Goal: Task Accomplishment & Management: Complete application form

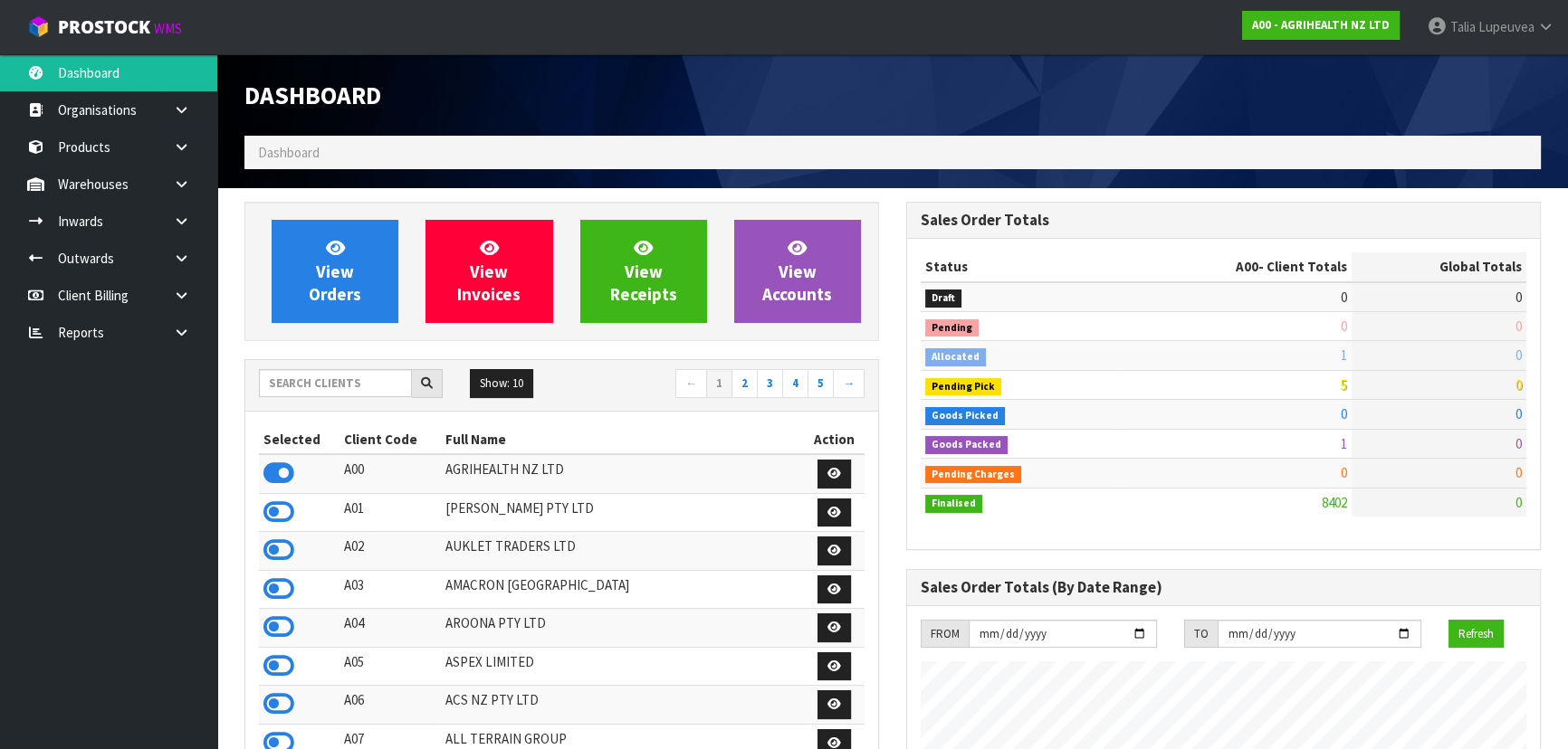
scroll to position [1369, 661]
click at [338, 383] on input "text" at bounding box center [335, 383] width 153 height 28
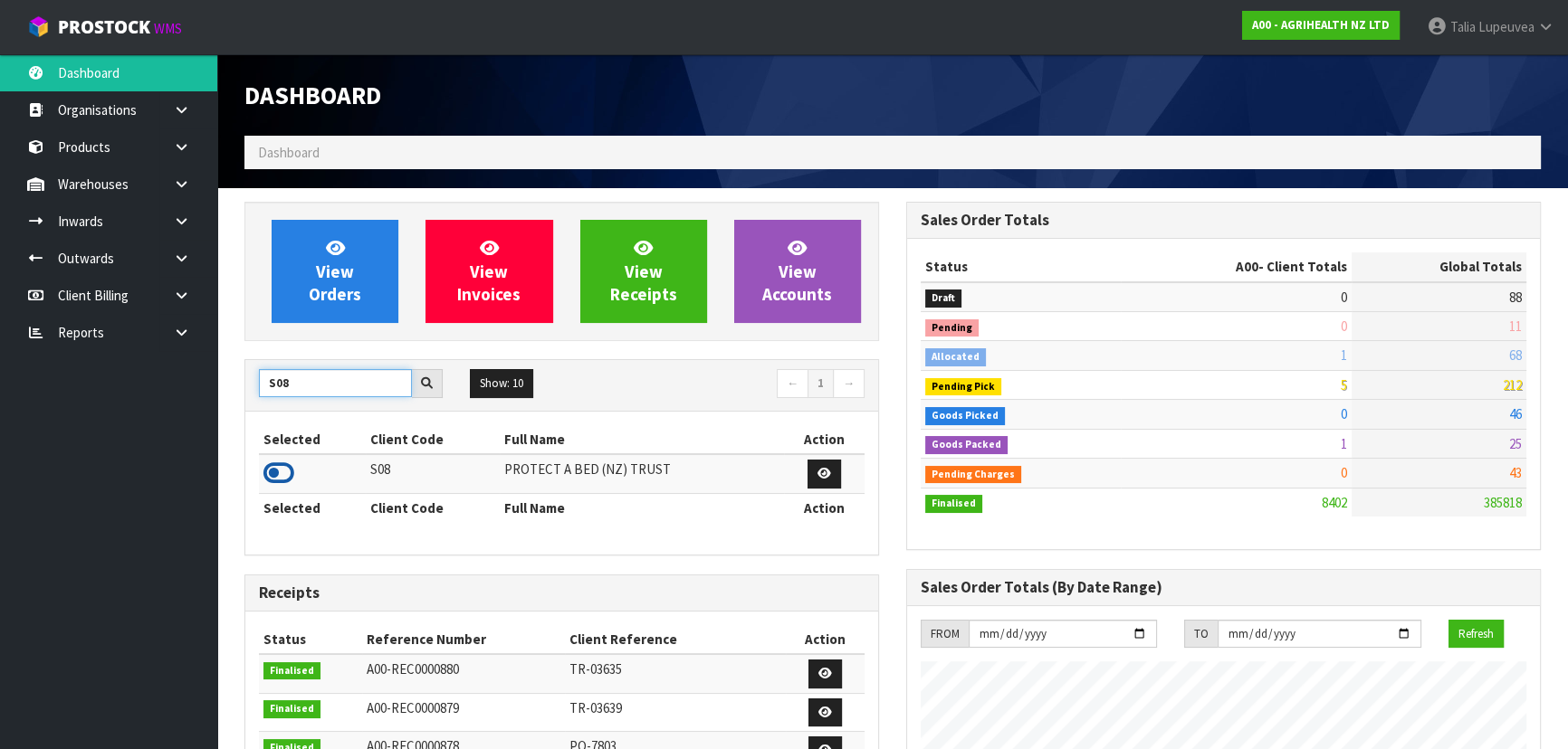
type input "S08"
click at [283, 466] on icon at bounding box center [279, 474] width 31 height 27
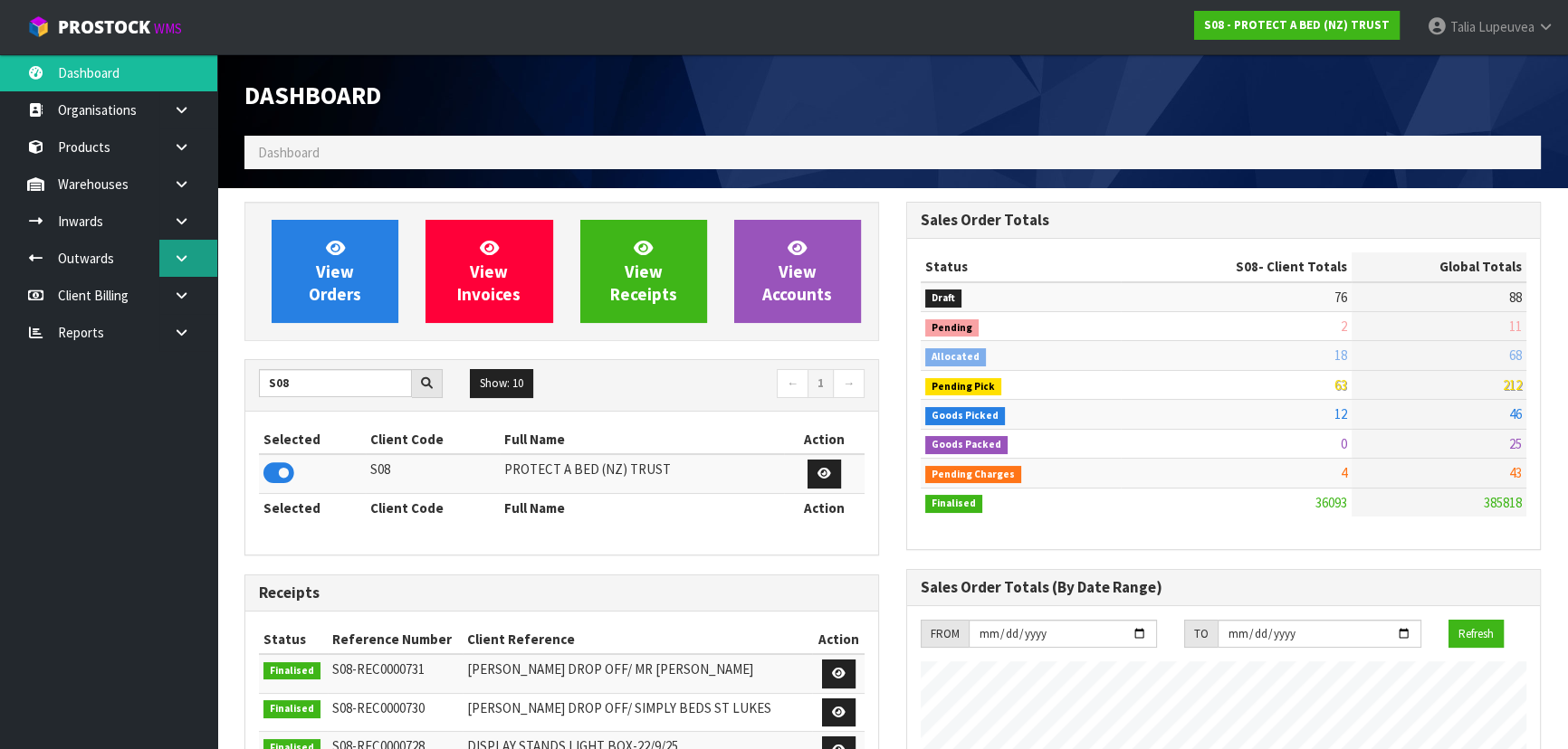
click at [194, 247] on link at bounding box center [188, 258] width 58 height 37
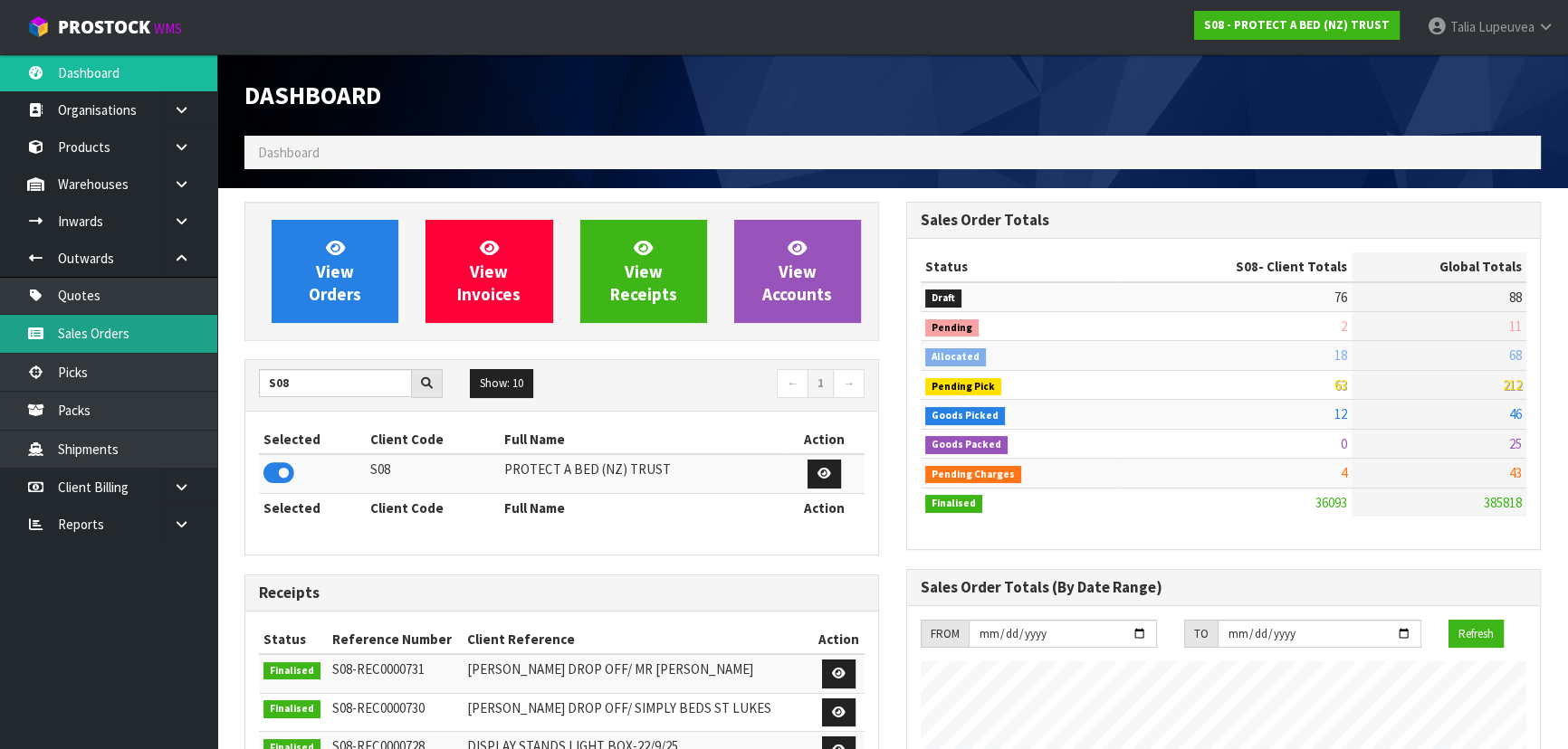
click at [152, 326] on link "Sales Orders" at bounding box center [108, 334] width 217 height 37
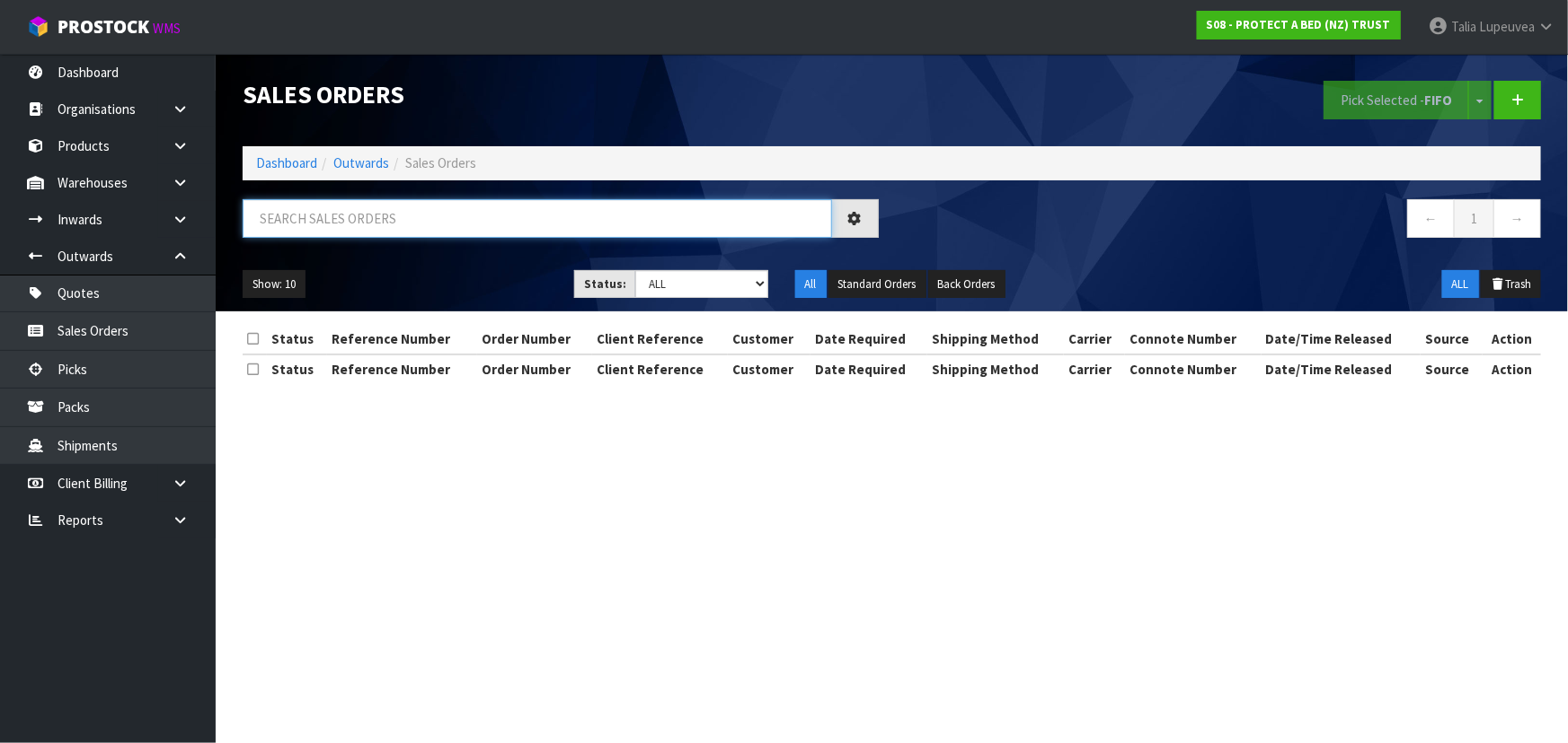
click at [323, 206] on input "text" at bounding box center [537, 218] width 589 height 39
type input "JOB-0416603"
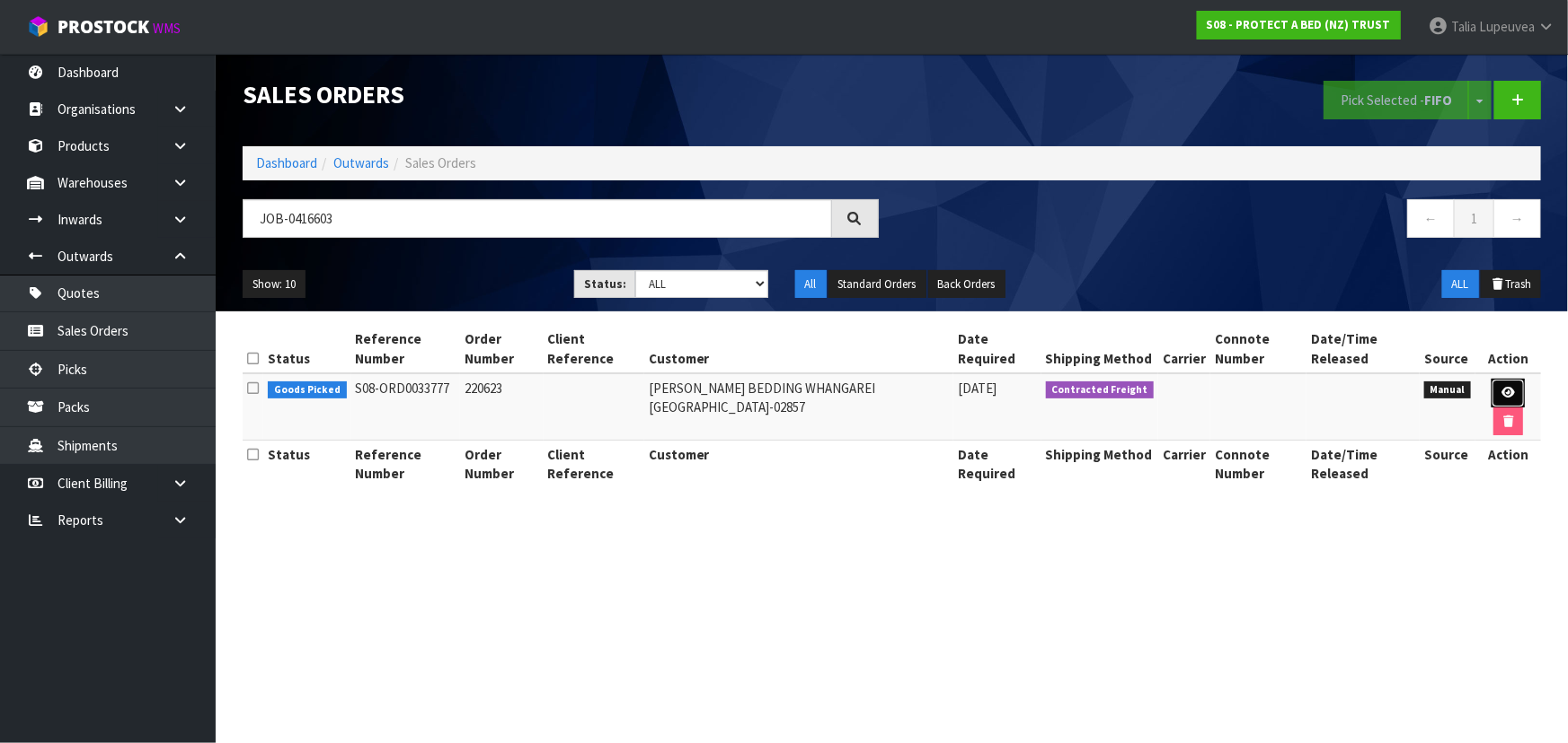
click at [1509, 394] on icon at bounding box center [1508, 392] width 14 height 12
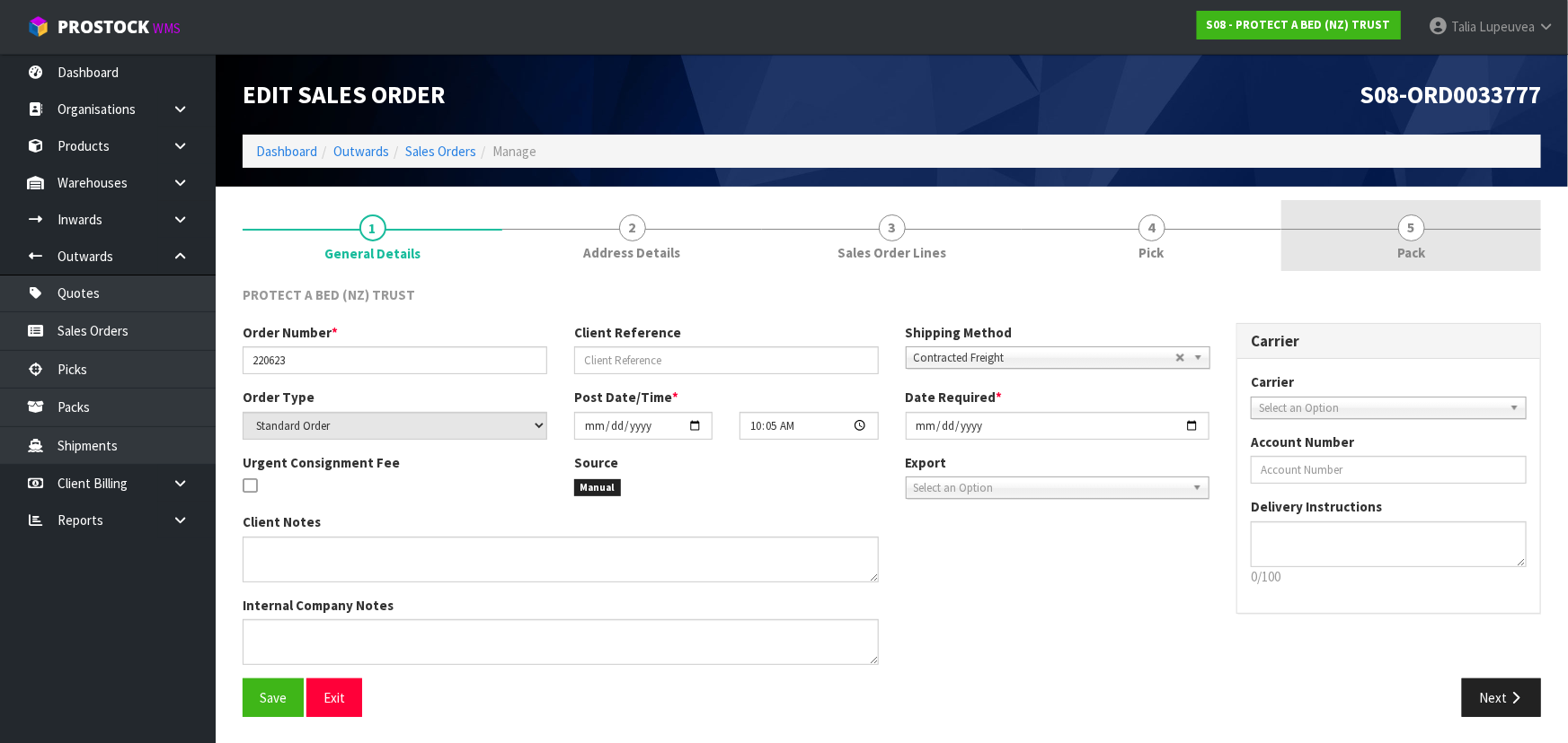
click at [1387, 238] on link "5 Pack" at bounding box center [1411, 235] width 260 height 71
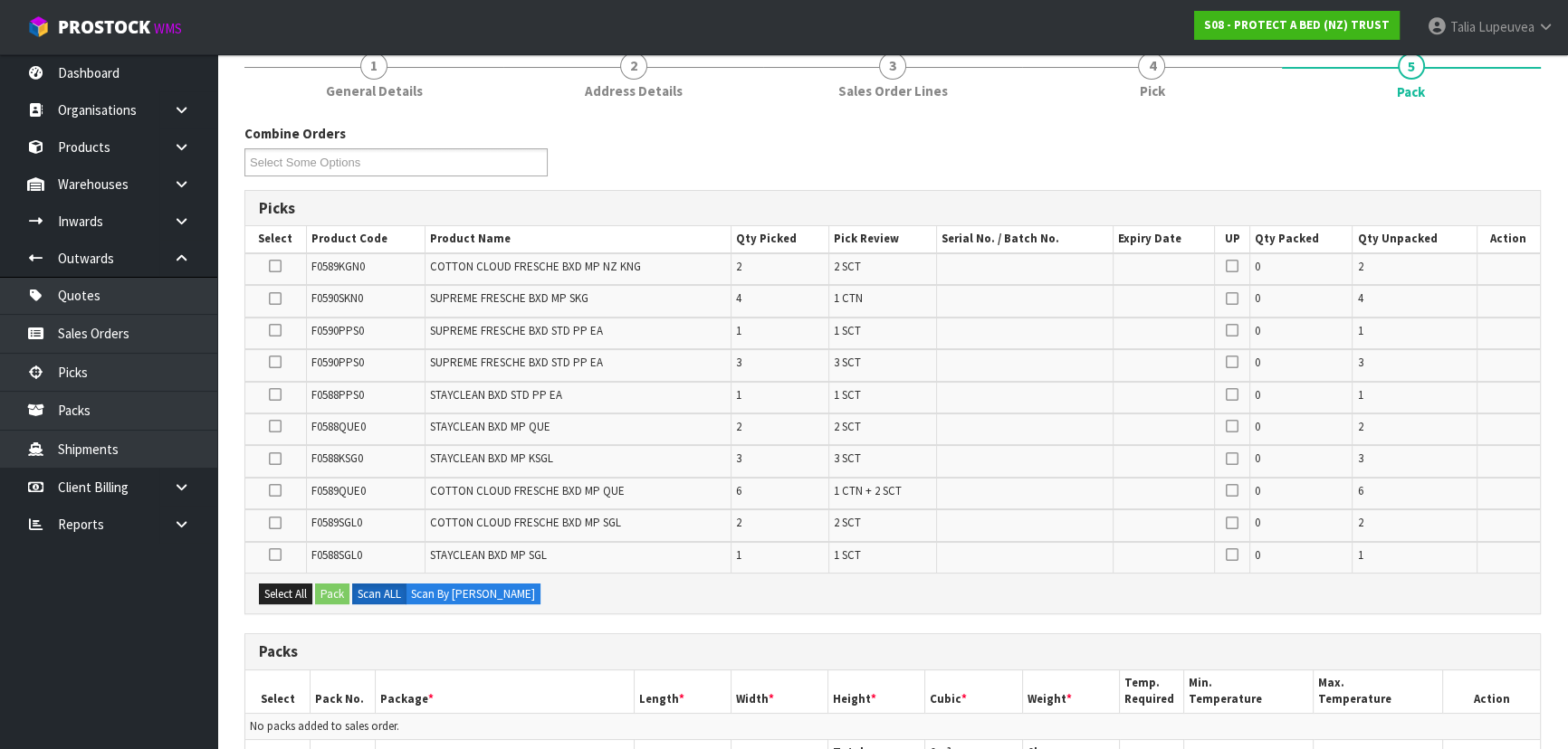
scroll to position [328, 0]
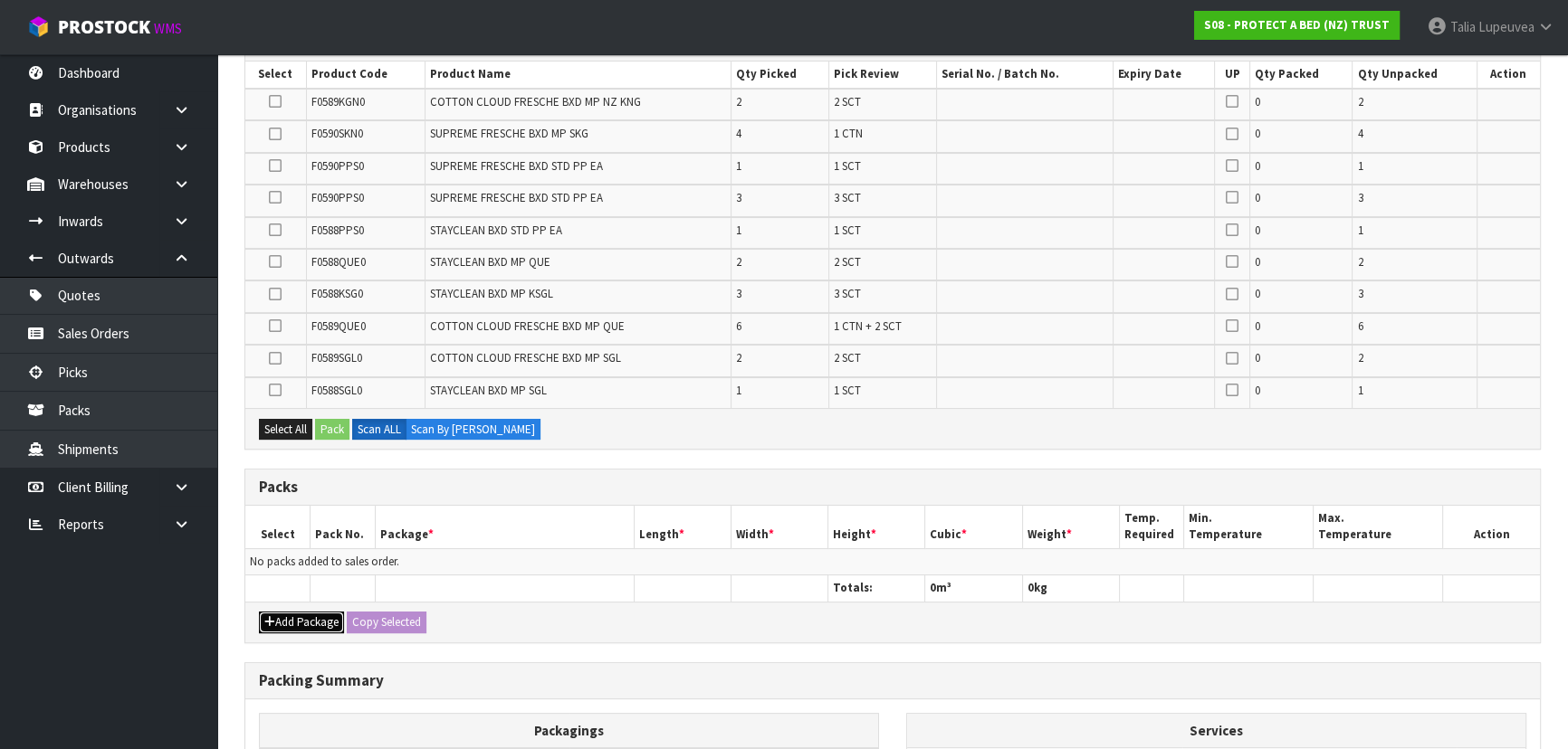
drag, startPoint x: 329, startPoint y: 624, endPoint x: 278, endPoint y: 601, distance: 55.9
click at [328, 624] on button "Add Package" at bounding box center [302, 623] width 85 height 22
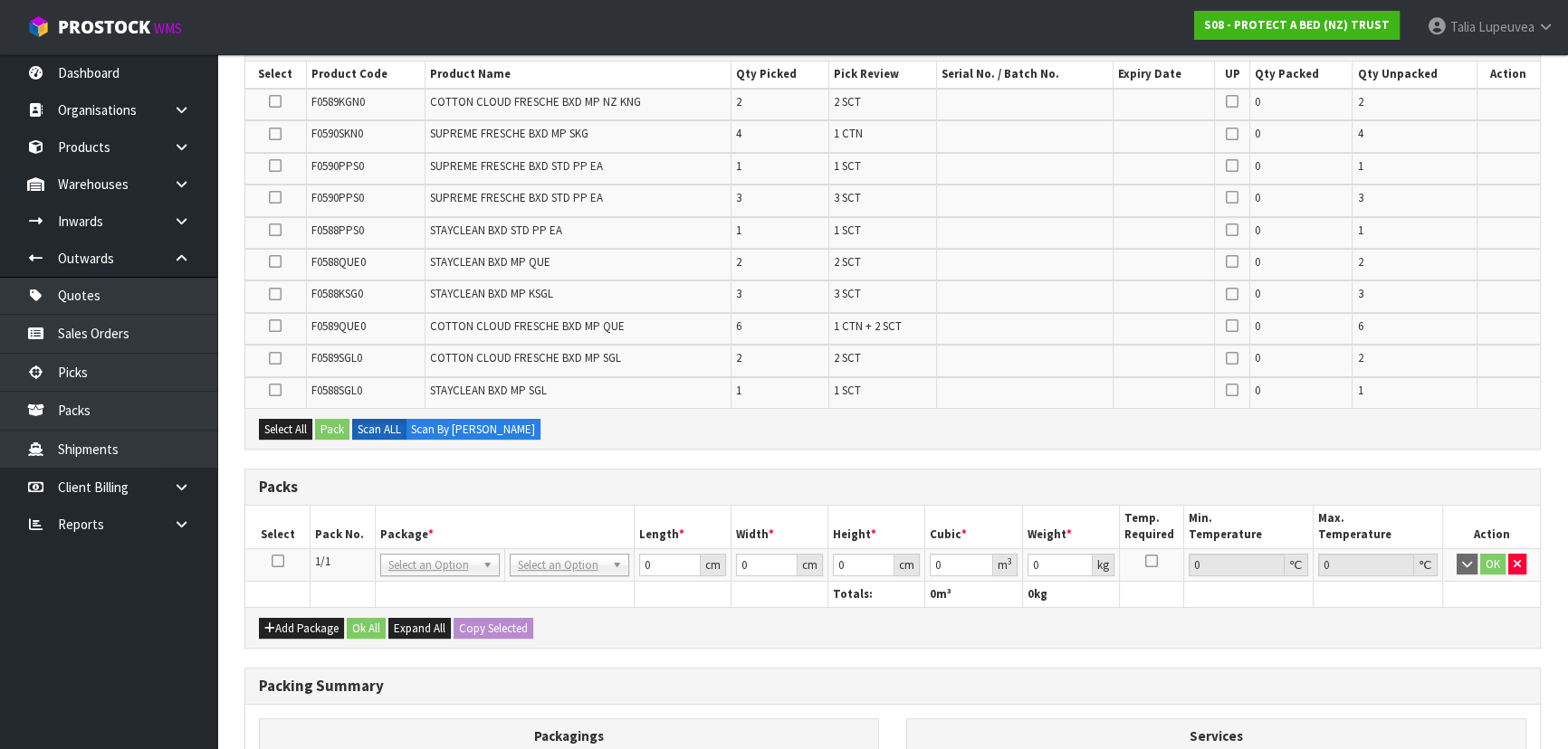
click at [278, 561] on icon at bounding box center [278, 561] width 13 height 1
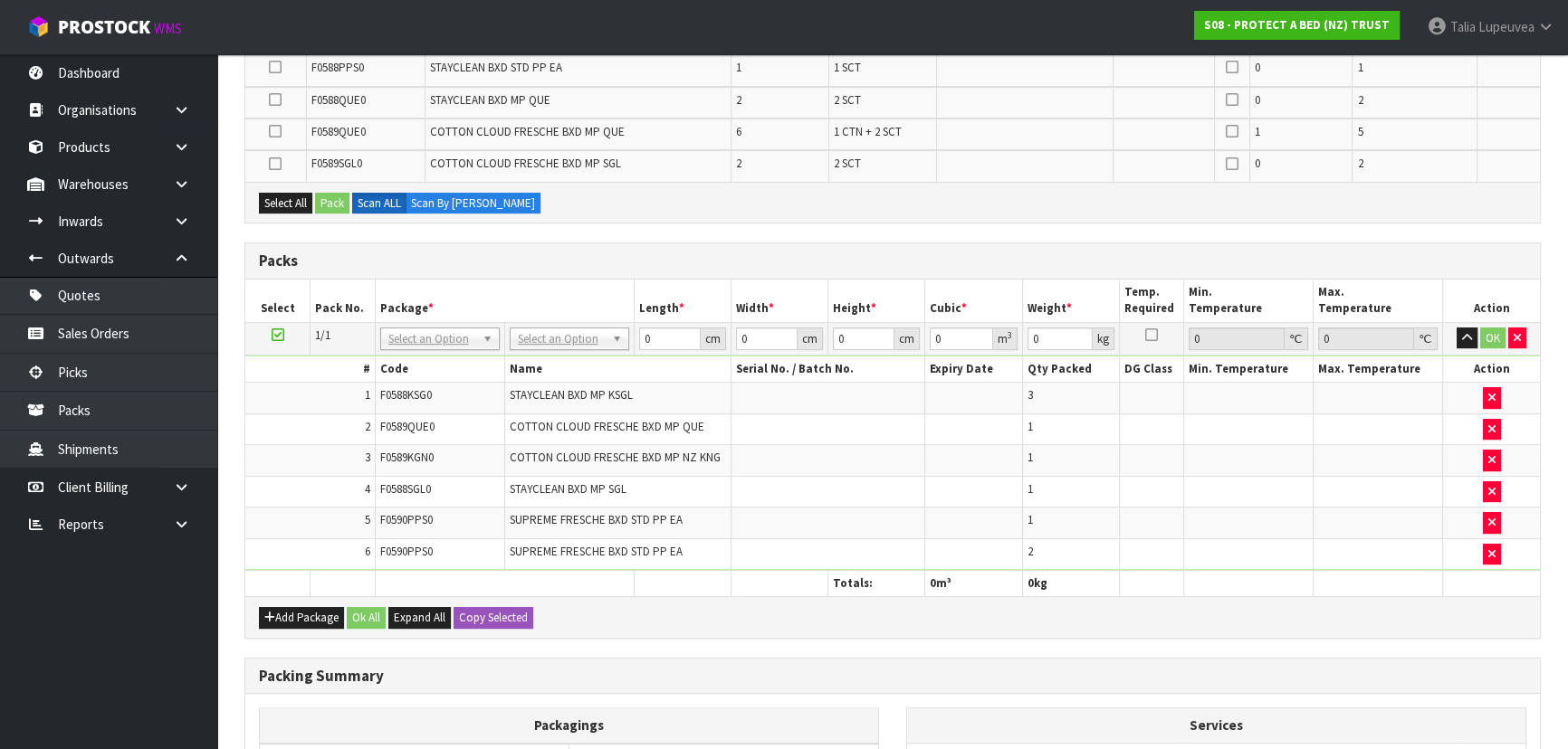
scroll to position [552, 0]
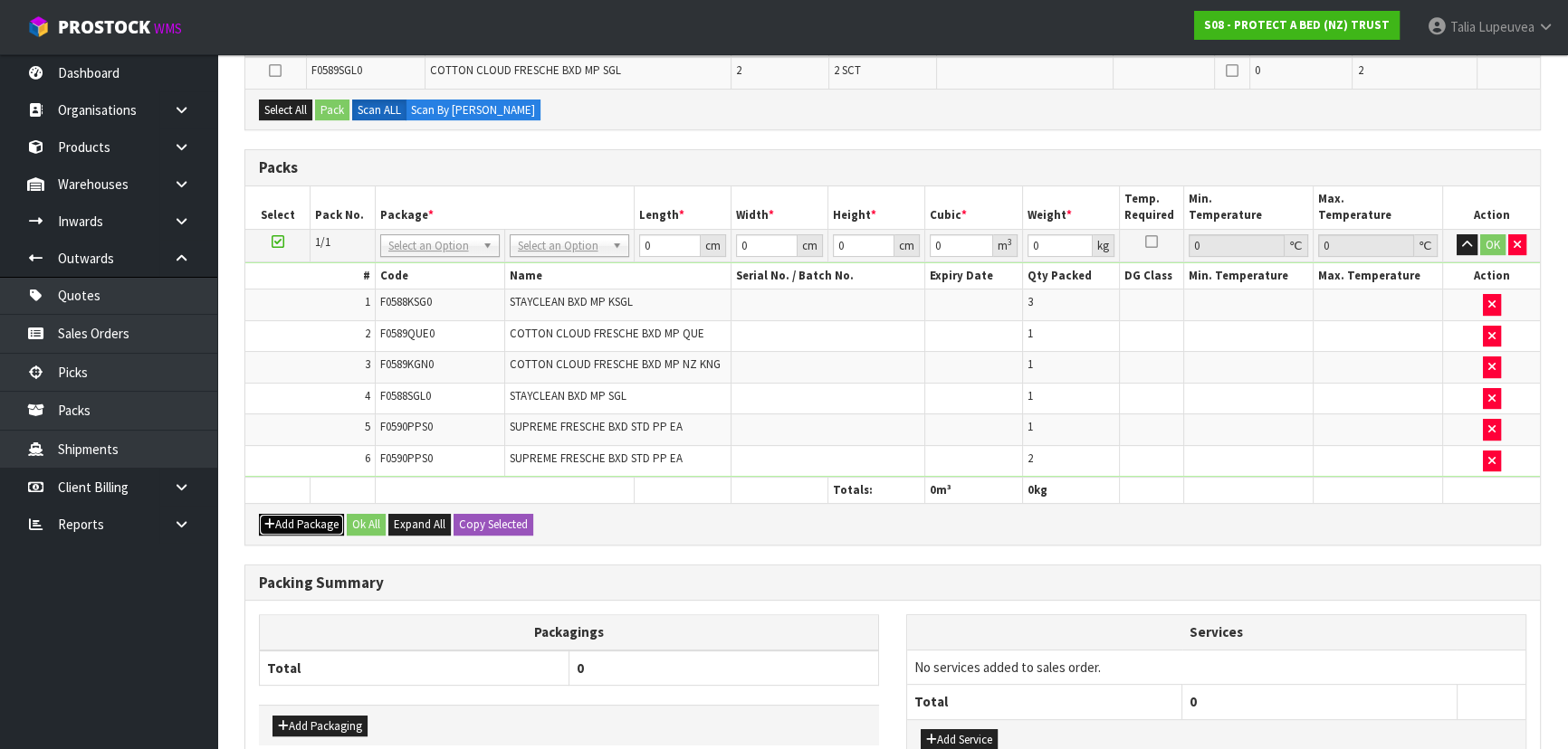
click at [310, 526] on button "Add Package" at bounding box center [302, 525] width 85 height 22
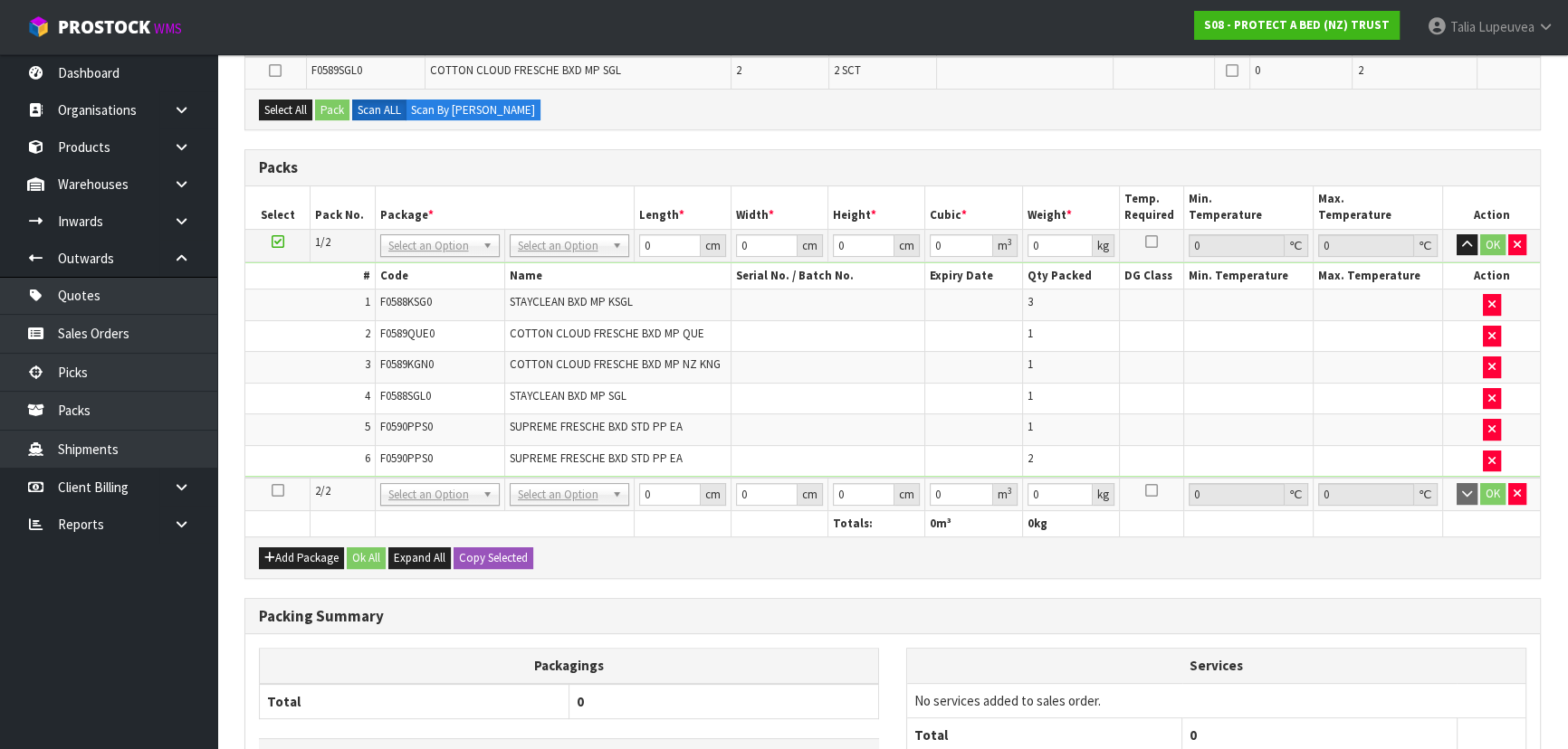
click at [279, 491] on icon at bounding box center [278, 491] width 13 height 1
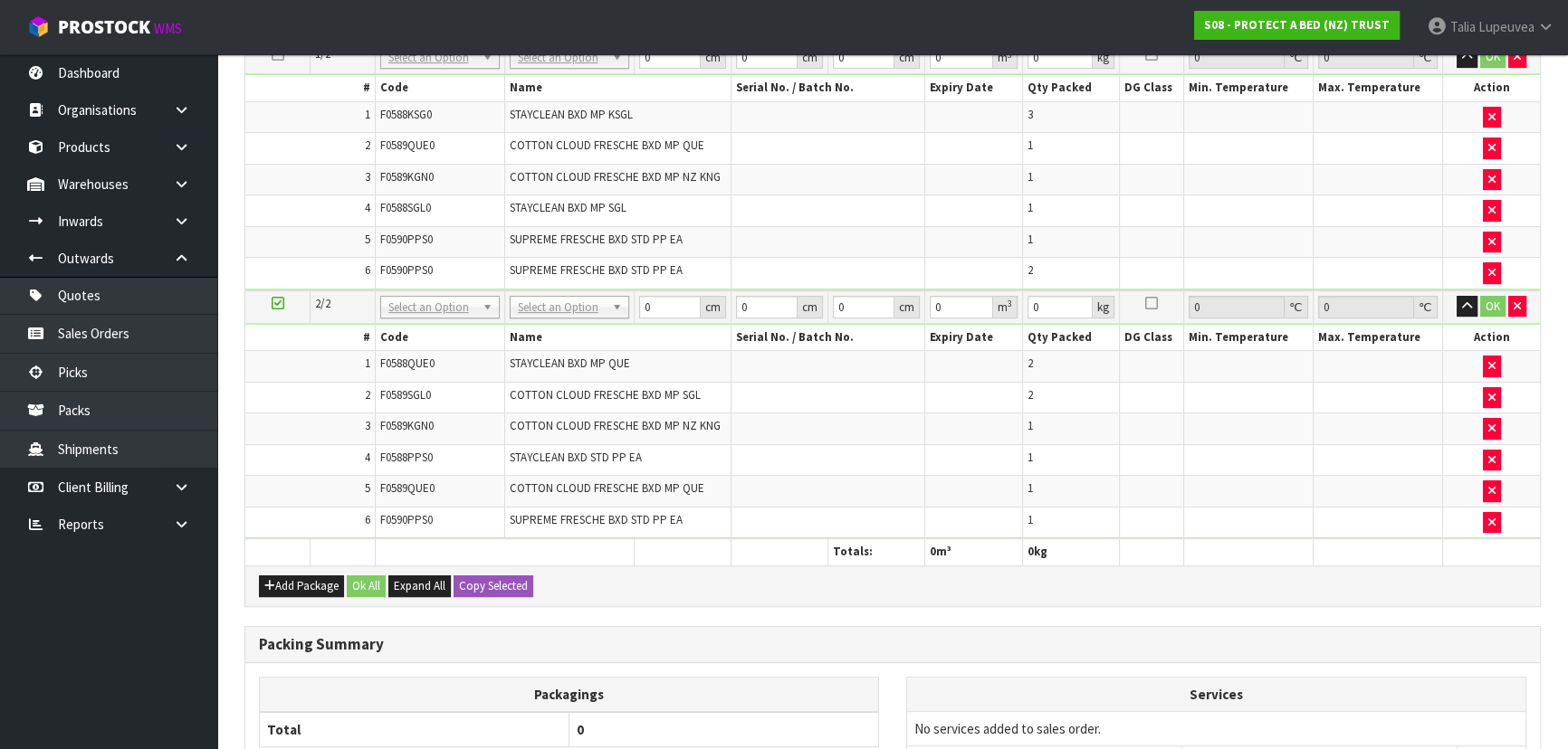
scroll to position [588, 0]
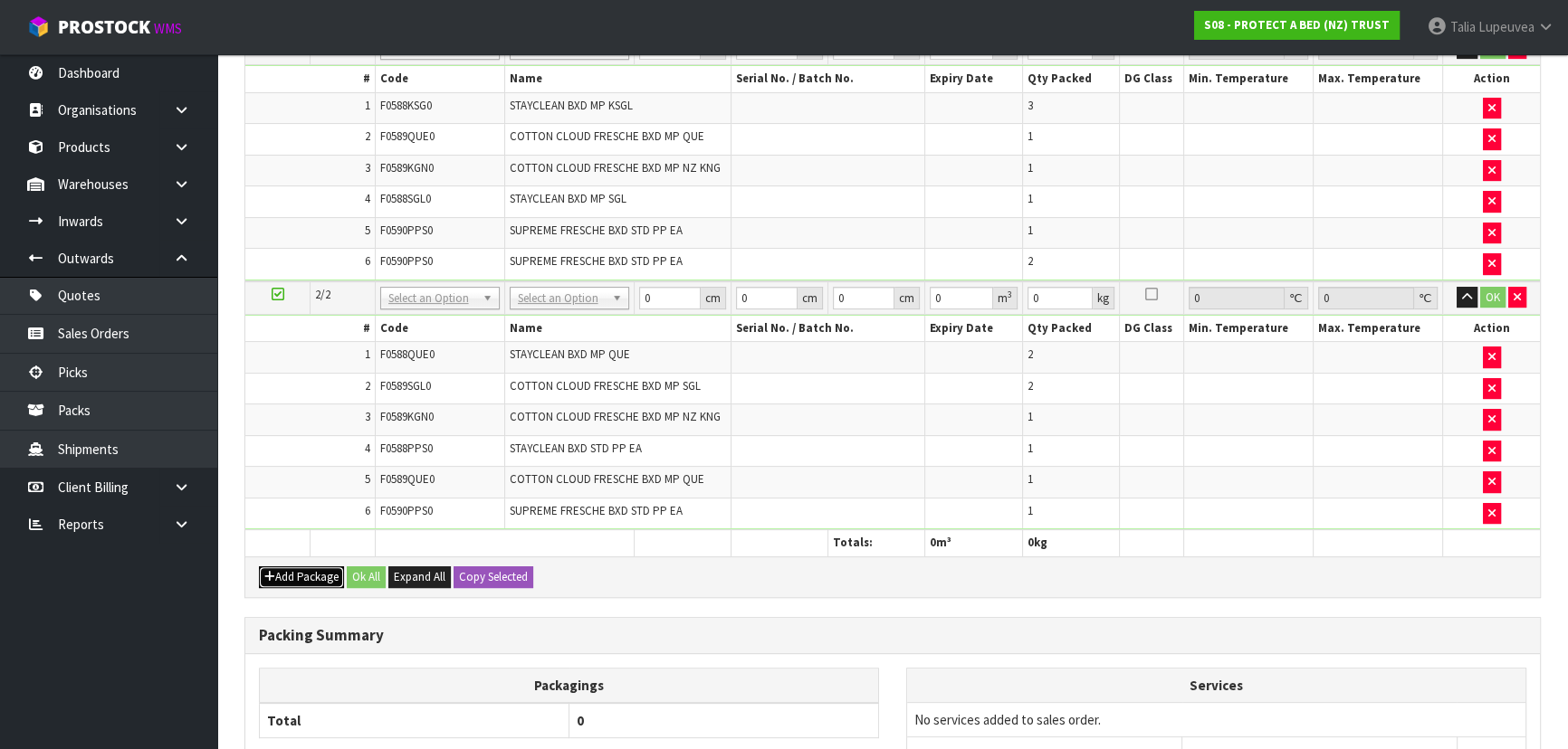
click at [317, 571] on button "Add Package" at bounding box center [302, 577] width 85 height 22
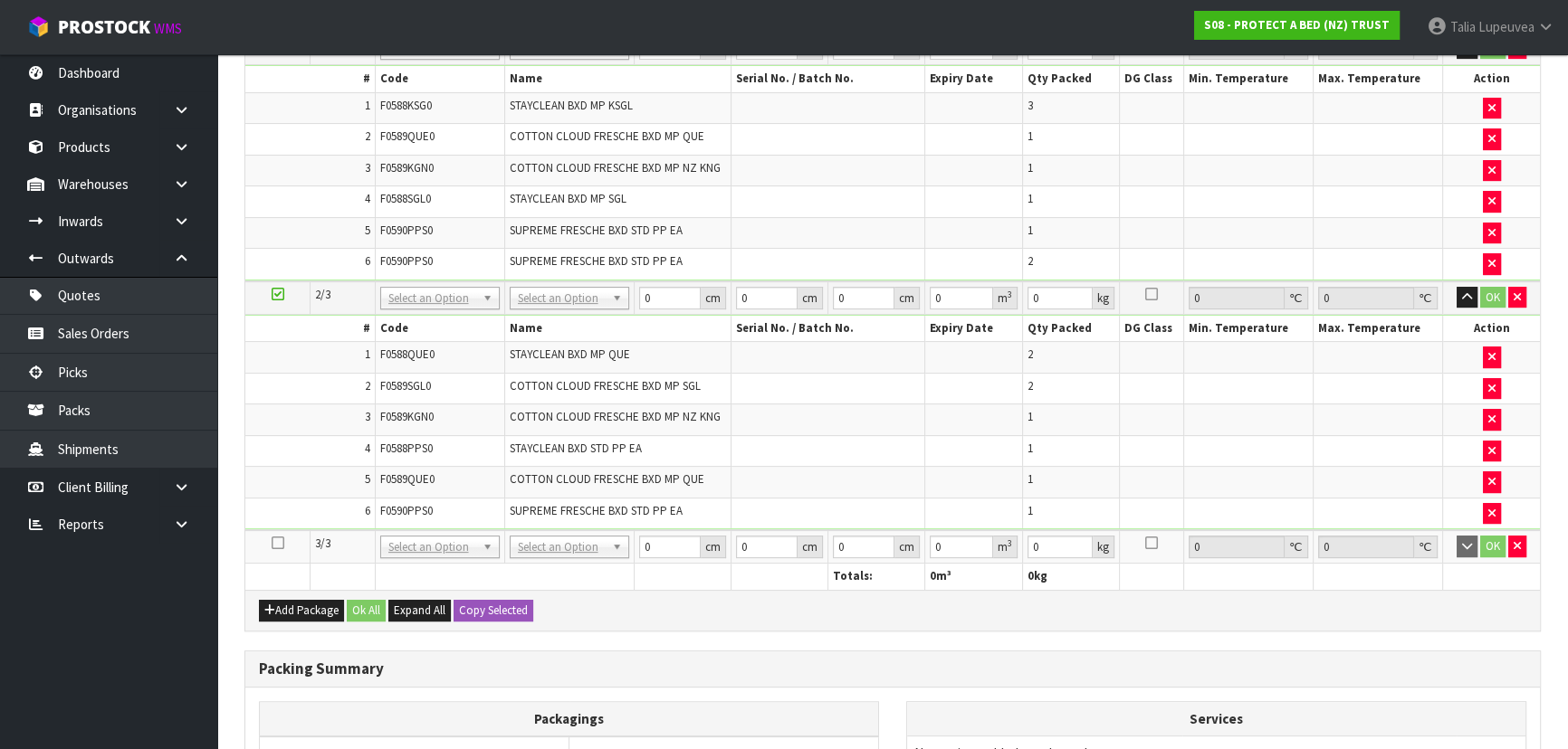
click at [280, 543] on icon at bounding box center [278, 543] width 13 height 1
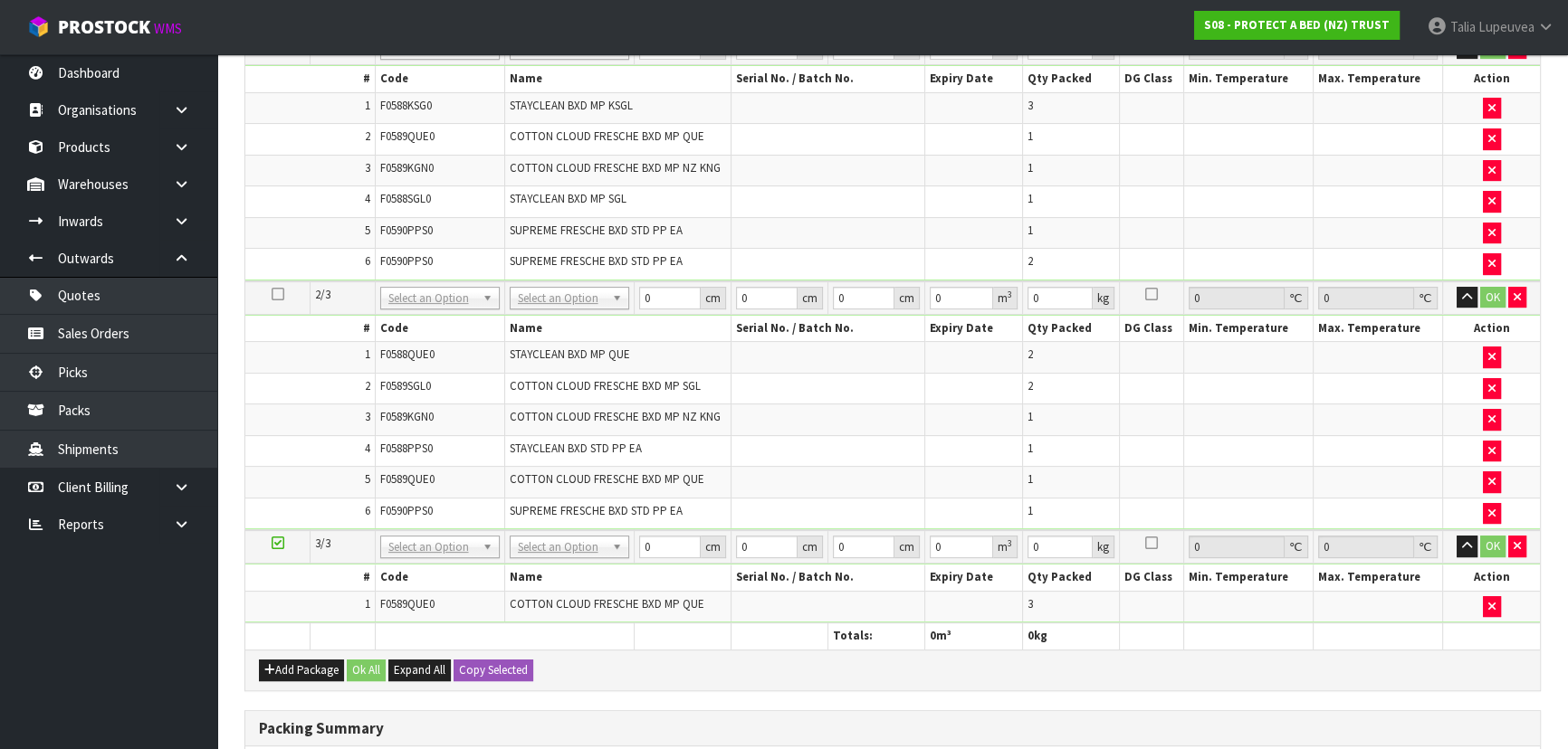
scroll to position [556, 0]
click at [303, 660] on button "Add Package" at bounding box center [302, 671] width 85 height 22
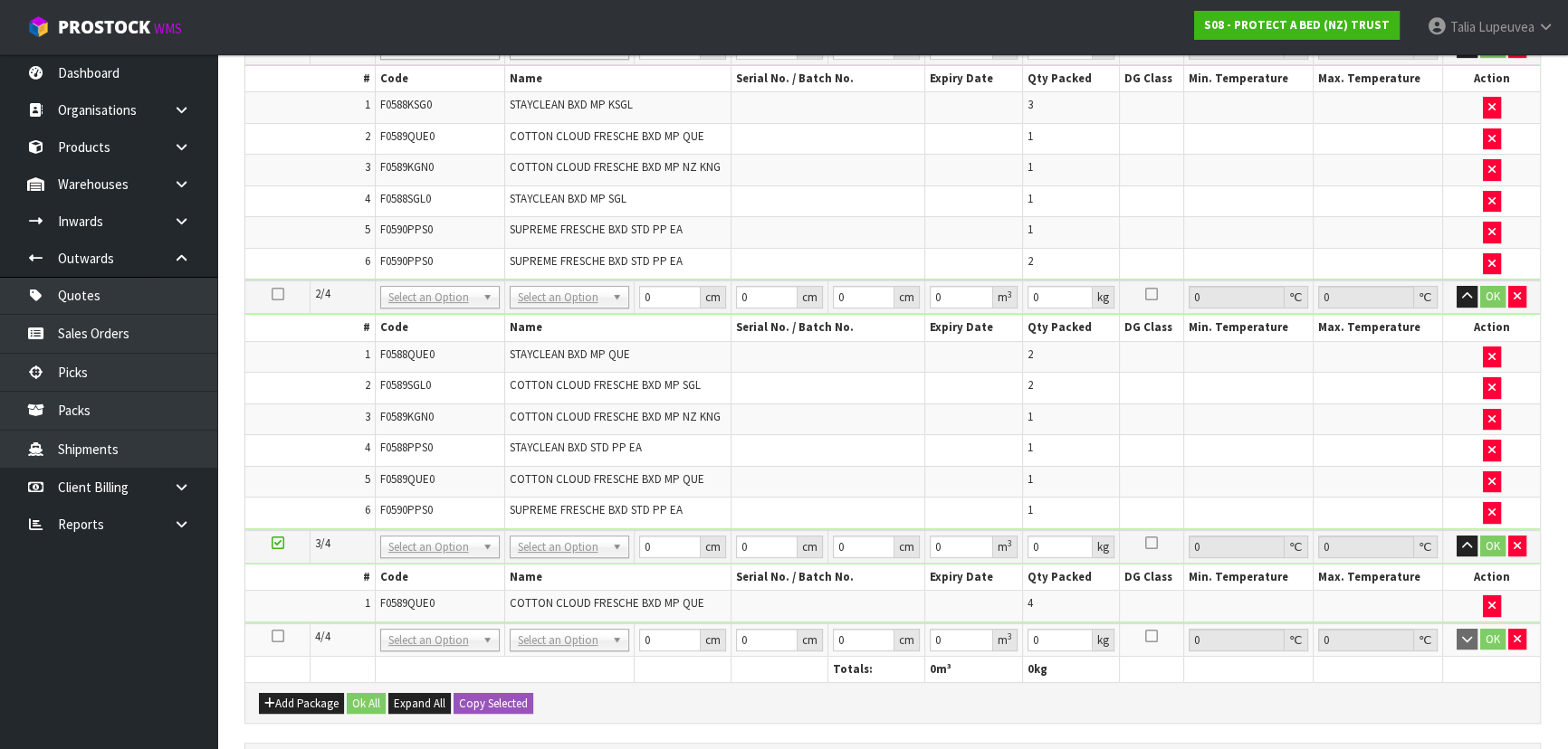
click at [273, 636] on icon at bounding box center [278, 636] width 13 height 1
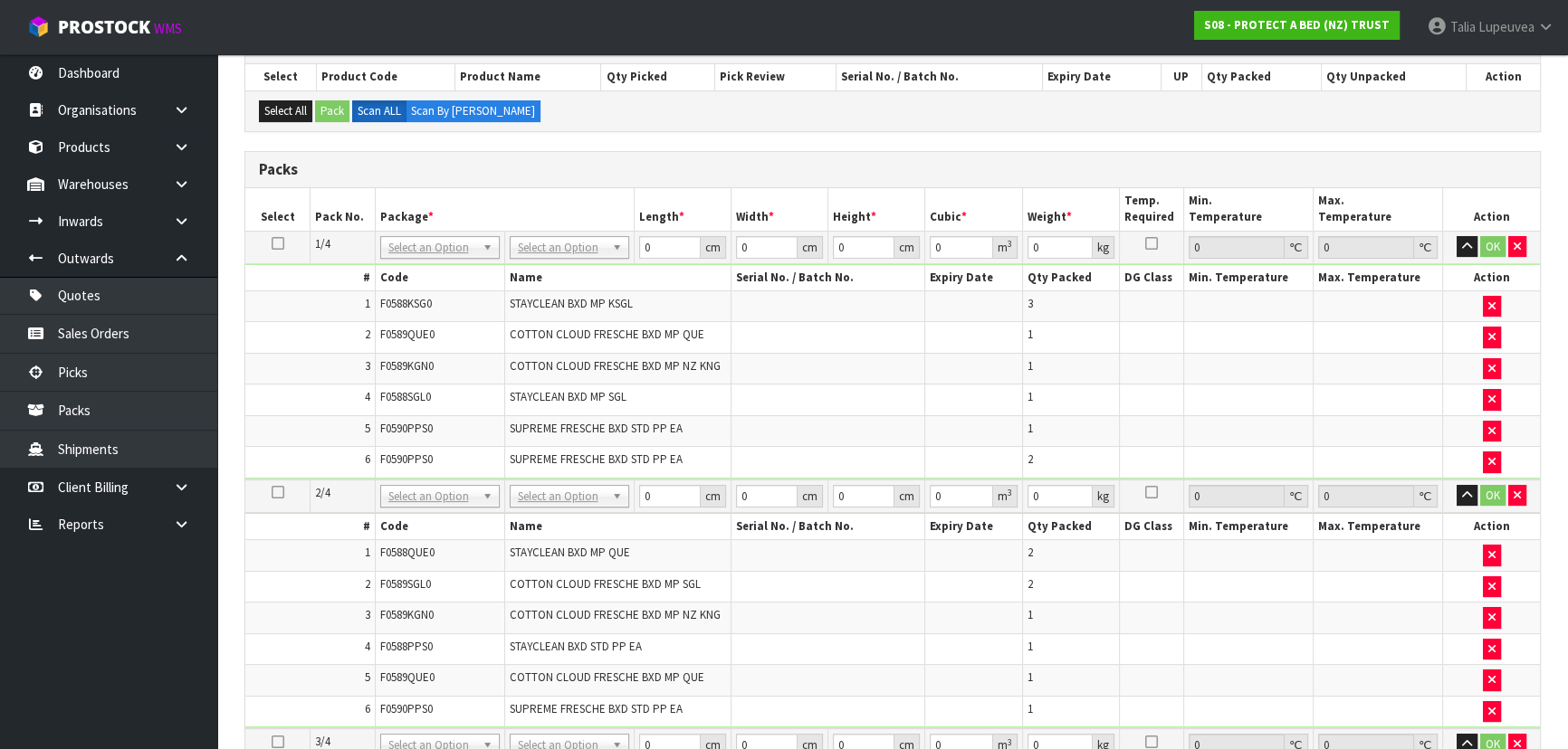
scroll to position [328, 0]
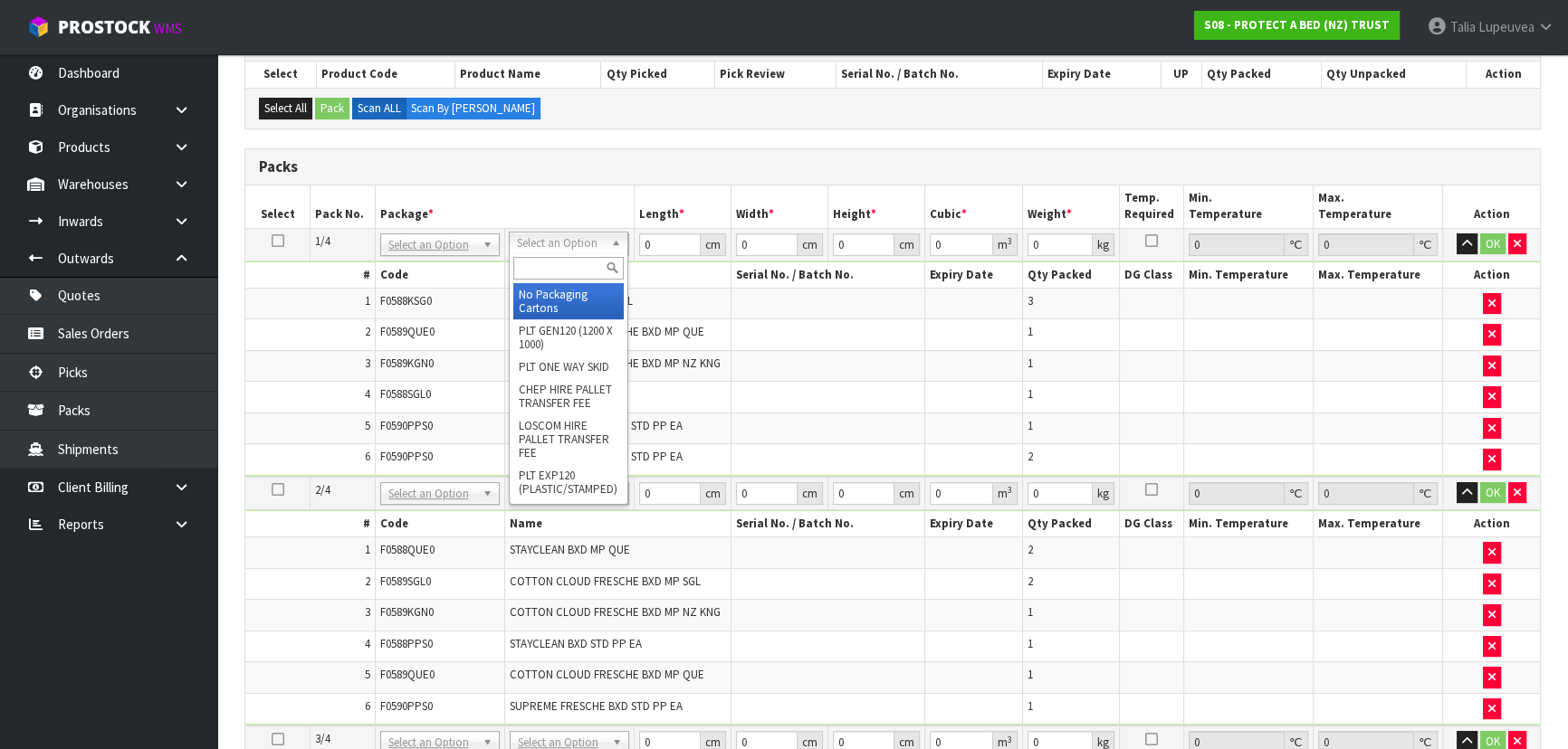
click at [520, 262] on input "text" at bounding box center [568, 268] width 110 height 23
type input "OC"
type input "7.1"
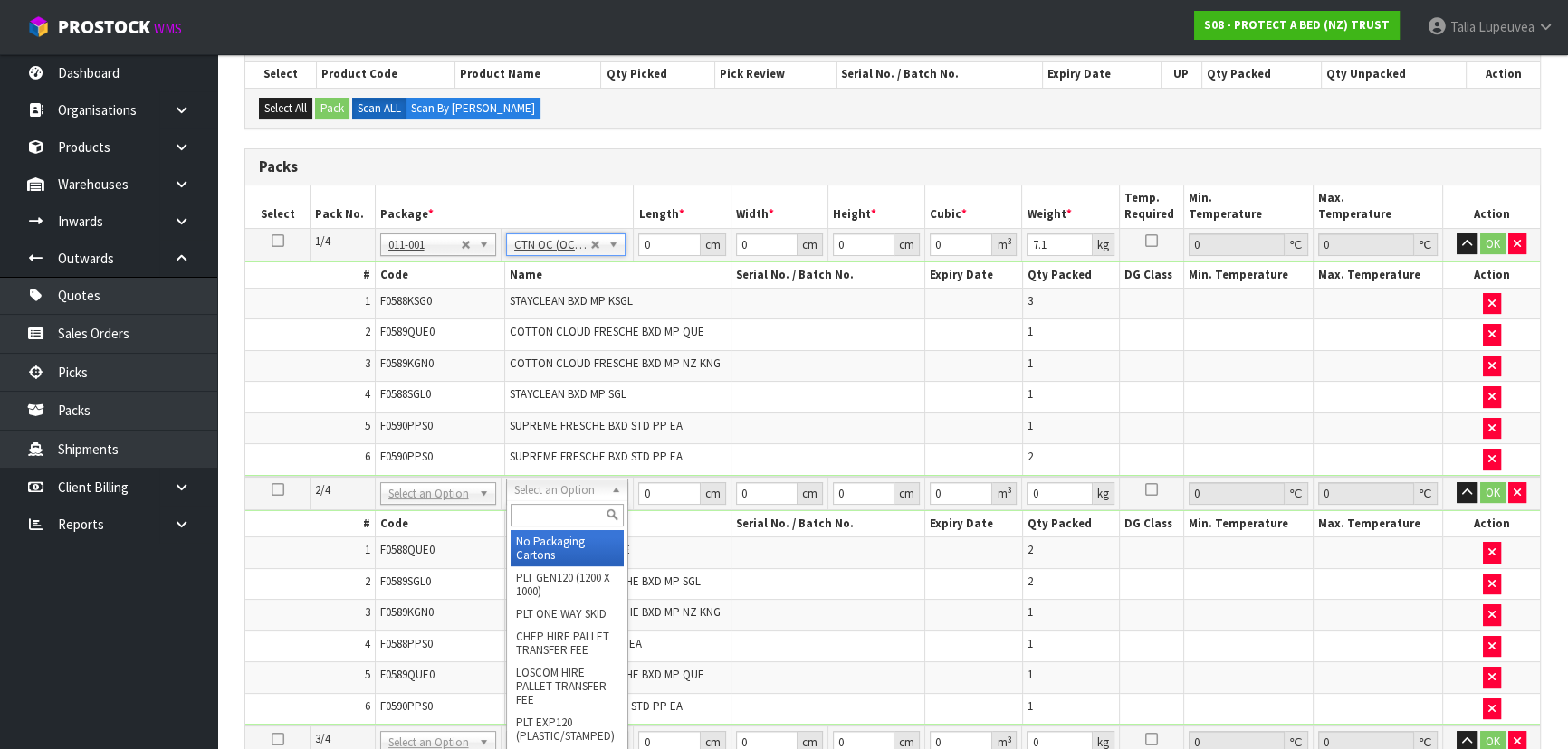
click at [563, 508] on input "text" at bounding box center [567, 515] width 113 height 23
type input "OC"
click at [577, 528] on div "OC" at bounding box center [567, 515] width 120 height 30
type input "2"
type input "7.55"
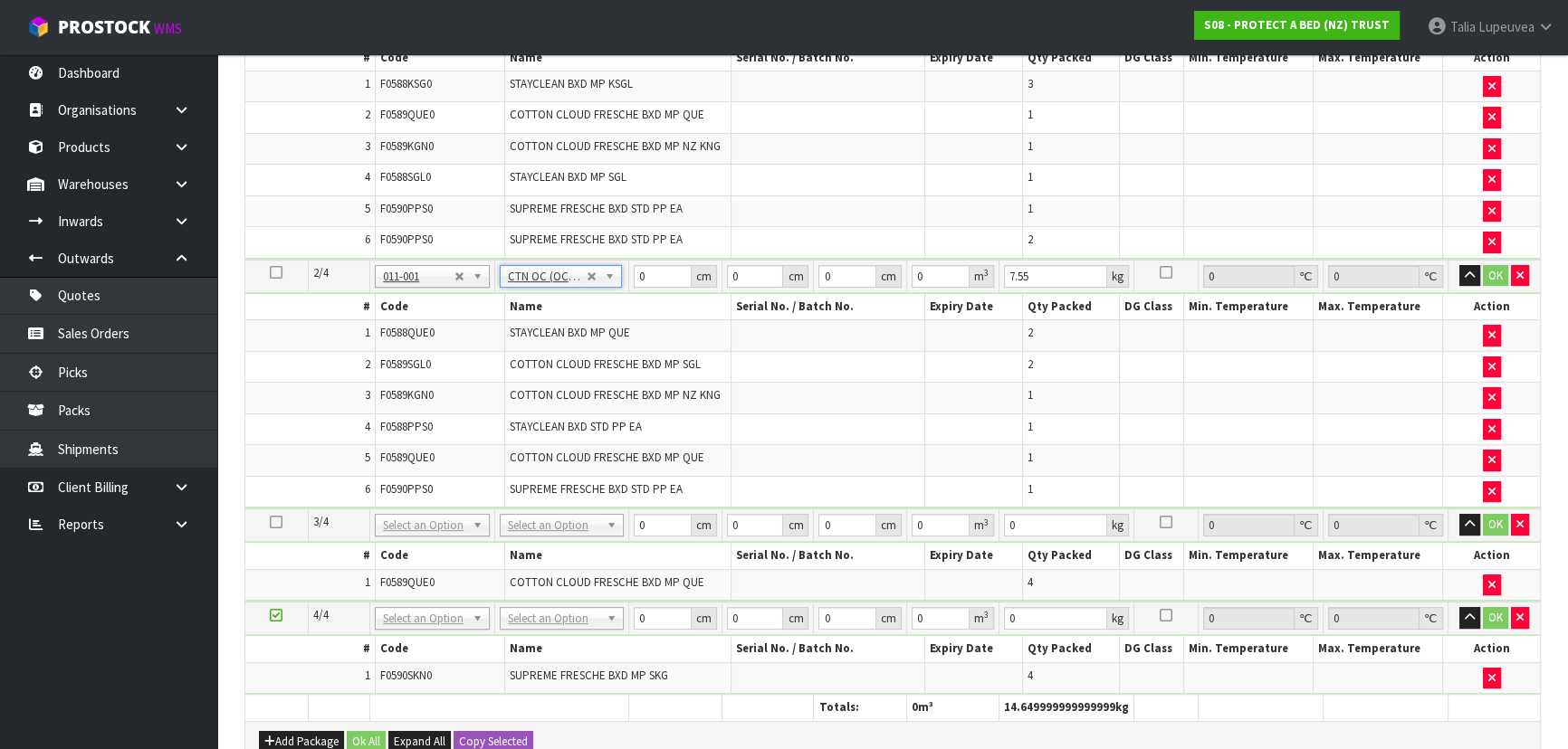
scroll to position [575, 0]
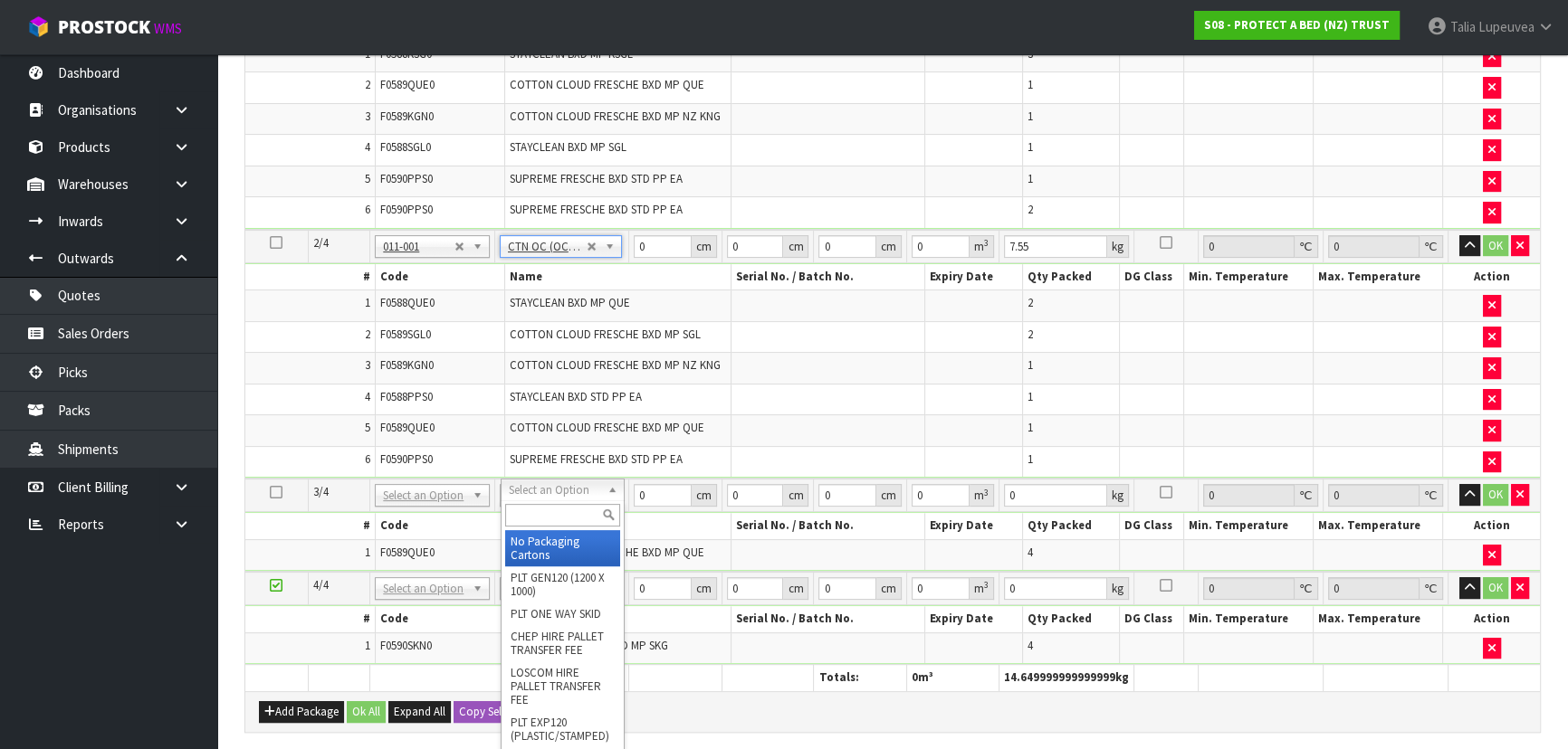
click at [556, 514] on input "text" at bounding box center [563, 515] width 115 height 23
type input "OWN"
type input "6.7"
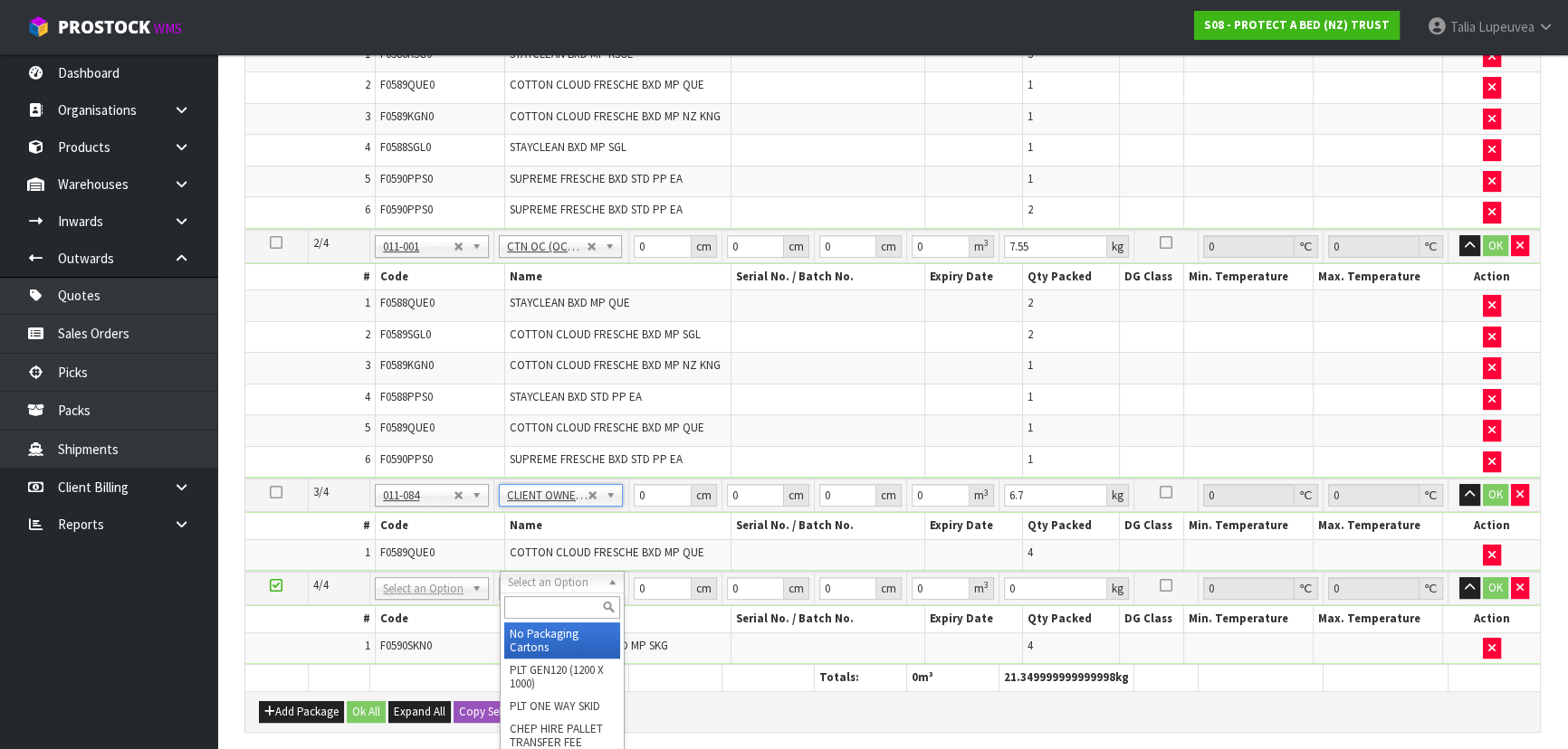
click at [570, 609] on input "text" at bounding box center [562, 607] width 115 height 23
type input "OWN"
type input "2"
type input "7.3"
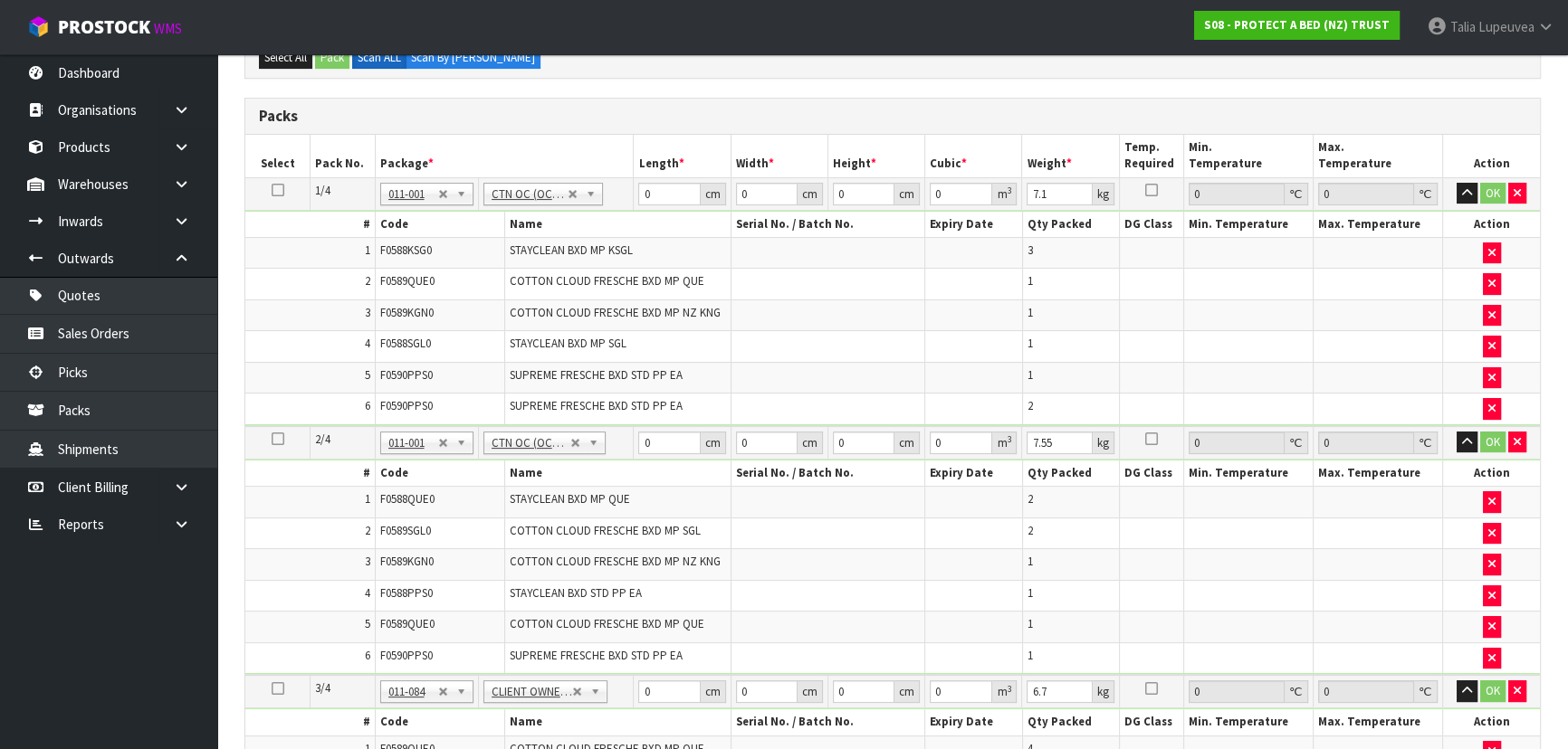
scroll to position [328, 0]
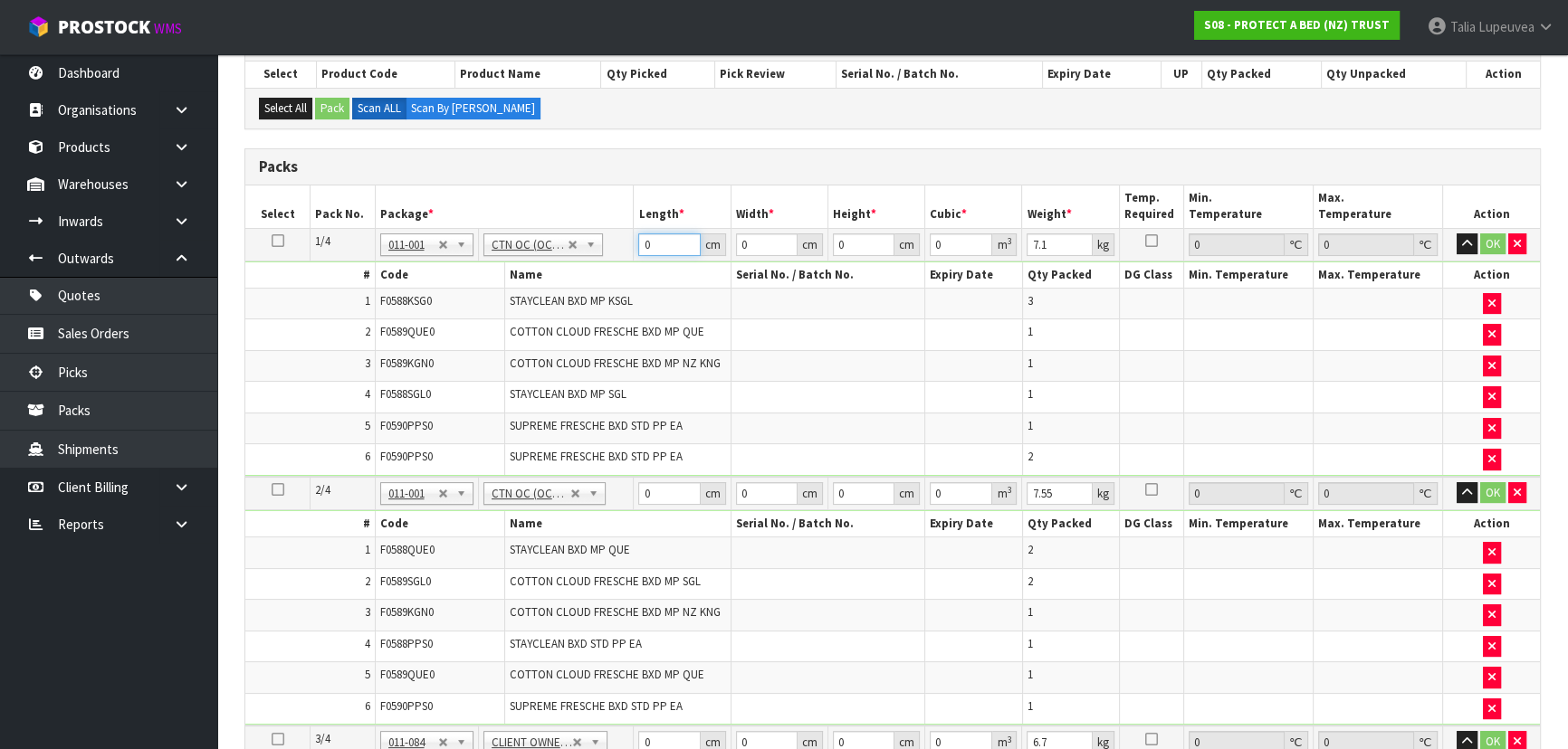
click at [639, 242] on input "0" at bounding box center [669, 245] width 62 height 23
type input "62"
type input "39"
type input "3"
type input "0.007254"
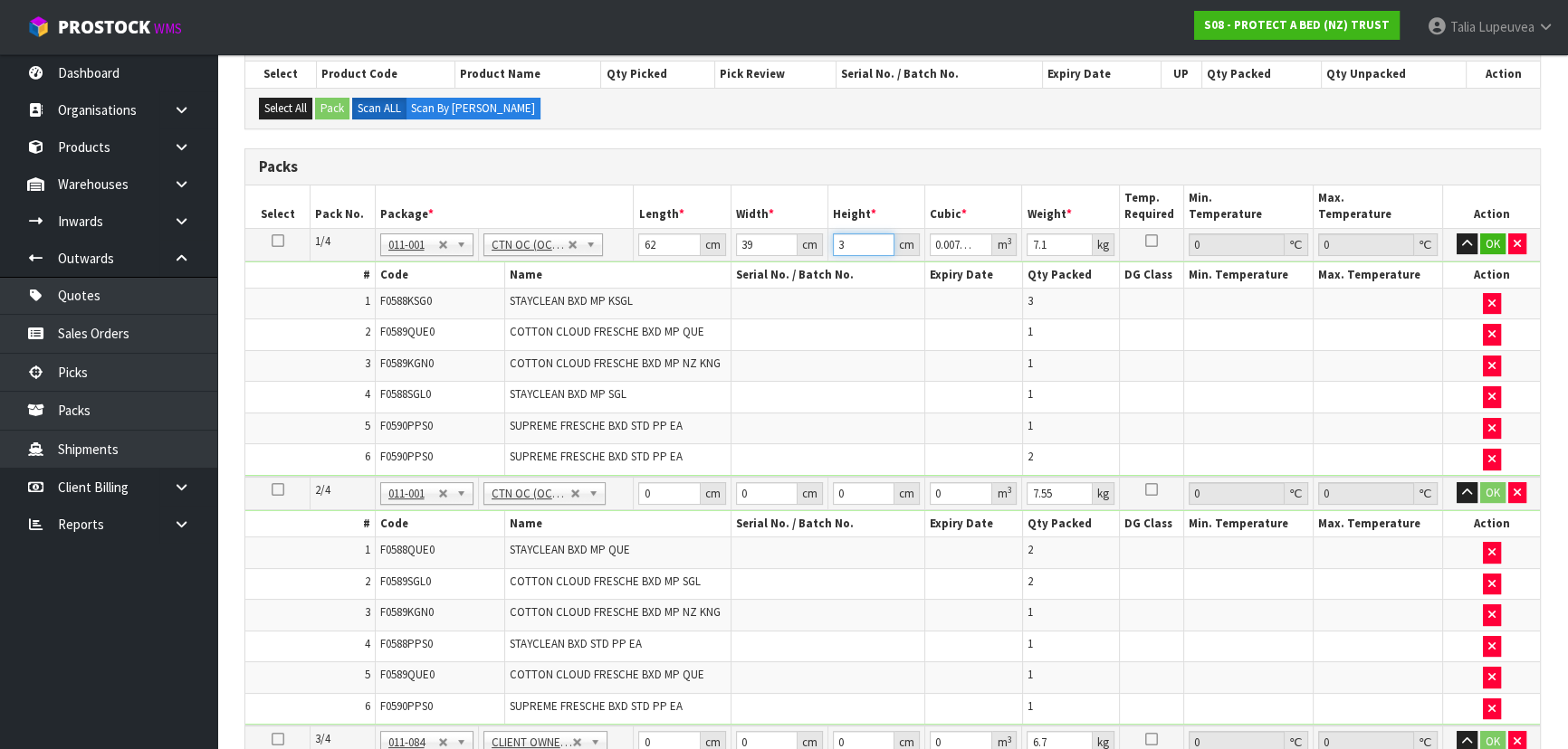
type input "35"
type input "0.08463"
type input "35"
type input "8"
click at [1486, 245] on button "OK" at bounding box center [1493, 245] width 25 height 22
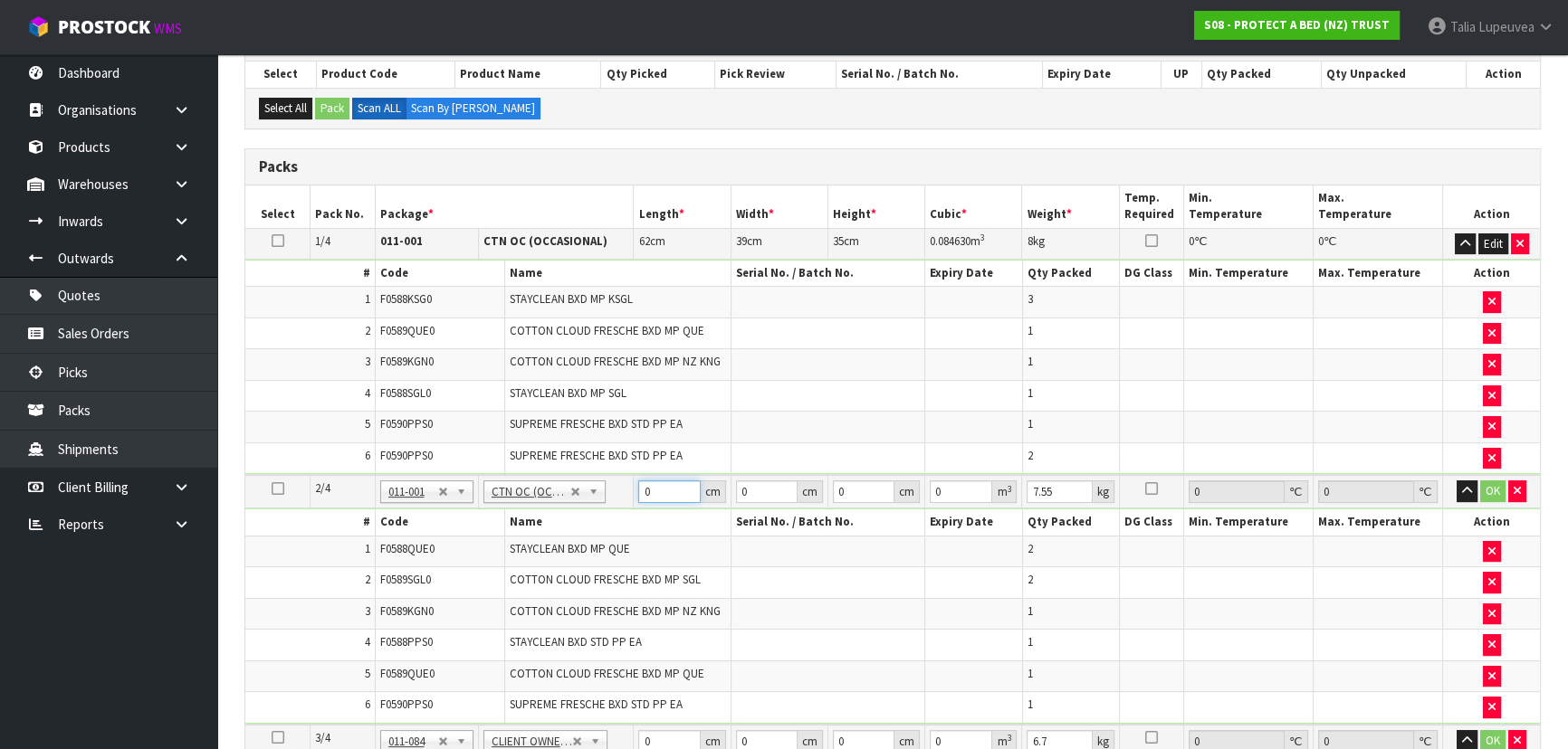
drag, startPoint x: 653, startPoint y: 496, endPoint x: 633, endPoint y: 497, distance: 20.0
click at [634, 497] on td "0 cm" at bounding box center [682, 492] width 97 height 34
type input "59"
type input "40"
type input "3"
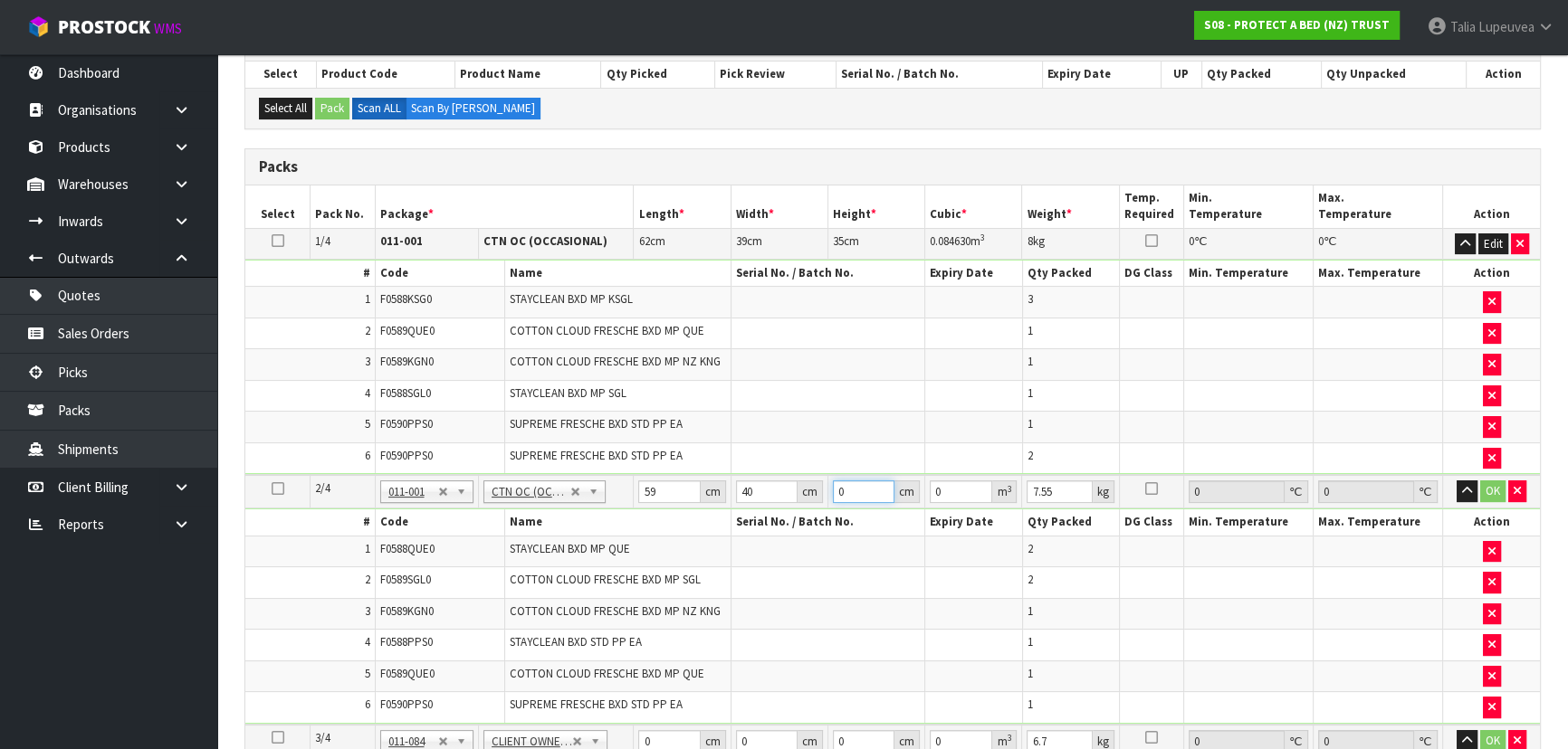
type input "0.00708"
type input "32"
type input "0.07552"
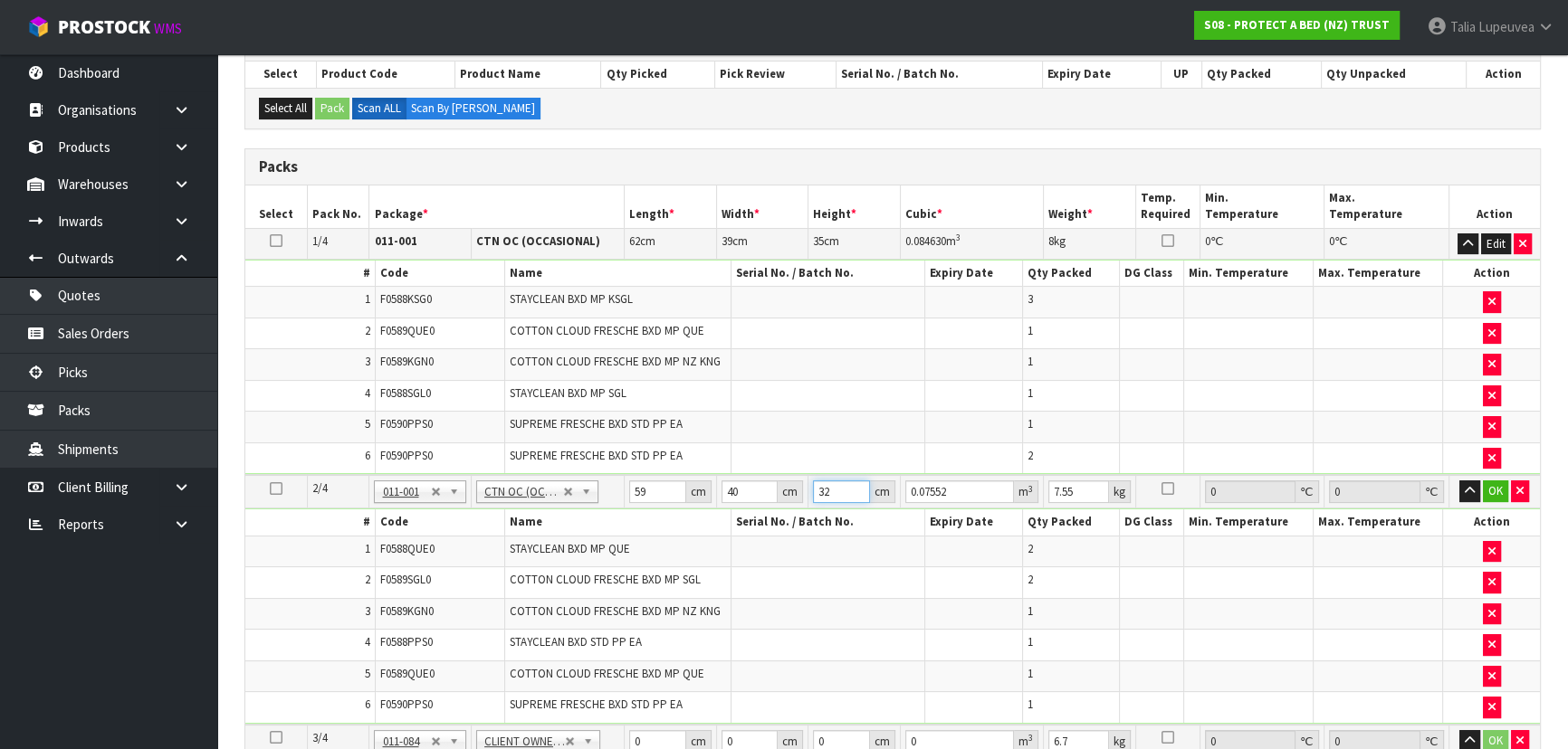
type input "32"
type input "9"
click at [1494, 485] on button "OK" at bounding box center [1495, 492] width 25 height 22
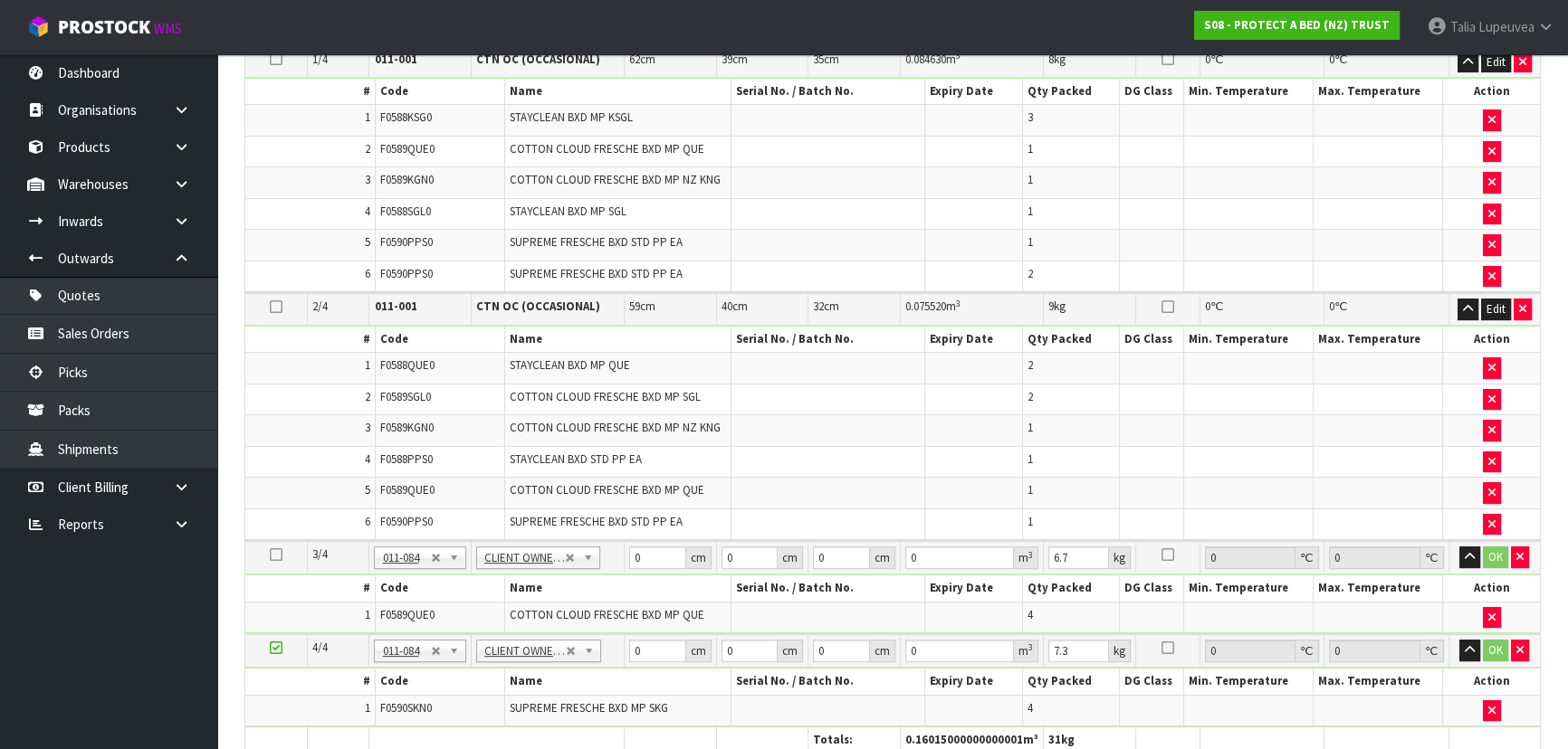
scroll to position [575, 0]
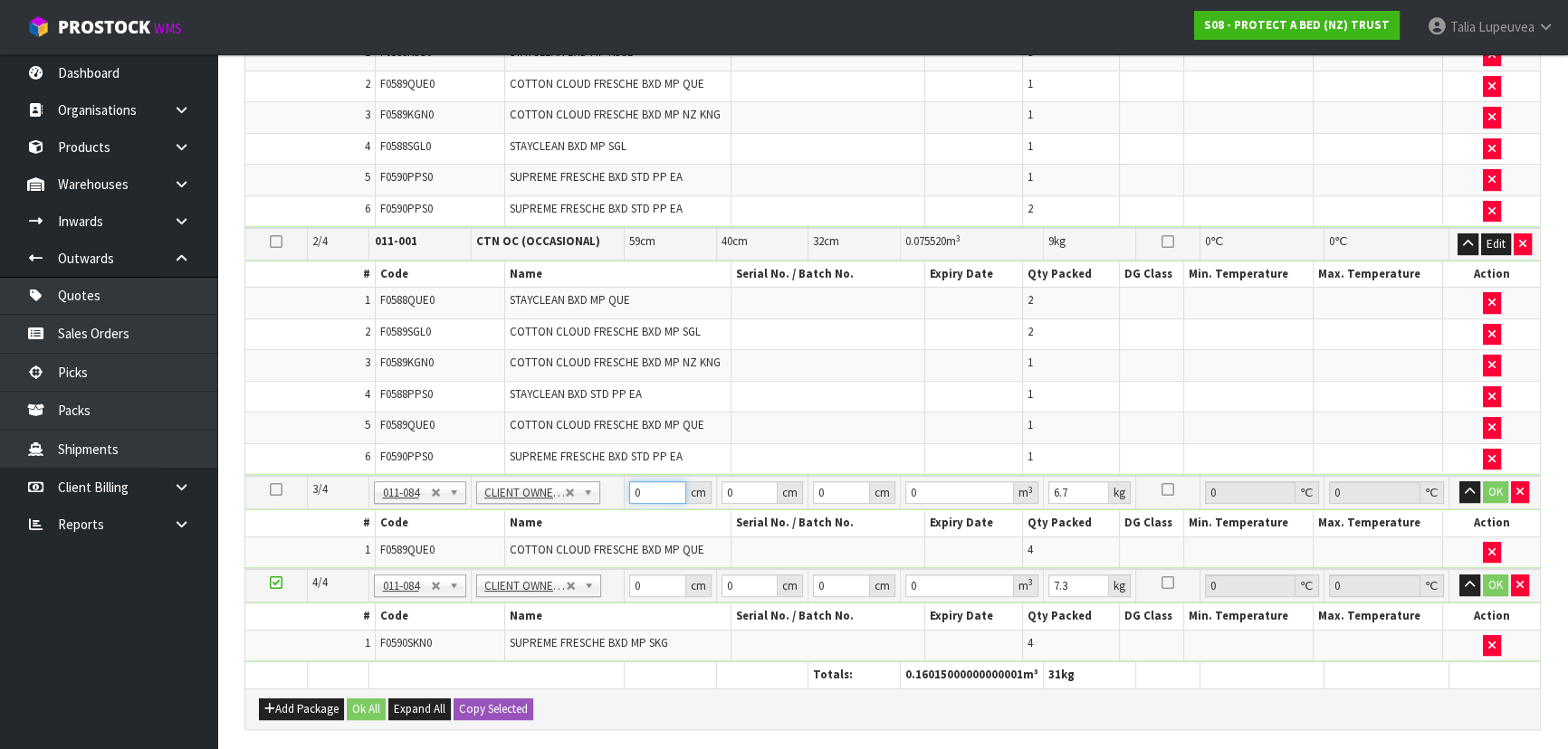
drag, startPoint x: 646, startPoint y: 487, endPoint x: 631, endPoint y: 491, distance: 15.5
click at [631, 491] on input "0" at bounding box center [657, 493] width 57 height 23
type input "58"
type input "34"
type input "3"
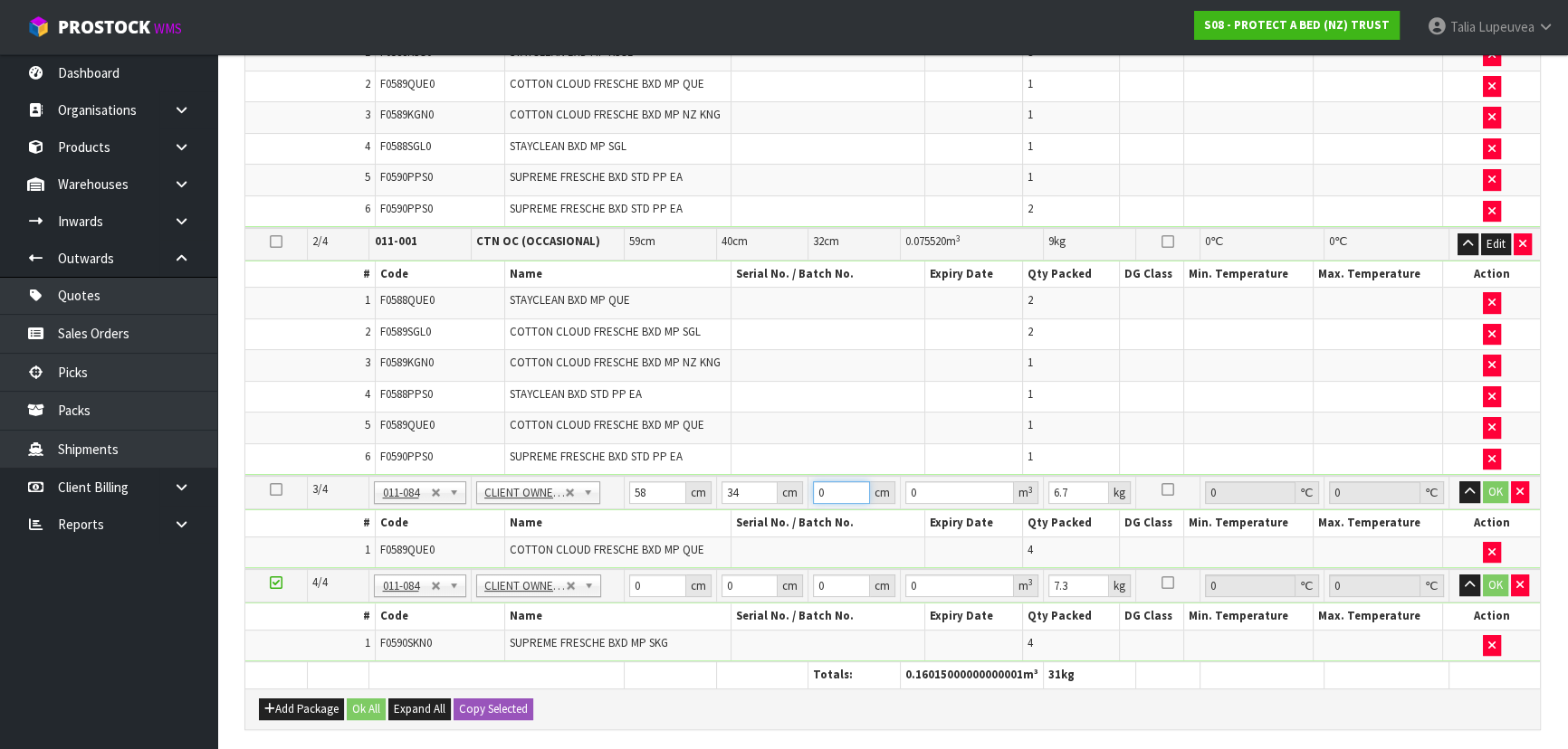
type input "0.005916"
type input "32"
type input "0.063104"
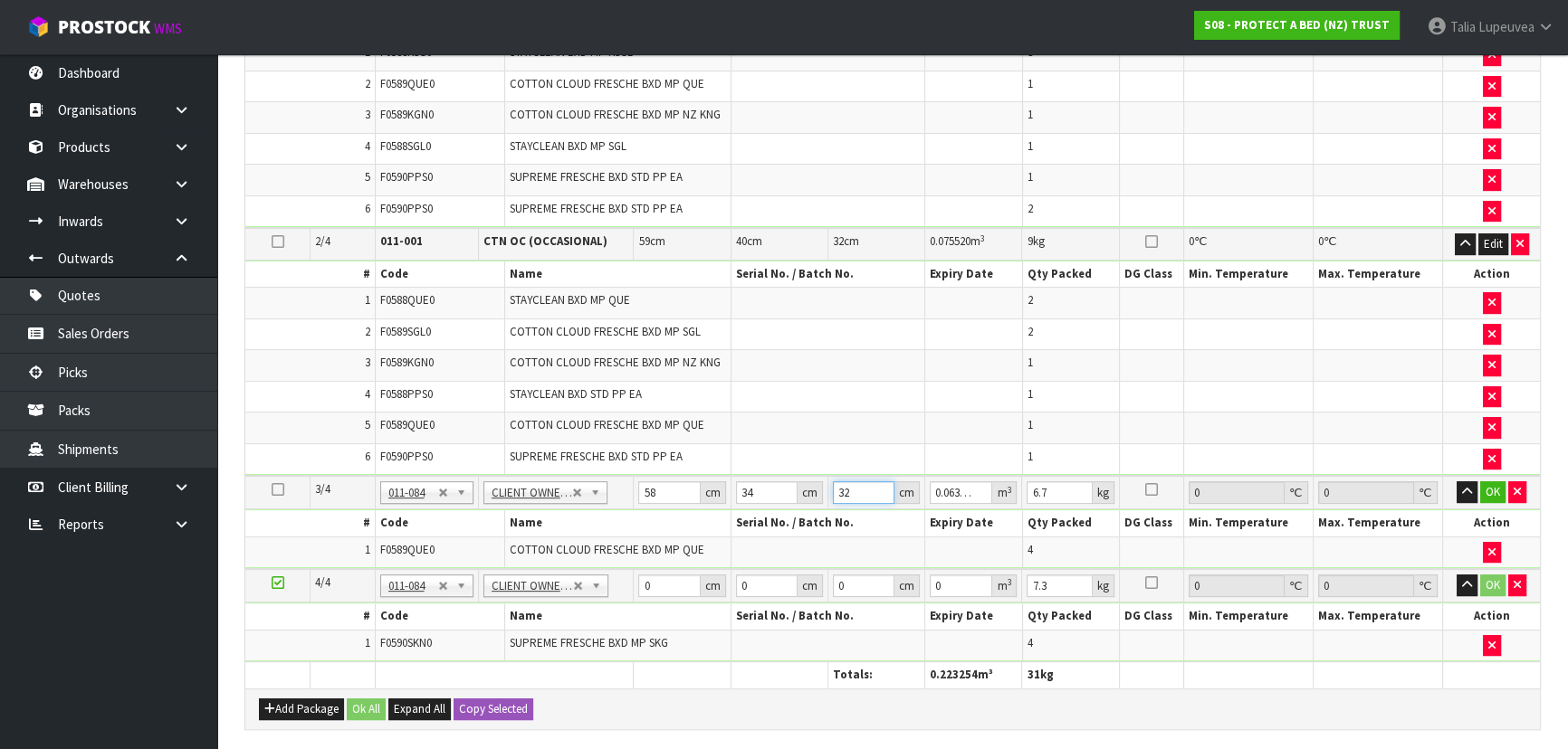
type input "32"
type input "7"
drag, startPoint x: 652, startPoint y: 582, endPoint x: 638, endPoint y: 584, distance: 14.1
click at [638, 584] on input "0" at bounding box center [669, 585] width 62 height 23
type input "59"
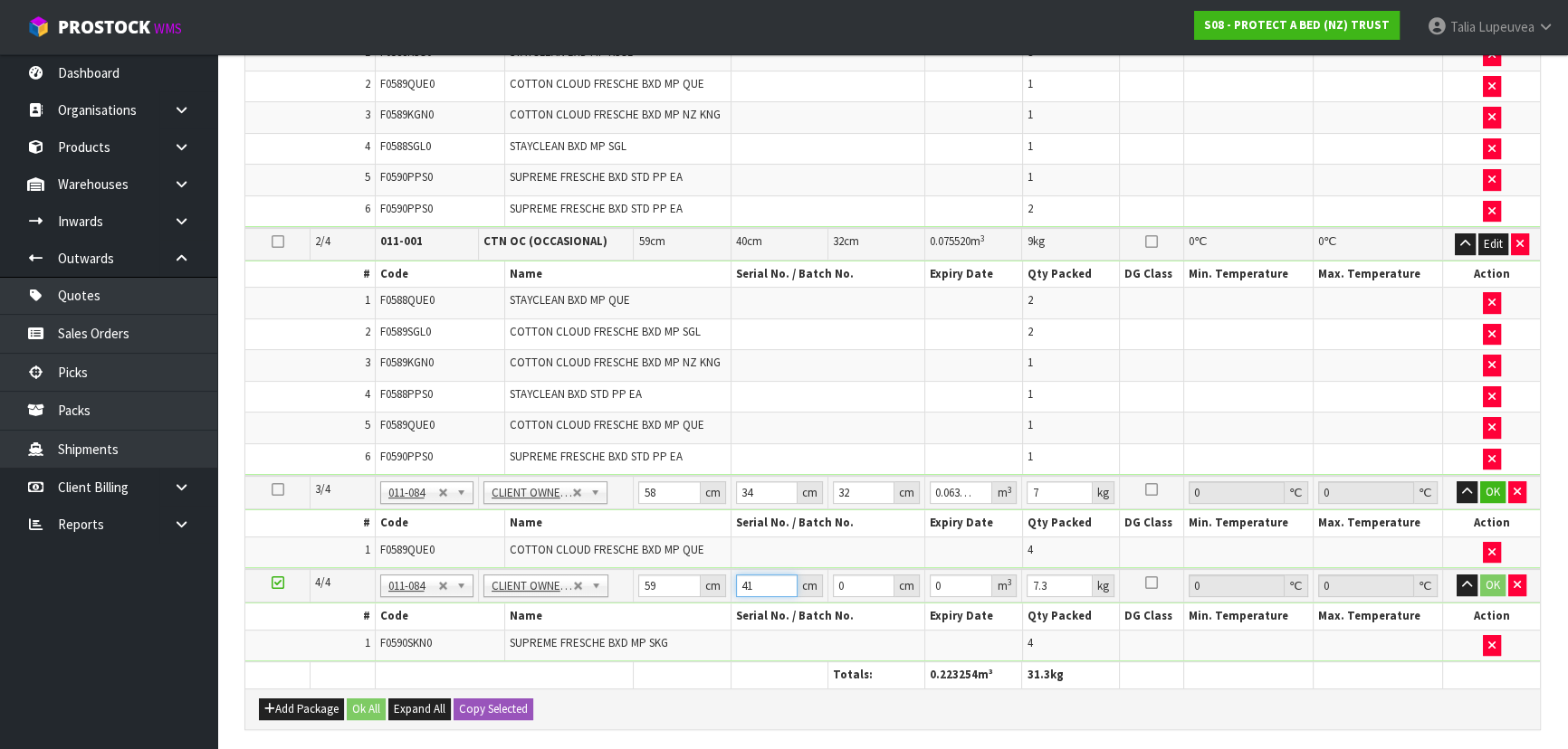
type input "41"
type input "3"
type input "0.007257"
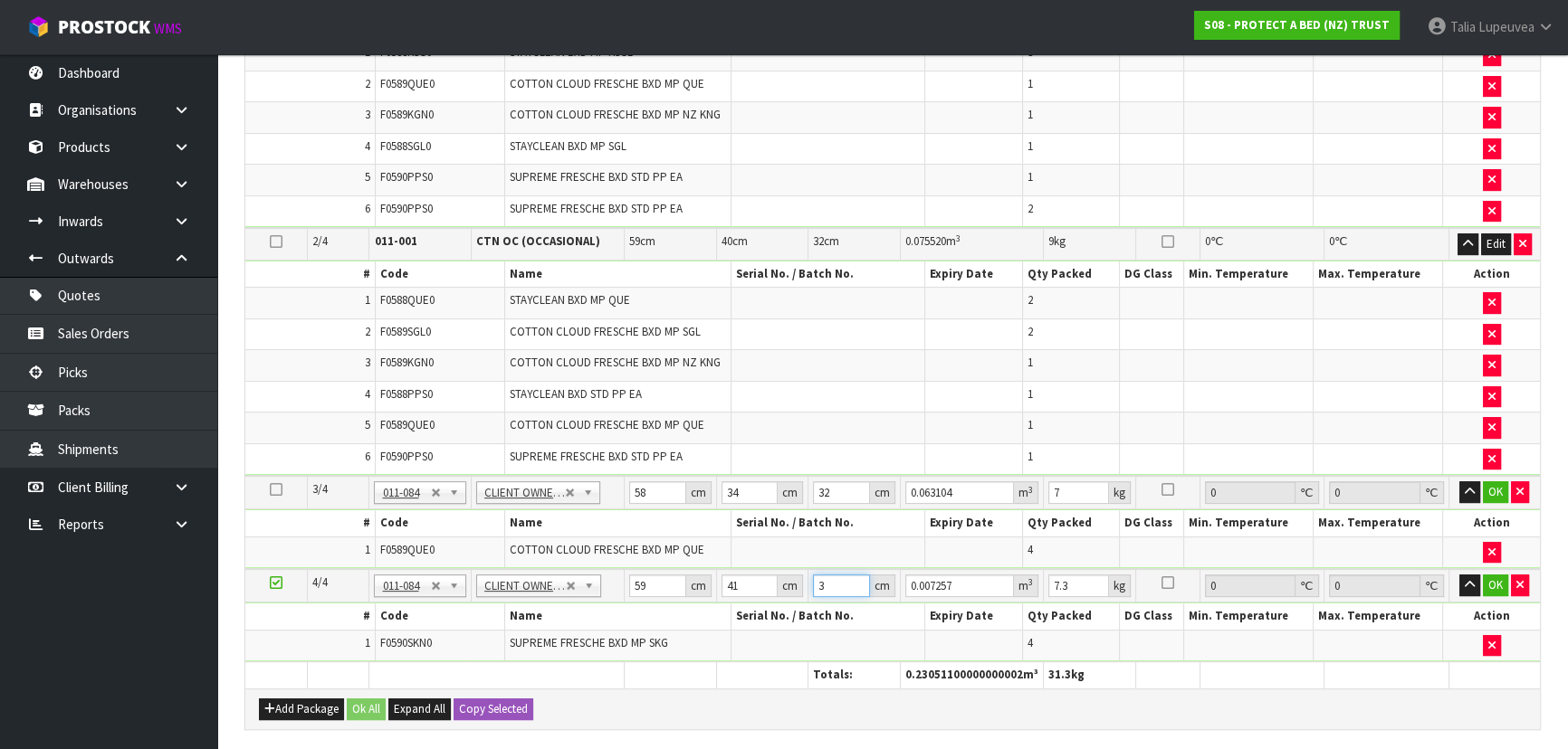
type input "34"
type input "0.082246"
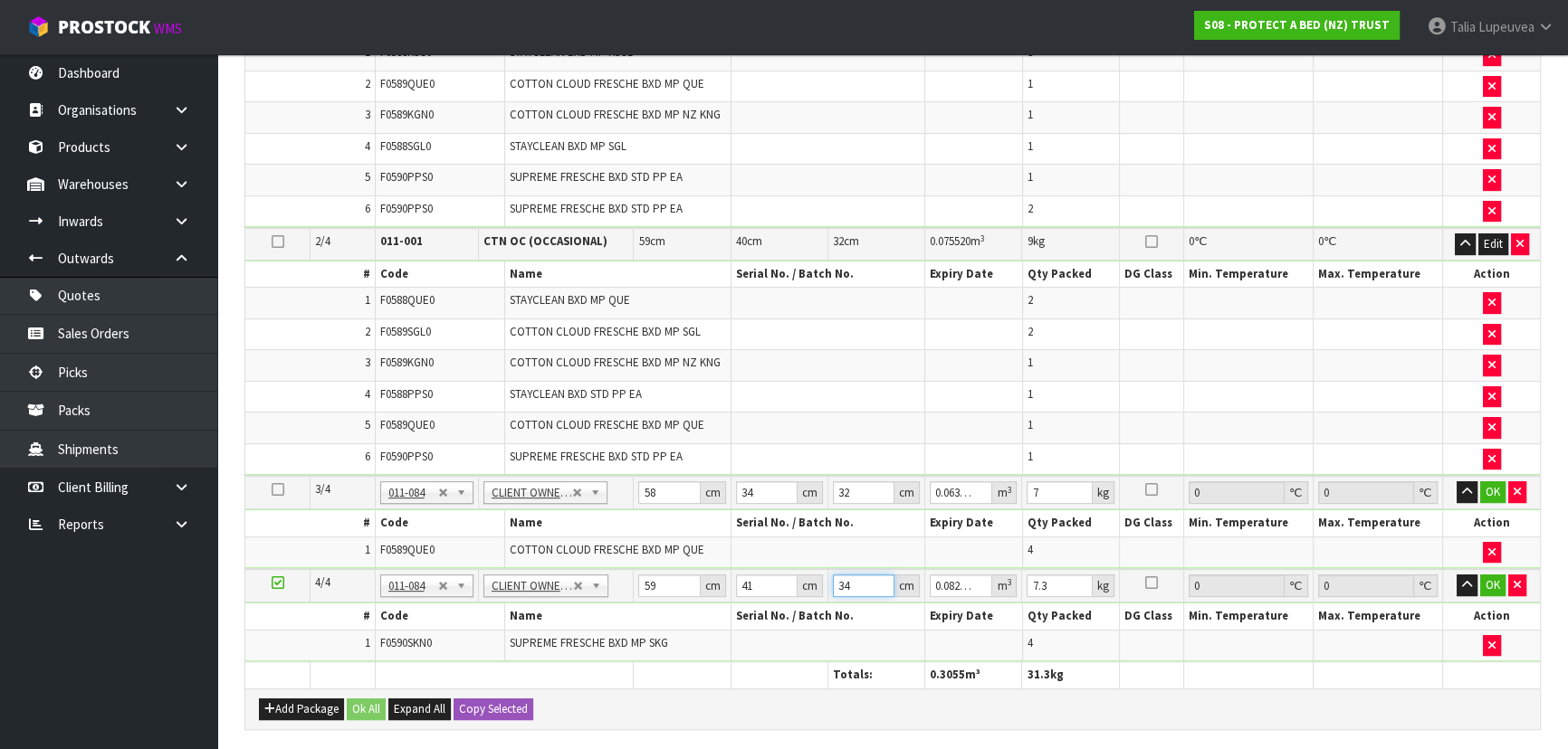
type input "34"
type input "8"
drag, startPoint x: 1491, startPoint y: 581, endPoint x: 1487, endPoint y: 543, distance: 38.2
click at [1492, 581] on button "OK" at bounding box center [1493, 585] width 25 height 22
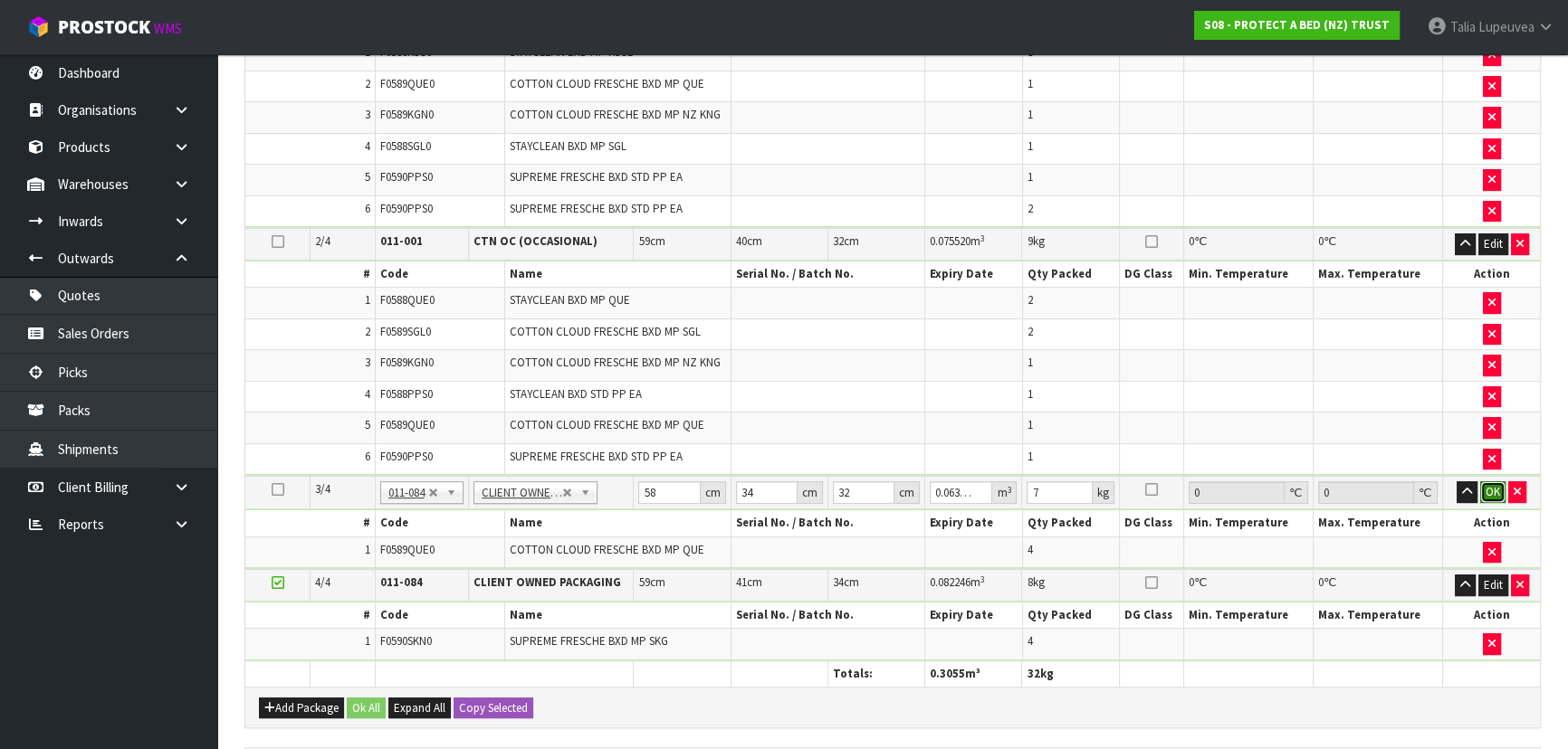
click at [1484, 490] on button "OK" at bounding box center [1493, 493] width 25 height 22
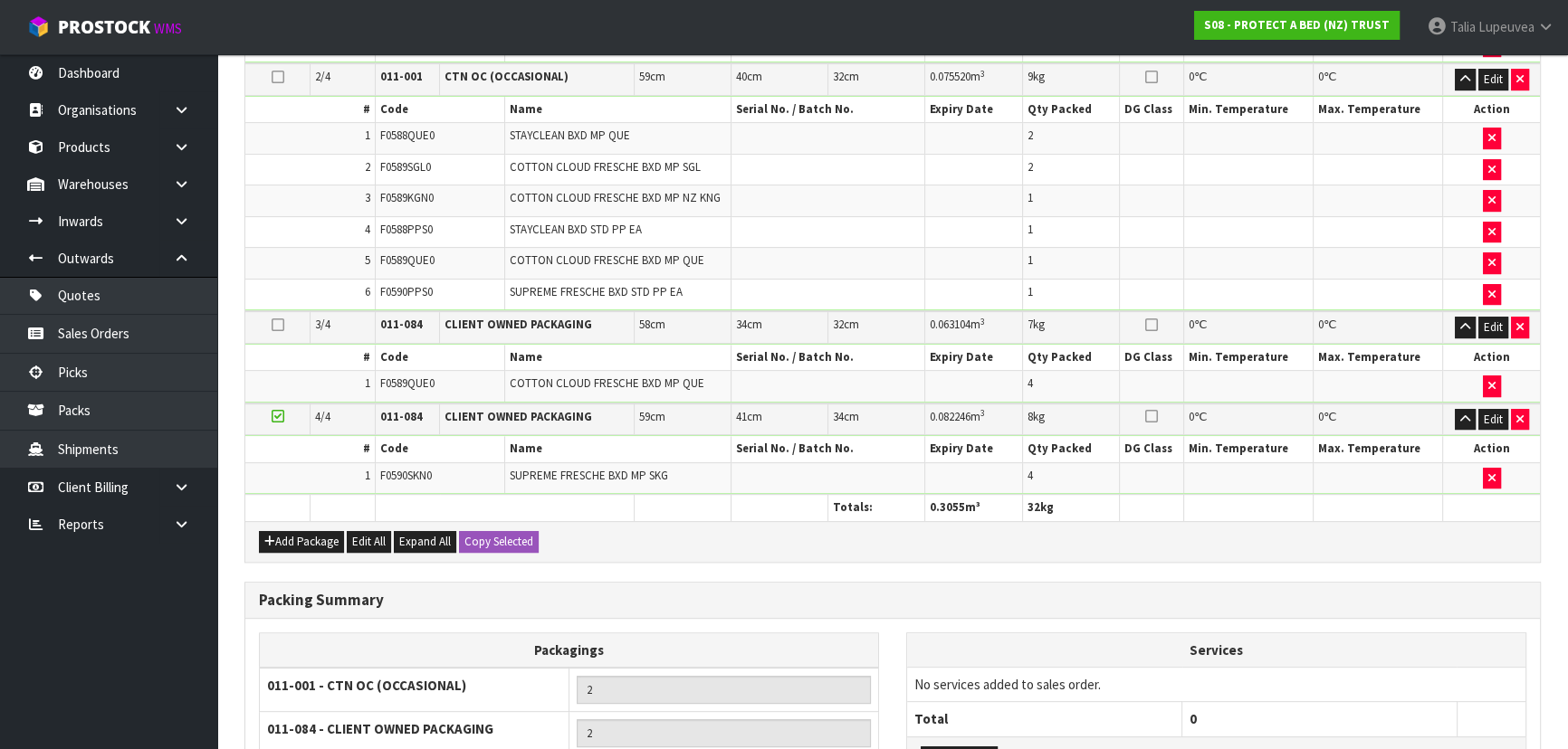
scroll to position [932, 0]
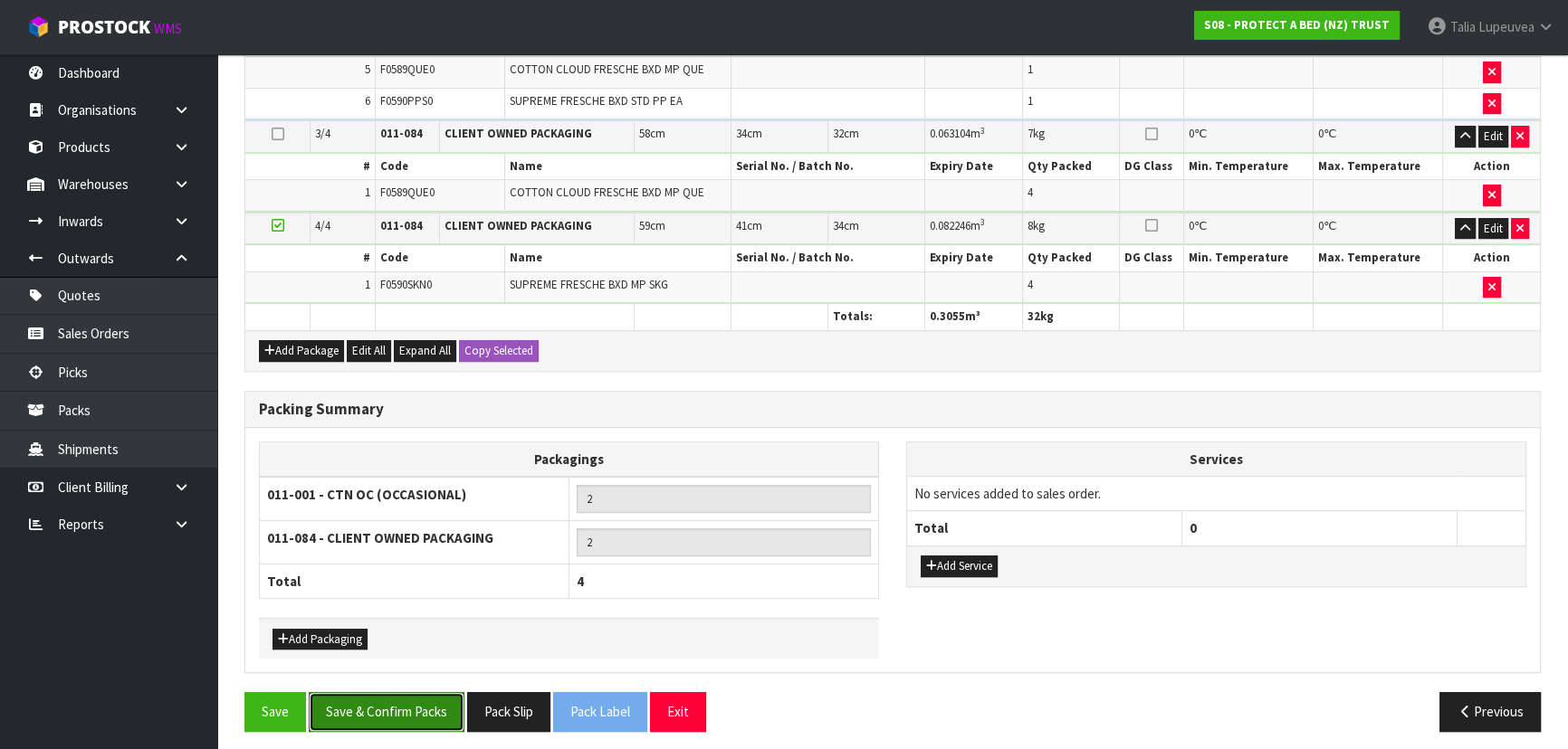
click at [380, 698] on button "Save & Confirm Packs" at bounding box center [386, 712] width 155 height 39
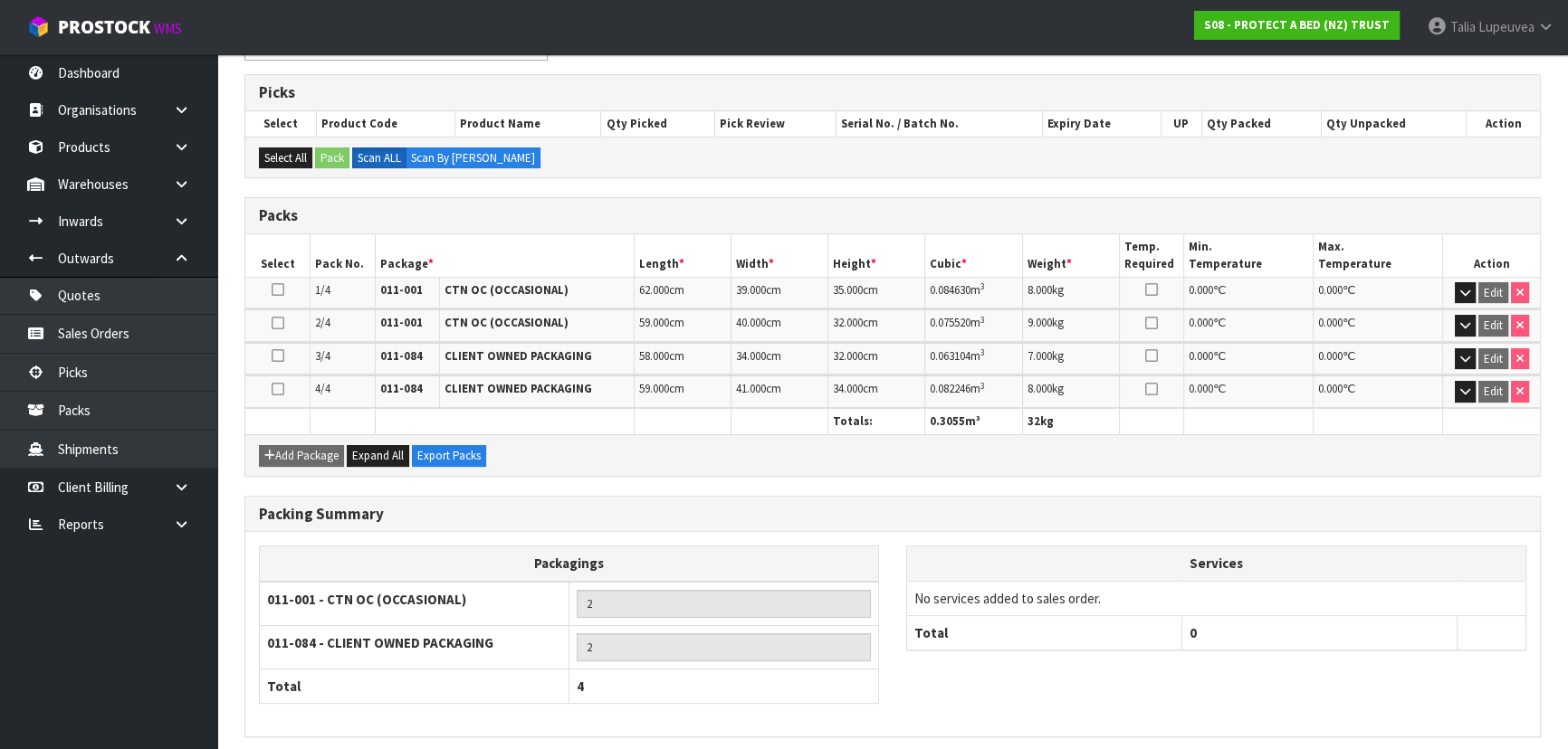
scroll to position [414, 0]
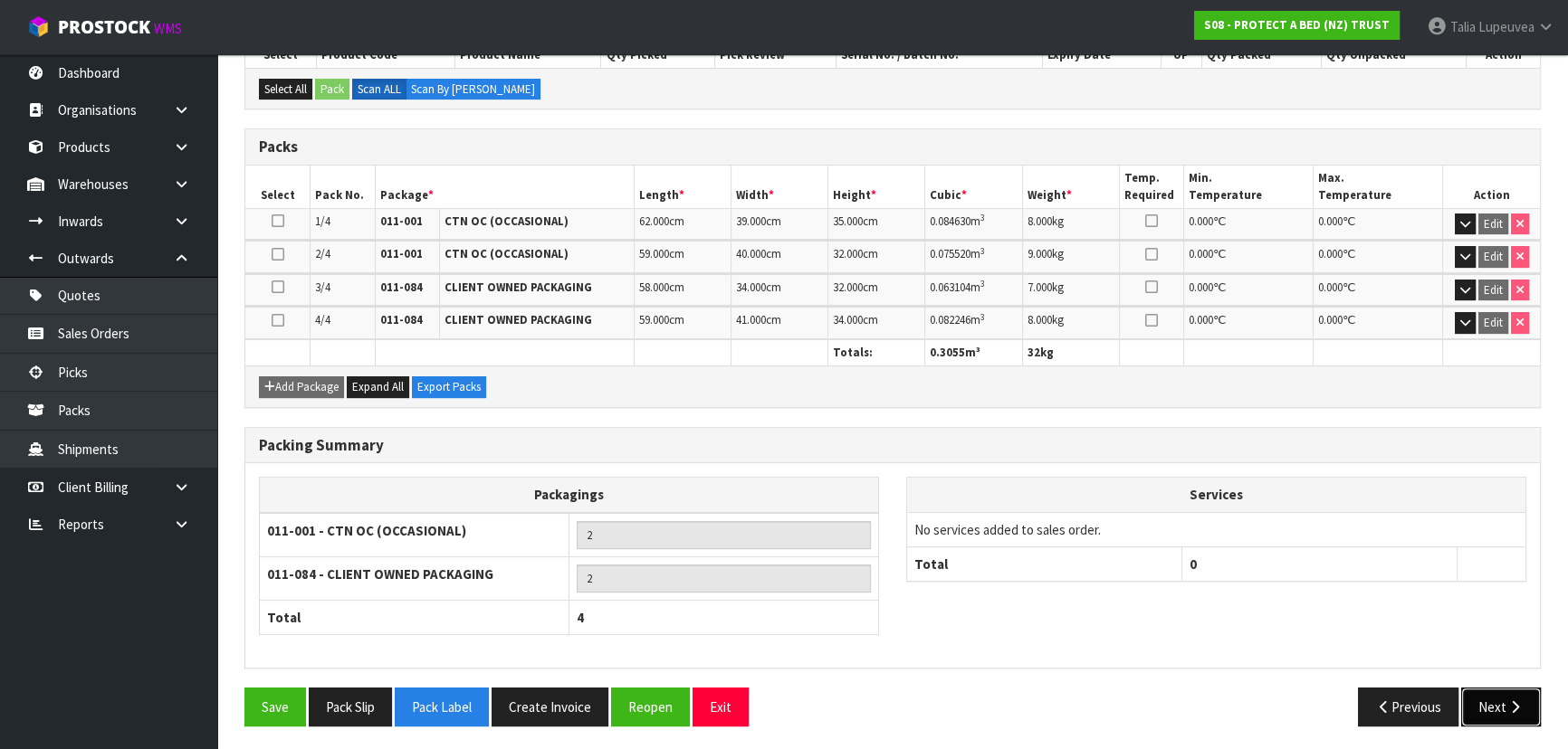
click at [1507, 705] on icon "button" at bounding box center [1514, 707] width 17 height 14
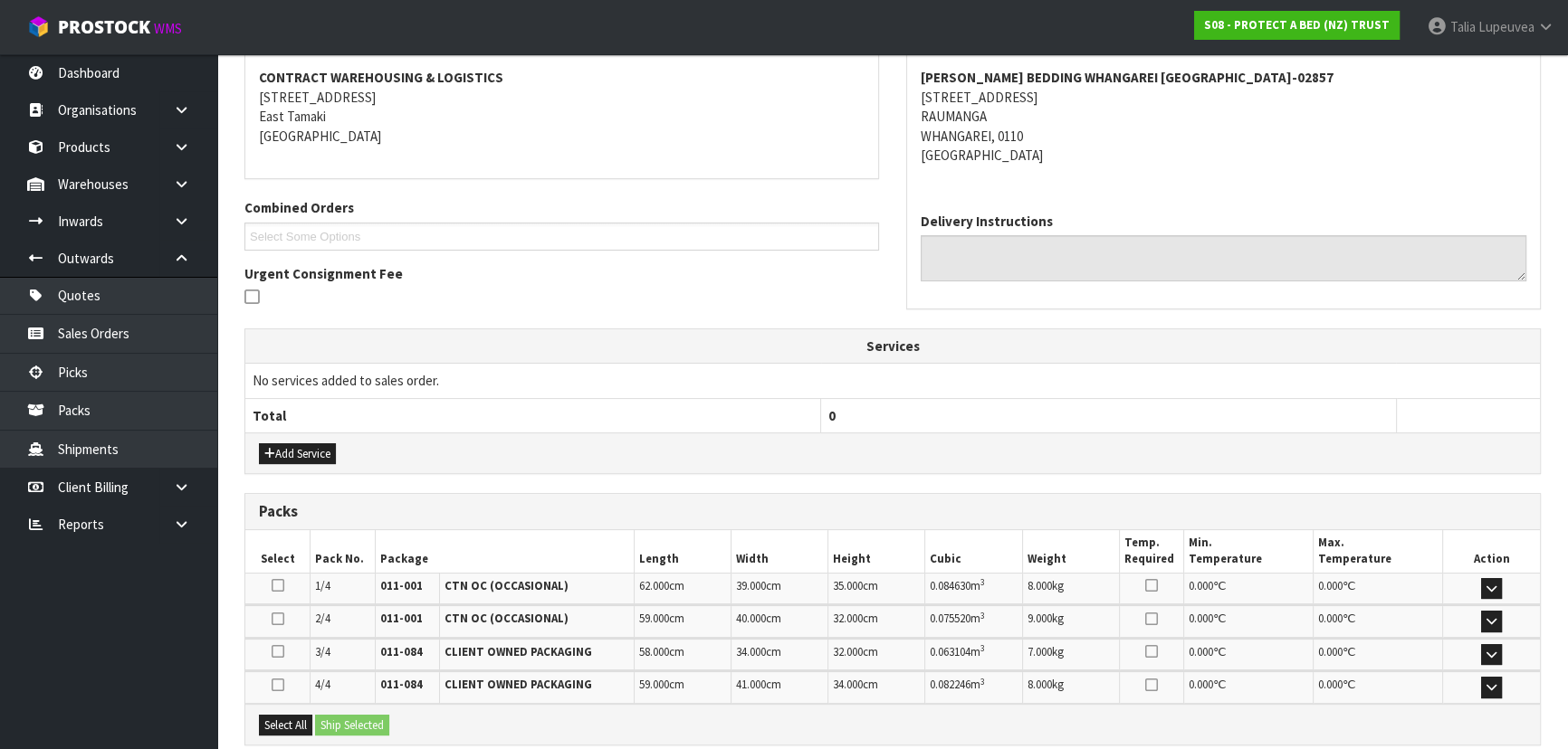
scroll to position [523, 0]
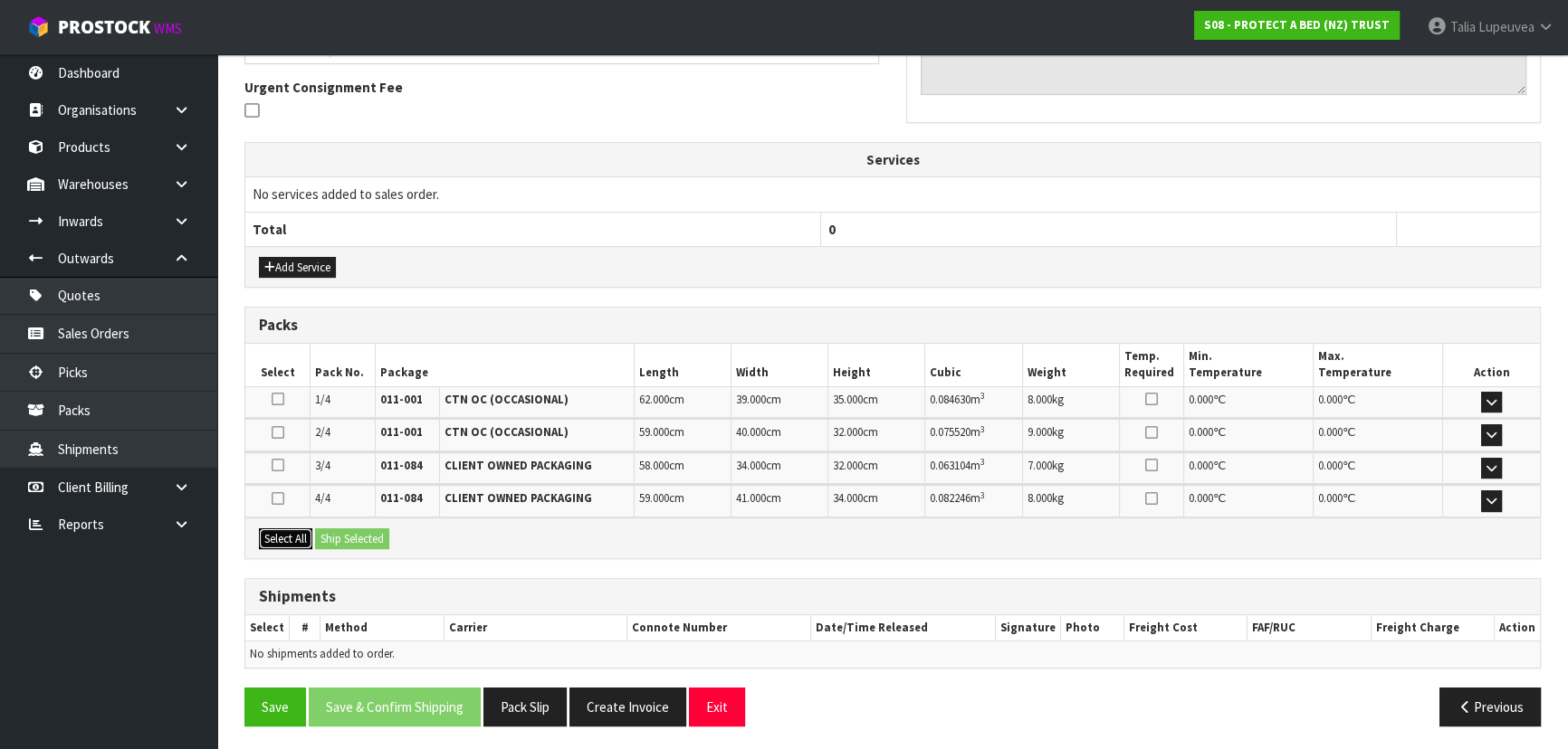
click at [299, 529] on button "Select All" at bounding box center [285, 540] width 54 height 22
click at [319, 529] on button "Ship Selected" at bounding box center [353, 540] width 75 height 22
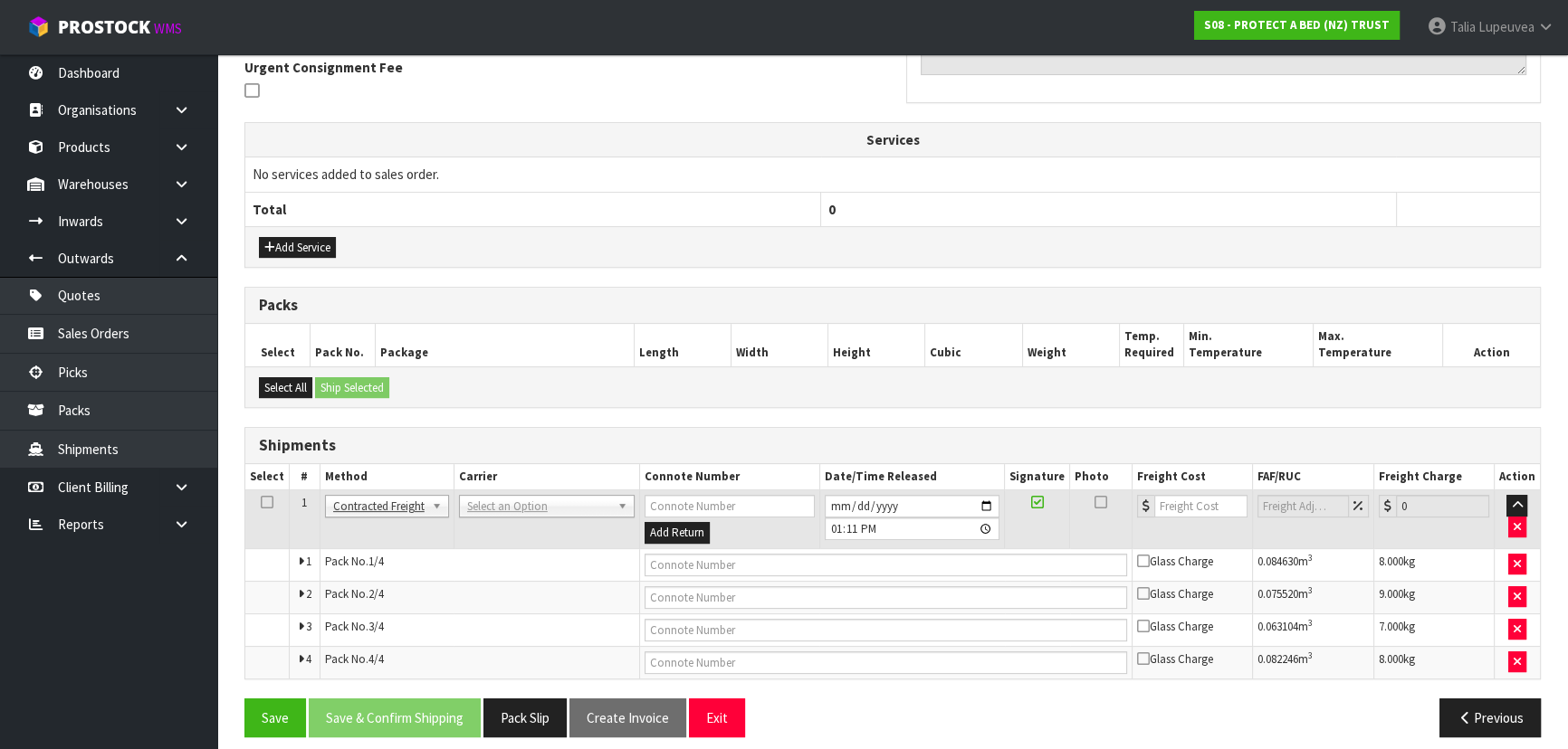
scroll to position [553, 0]
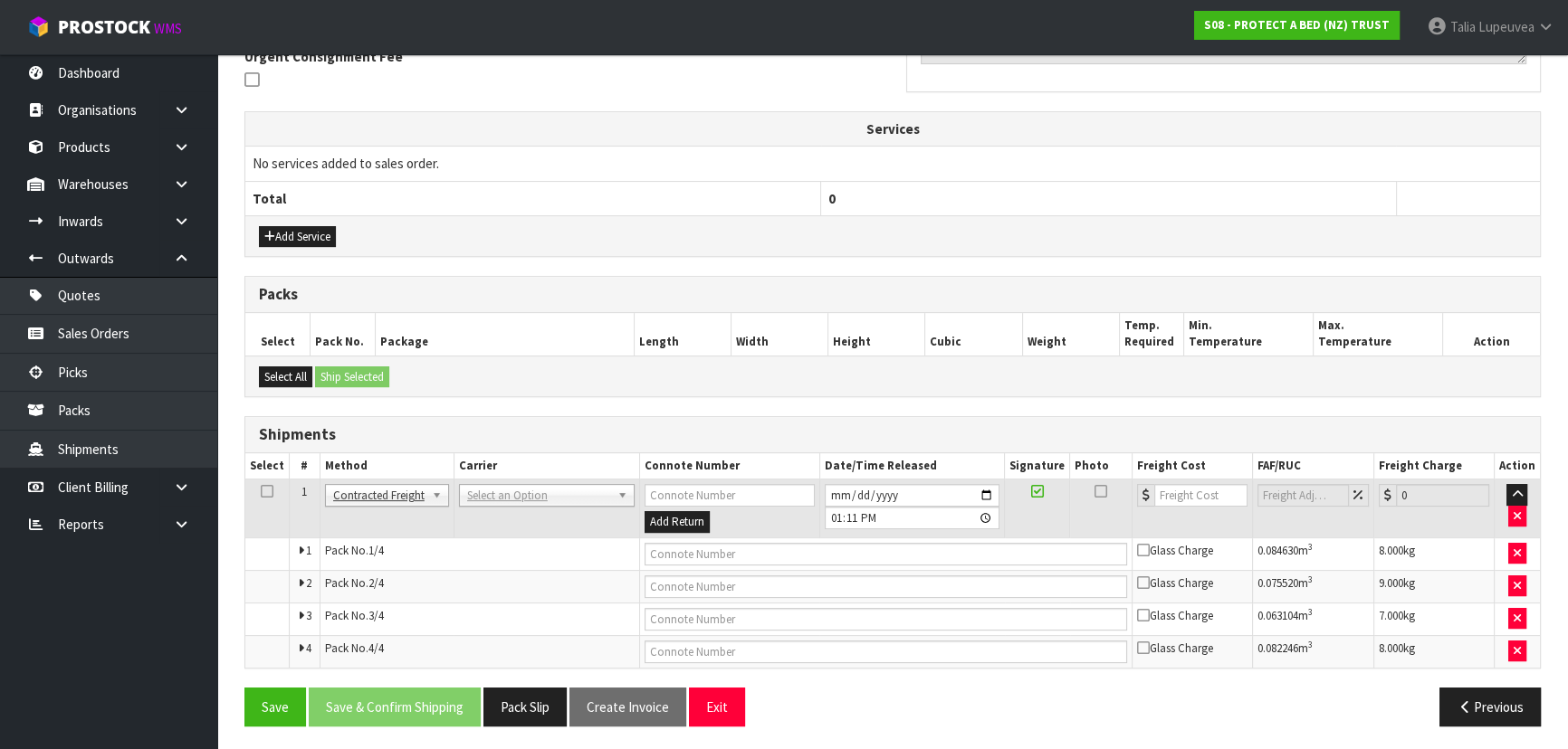
drag, startPoint x: 512, startPoint y: 493, endPoint x: 514, endPoint y: 518, distance: 25.1
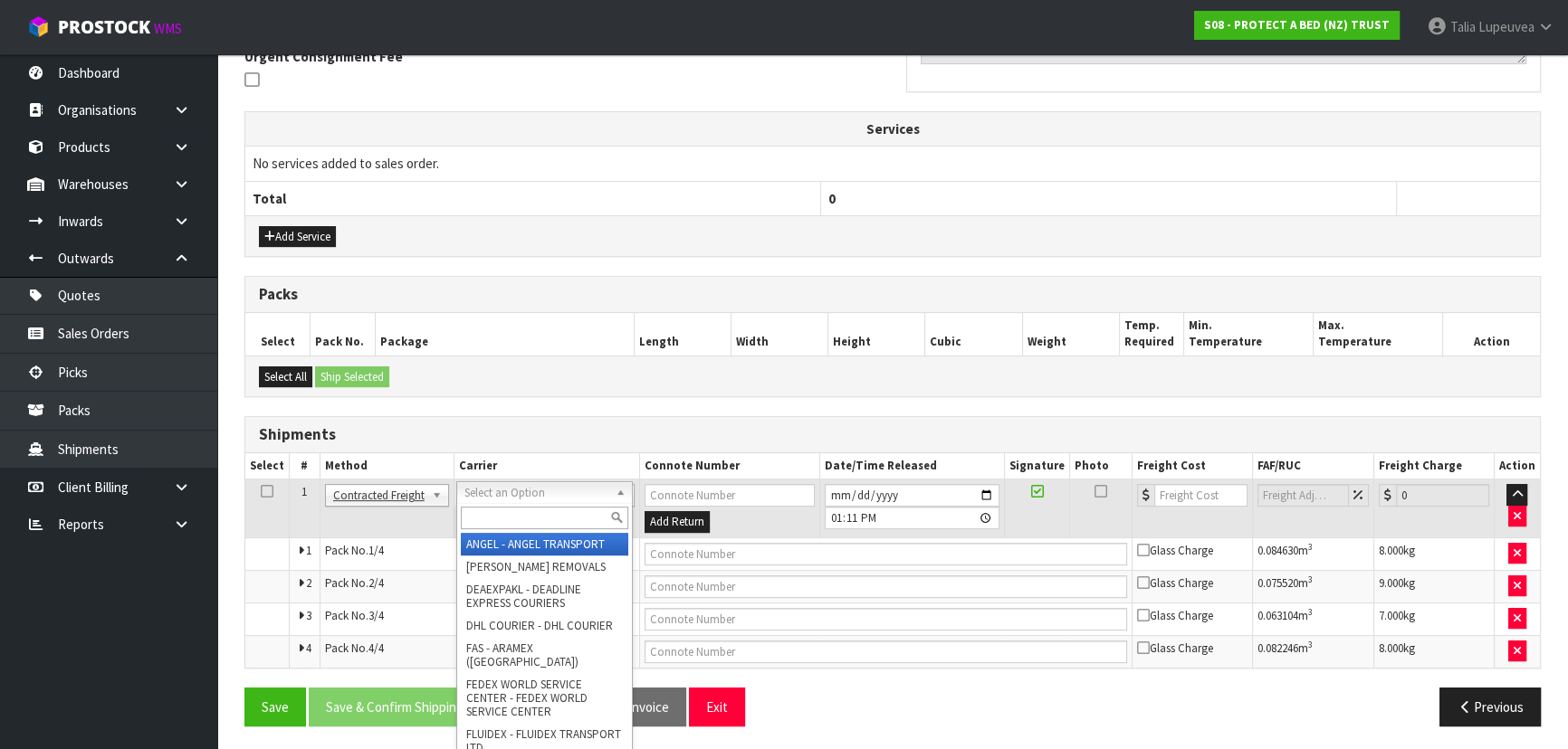
click at [514, 522] on input "text" at bounding box center [544, 518] width 167 height 23
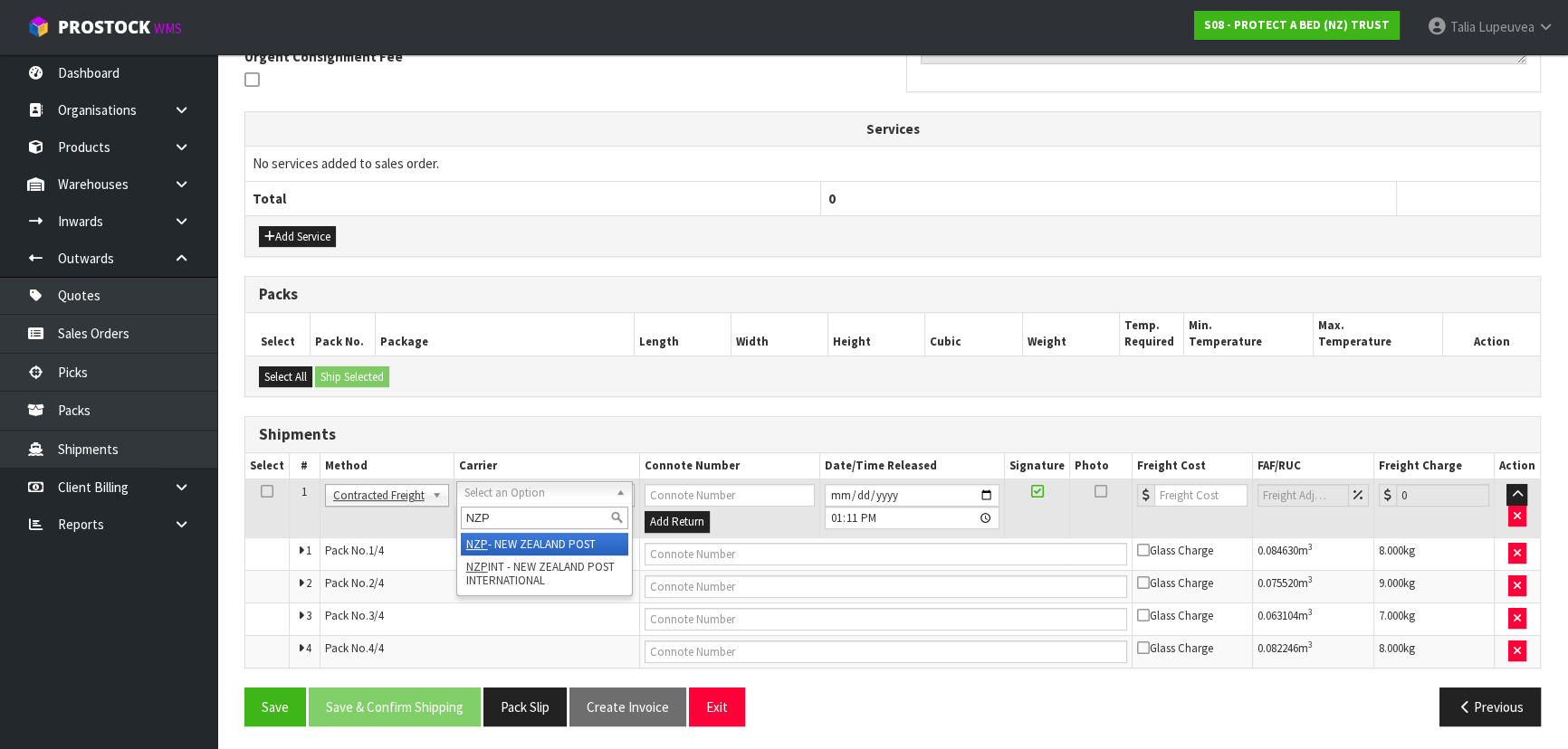
type input "NZP"
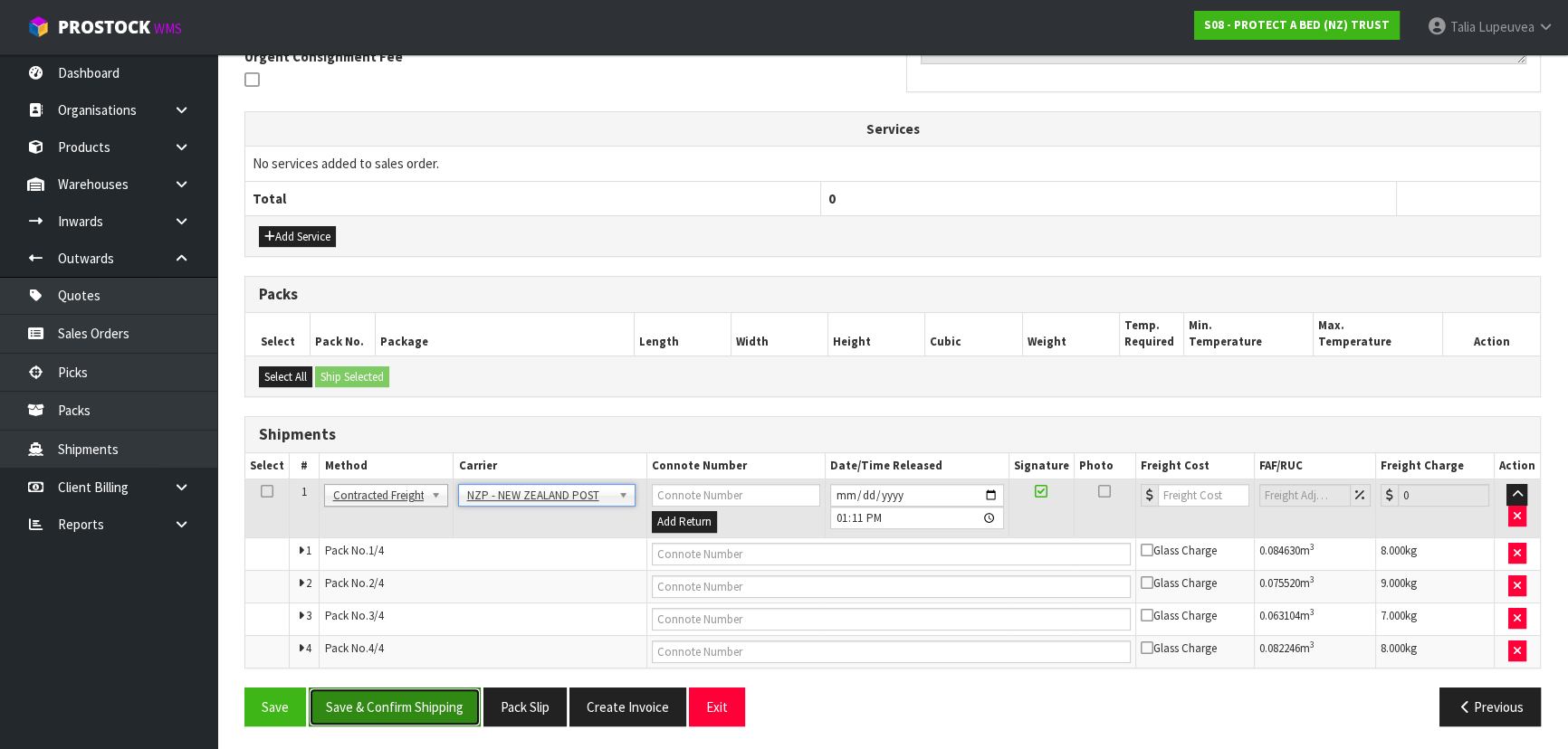
click at [433, 695] on button "Save & Confirm Shipping" at bounding box center [394, 707] width 172 height 39
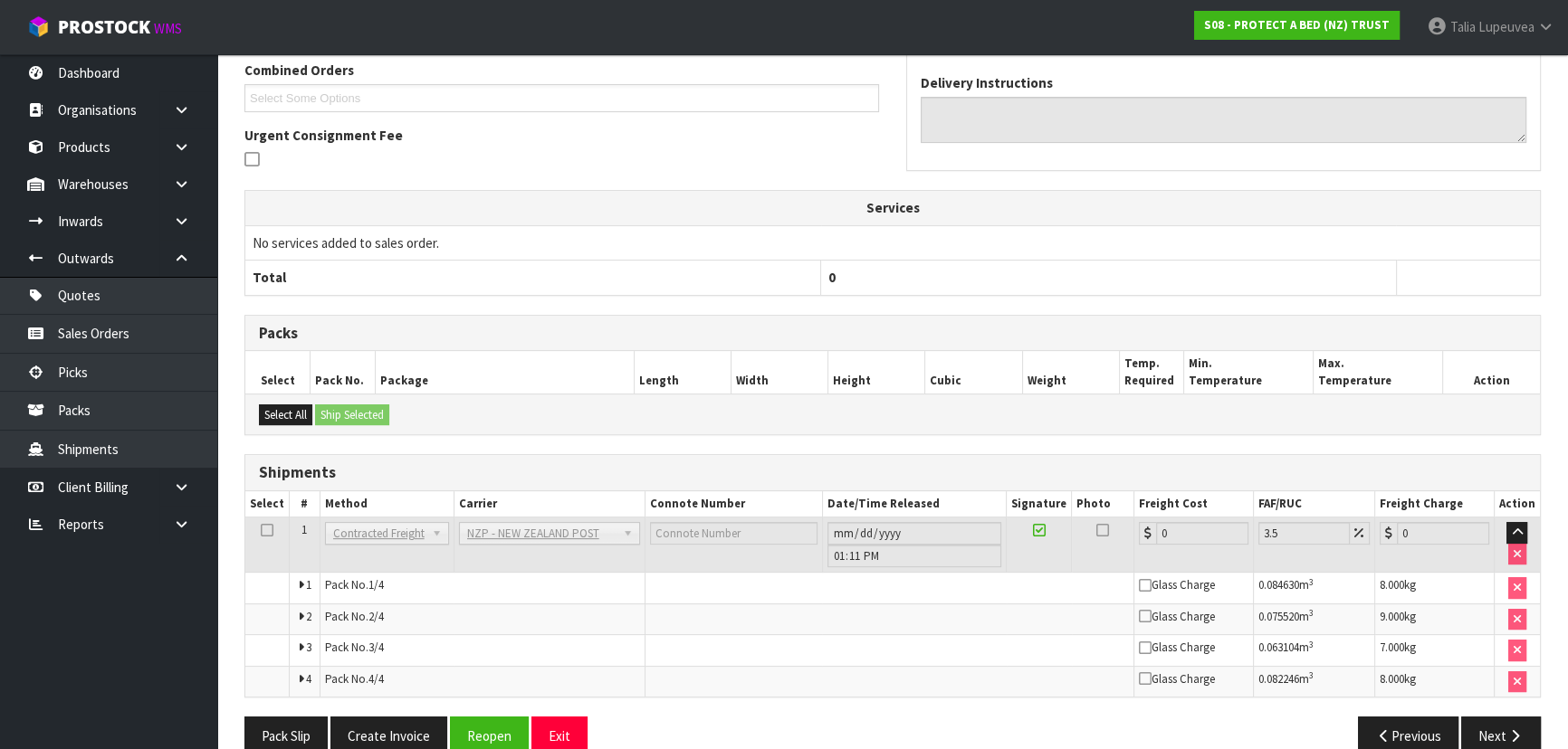
scroll to position [524, 0]
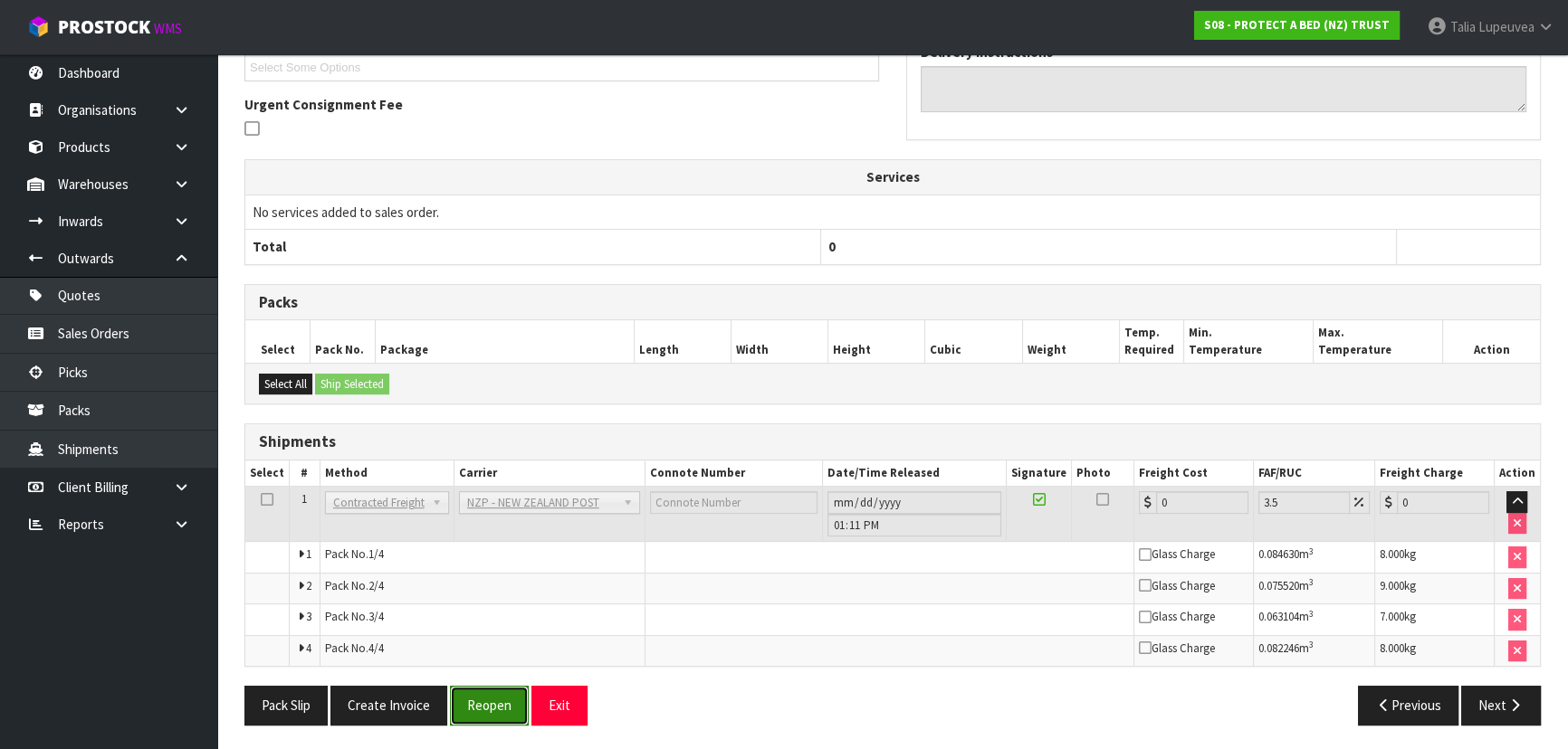
click at [470, 710] on button "Reopen" at bounding box center [489, 705] width 79 height 39
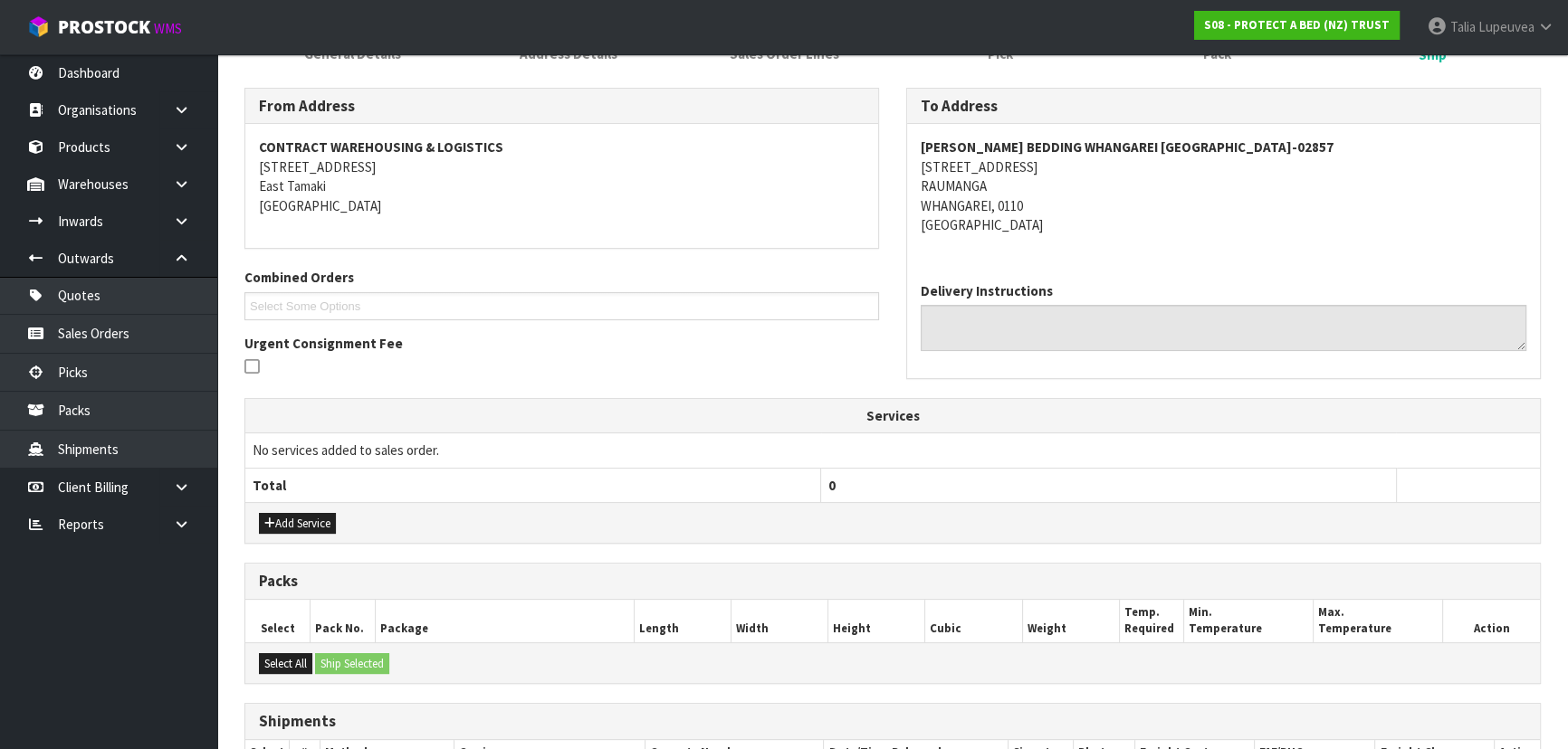
scroll to position [570, 0]
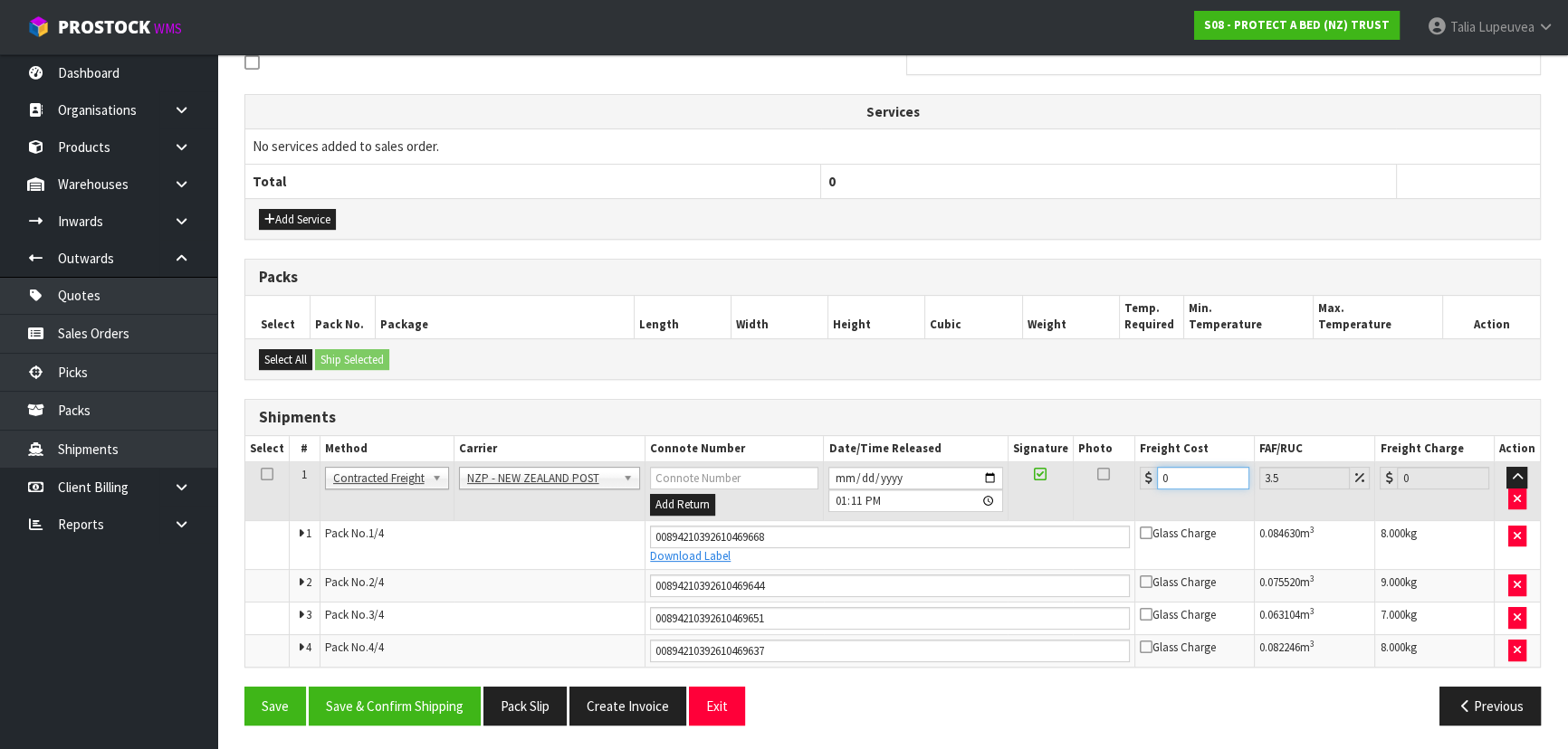
drag, startPoint x: 1161, startPoint y: 491, endPoint x: 1114, endPoint y: 491, distance: 47.0
click at [1114, 491] on tr "1 Client Local Pickup Customer Local Pickup Company Freight Contracted Freight …" at bounding box center [893, 492] width 1294 height 59
type input "3"
type input "3.1"
type input "31"
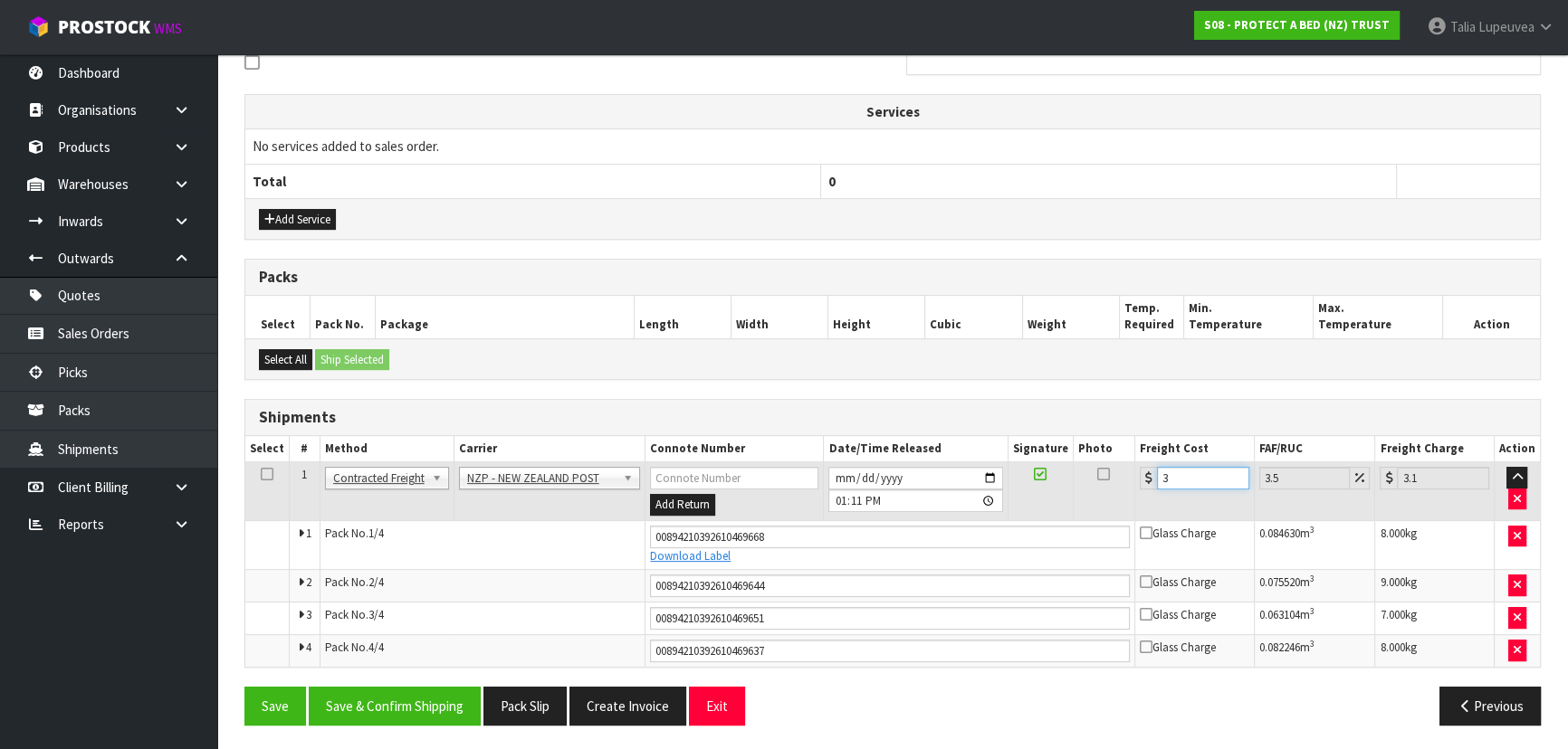
type input "32.09"
type input "31.2"
type input "32.29"
type input "31.26"
type input "32.35"
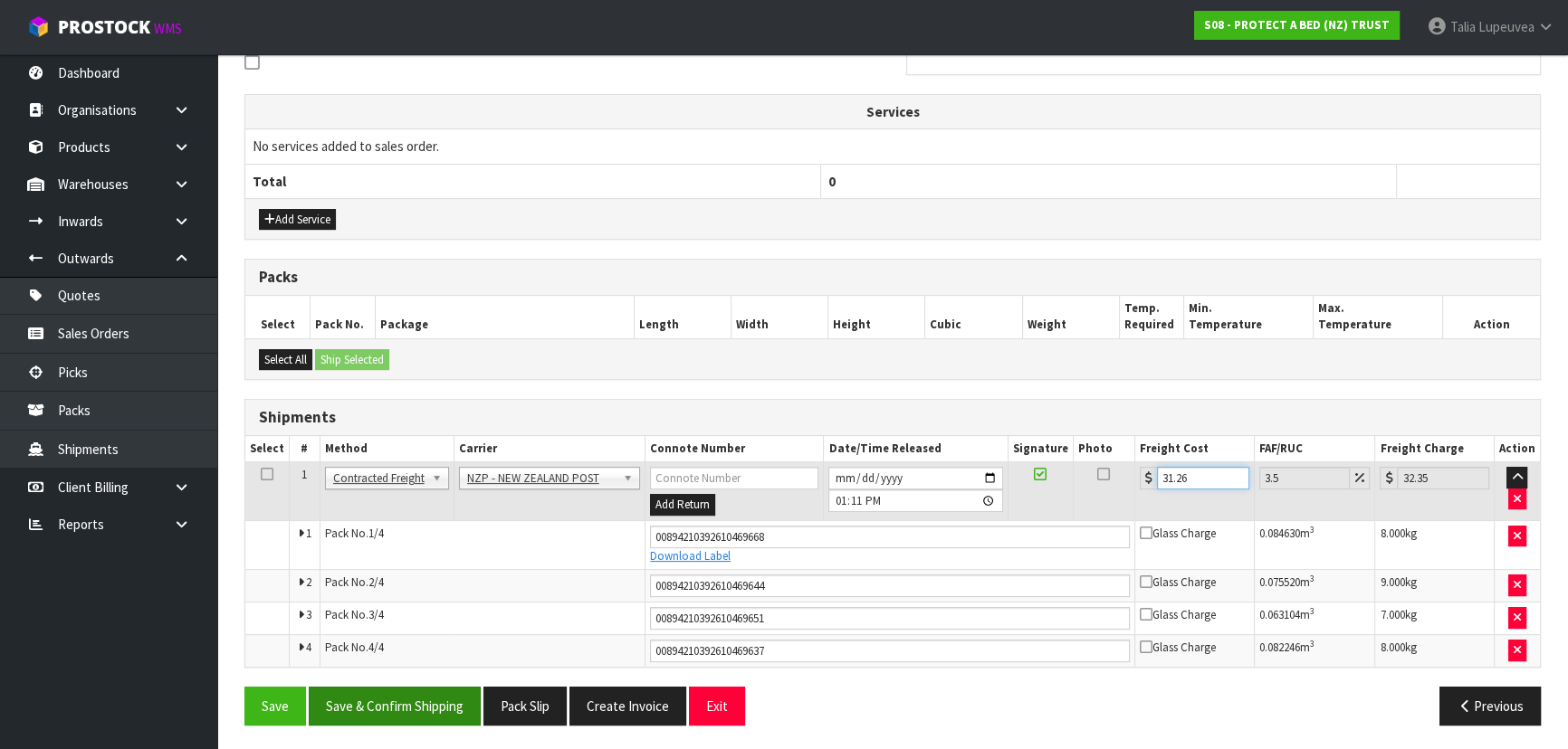
type input "31.26"
click at [402, 711] on button "Save & Confirm Shipping" at bounding box center [394, 706] width 172 height 39
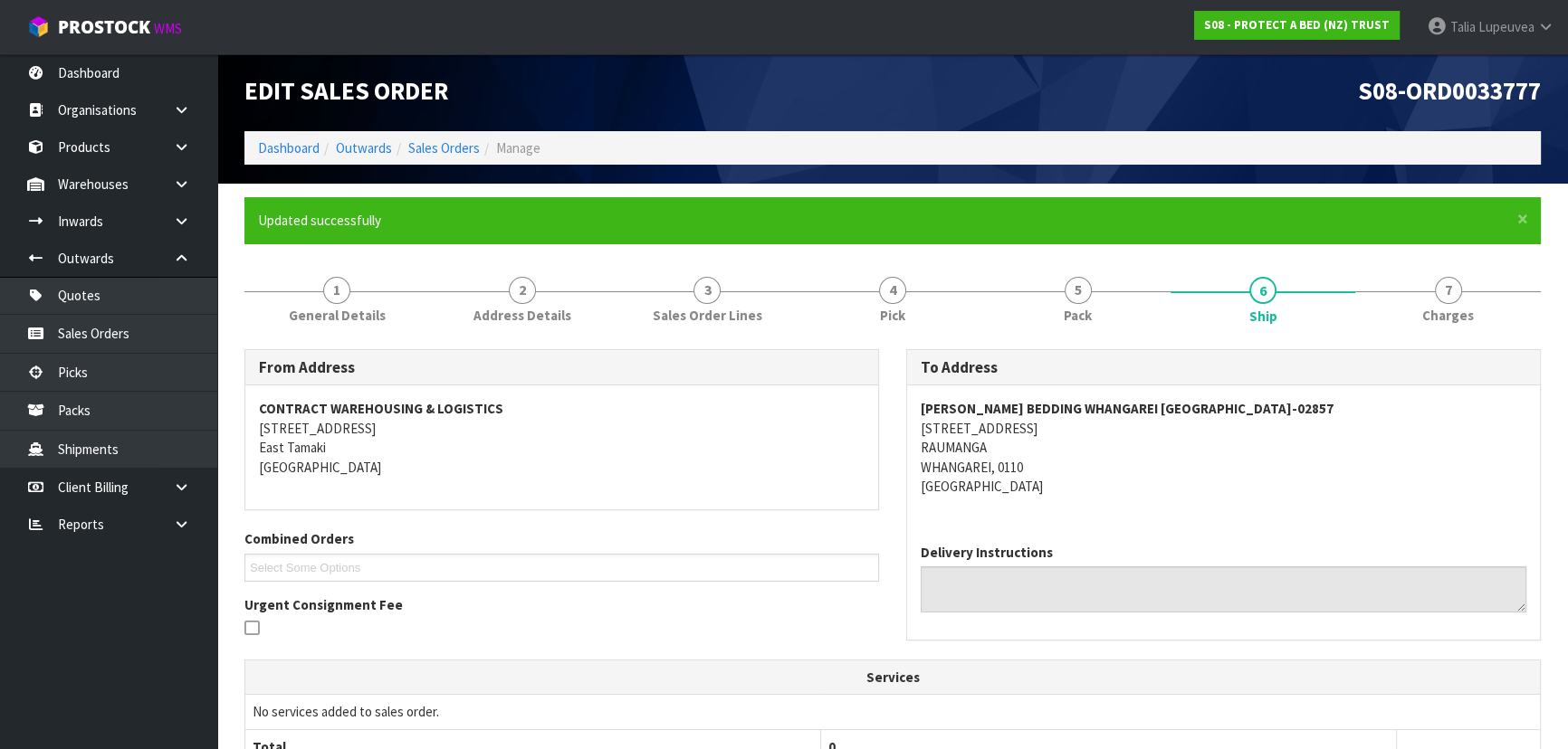
scroll to position [0, 0]
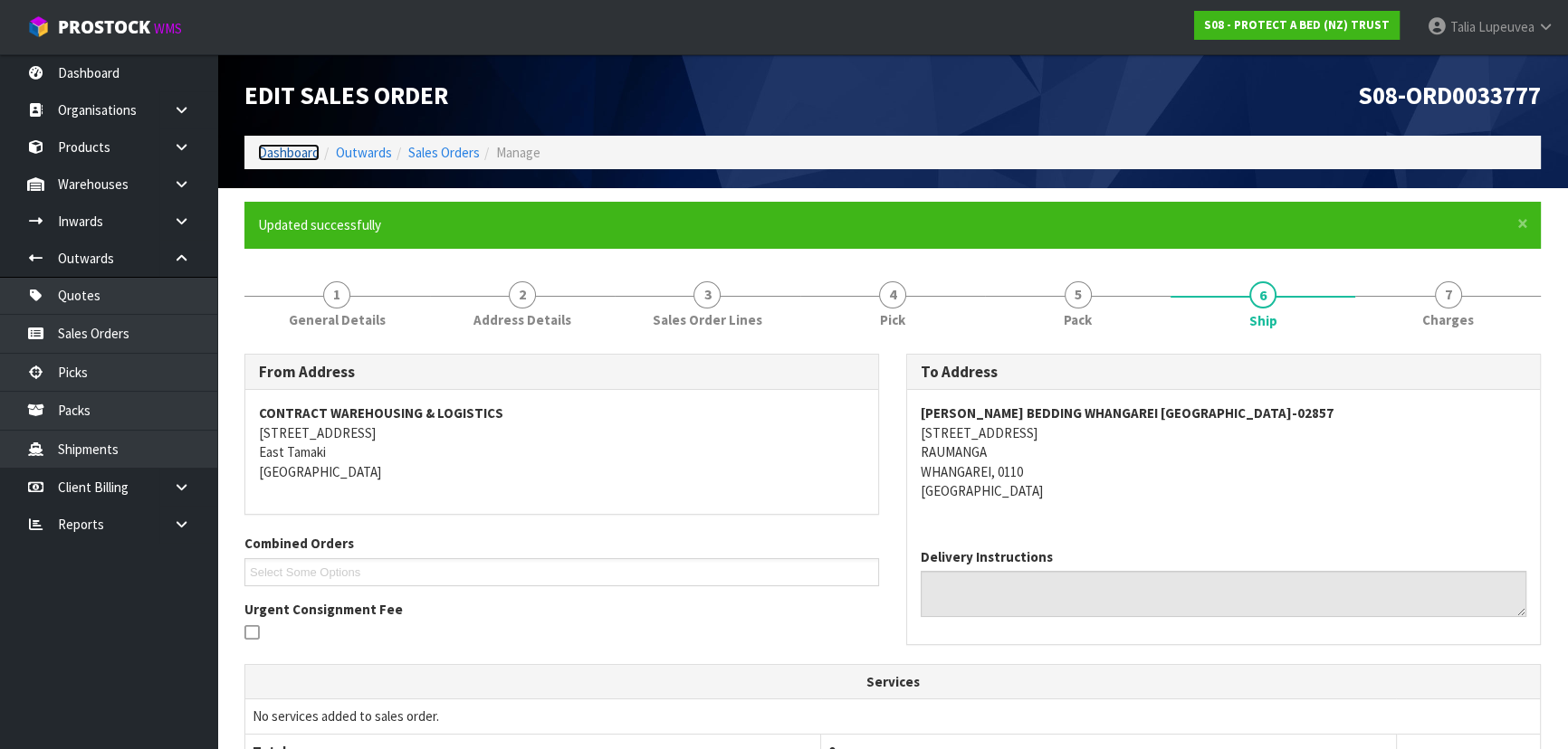
click at [283, 157] on link "Dashboard" at bounding box center [289, 152] width 62 height 17
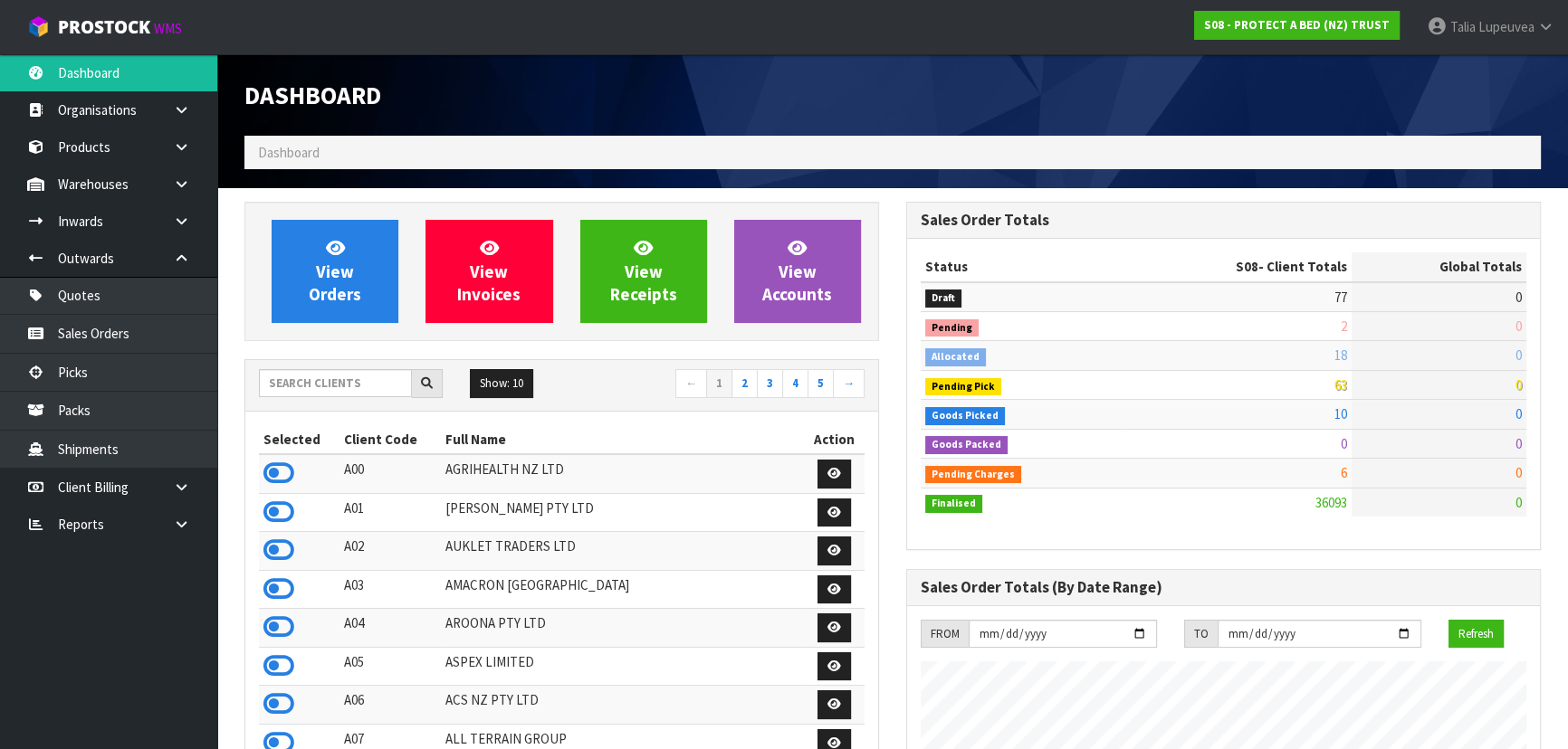
scroll to position [1369, 661]
click at [319, 397] on div at bounding box center [351, 384] width 184 height 29
click at [318, 390] on input "text" at bounding box center [335, 383] width 153 height 28
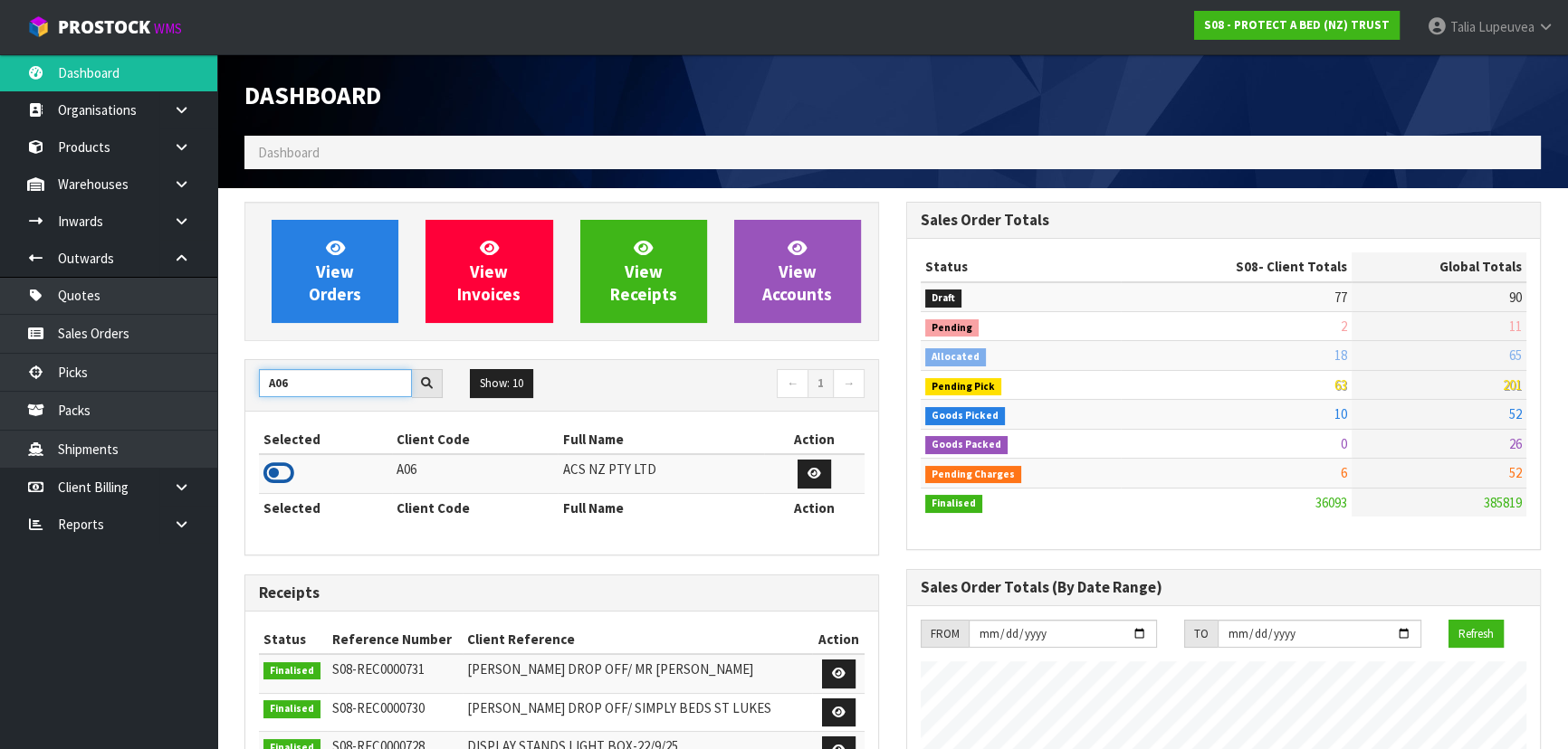
type input "A06"
click at [282, 472] on icon at bounding box center [279, 474] width 31 height 27
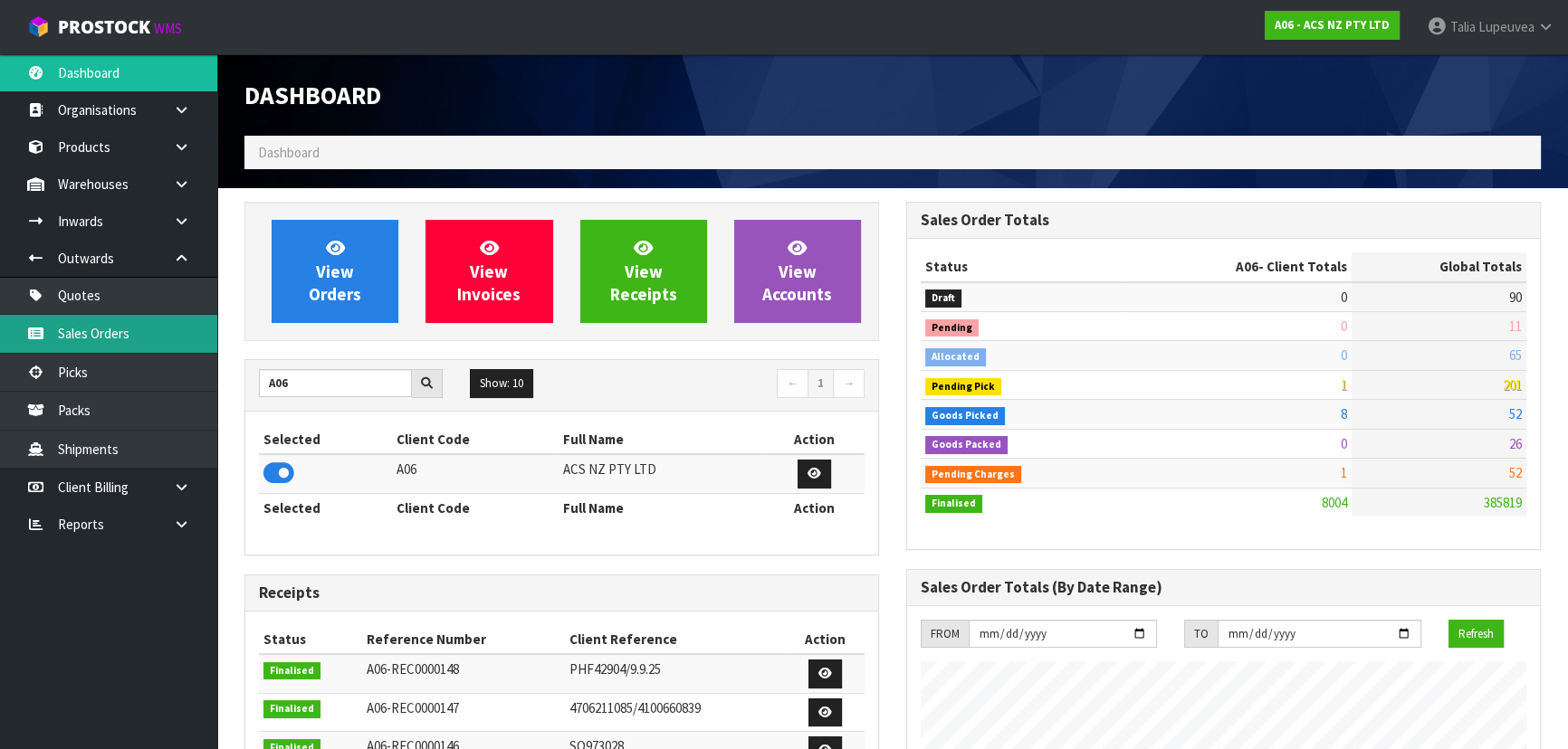
click at [150, 337] on link "Sales Orders" at bounding box center [108, 334] width 217 height 37
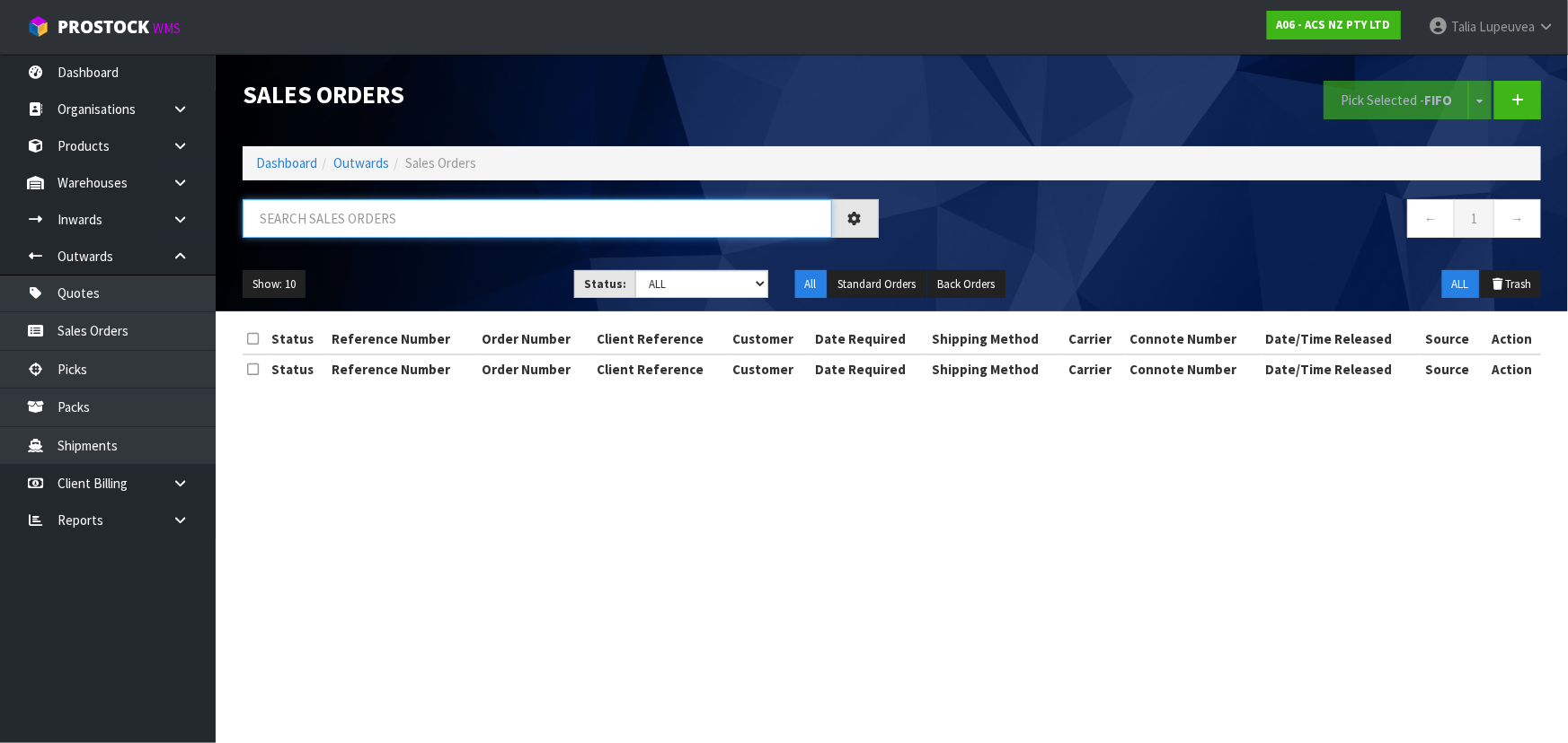
click at [261, 222] on input "text" at bounding box center [537, 218] width 589 height 39
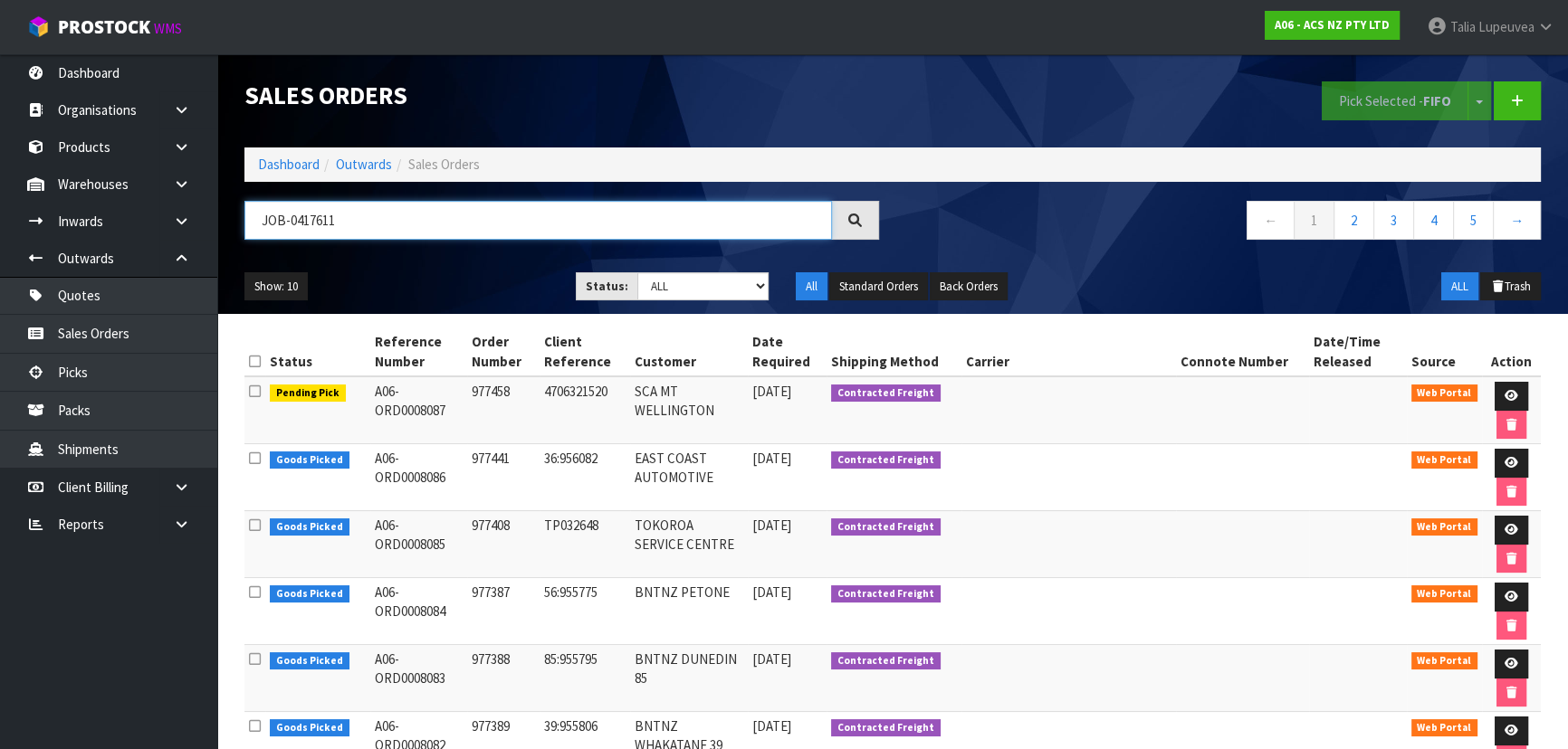
type input "JOB-0417611"
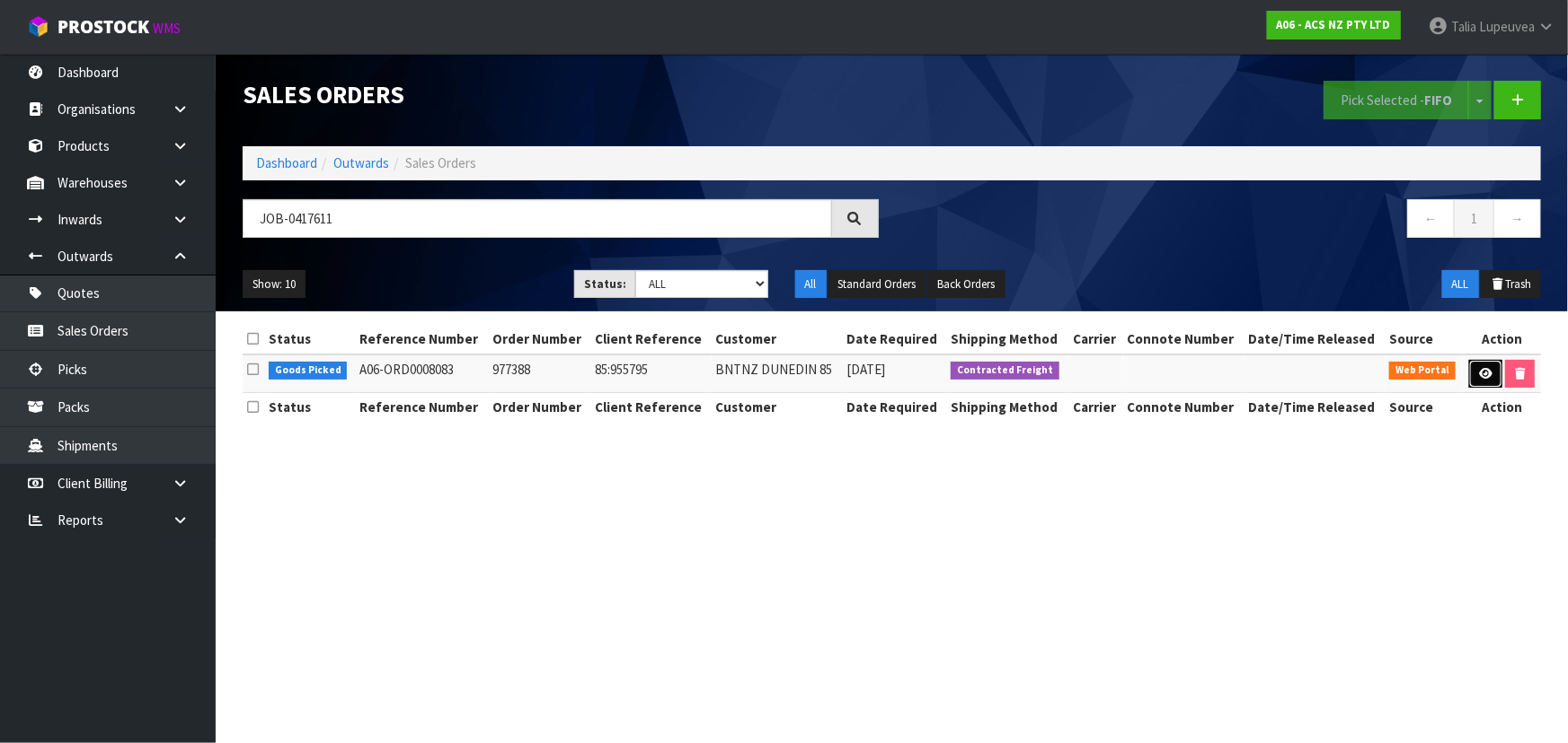
click at [1479, 368] on icon at bounding box center [1485, 373] width 14 height 12
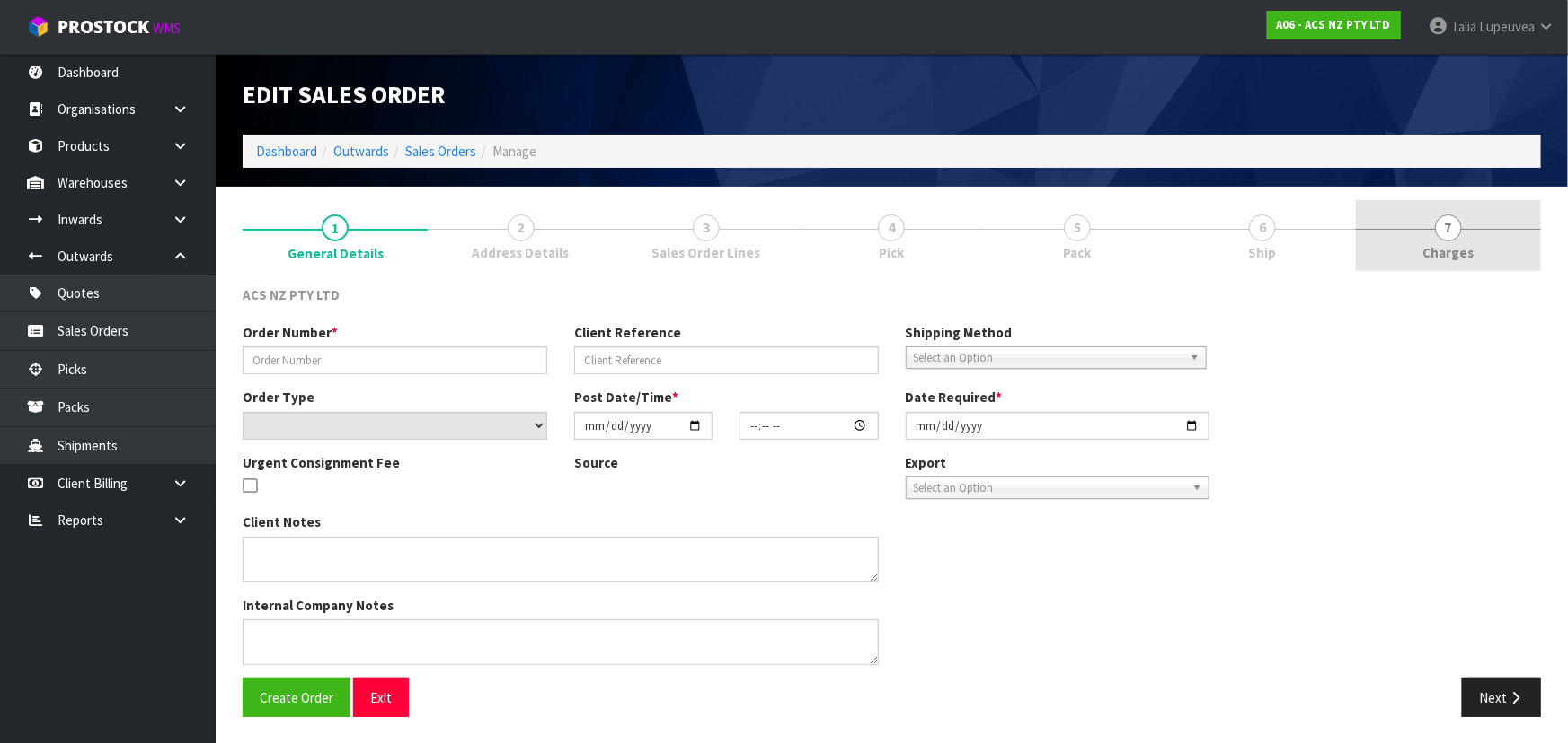
type input "977388"
type input "85:955795"
select select "number:0"
type input "[DATE]"
type input "10:41:00.000"
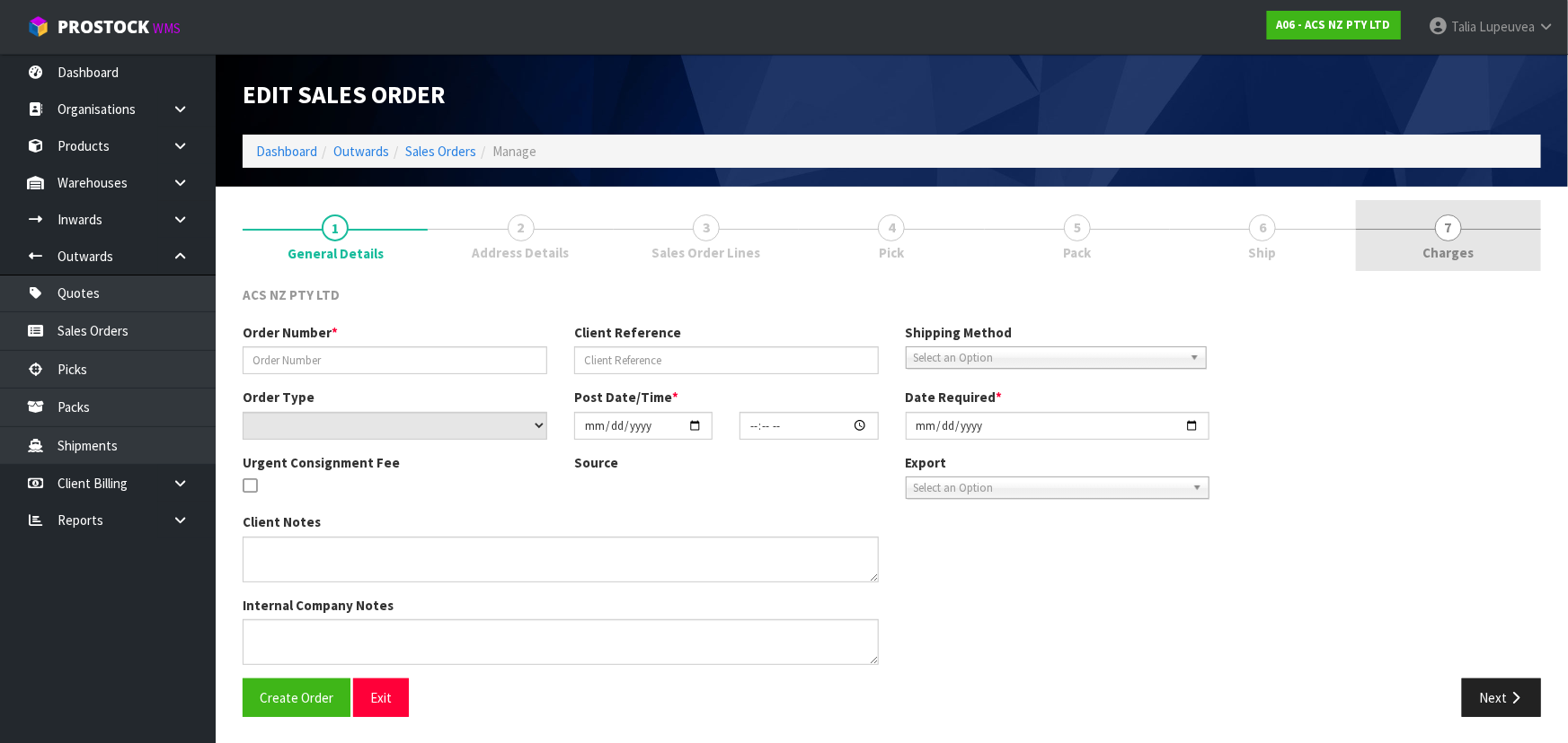
type input "[DATE]"
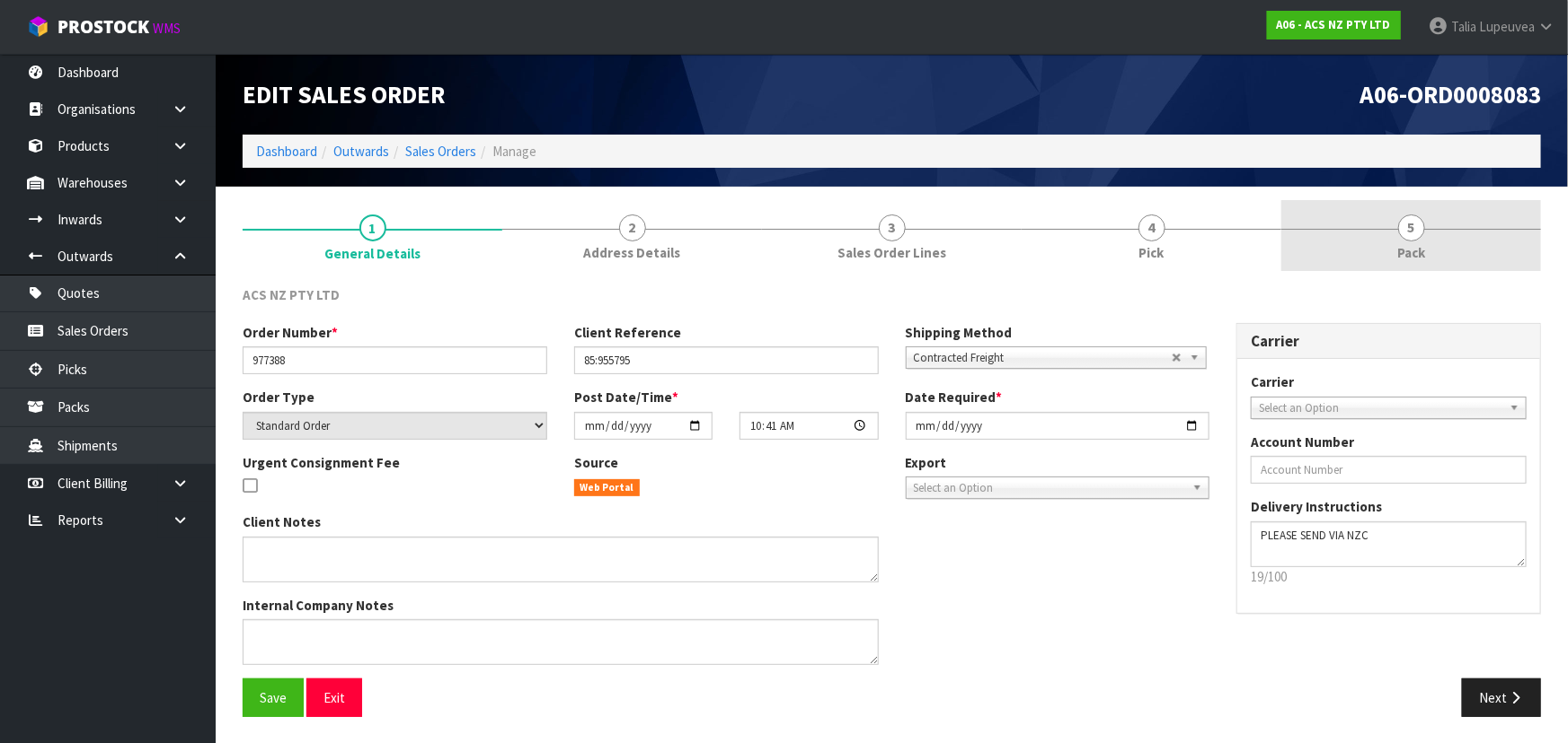
click at [1448, 253] on link "5 Pack" at bounding box center [1411, 235] width 260 height 71
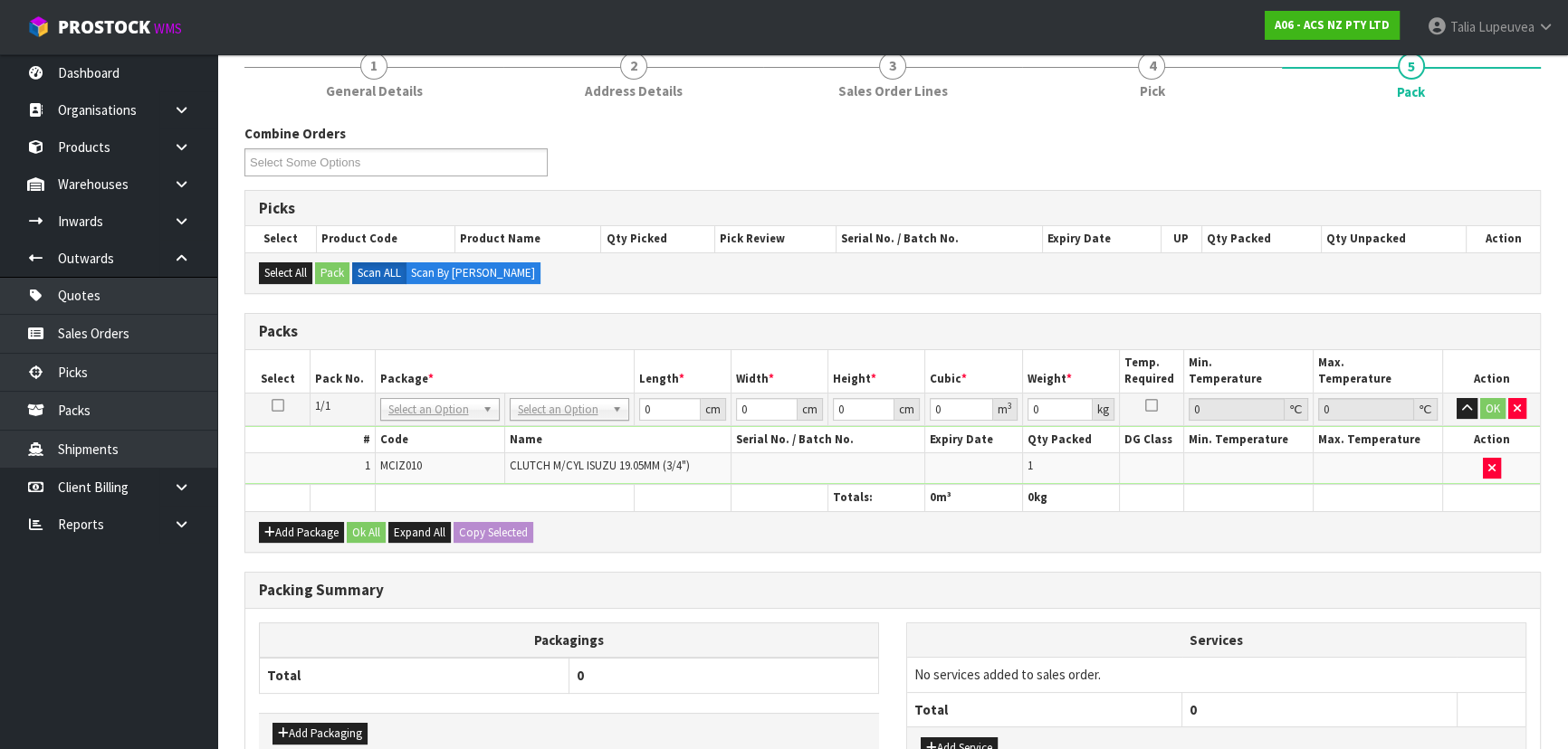
scroll to position [297, 0]
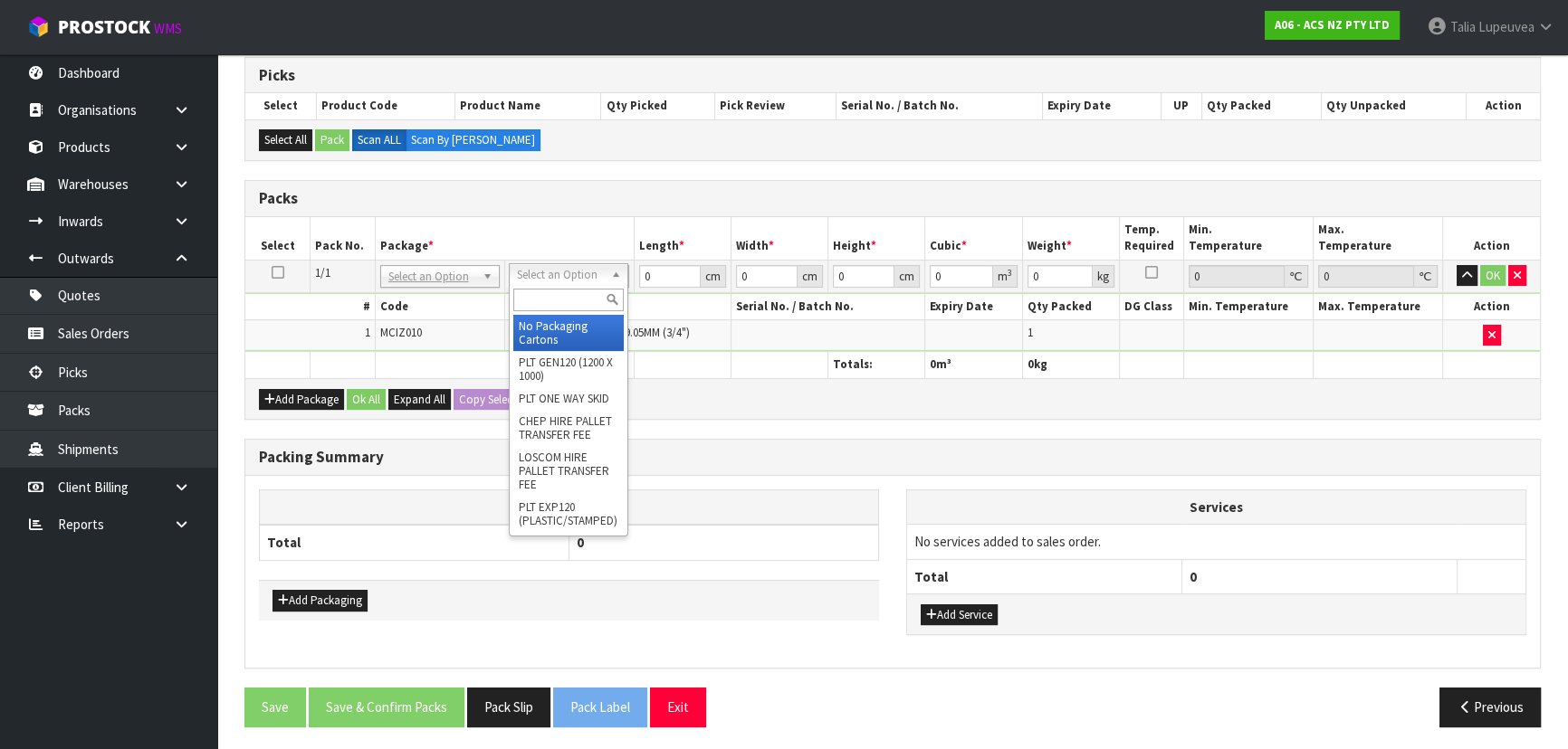
click at [579, 308] on input "text" at bounding box center [568, 300] width 110 height 23
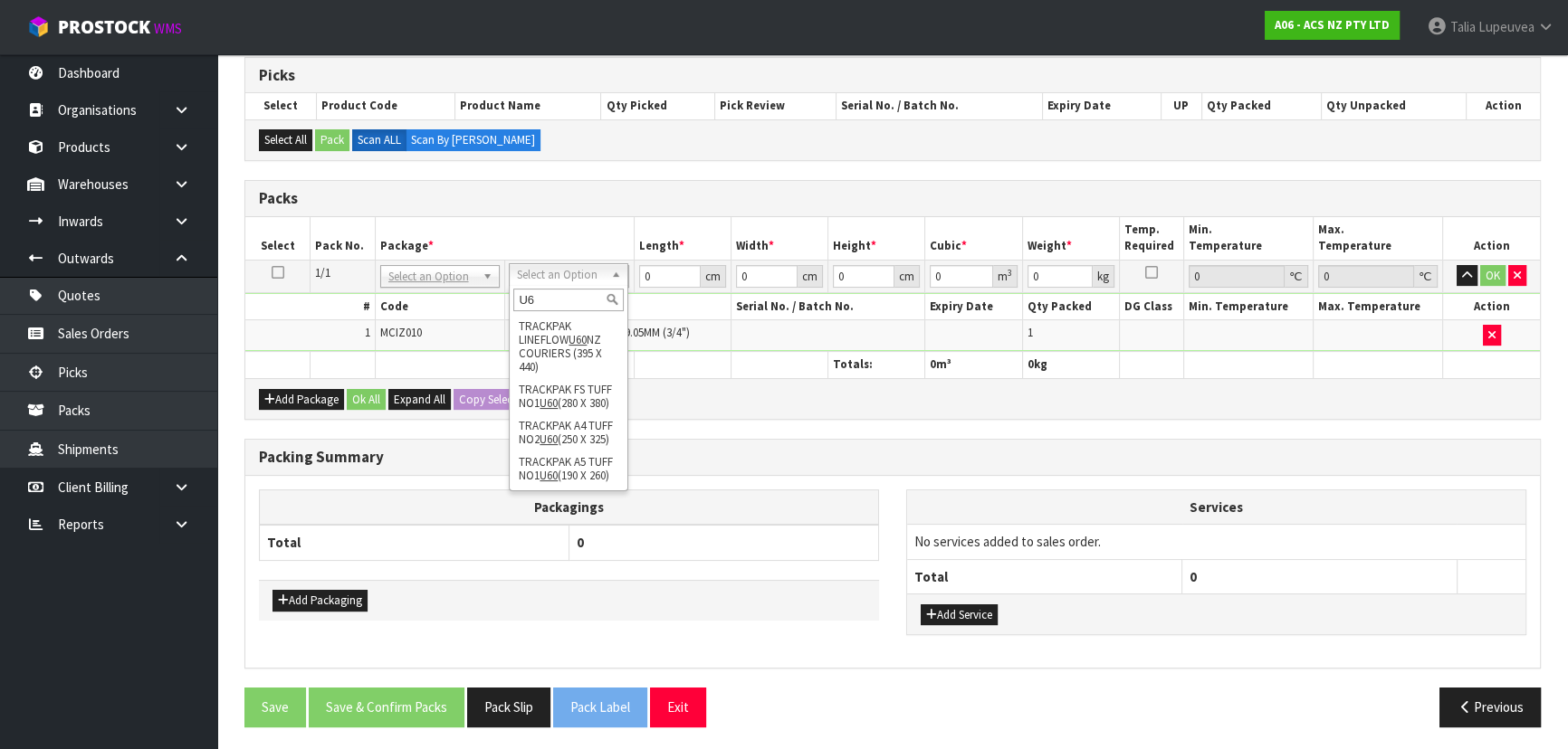
type input "U"
type input "E"
type input "U60"
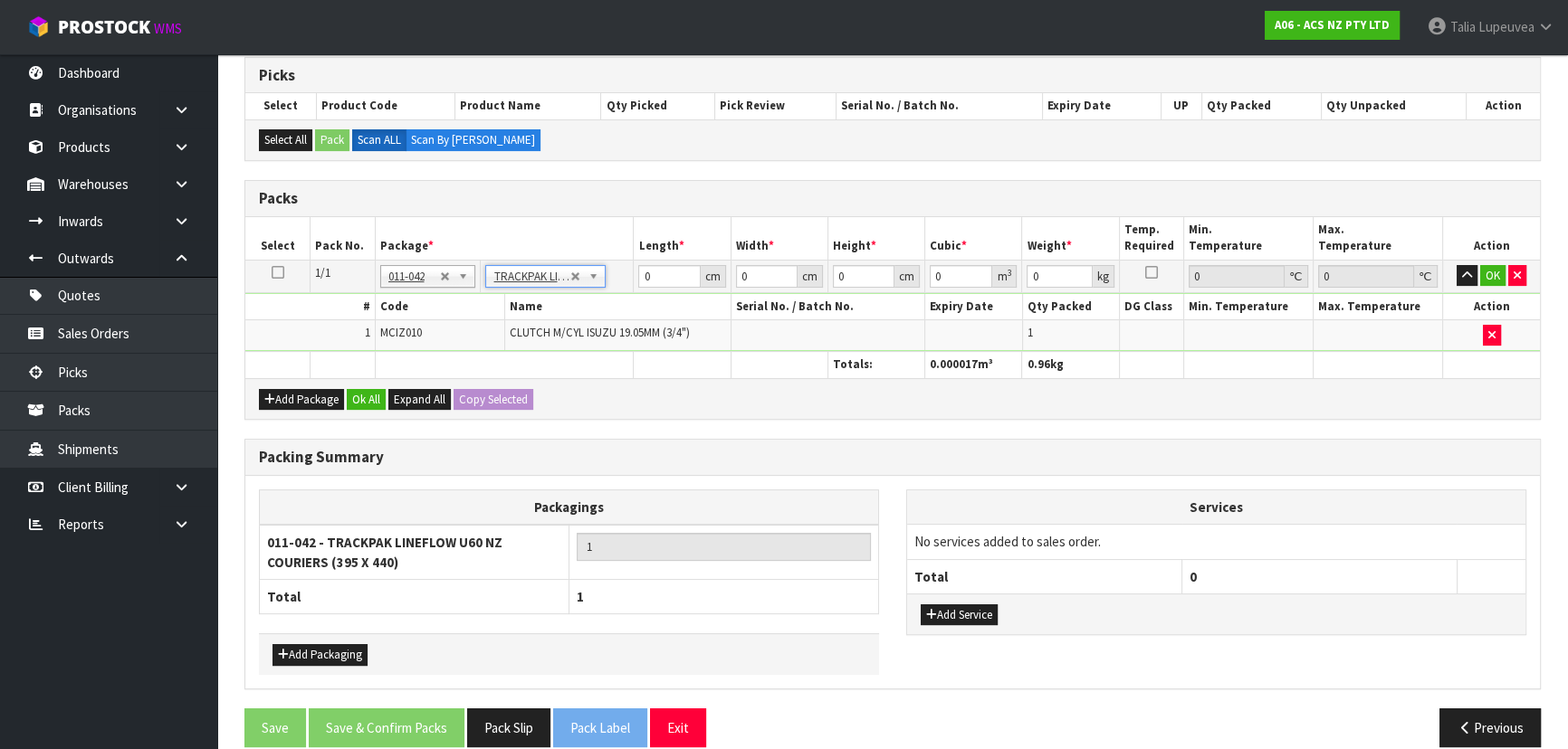
type input "39.5"
type input "44"
type input "0.01"
type input "0.000017"
type input "0.96"
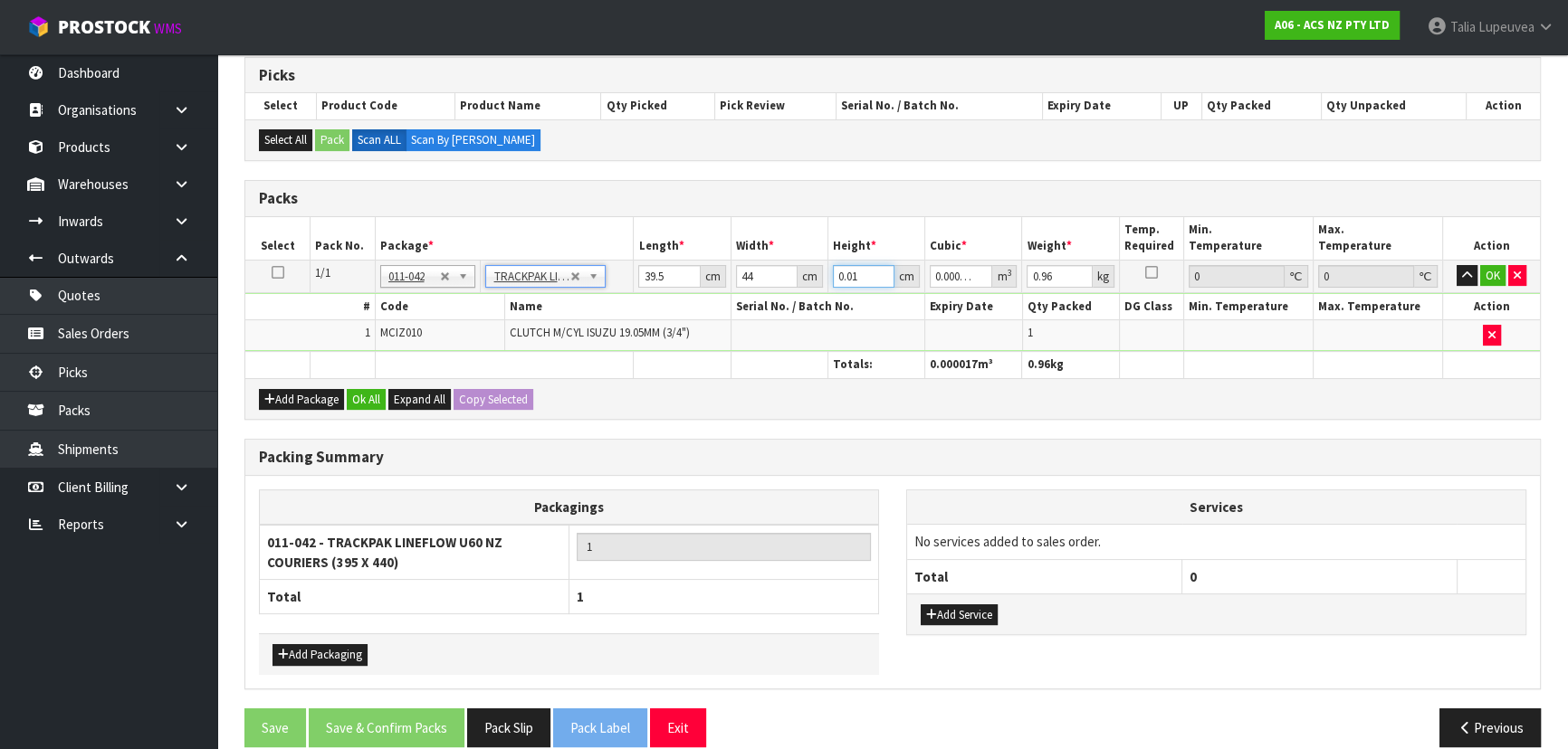
drag, startPoint x: 865, startPoint y: 275, endPoint x: 833, endPoint y: 276, distance: 32.0
click at [833, 276] on input "0.01" at bounding box center [864, 276] width 62 height 23
type input "8"
type input "0.013904"
type input "8"
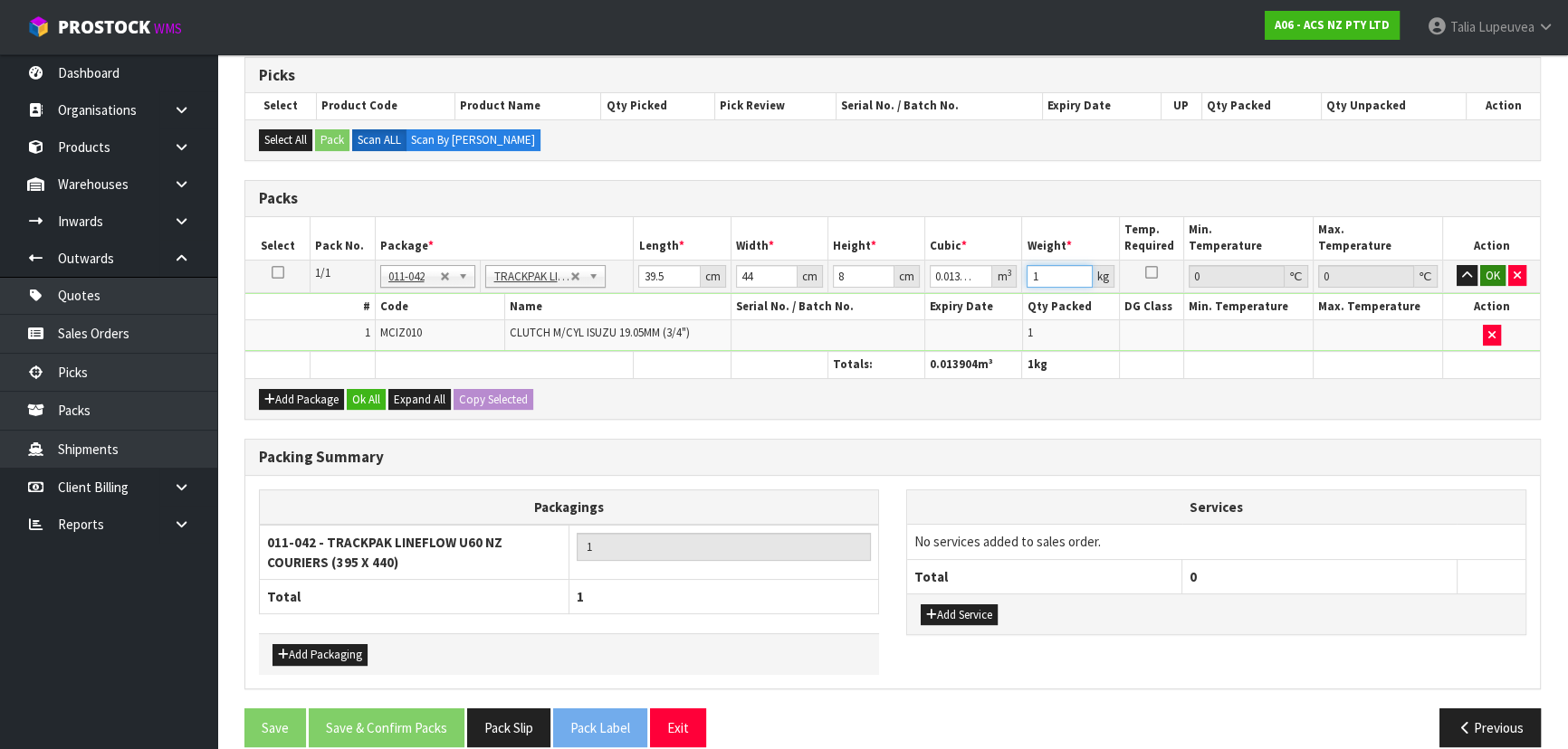
type input "1"
click at [1486, 276] on button "OK" at bounding box center [1493, 276] width 25 height 22
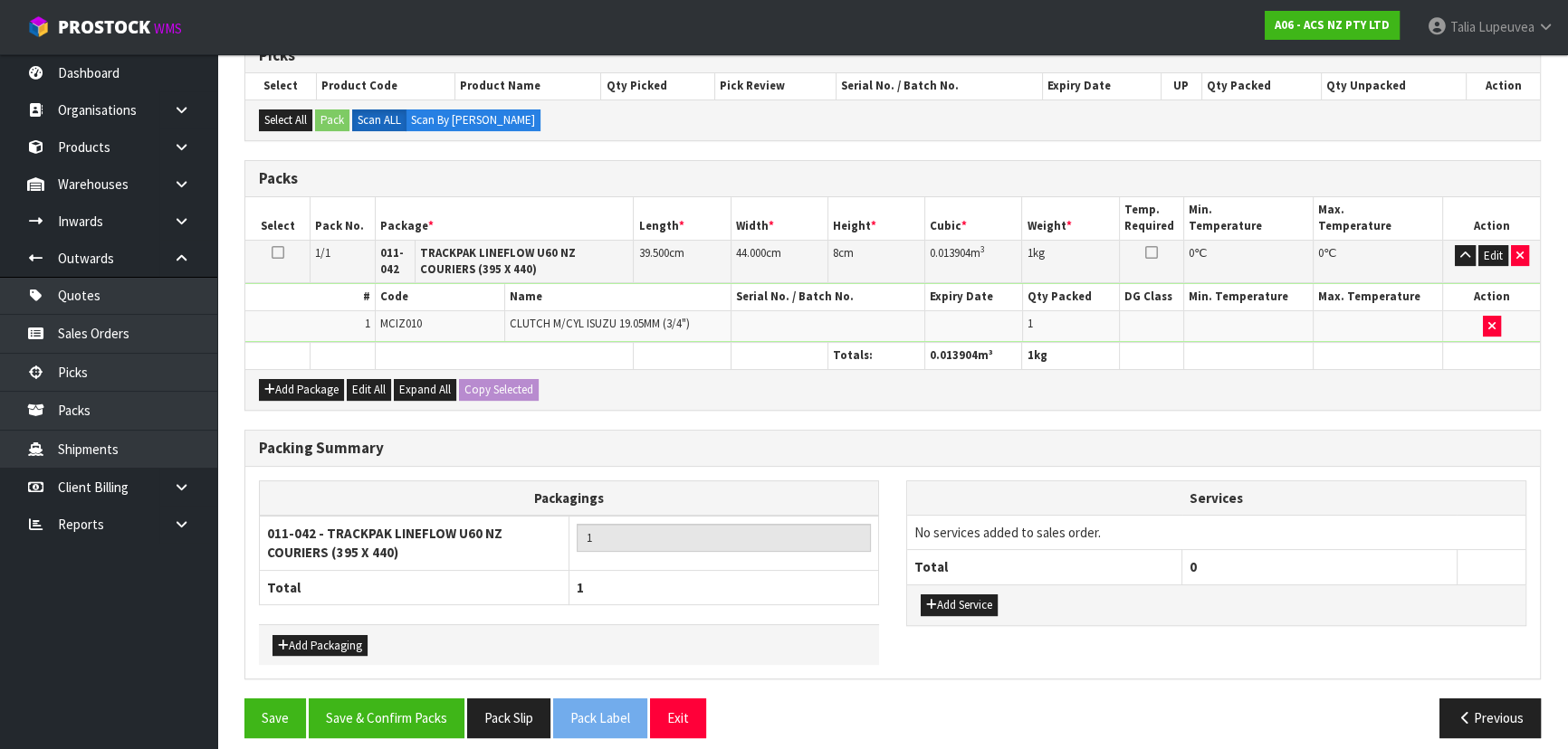
scroll to position [327, 0]
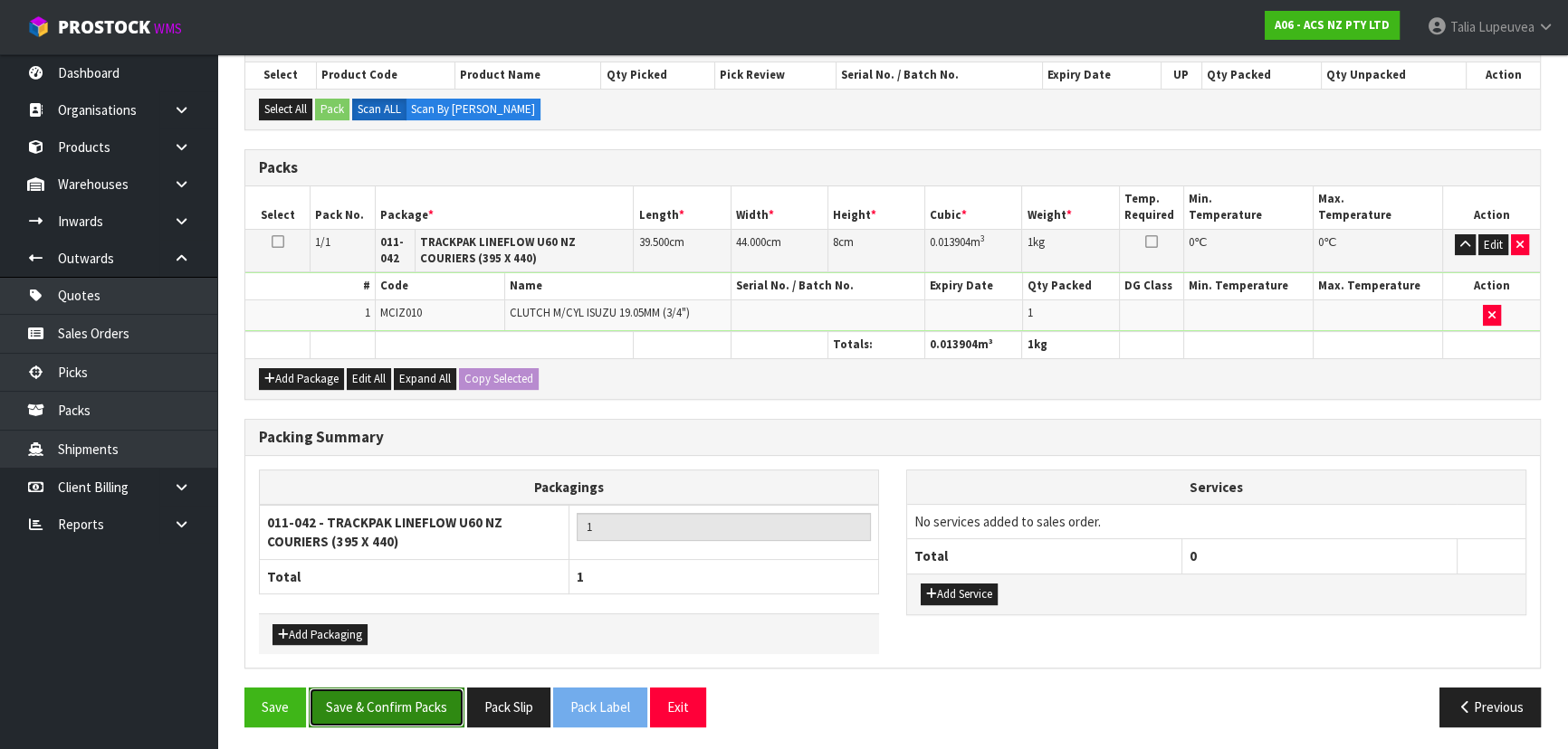
click at [380, 711] on button "Save & Confirm Packs" at bounding box center [386, 707] width 155 height 39
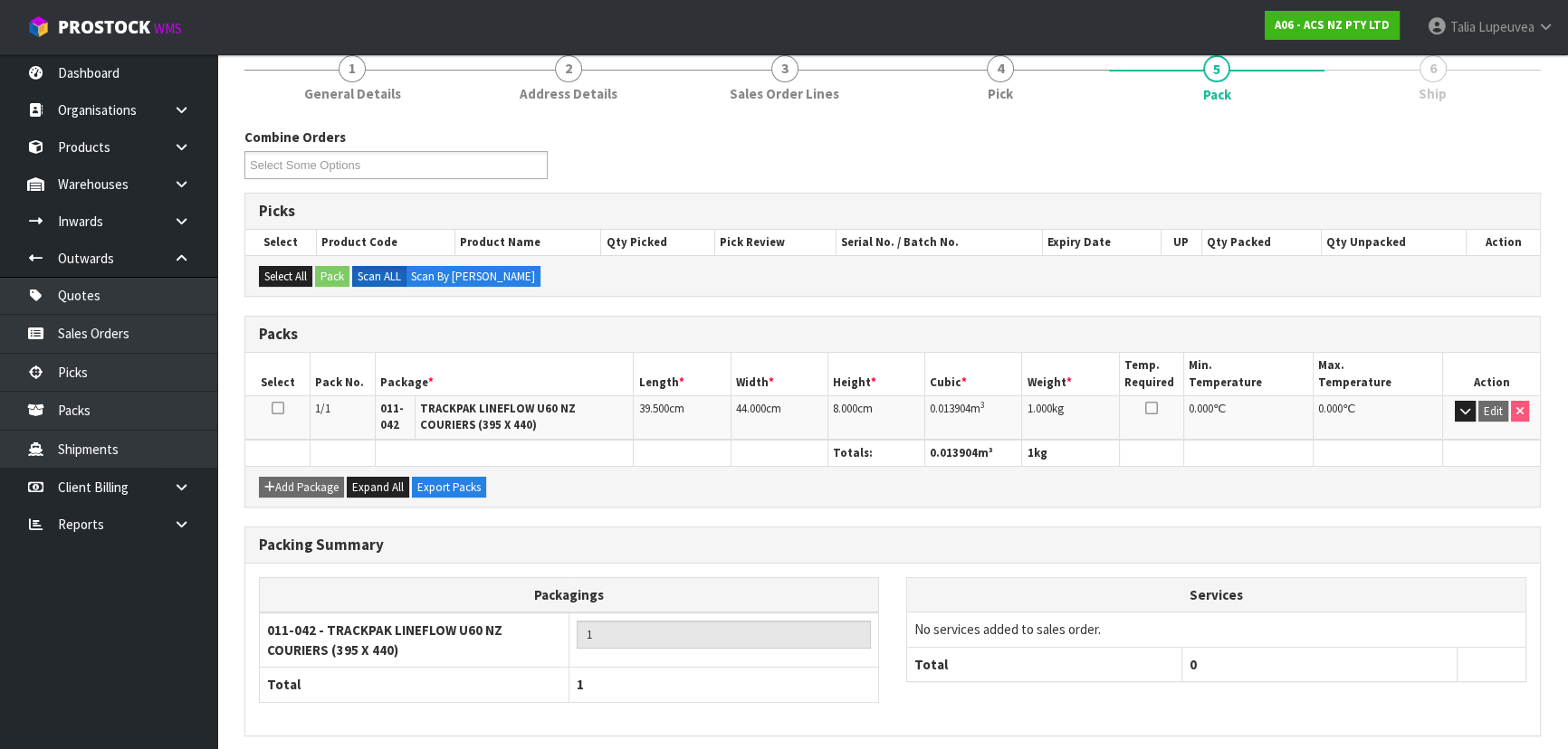
scroll to position [295, 0]
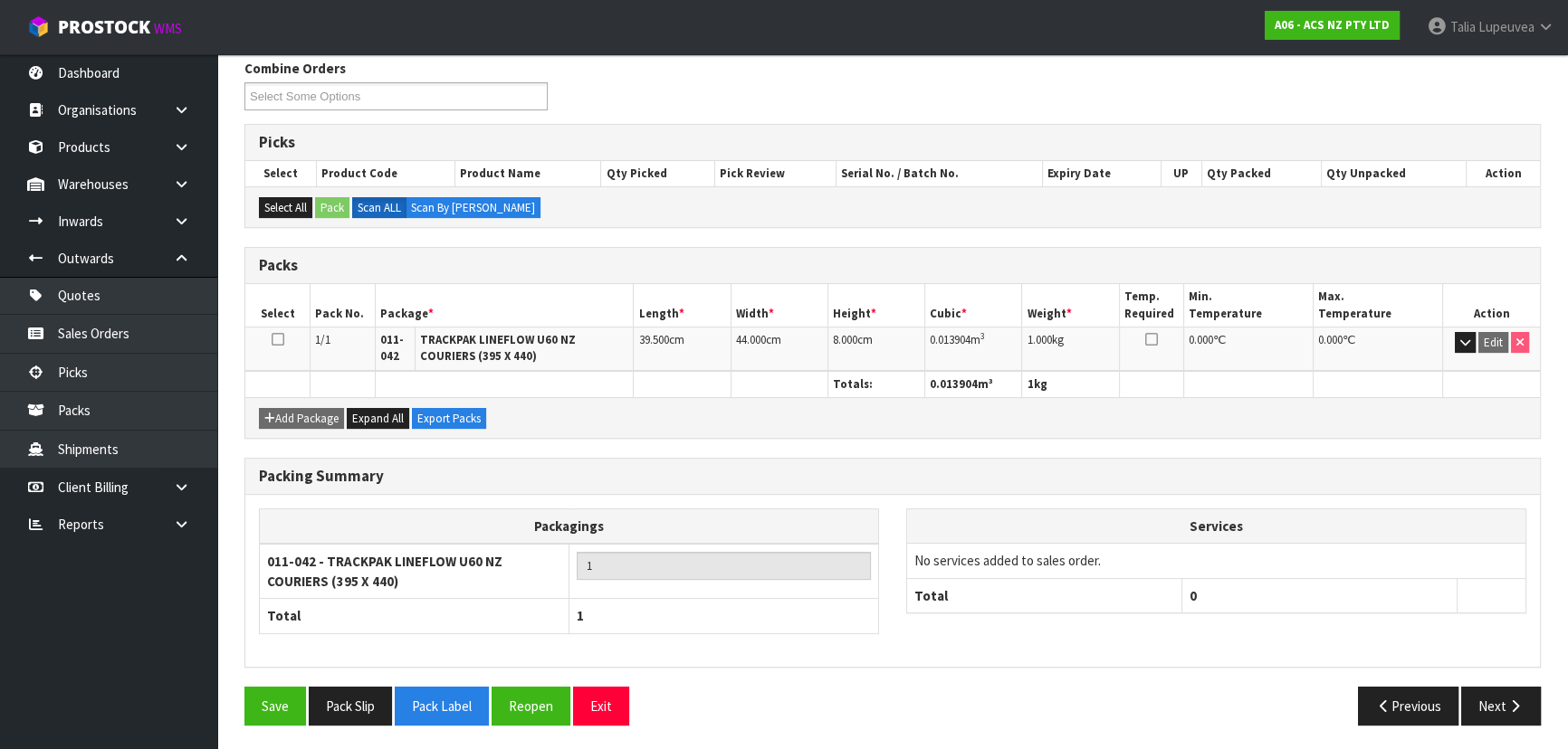
click at [904, 687] on div "Previous Next" at bounding box center [1223, 706] width 662 height 39
click at [438, 699] on button "Pack Label" at bounding box center [442, 706] width 95 height 39
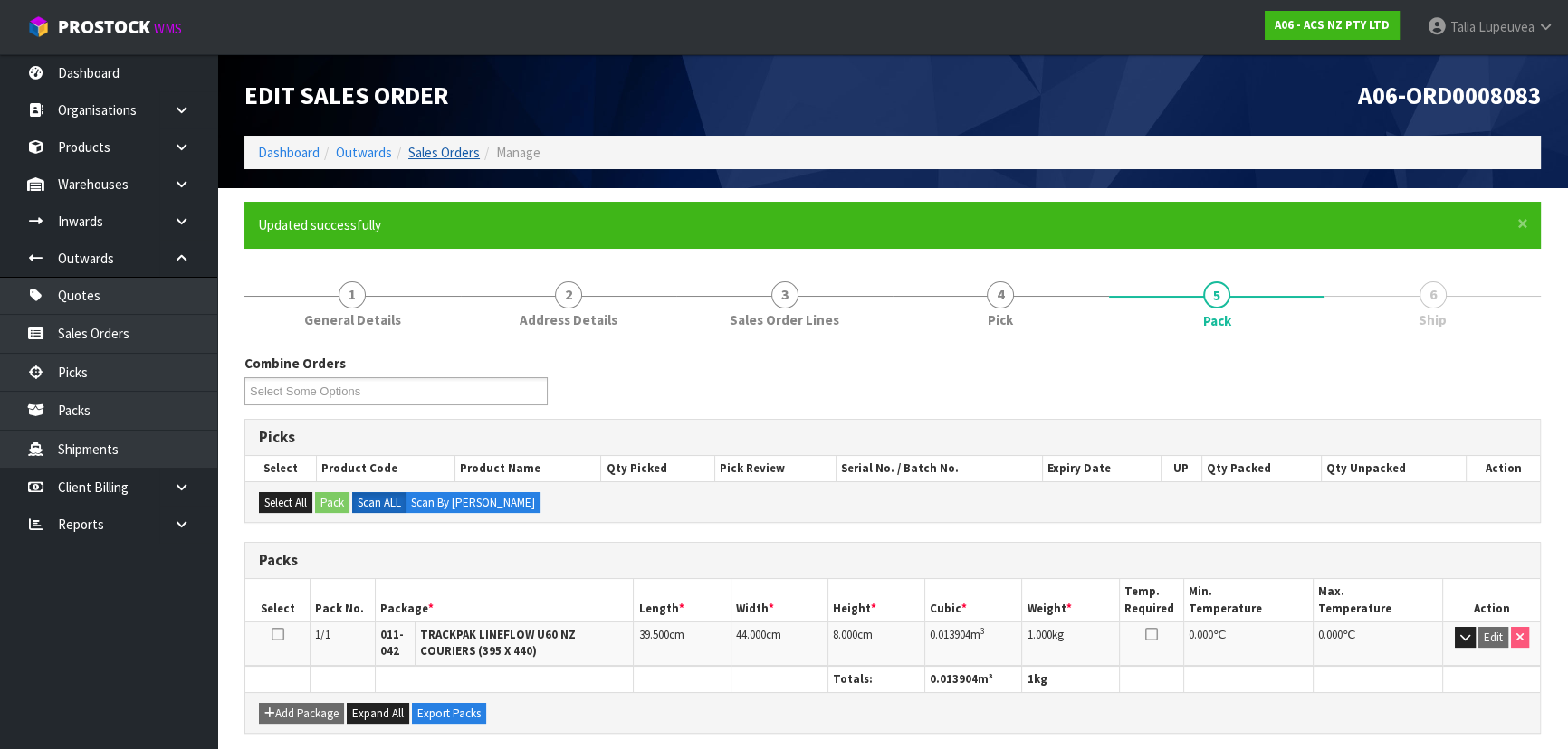
click at [468, 161] on li "Sales Orders" at bounding box center [435, 152] width 88 height 19
click at [462, 155] on link "Sales Orders" at bounding box center [444, 152] width 72 height 17
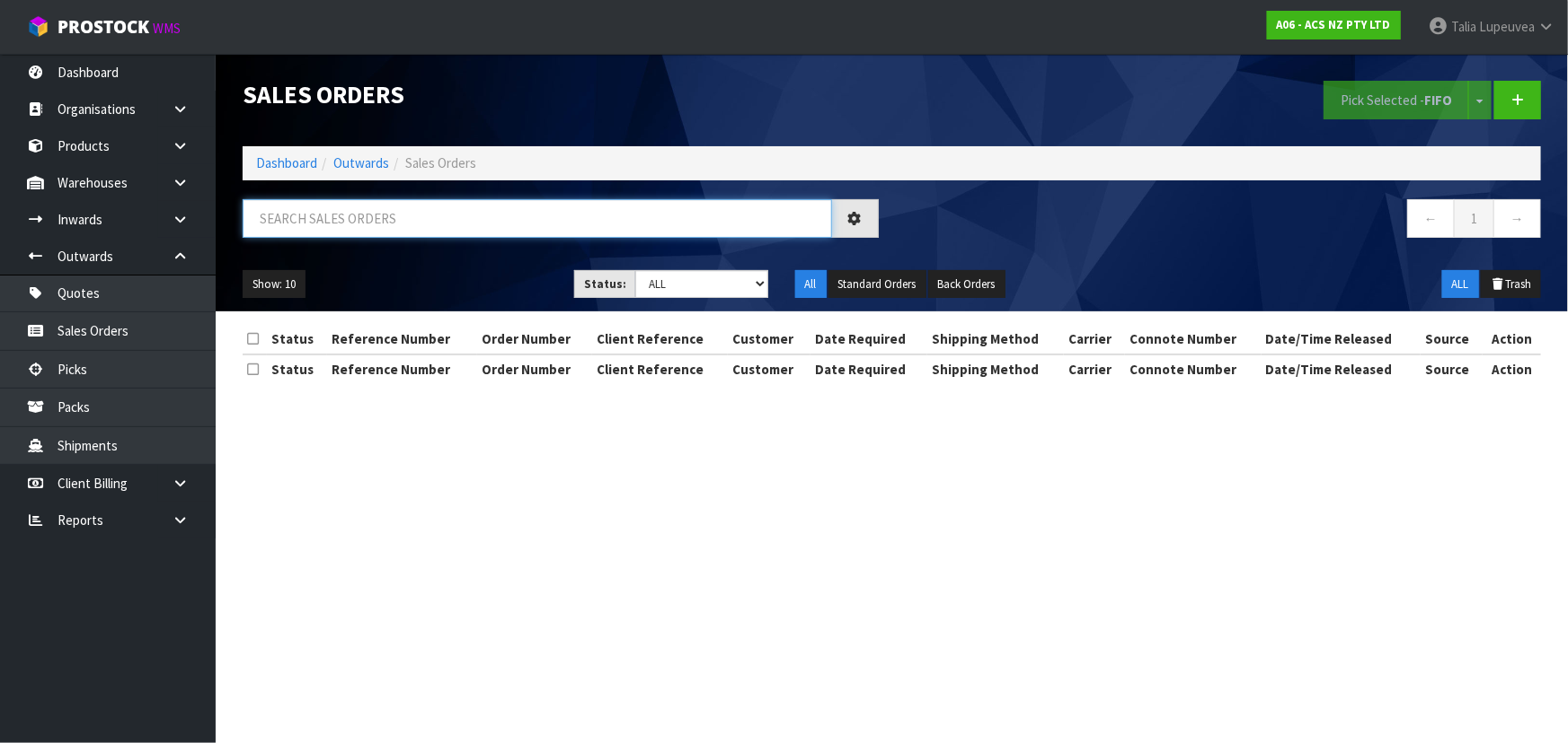
click at [456, 217] on input "text" at bounding box center [537, 218] width 589 height 39
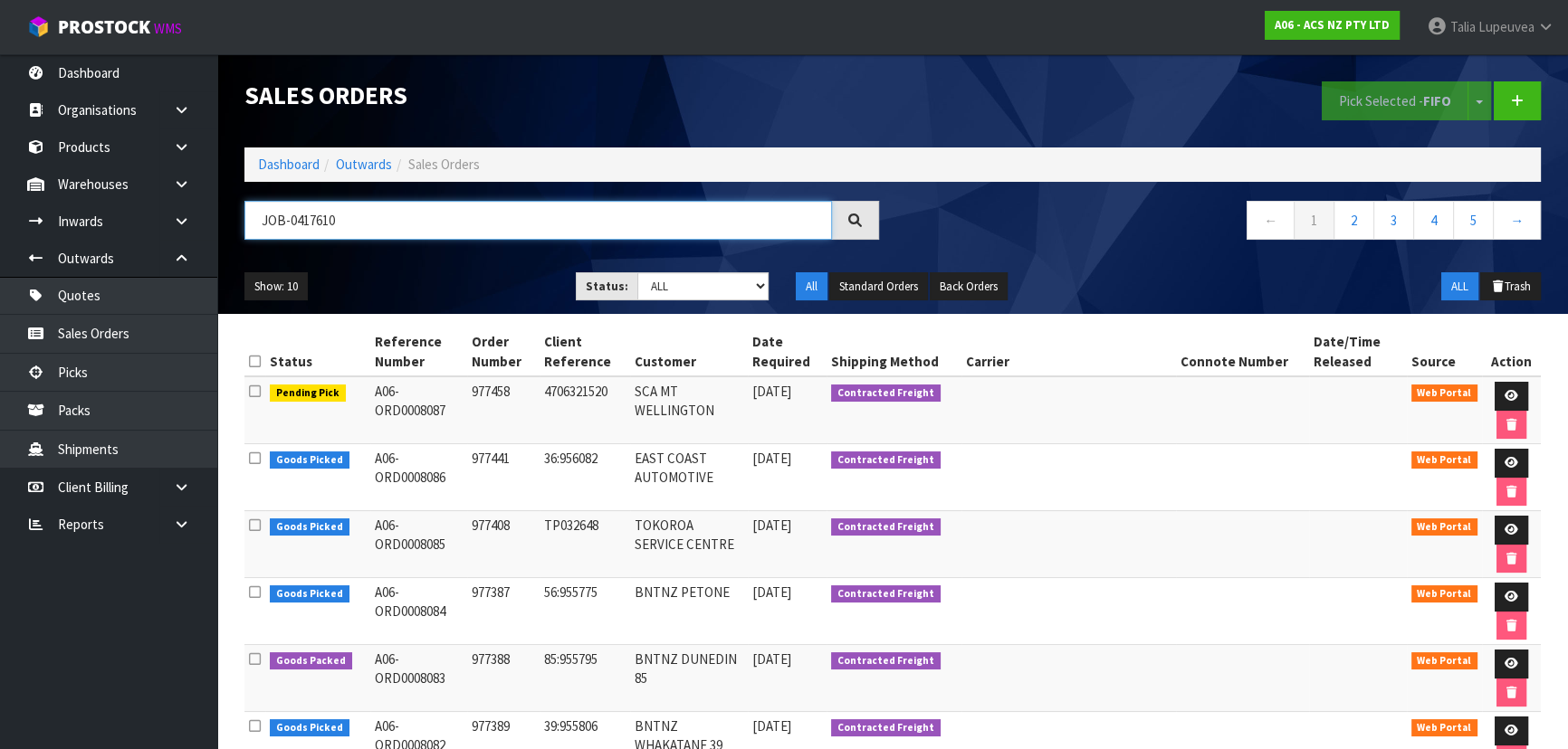
type input "JOB-0417610"
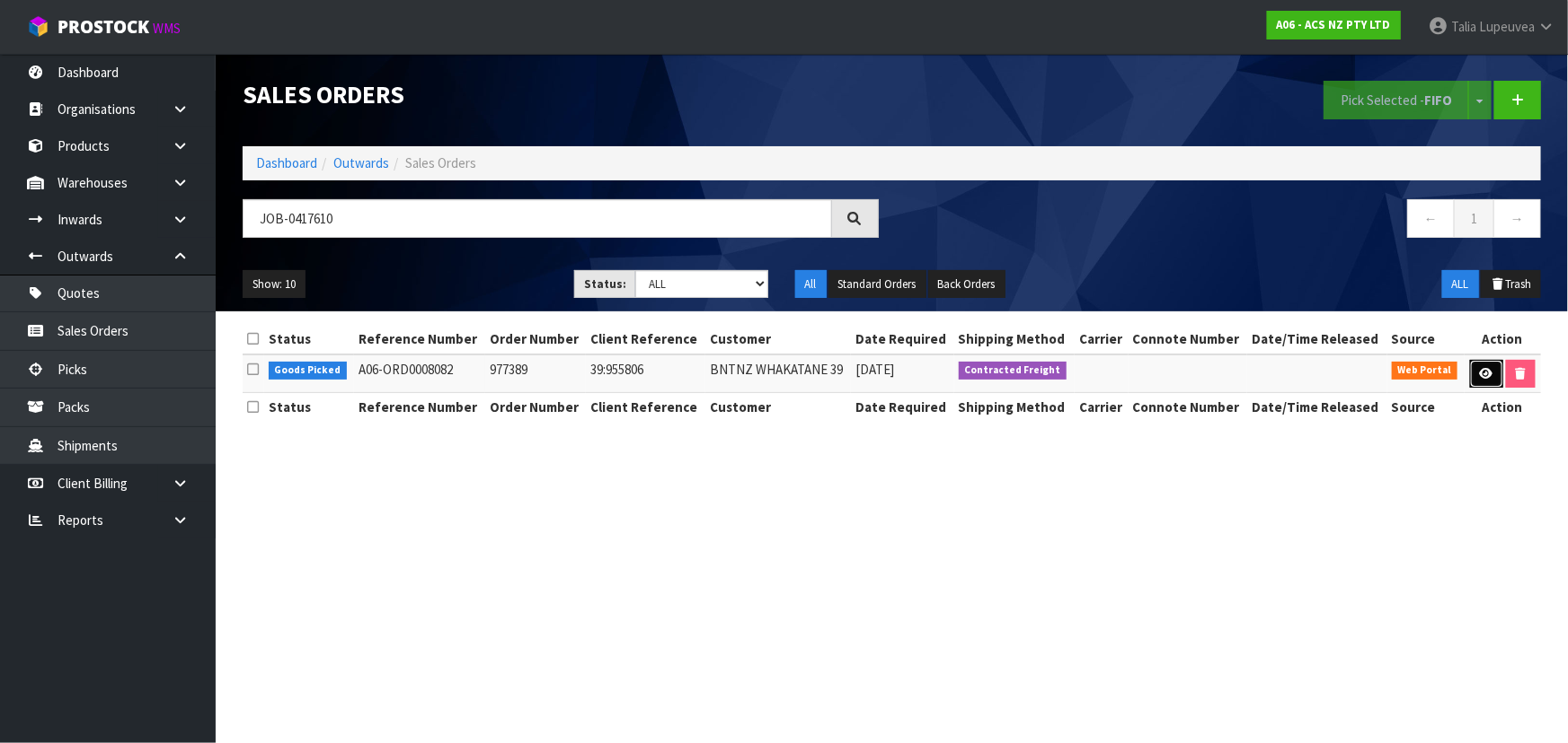
click at [1480, 372] on icon at bounding box center [1486, 373] width 14 height 12
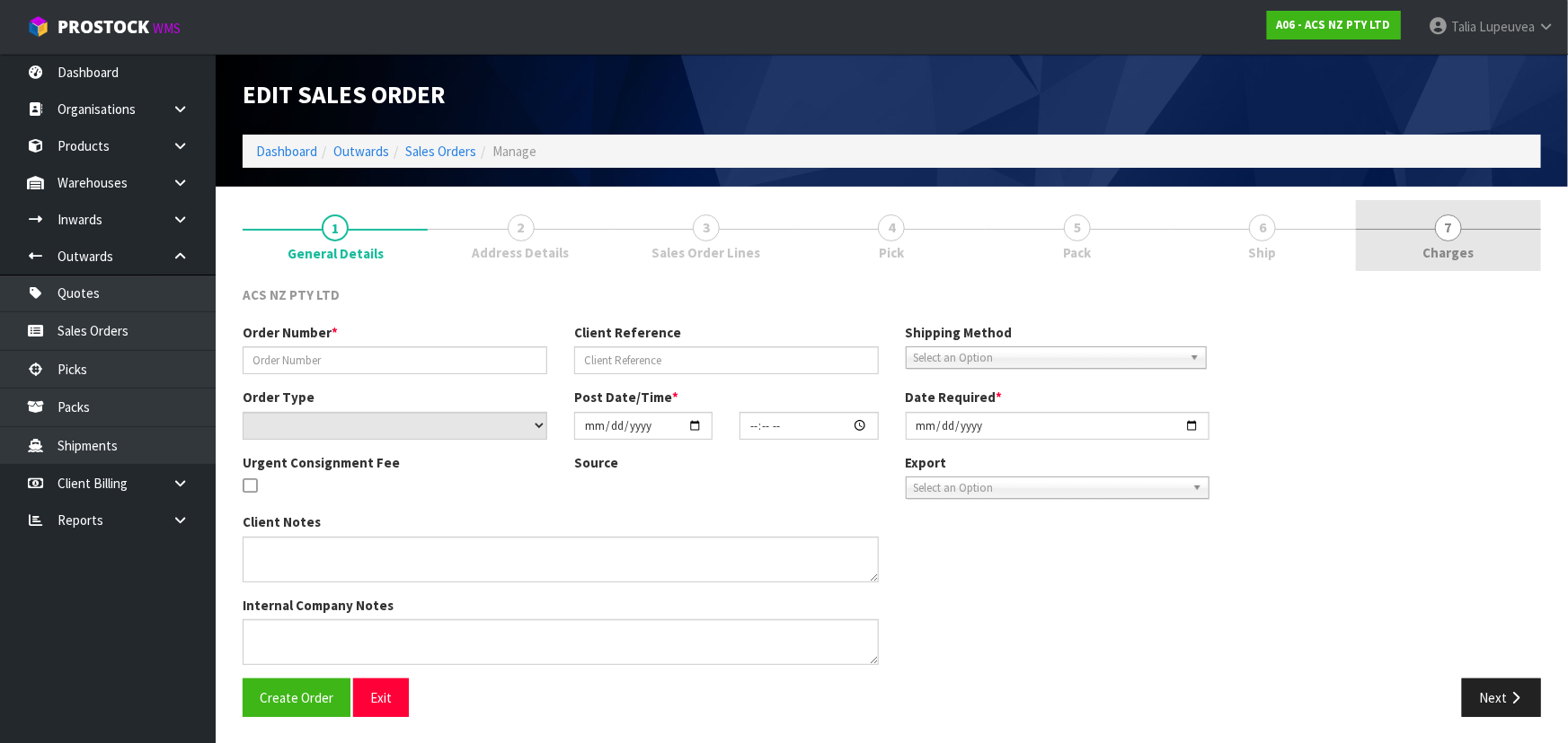
type input "977389"
type input "39:955806"
select select "number:0"
type input "[DATE]"
type input "10:39:00.000"
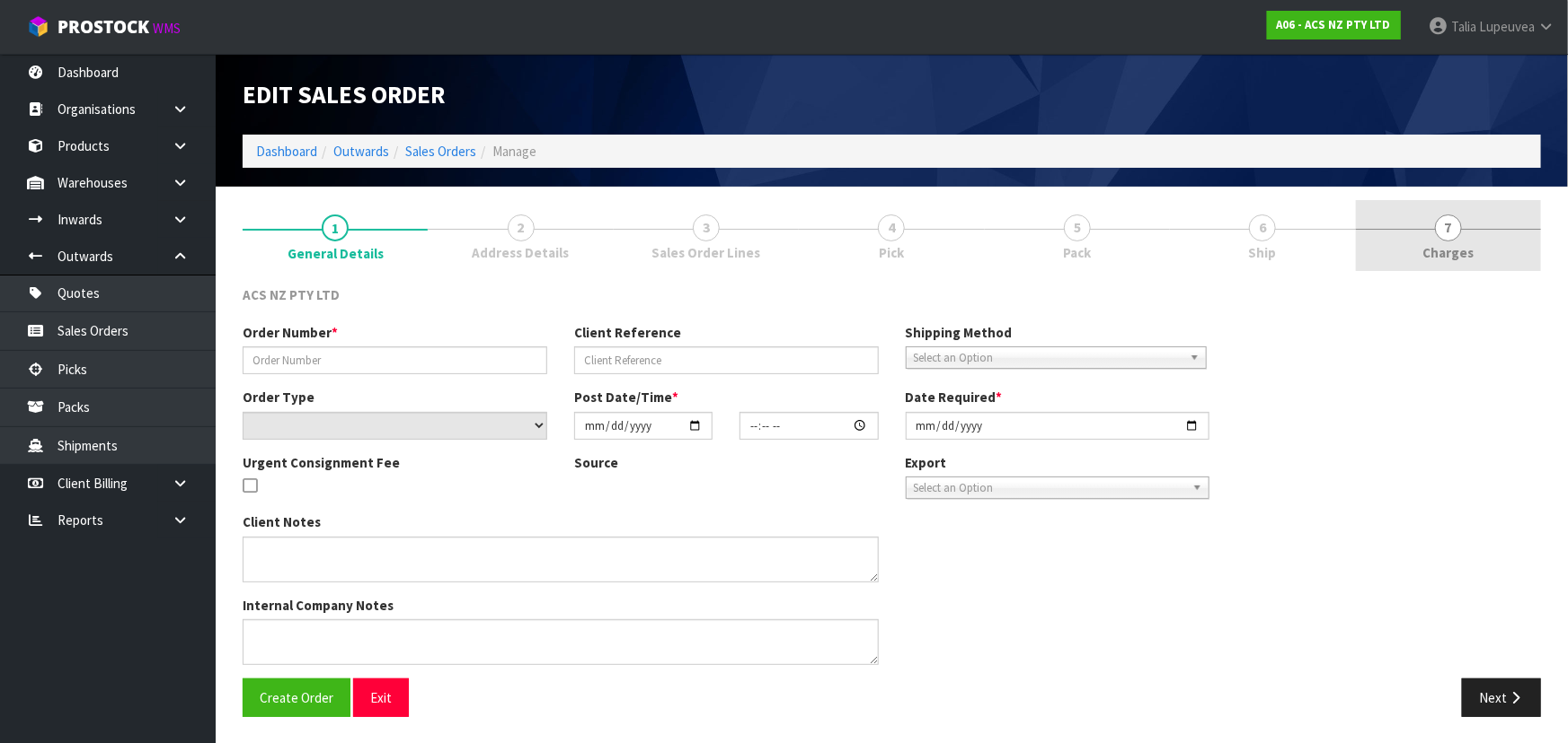
type input "[DATE]"
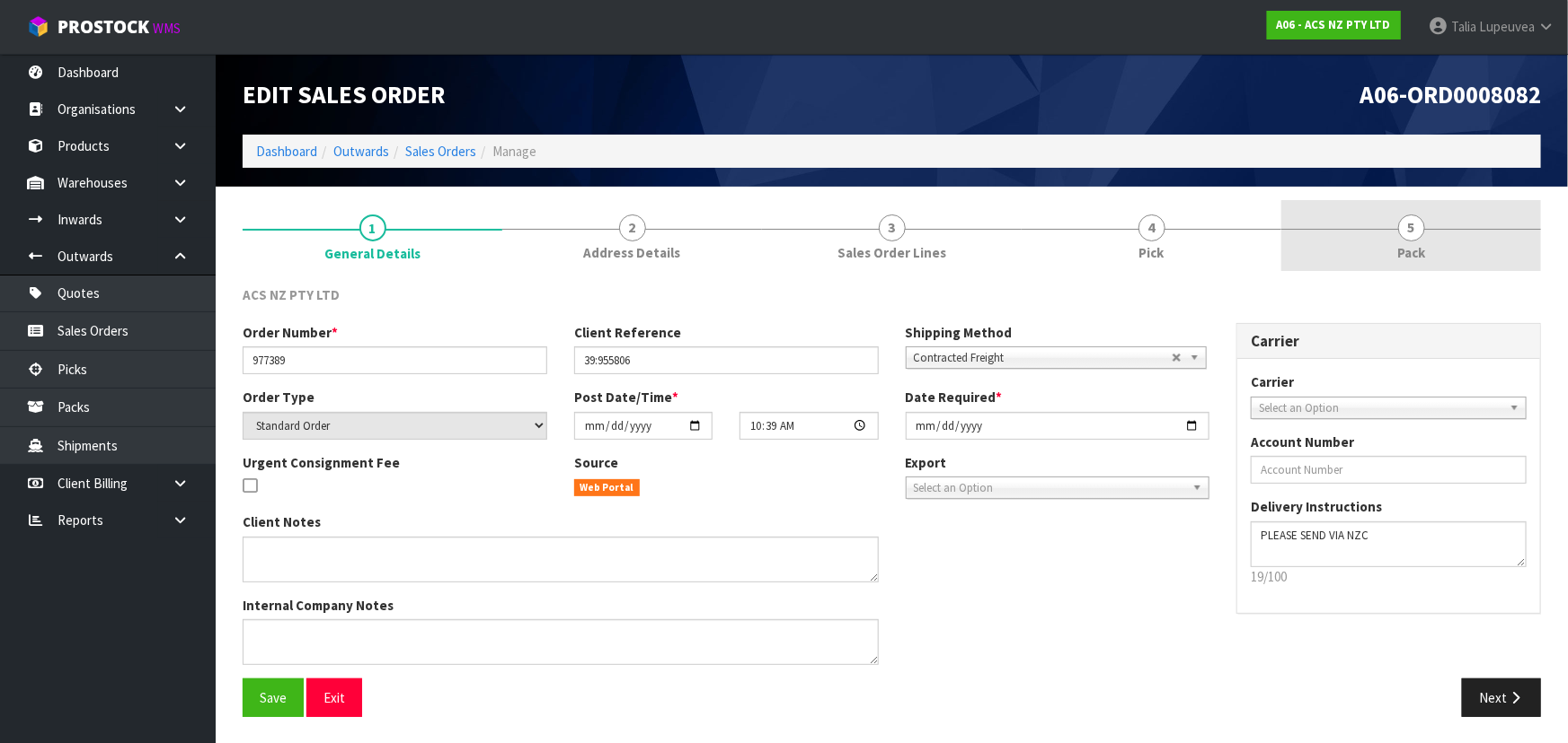
click at [1391, 233] on link "5 Pack" at bounding box center [1411, 235] width 260 height 71
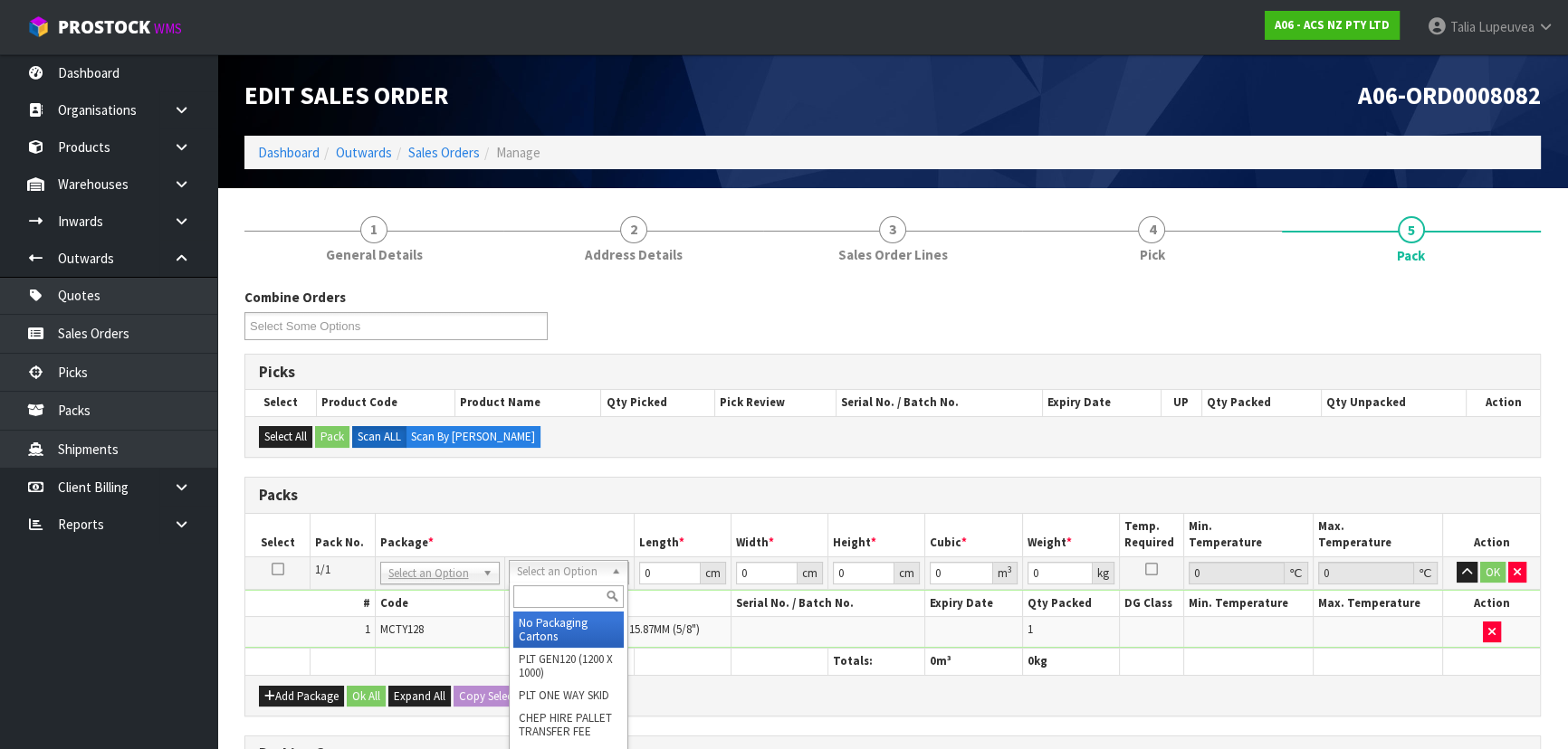
click at [558, 588] on input "text" at bounding box center [568, 596] width 110 height 23
type input "U50"
type input "13"
type input "24"
type input "0.01"
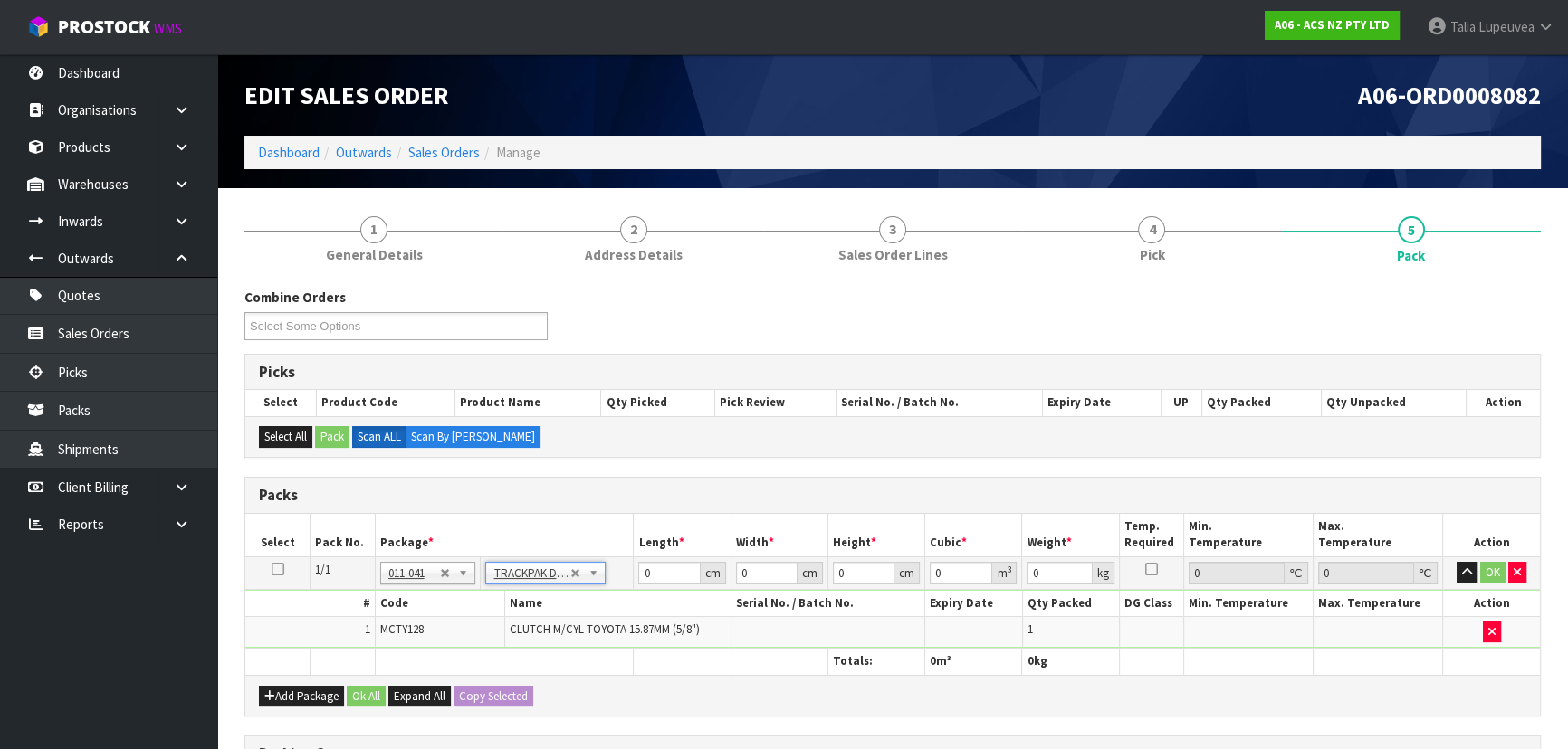
type input "0.000003"
type input "0.76"
drag, startPoint x: 864, startPoint y: 566, endPoint x: 829, endPoint y: 573, distance: 35.7
click at [829, 573] on td "0.01 cm" at bounding box center [875, 573] width 97 height 33
type input "1"
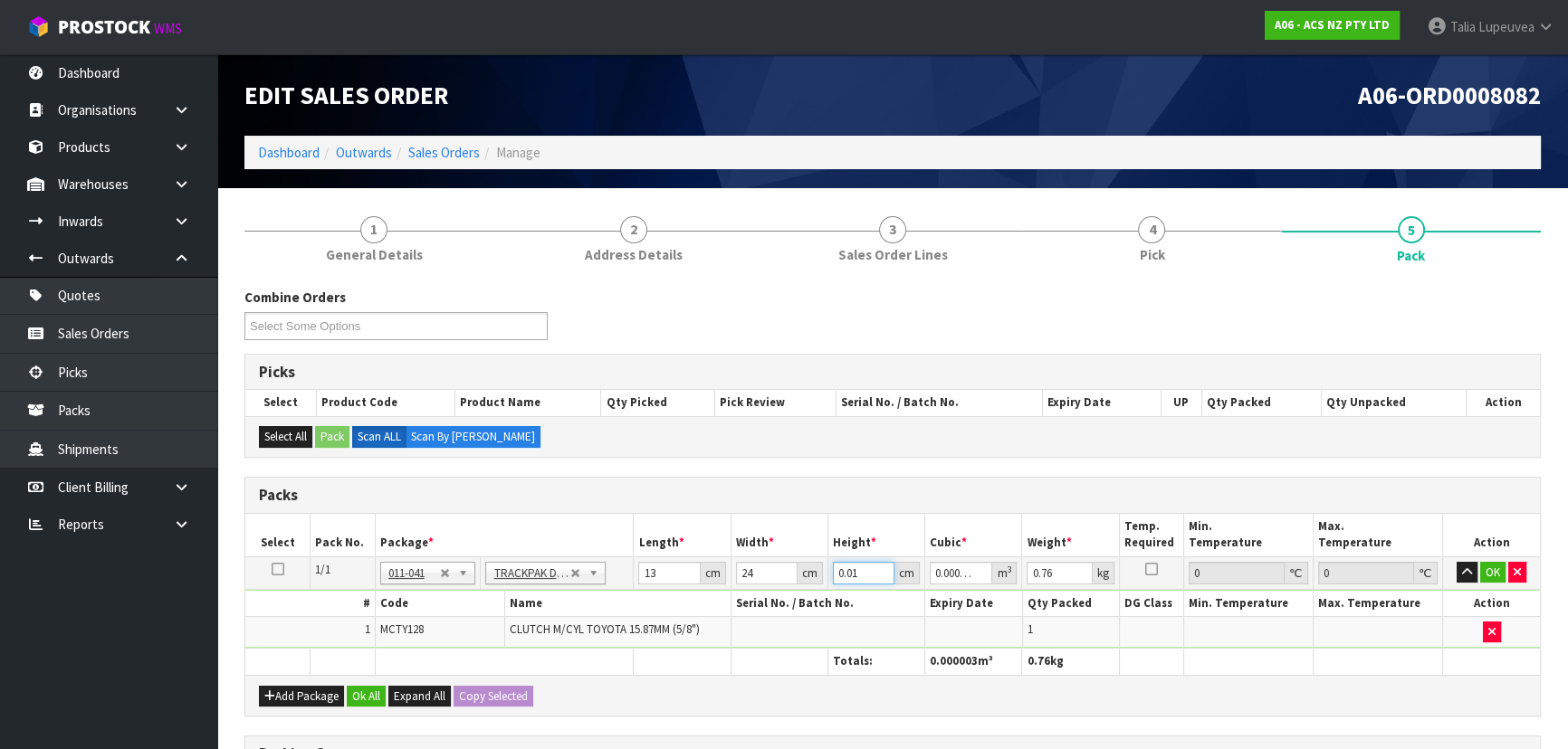
type input "0.000312"
type input "10"
type input "0.00312"
type input "10"
type input "1"
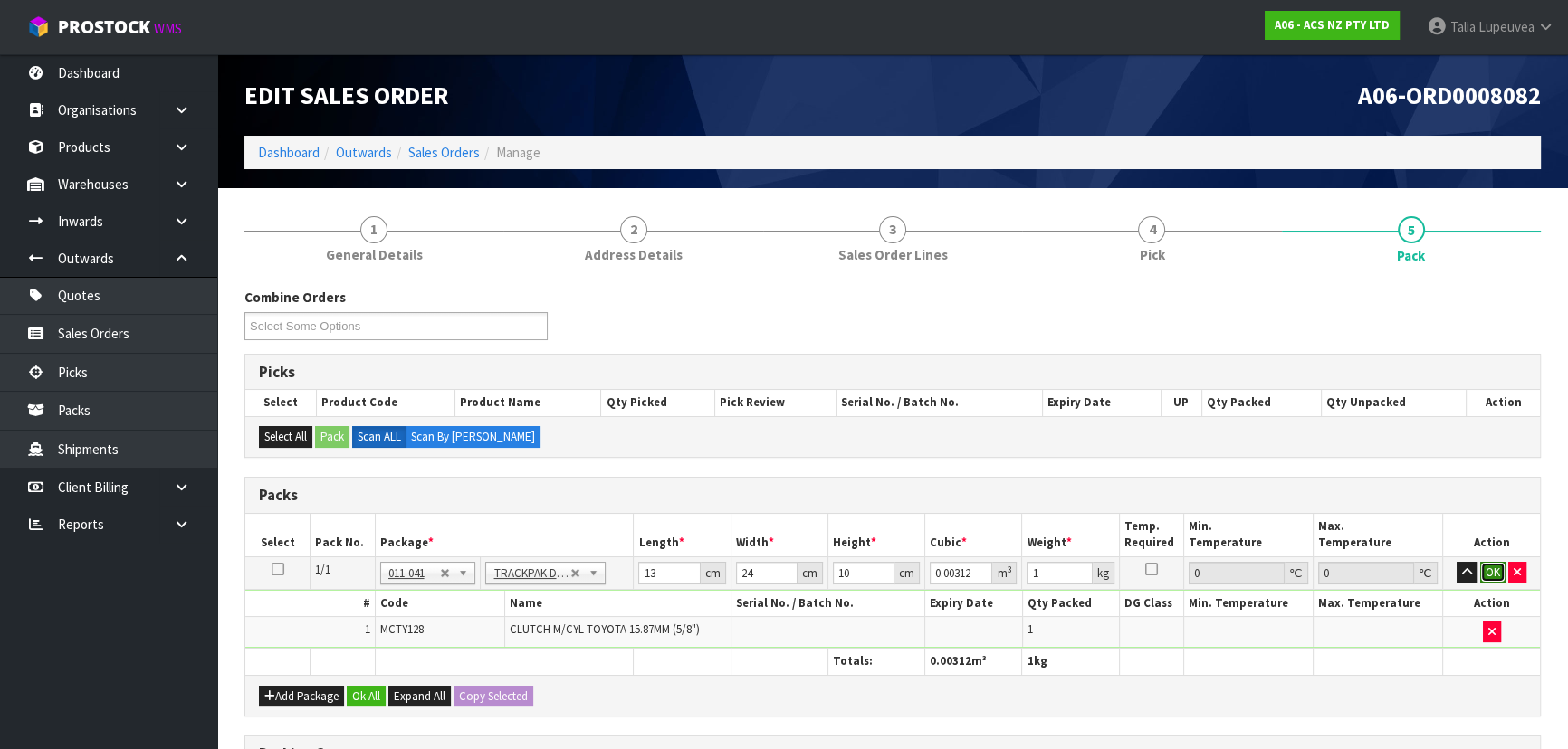
click at [1484, 565] on button "OK" at bounding box center [1493, 573] width 25 height 22
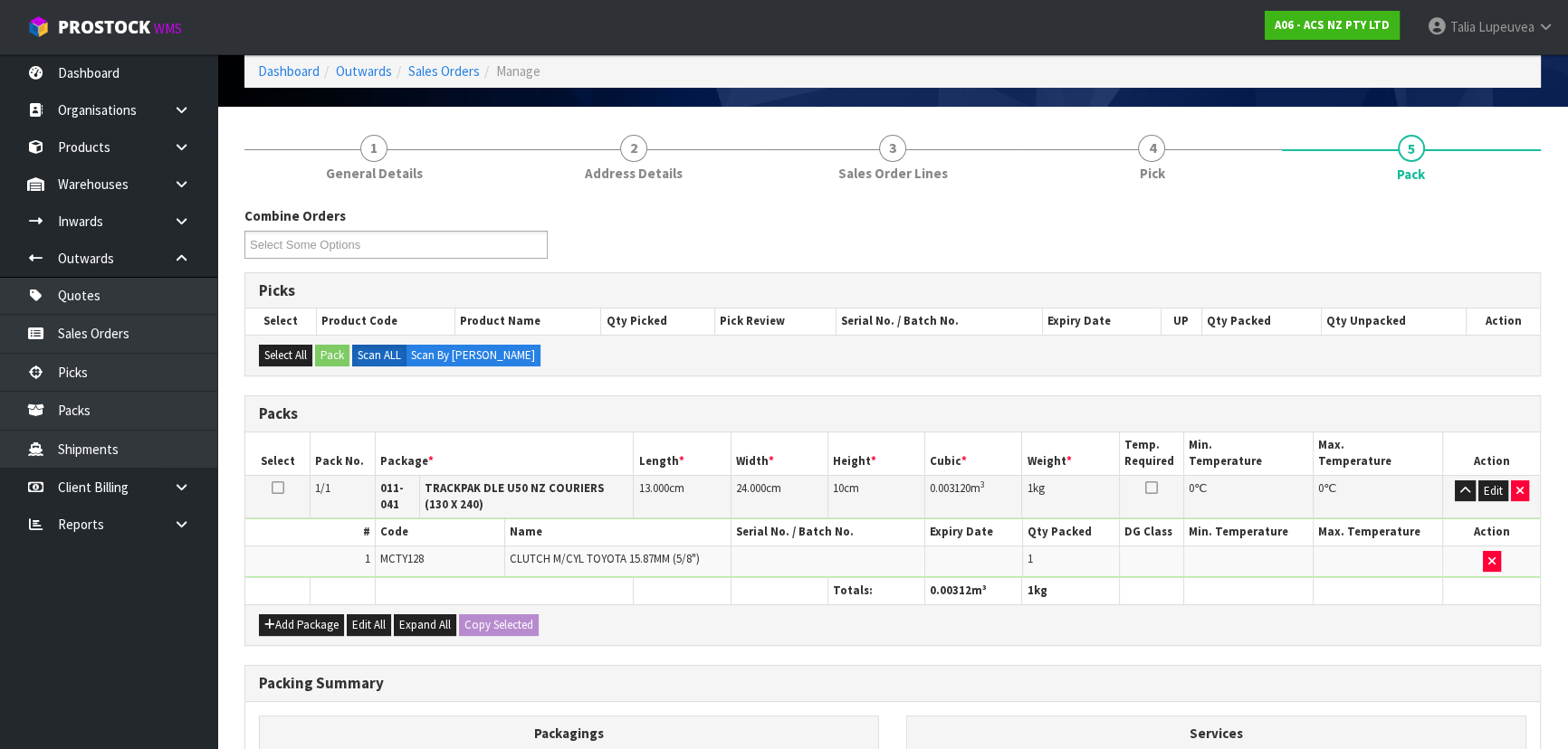
scroll to position [327, 0]
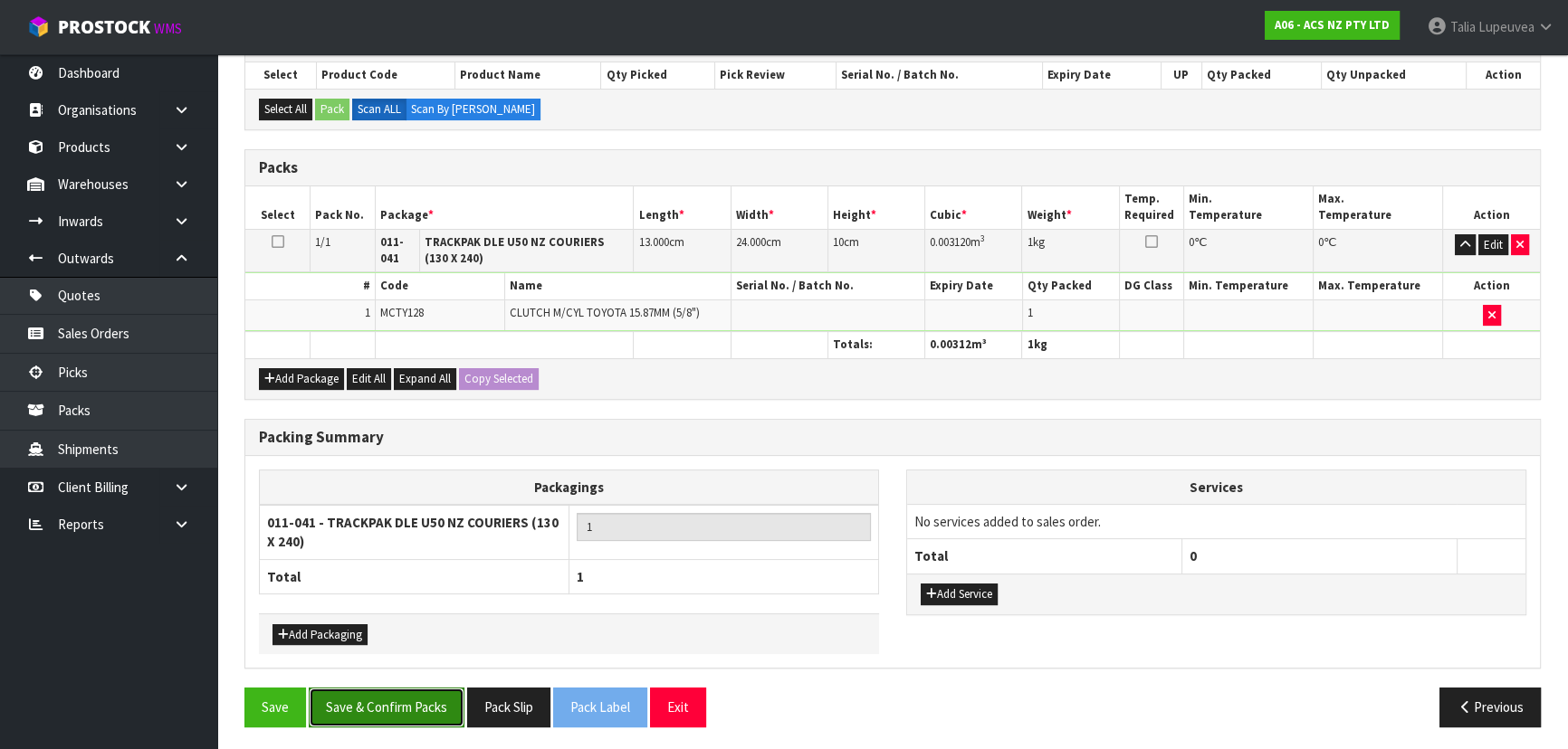
click at [397, 699] on button "Save & Confirm Packs" at bounding box center [386, 707] width 155 height 39
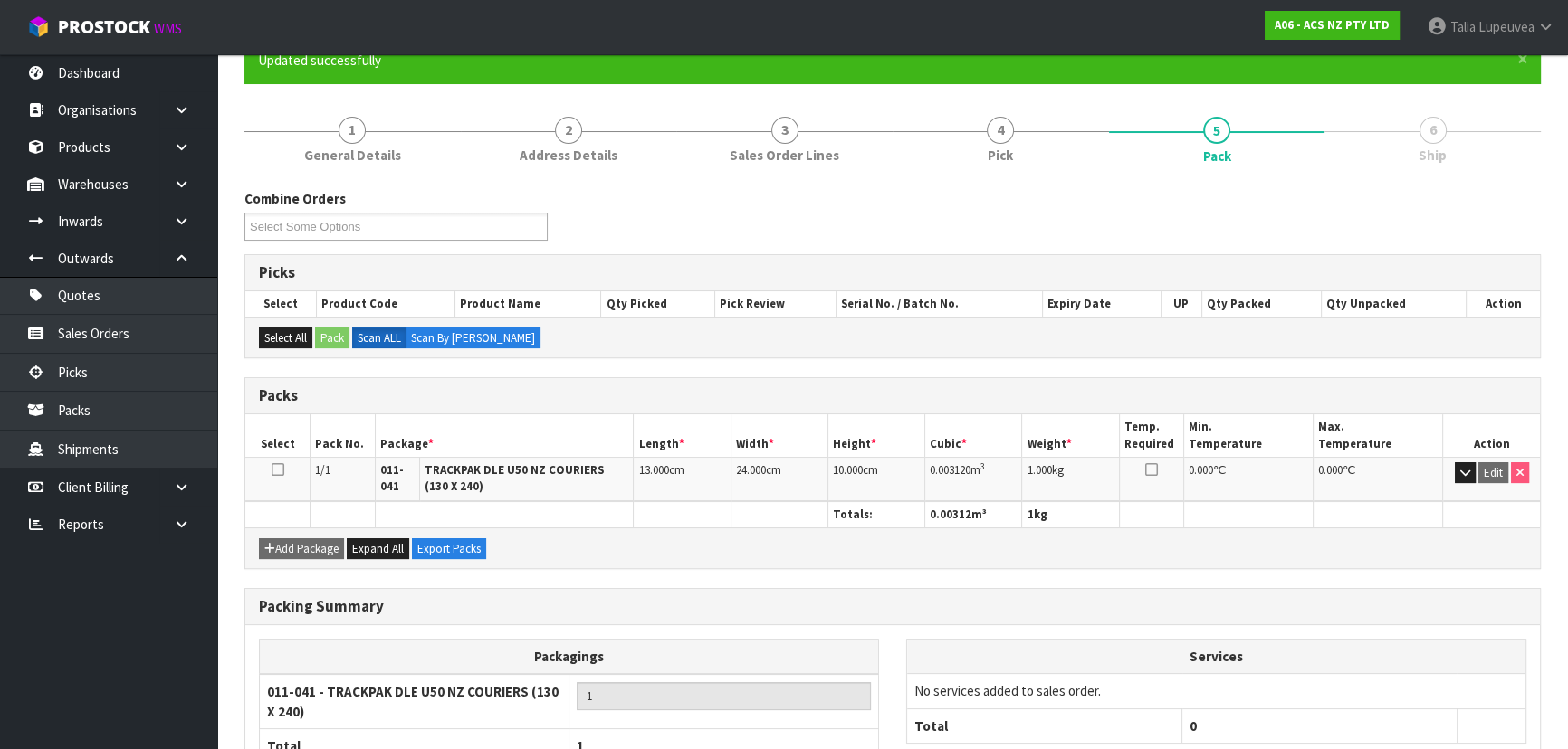
scroll to position [295, 0]
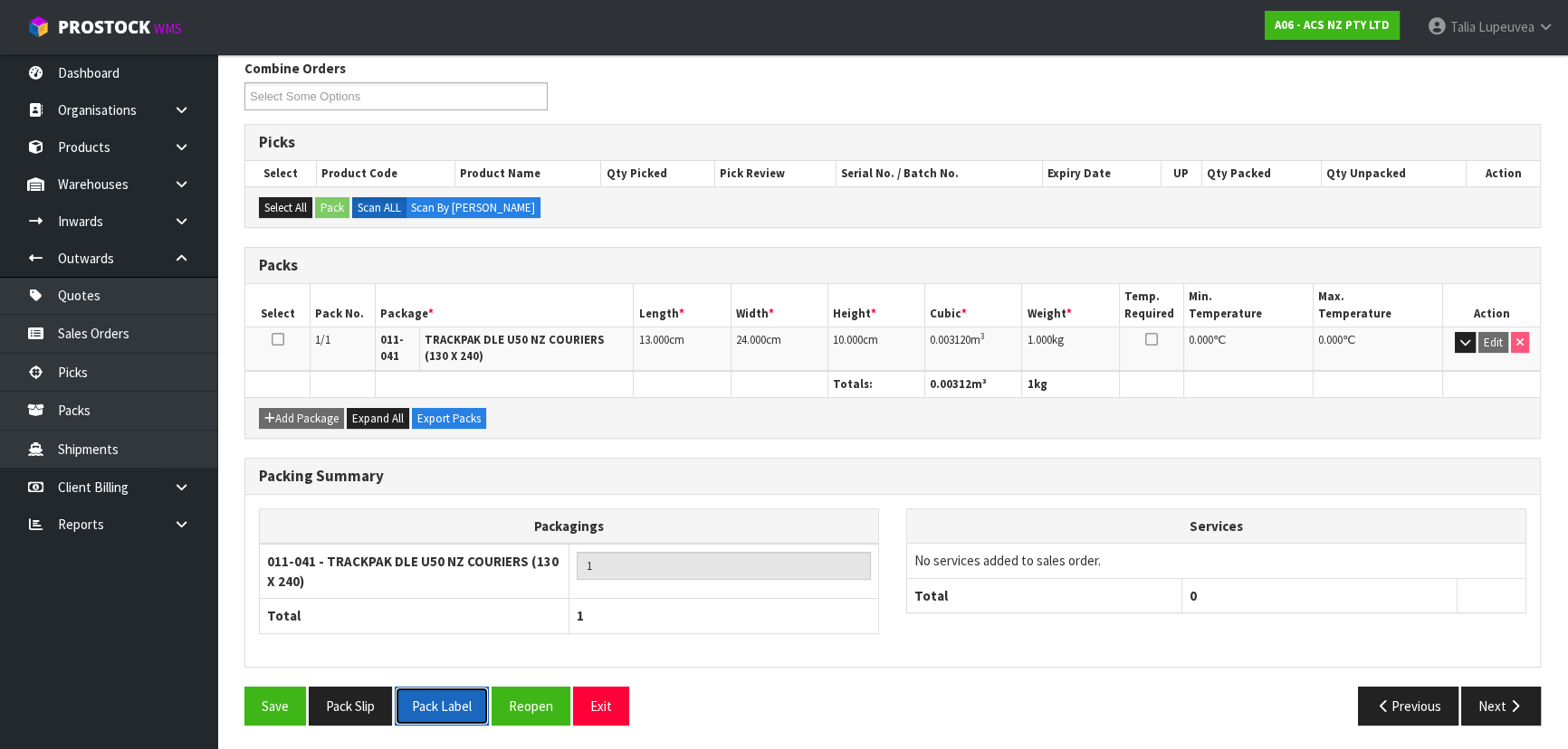
click at [452, 698] on button "Pack Label" at bounding box center [442, 706] width 95 height 39
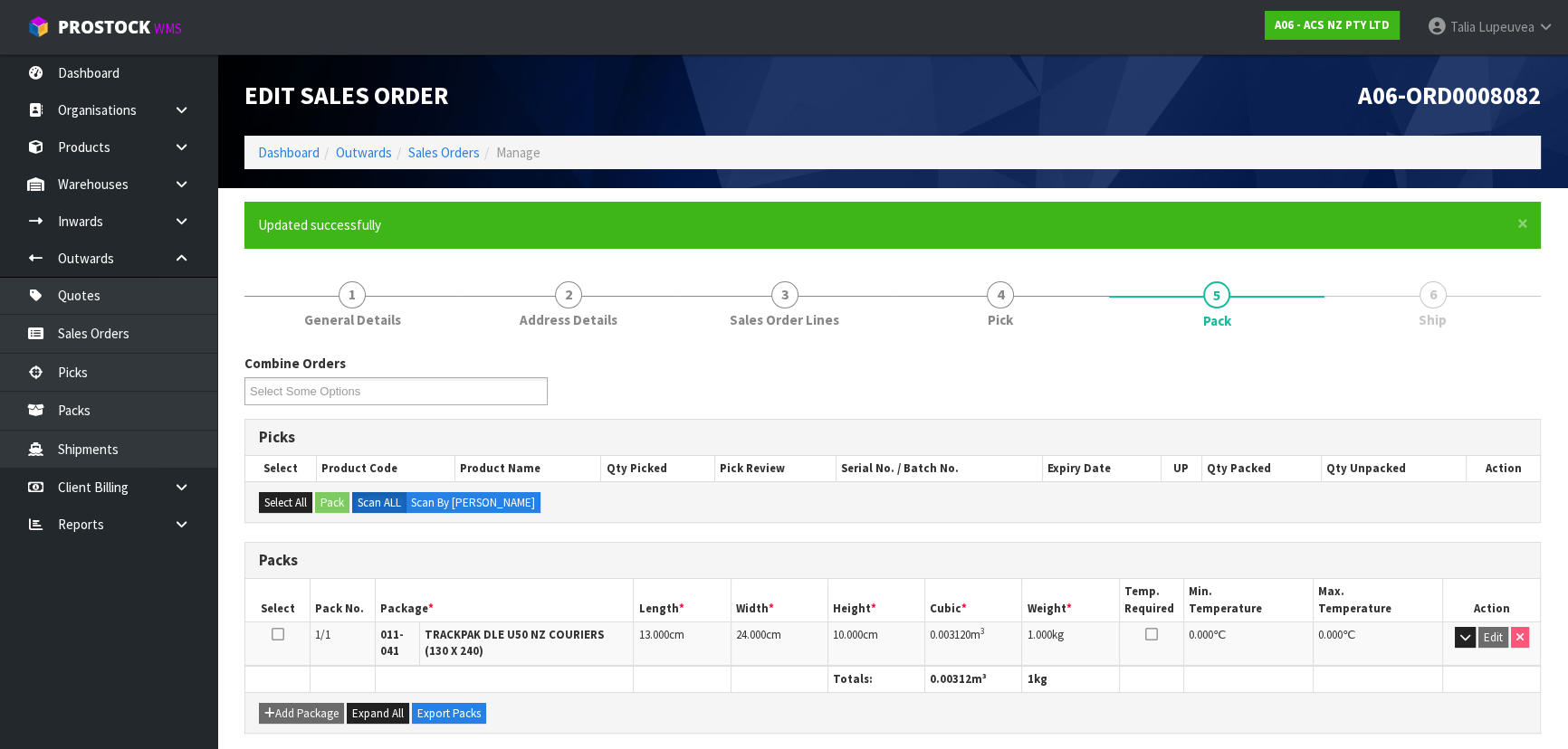
scroll to position [0, 0]
click at [466, 156] on link "Sales Orders" at bounding box center [444, 152] width 72 height 17
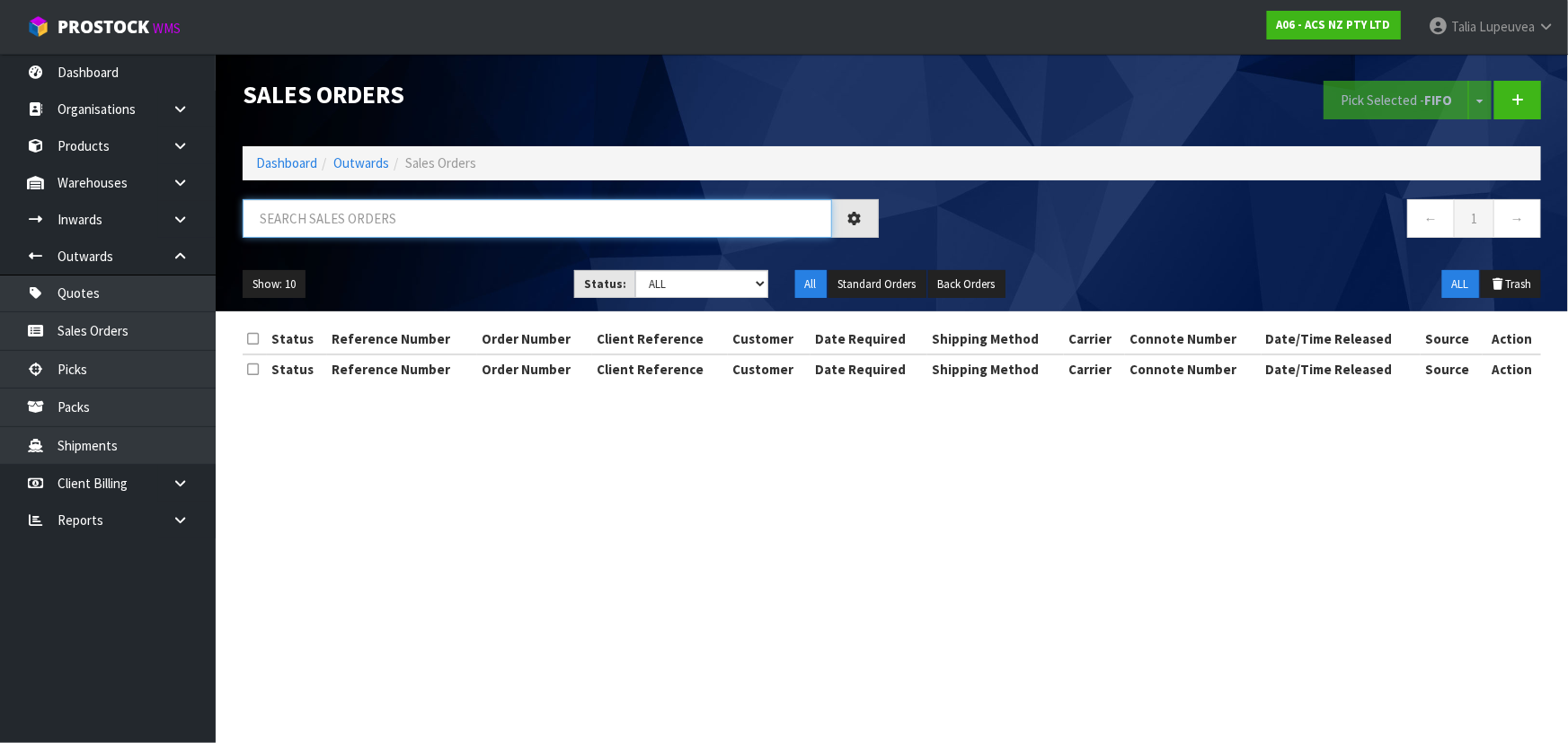
click at [538, 224] on input "text" at bounding box center [537, 218] width 589 height 39
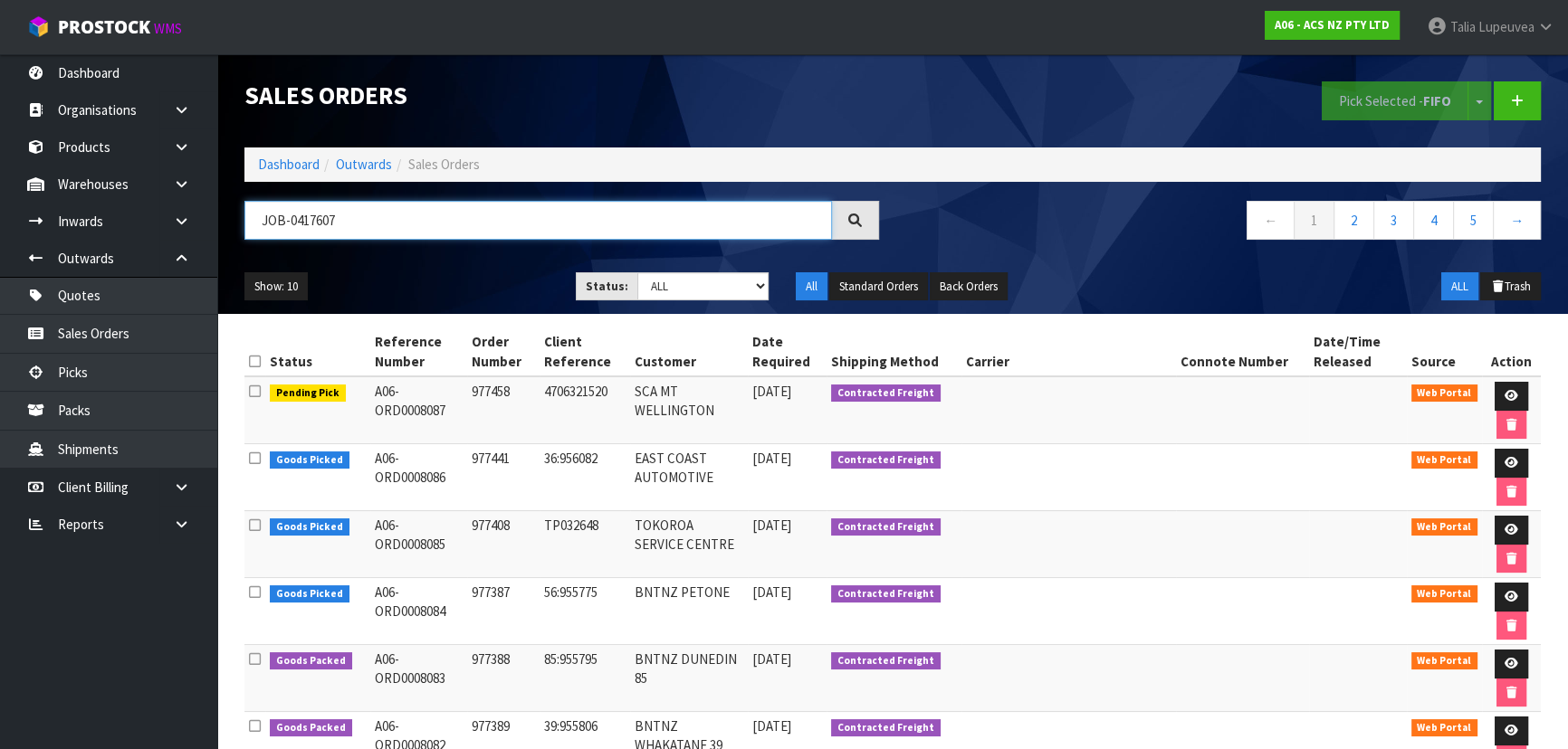
type input "JOB-0417607"
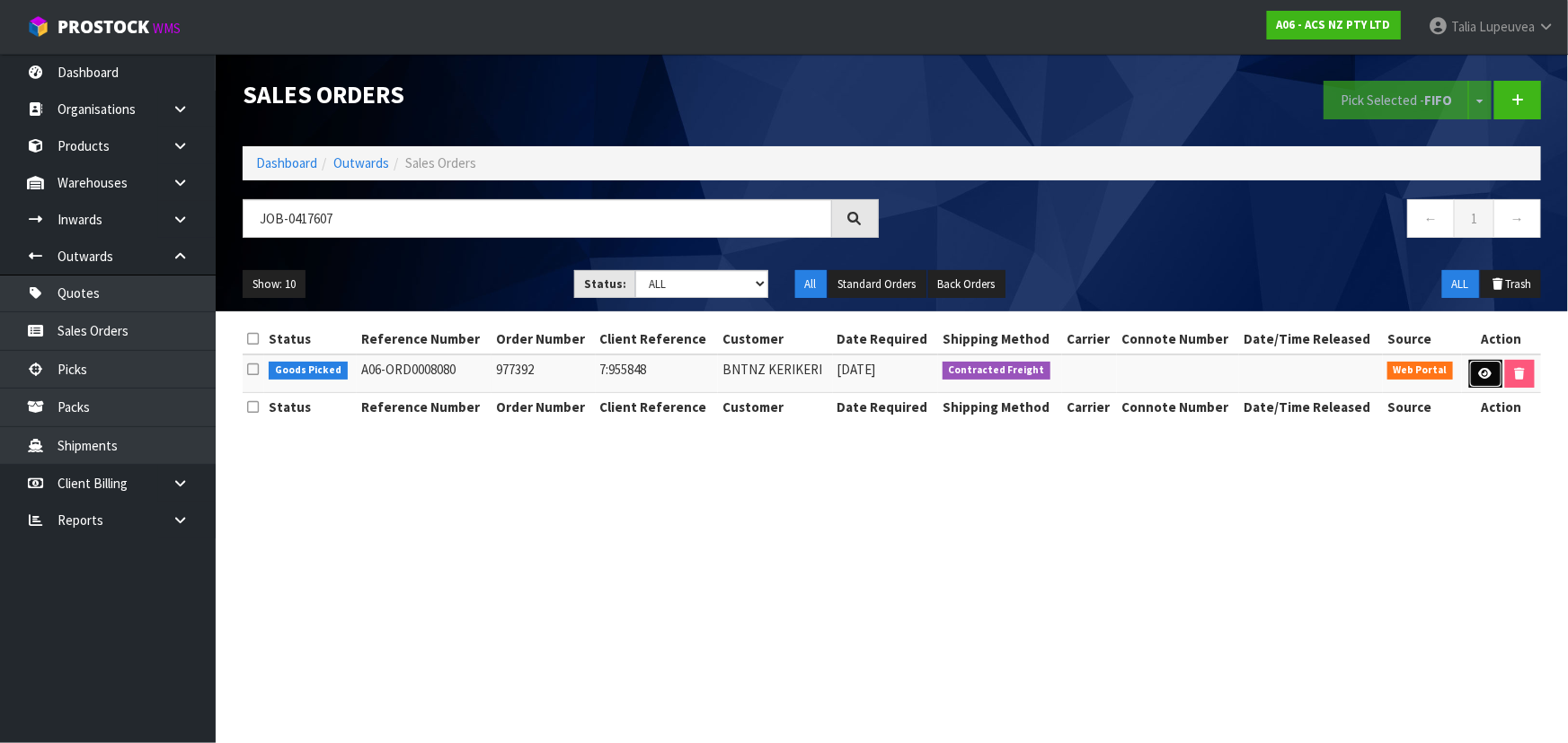
click at [1479, 372] on icon at bounding box center [1485, 373] width 14 height 12
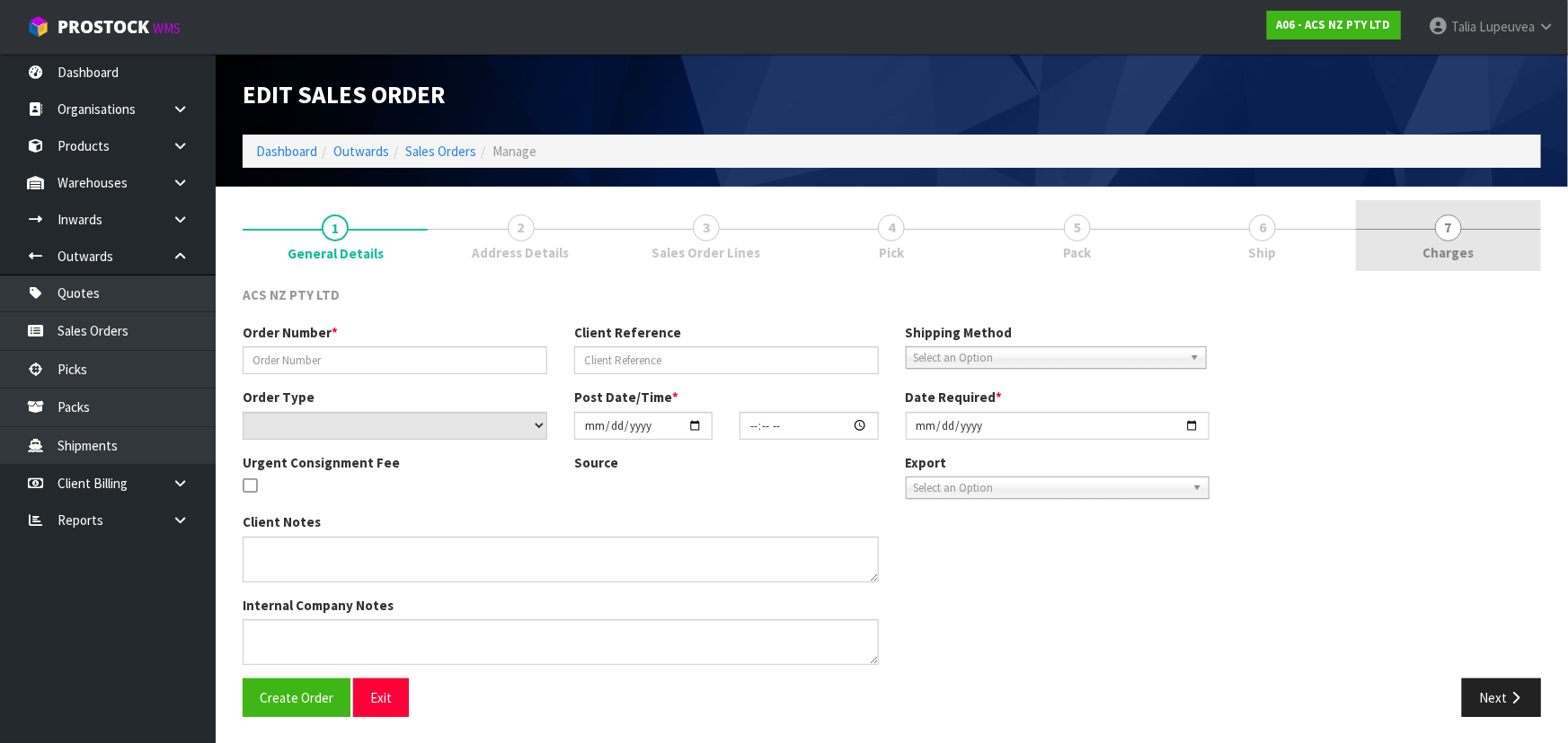
type input "977392"
type input "7:955848"
select select "number:0"
type input "[DATE]"
type input "10:36:00.000"
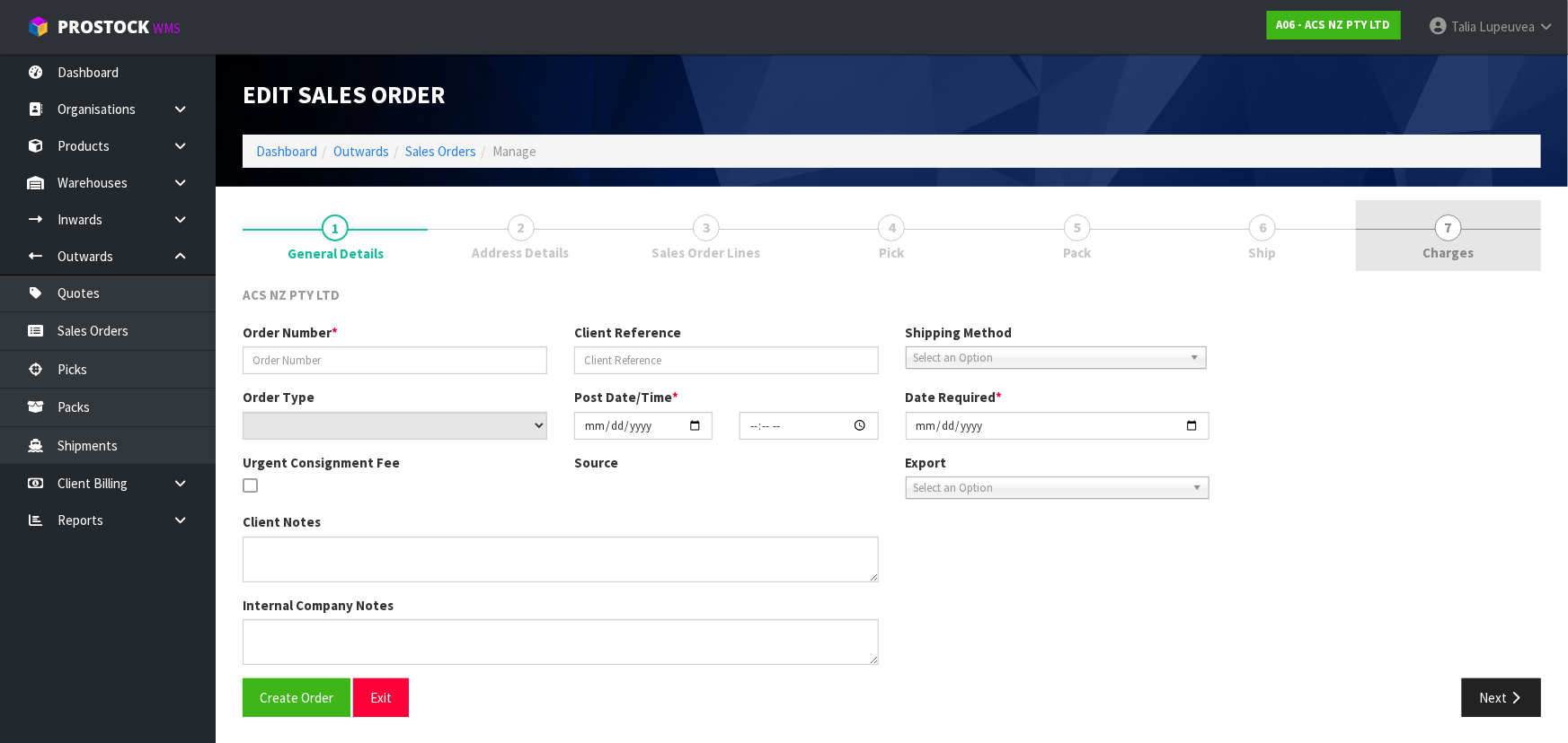
type input "[DATE]"
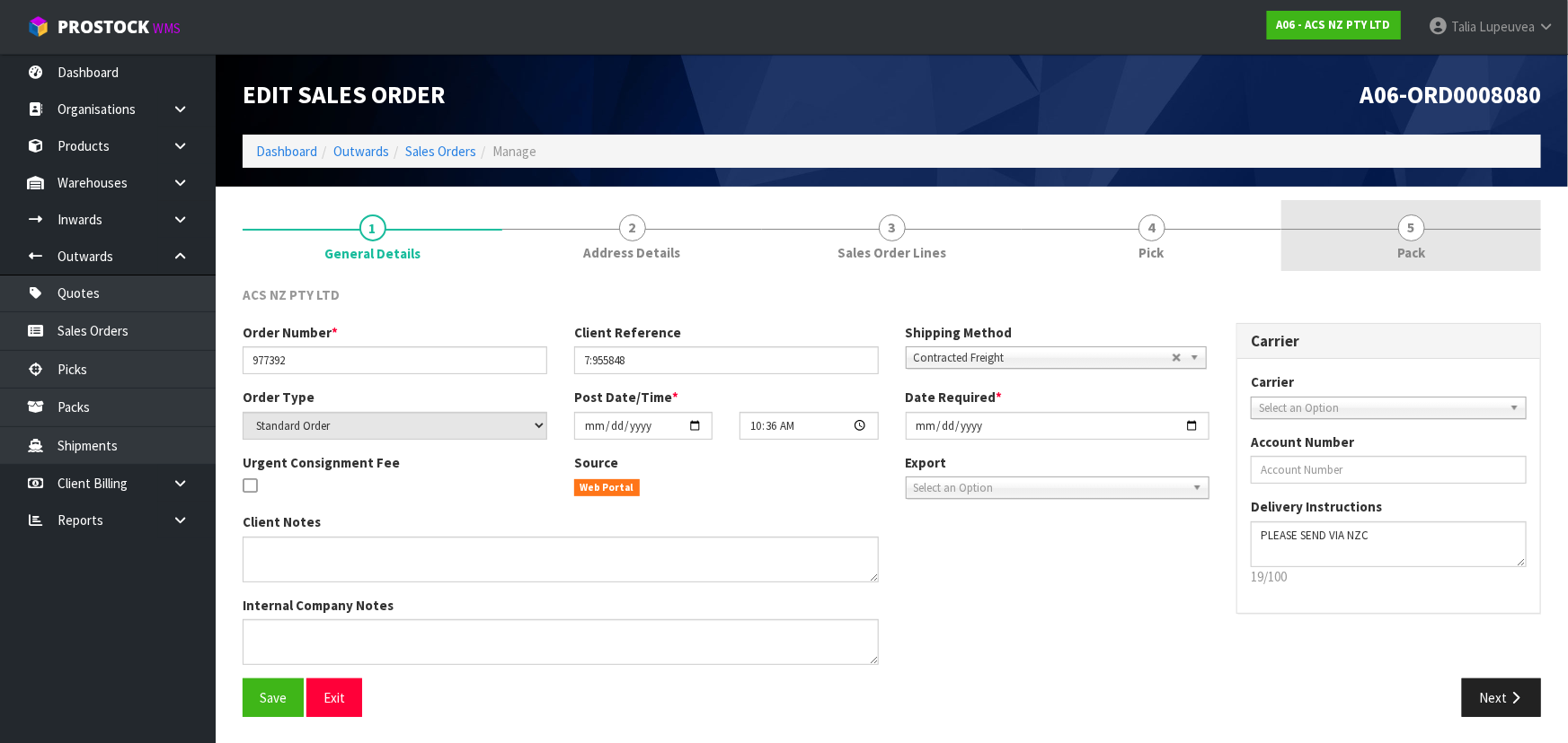
click at [1389, 254] on link "5 Pack" at bounding box center [1411, 235] width 260 height 71
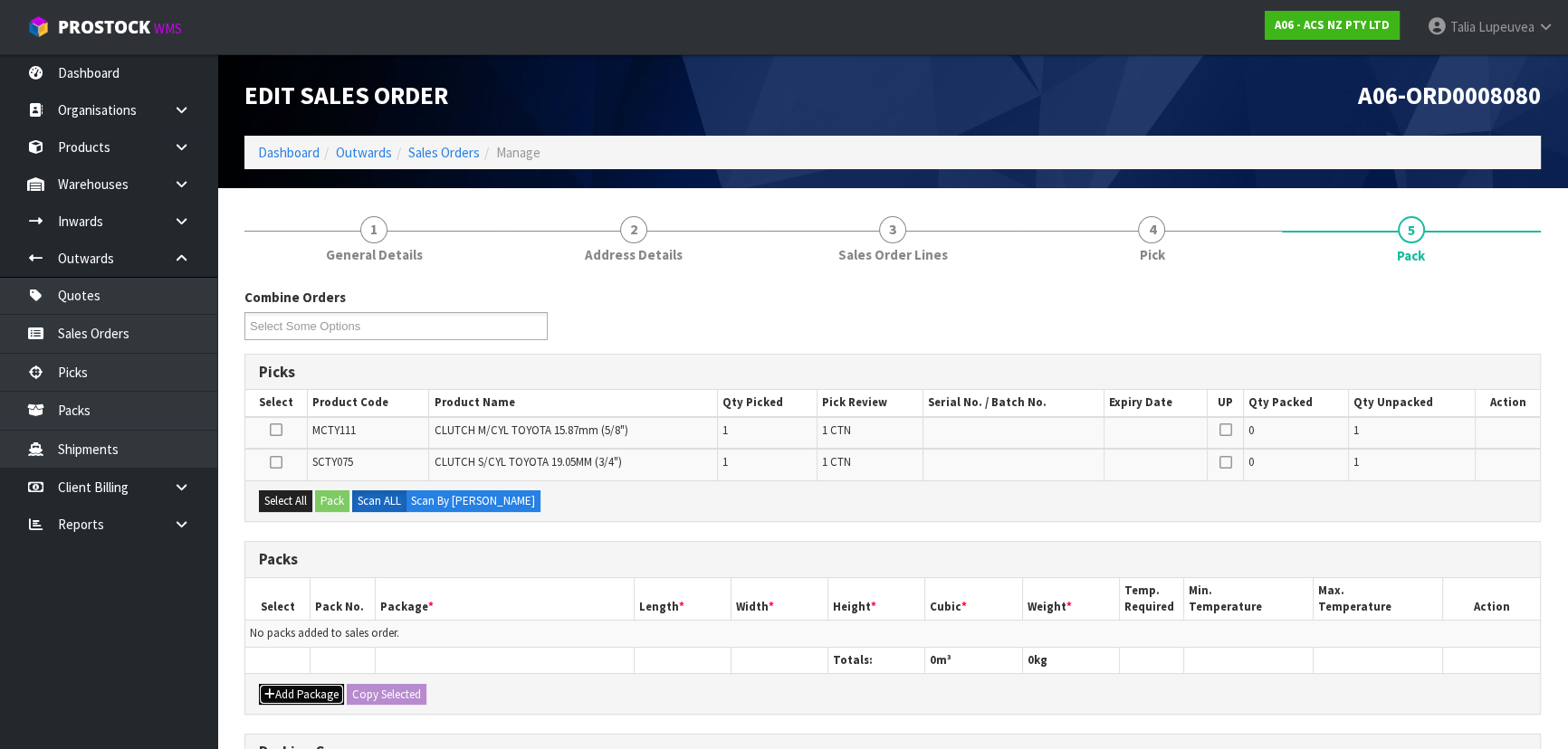
click at [314, 688] on button "Add Package" at bounding box center [302, 695] width 85 height 22
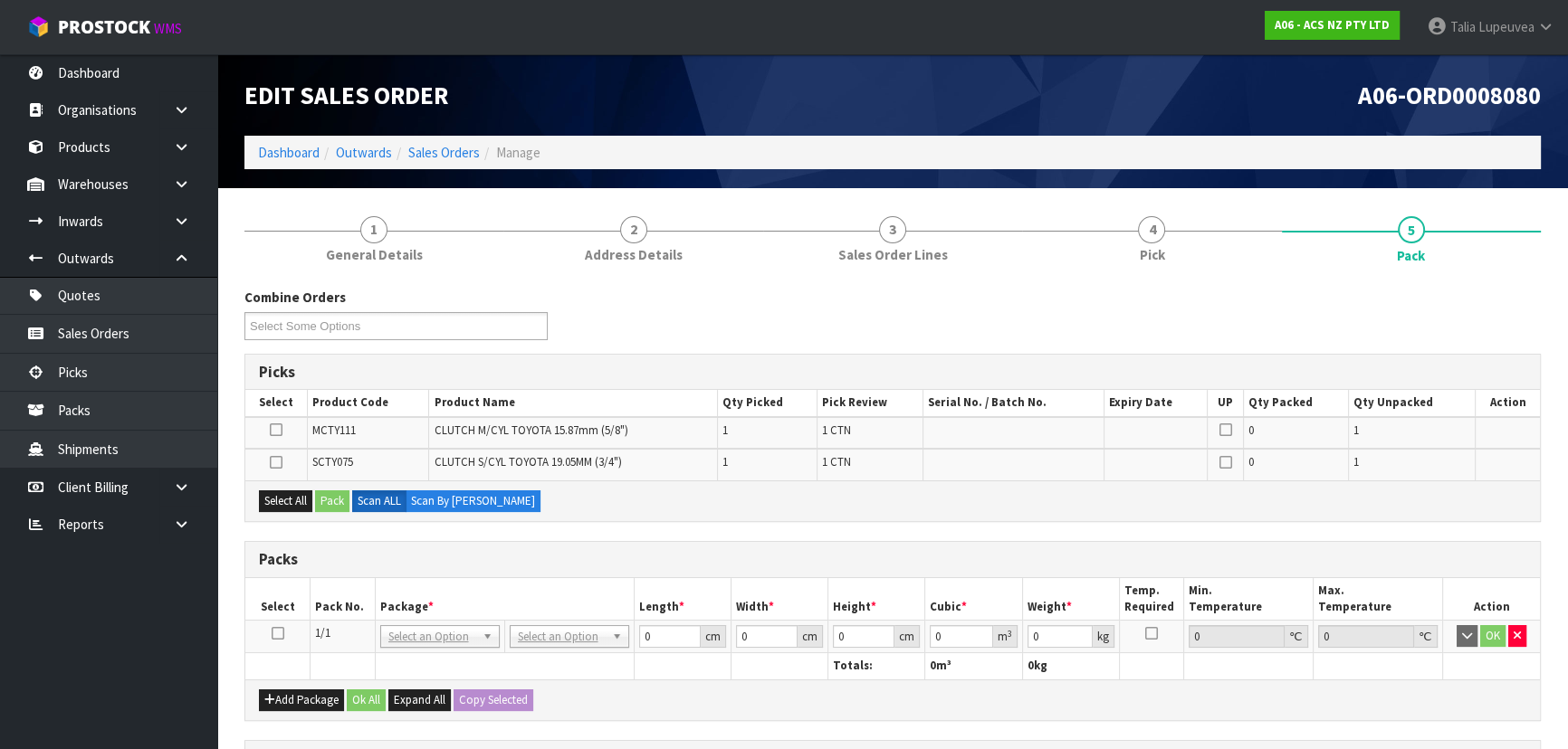
click at [272, 634] on icon at bounding box center [278, 634] width 13 height 1
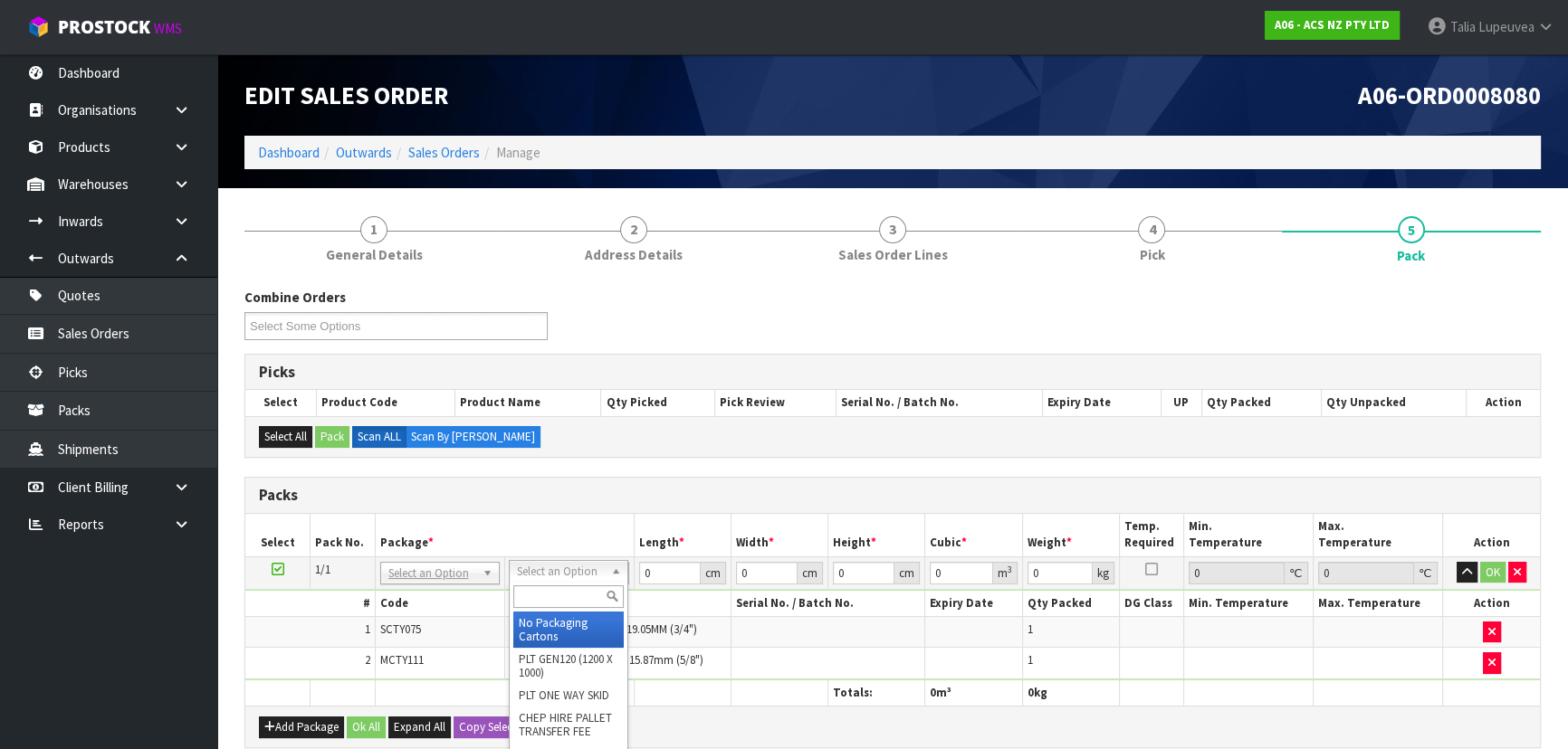
click at [594, 599] on input "text" at bounding box center [568, 596] width 110 height 23
type input "U50"
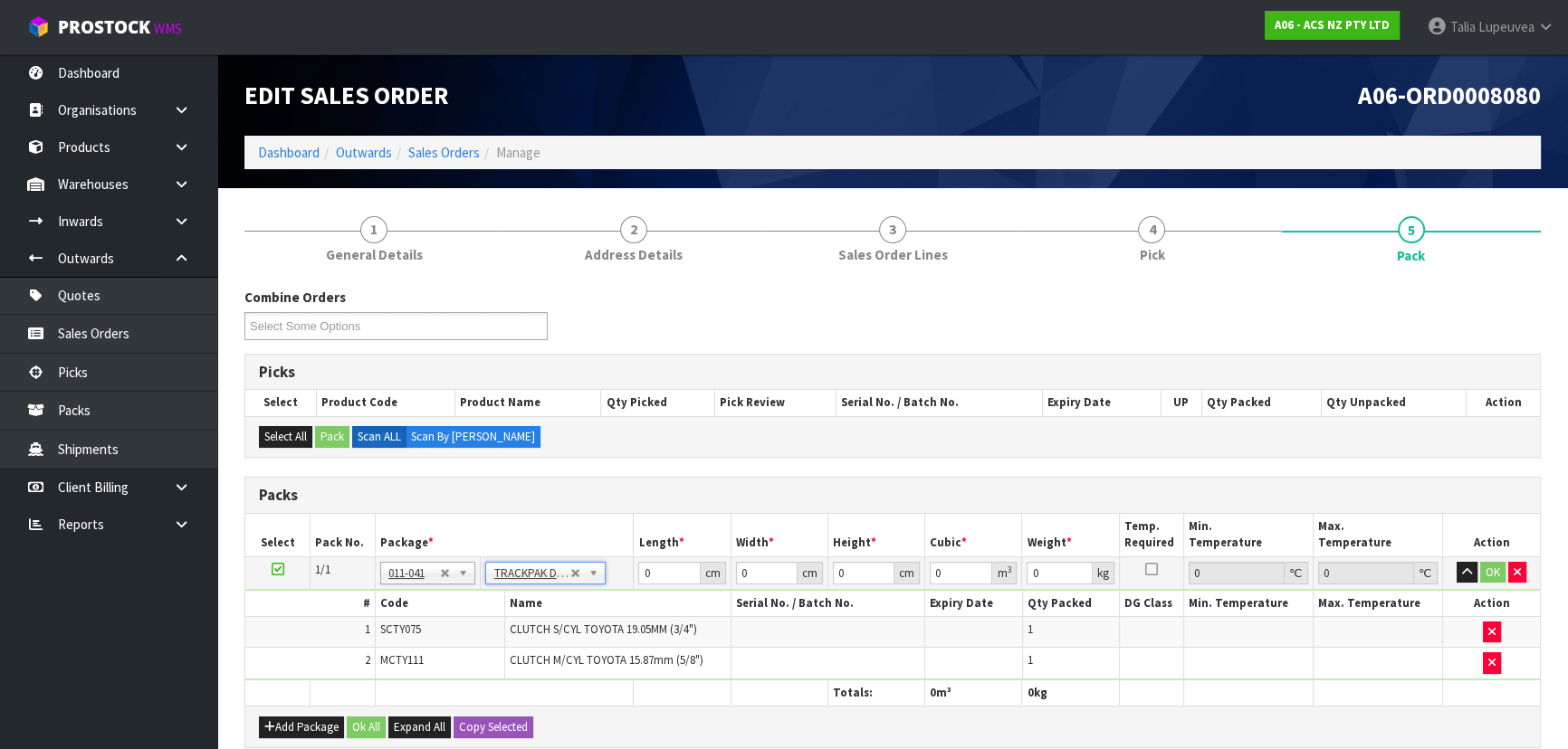
type input "13"
type input "24"
type input "0.01"
type input "0.000003"
drag, startPoint x: 1056, startPoint y: 574, endPoint x: 1003, endPoint y: 558, distance: 55.4
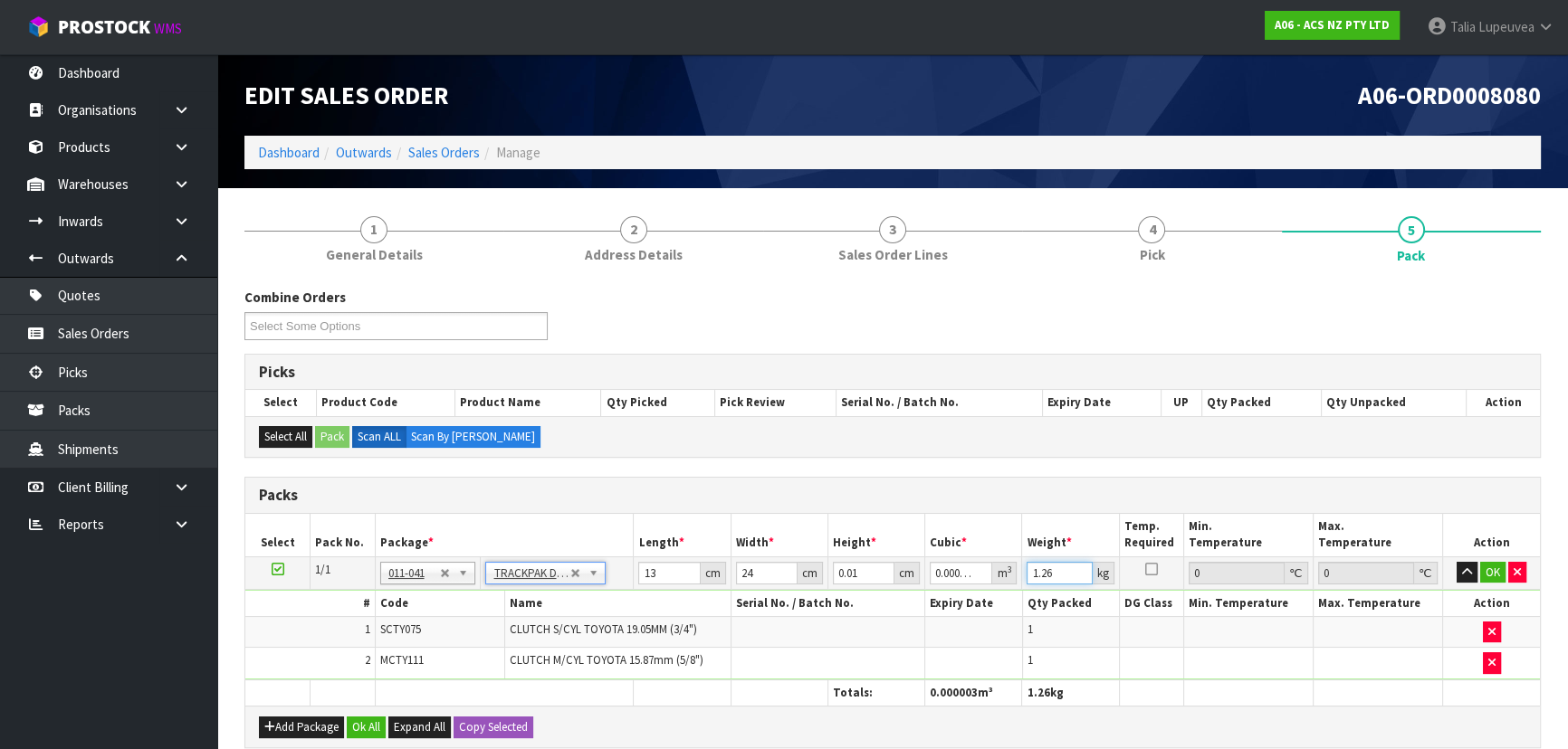
click at [1003, 565] on tr "1/1 NONE 007-001 007-002 007-004 007-009 007-013 007-014 007-015 007-017 007-01…" at bounding box center [893, 573] width 1294 height 33
type input "10"
drag, startPoint x: 1044, startPoint y: 572, endPoint x: 1004, endPoint y: 575, distance: 40.1
click at [1004, 575] on tr "1/1 NONE 007-001 007-002 007-004 007-009 007-013 007-014 007-015 007-017 007-01…" at bounding box center [893, 573] width 1294 height 33
drag, startPoint x: 858, startPoint y: 570, endPoint x: 805, endPoint y: 577, distance: 53.5
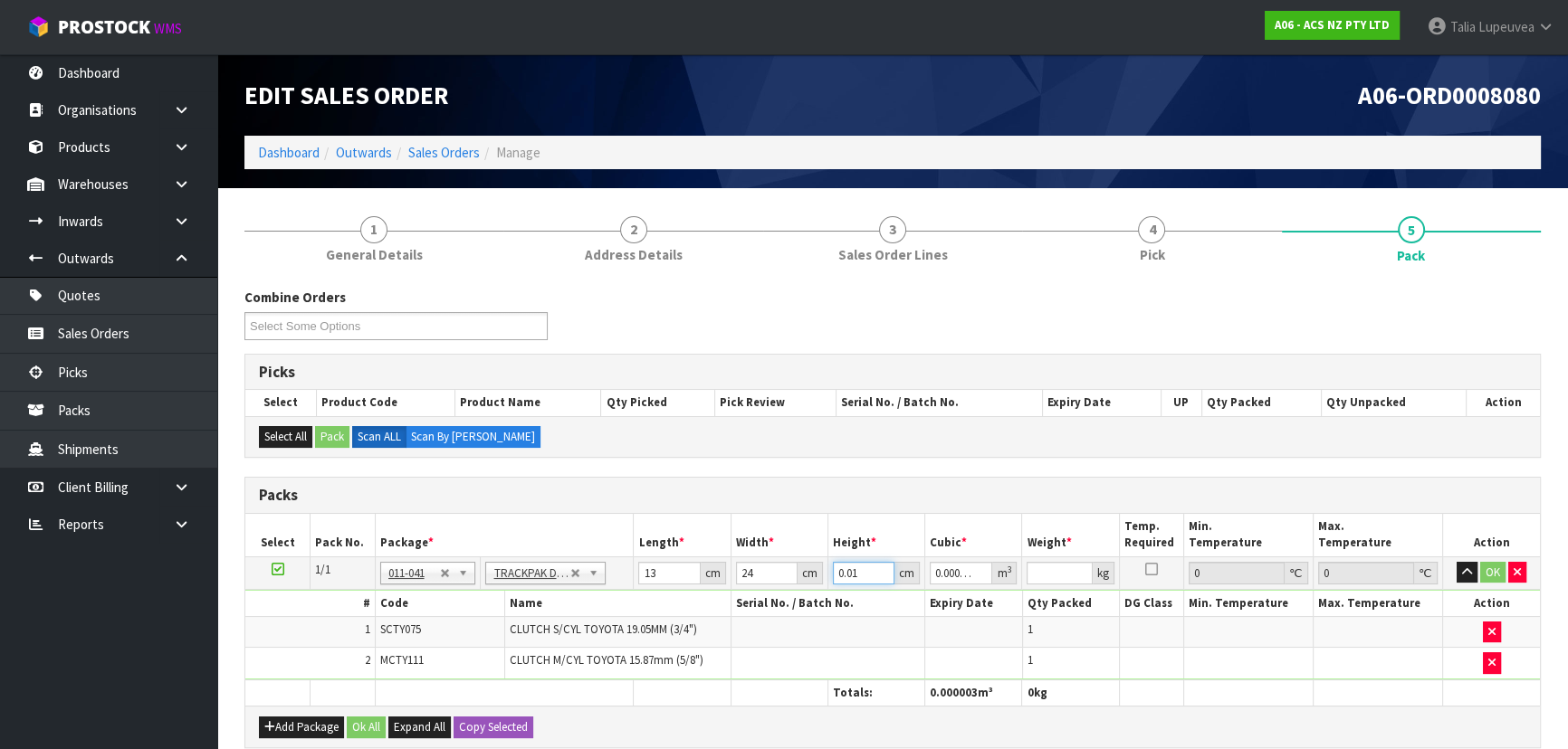
click at [805, 577] on tr "1/1 NONE 007-001 007-002 007-004 007-009 007-013 007-014 007-015 007-017 007-01…" at bounding box center [893, 573] width 1294 height 33
type input "1"
type input "0.000312"
type input "10"
type input "0.00312"
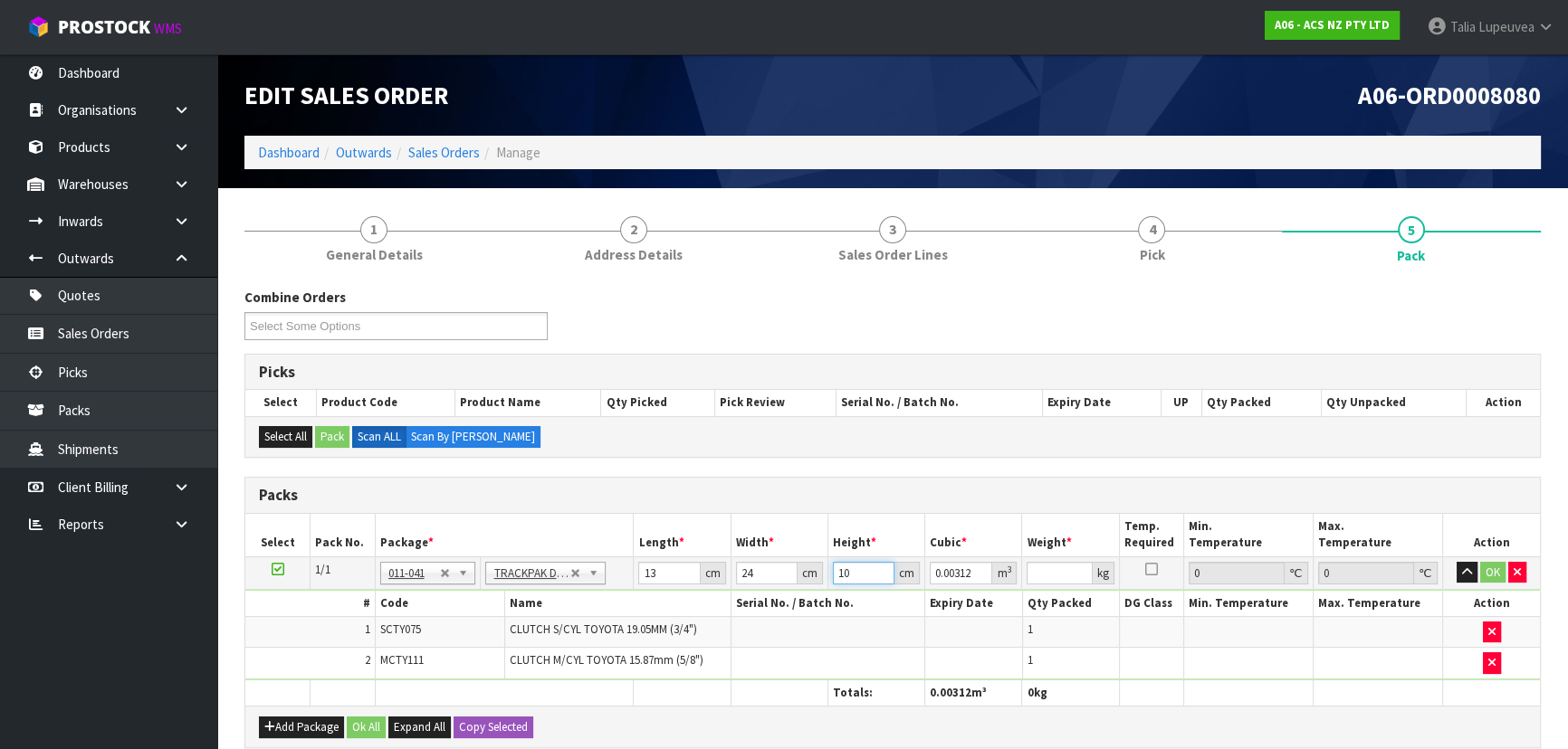
type input "10"
click at [1037, 574] on input "number" at bounding box center [1059, 573] width 65 height 23
type input "2"
click at [1498, 568] on button "OK" at bounding box center [1493, 573] width 25 height 22
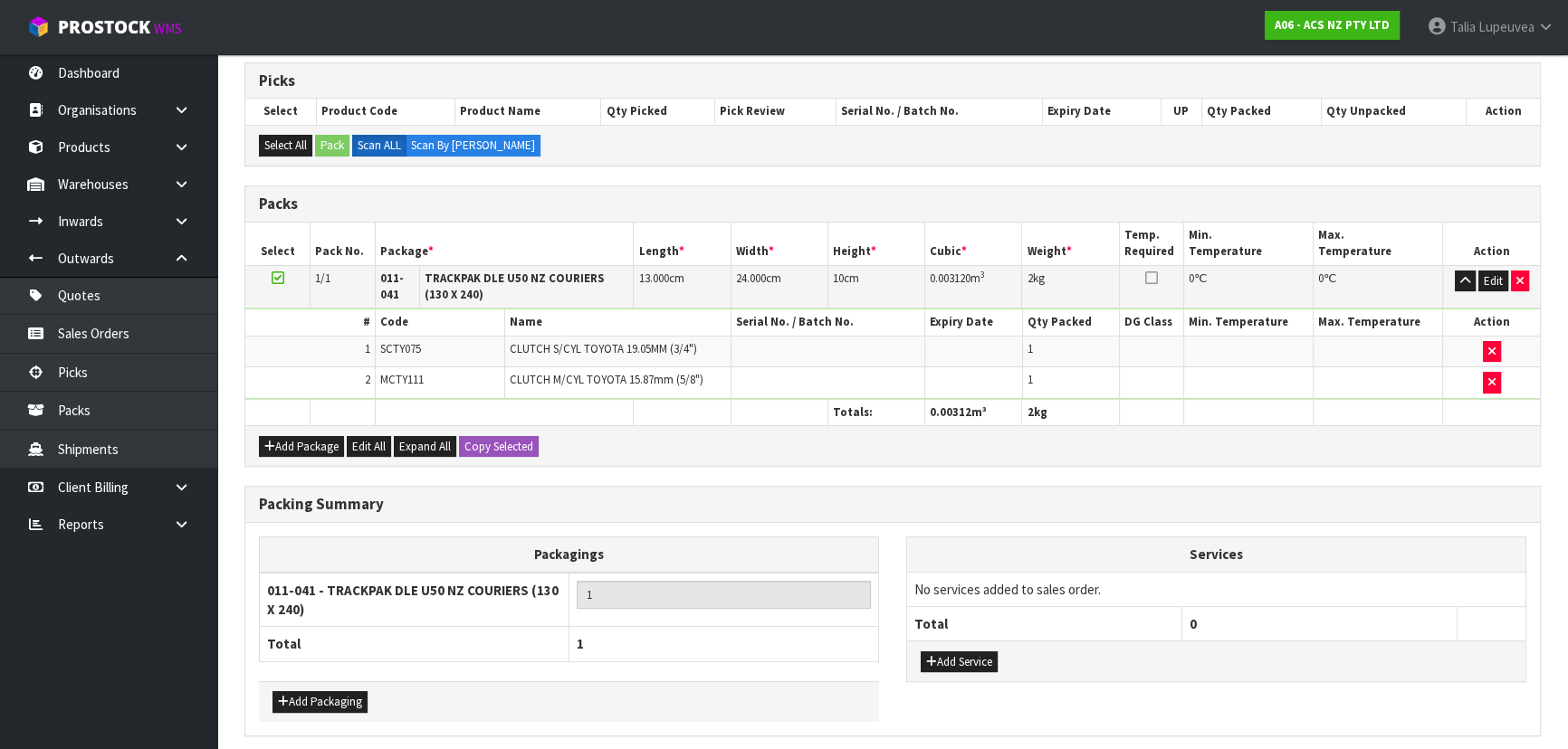
scroll to position [359, 0]
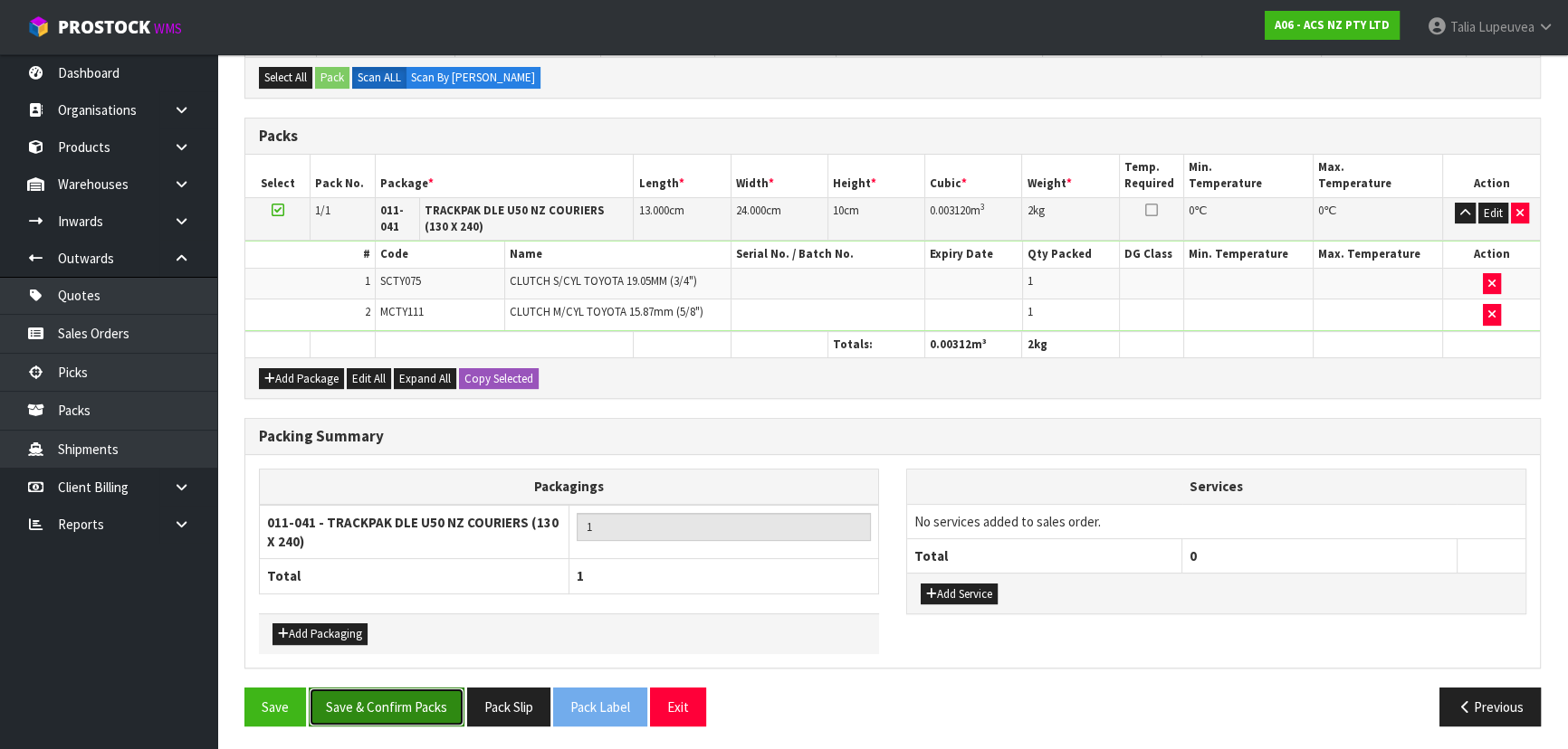
click at [369, 709] on button "Save & Confirm Packs" at bounding box center [386, 707] width 155 height 39
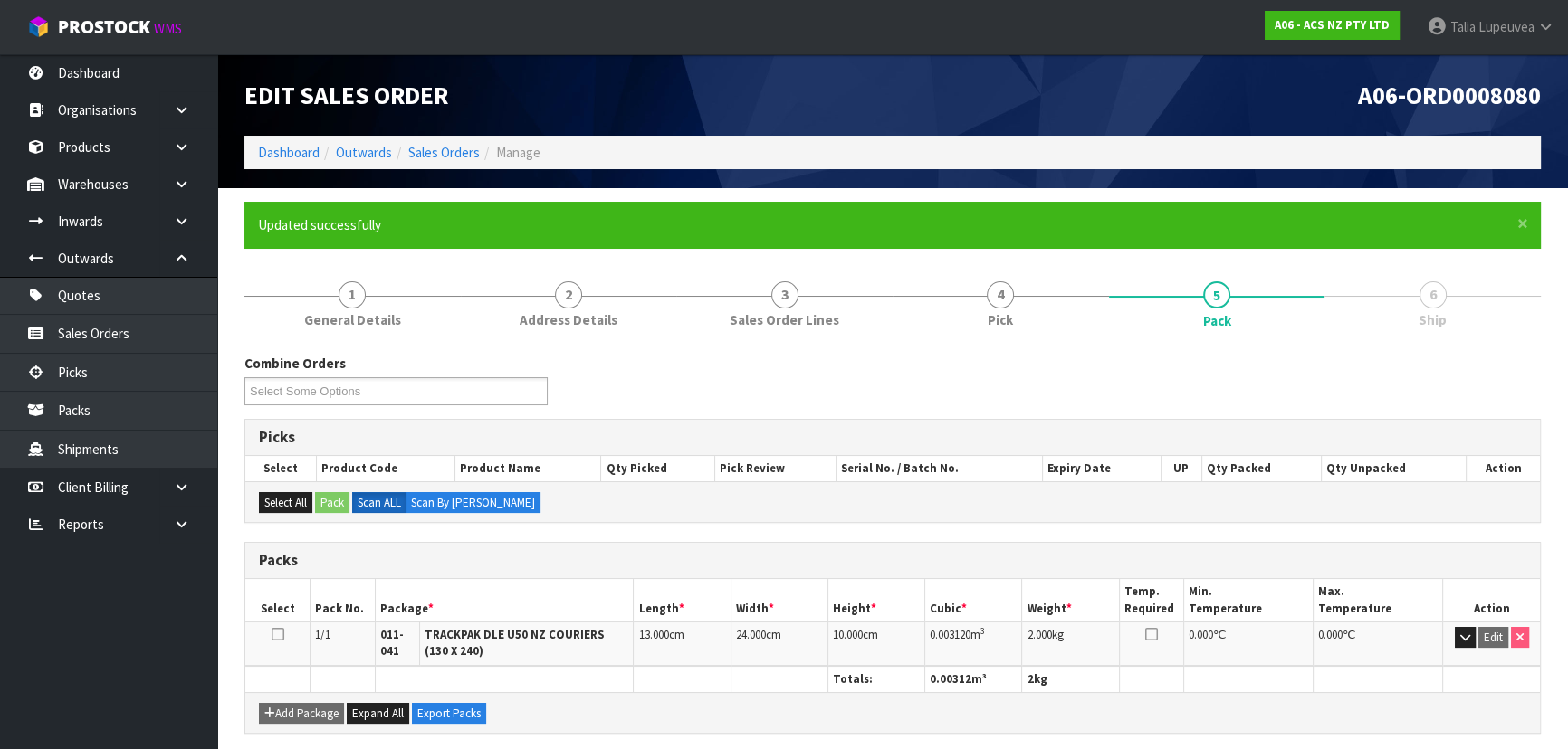
scroll to position [295, 0]
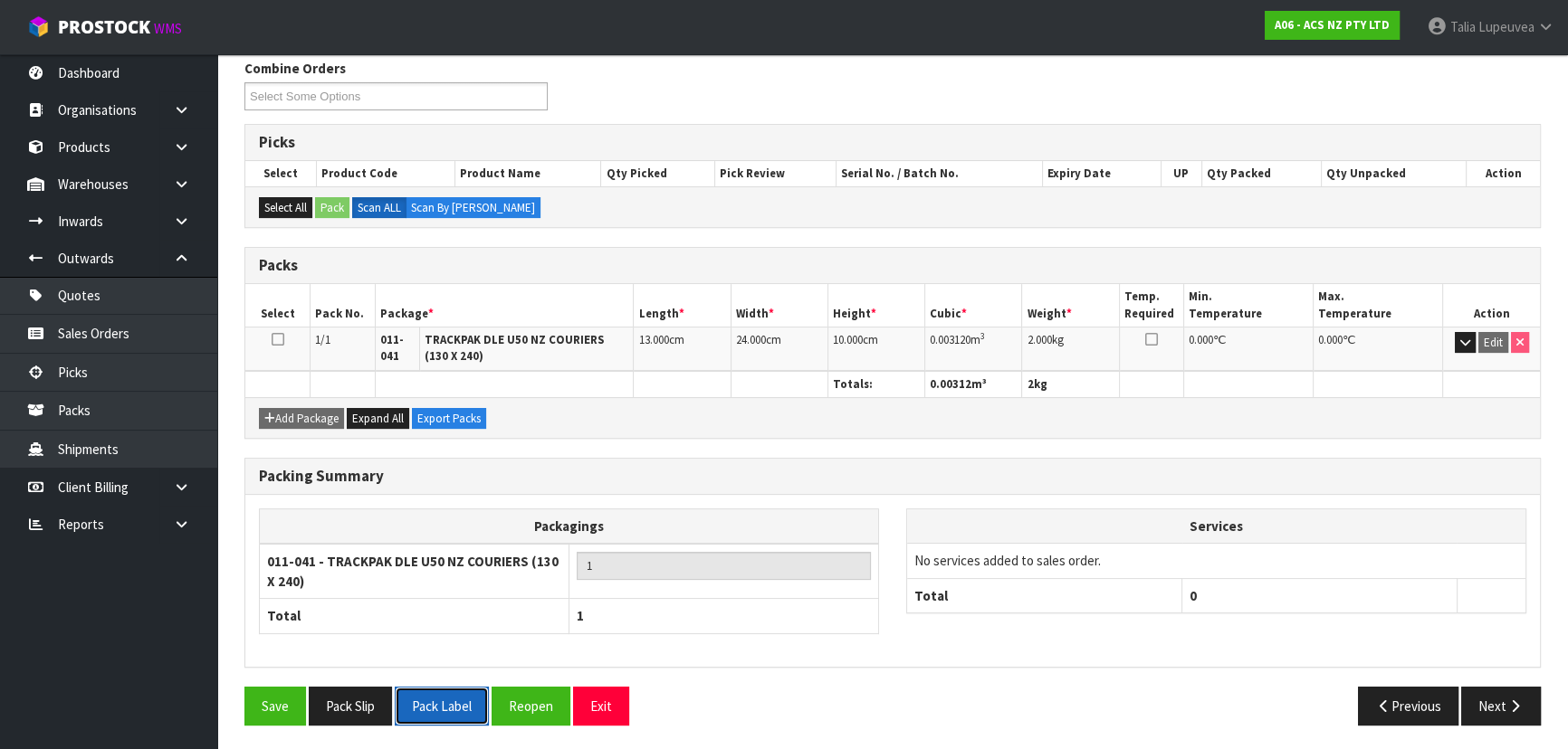
click at [452, 698] on button "Pack Label" at bounding box center [442, 706] width 95 height 39
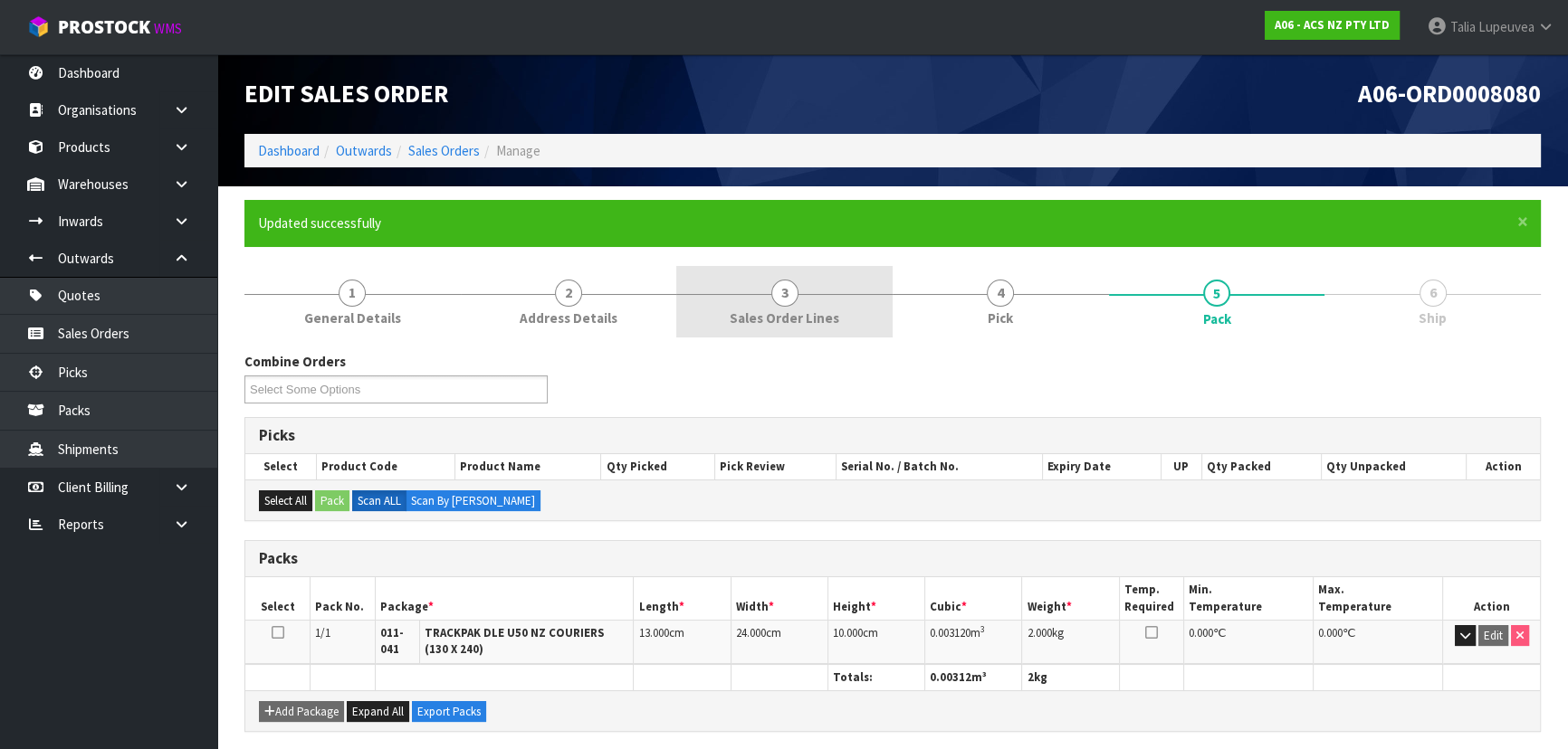
scroll to position [0, 0]
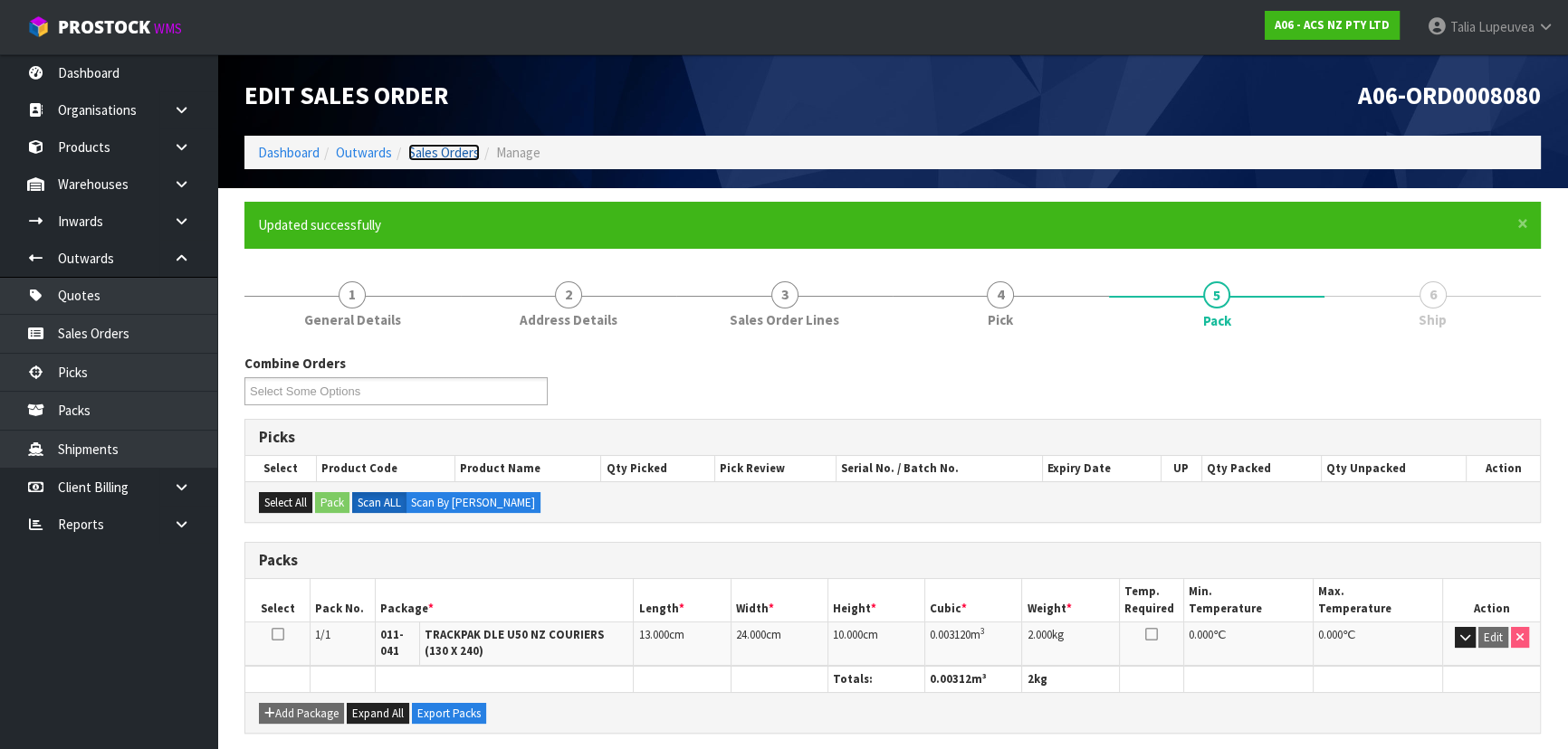
click at [468, 152] on link "Sales Orders" at bounding box center [444, 152] width 72 height 17
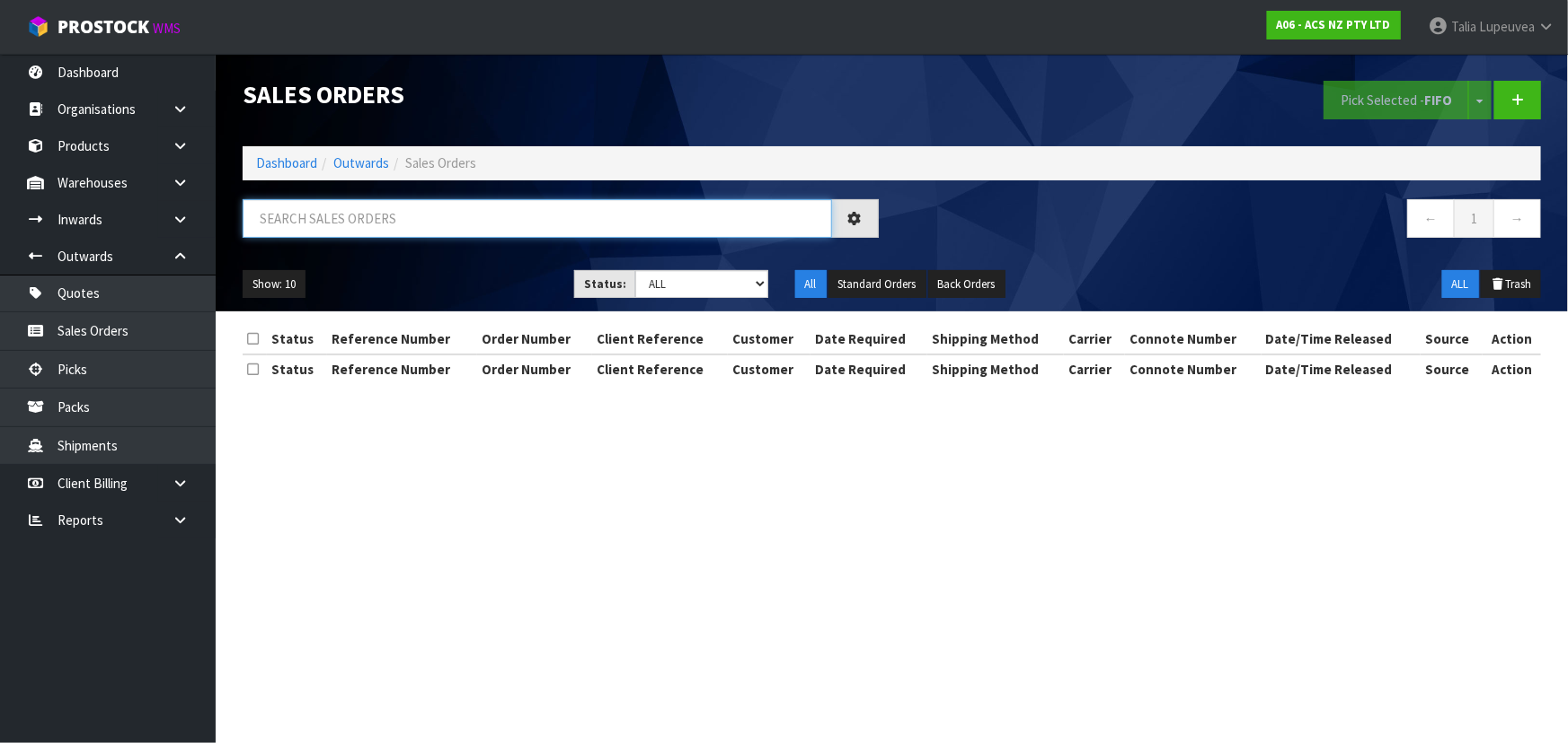
click at [486, 221] on input "text" at bounding box center [537, 218] width 589 height 39
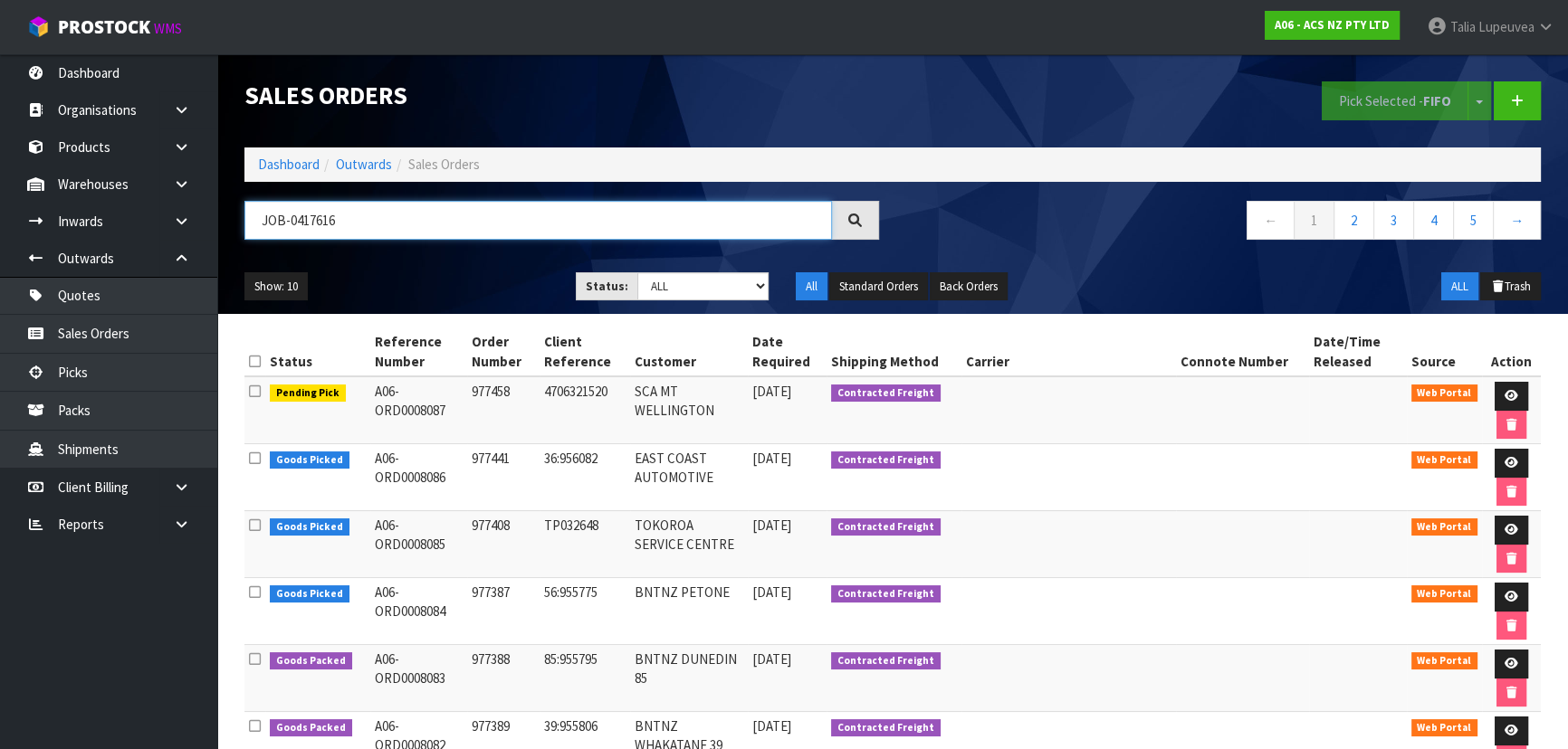
type input "JOB-0417616"
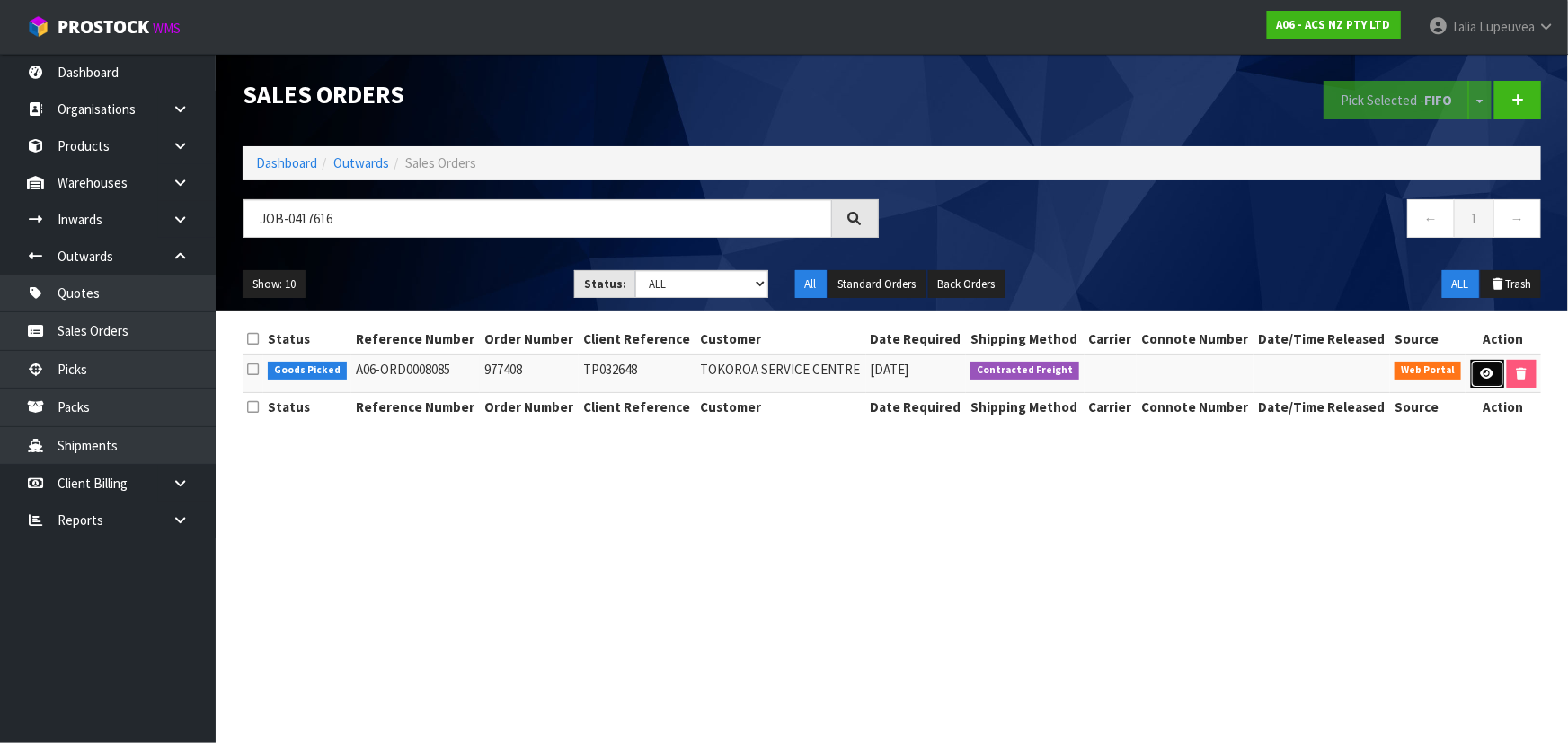
click at [1471, 367] on link at bounding box center [1487, 374] width 33 height 29
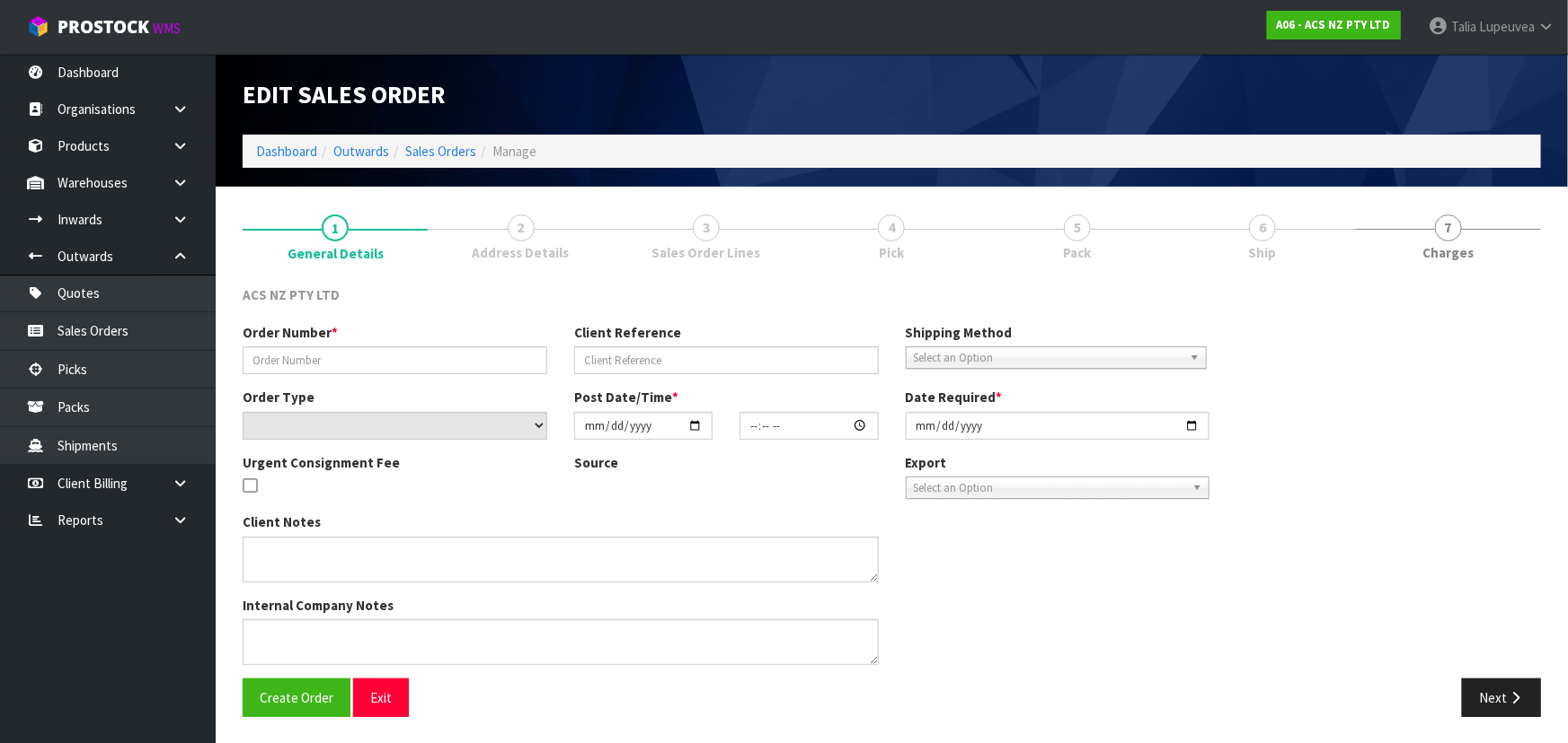
type input "977408"
type input "TP032648"
select select "number:0"
type input "[DATE]"
type input "10:50:00.000"
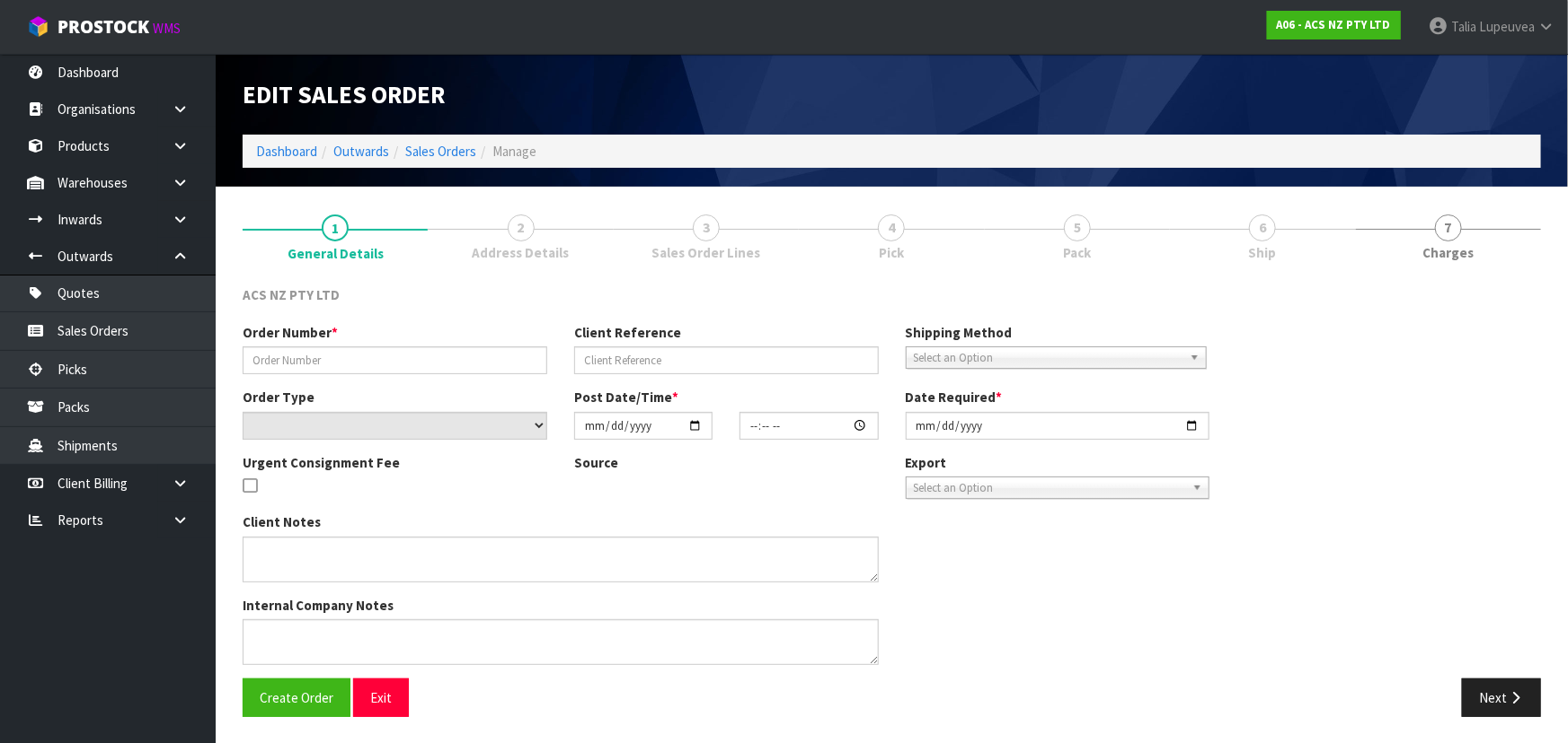
type input "[DATE]"
type textarea "NO PAPERWORK PLZ"
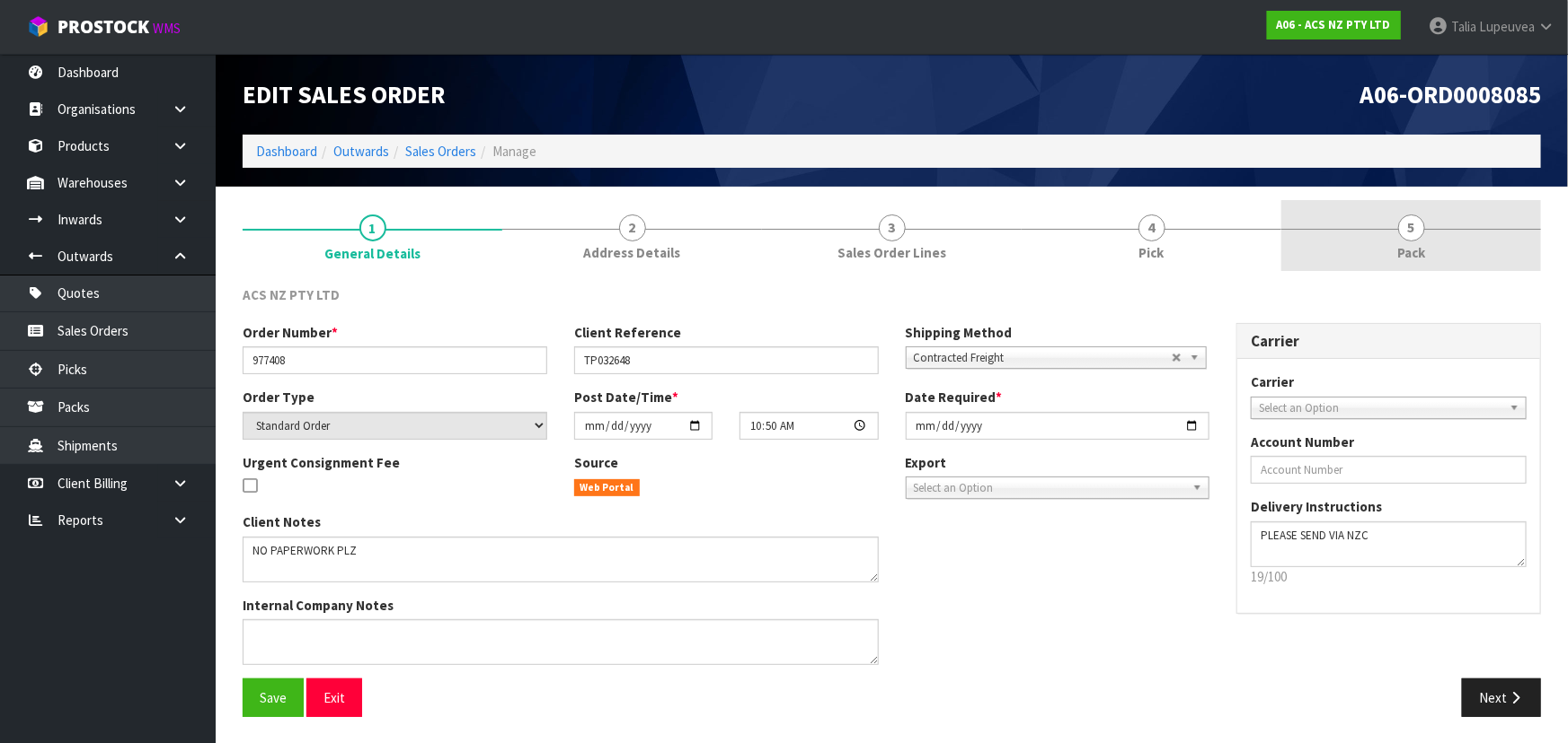
click at [1397, 252] on span "Pack" at bounding box center [1410, 252] width 28 height 19
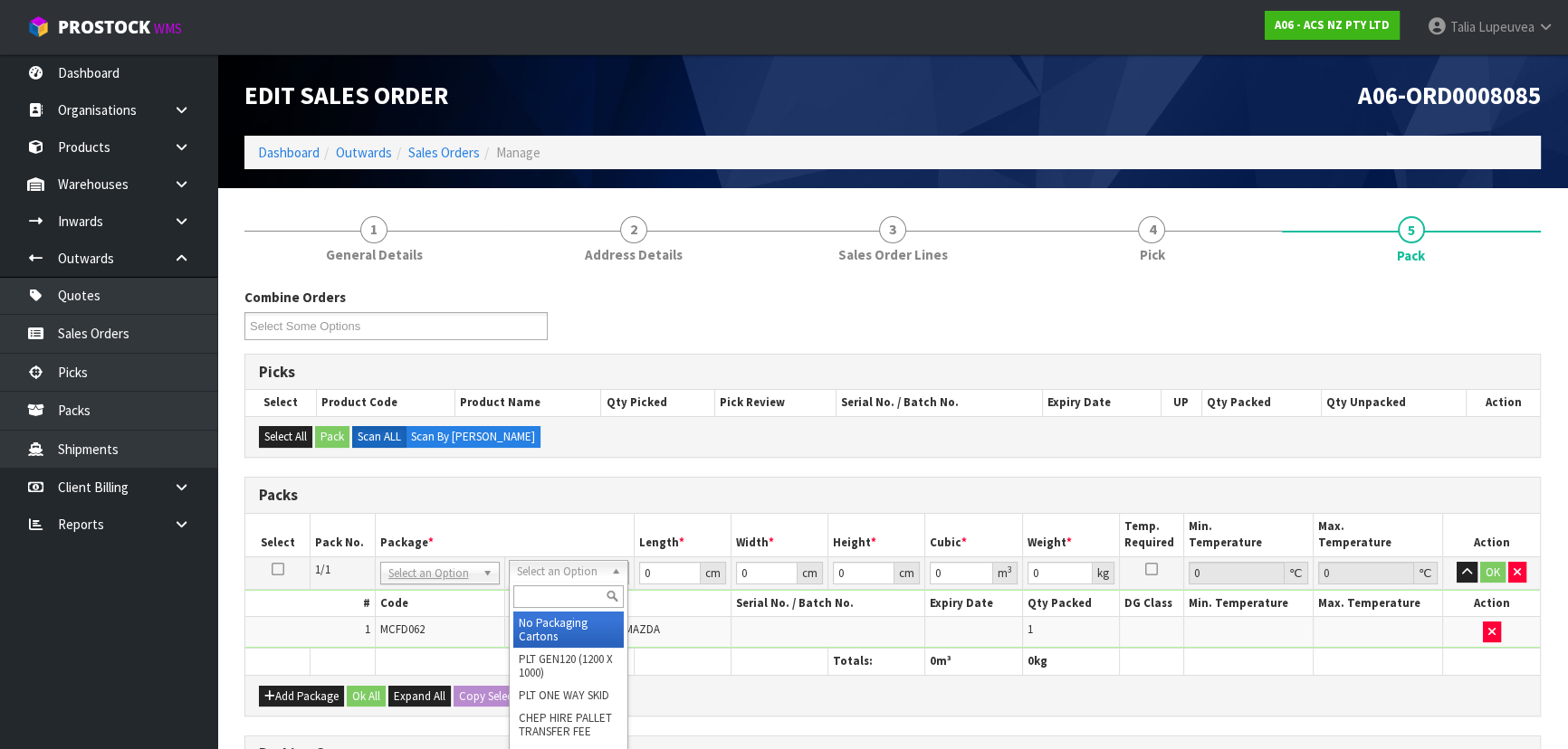
drag, startPoint x: 570, startPoint y: 594, endPoint x: 553, endPoint y: 588, distance: 18.0
click at [570, 594] on input "text" at bounding box center [568, 596] width 110 height 23
type input "U50"
type input "13"
type input "24"
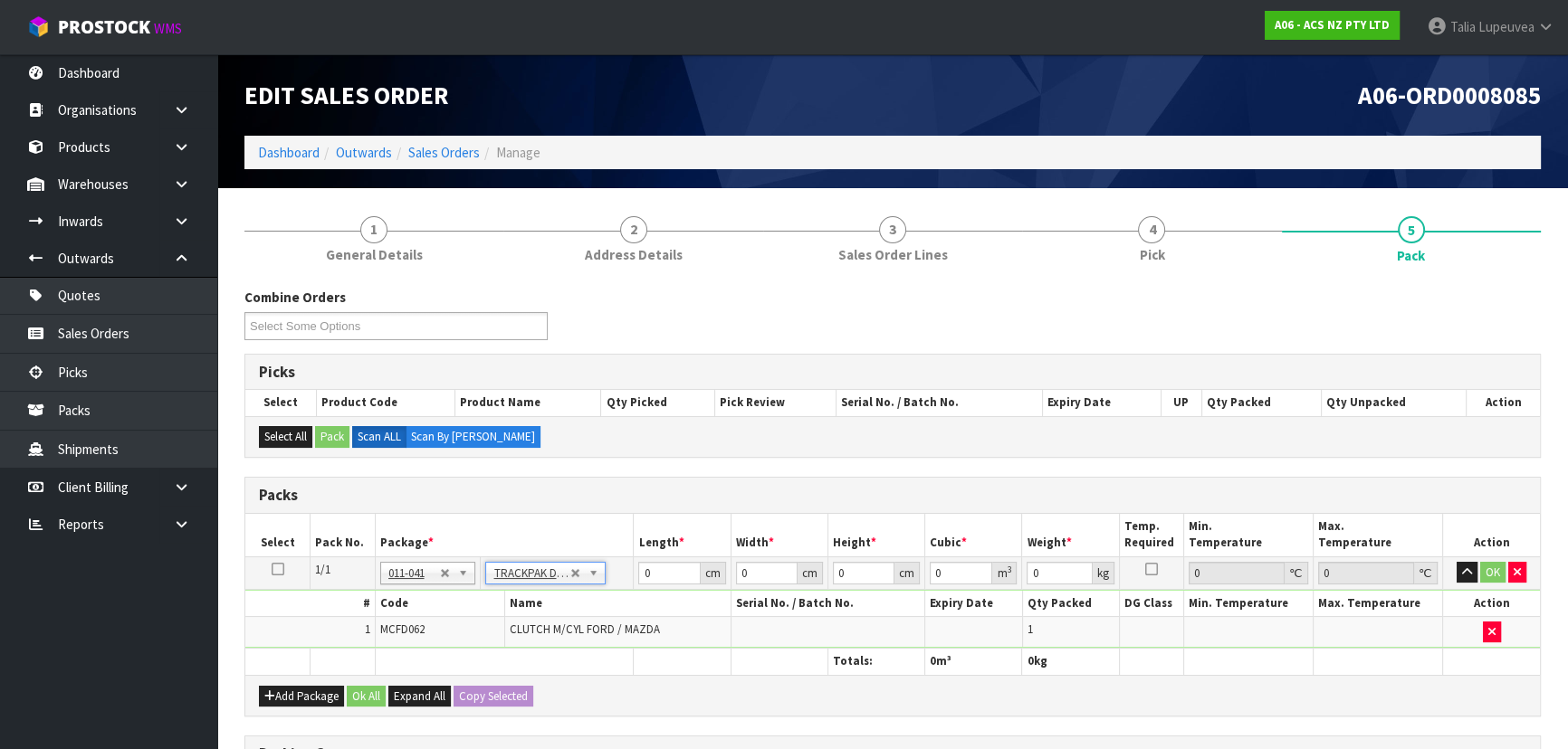
type input "0.01"
type input "0.000003"
type input "0.31"
drag, startPoint x: 856, startPoint y: 570, endPoint x: 817, endPoint y: 562, distance: 39.8
click at [821, 563] on tr "1/1 NONE 007-001 007-002 007-004 007-009 007-013 007-014 007-015 007-017 007-01…" at bounding box center [893, 573] width 1294 height 33
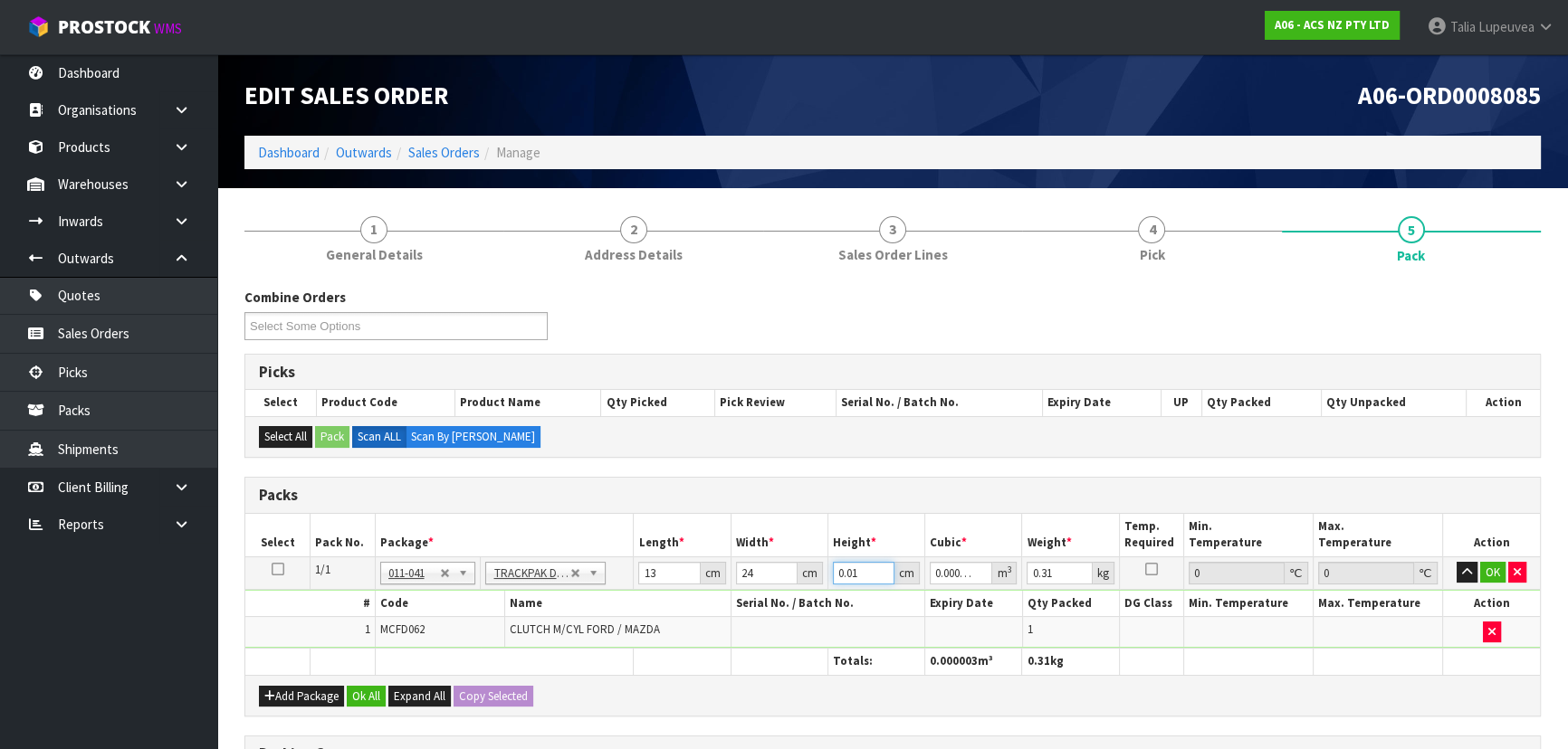
type input "1"
type input "0.000312"
type input "12"
type input "0.003744"
type input "12"
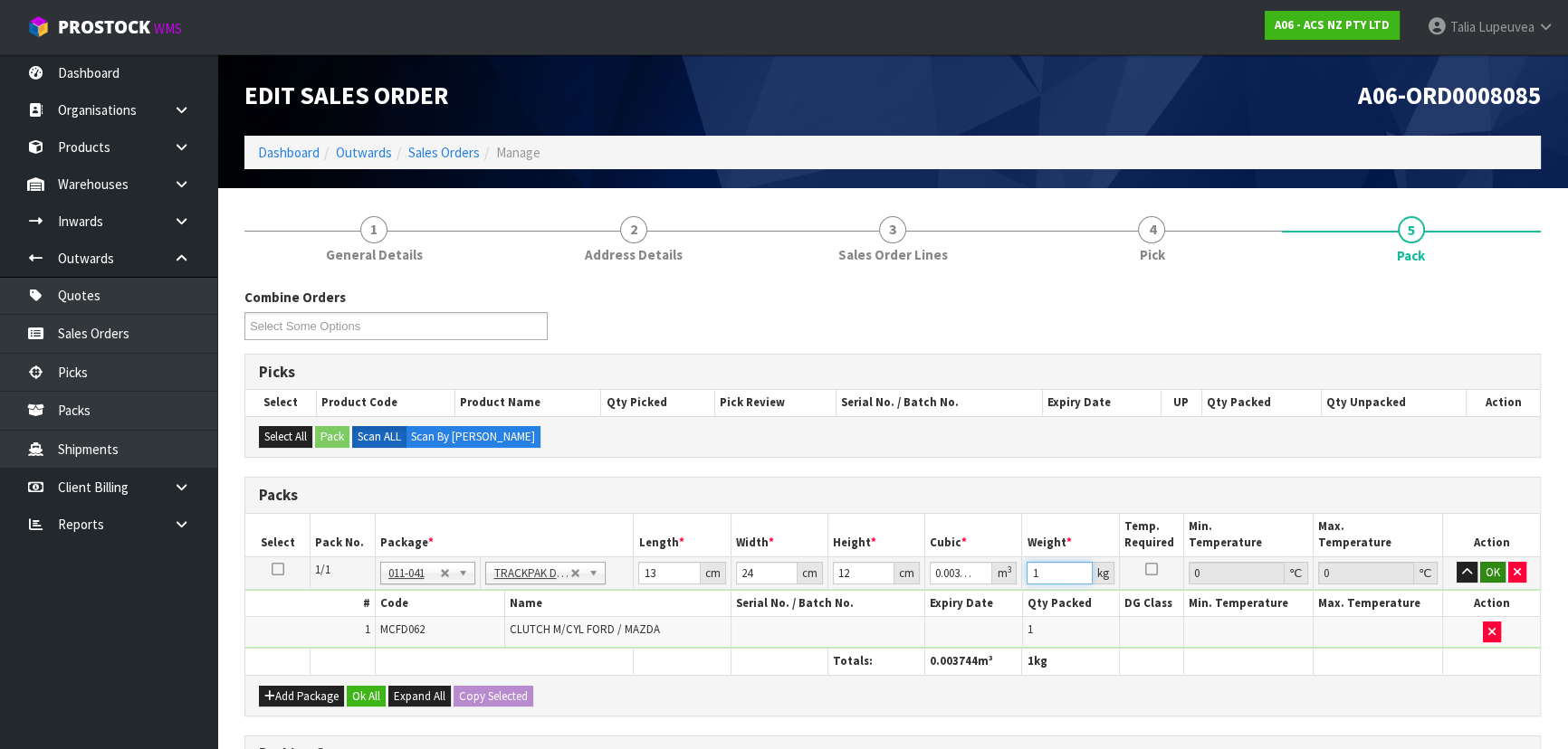
type input "1"
click at [1494, 564] on button "OK" at bounding box center [1493, 573] width 25 height 22
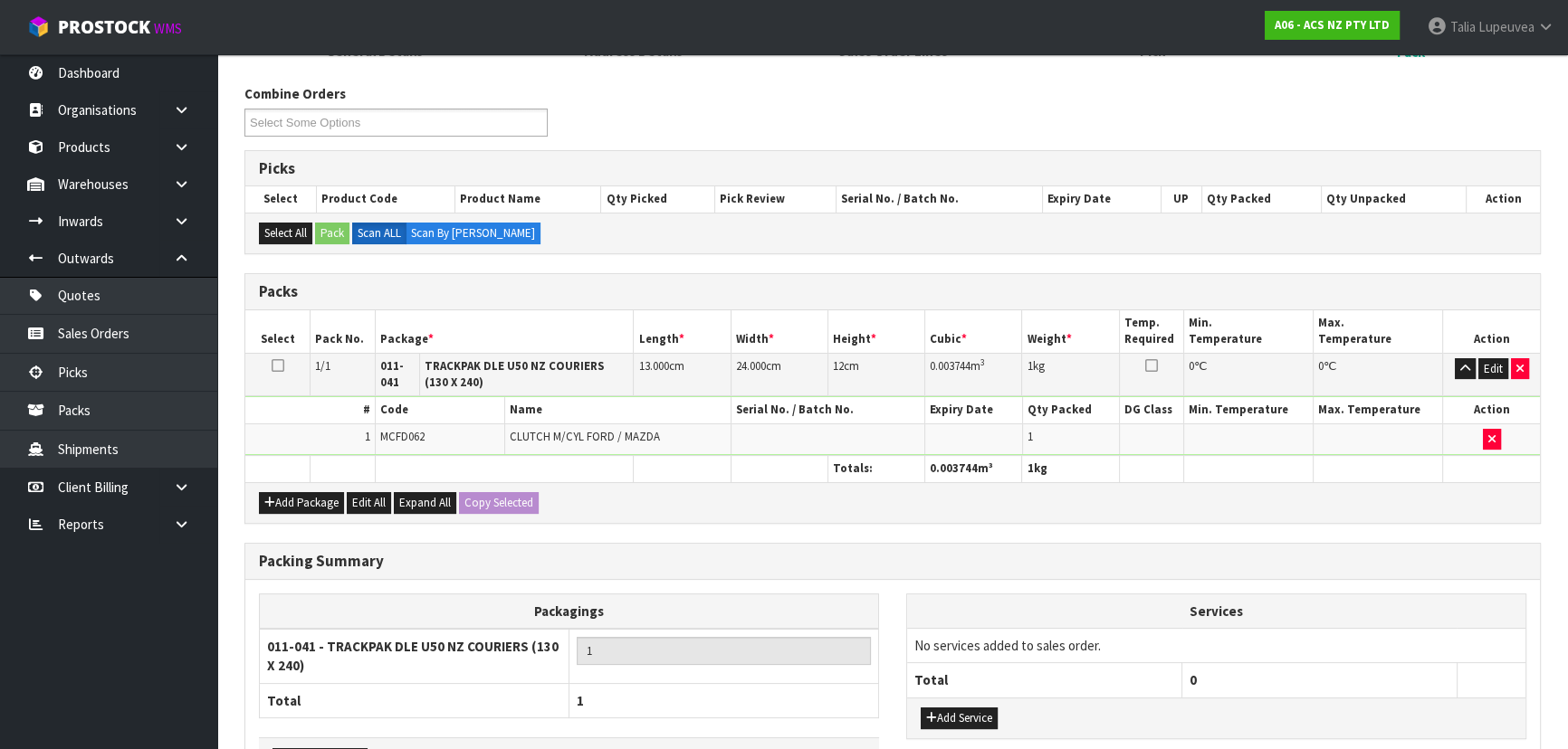
scroll to position [327, 0]
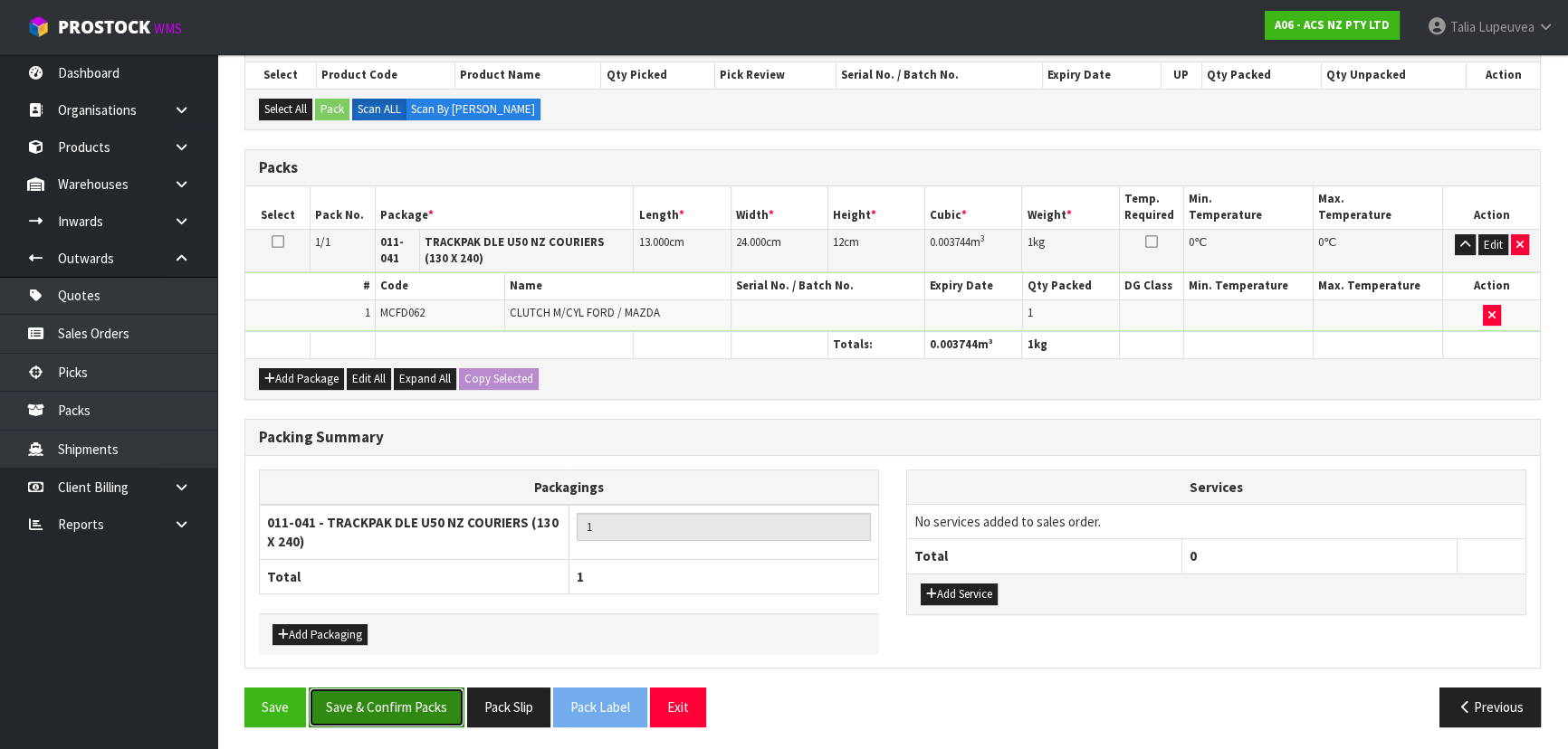
click at [388, 715] on button "Save & Confirm Packs" at bounding box center [386, 707] width 155 height 39
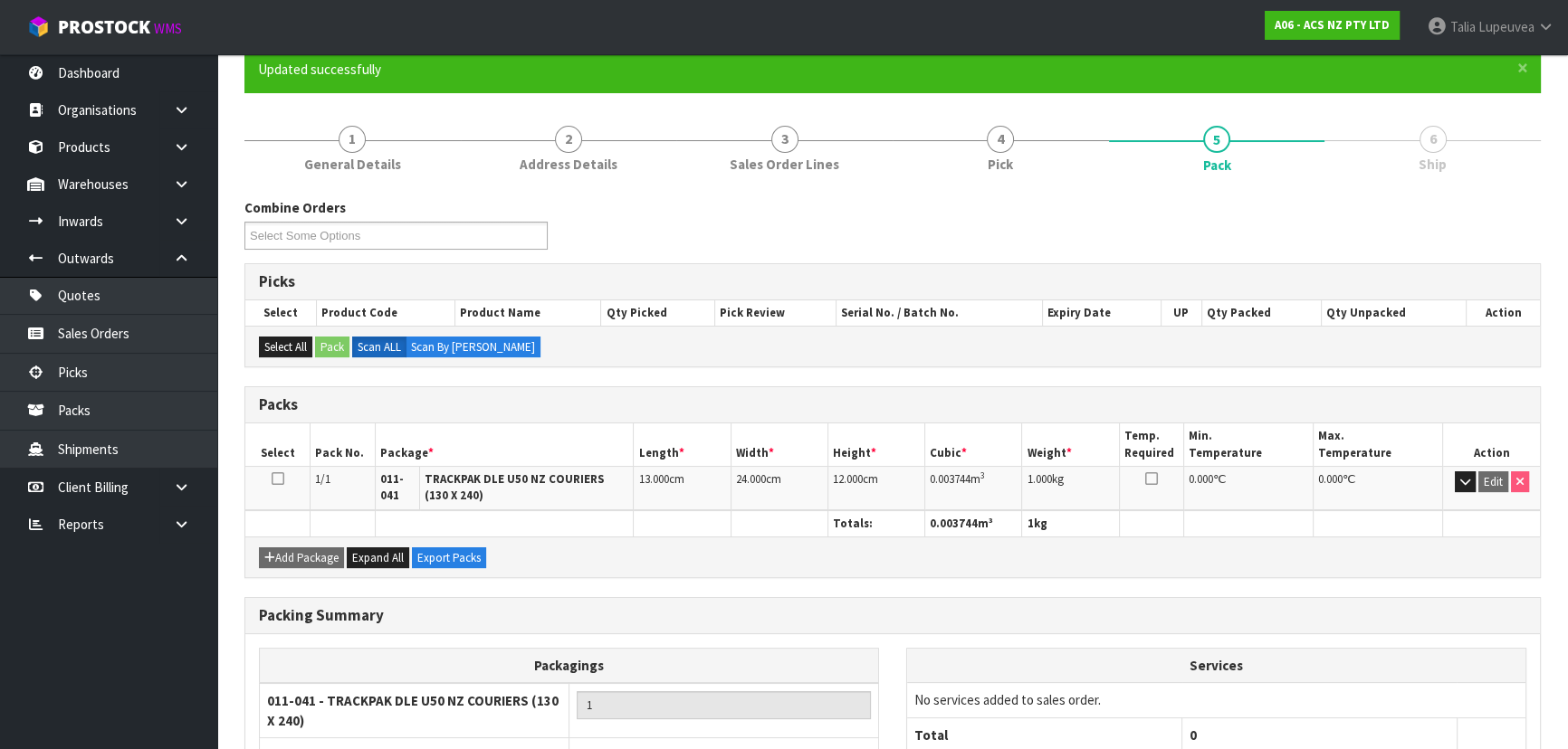
scroll to position [295, 0]
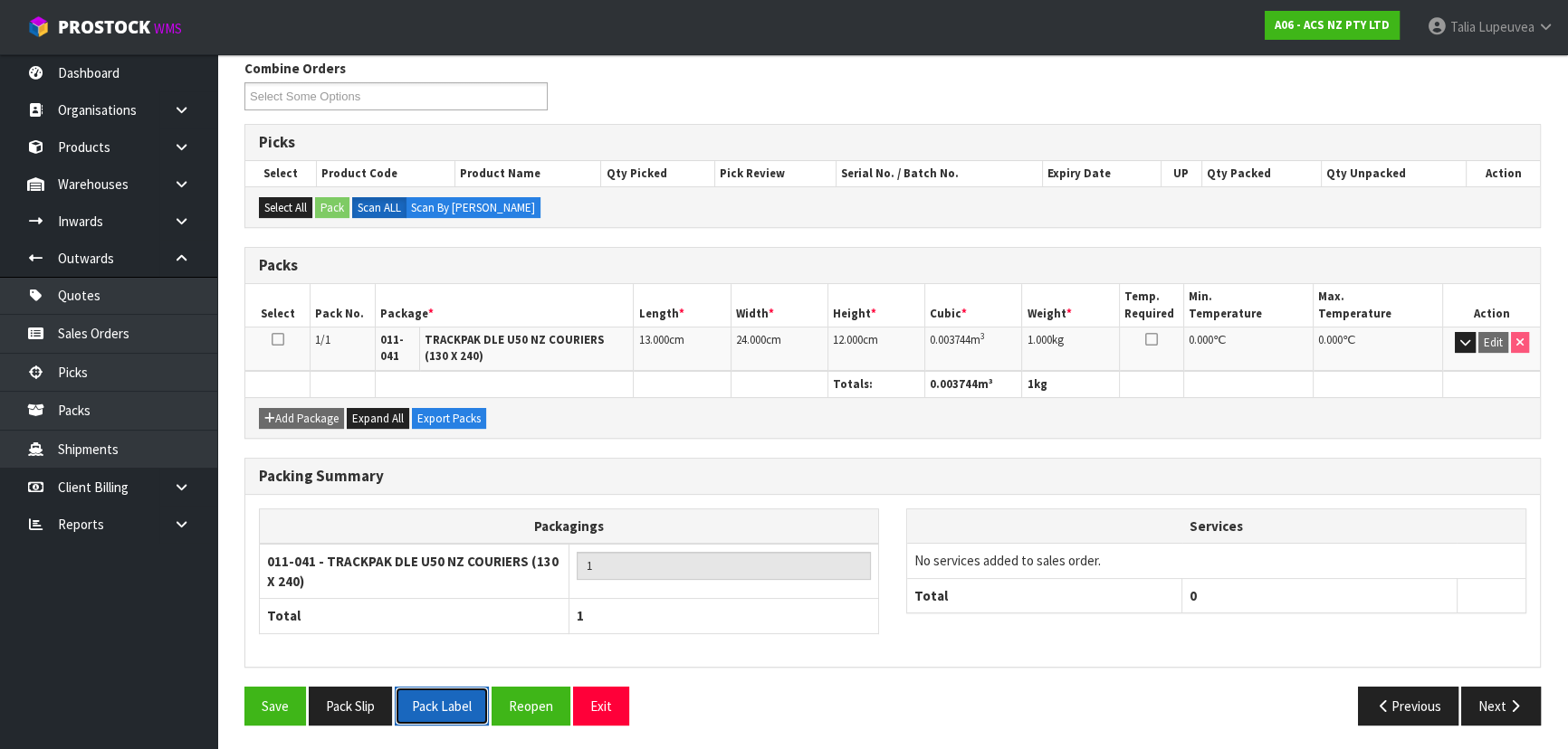
click at [452, 693] on button "Pack Label" at bounding box center [442, 706] width 95 height 39
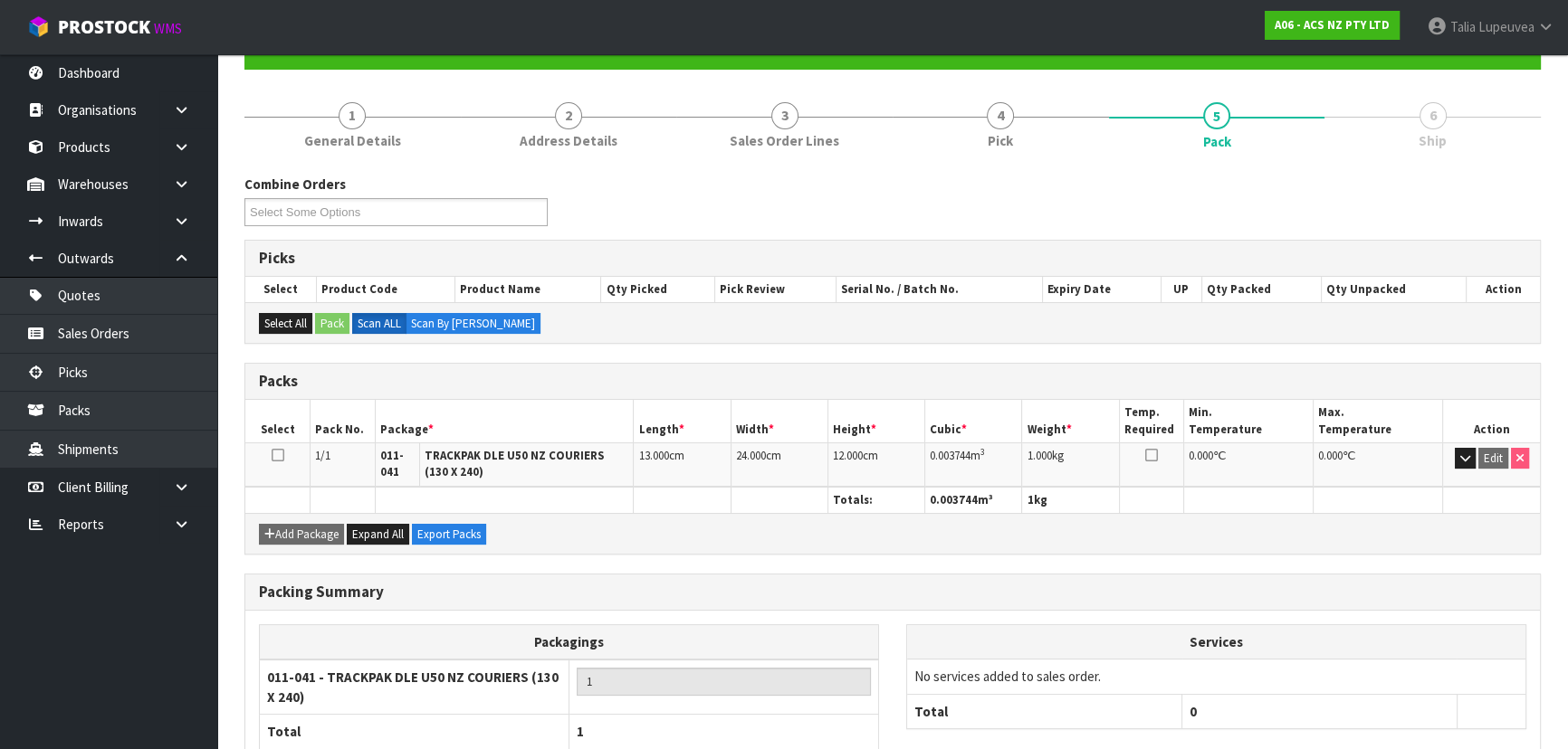
scroll to position [0, 0]
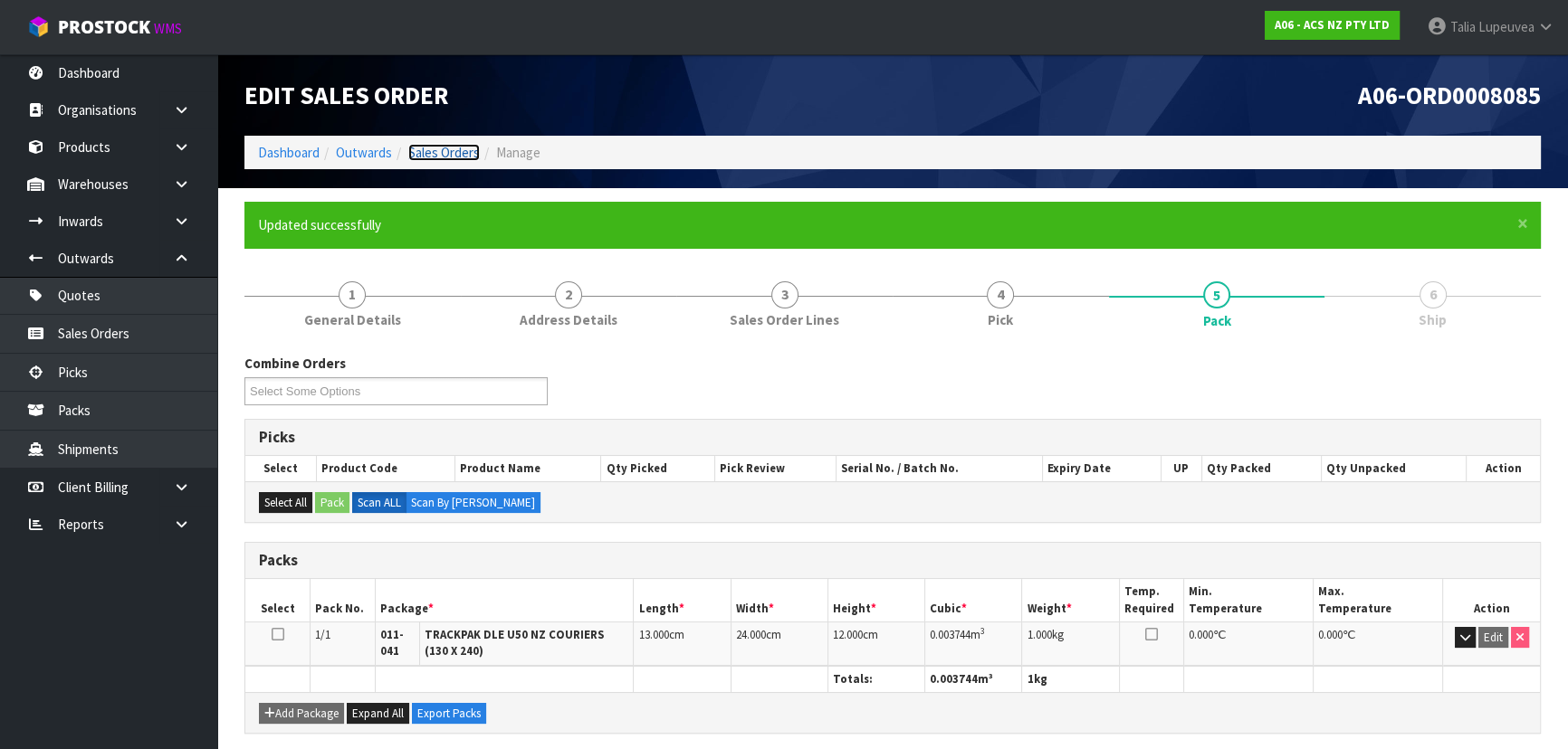
click at [461, 155] on link "Sales Orders" at bounding box center [444, 152] width 72 height 17
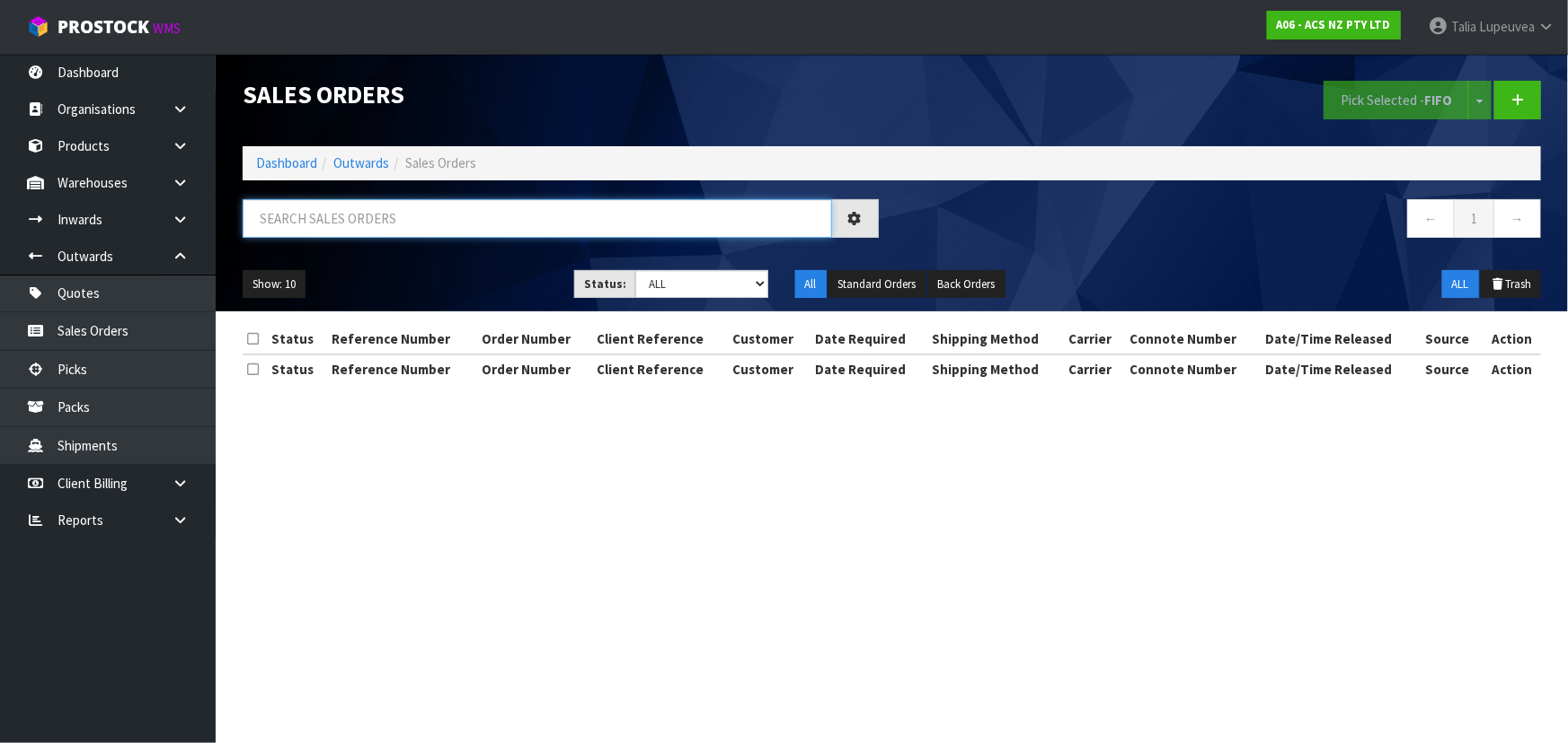
click at [446, 217] on input "text" at bounding box center [537, 218] width 589 height 39
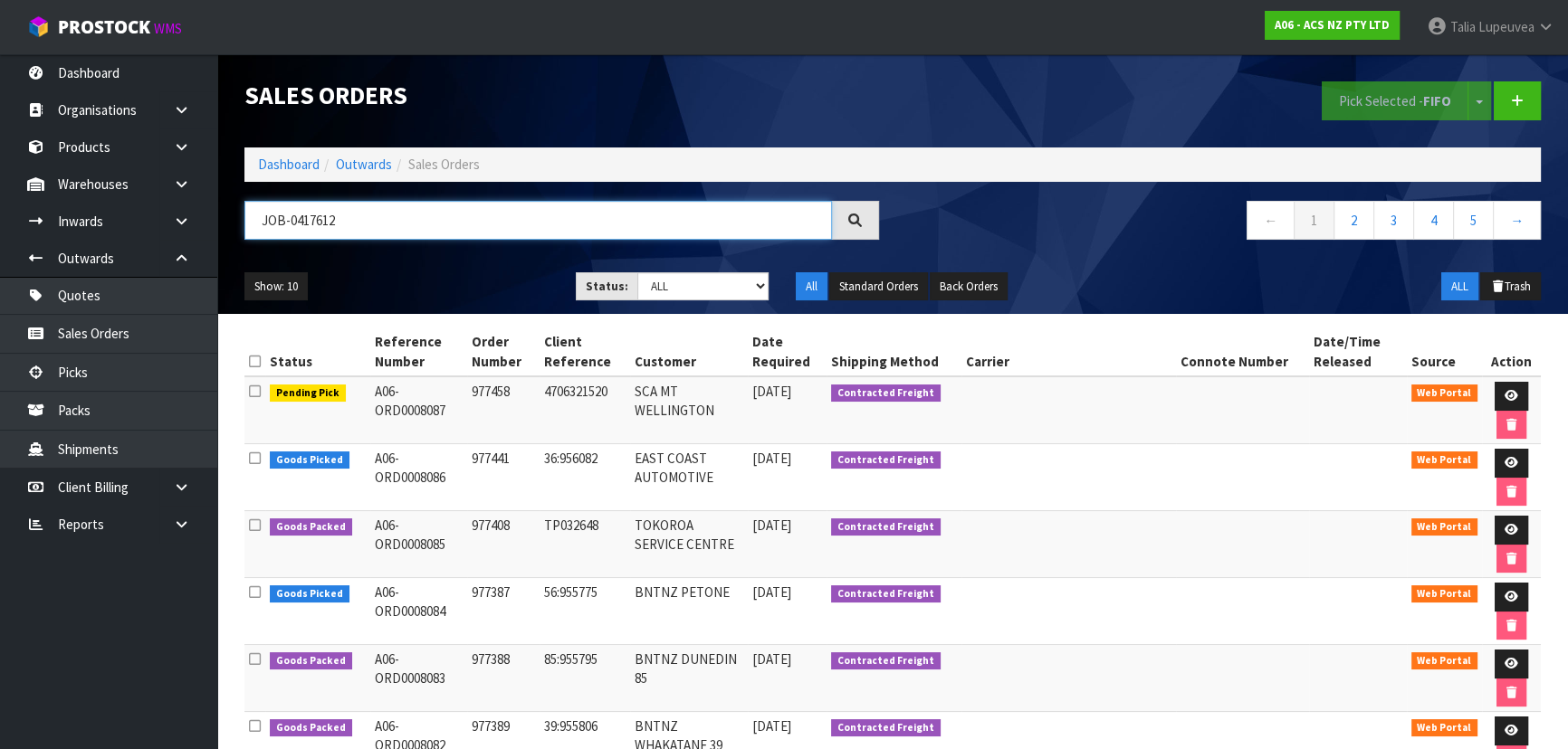
type input "JOB-0417612"
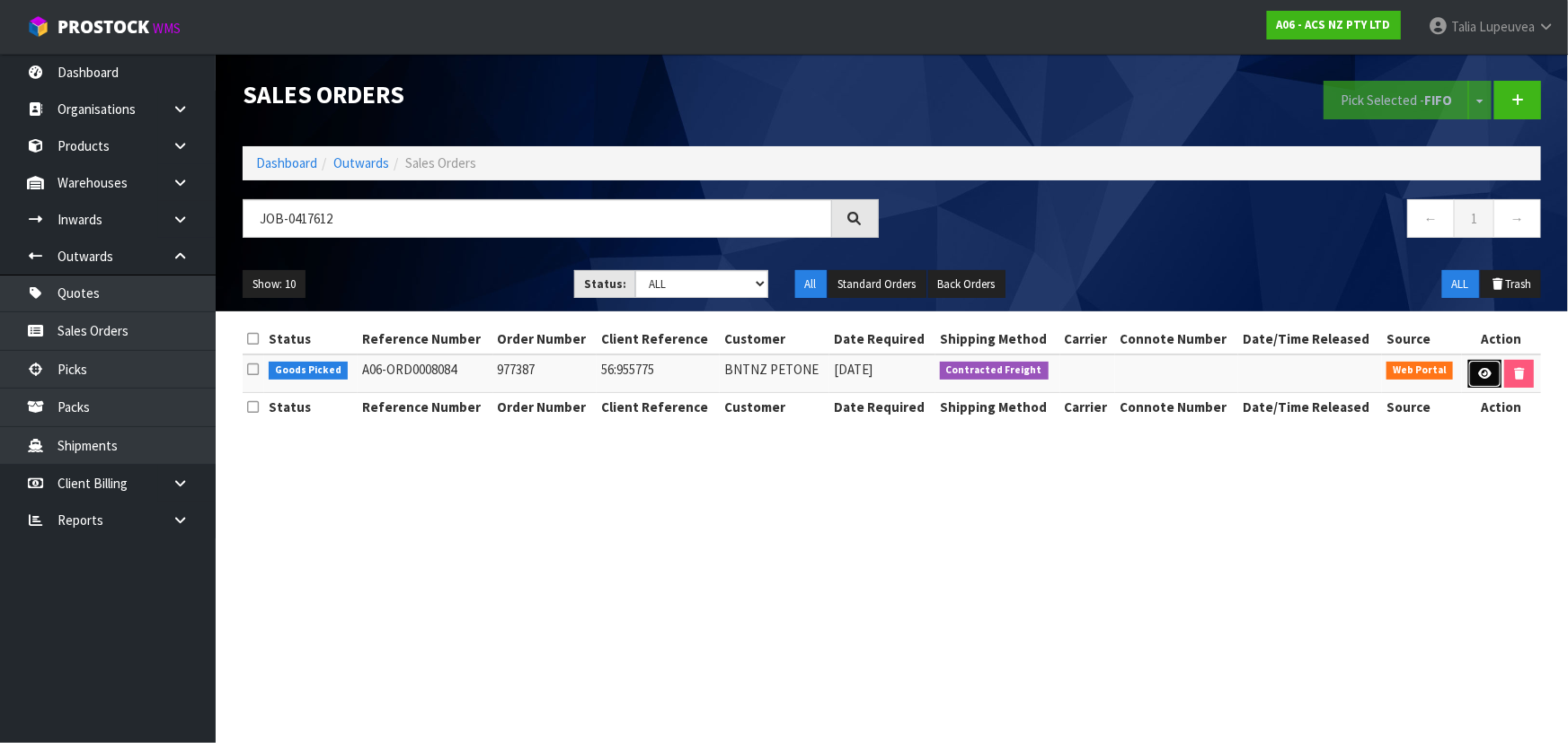
click at [1474, 378] on link at bounding box center [1484, 374] width 33 height 29
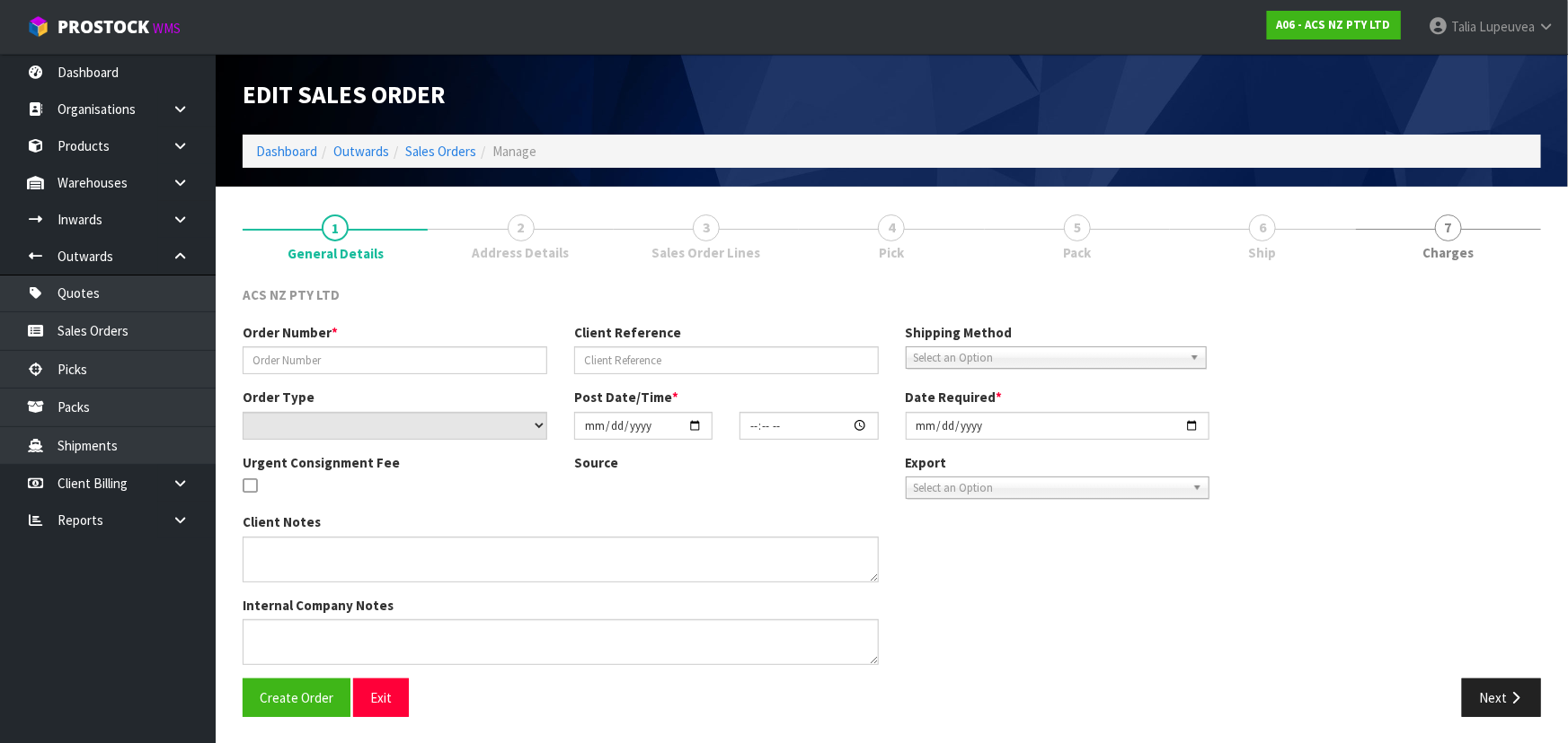
type input "977387"
type input "56:955775"
select select "number:0"
type input "[DATE]"
type input "10:42:00.000"
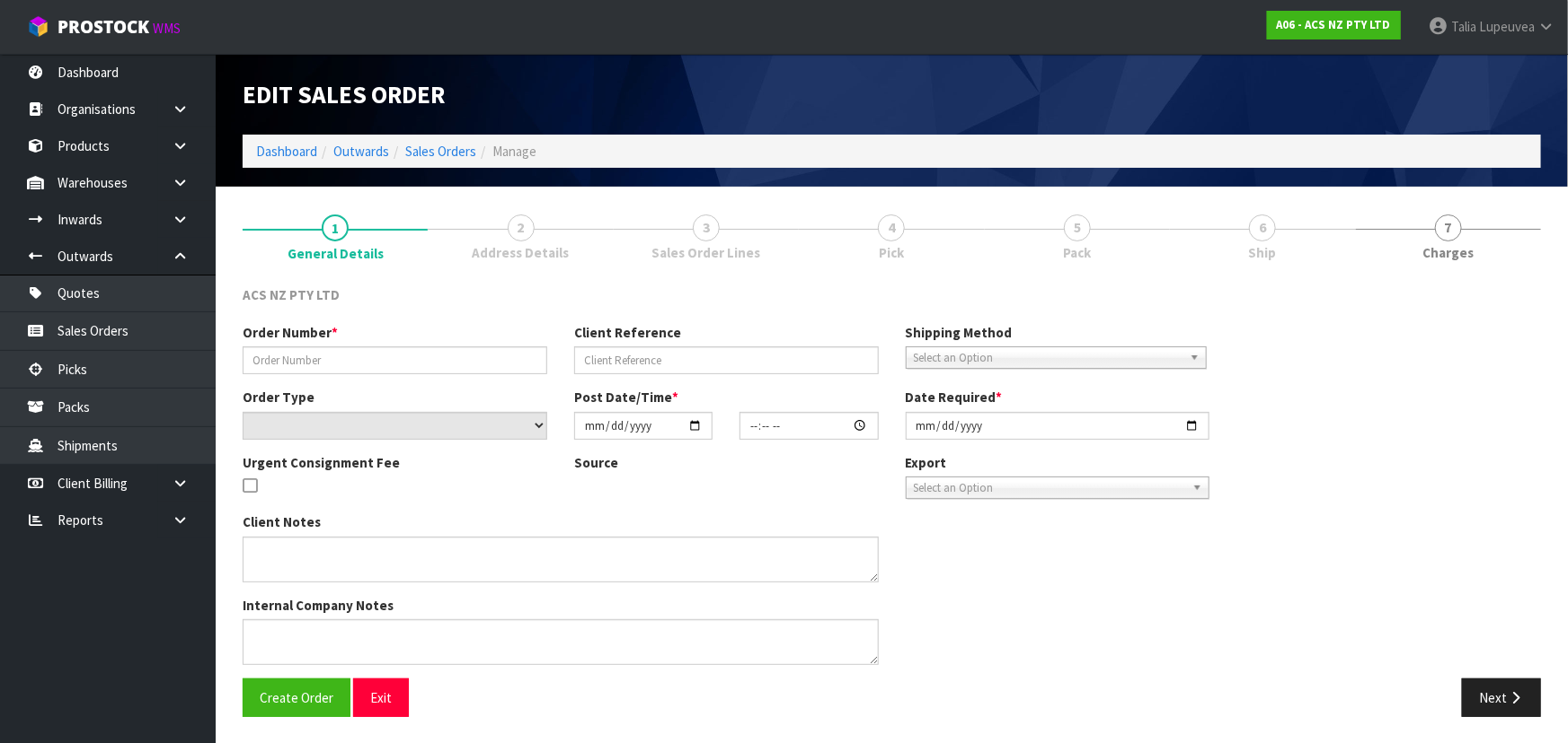
type input "[DATE]"
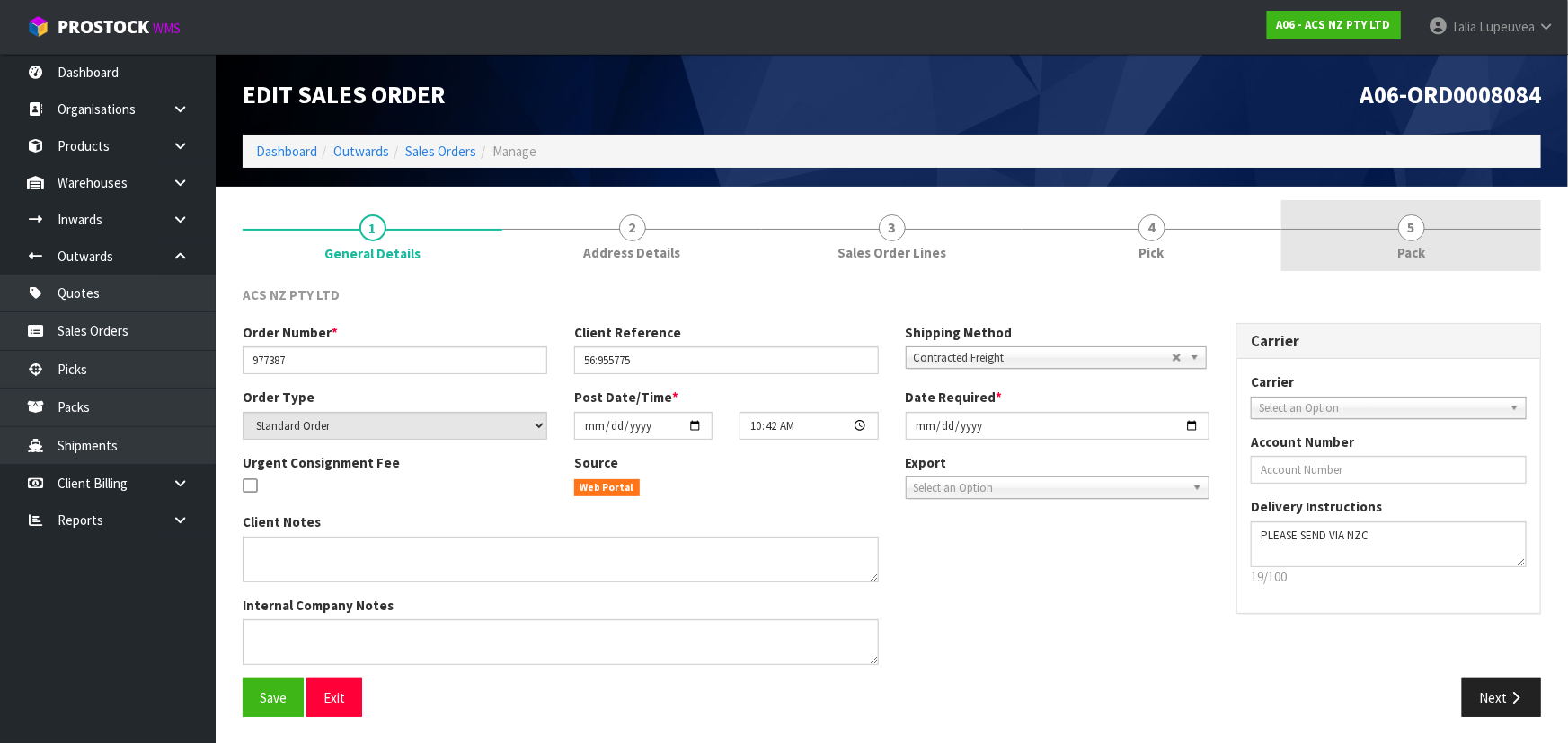
click at [1433, 263] on link "5 Pack" at bounding box center [1411, 235] width 260 height 71
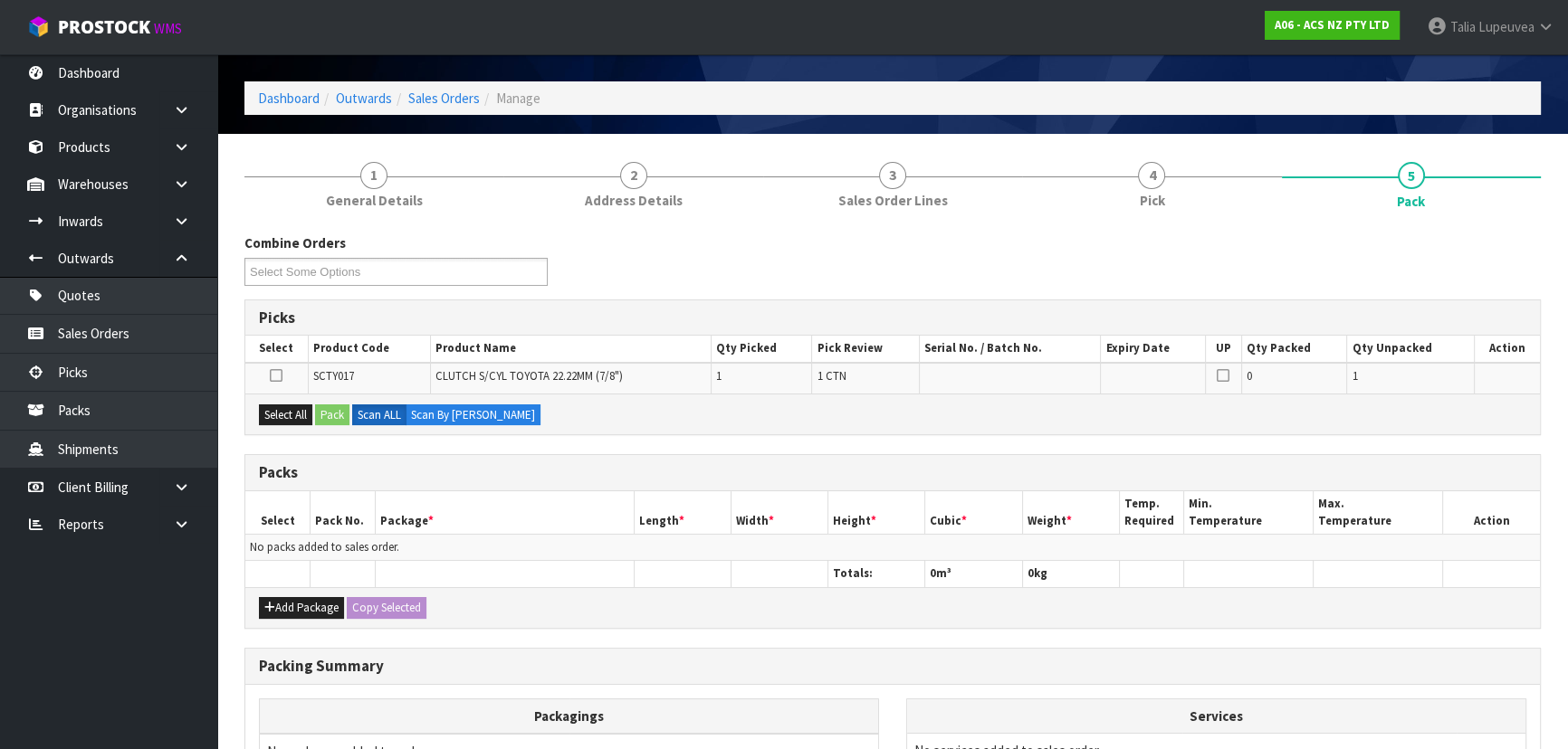
scroll to position [82, 0]
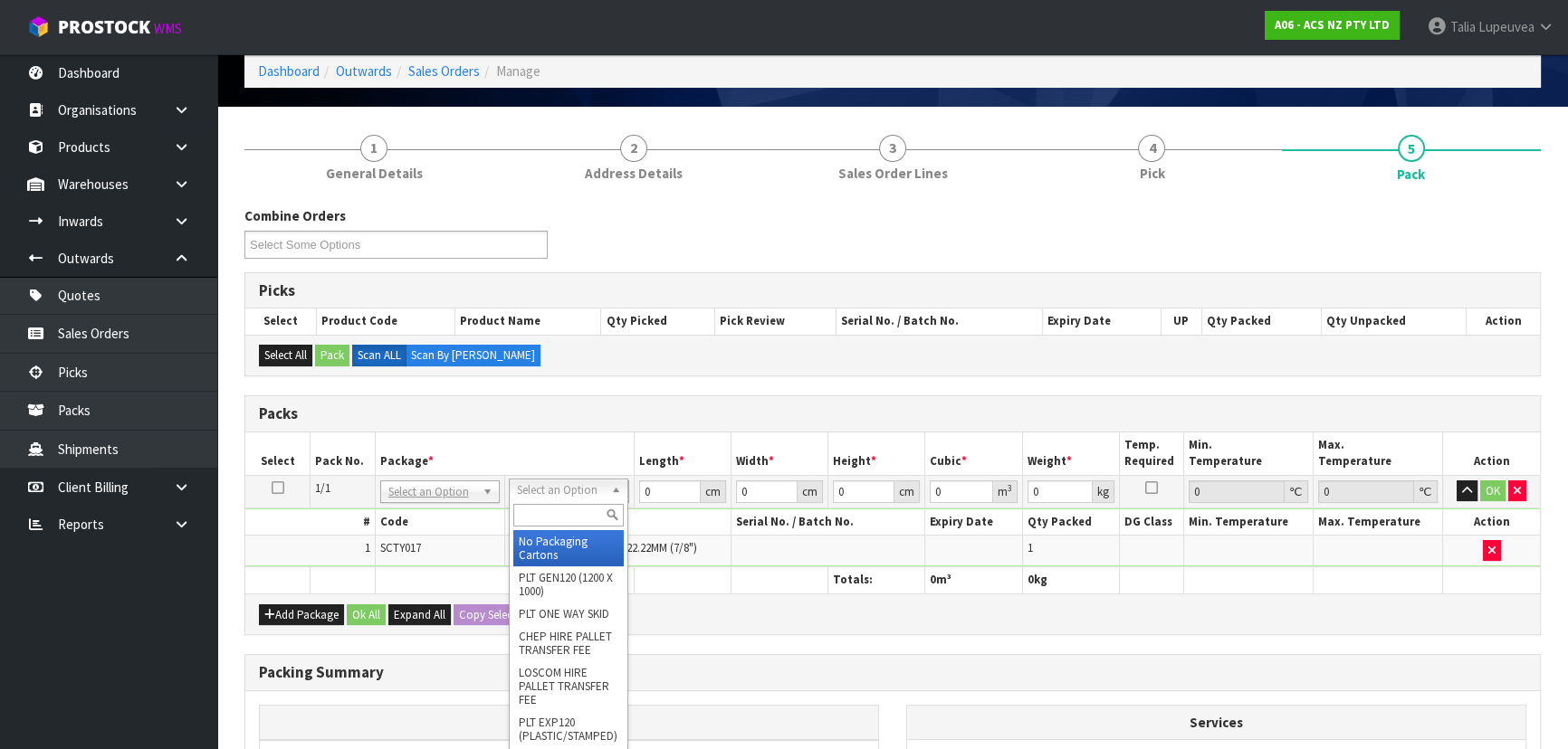
click at [583, 517] on input "text" at bounding box center [568, 515] width 110 height 23
type input "U20"
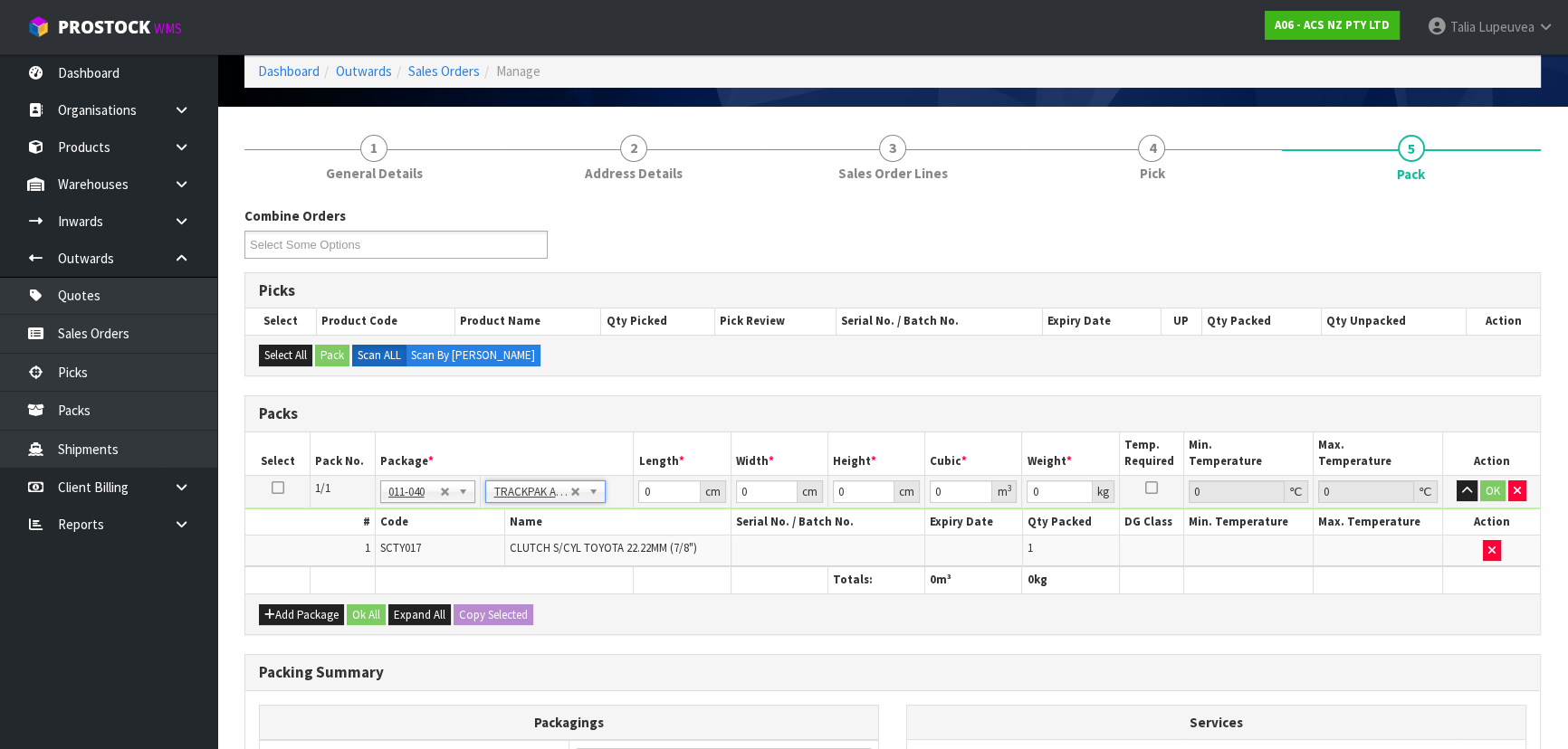
type input "18.5"
type input "28"
type input "0.01"
type input "0.000005"
type input "0.46"
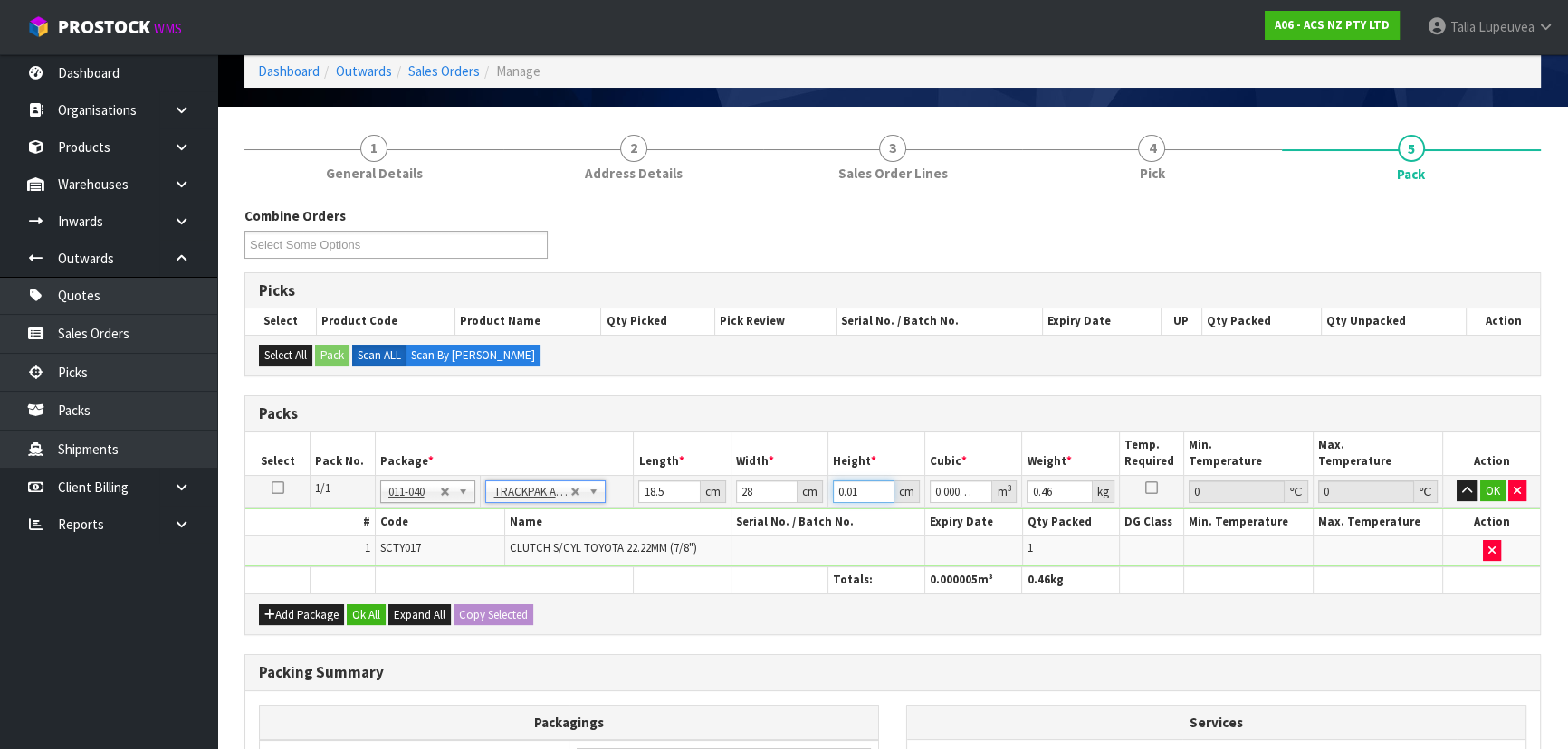
drag, startPoint x: 864, startPoint y: 485, endPoint x: 740, endPoint y: 516, distance: 127.8
click at [743, 516] on tbody "1/1 NONE 007-001 007-002 007-004 007-009 007-013 007-014 007-015 007-017 007-01…" at bounding box center [893, 522] width 1294 height 93
type input "8"
type input "0.004144"
type input "8"
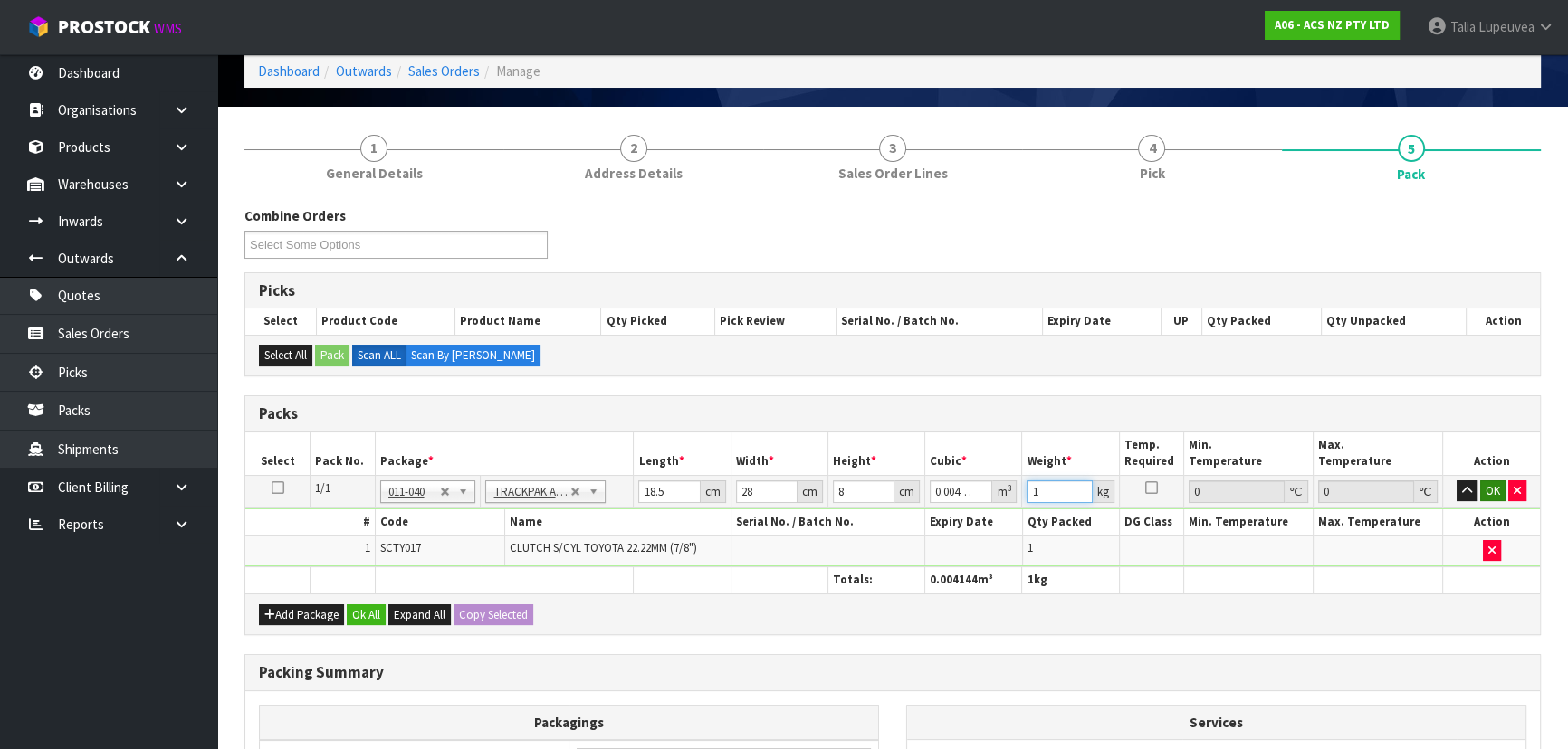
type input "1"
click at [1489, 488] on button "OK" at bounding box center [1493, 492] width 25 height 22
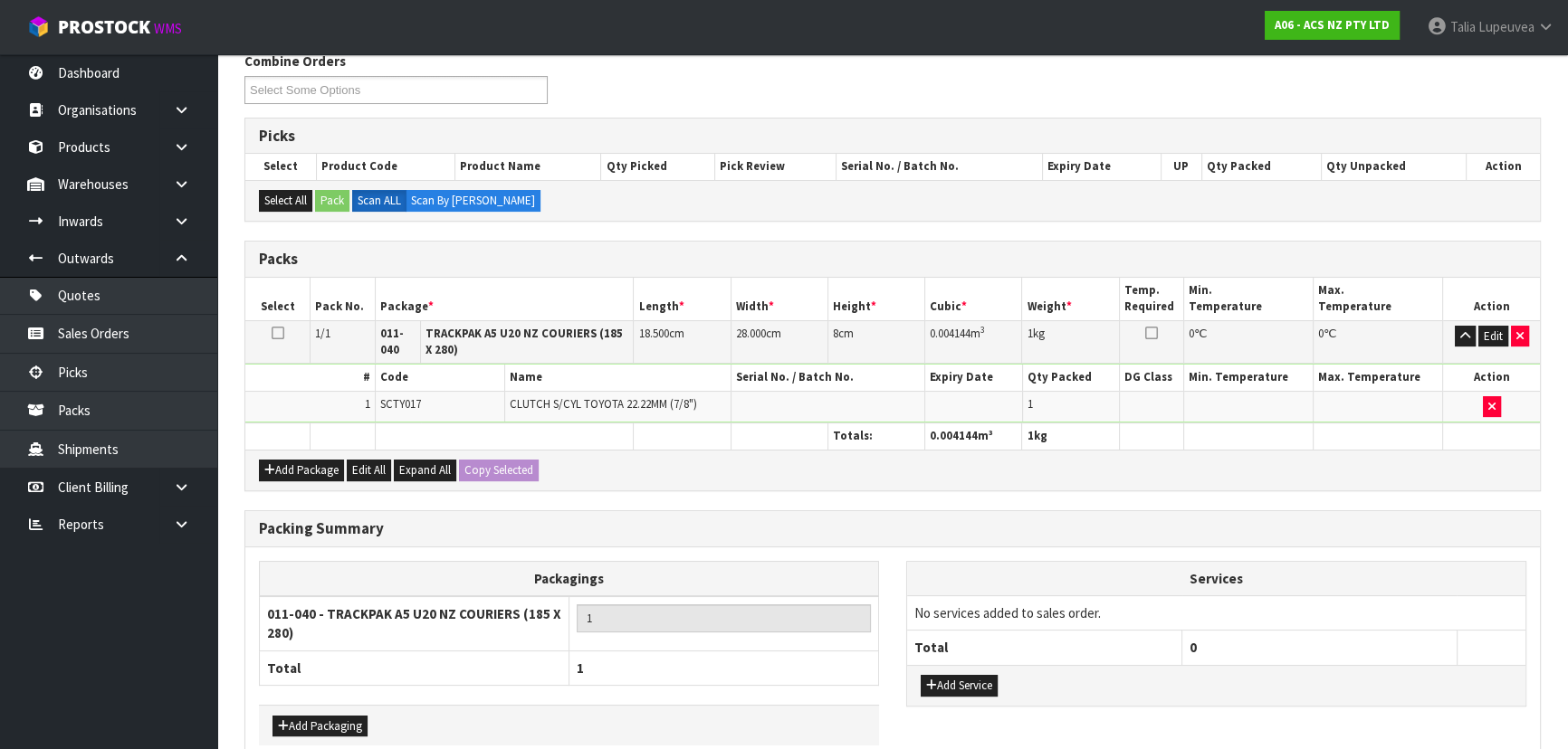
scroll to position [327, 0]
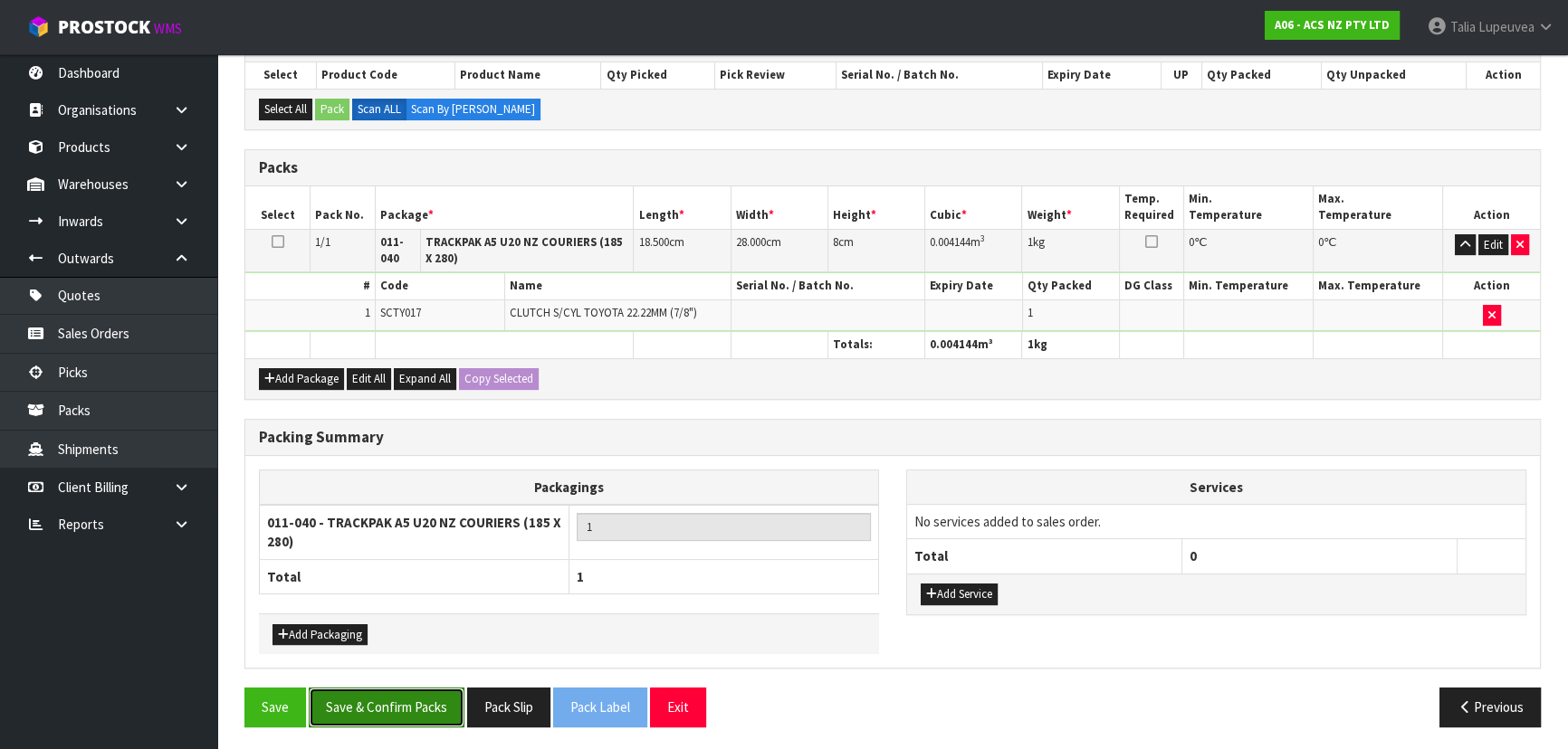
click at [338, 694] on button "Save & Confirm Packs" at bounding box center [386, 707] width 155 height 39
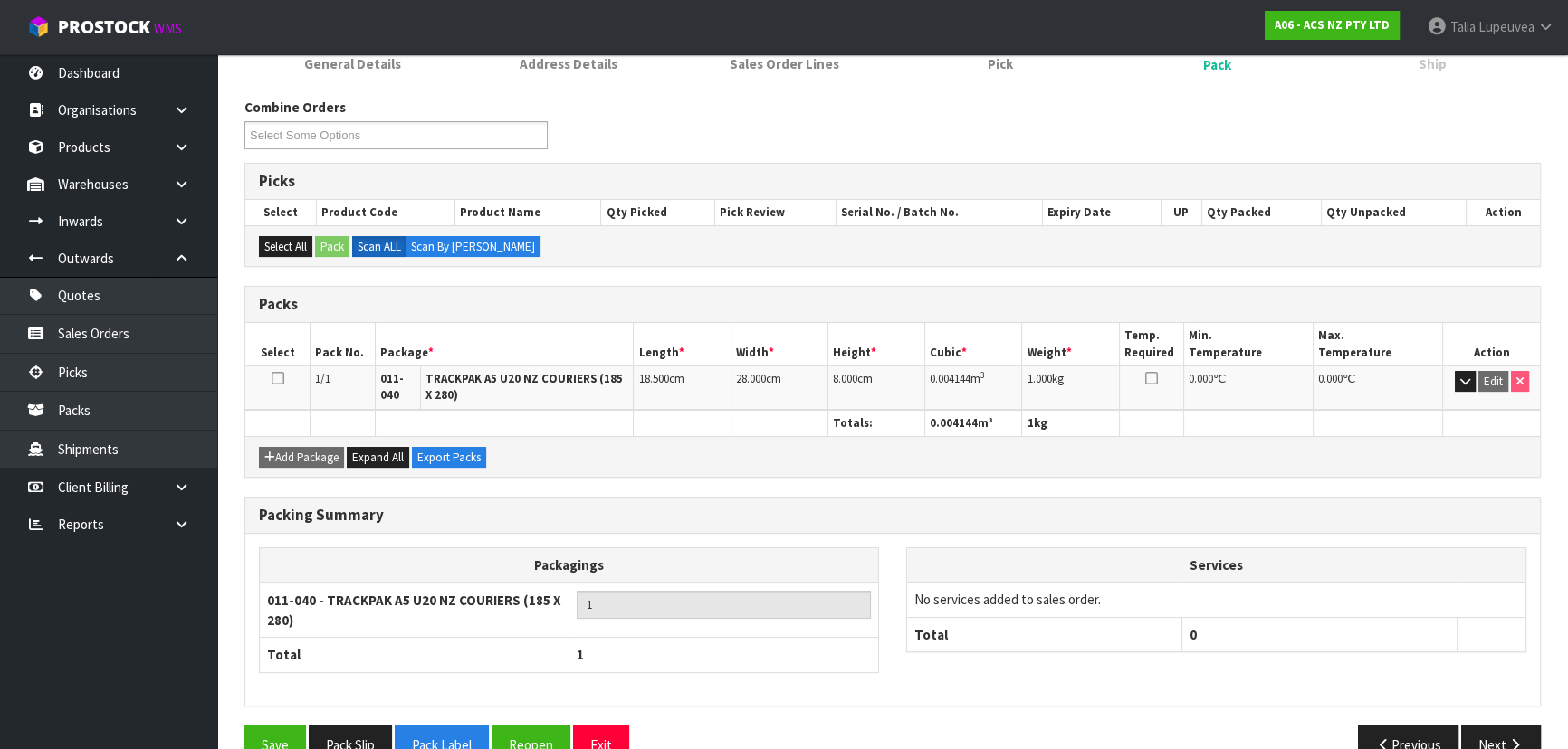
scroll to position [295, 0]
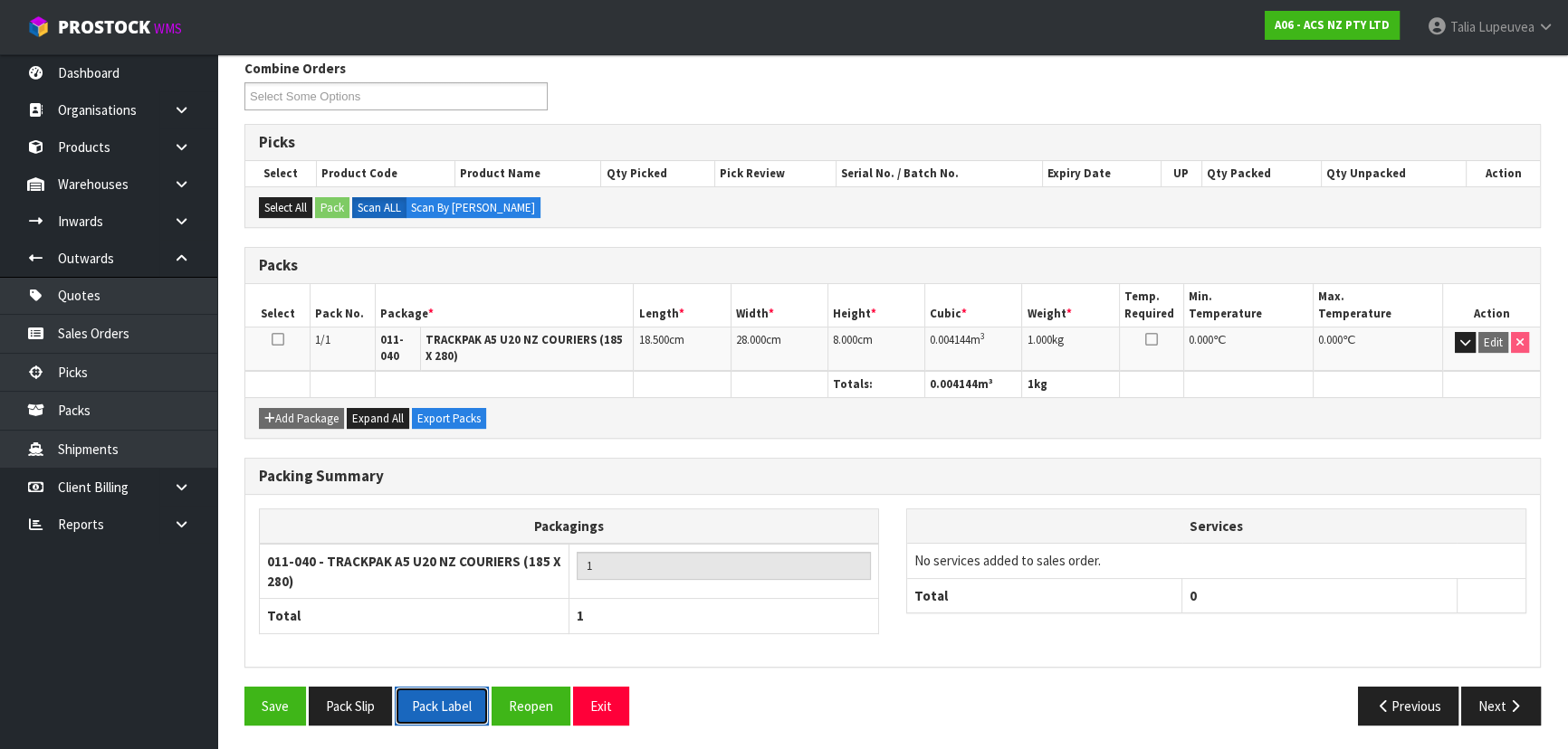
click at [470, 703] on button "Pack Label" at bounding box center [442, 706] width 95 height 39
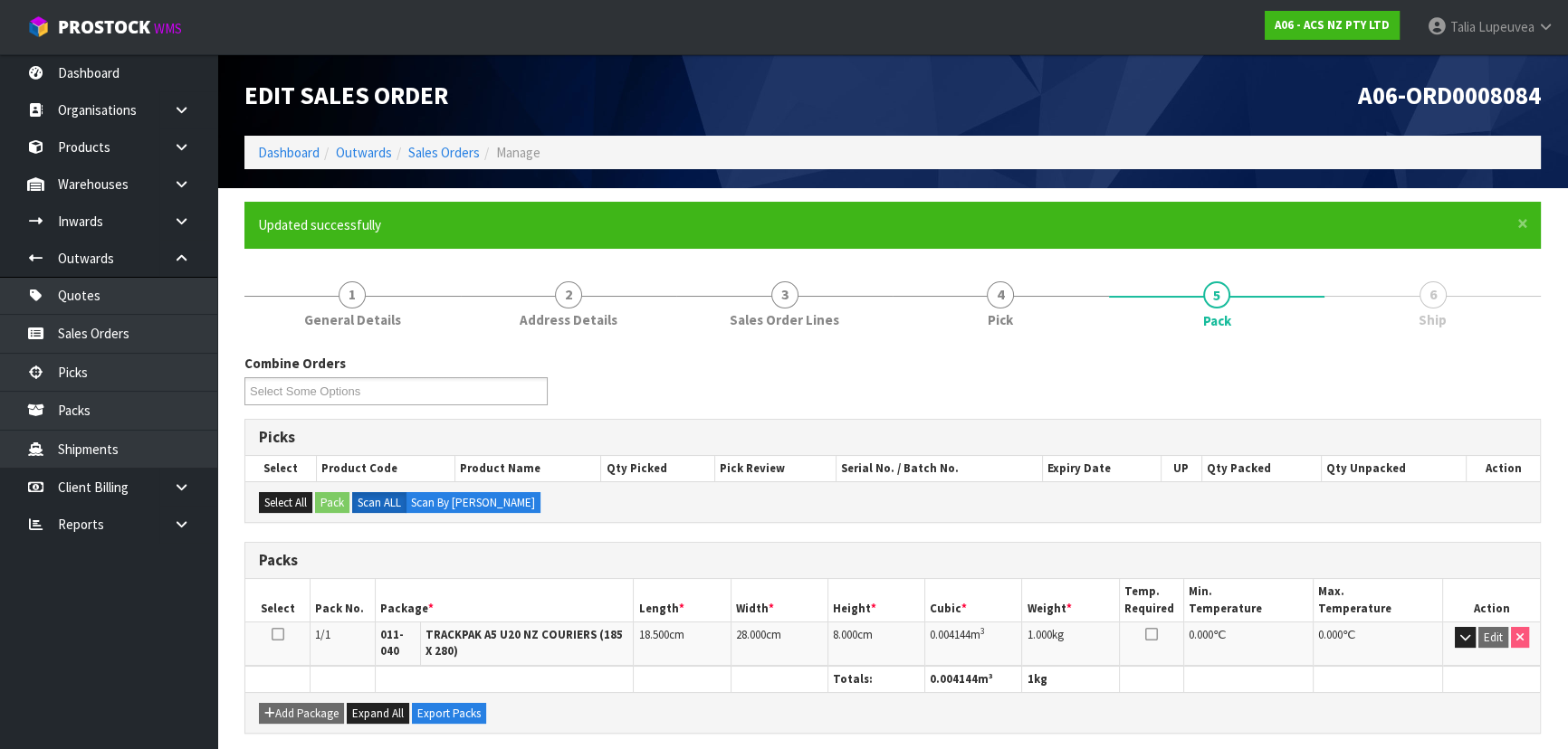
scroll to position [0, 0]
click at [470, 145] on link "Sales Orders" at bounding box center [444, 152] width 72 height 17
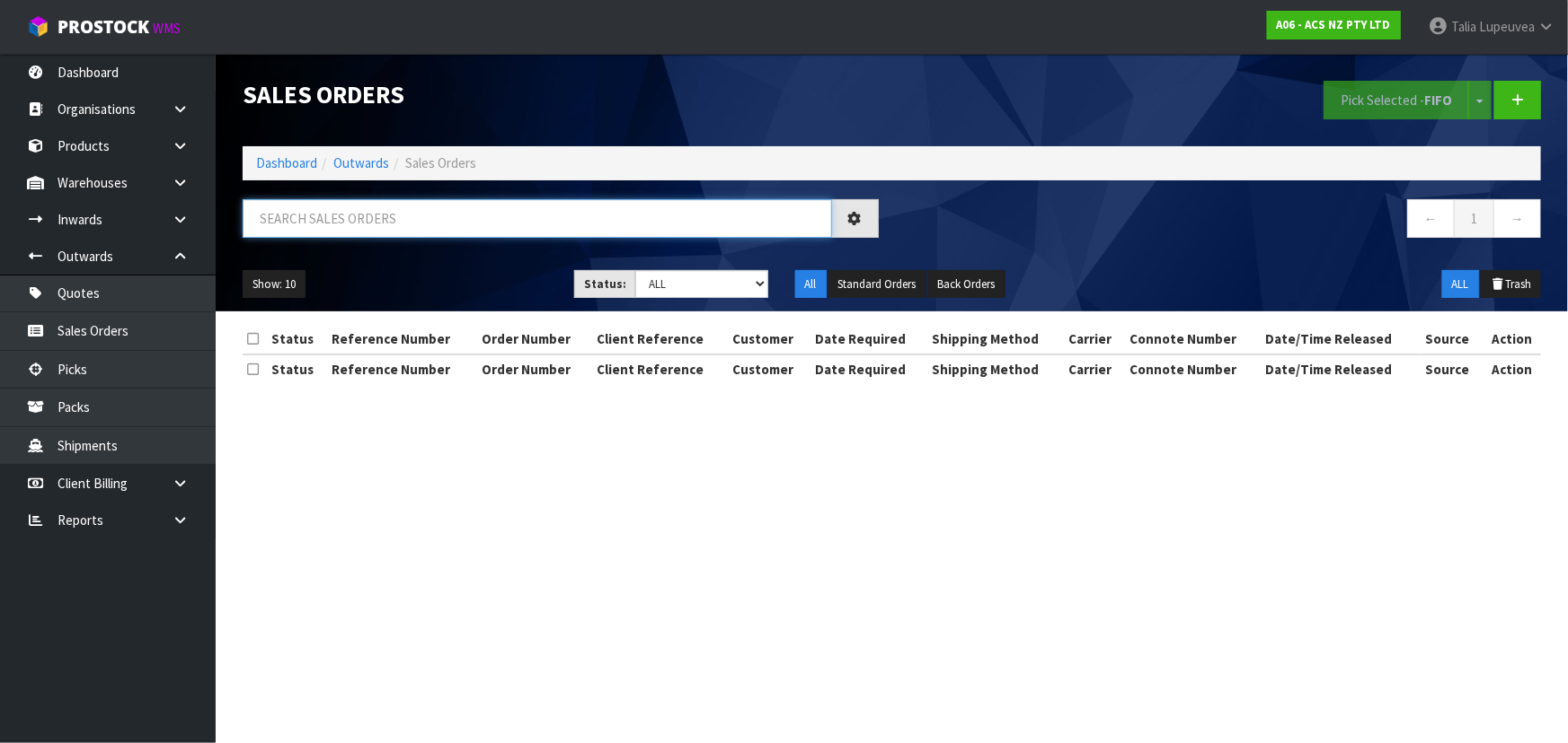
click at [493, 210] on input "text" at bounding box center [537, 218] width 589 height 39
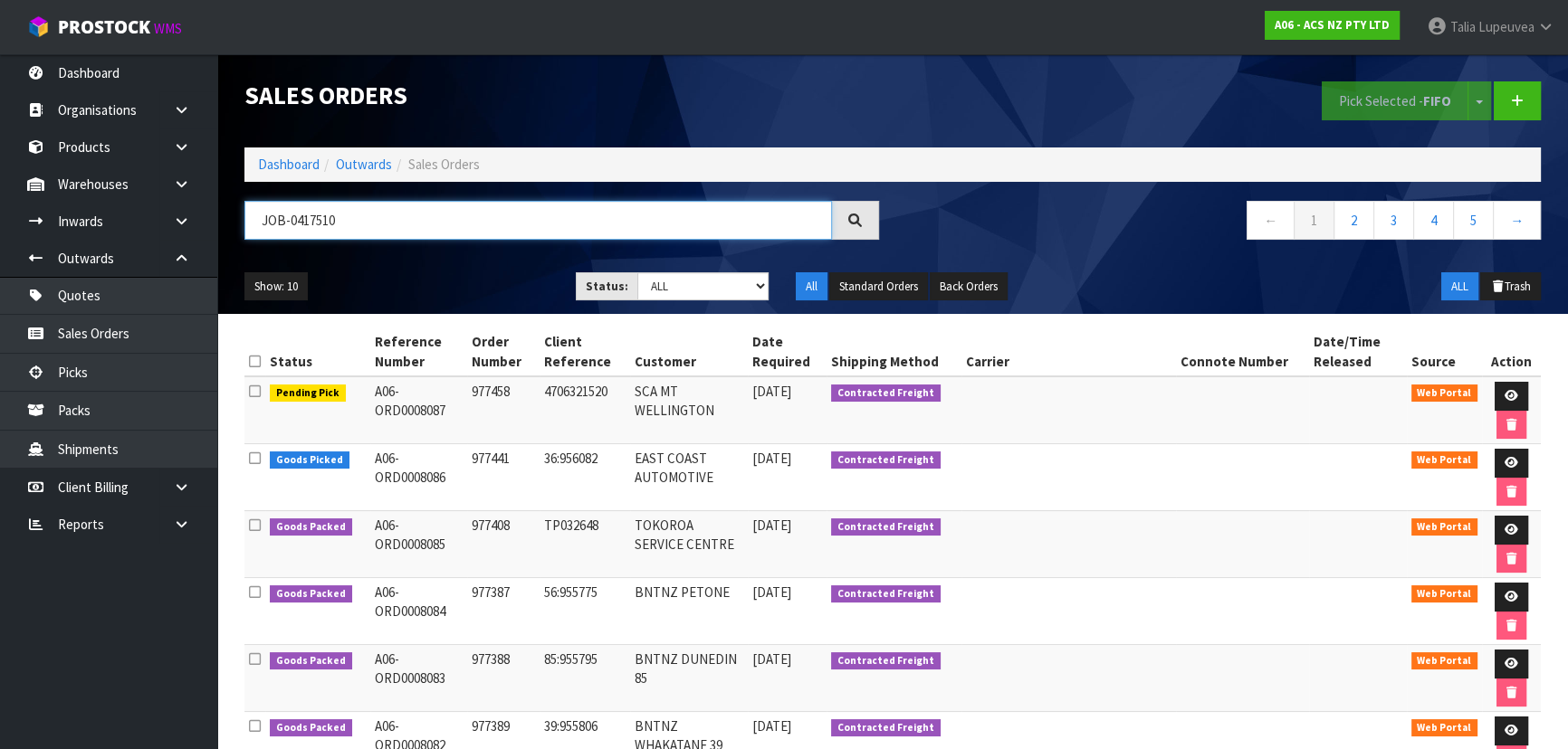
type input "JOB-0417510"
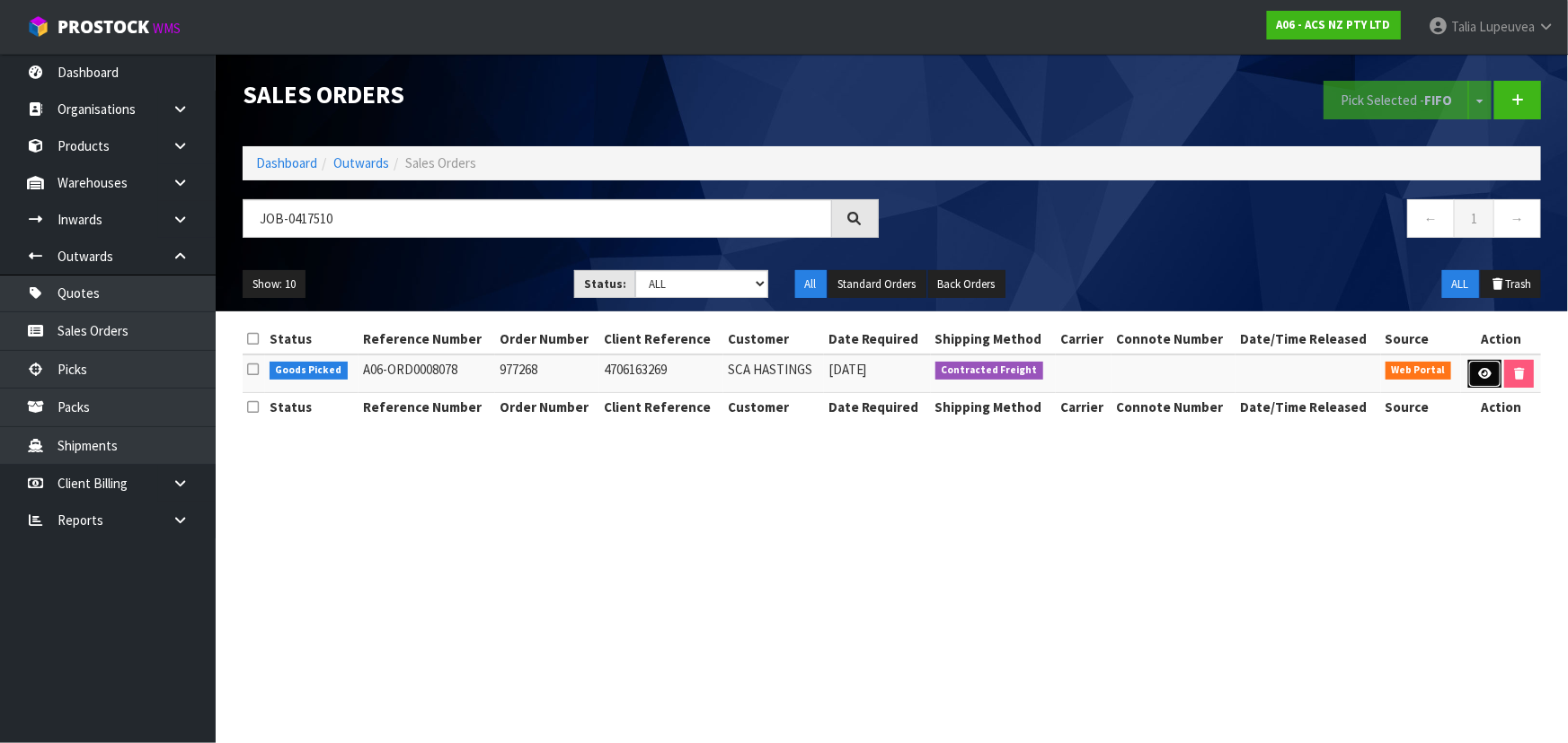
click at [1490, 368] on link at bounding box center [1484, 374] width 33 height 29
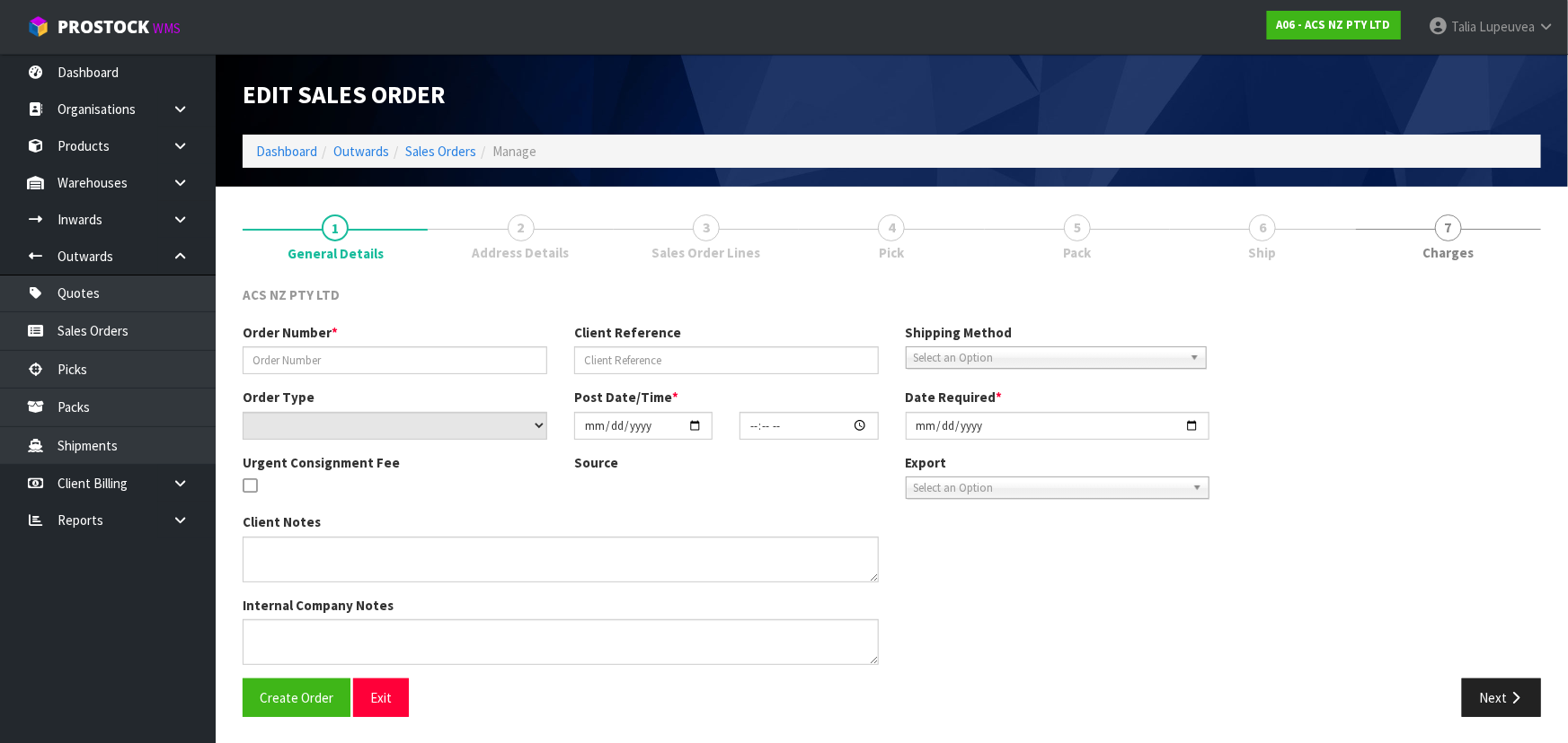
type input "977268"
type input "4706163269"
select select "number:0"
type input "[DATE]"
type input "13:27:00.000"
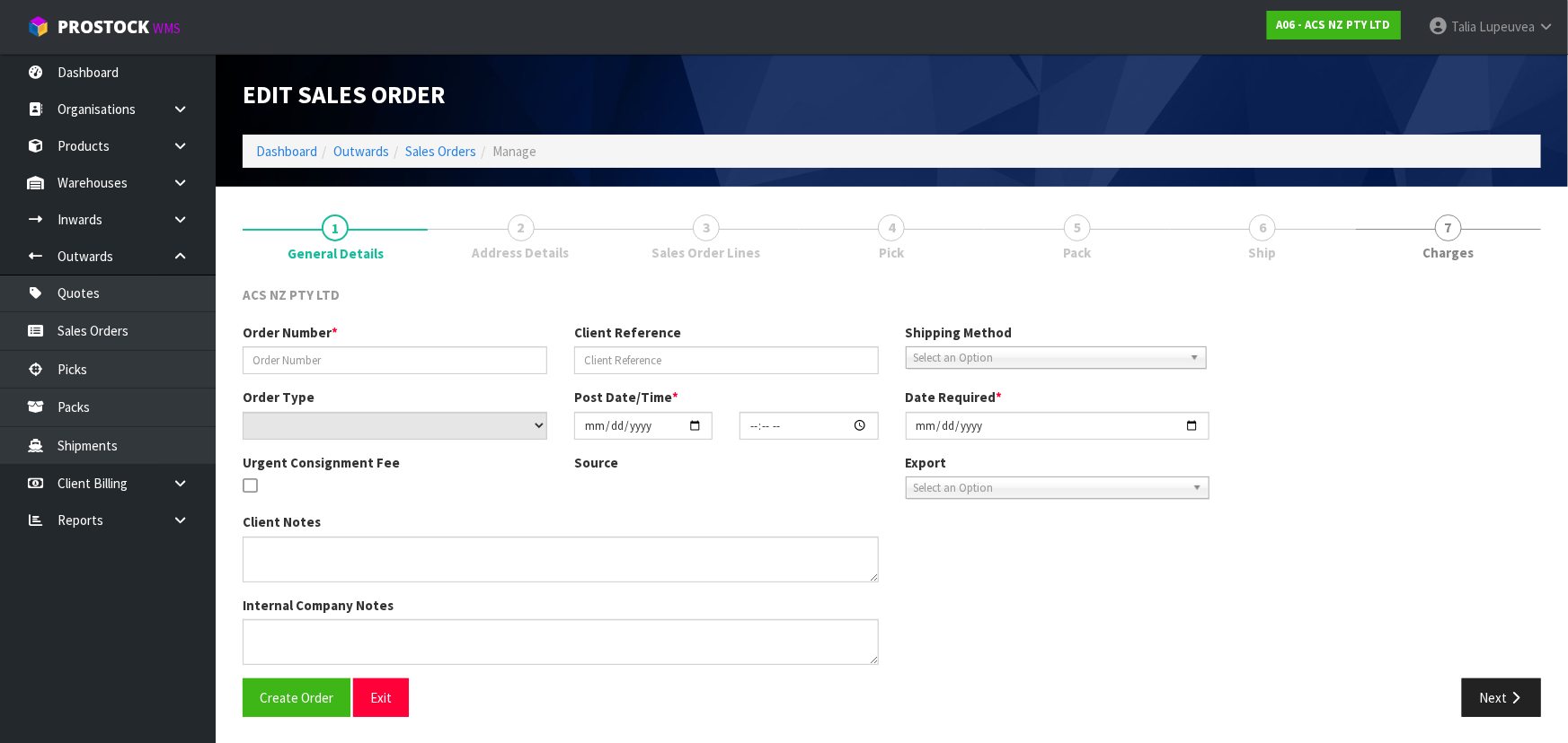
type input "[DATE]"
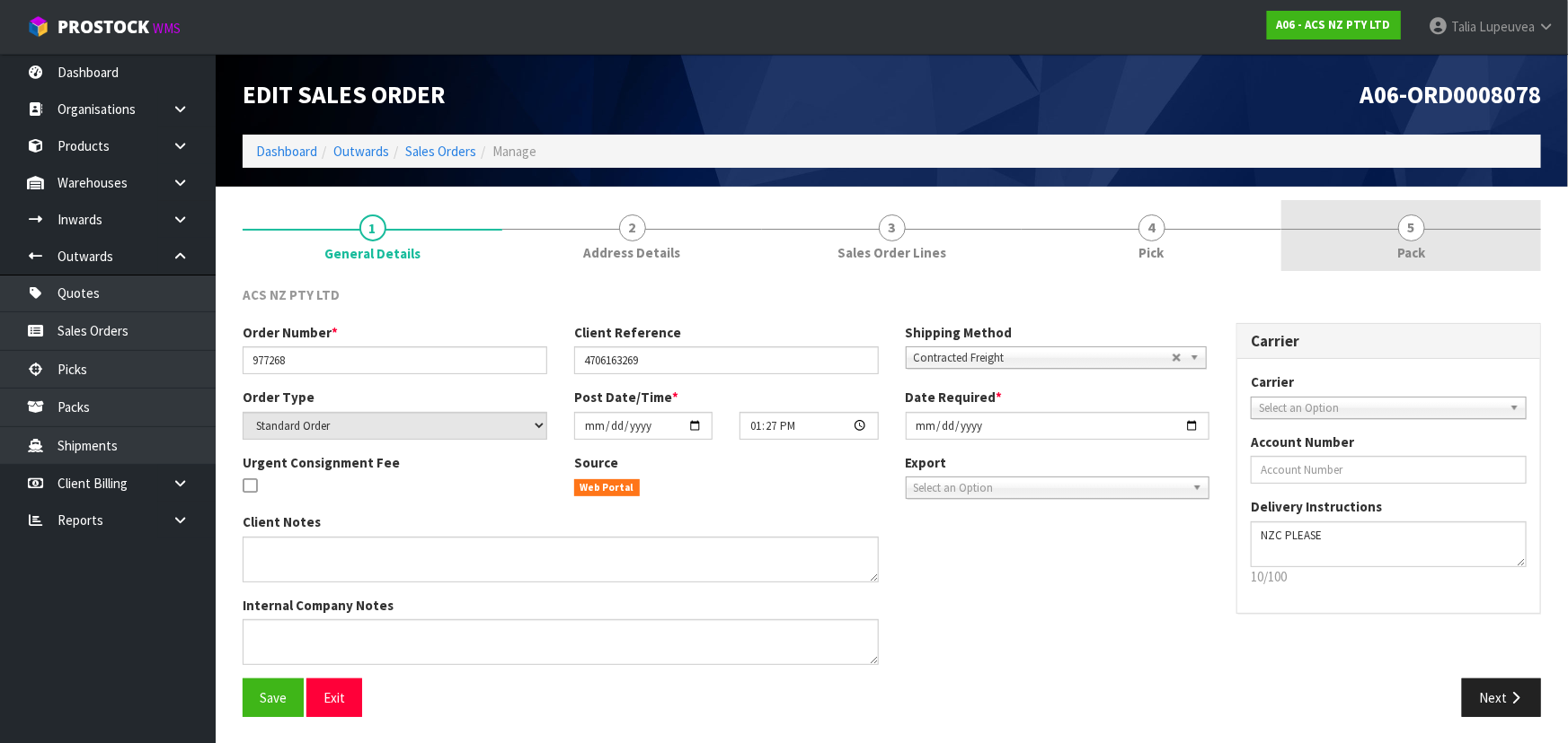
click at [1395, 253] on link "5 Pack" at bounding box center [1411, 235] width 260 height 71
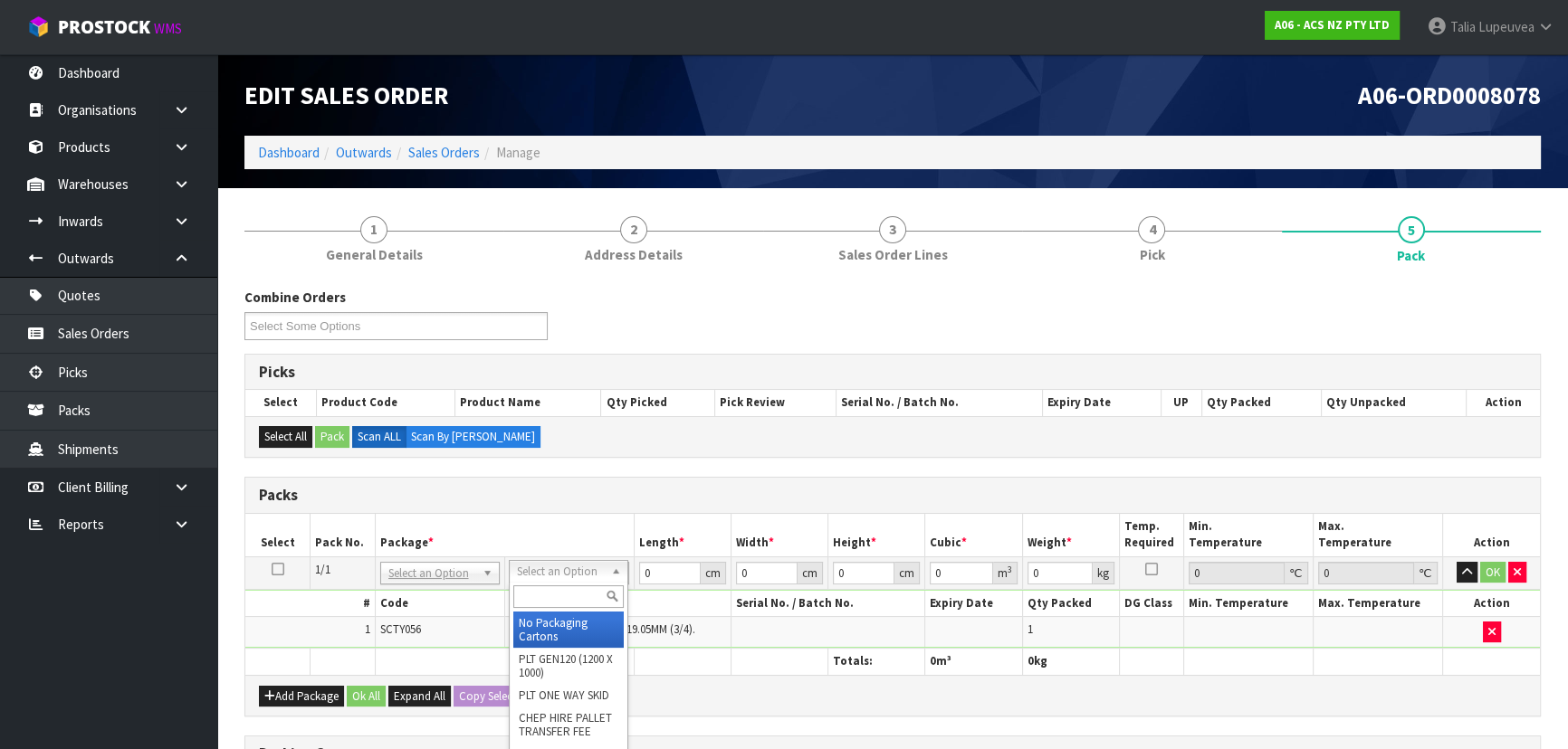
click at [569, 594] on input "text" at bounding box center [568, 596] width 110 height 23
type input "U20"
type input "18.5"
type input "28"
type input "0.01"
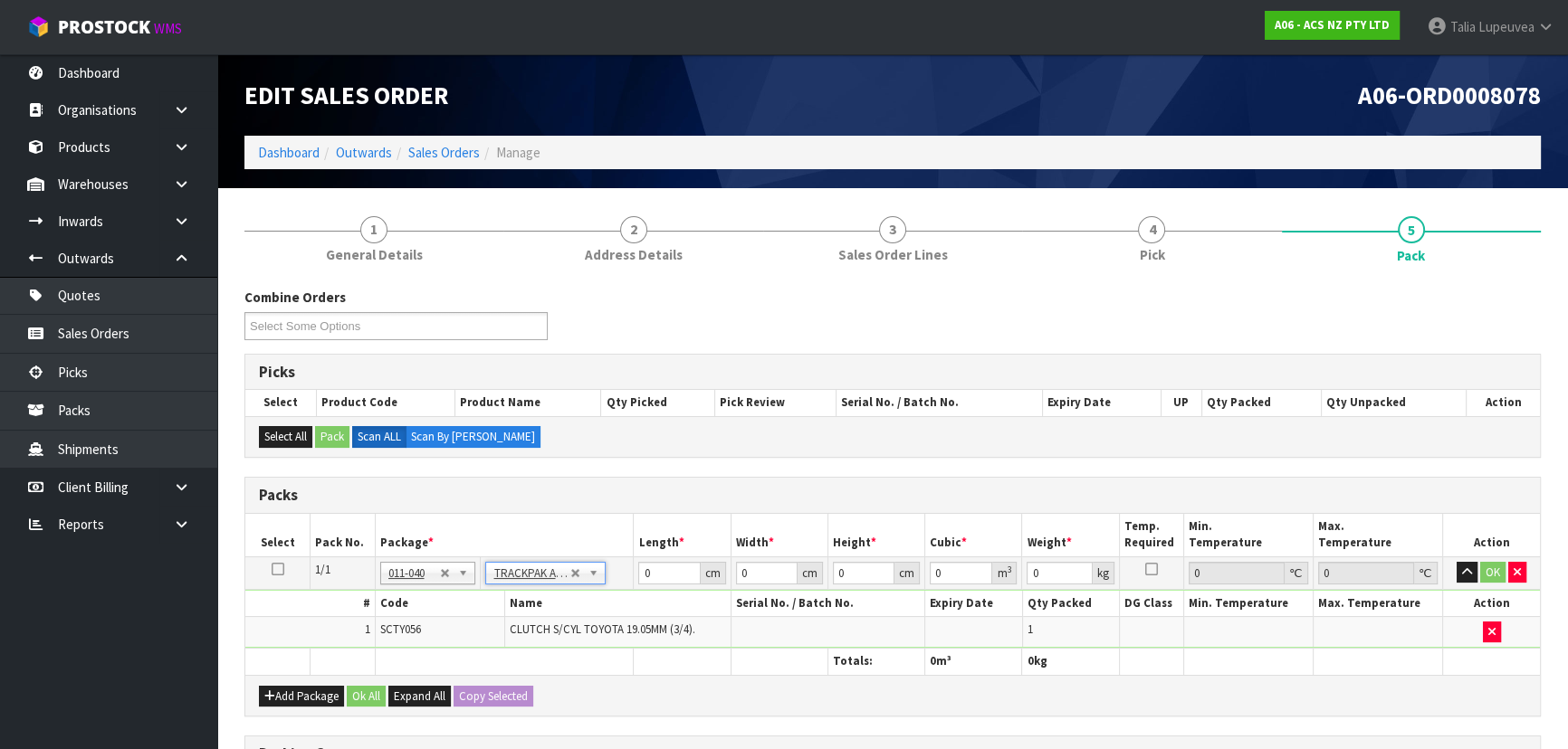
type input "0.000005"
type input "0.41"
drag, startPoint x: 863, startPoint y: 570, endPoint x: 819, endPoint y: 564, distance: 44.4
click at [819, 564] on tr "1/1 NONE 007-001 007-002 007-004 007-009 007-013 007-014 007-015 007-017 007-01…" at bounding box center [893, 573] width 1294 height 33
type input "9"
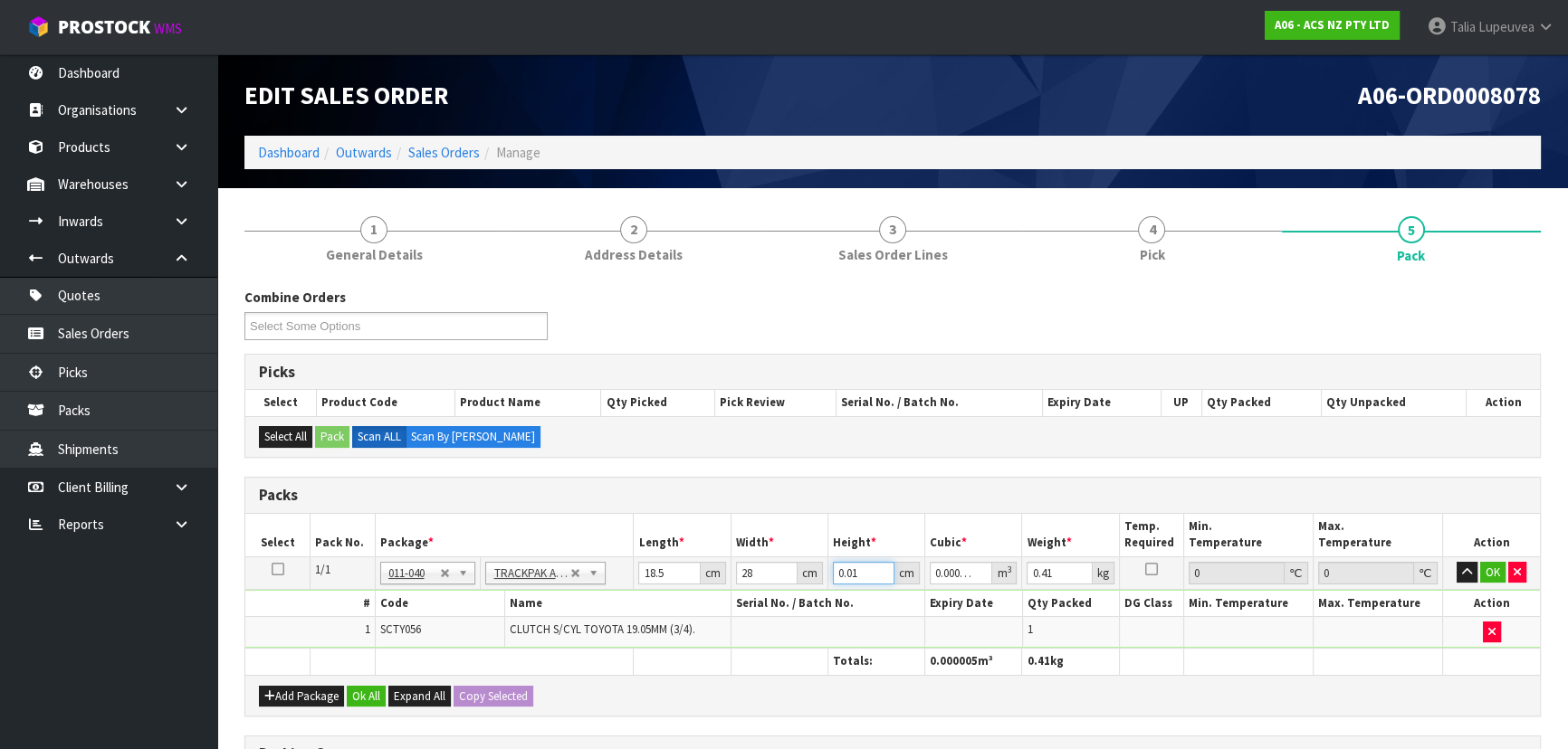
type input "0.004662"
type input "9"
type input "1"
click at [1493, 574] on button "OK" at bounding box center [1493, 573] width 25 height 22
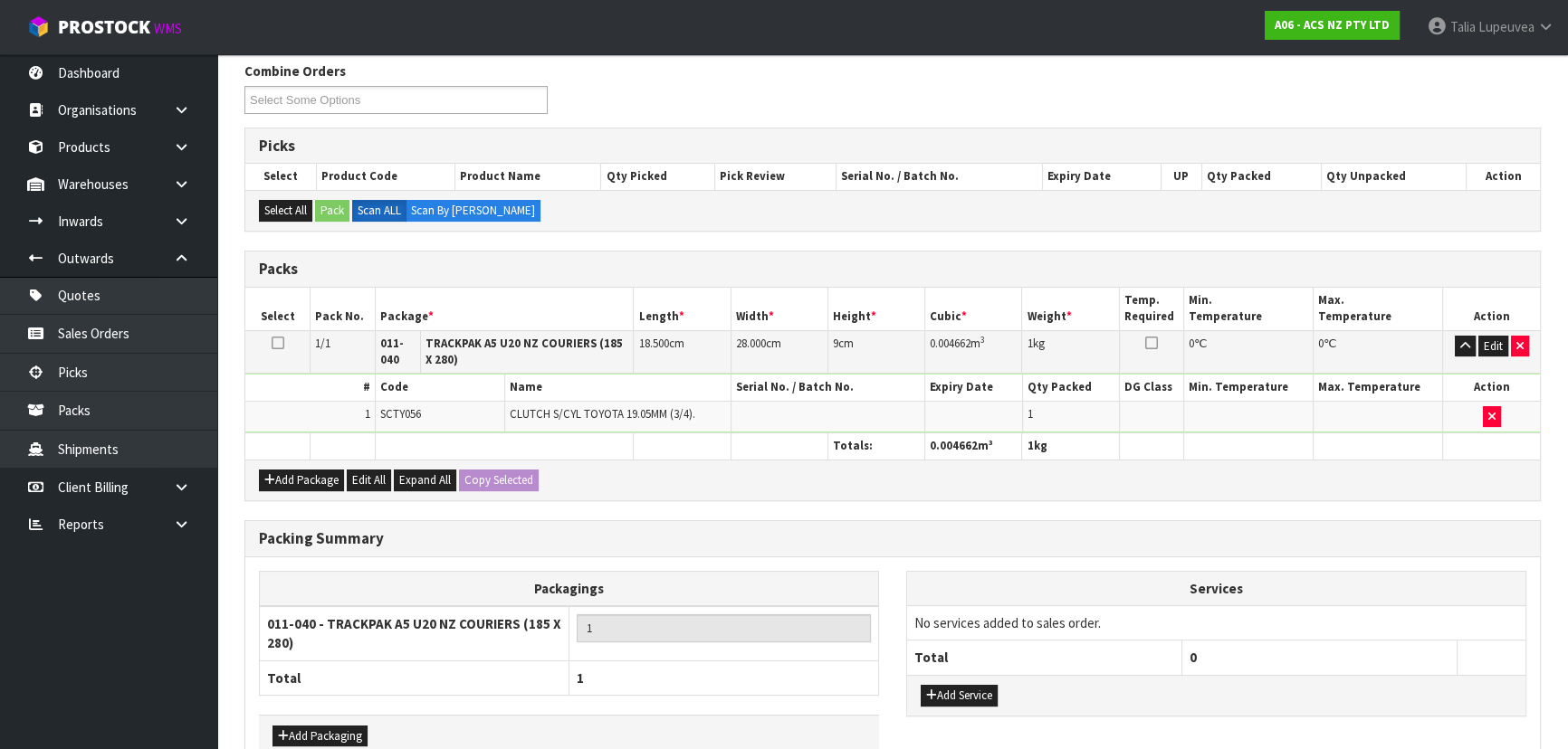
scroll to position [327, 0]
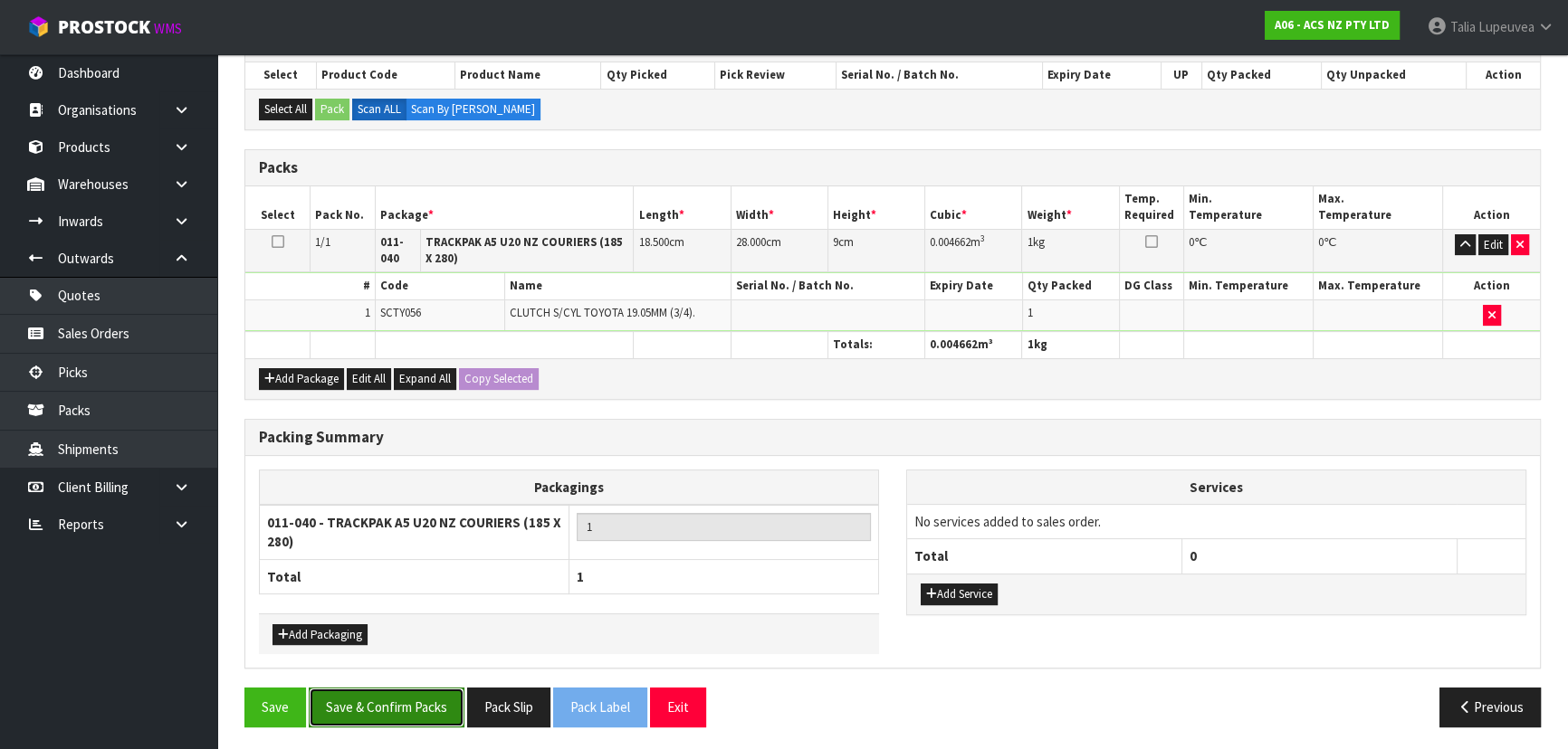
click at [408, 697] on button "Save & Confirm Packs" at bounding box center [386, 707] width 155 height 39
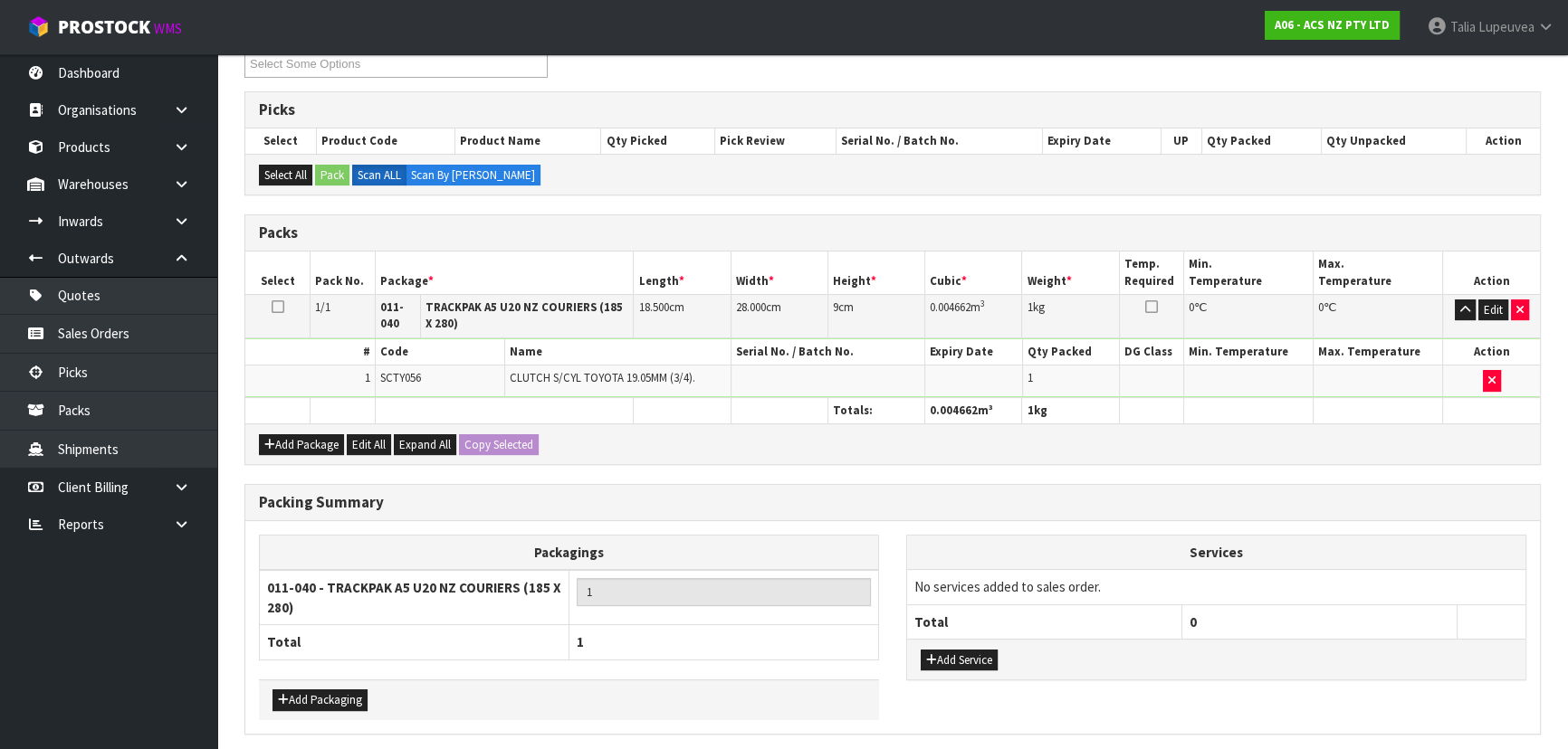
scroll to position [0, 0]
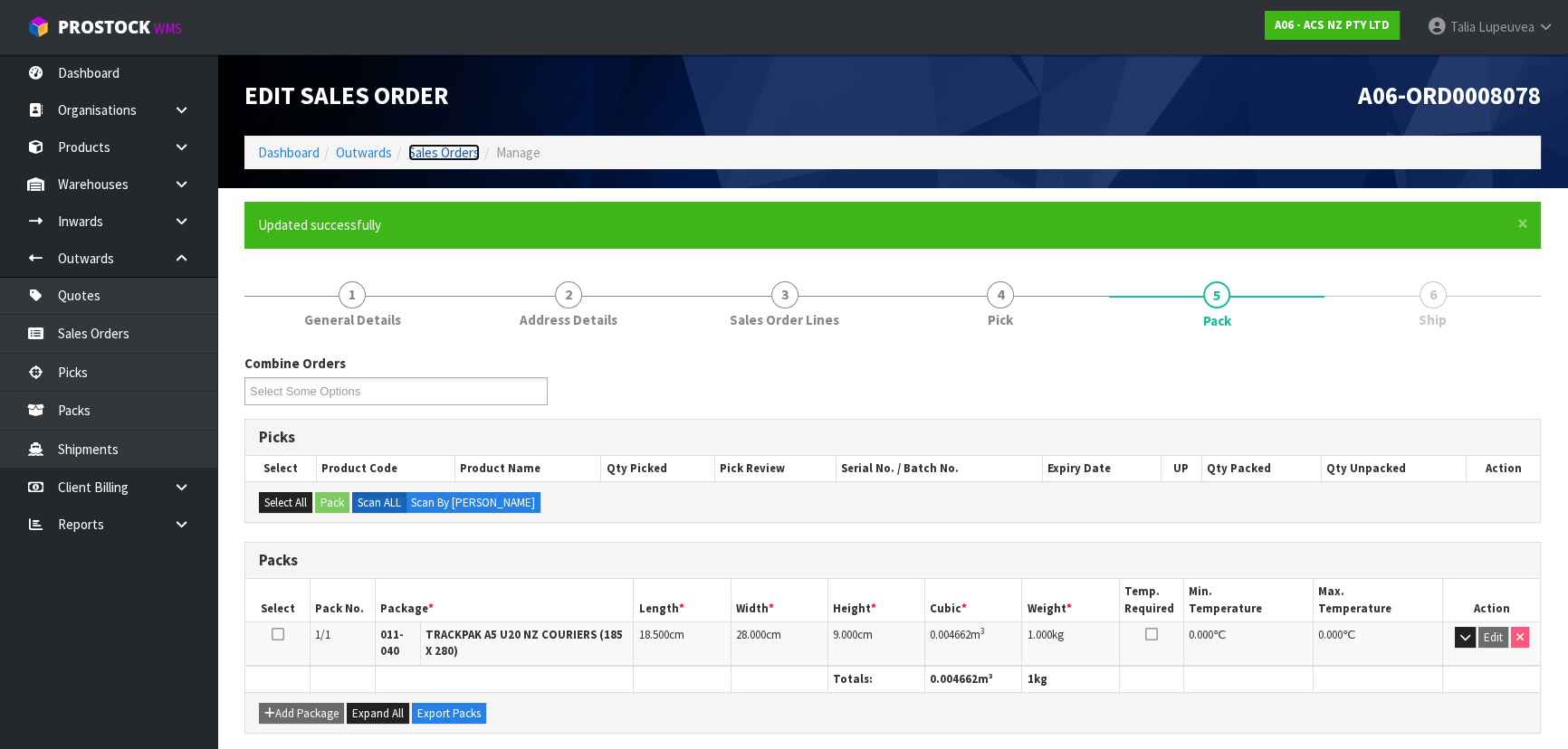
click at [454, 159] on link "Sales Orders" at bounding box center [444, 152] width 72 height 17
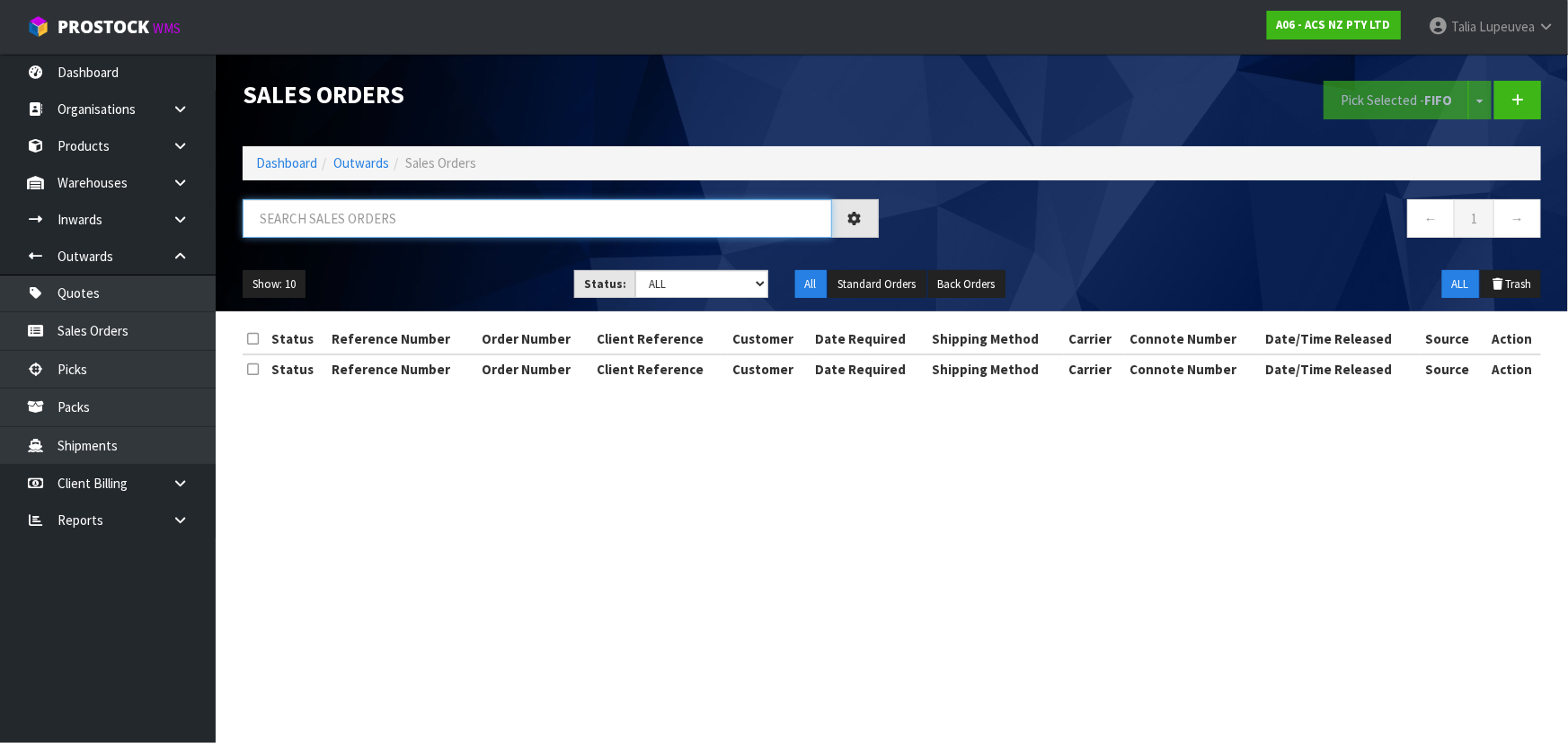
click at [476, 214] on input "text" at bounding box center [537, 218] width 589 height 39
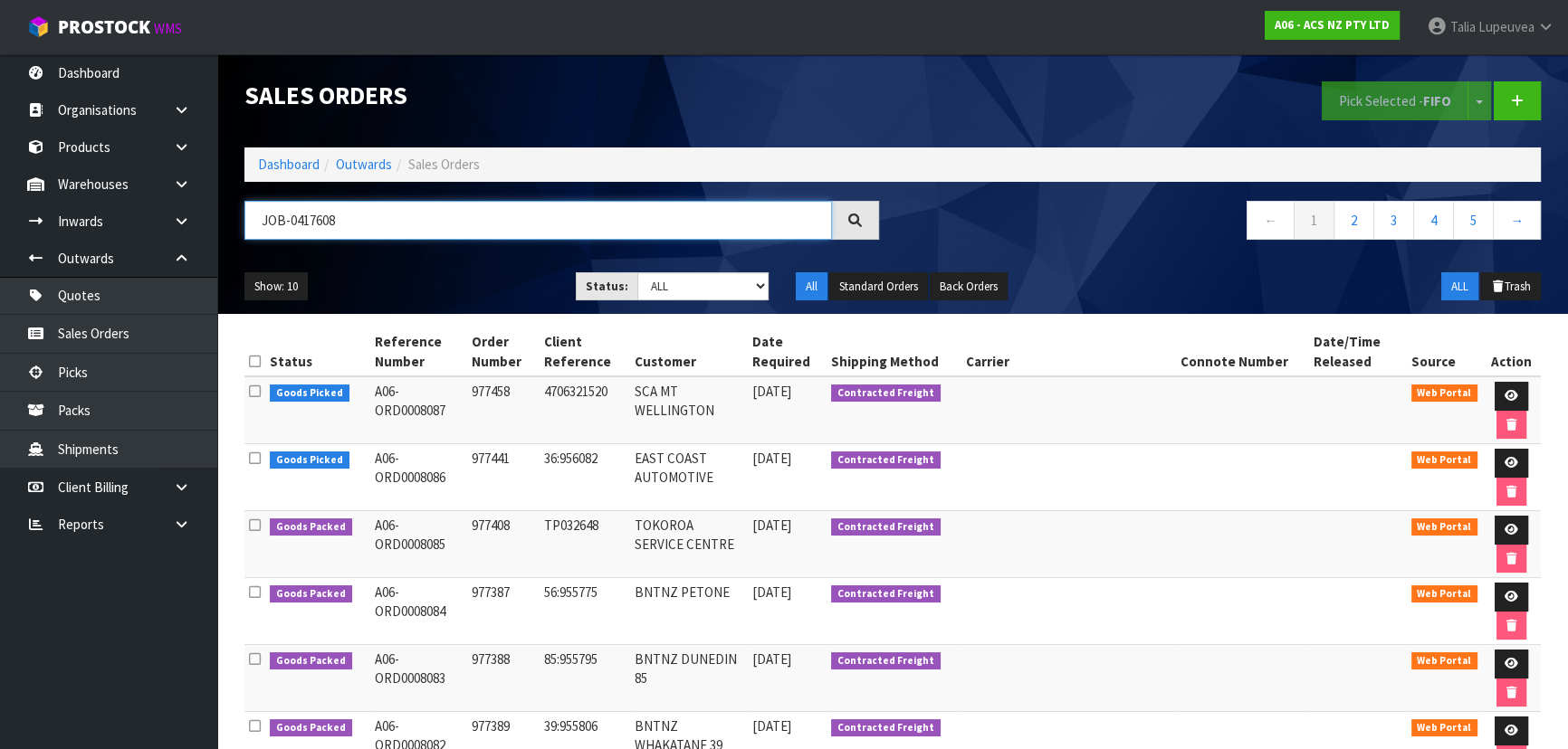
type input "JOB-0417608"
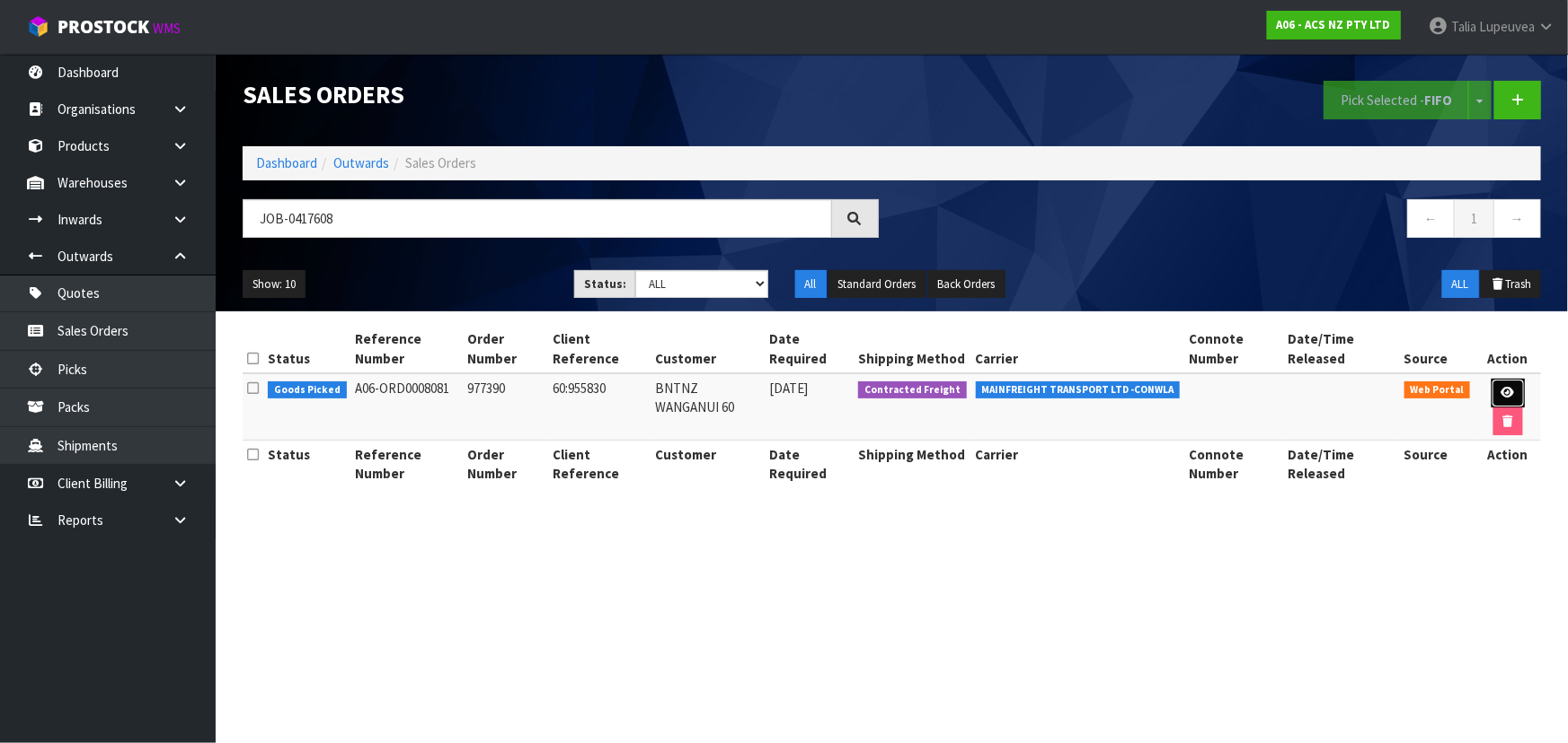
click at [1497, 389] on link at bounding box center [1508, 393] width 33 height 29
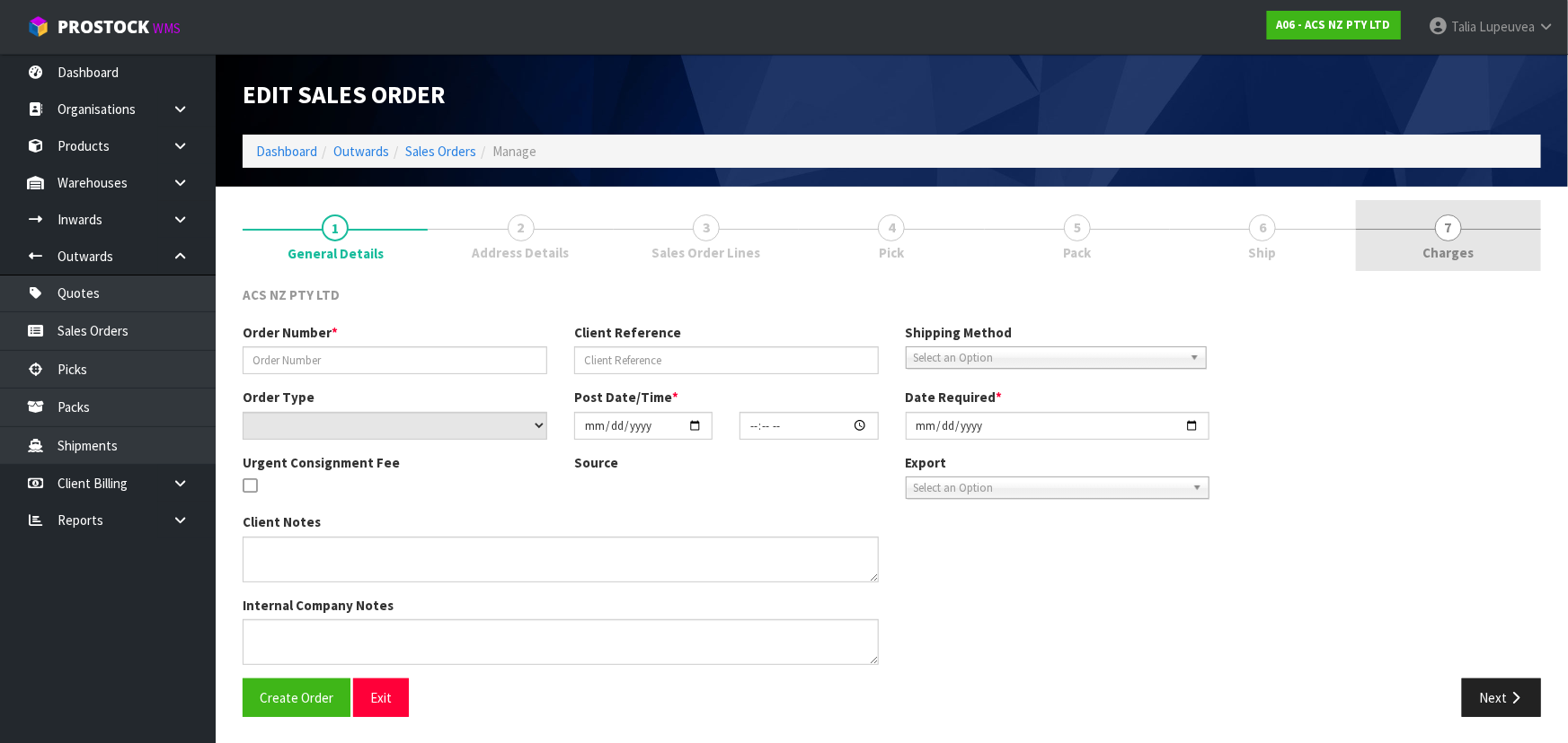
type input "977390"
type input "60:955830"
select select "number:0"
type input "[DATE]"
type input "10:38:00.000"
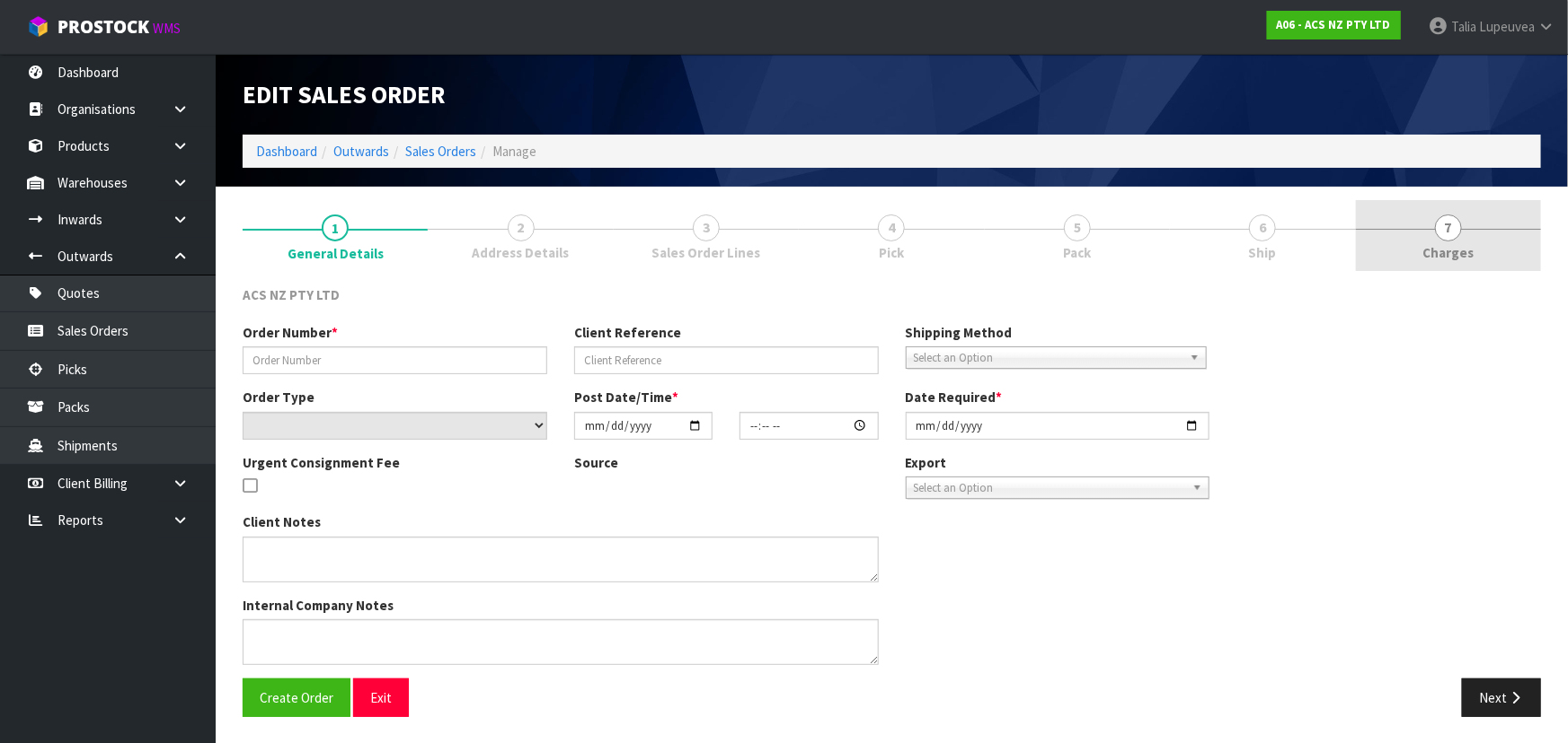
type input "[DATE]"
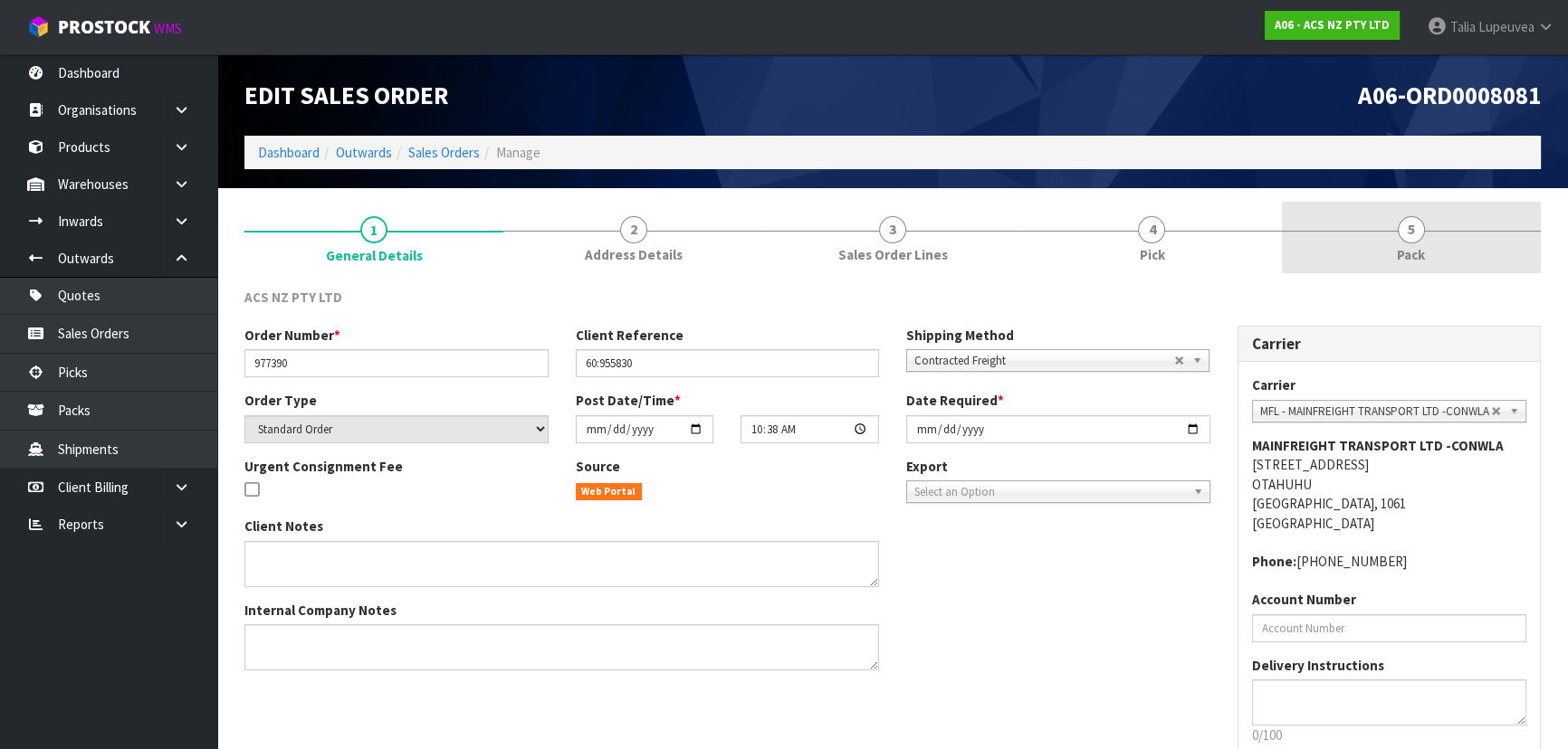
click at [1393, 253] on link "5 Pack" at bounding box center [1411, 237] width 259 height 72
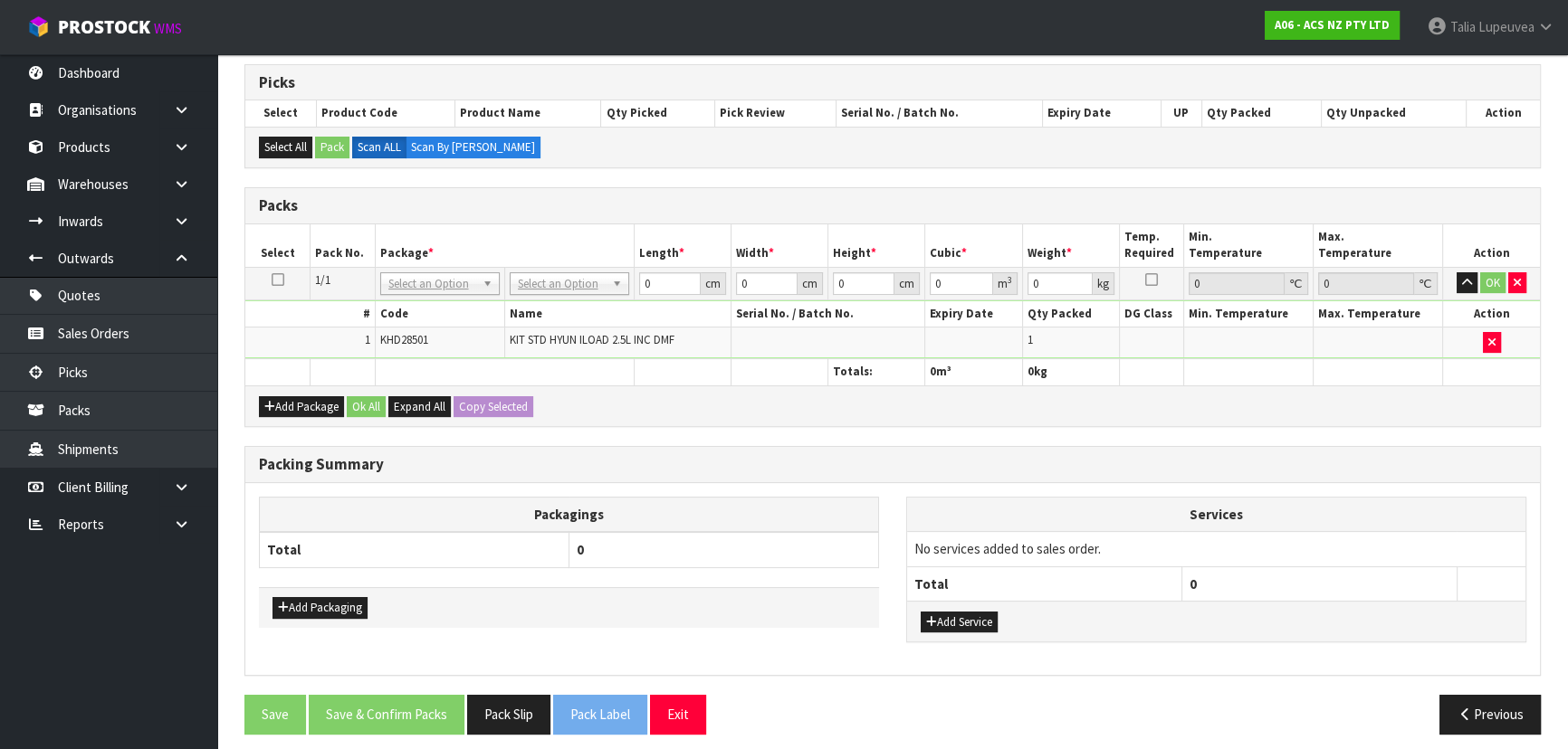
scroll to position [297, 0]
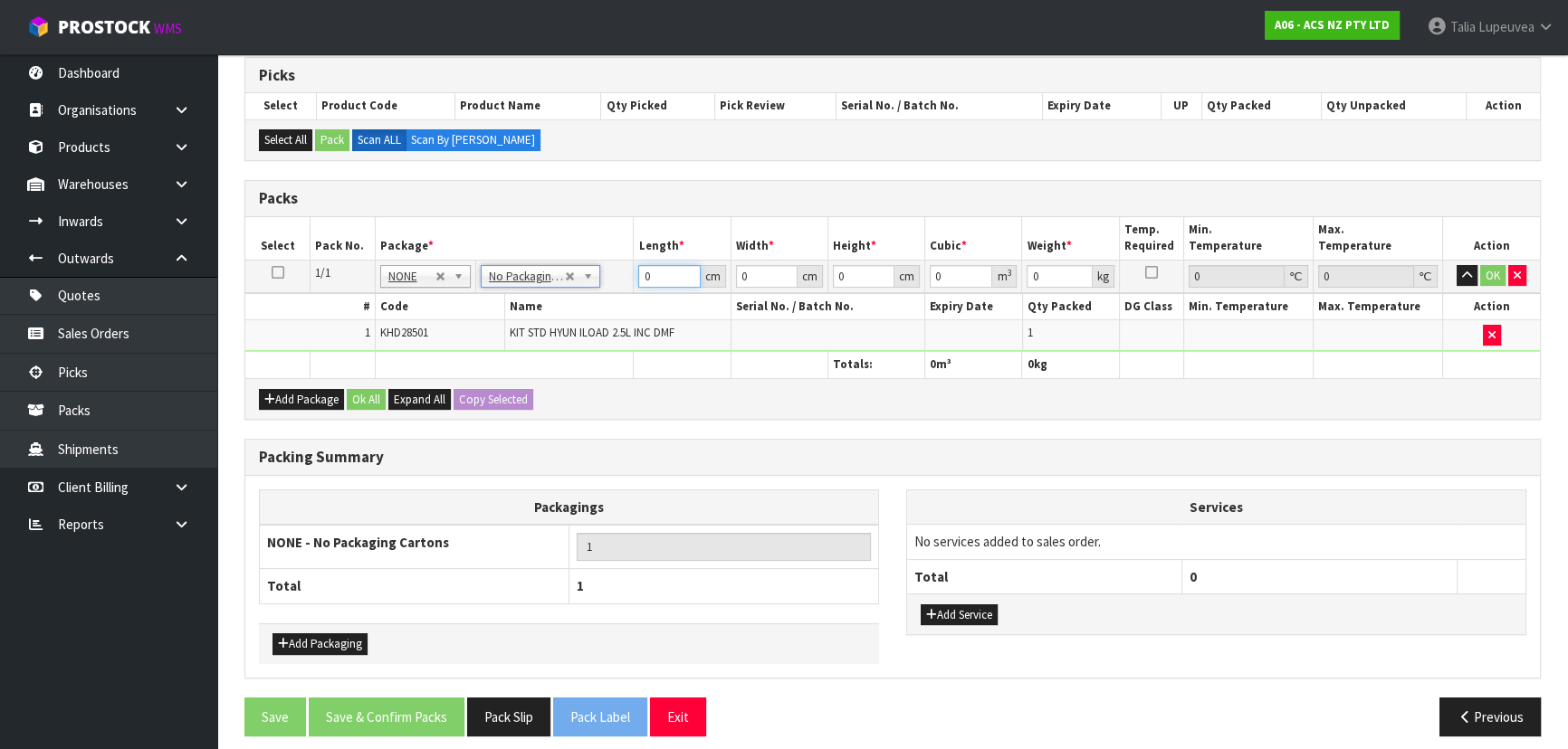
drag, startPoint x: 665, startPoint y: 278, endPoint x: 599, endPoint y: 279, distance: 66.0
click at [599, 279] on tr "1/1 NONE 007-001 007-002 007-004 007-009 007-013 007-014 007-015 007-017 007-01…" at bounding box center [893, 276] width 1294 height 33
type input "55"
type input "43"
type input "2"
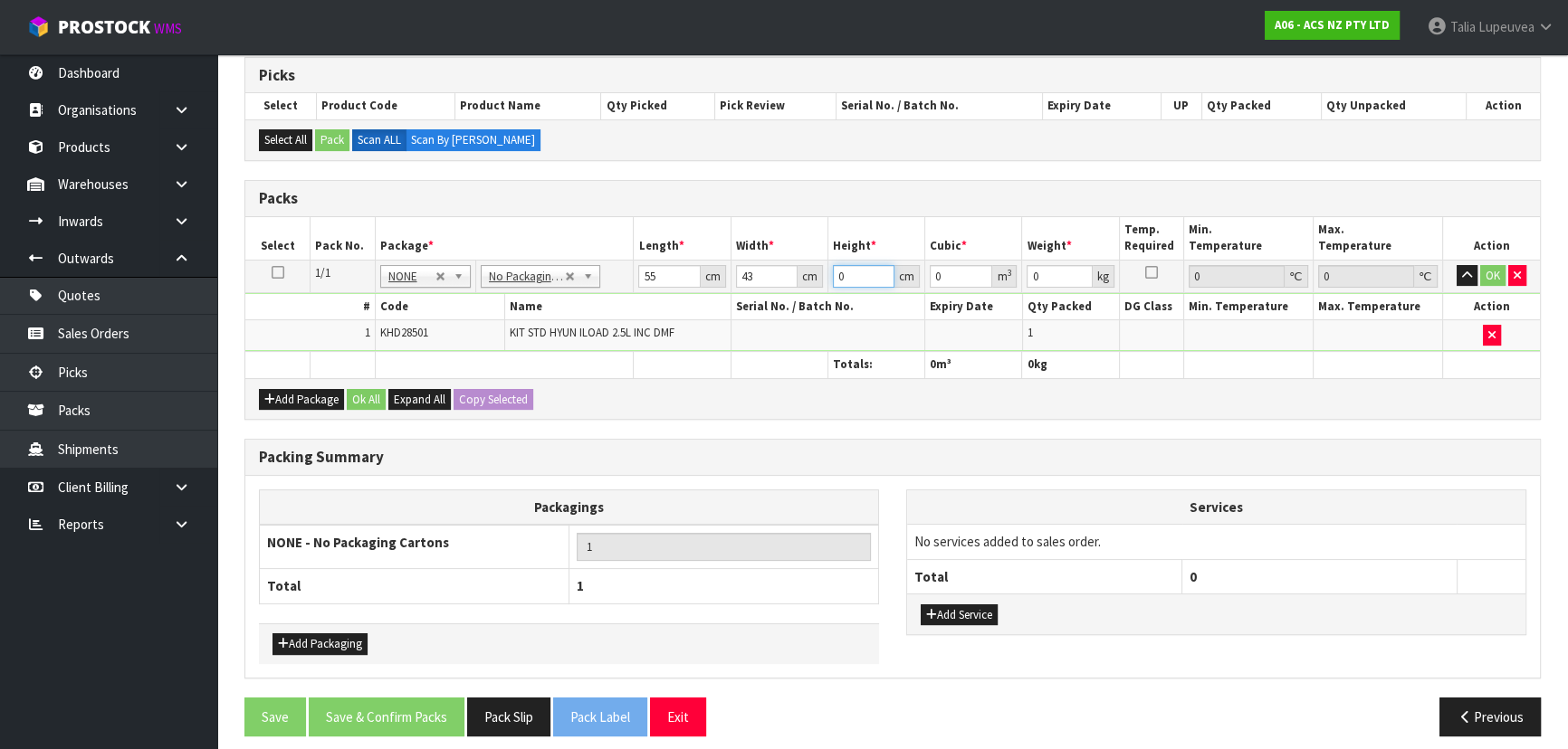
type input "0.00473"
type input "22"
type input "0.05203"
type input "22"
type input "33"
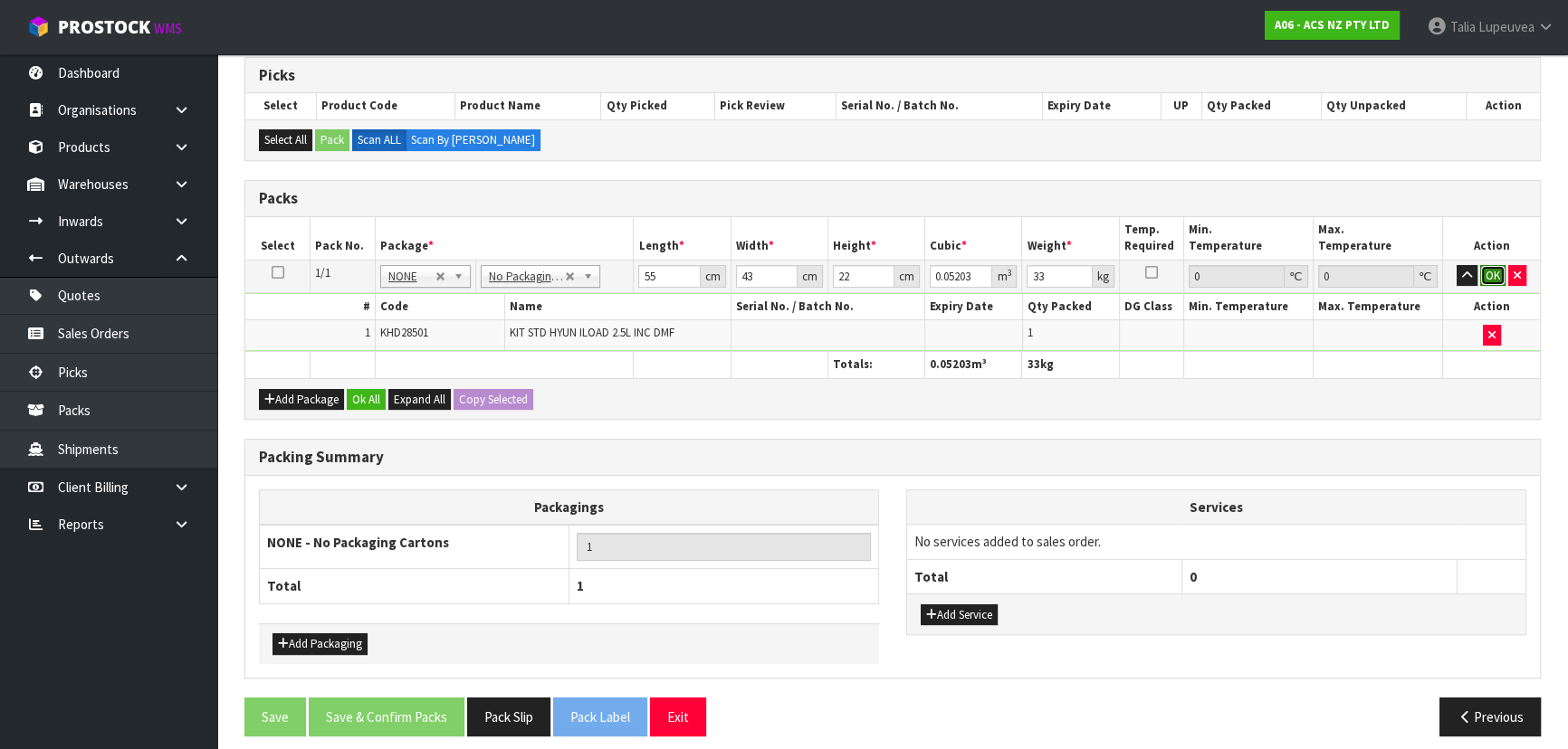
click at [1491, 267] on button "OK" at bounding box center [1493, 276] width 25 height 22
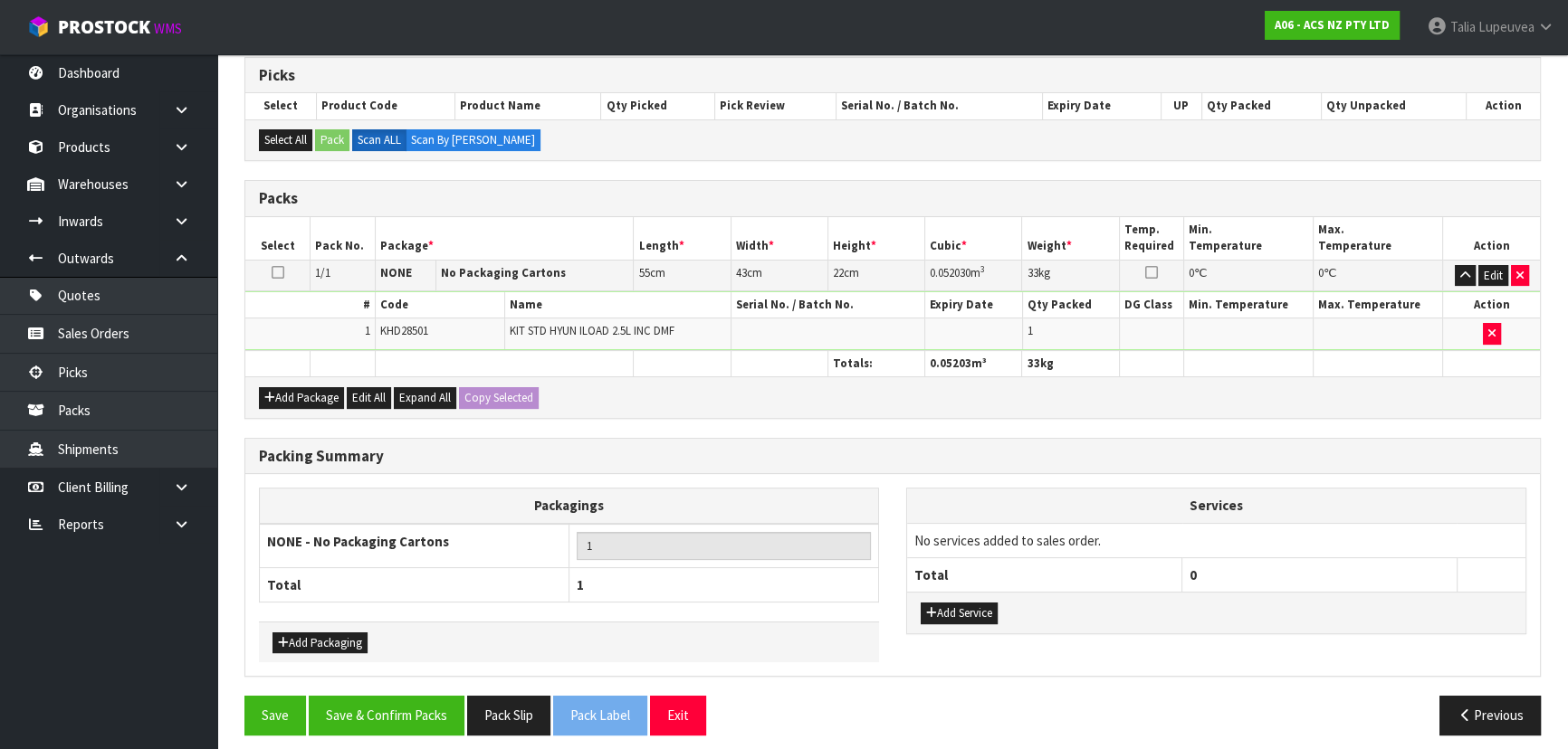
scroll to position [305, 0]
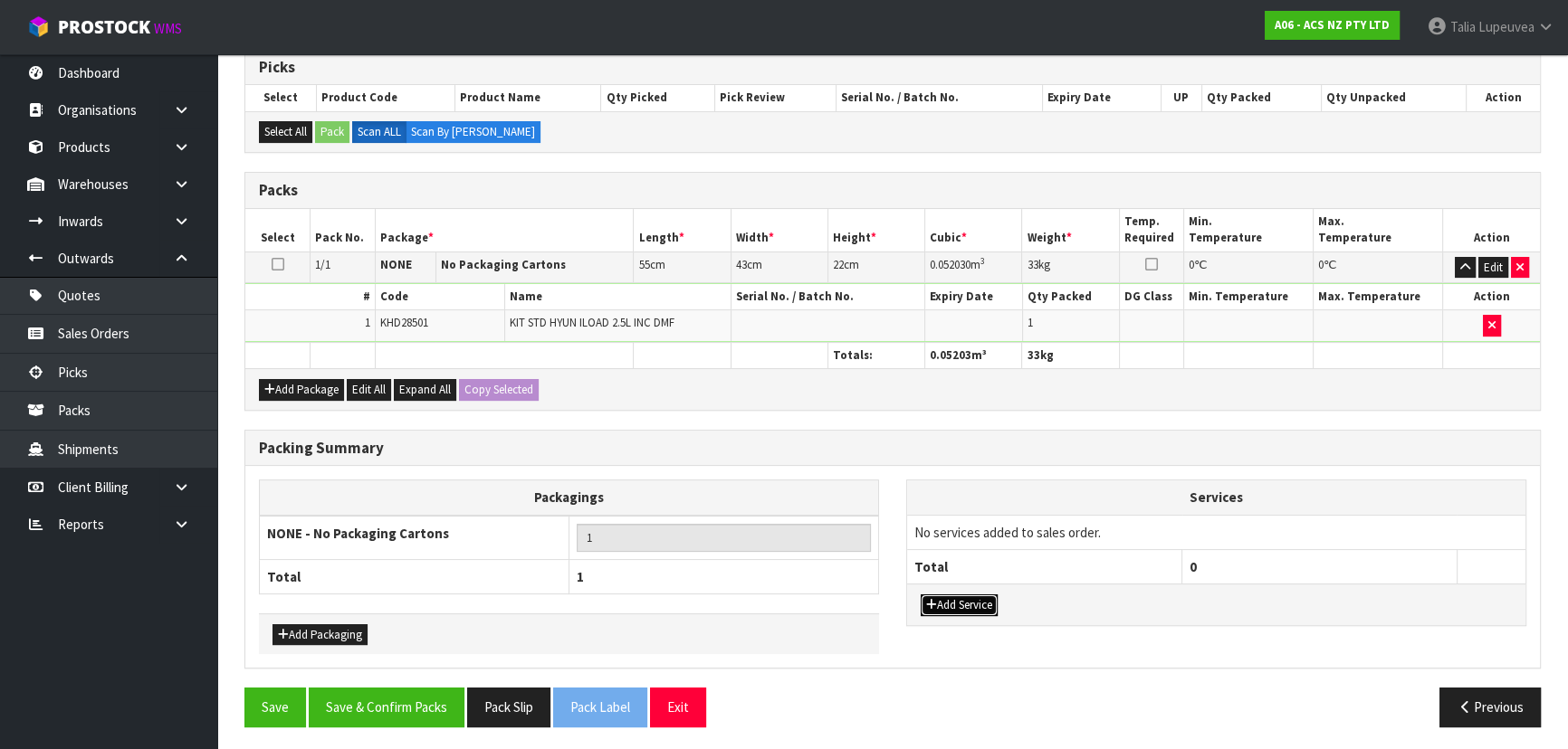
click at [973, 602] on button "Add Service" at bounding box center [959, 605] width 77 height 22
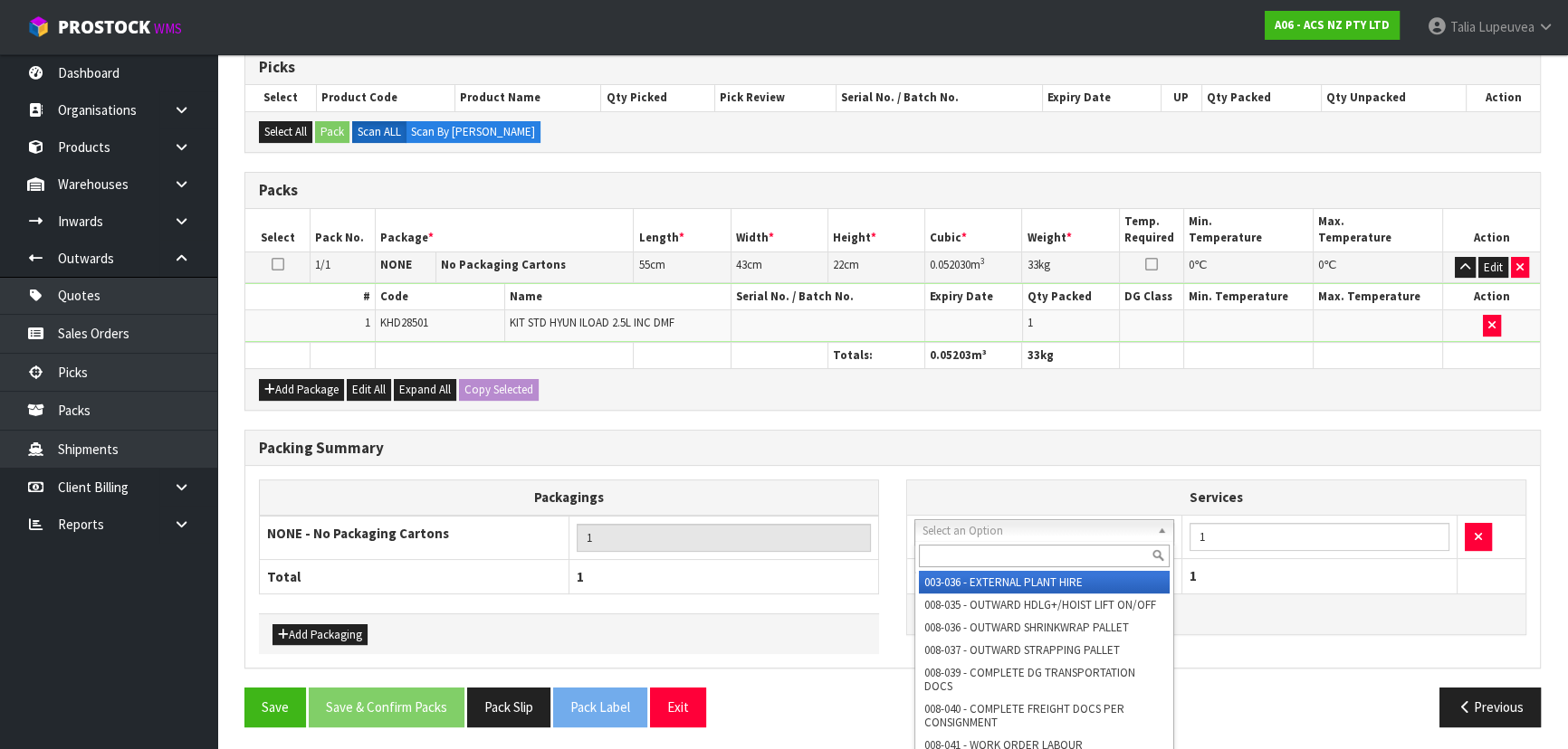
click at [981, 552] on input "text" at bounding box center [1044, 555] width 251 height 23
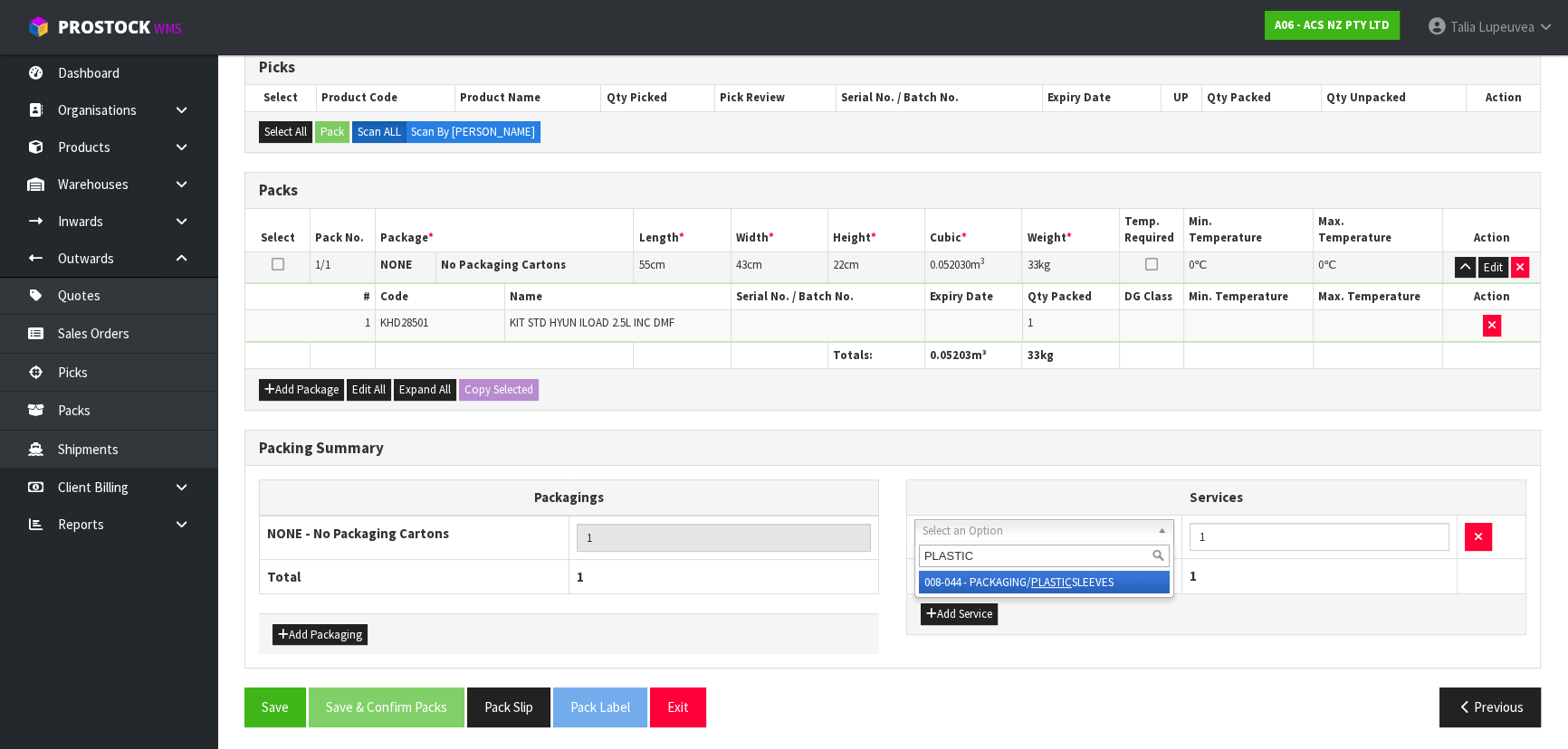
type input "PLASTIC"
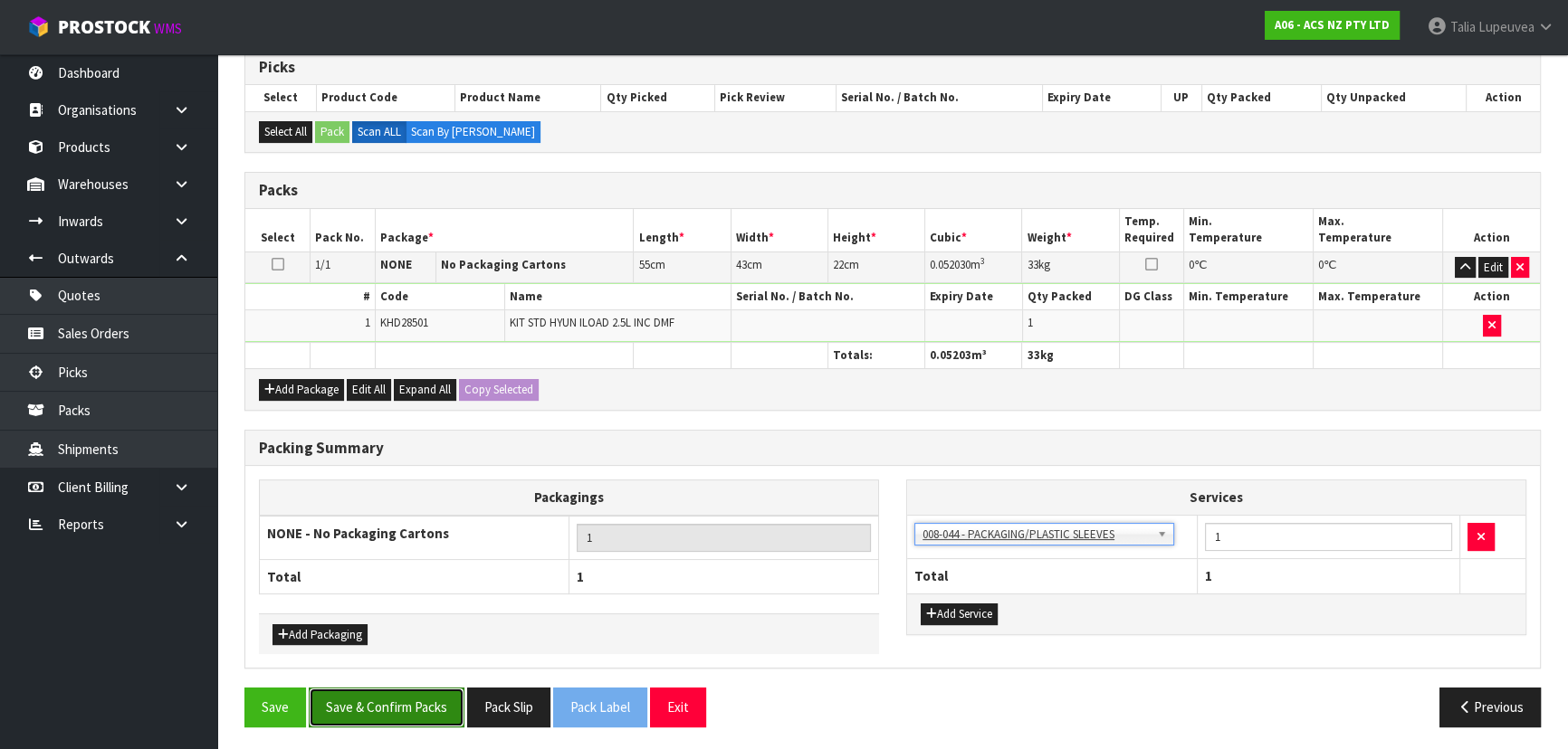
click at [415, 714] on button "Save & Confirm Packs" at bounding box center [386, 707] width 155 height 39
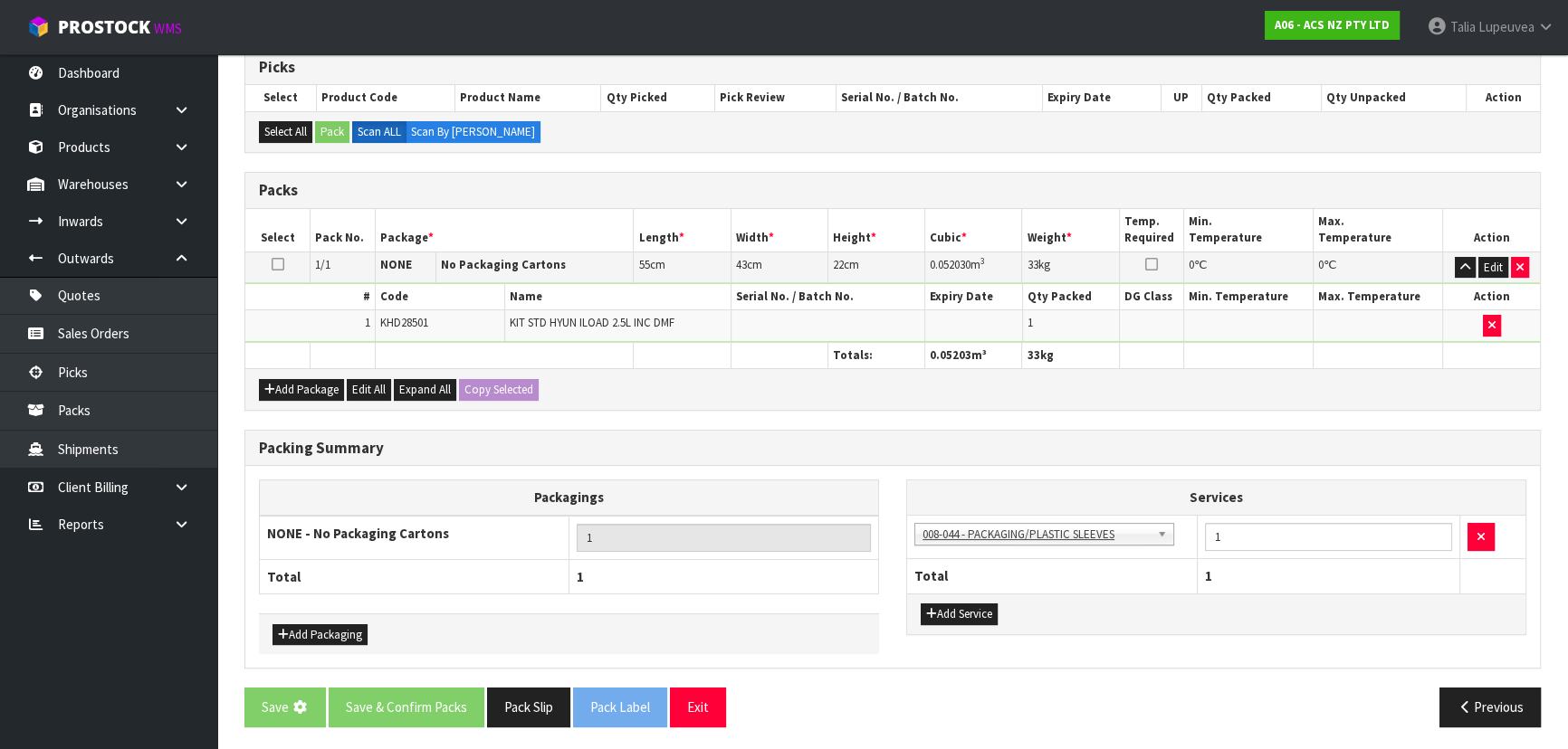
scroll to position [0, 0]
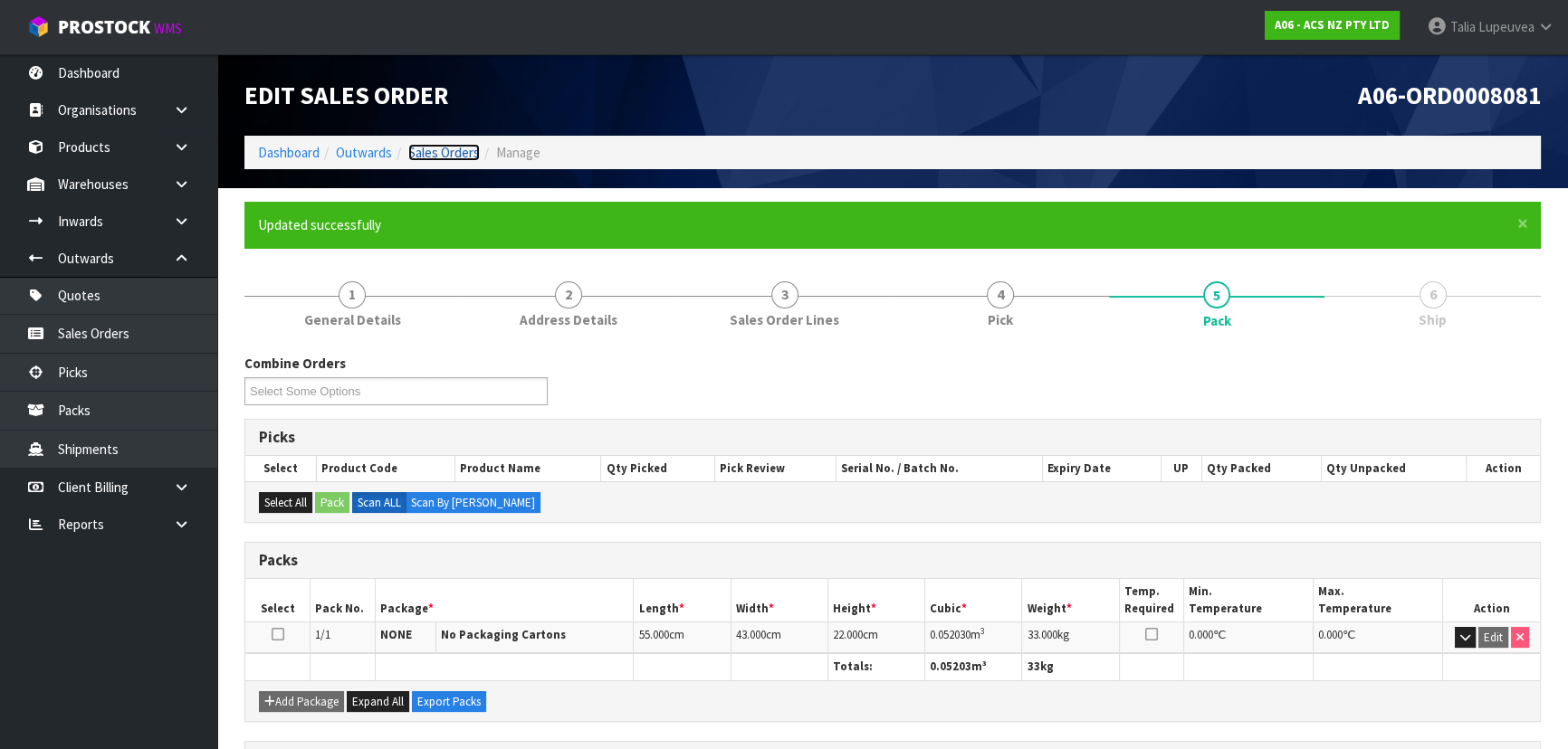
click at [432, 154] on link "Sales Orders" at bounding box center [444, 152] width 72 height 17
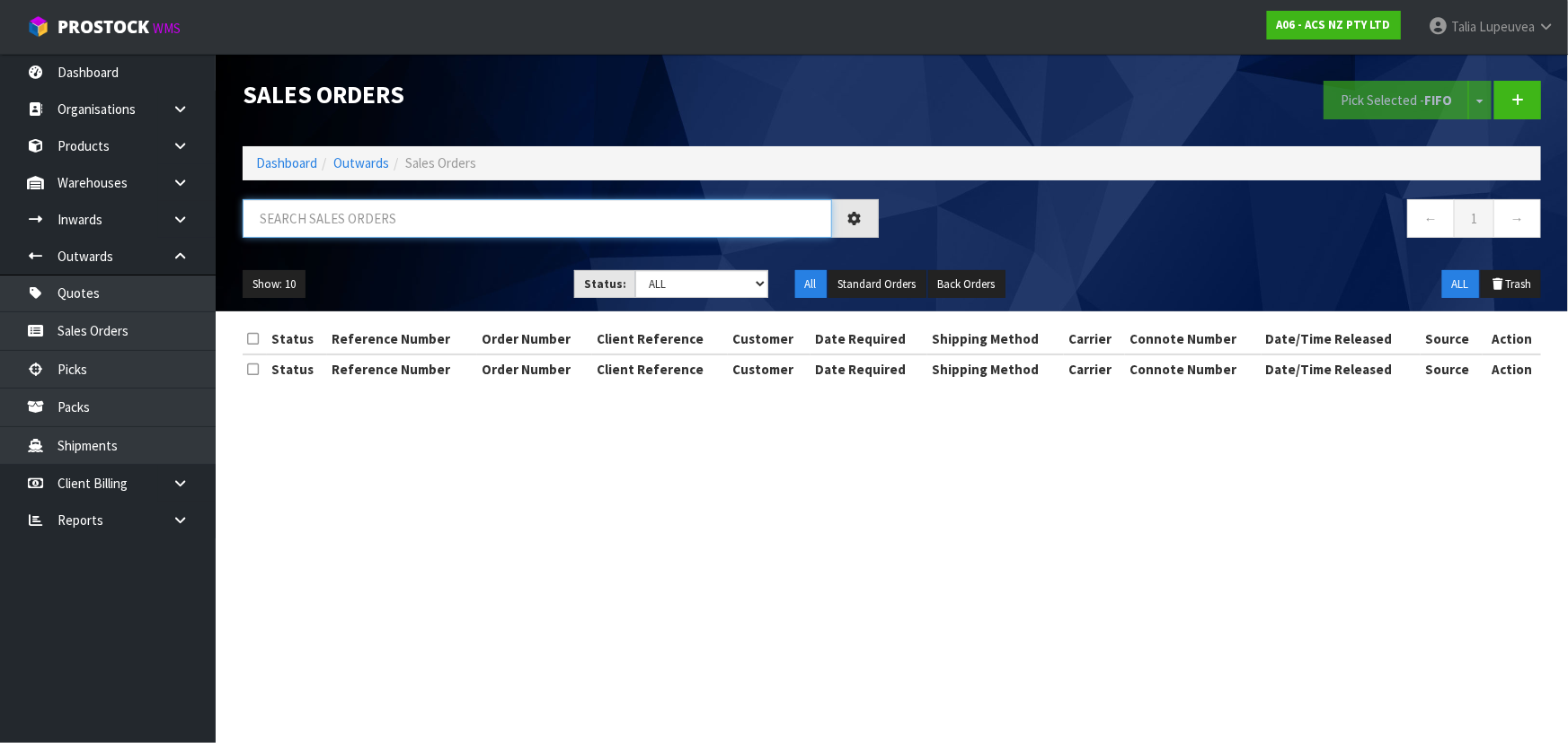
click at [445, 206] on input "text" at bounding box center [537, 218] width 589 height 39
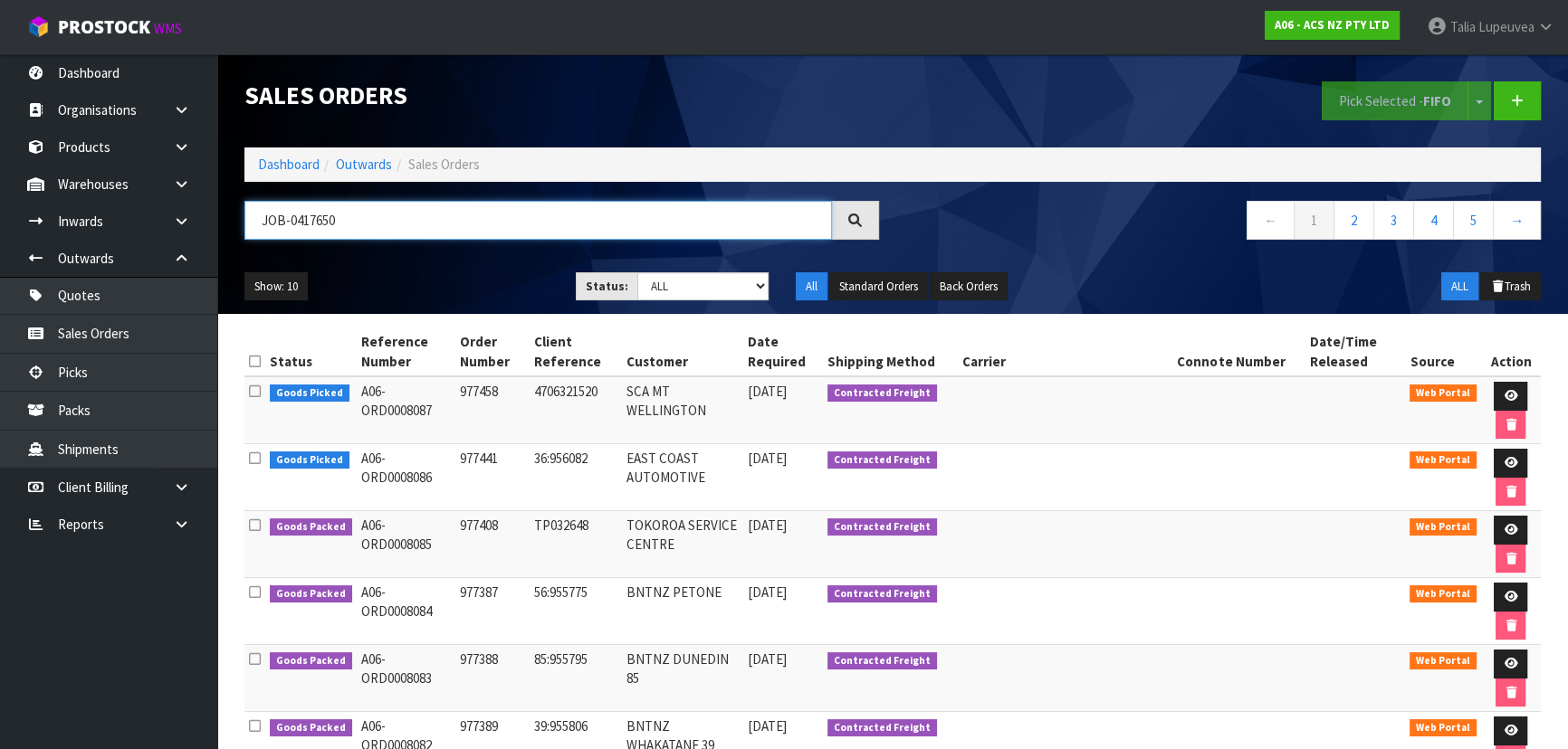
type input "JOB-0417650"
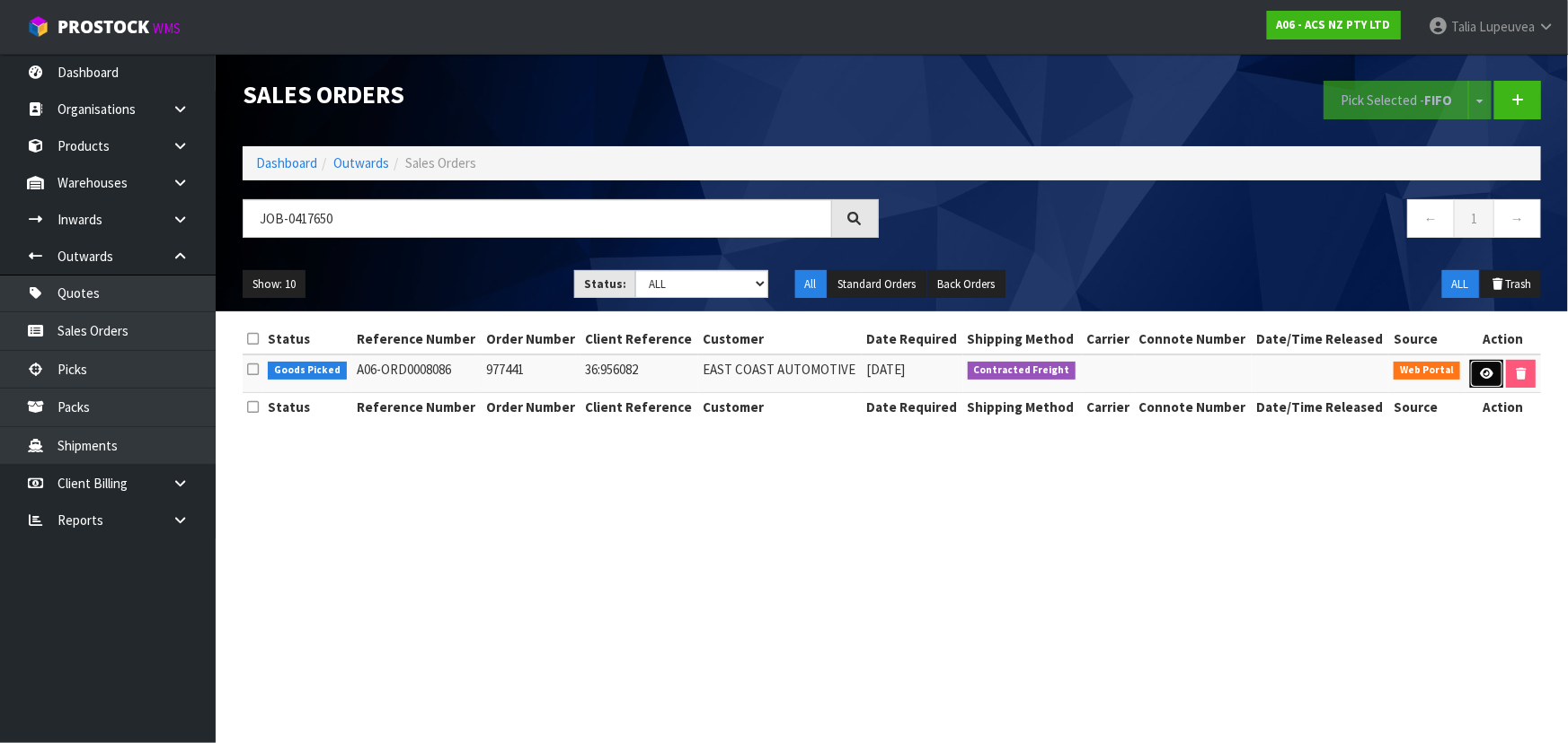
click at [1487, 364] on link at bounding box center [1486, 374] width 33 height 29
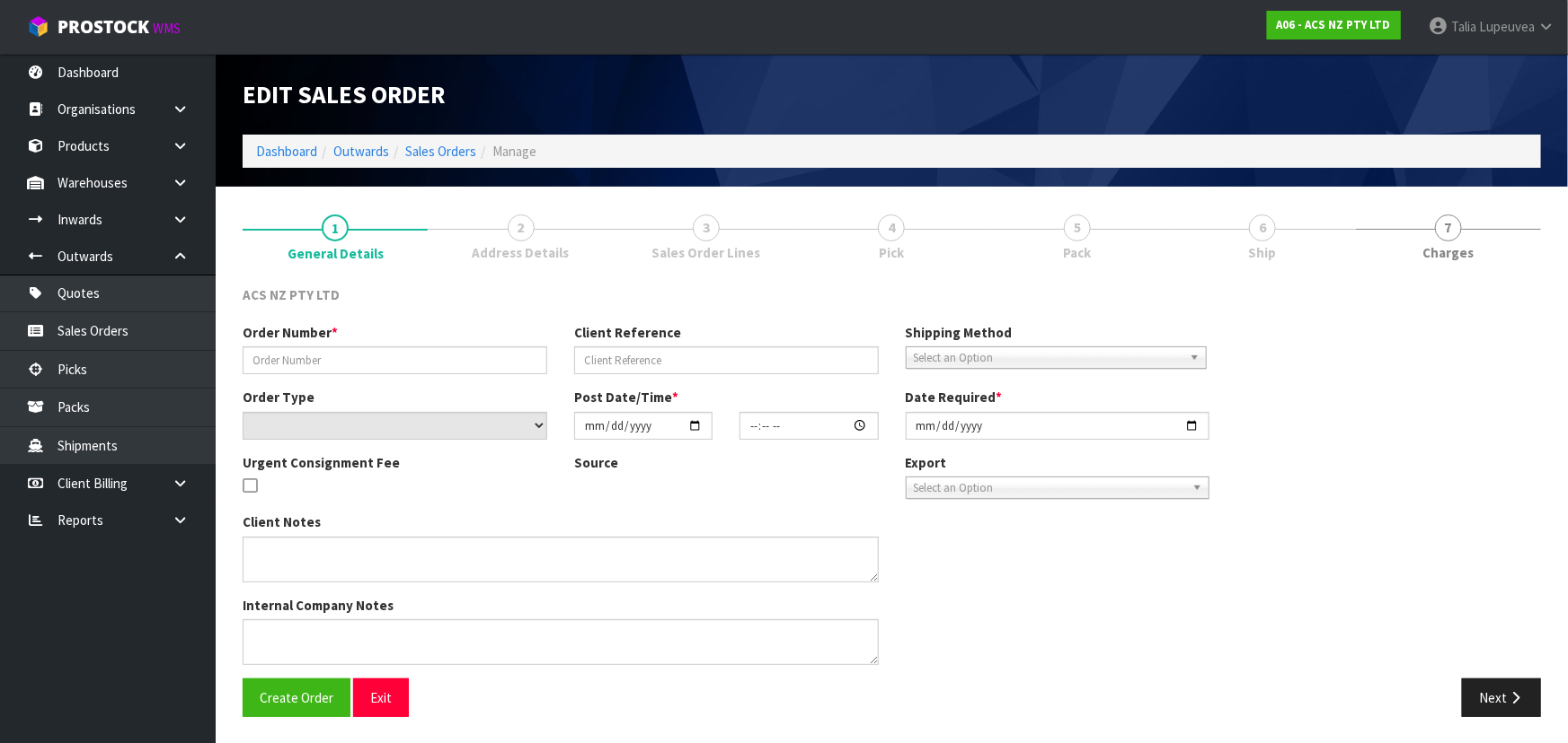
type input "977441"
type input "36:956082"
select select "number:0"
type input "[DATE]"
type input "11:54:00.000"
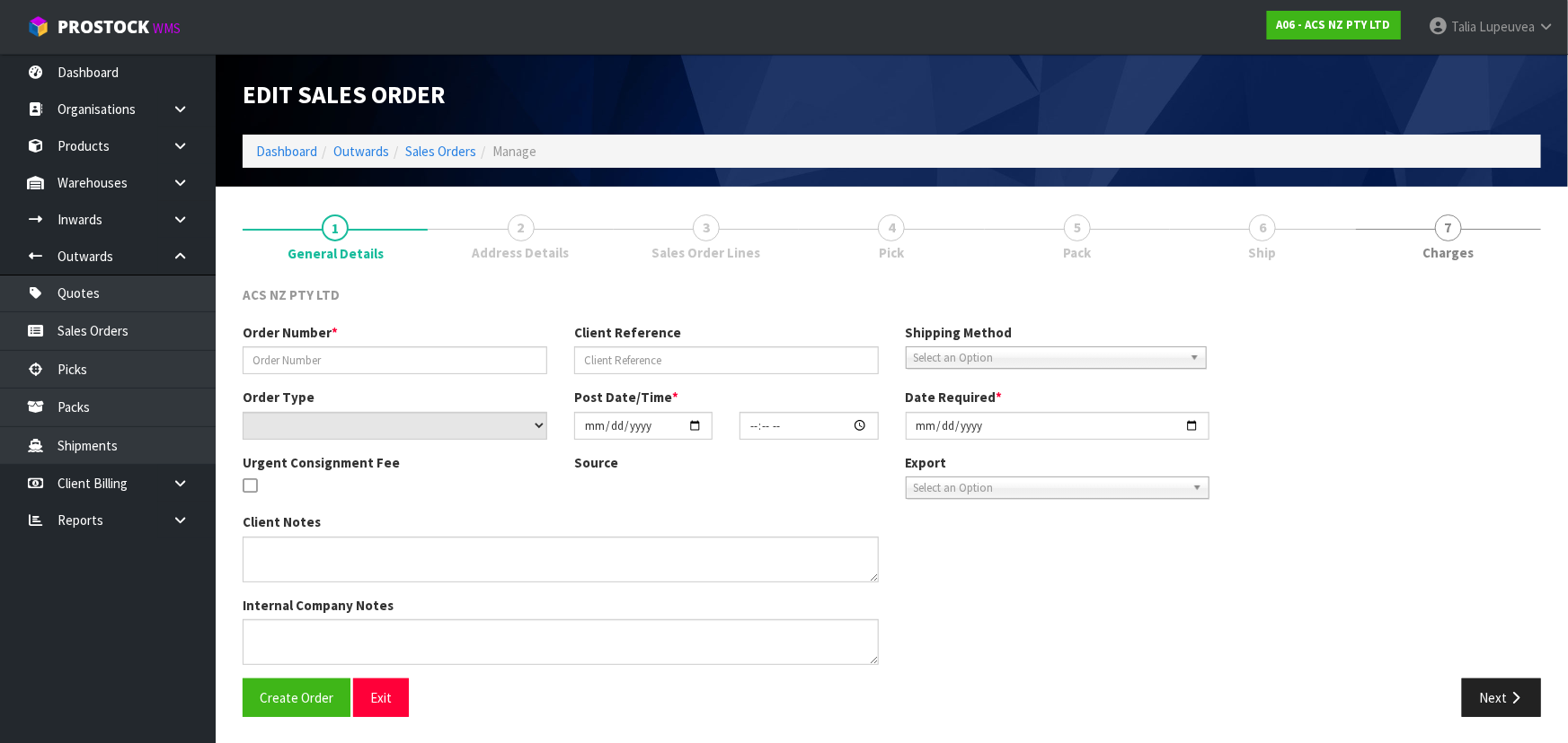
type input "[DATE]"
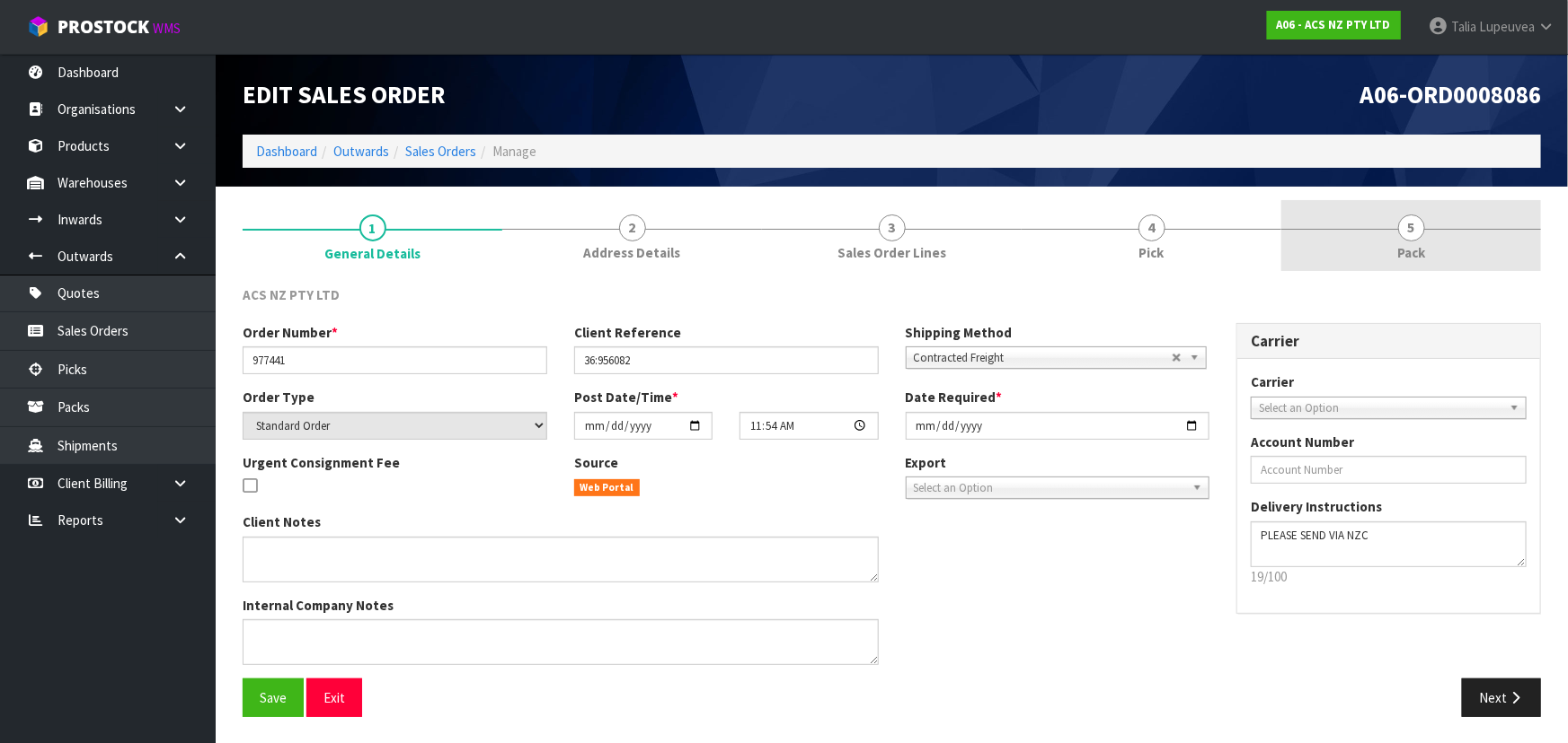
click at [1426, 245] on link "5 Pack" at bounding box center [1411, 235] width 260 height 71
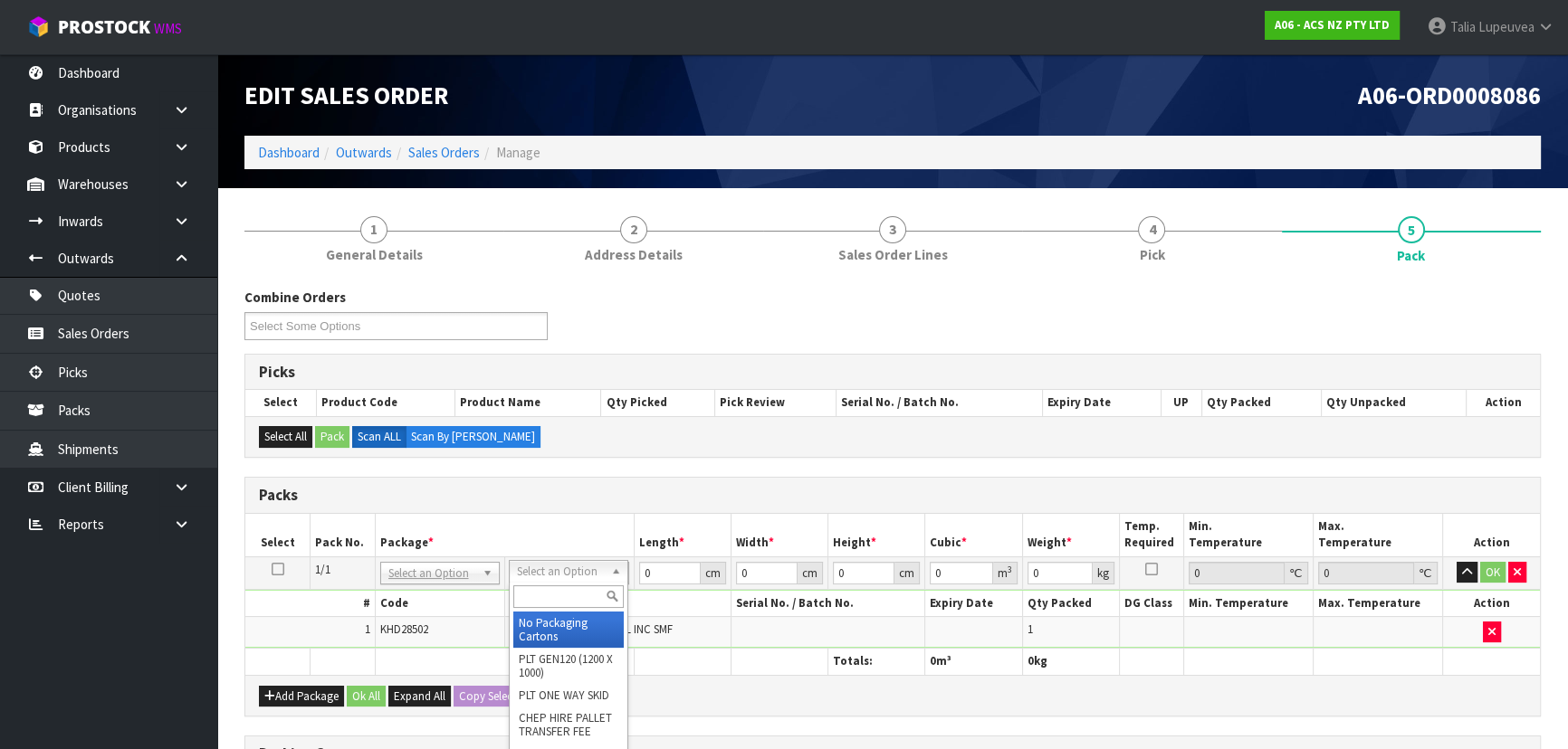
click at [549, 592] on input "text" at bounding box center [568, 596] width 110 height 23
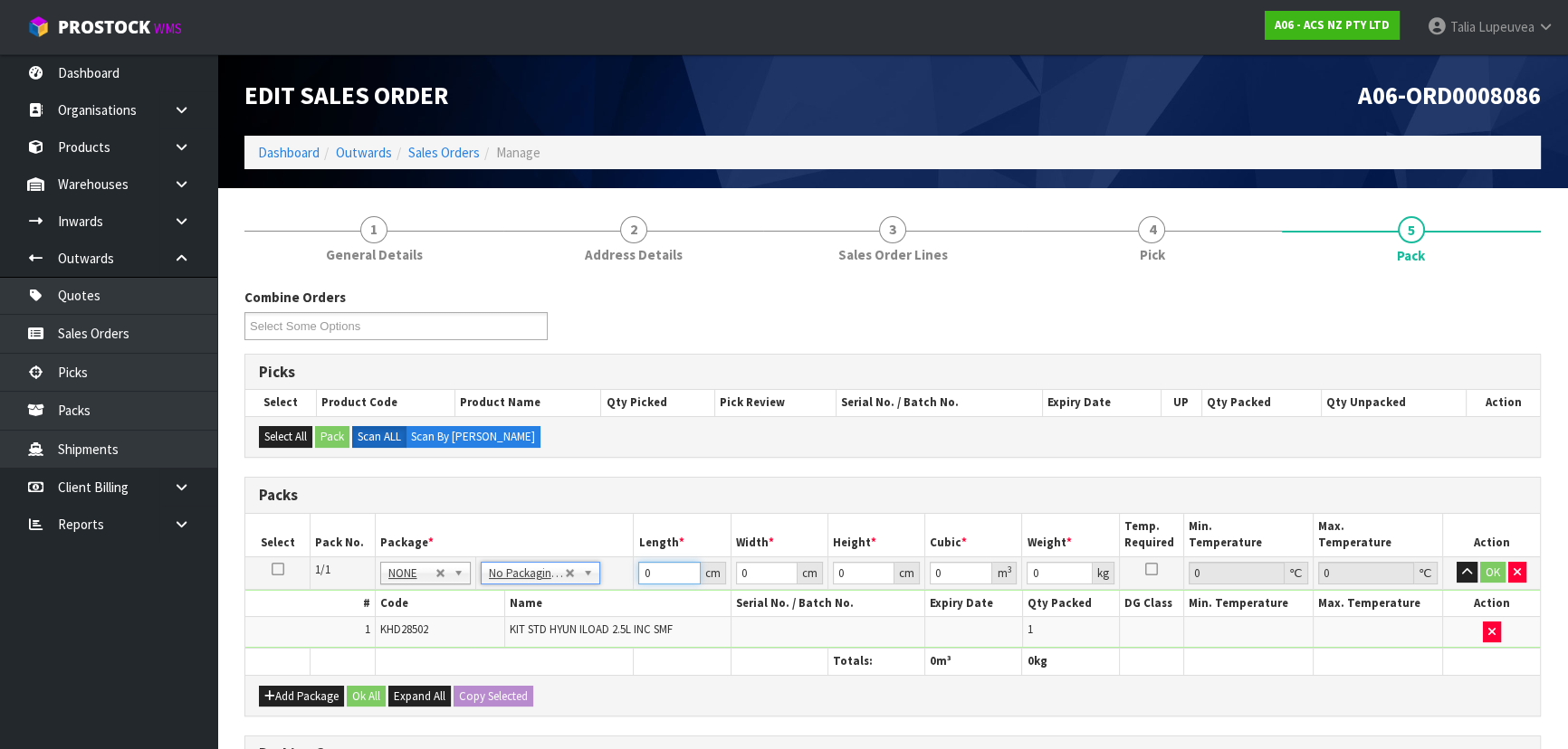
drag, startPoint x: 658, startPoint y: 566, endPoint x: 628, endPoint y: 567, distance: 30.0
click at [628, 567] on tr "1/1 NONE 007-001 007-002 007-004 007-009 007-013 007-014 007-015 007-017 007-01…" at bounding box center [893, 573] width 1294 height 33
type input "54"
type input "43"
type input "2"
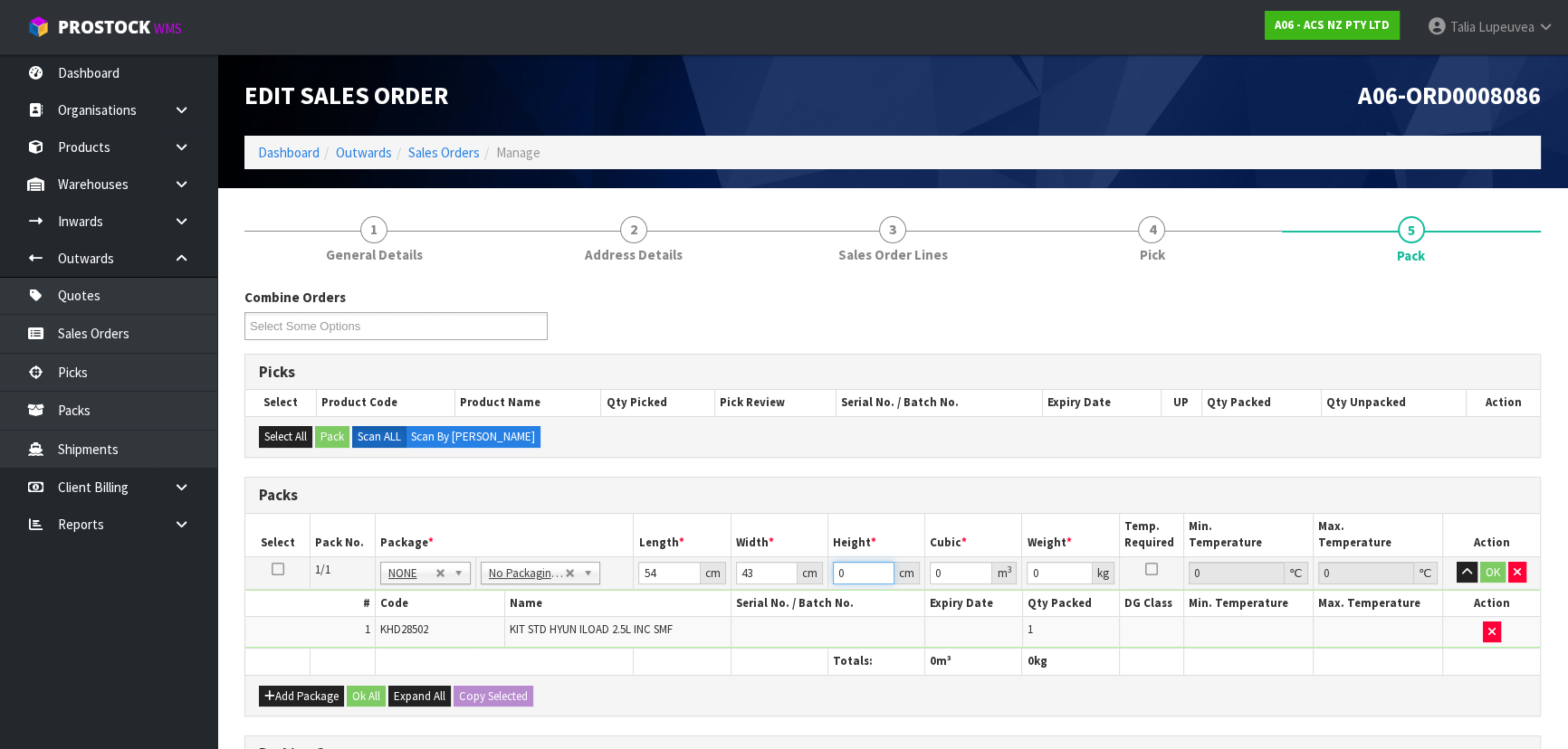
type input "0.004644"
type input "22"
type input "0.051084"
type input "22"
type input "3"
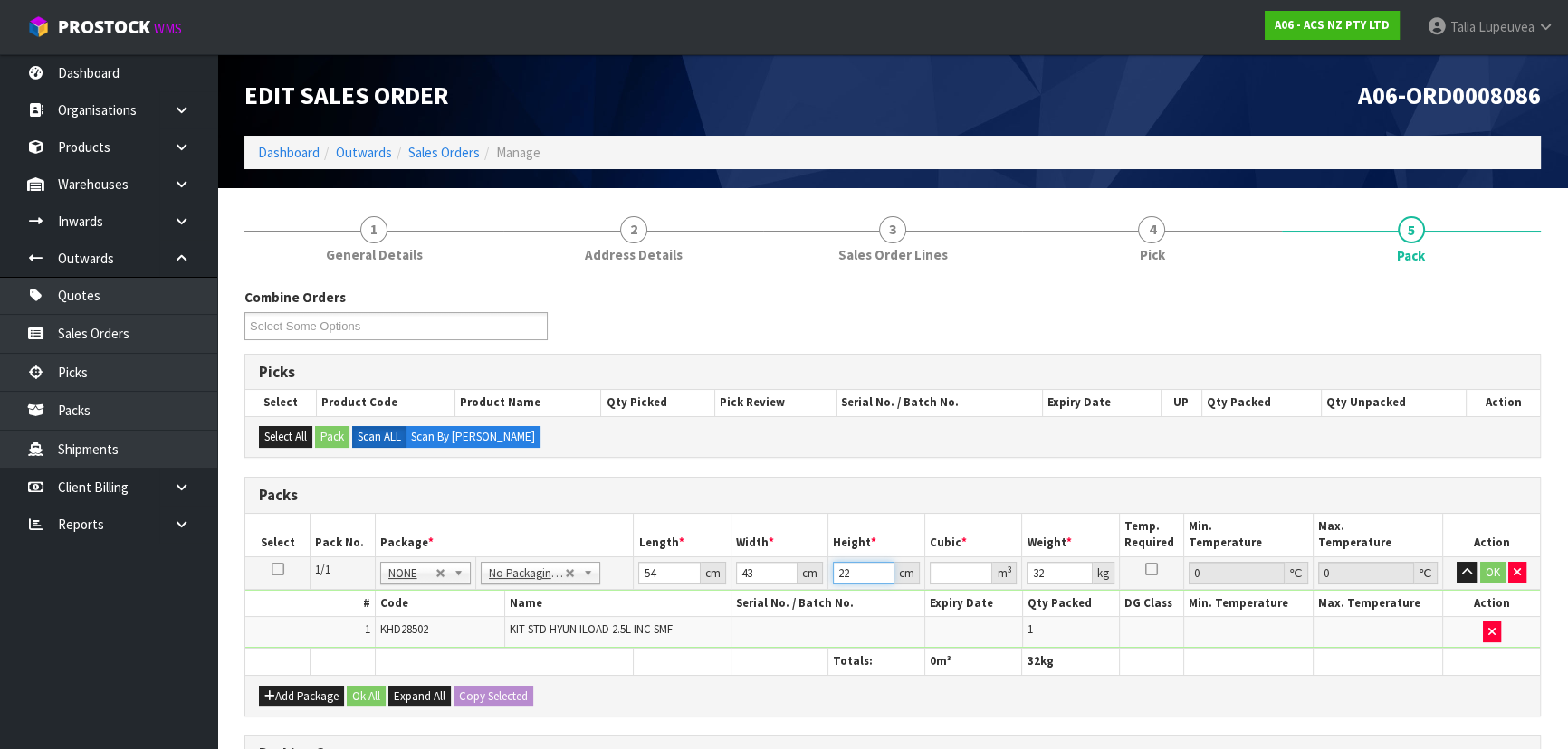
click at [848, 572] on input "22" at bounding box center [864, 573] width 62 height 23
click at [1492, 572] on button "OK" at bounding box center [1493, 573] width 25 height 22
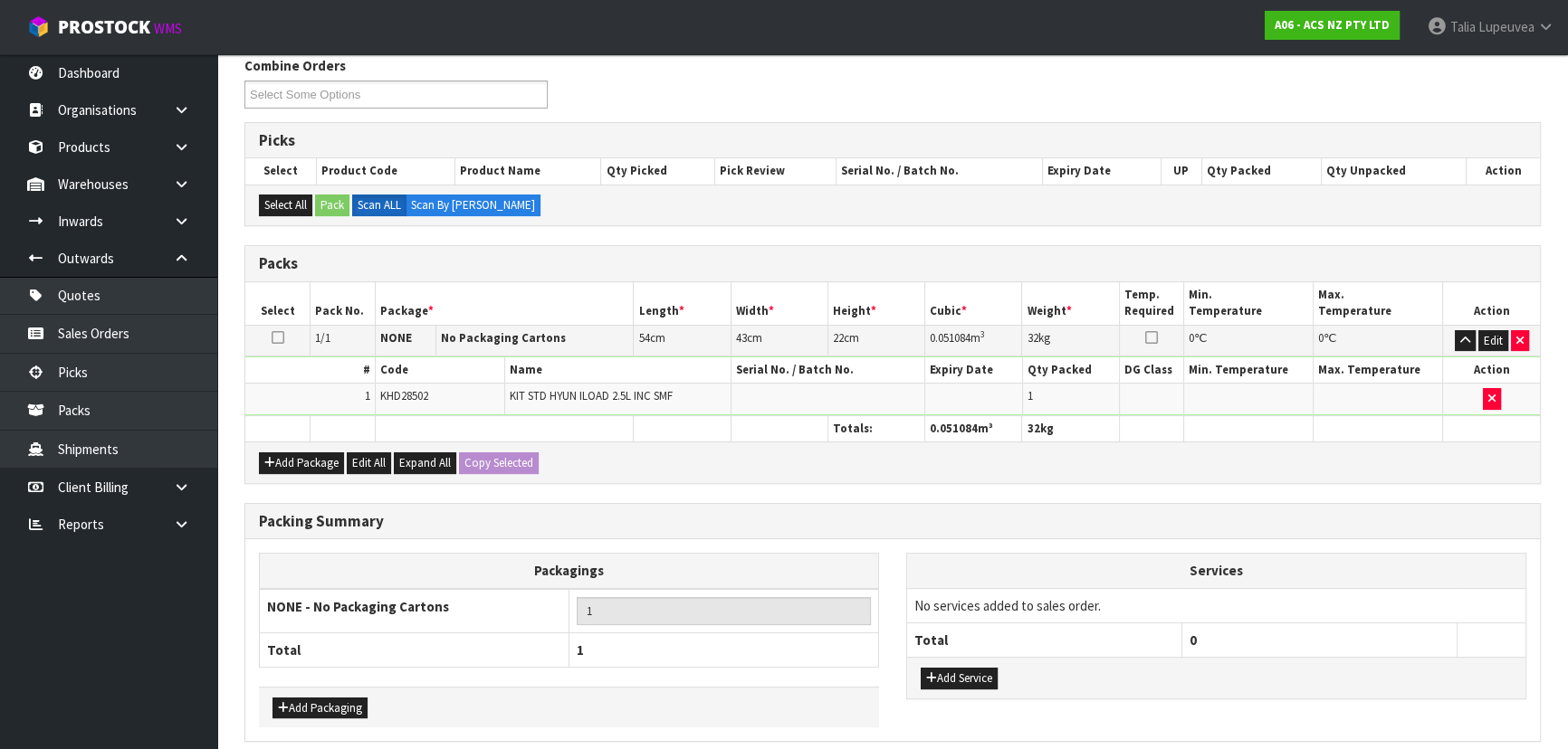
scroll to position [305, 0]
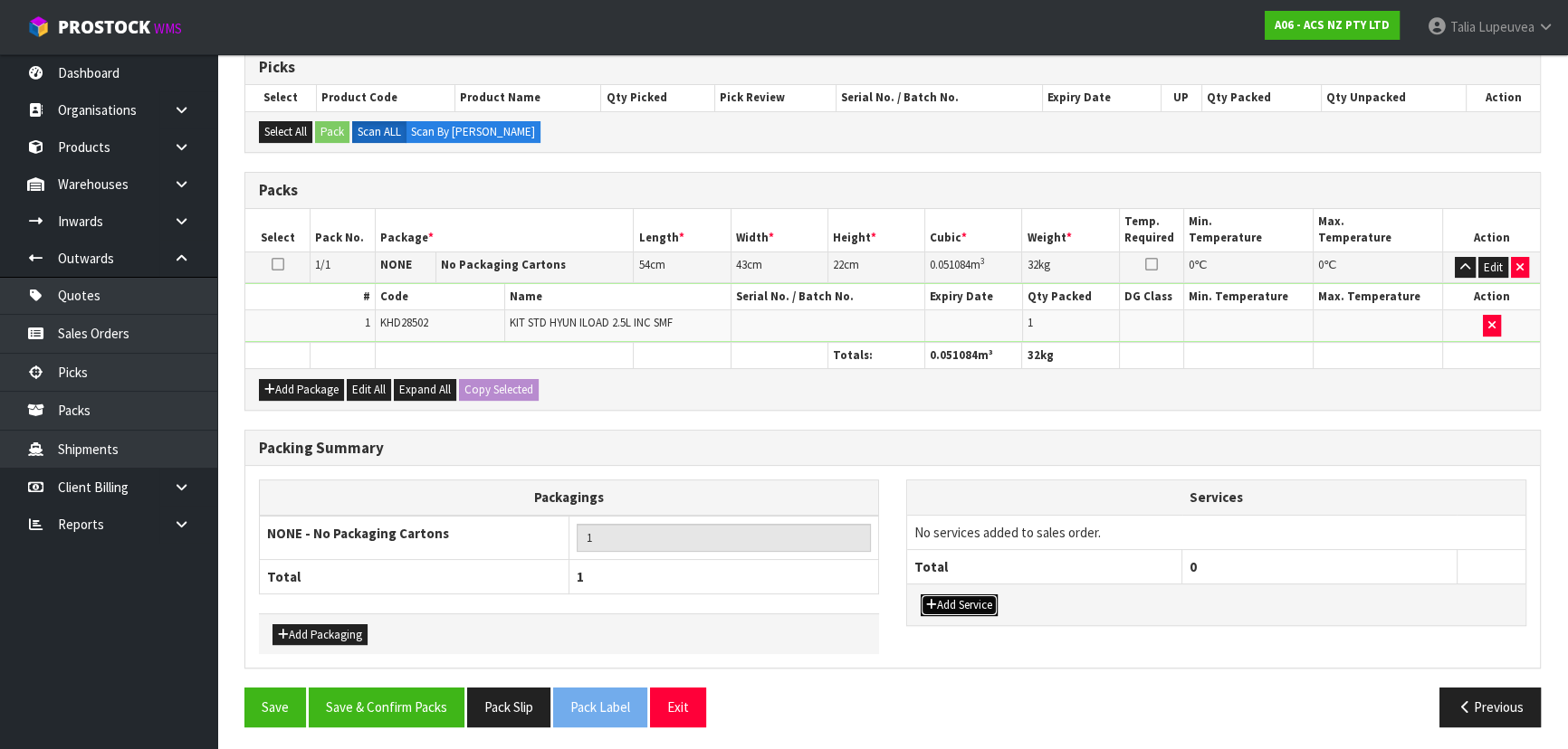
click at [974, 597] on button "Add Service" at bounding box center [959, 605] width 77 height 22
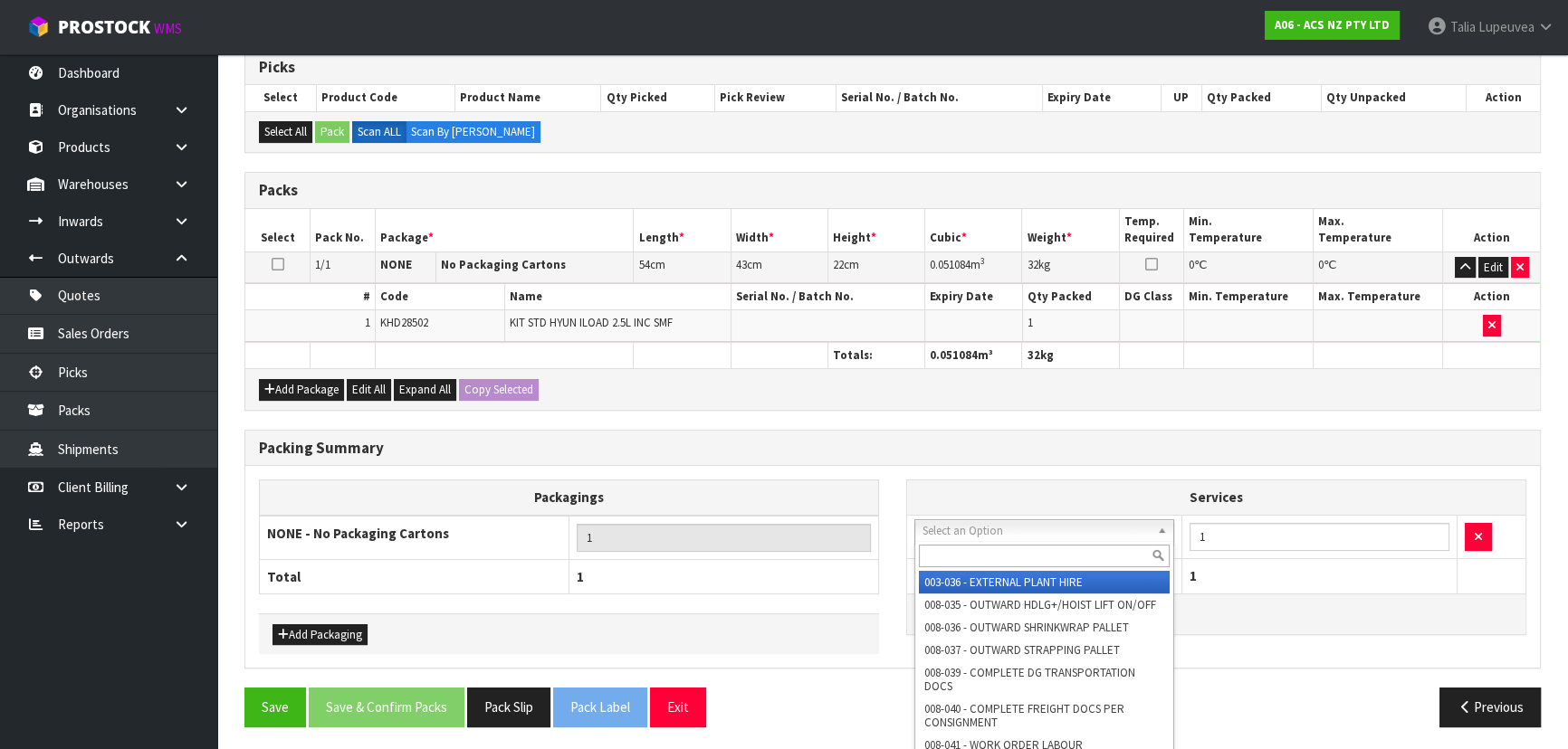
click at [985, 559] on input "text" at bounding box center [1044, 555] width 251 height 23
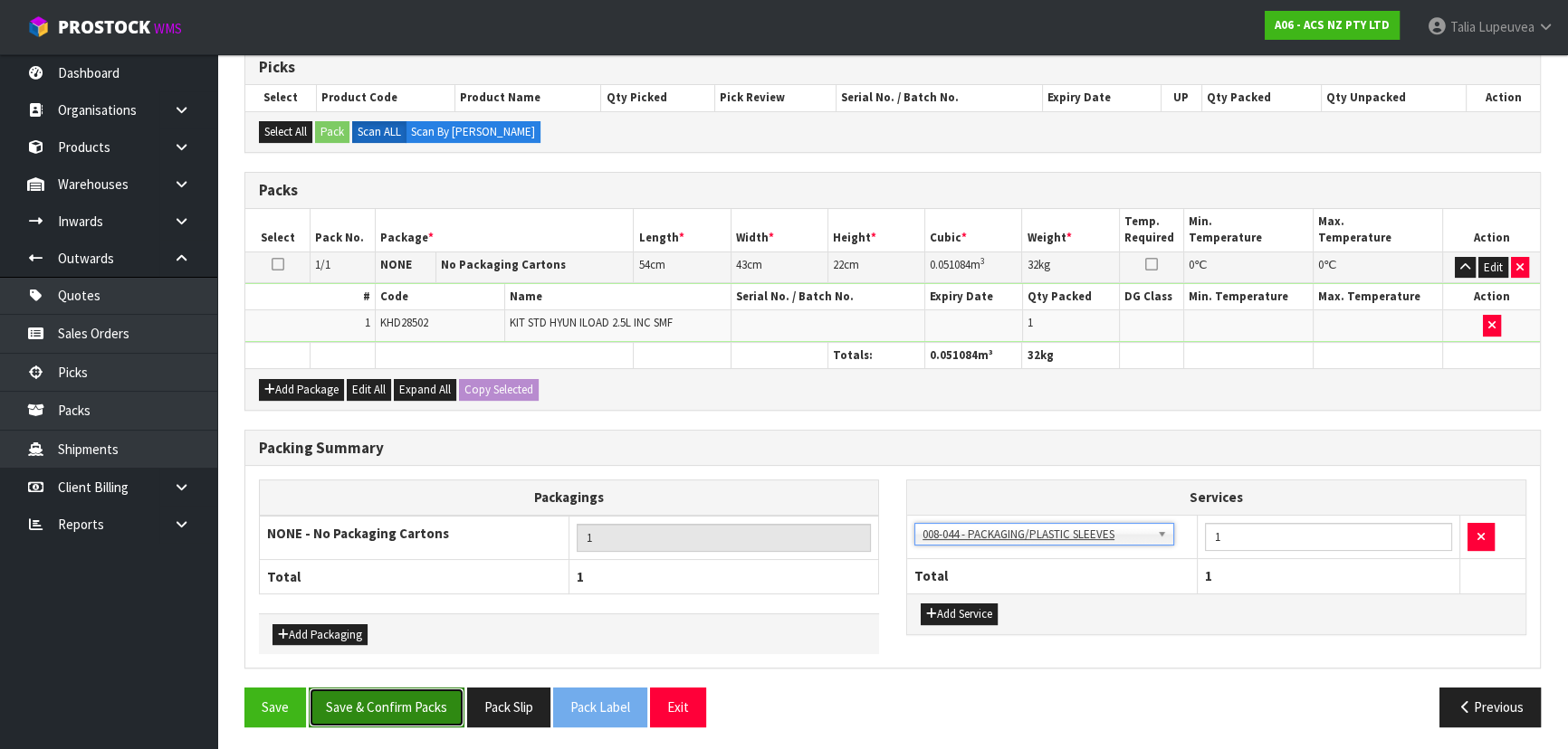
click at [443, 709] on button "Save & Confirm Packs" at bounding box center [386, 707] width 155 height 39
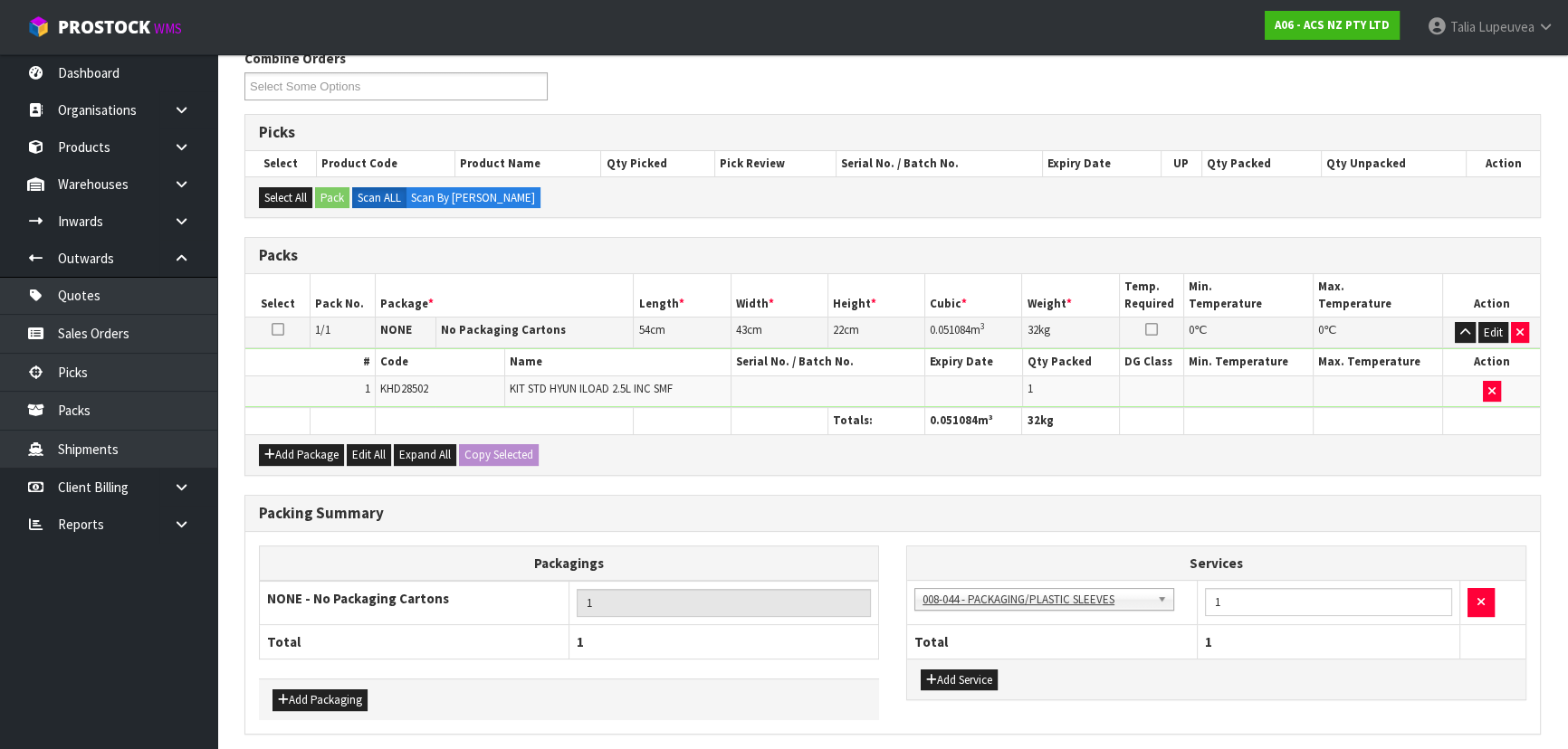
scroll to position [0, 0]
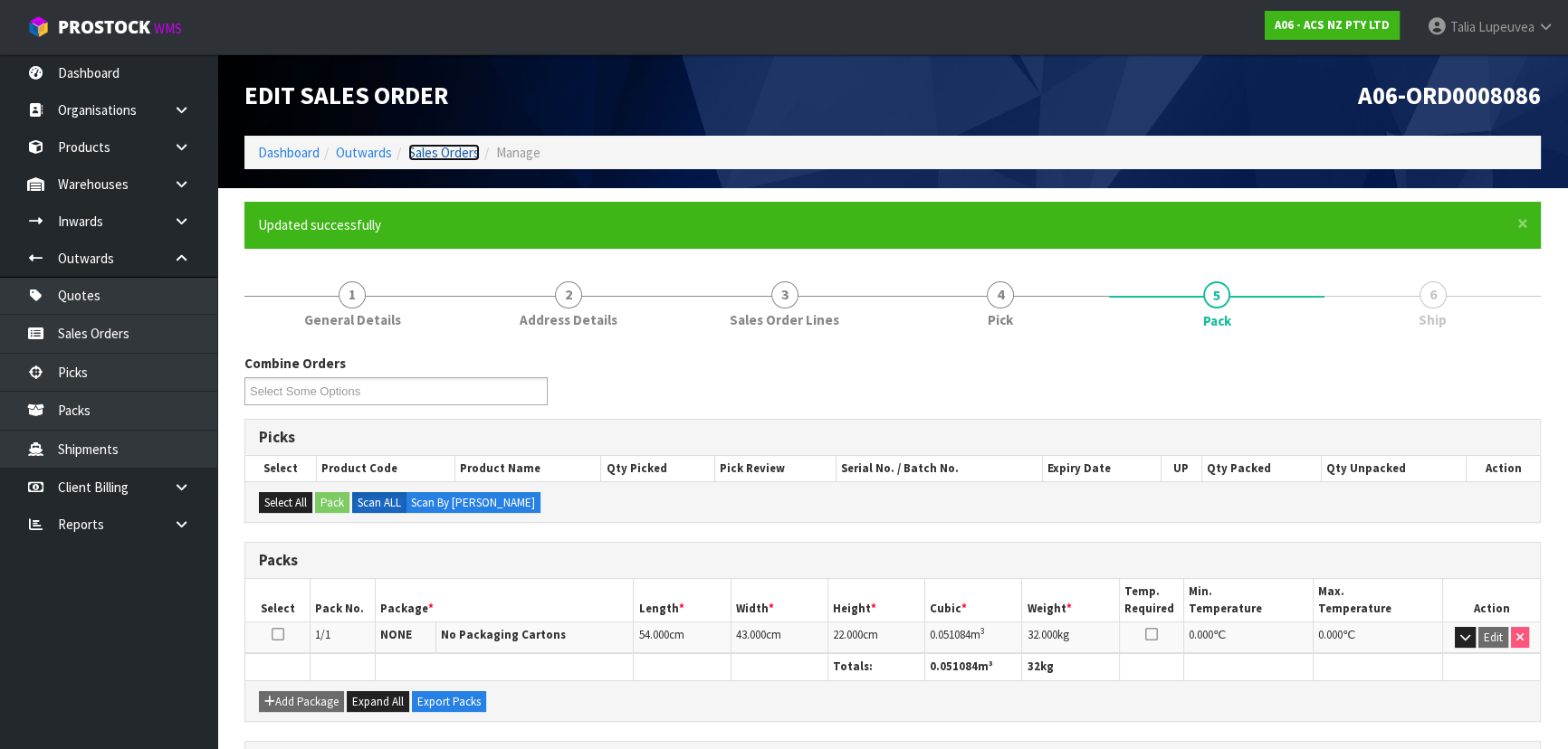
click at [434, 155] on link "Sales Orders" at bounding box center [444, 152] width 72 height 17
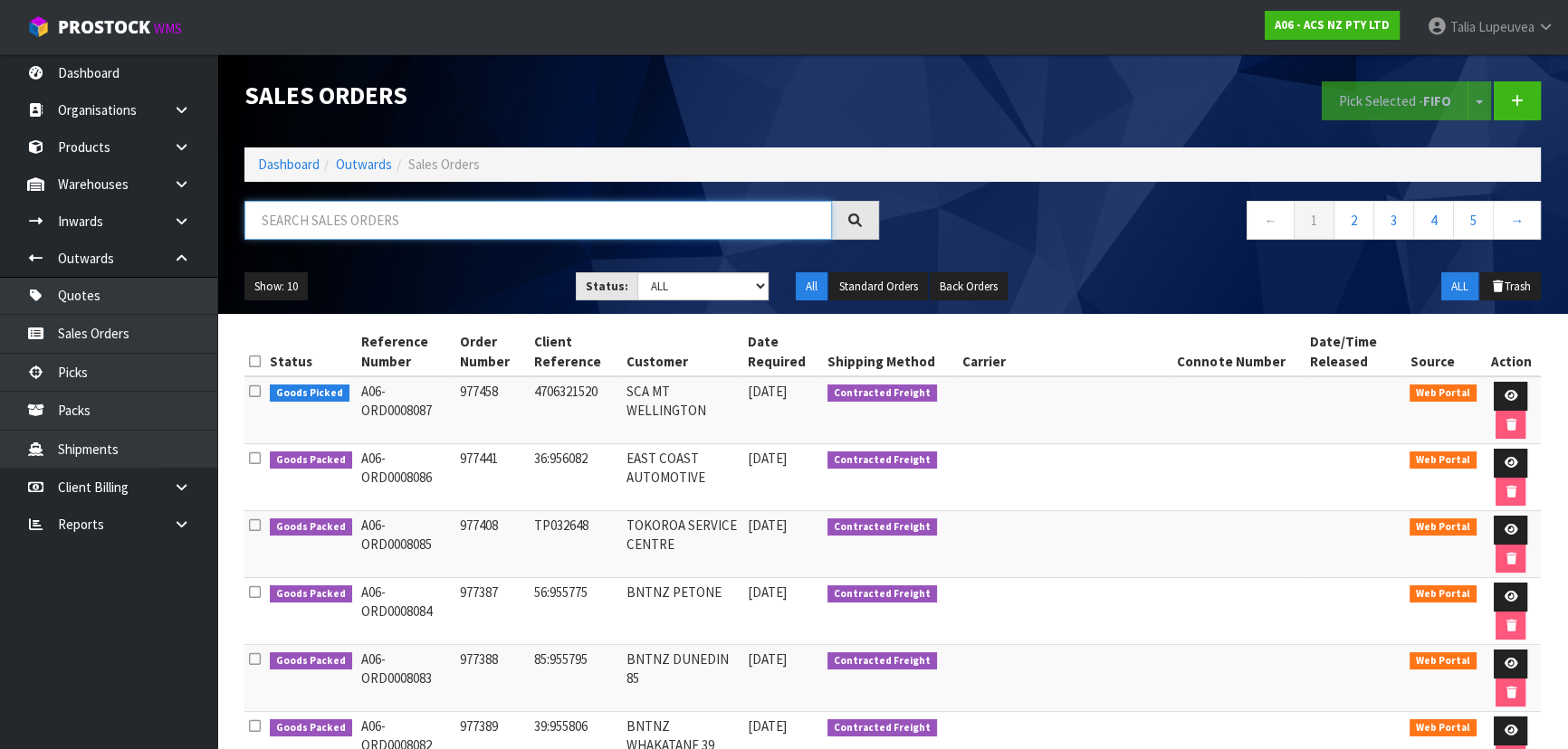
click at [424, 229] on input "text" at bounding box center [538, 220] width 587 height 39
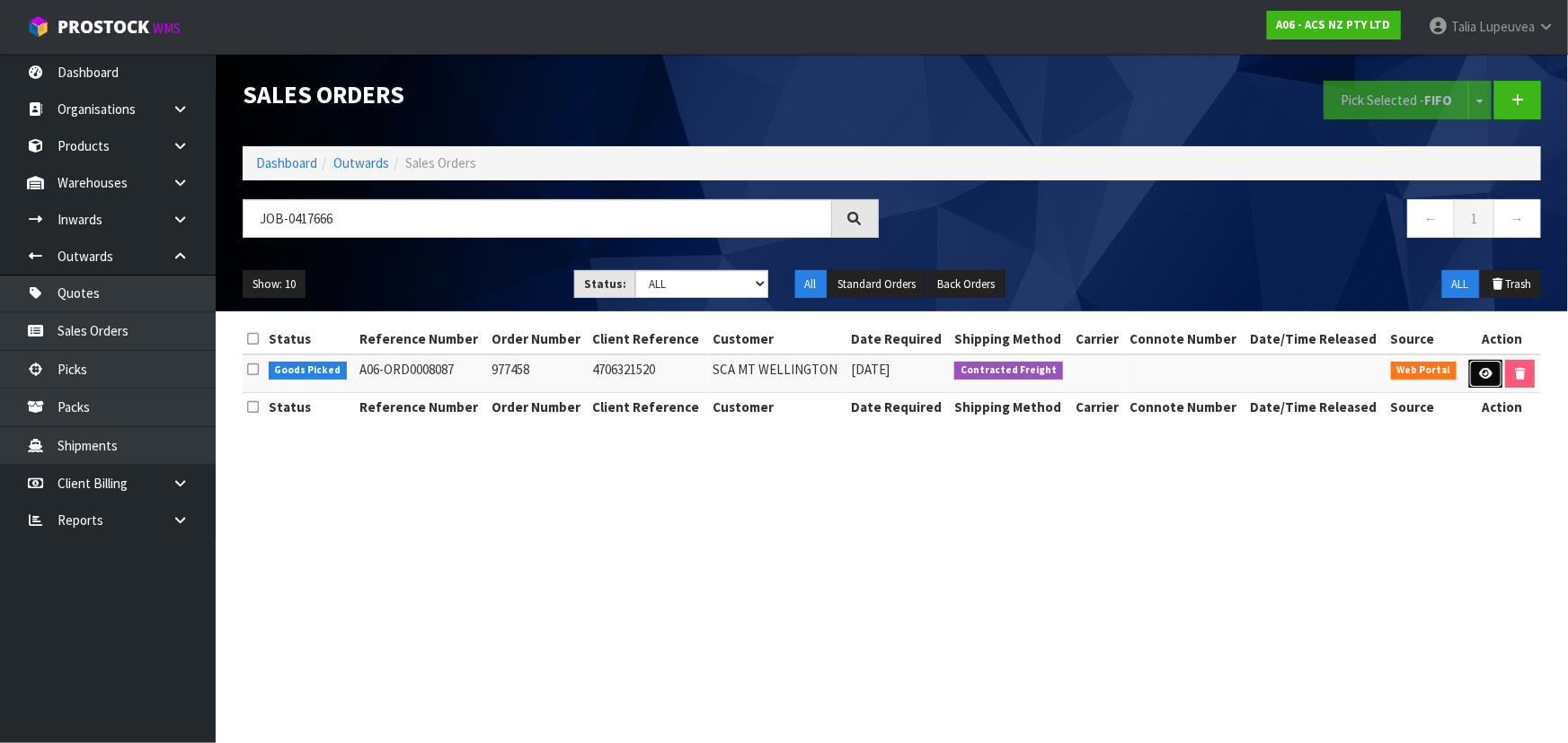
click at [1491, 376] on link at bounding box center [1485, 374] width 33 height 29
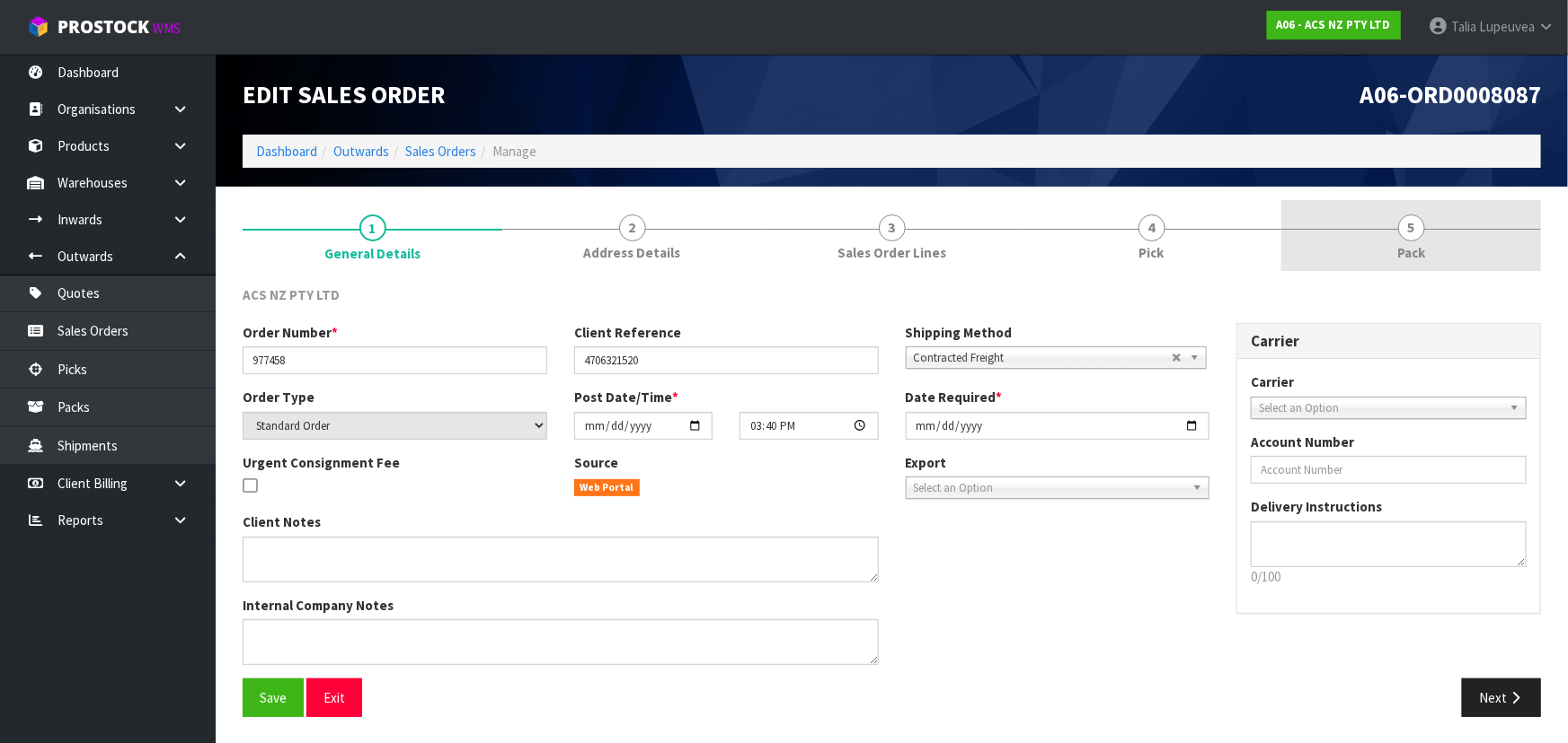
click at [1436, 243] on link "5 Pack" at bounding box center [1411, 235] width 260 height 71
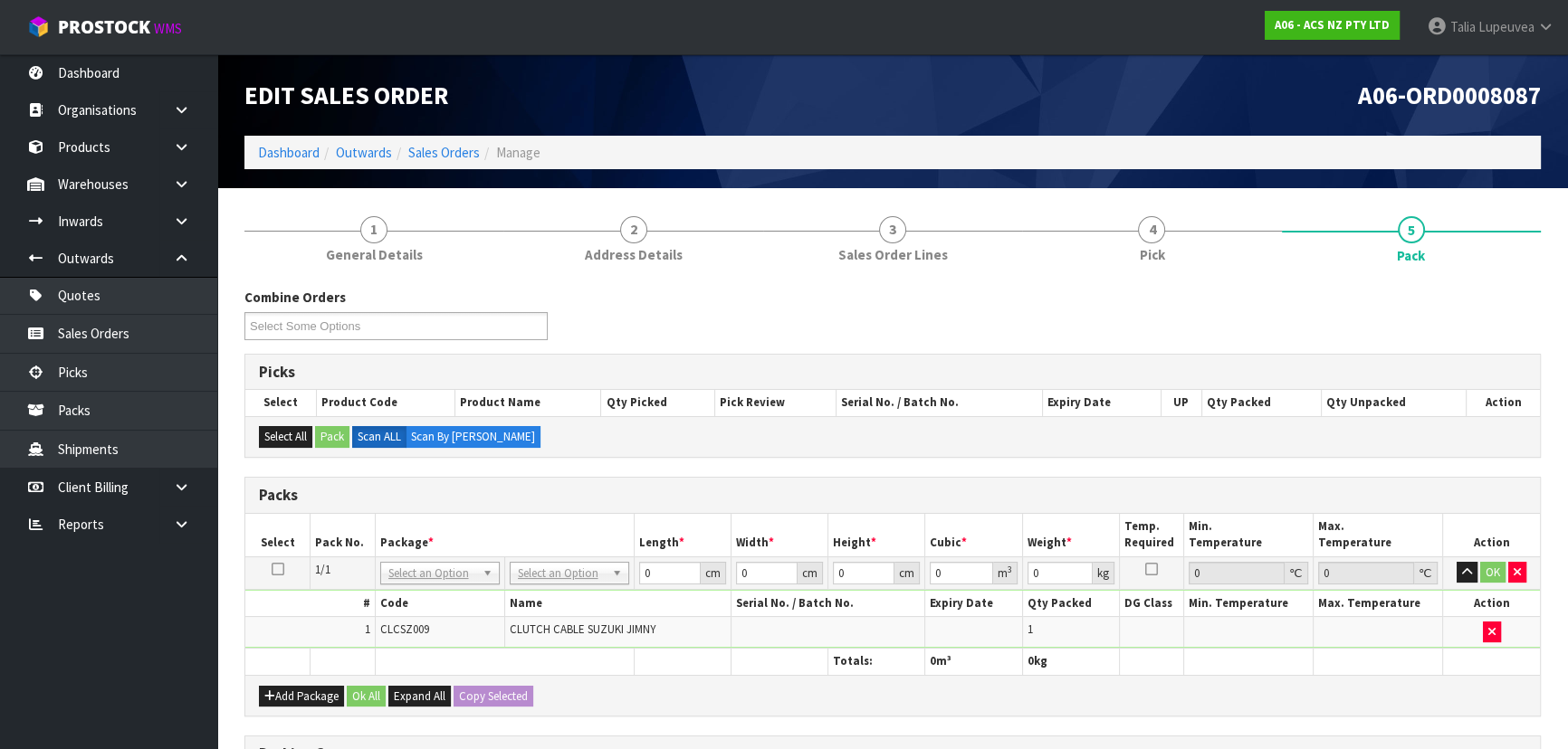
click at [778, 444] on div "Select All Pack Scan ALL Scan By [PERSON_NAME]" at bounding box center [893, 436] width 1294 height 41
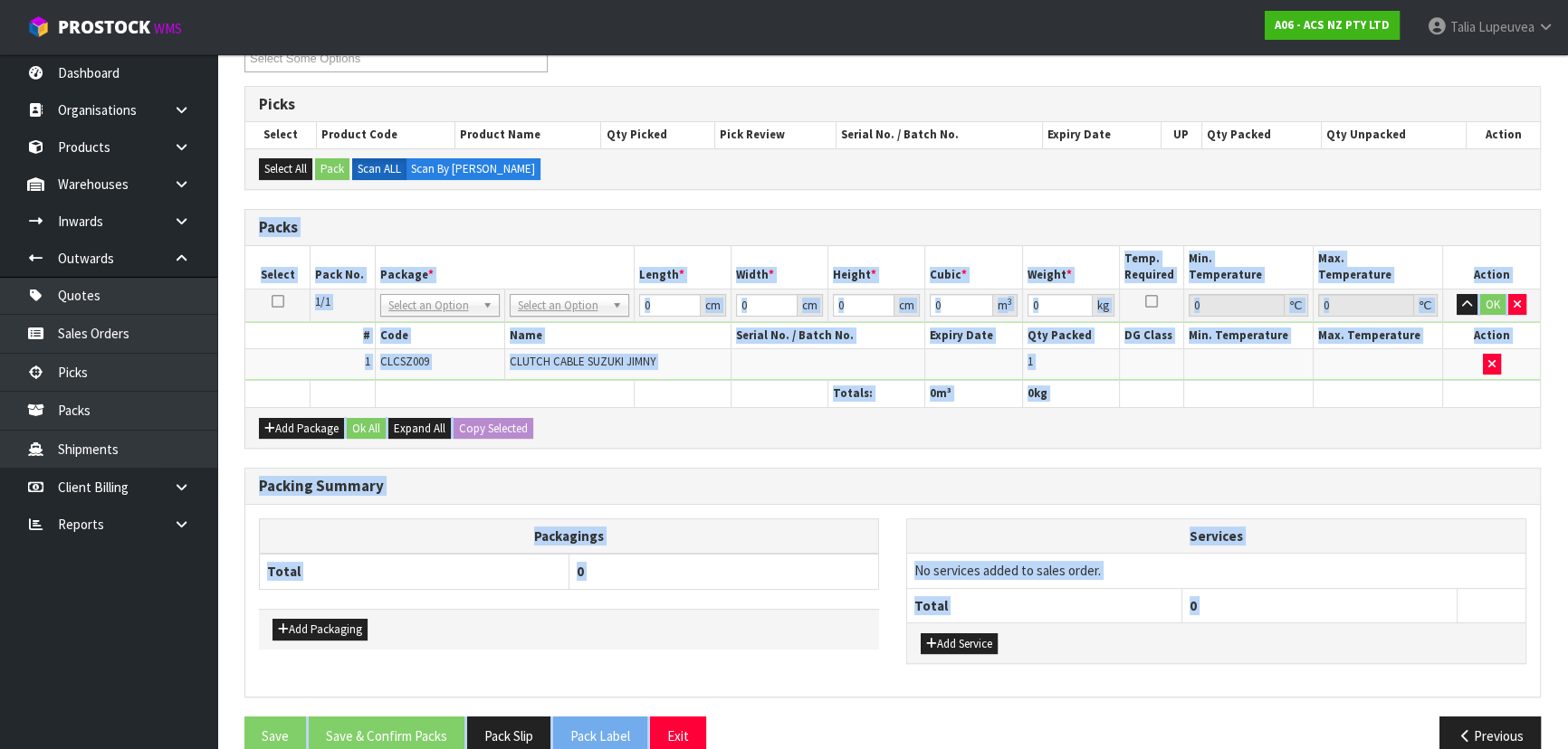
drag, startPoint x: 778, startPoint y: 444, endPoint x: 850, endPoint y: 787, distance: 350.5
click at [850, 482] on html "Toggle navigation ProStock WMS A06 - ACS NZ PTY LTD Talia Lupeuvea Logout Dashb…" at bounding box center [784, 106] width 1568 height 749
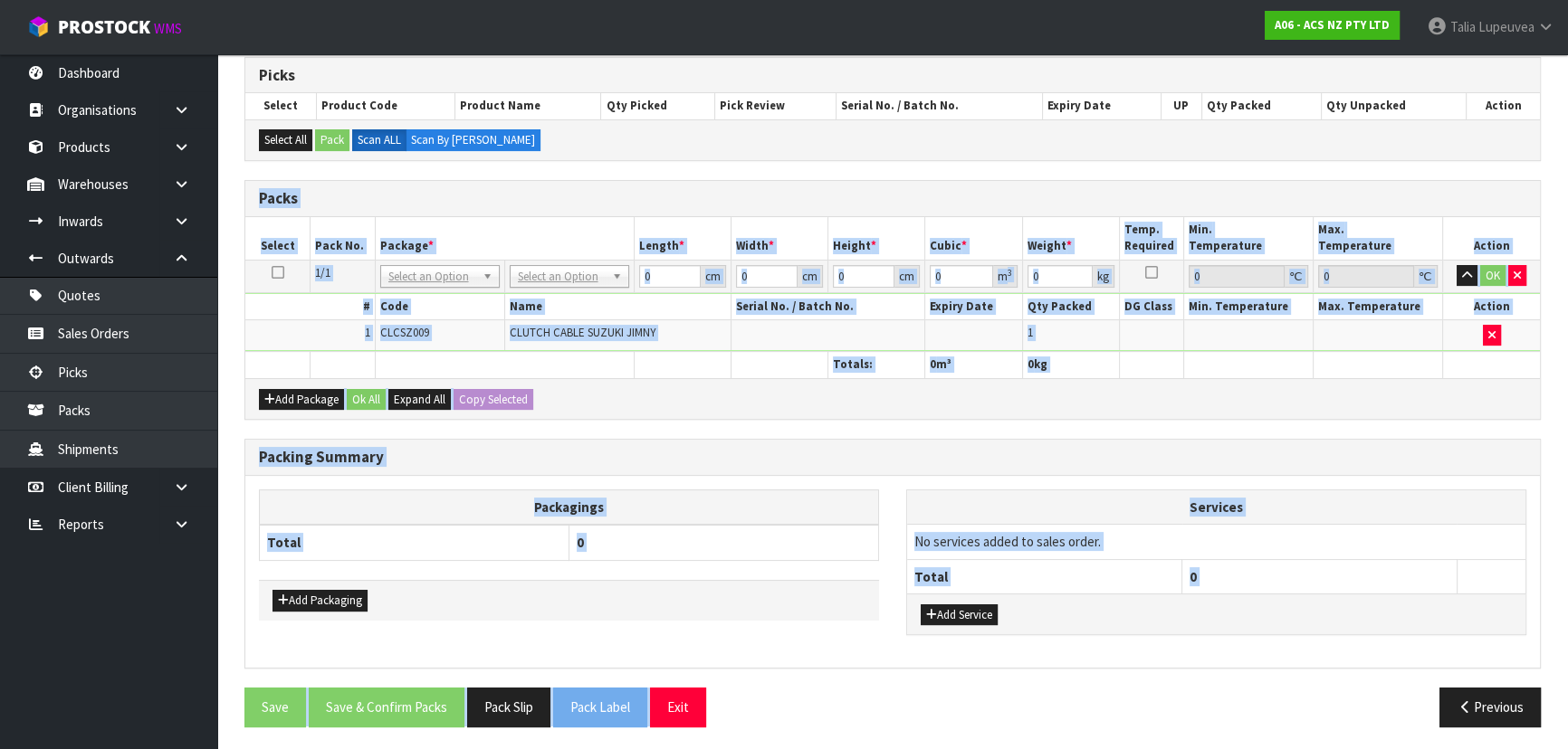
click at [1121, 440] on div "Packing Summary" at bounding box center [893, 458] width 1294 height 36
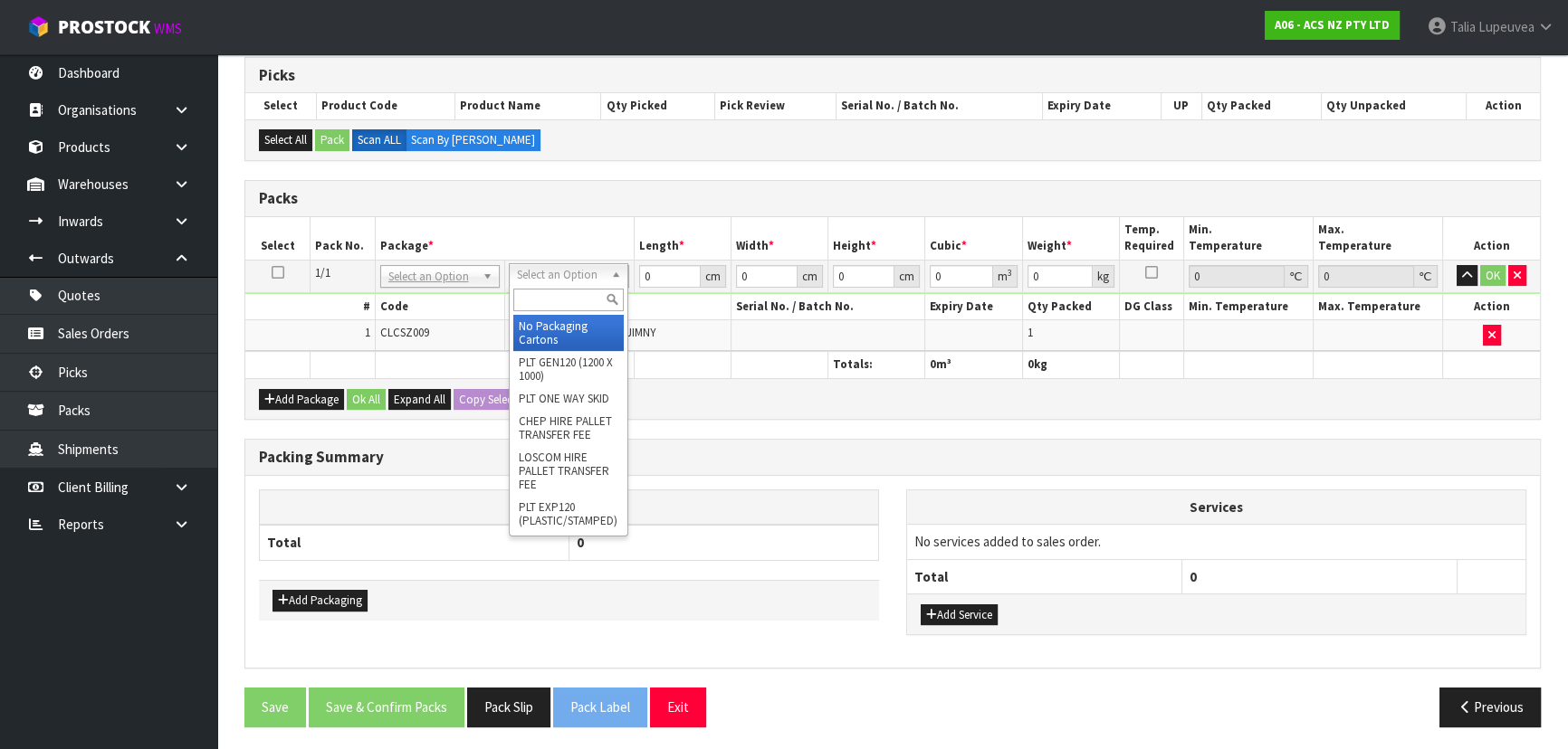
click at [553, 296] on input "text" at bounding box center [568, 300] width 110 height 23
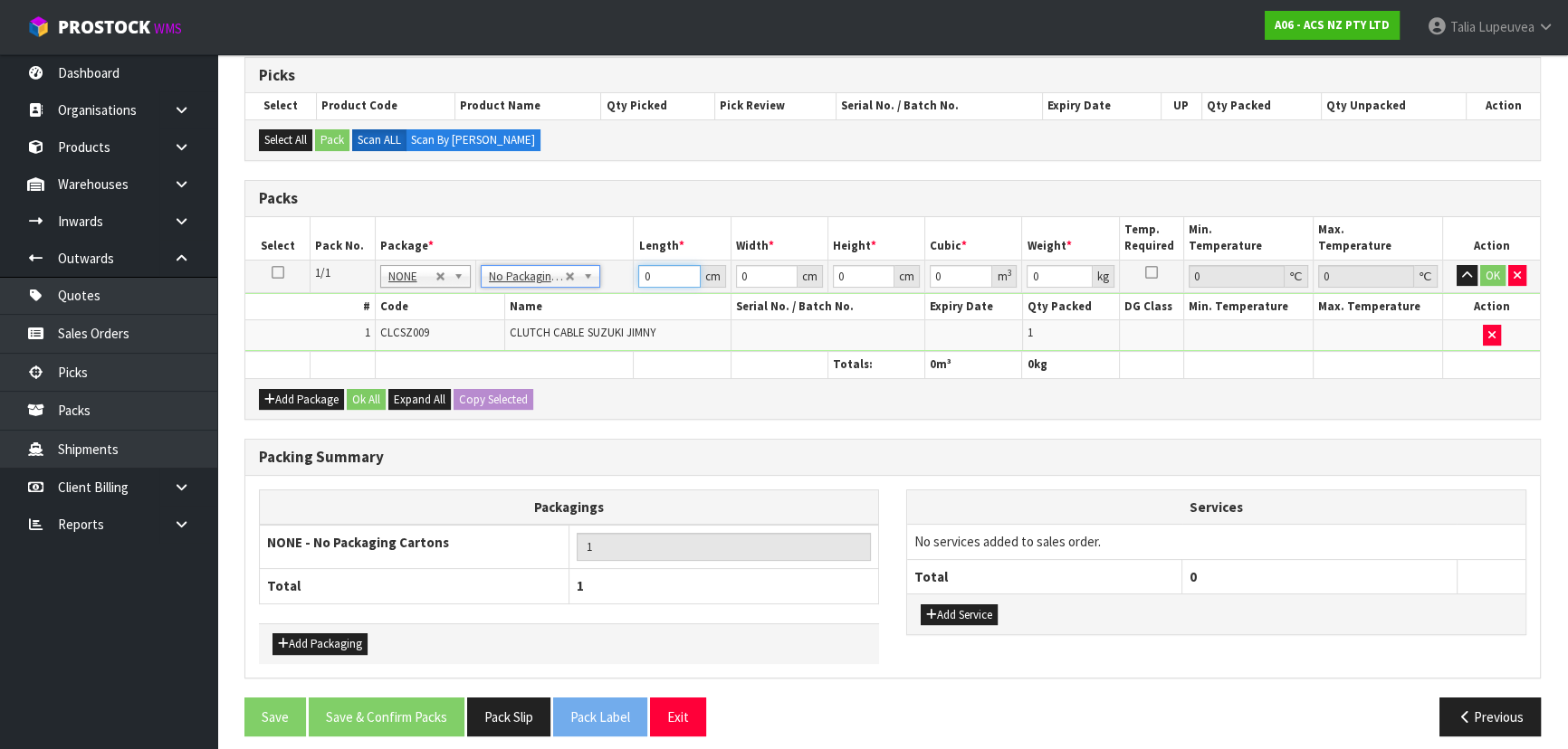
drag, startPoint x: 654, startPoint y: 276, endPoint x: 620, endPoint y: 275, distance: 34.0
click at [620, 275] on tr "1/1 NONE 007-001 007-002 007-004 007-009 007-013 007-014 007-015 007-017 007-01…" at bounding box center [893, 276] width 1294 height 33
click at [1487, 275] on button "OK" at bounding box center [1493, 276] width 25 height 22
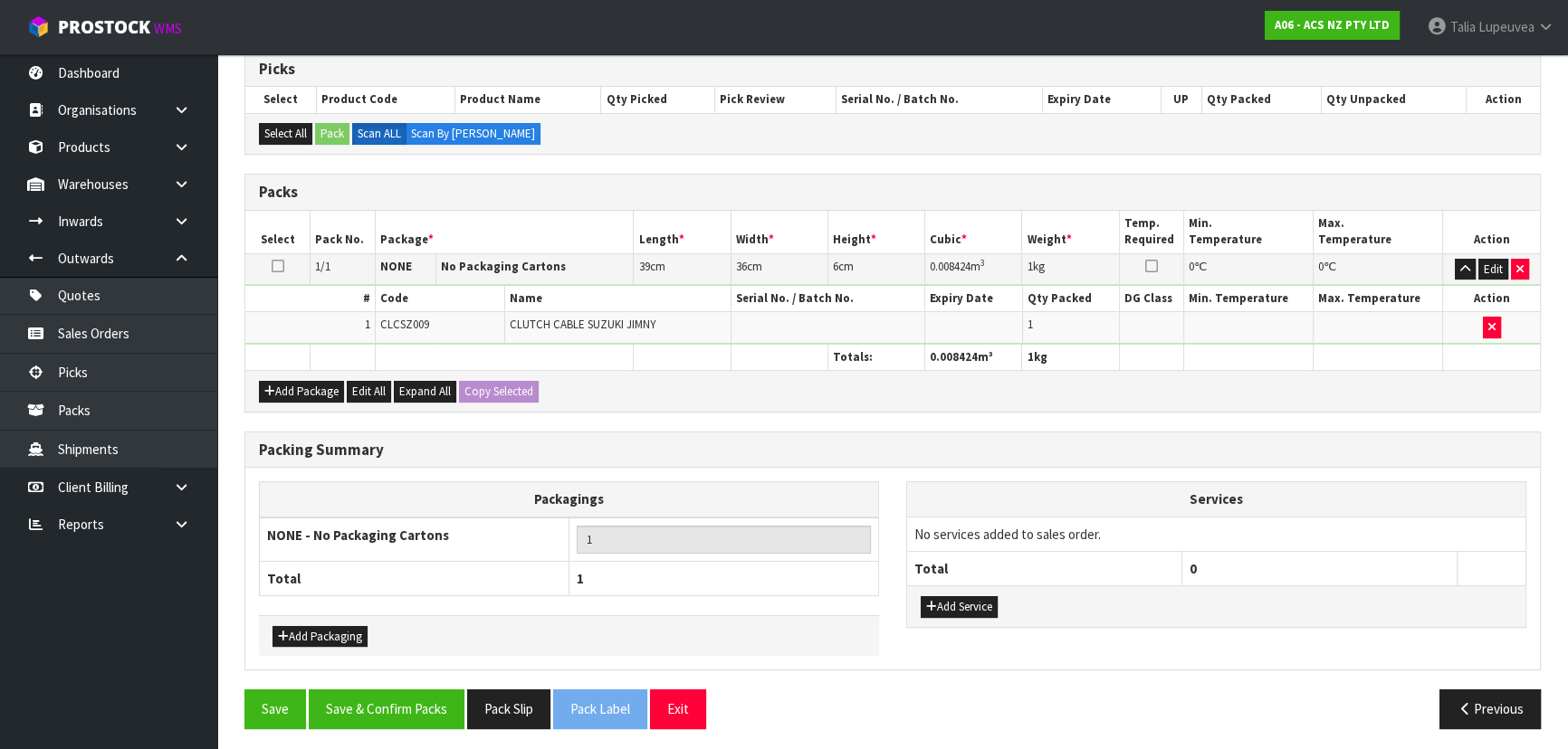
scroll to position [305, 0]
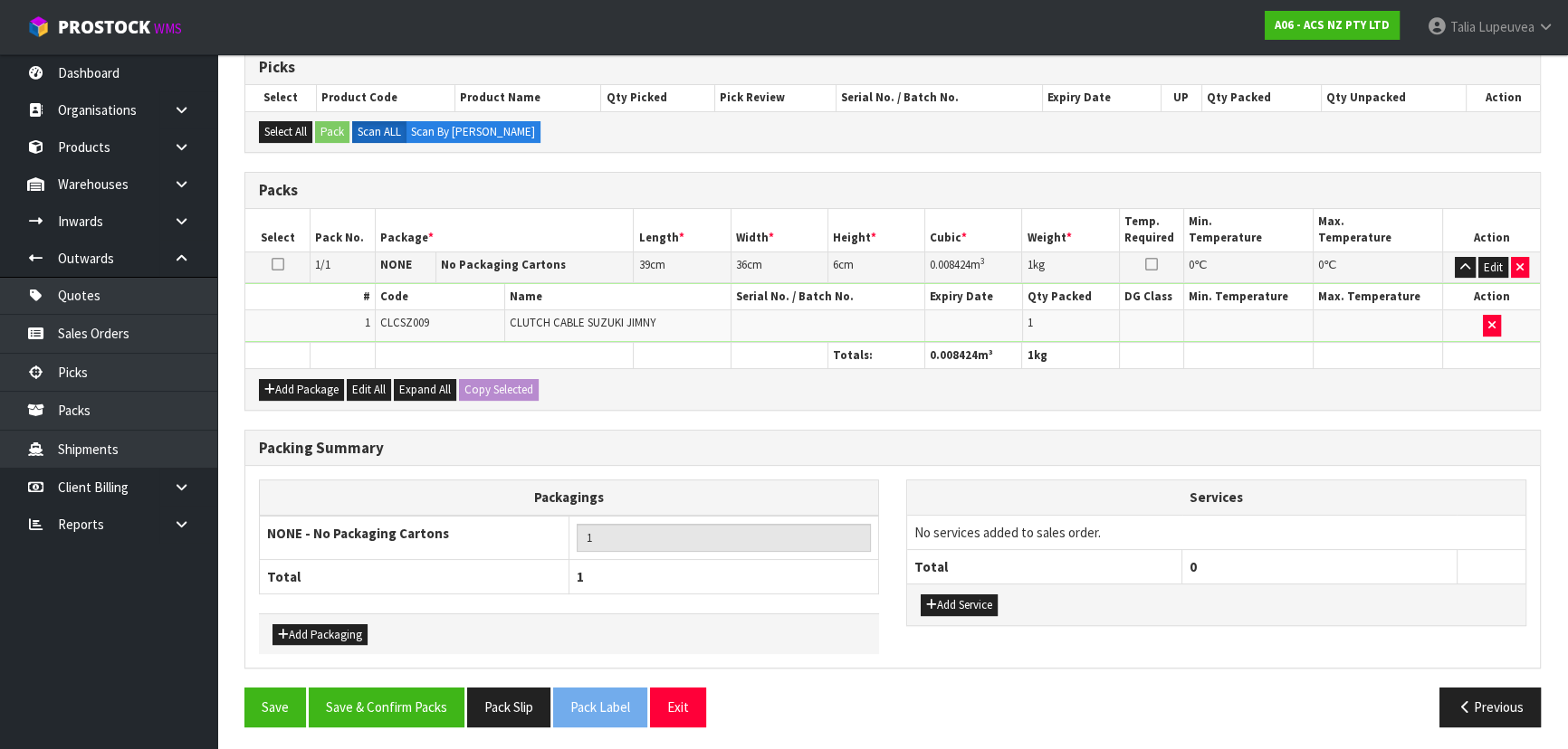
click at [980, 588] on div "Add Service" at bounding box center [1216, 604] width 618 height 41
click at [974, 597] on button "Add Service" at bounding box center [959, 605] width 77 height 22
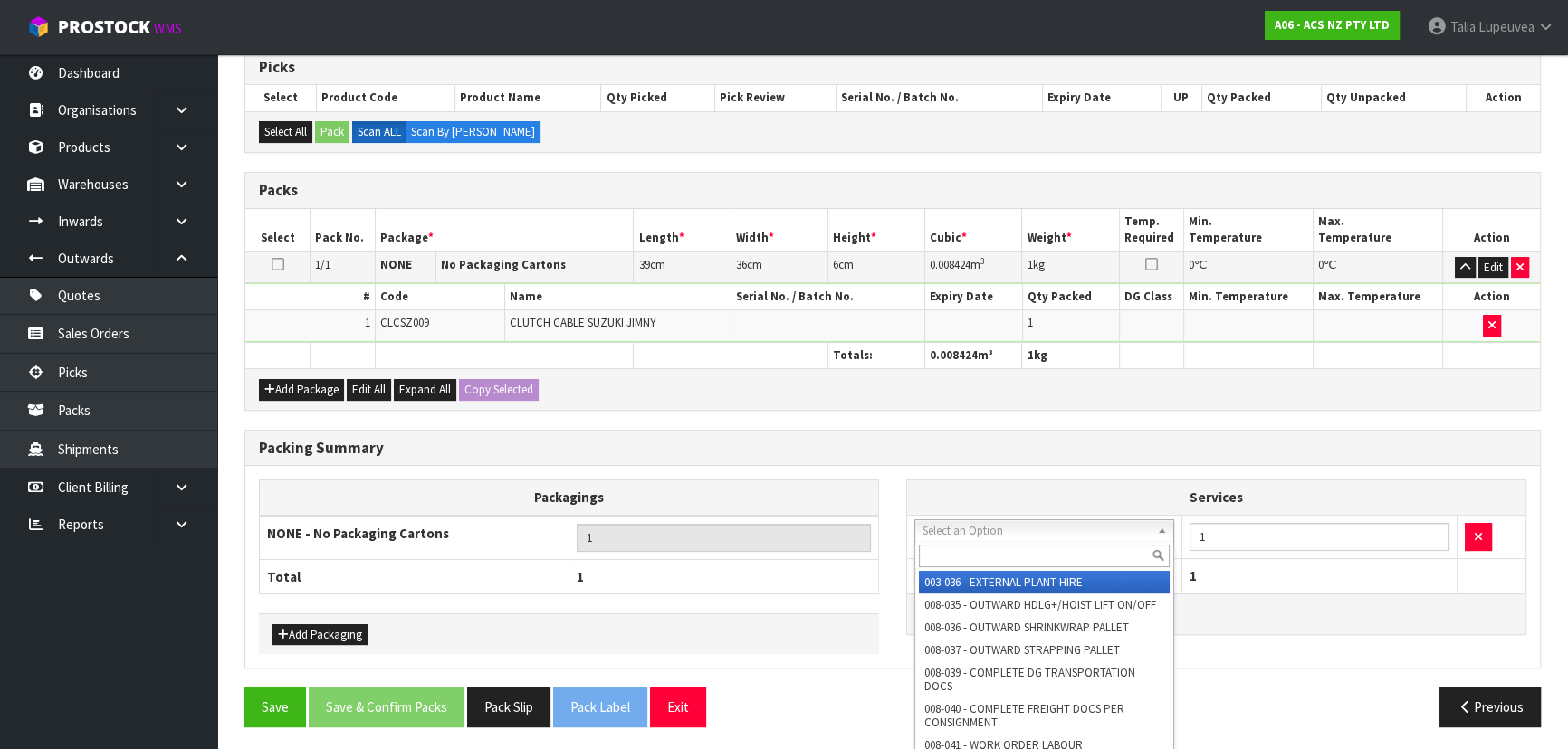
click at [964, 553] on input "text" at bounding box center [1044, 555] width 251 height 23
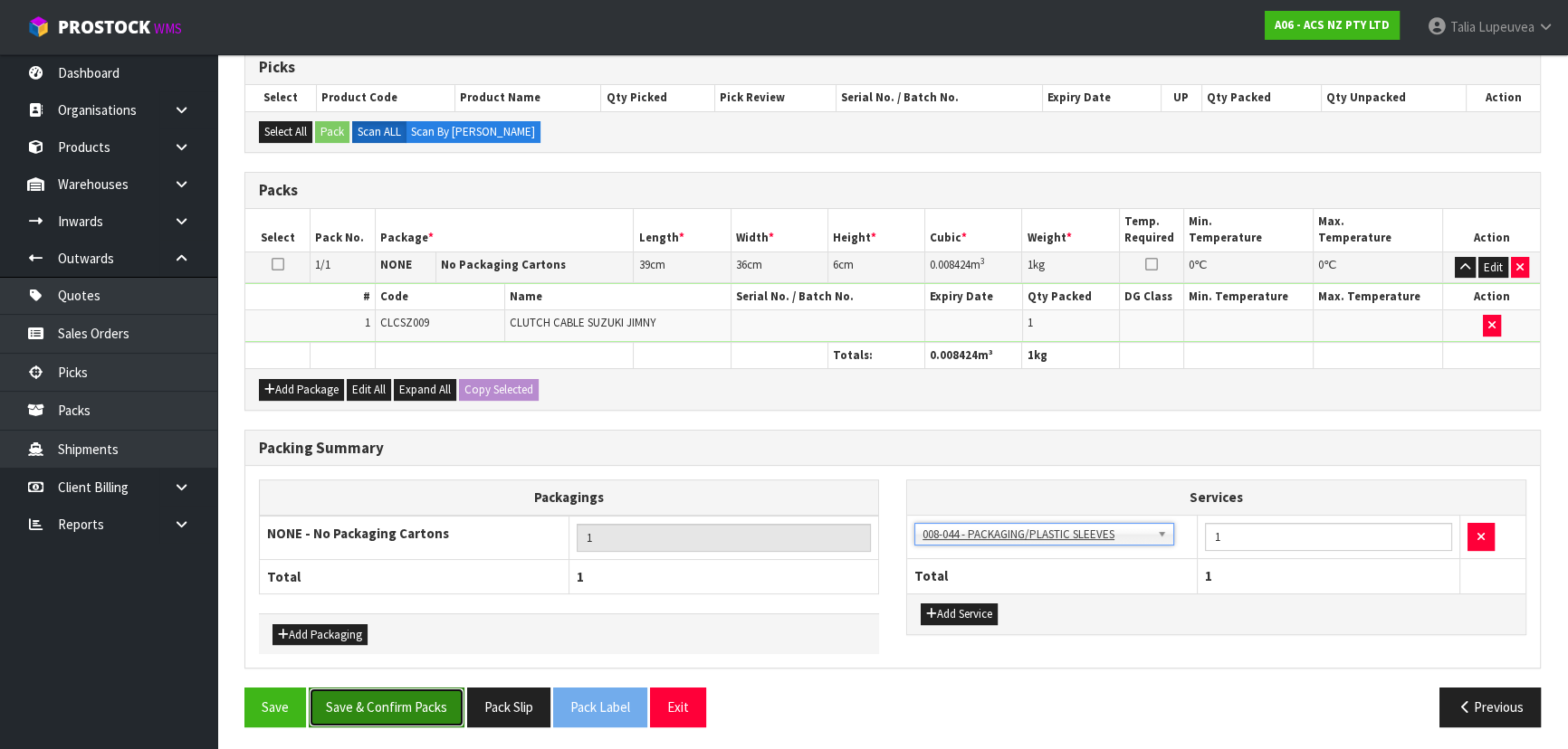
click at [454, 694] on button "Save & Confirm Packs" at bounding box center [386, 707] width 155 height 39
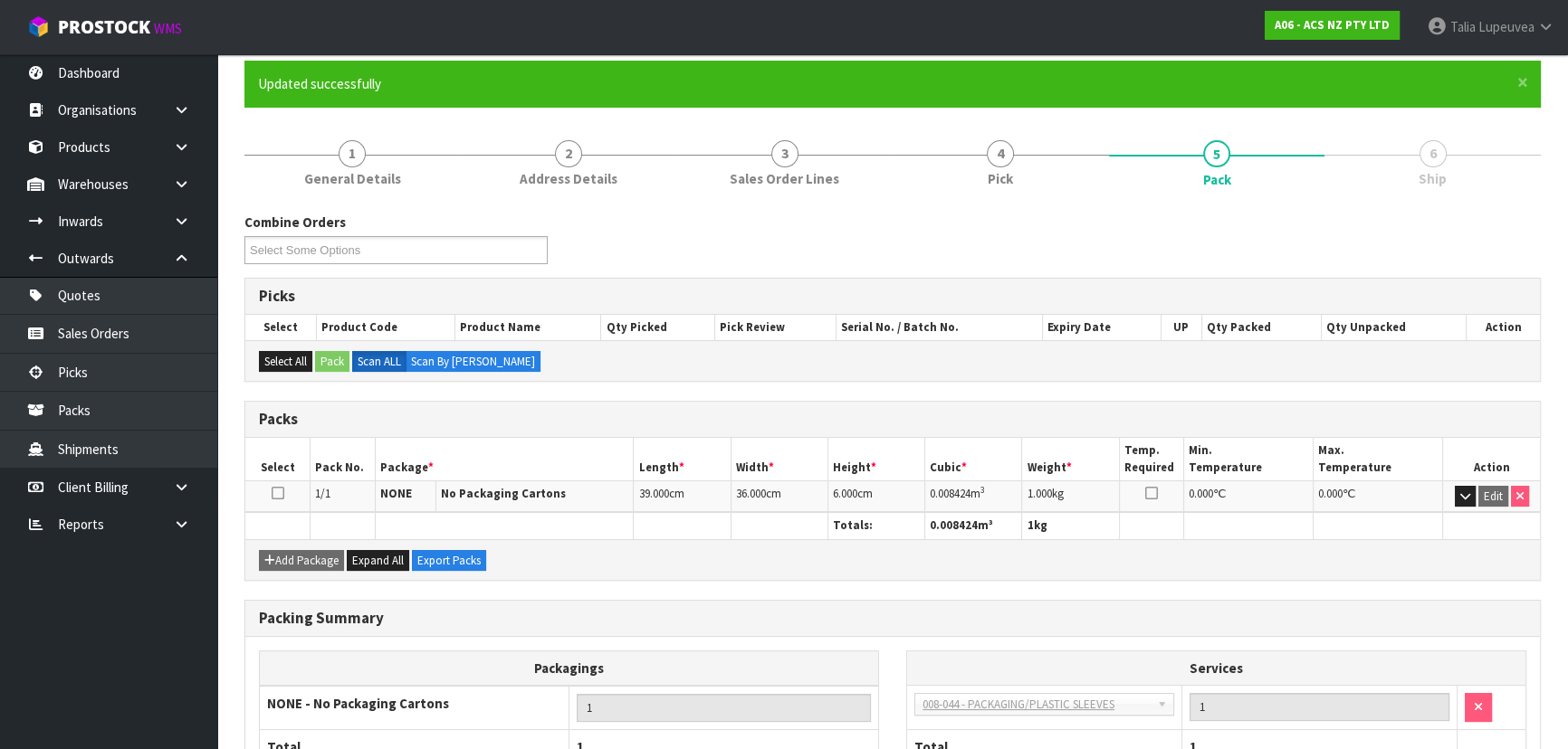
scroll to position [0, 0]
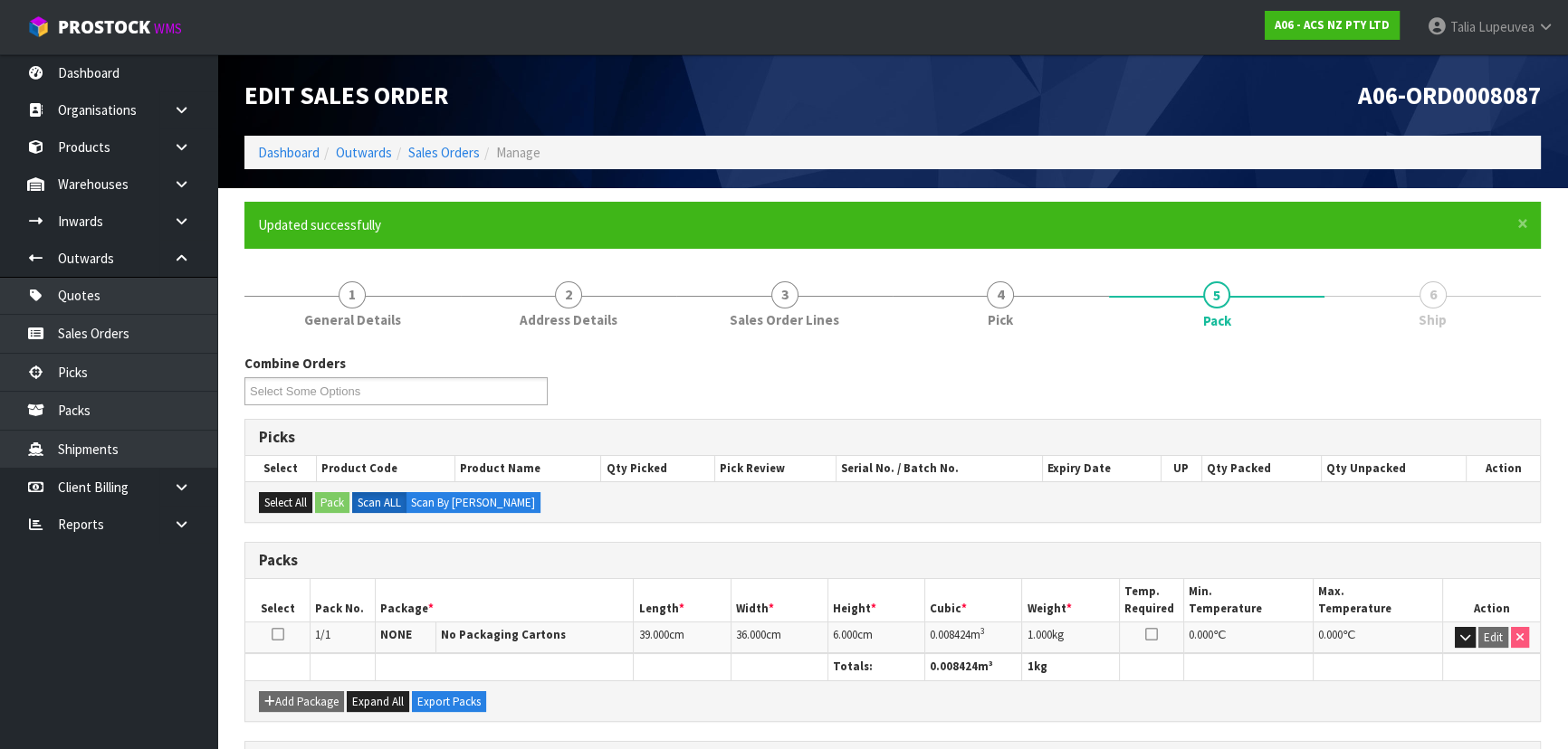
click at [309, 163] on ol "Dashboard Outwards Sales Orders Manage" at bounding box center [893, 152] width 1296 height 34
click at [308, 162] on ol "Dashboard Outwards Sales Orders Manage" at bounding box center [893, 152] width 1296 height 34
click at [308, 156] on link "Dashboard" at bounding box center [289, 152] width 62 height 17
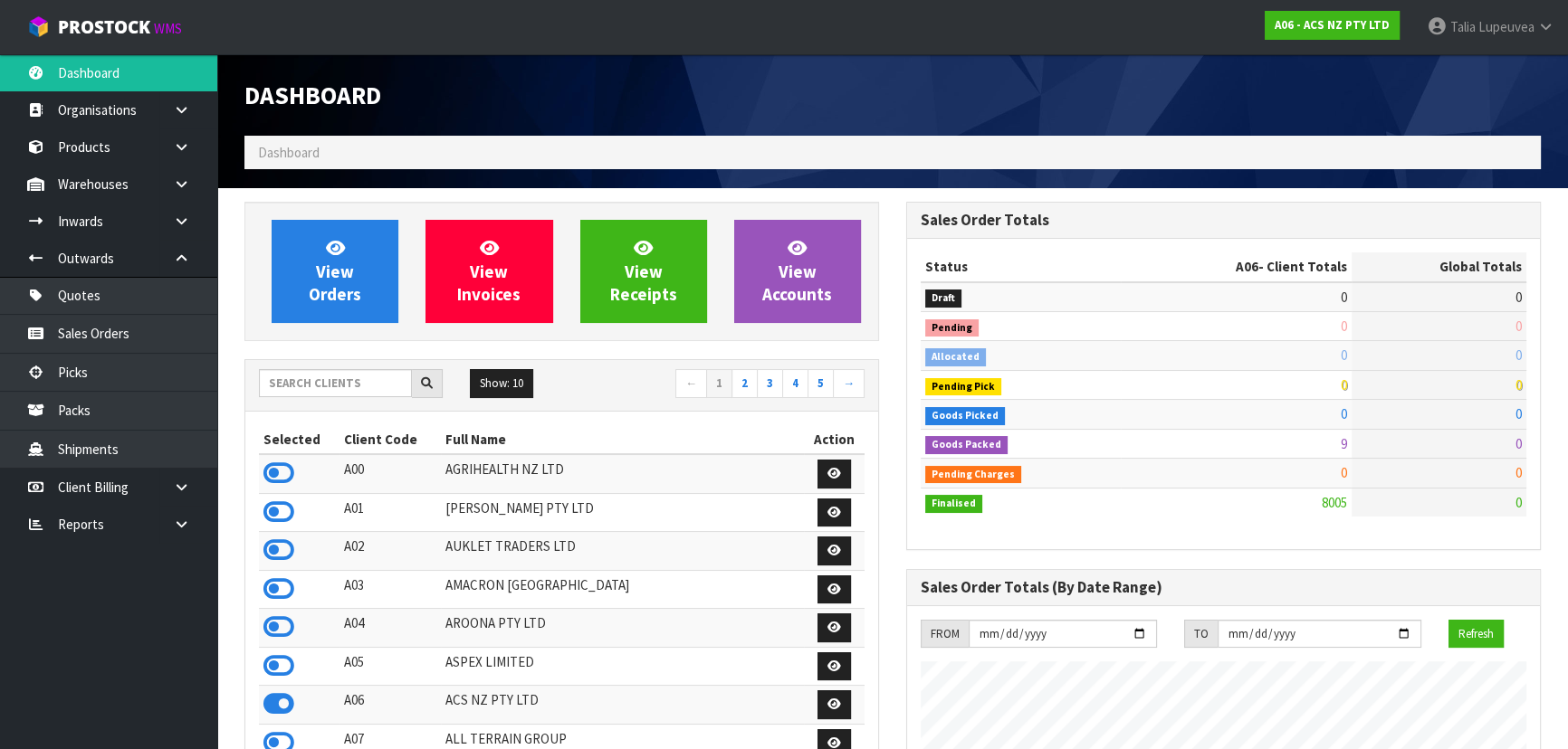
scroll to position [1369, 661]
click at [383, 393] on input "text" at bounding box center [335, 383] width 153 height 28
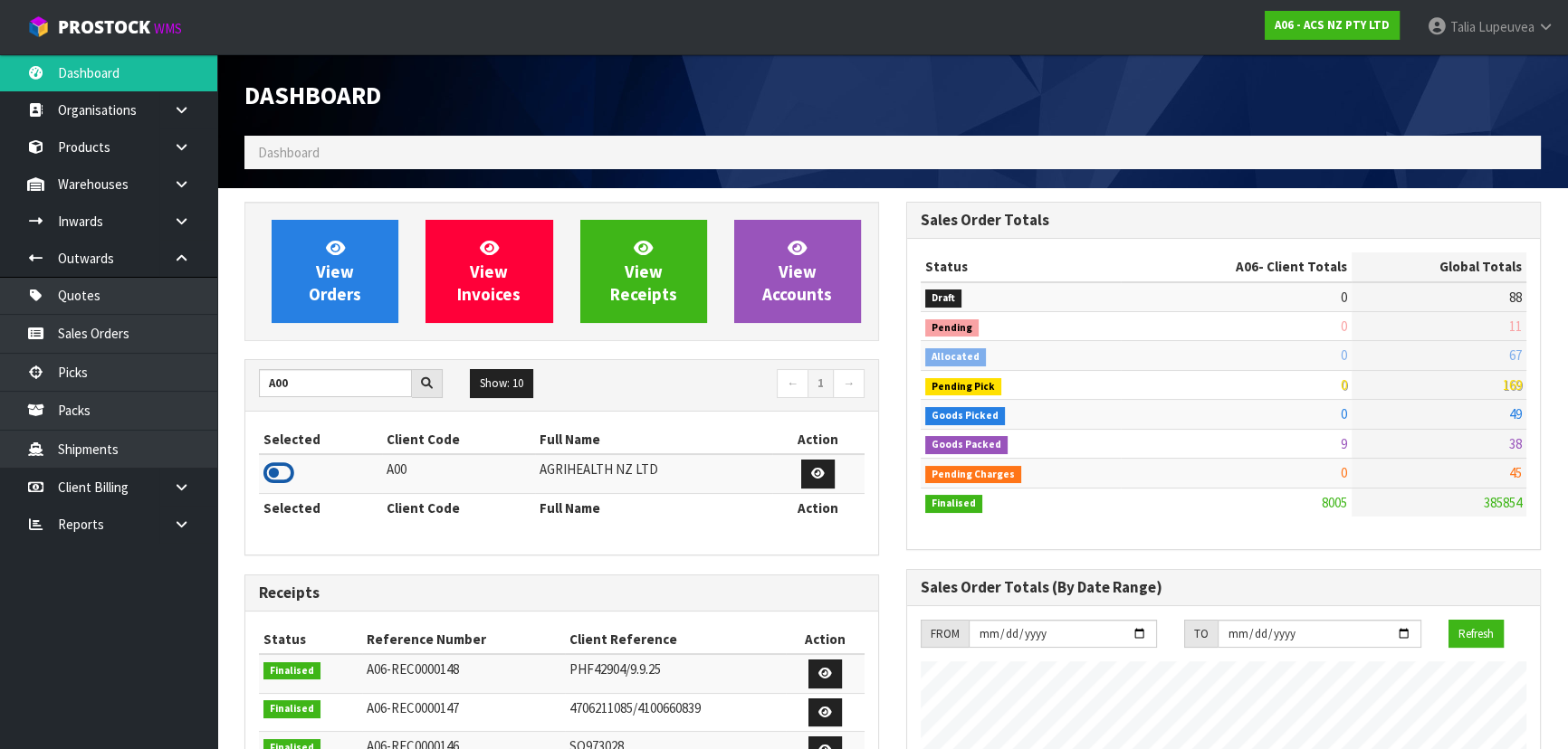
click at [274, 470] on icon at bounding box center [279, 474] width 31 height 27
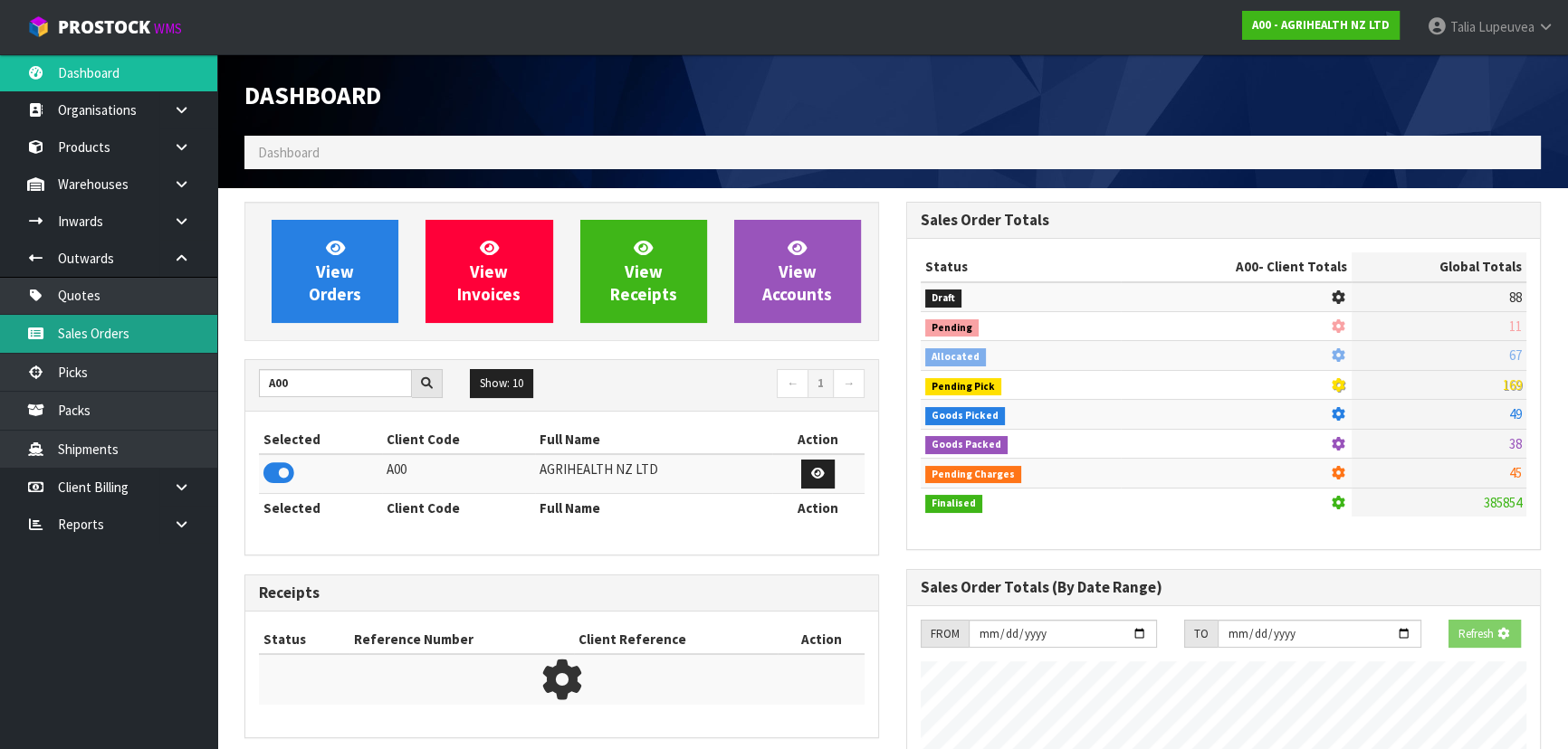
scroll to position [1127, 661]
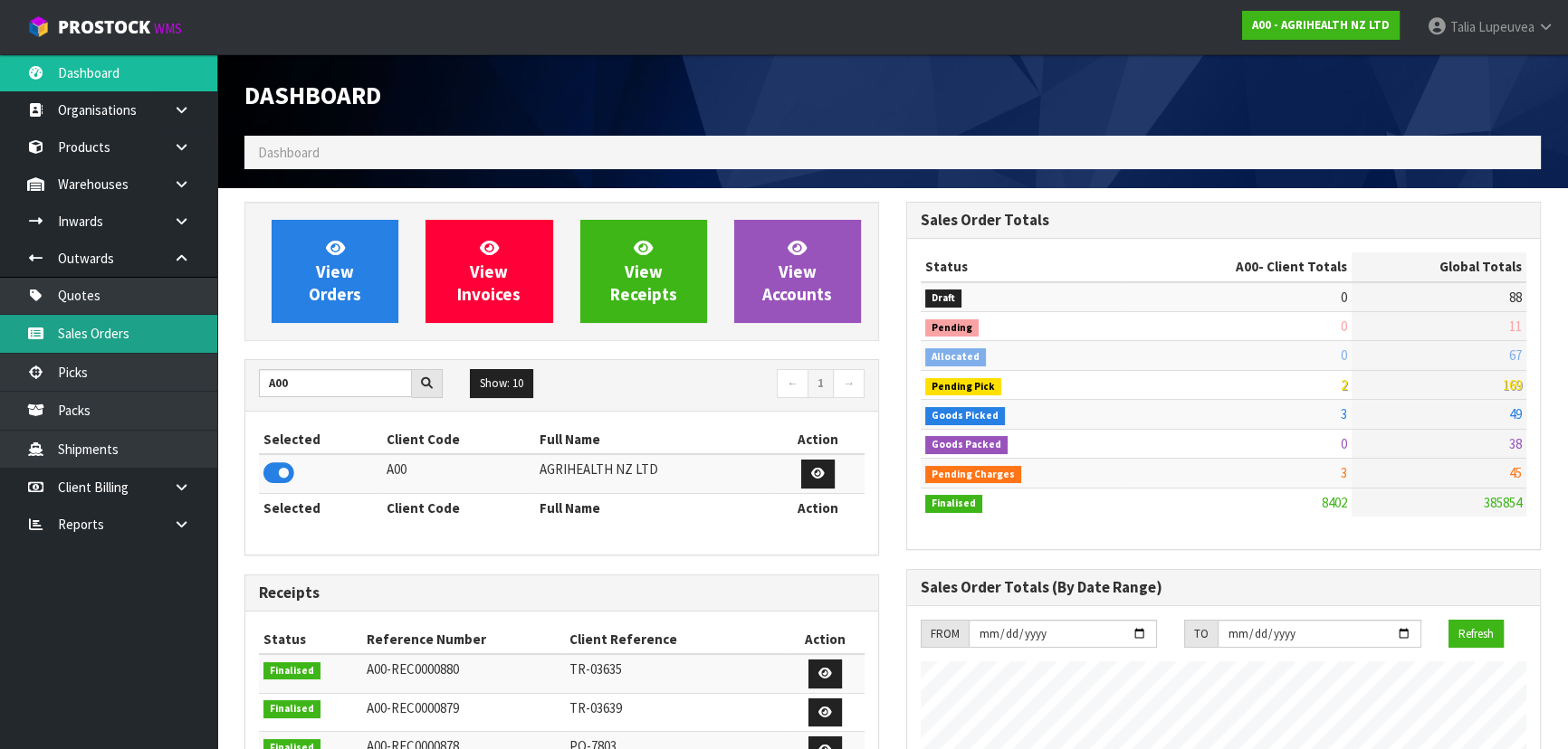
click at [104, 334] on link "Sales Orders" at bounding box center [108, 334] width 217 height 37
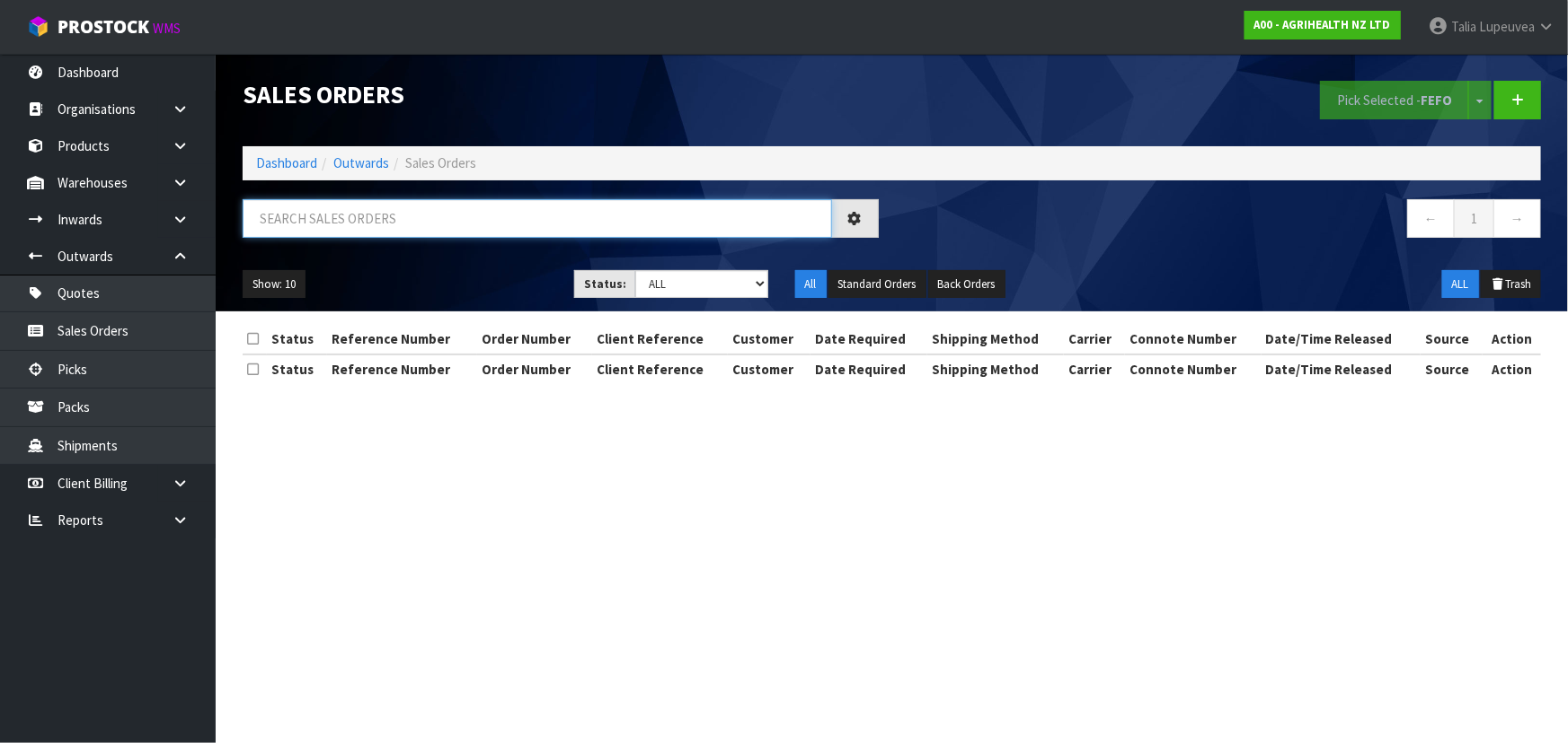
click at [552, 206] on input "text" at bounding box center [537, 218] width 589 height 39
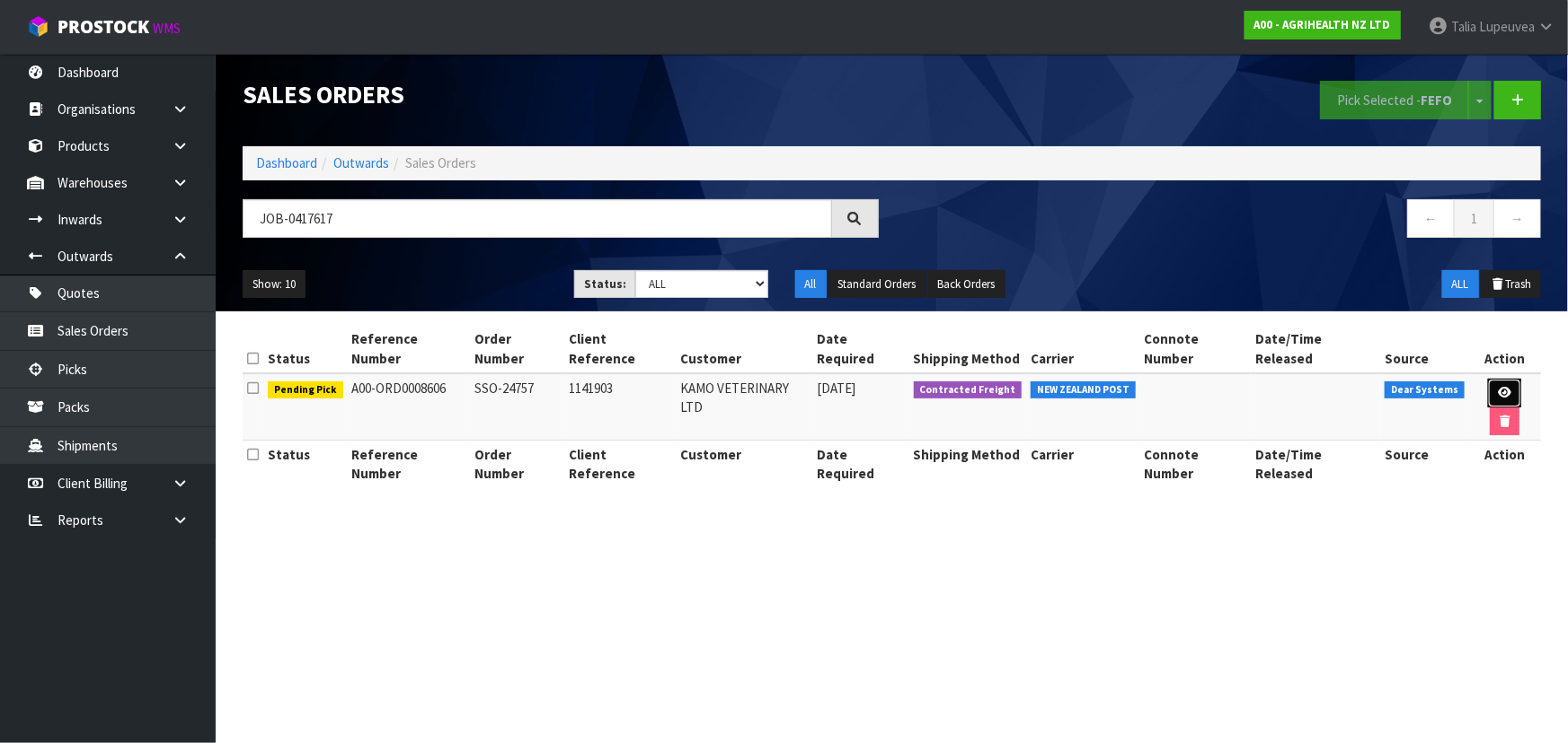
click at [1498, 387] on icon at bounding box center [1504, 392] width 14 height 12
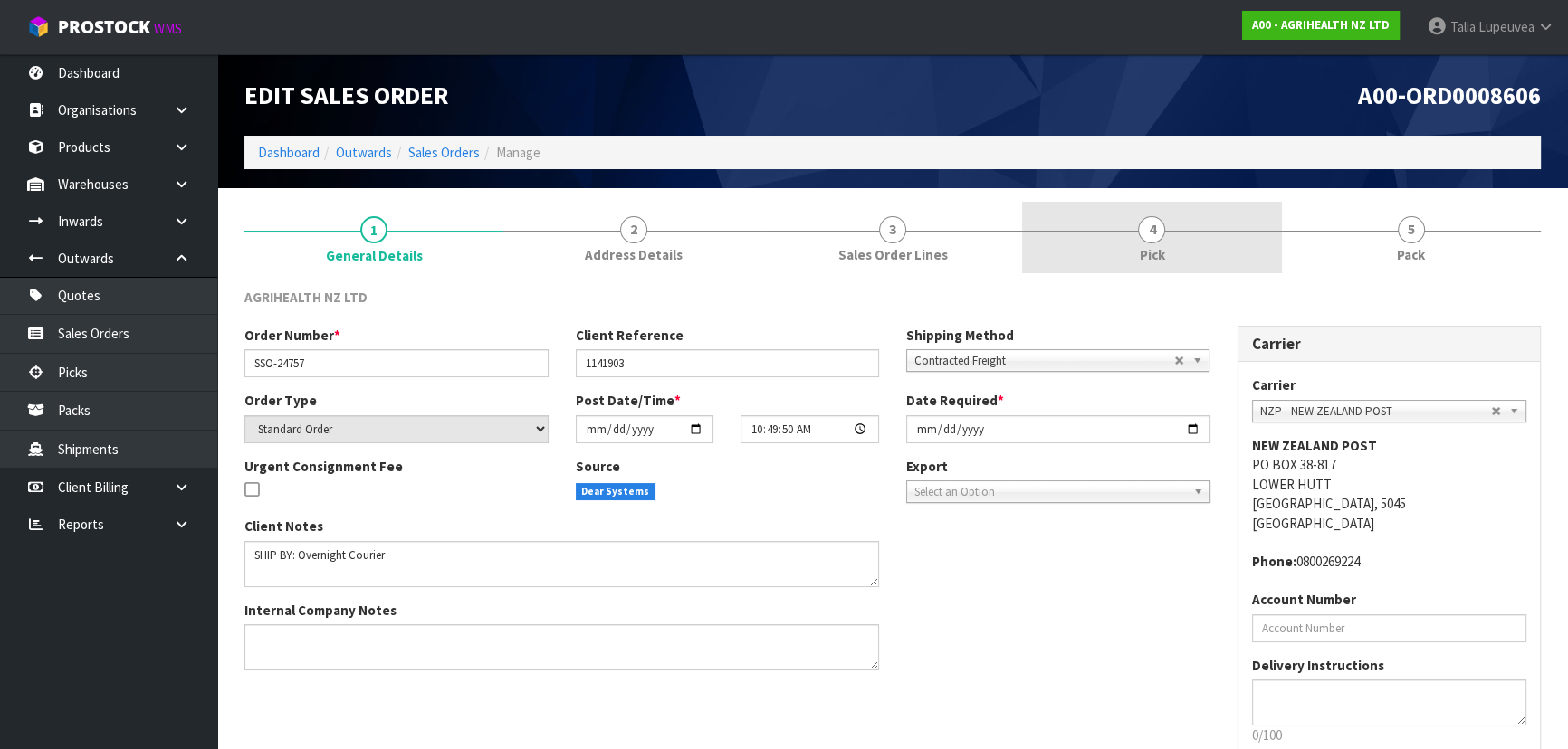
click at [1271, 244] on link "4 Pick" at bounding box center [1151, 237] width 259 height 72
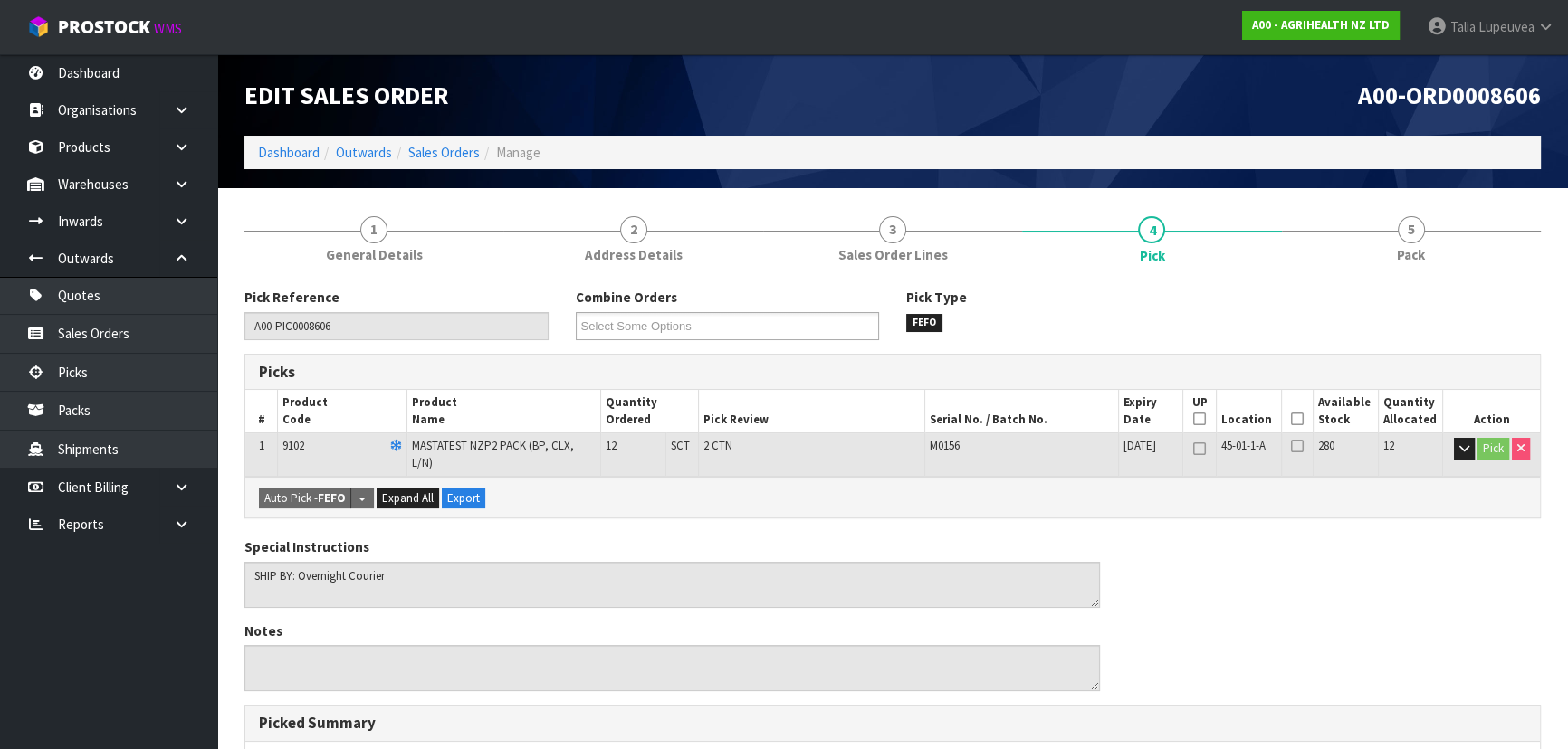
click at [1296, 419] on icon at bounding box center [1297, 419] width 13 height 1
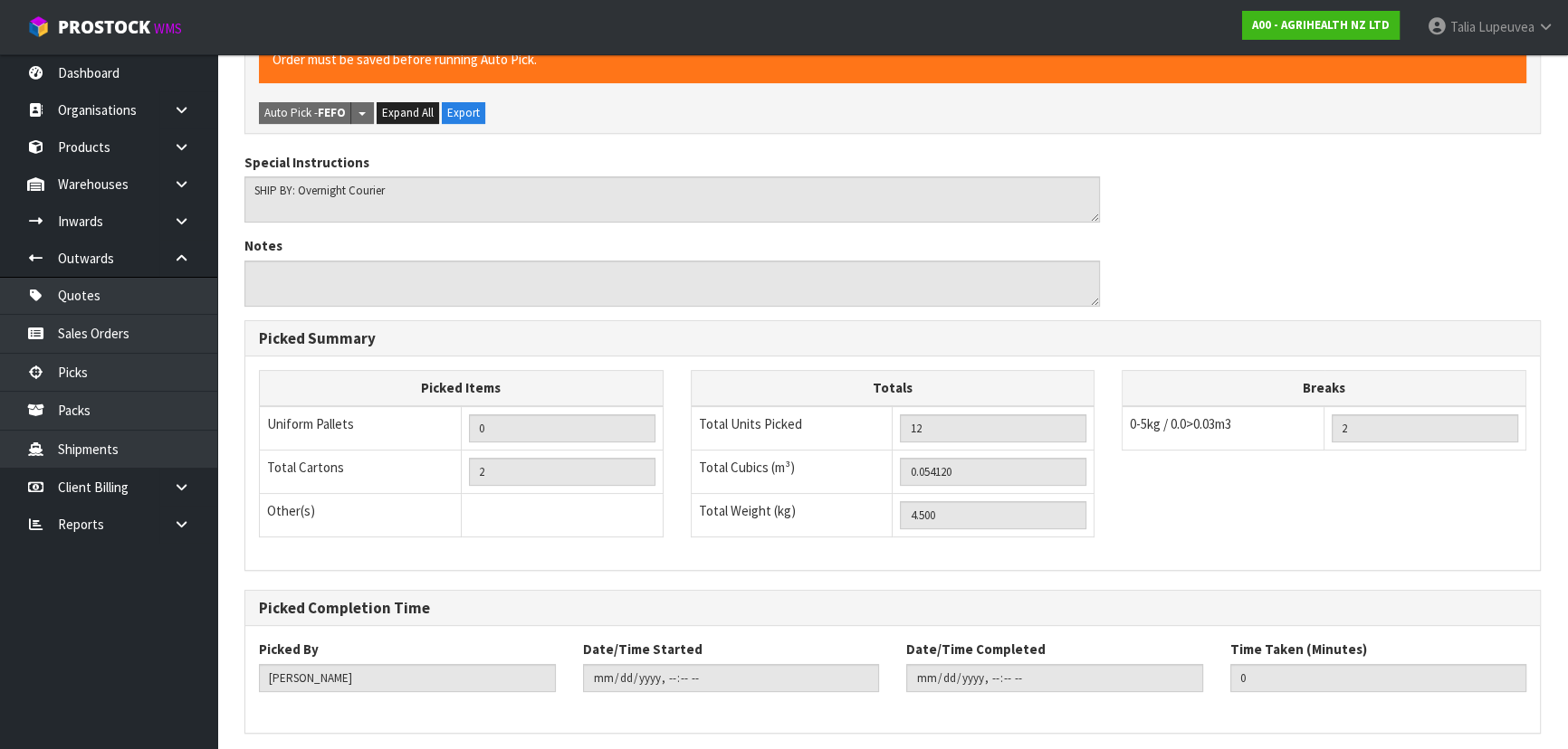
scroll to position [505, 0]
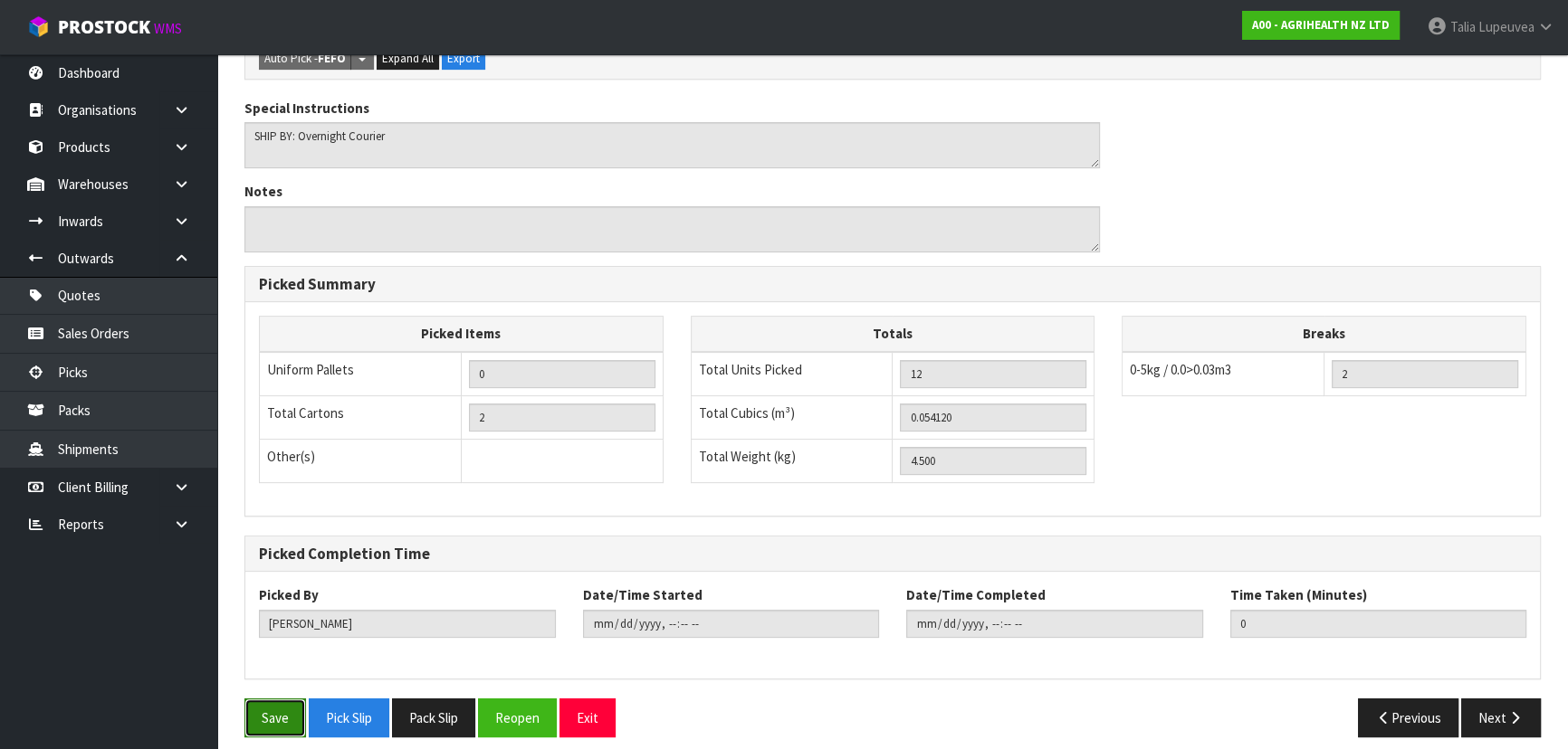
click at [281, 699] on button "Save" at bounding box center [275, 718] width 62 height 39
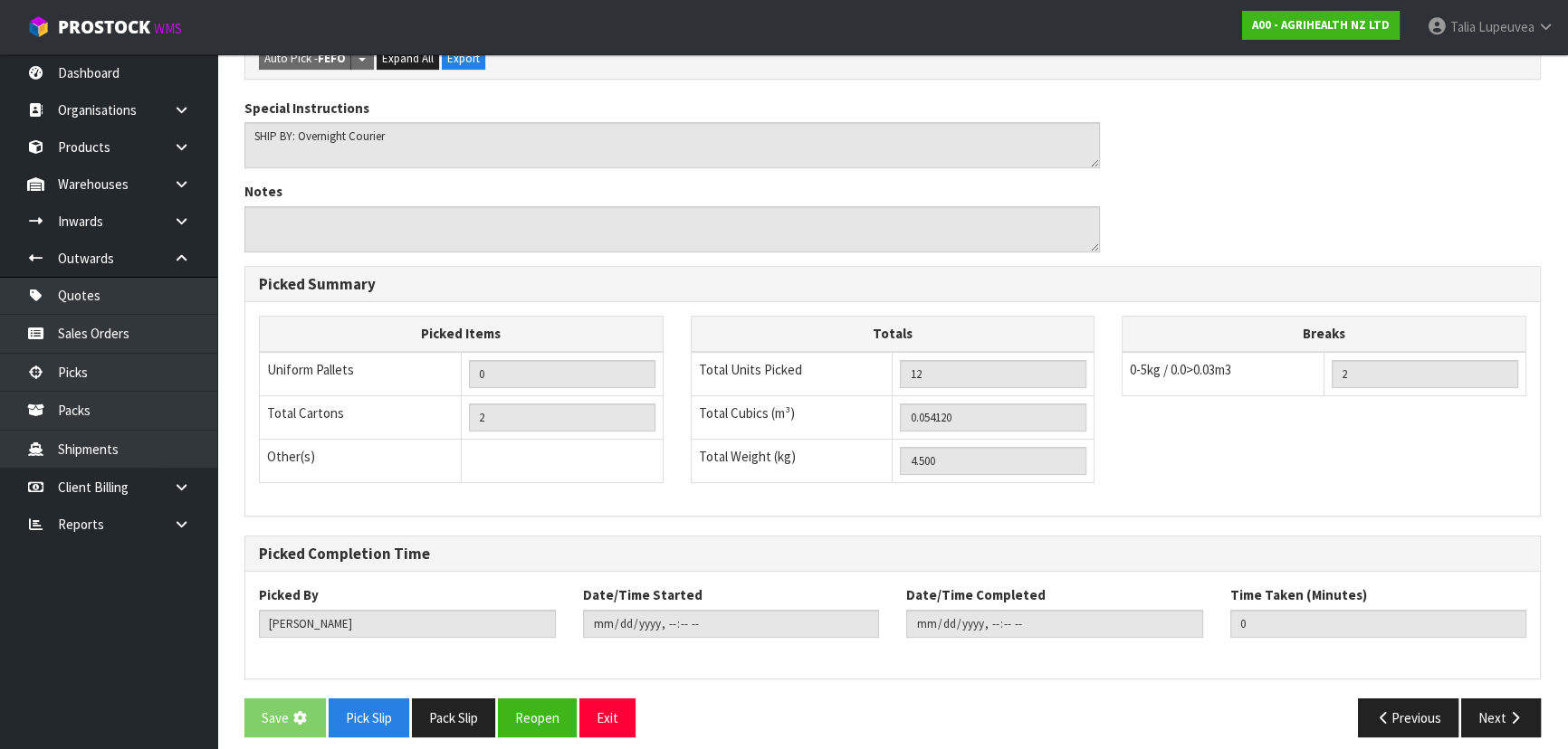
scroll to position [0, 0]
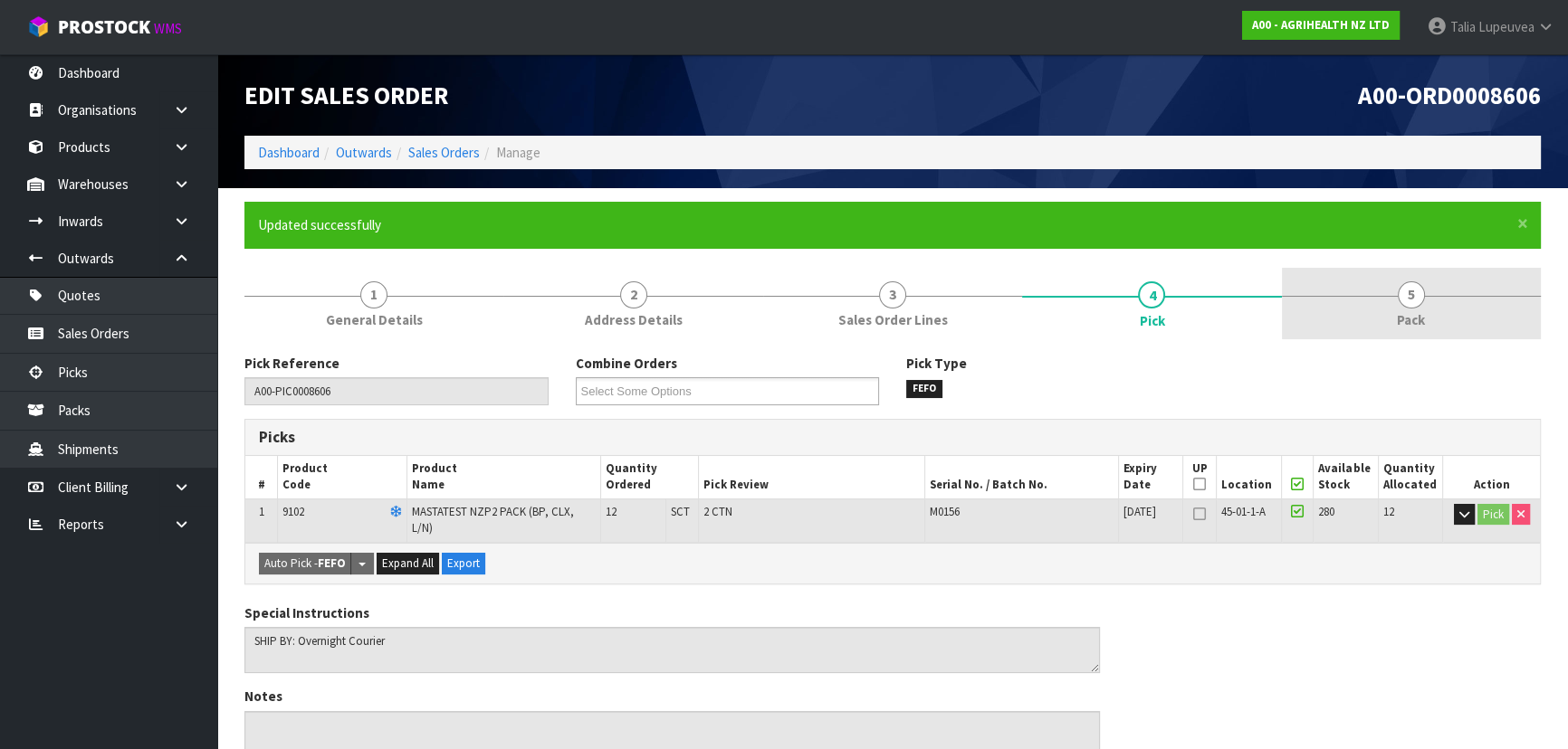
click at [1389, 288] on link "5 Pack" at bounding box center [1411, 304] width 259 height 72
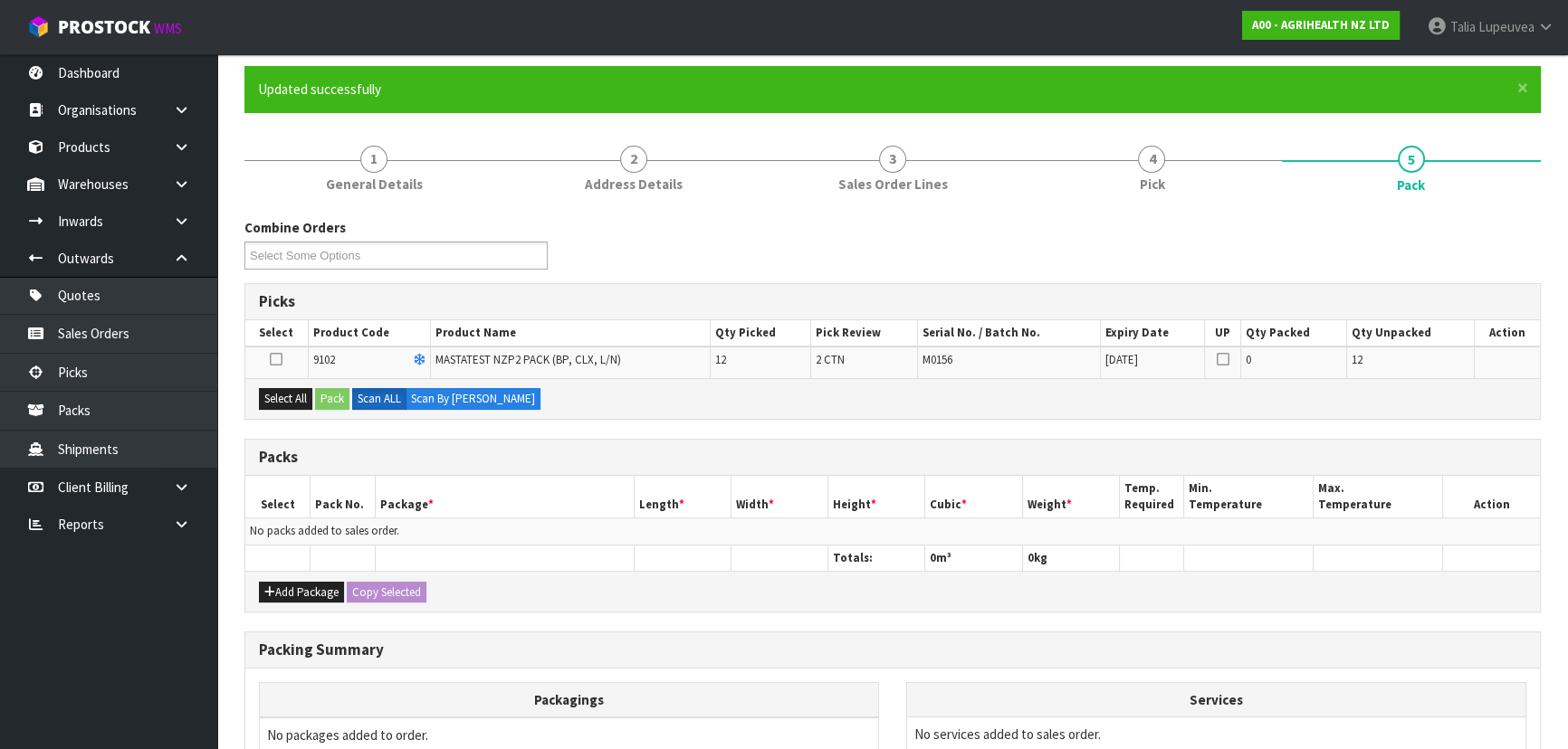
scroll to position [164, 0]
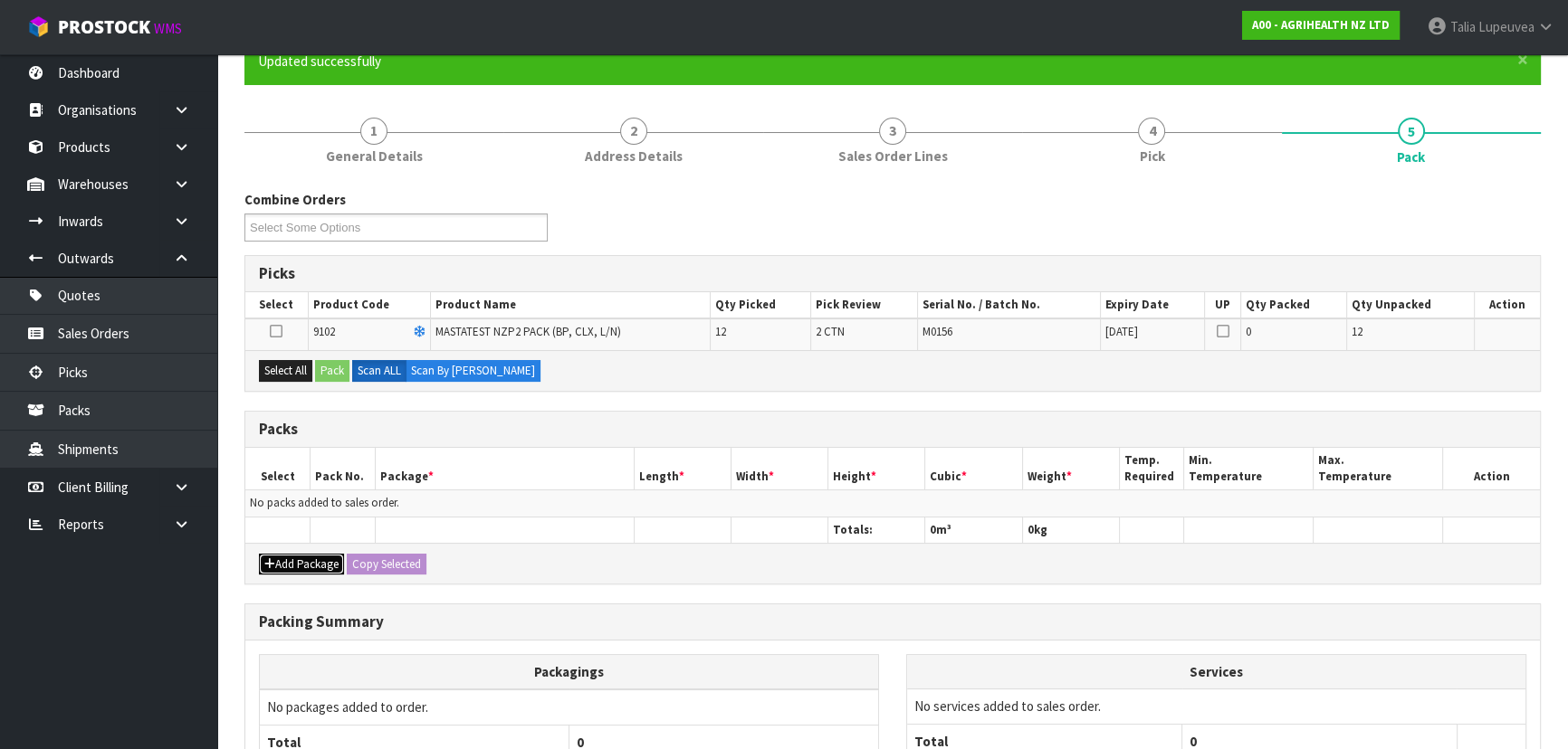
click at [322, 555] on button "Add Package" at bounding box center [302, 564] width 85 height 22
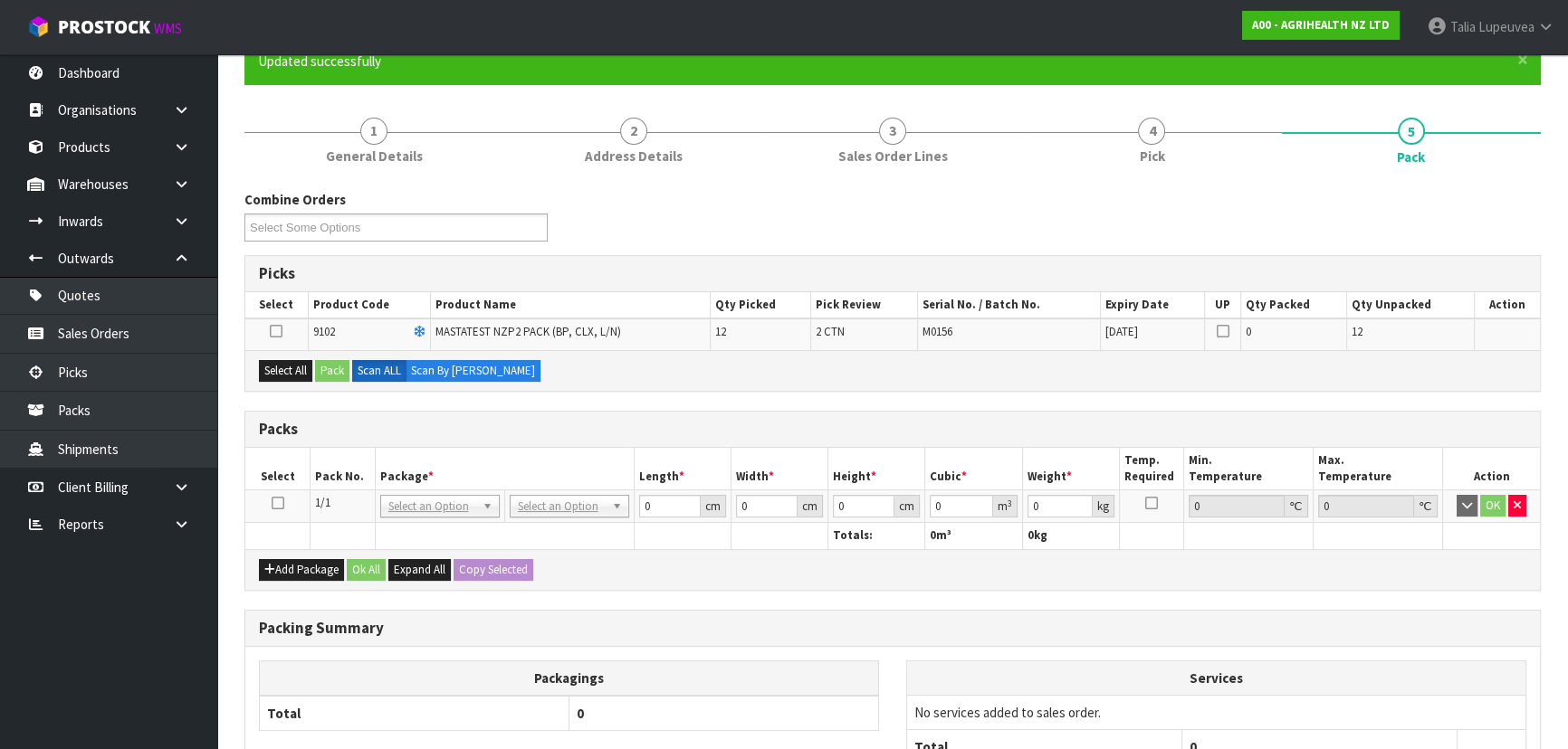
click at [280, 504] on icon at bounding box center [278, 504] width 13 height 1
click at [280, 367] on button "Select All" at bounding box center [285, 371] width 54 height 22
click at [325, 370] on button "Pack" at bounding box center [333, 371] width 35 height 22
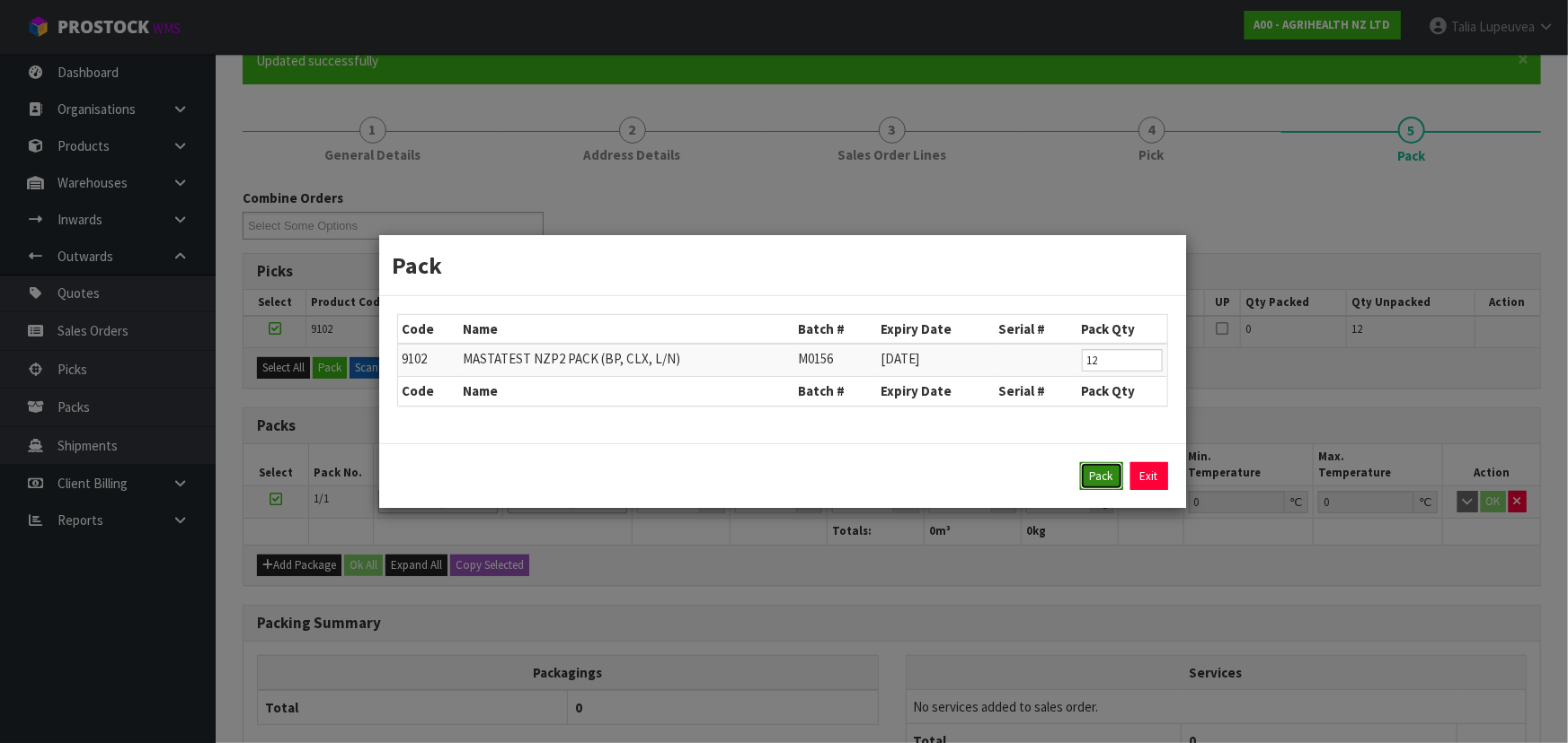
click at [1105, 477] on button "Pack" at bounding box center [1102, 477] width 43 height 29
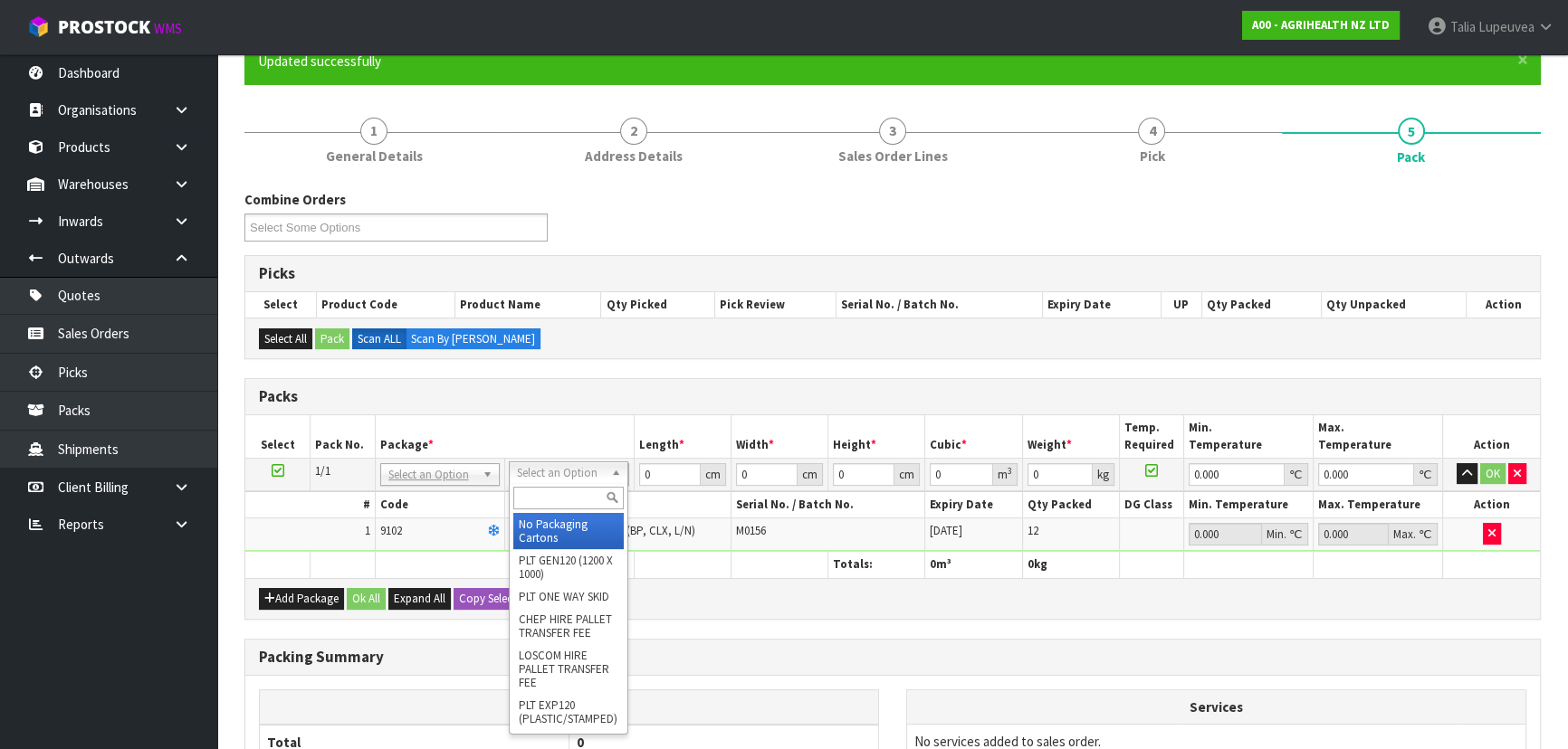
click at [549, 500] on input "text" at bounding box center [568, 498] width 110 height 23
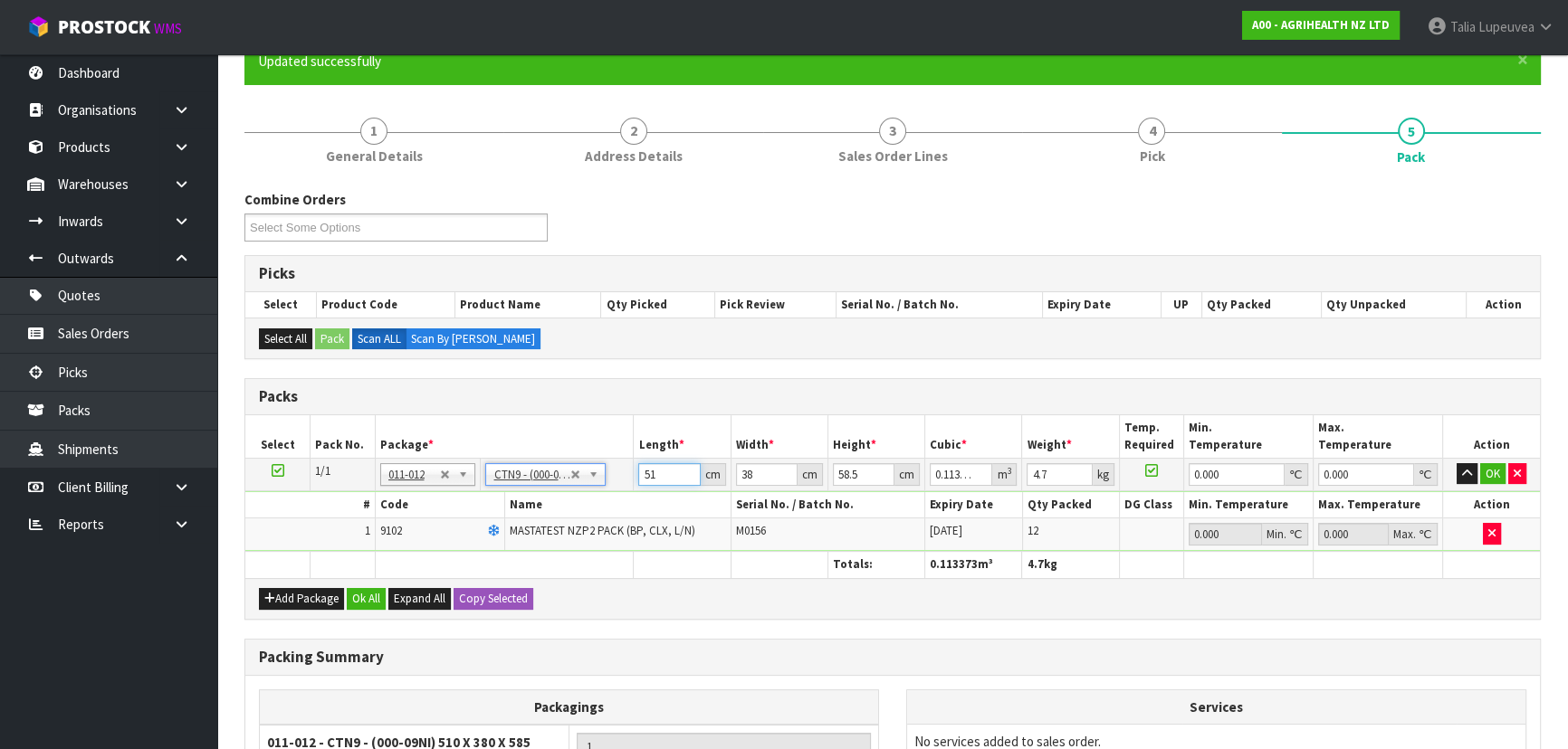
drag, startPoint x: 664, startPoint y: 474, endPoint x: 609, endPoint y: 481, distance: 55.4
click at [609, 481] on tr "1/1 NONE 007-001 007-002 007-004 007-009 007-013 007-014 007-015 007-017 007-01…" at bounding box center [893, 474] width 1294 height 33
click at [1484, 473] on button "OK" at bounding box center [1493, 474] width 25 height 22
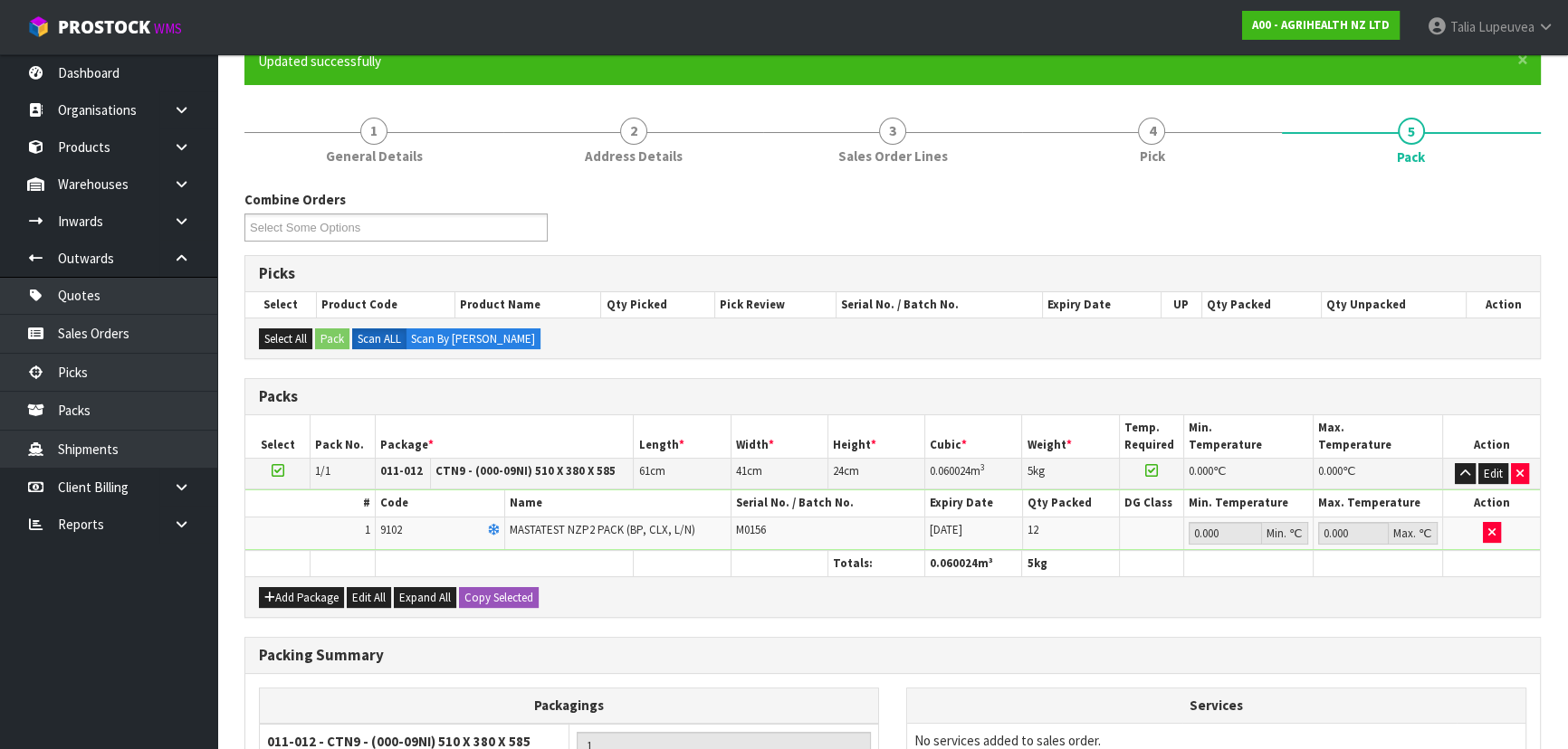
scroll to position [372, 0]
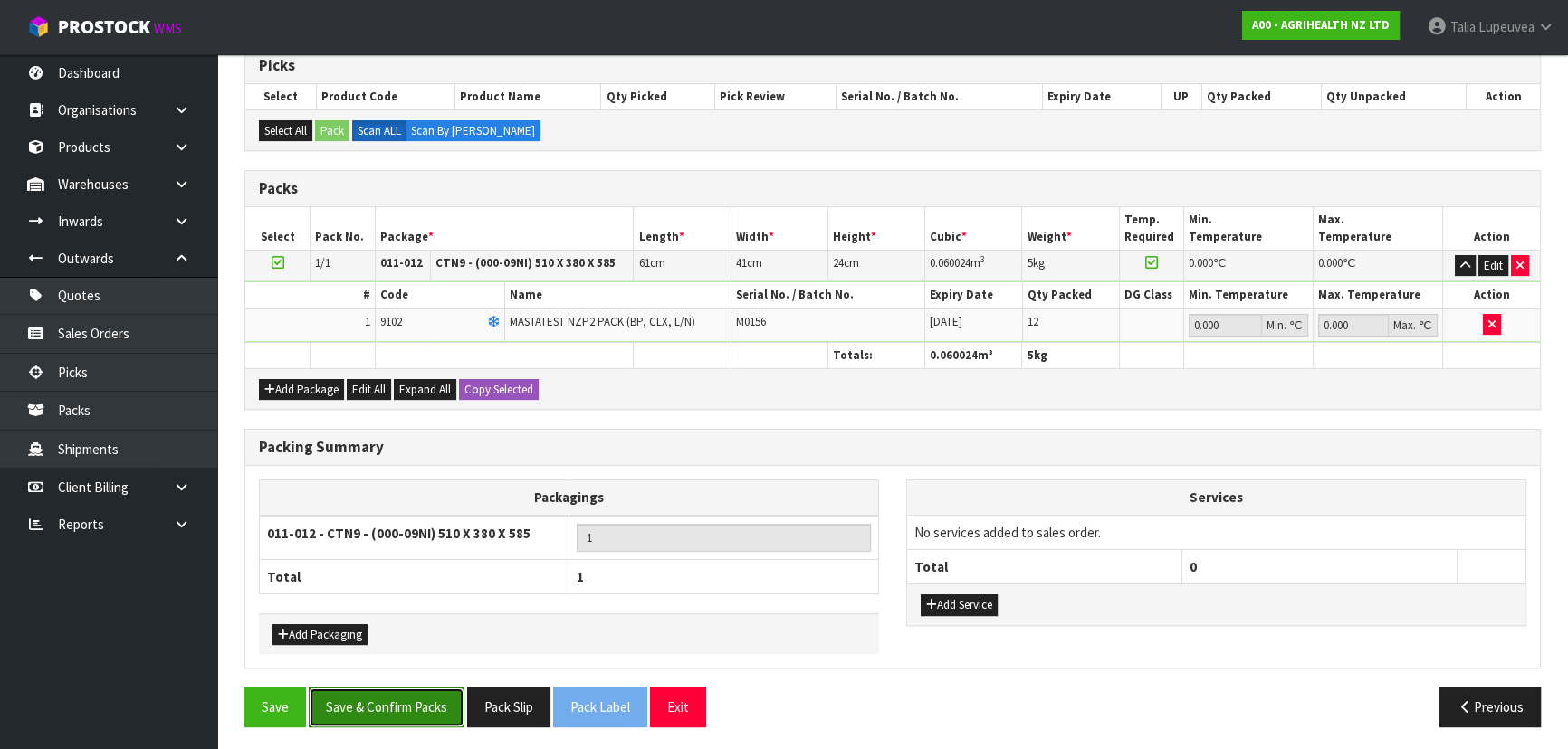
click at [392, 706] on button "Save & Confirm Packs" at bounding box center [386, 707] width 155 height 39
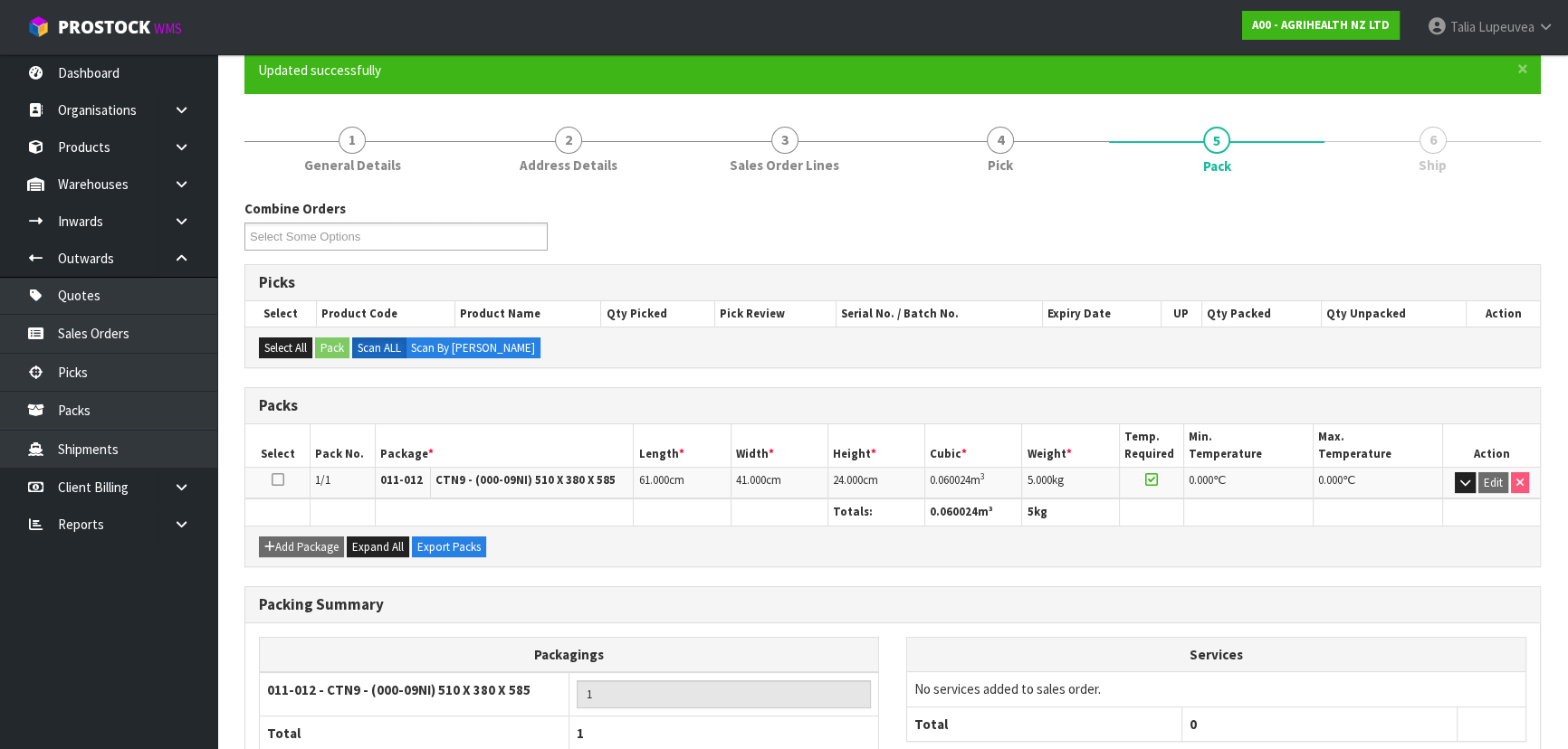
scroll to position [272, 0]
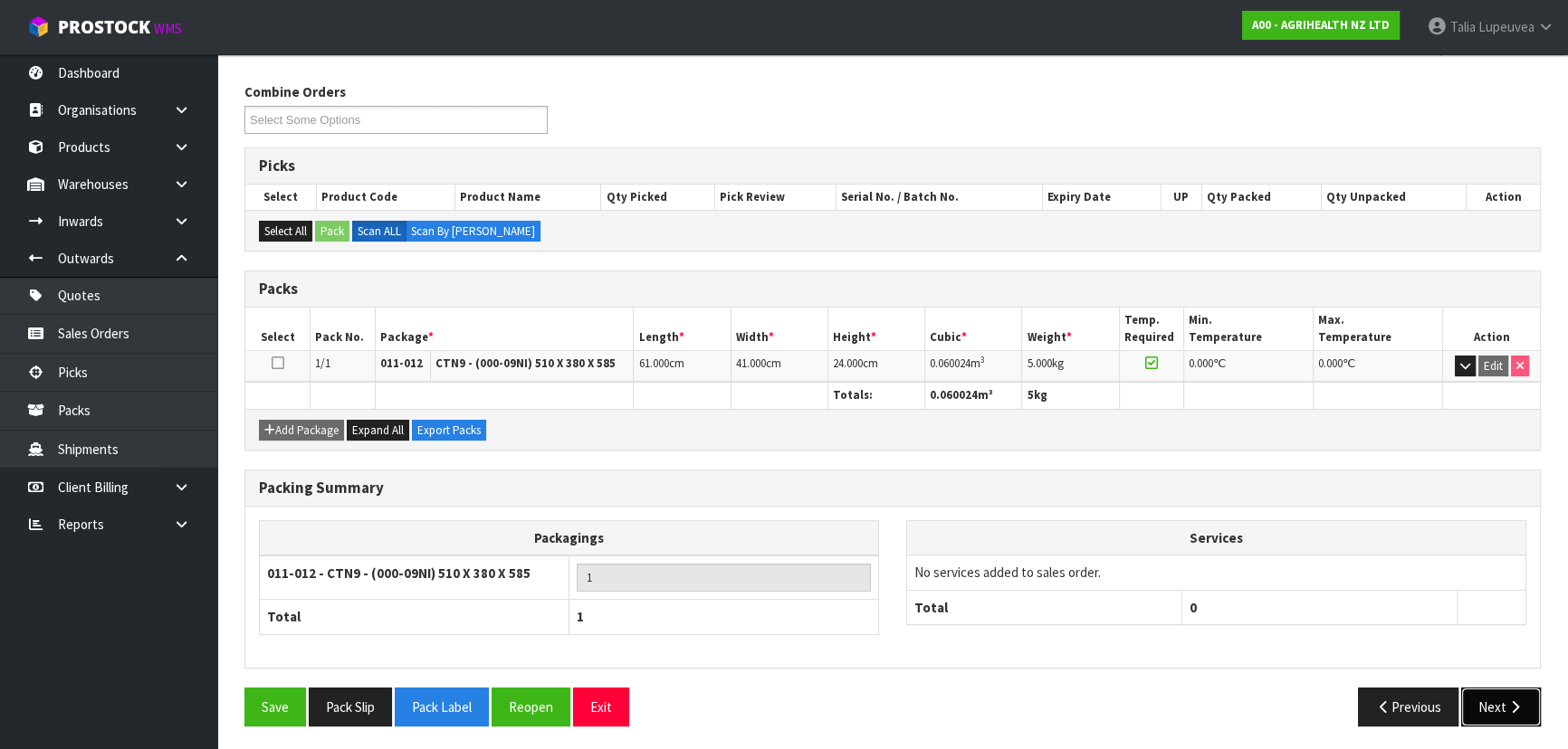
click at [1489, 688] on button "Next" at bounding box center [1501, 707] width 80 height 39
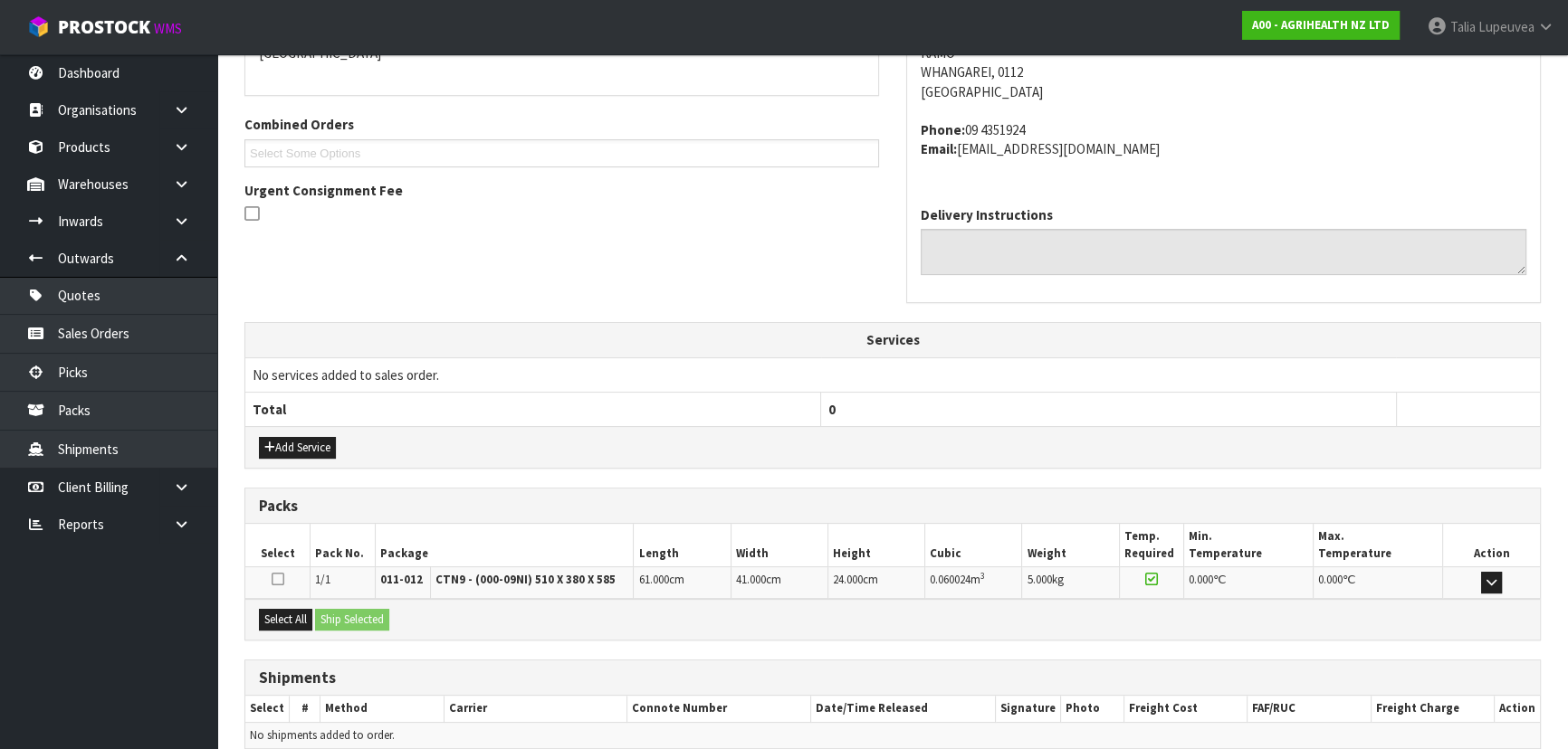
scroll to position [501, 0]
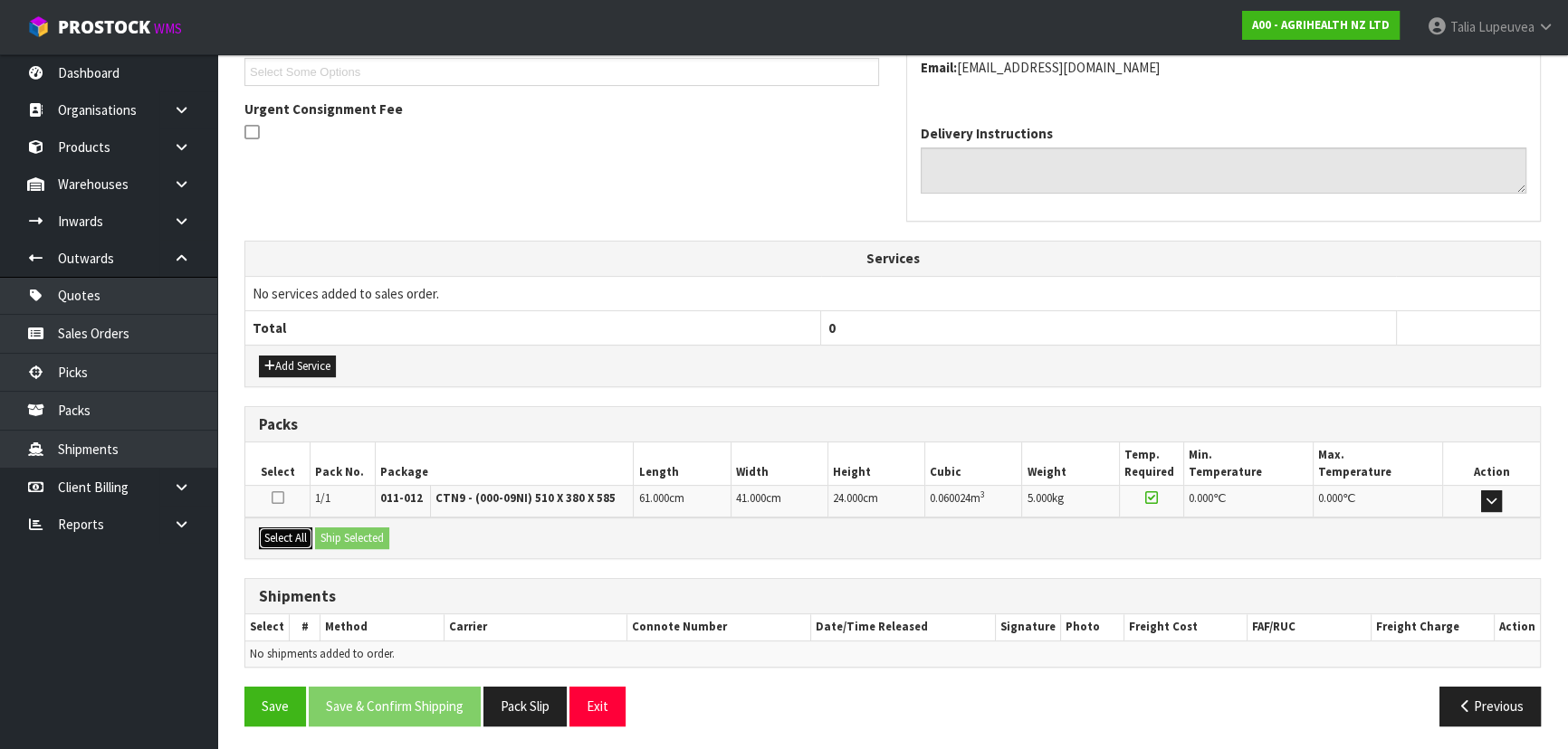
click at [289, 528] on button "Select All" at bounding box center [285, 539] width 54 height 22
click at [344, 528] on button "Ship Selected" at bounding box center [353, 539] width 75 height 22
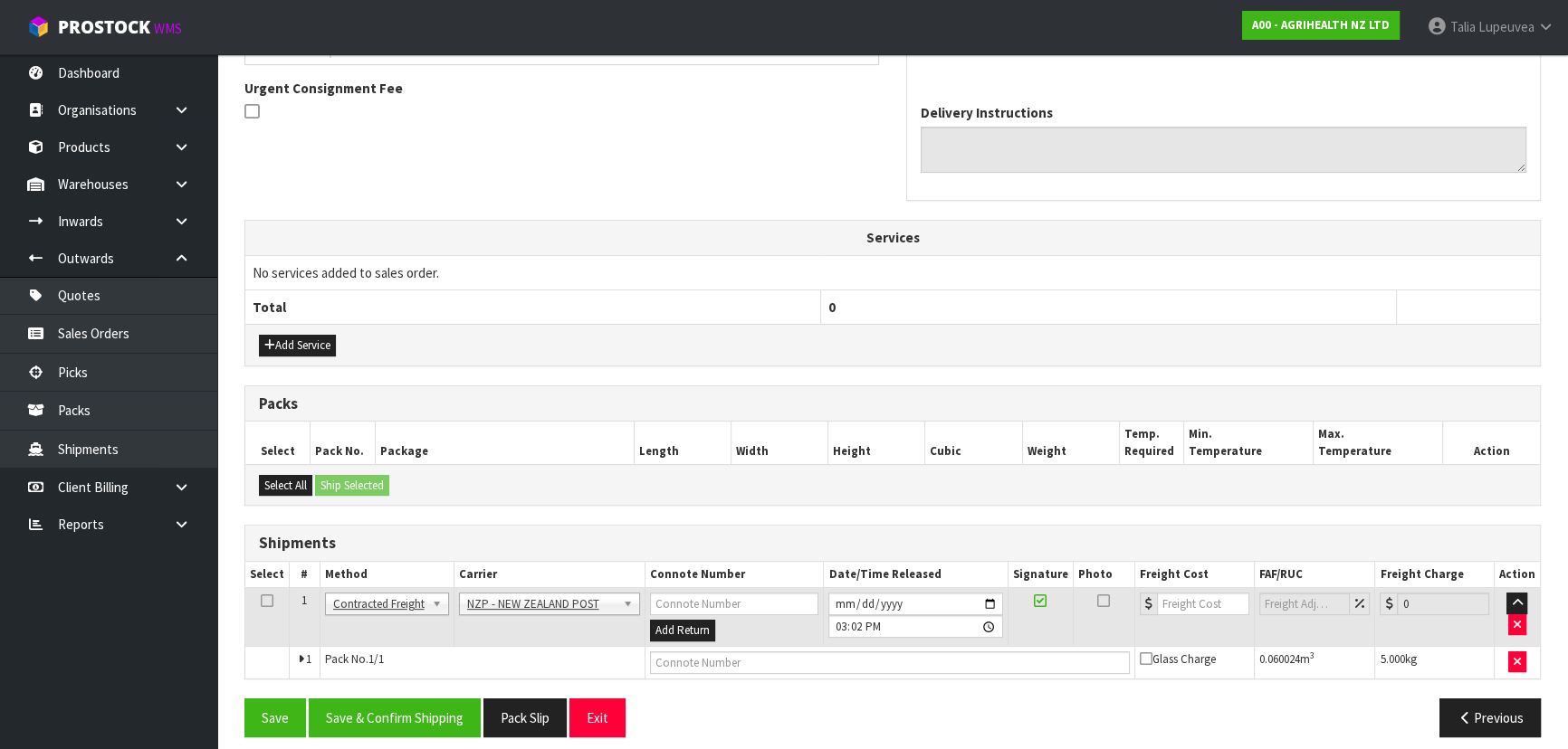
scroll to position [533, 0]
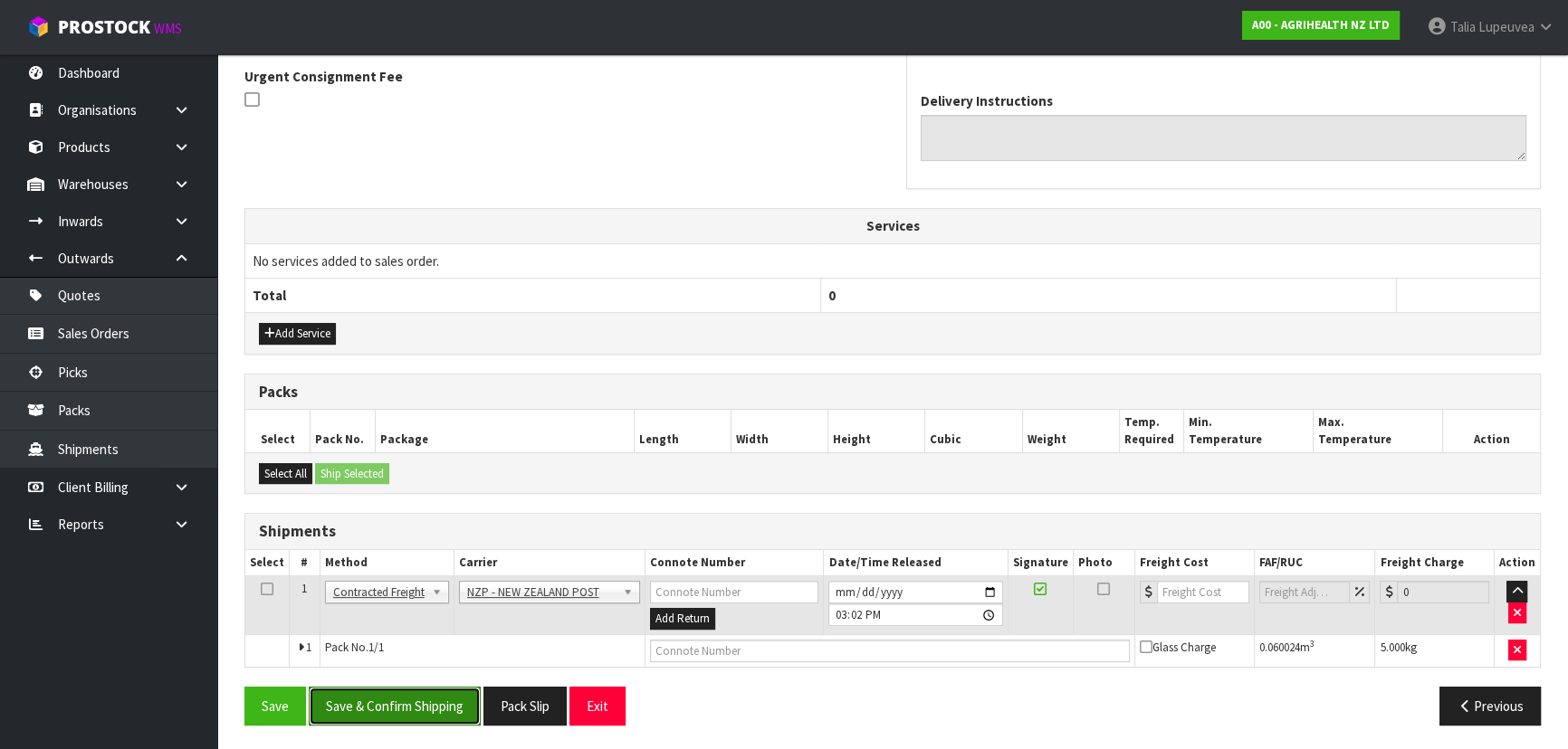
click at [387, 693] on button "Save & Confirm Shipping" at bounding box center [394, 706] width 172 height 39
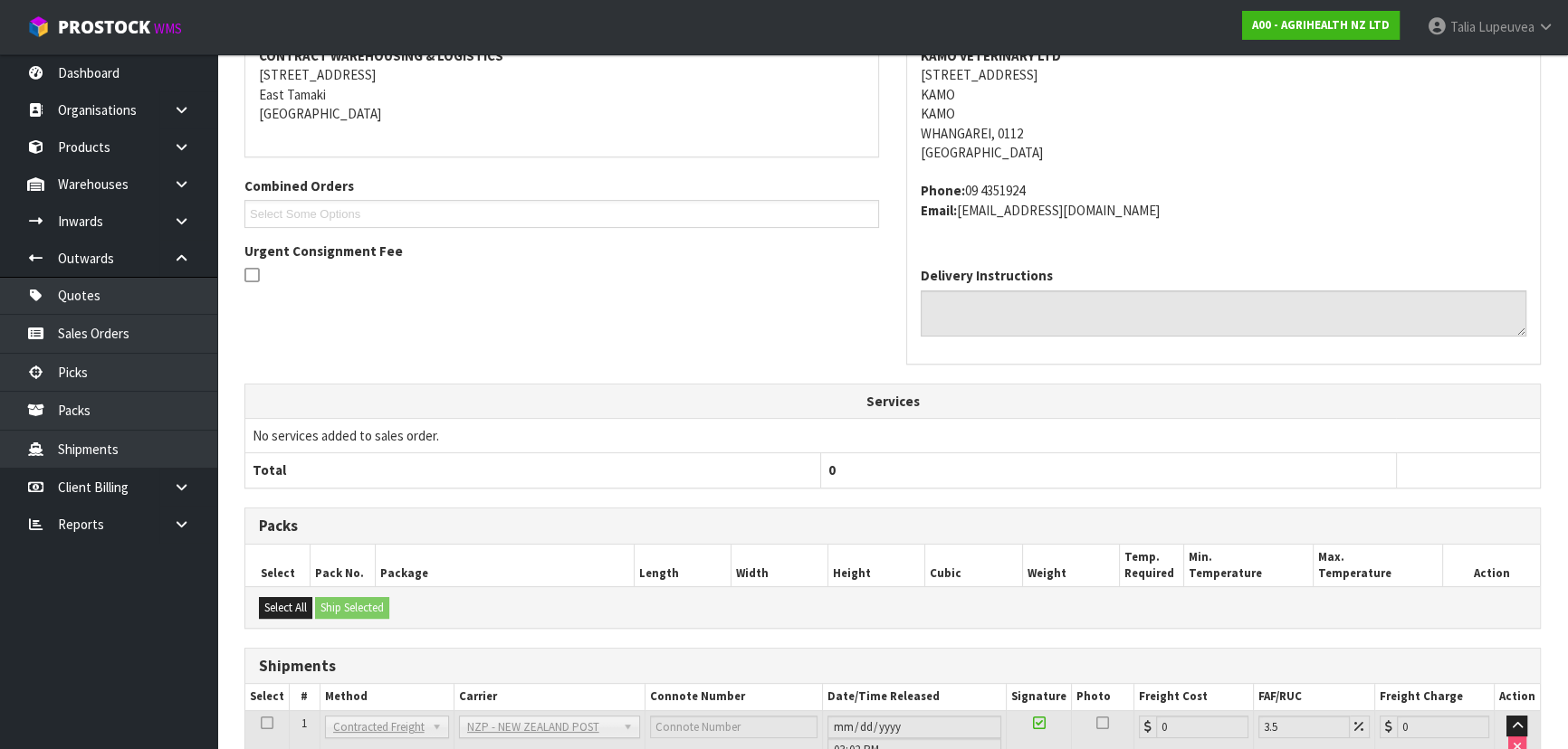
scroll to position [494, 0]
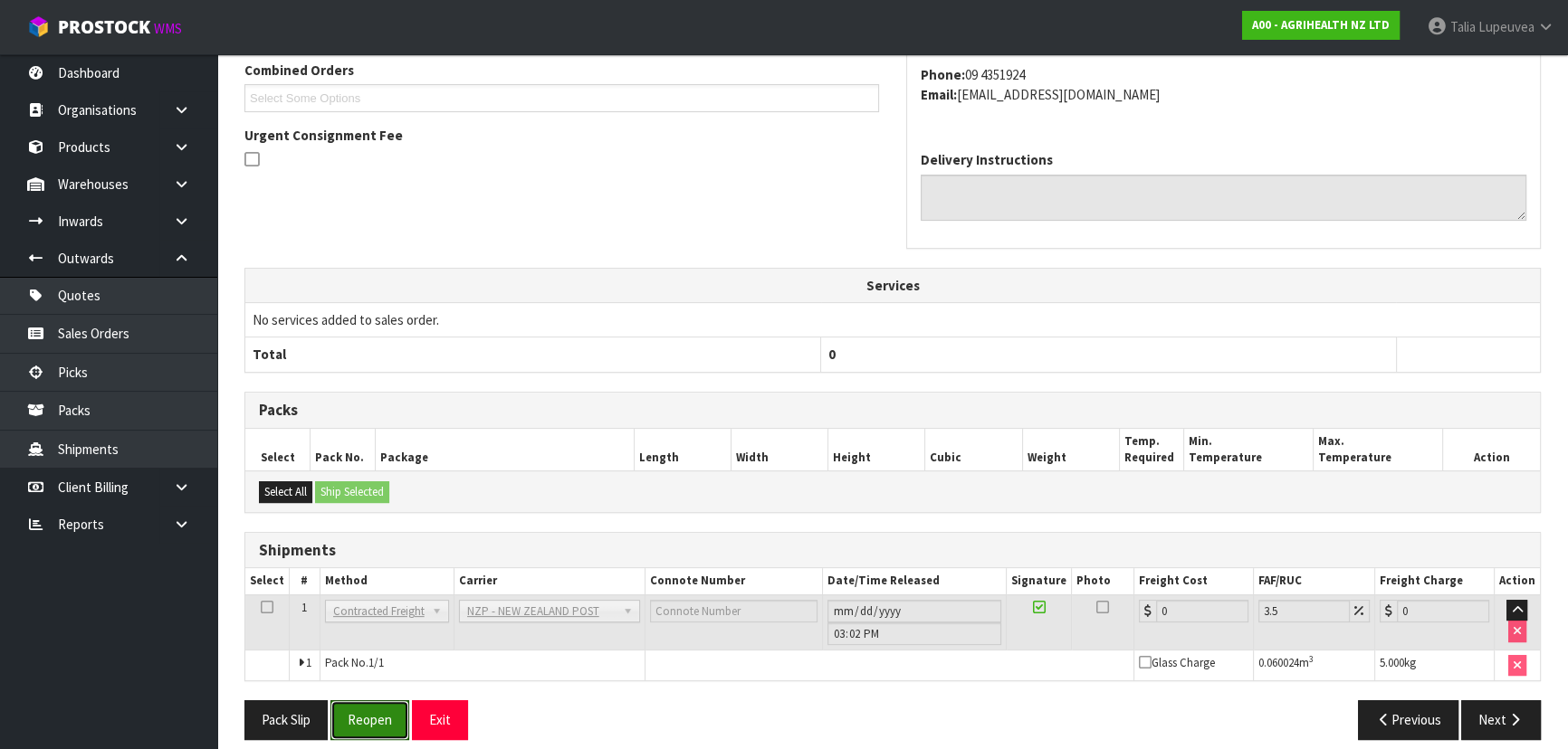
drag, startPoint x: 345, startPoint y: 710, endPoint x: 594, endPoint y: 643, distance: 257.9
click at [346, 710] on button "Reopen" at bounding box center [369, 720] width 79 height 39
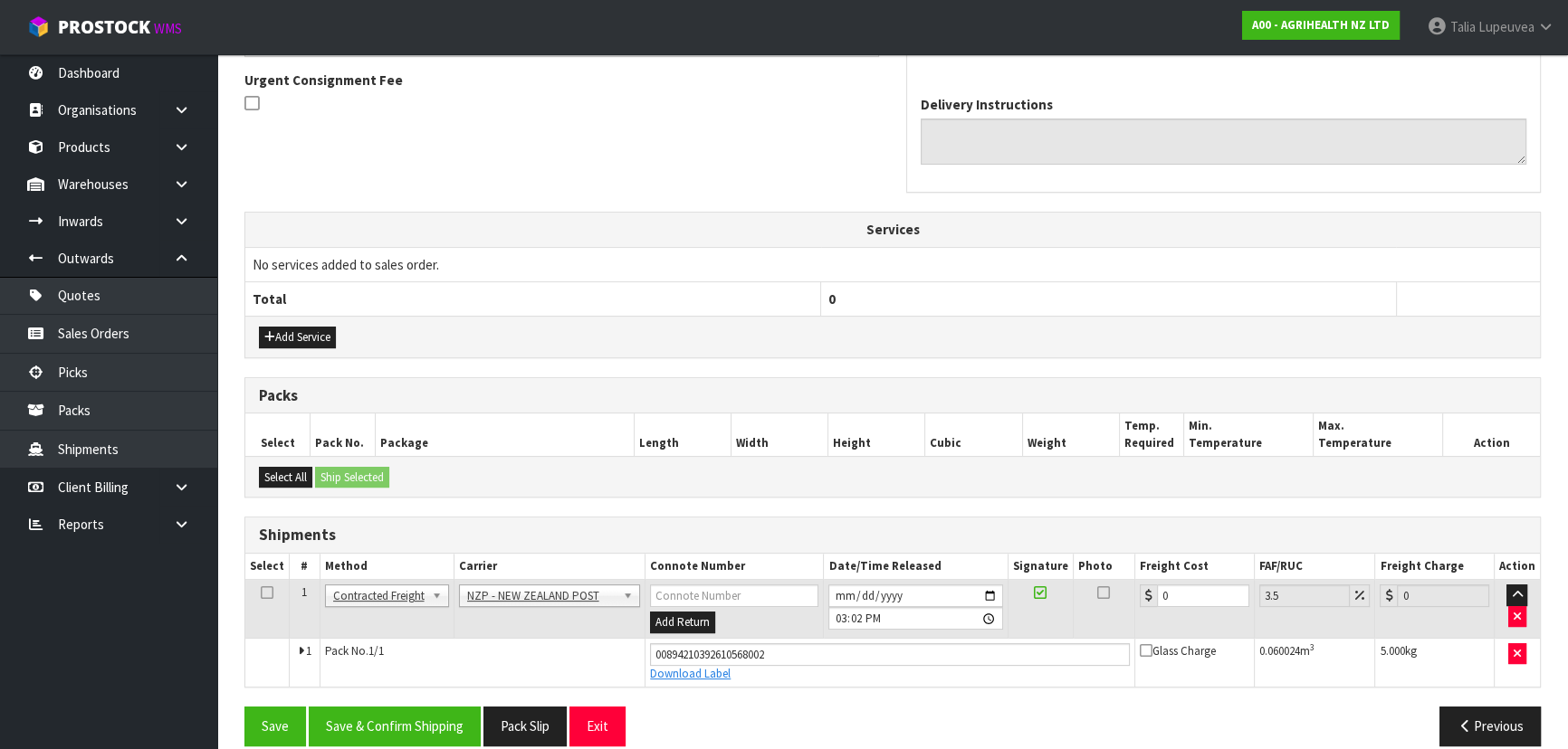
scroll to position [550, 0]
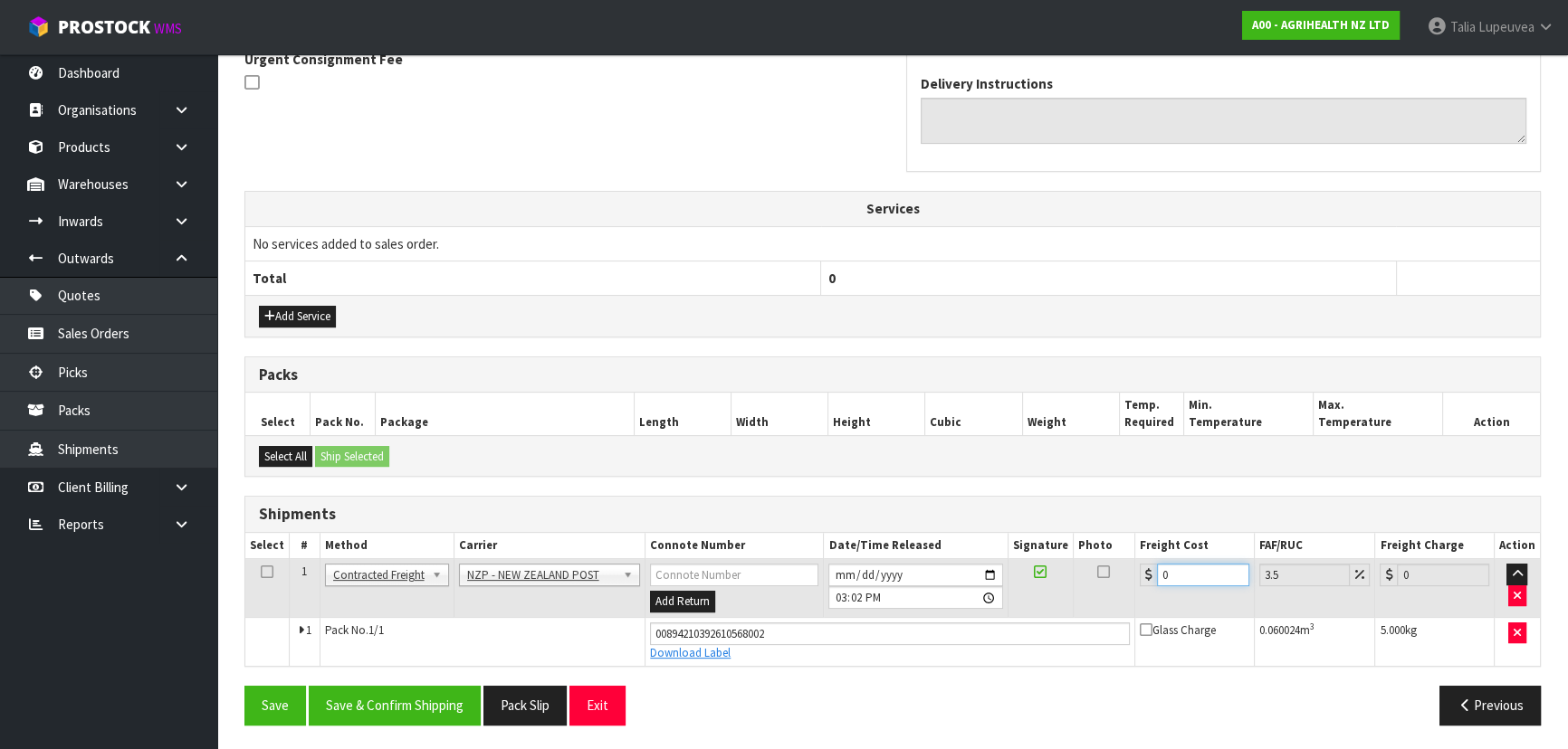
drag, startPoint x: 1174, startPoint y: 572, endPoint x: 1132, endPoint y: 575, distance: 42.1
click at [1132, 578] on tr "1 Client Local Pickup Customer Local Pickup Company Freight Contracted Freight …" at bounding box center [893, 588] width 1294 height 59
click at [448, 703] on button "Save & Confirm Shipping" at bounding box center [394, 705] width 172 height 39
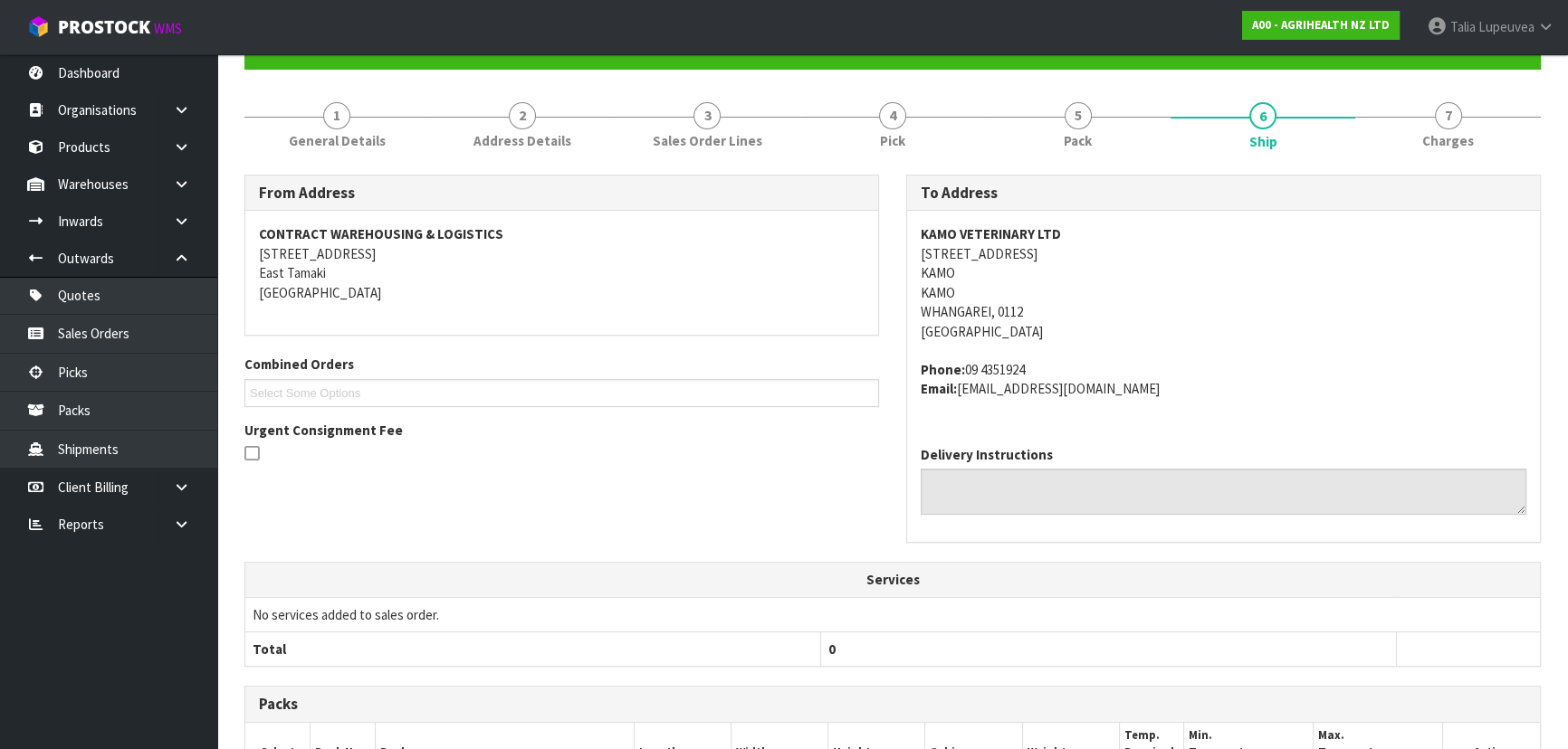
scroll to position [0, 0]
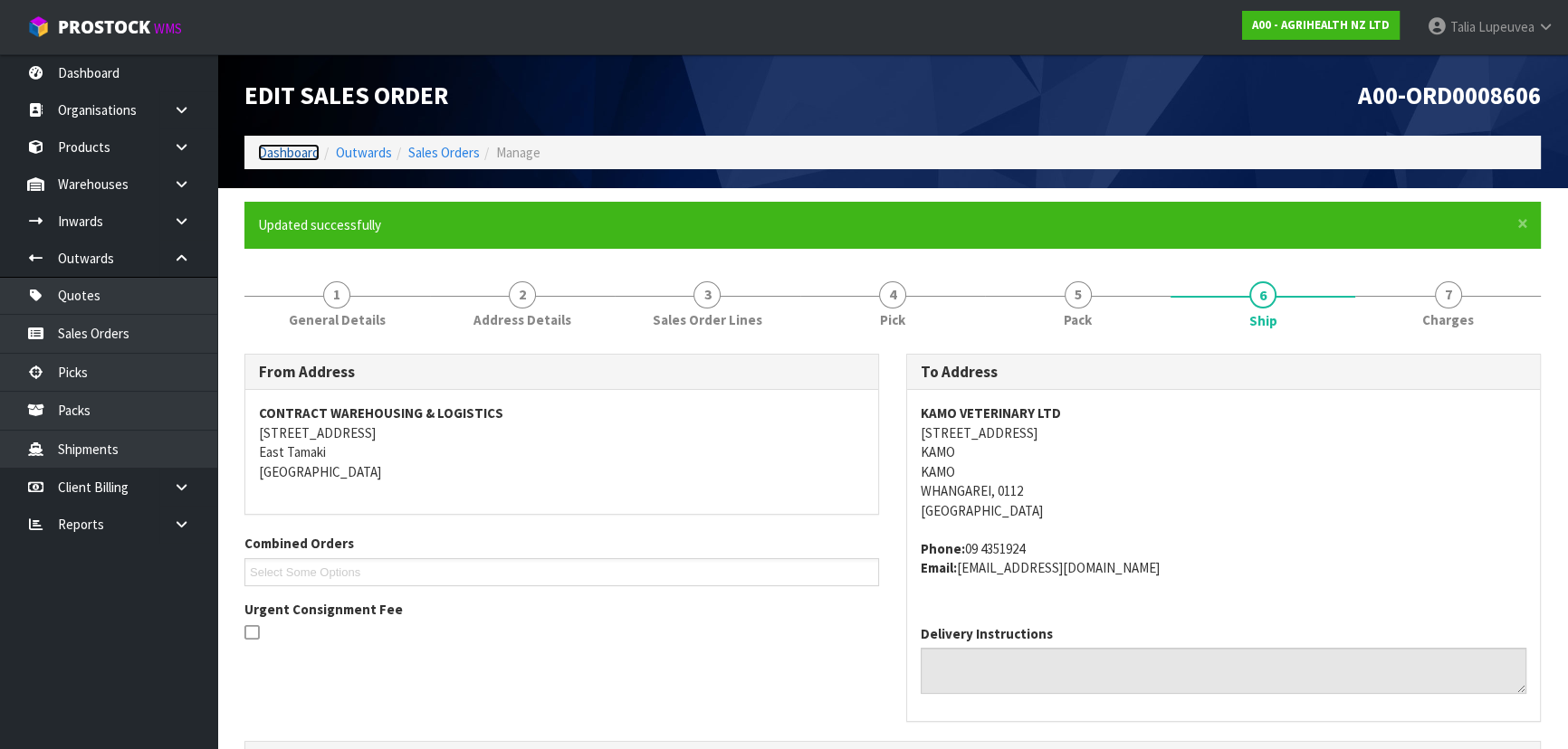
click at [299, 155] on link "Dashboard" at bounding box center [289, 152] width 62 height 17
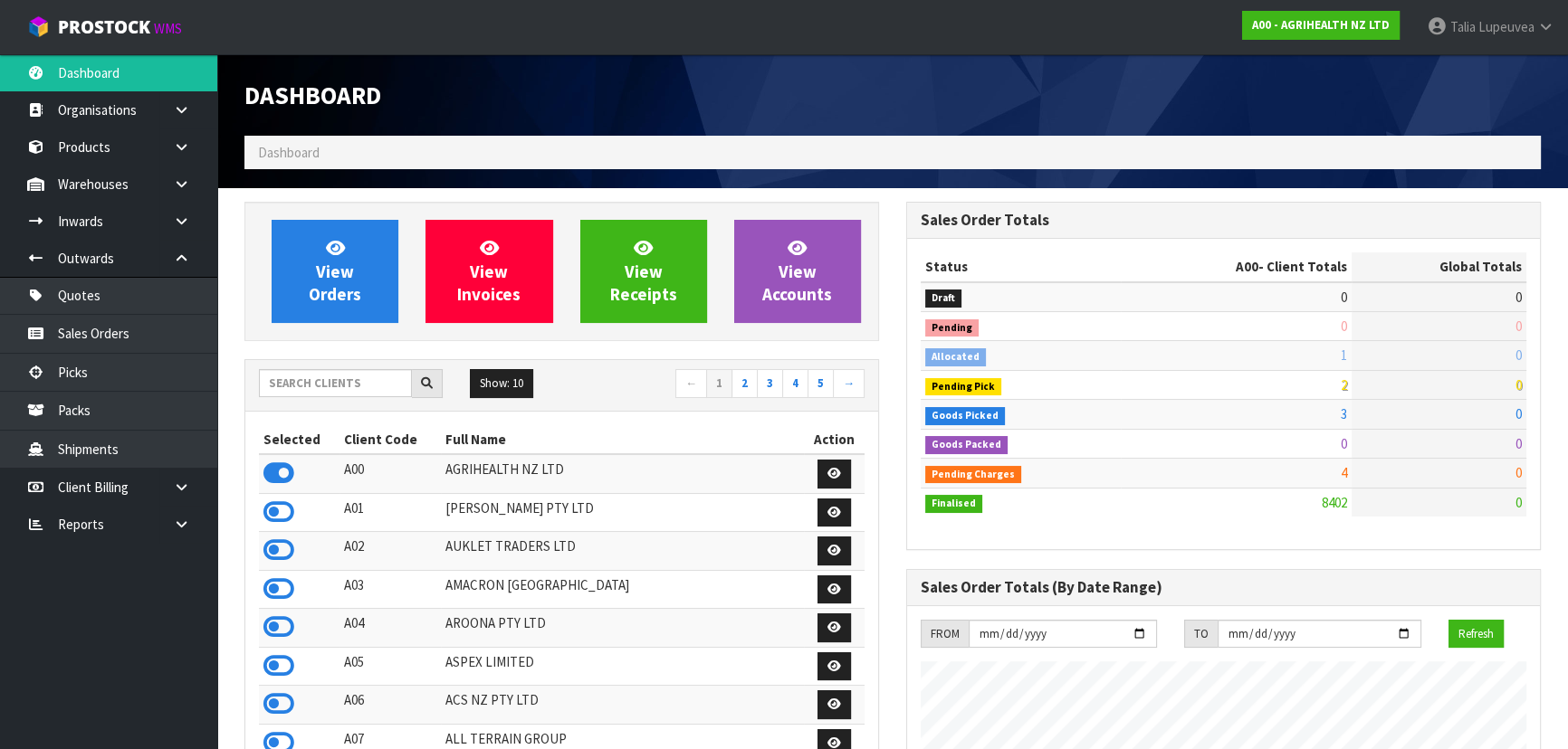
scroll to position [1369, 661]
click at [371, 387] on input "text" at bounding box center [335, 383] width 153 height 28
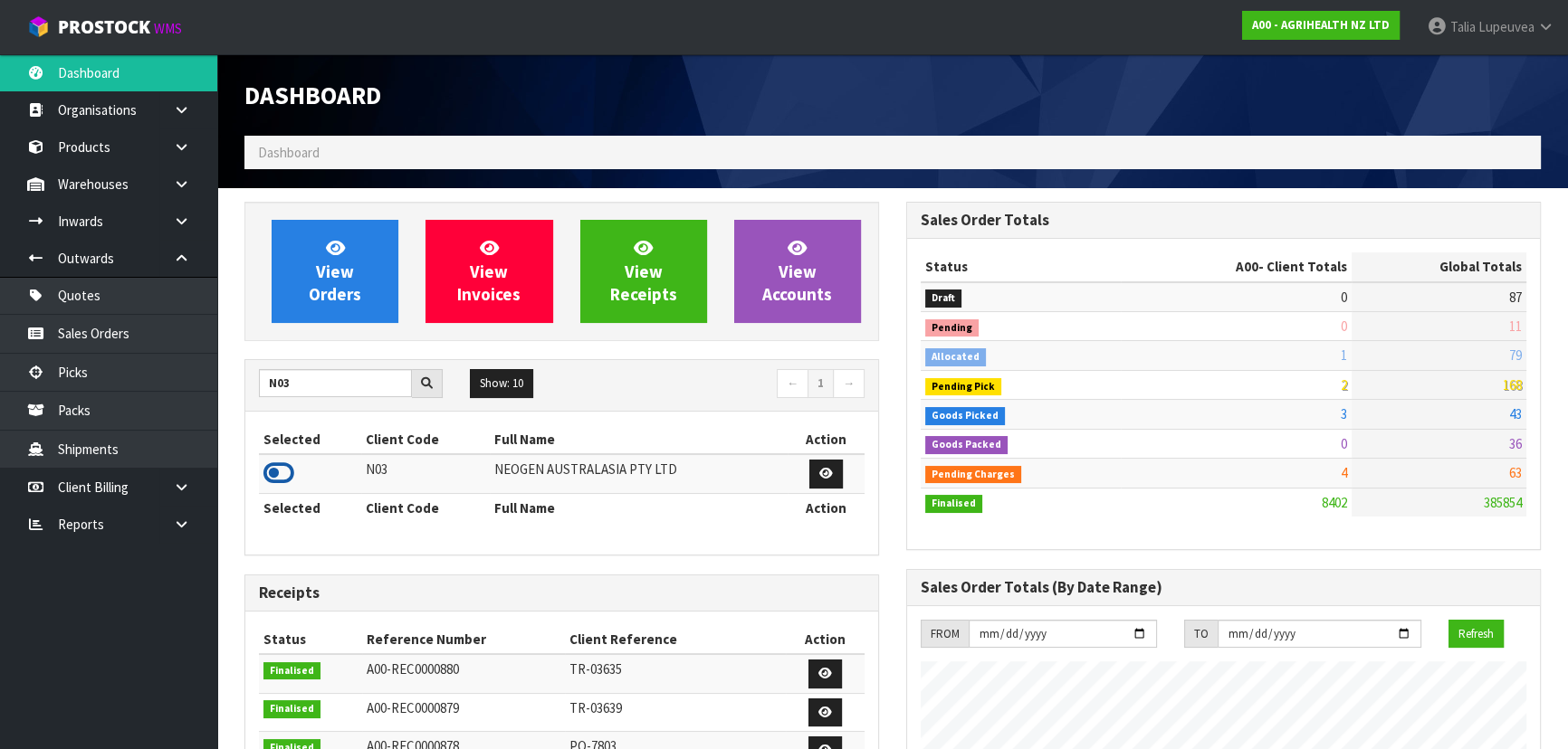
click at [290, 470] on icon at bounding box center [279, 474] width 31 height 27
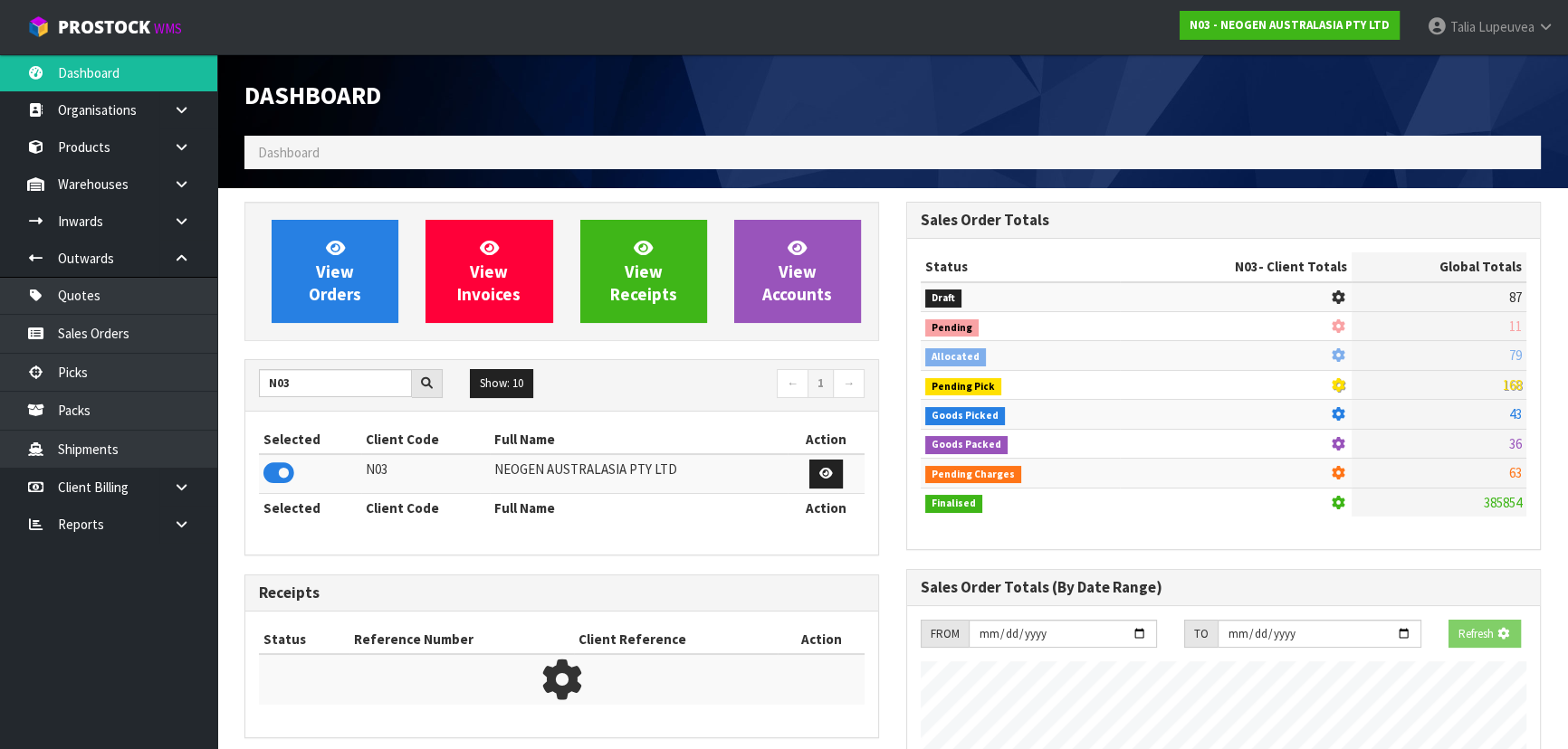
scroll to position [1407, 661]
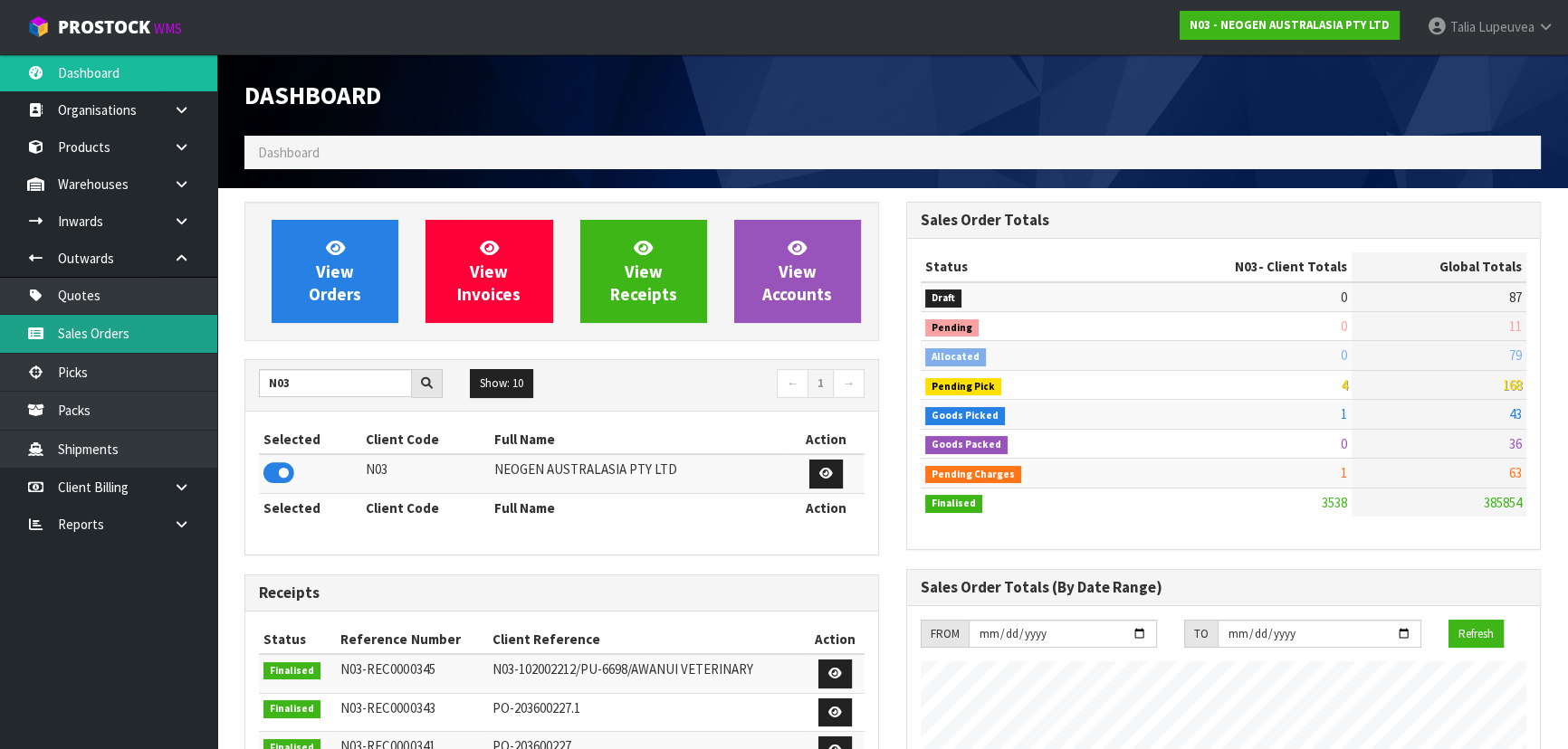
click at [157, 344] on link "Sales Orders" at bounding box center [108, 334] width 217 height 37
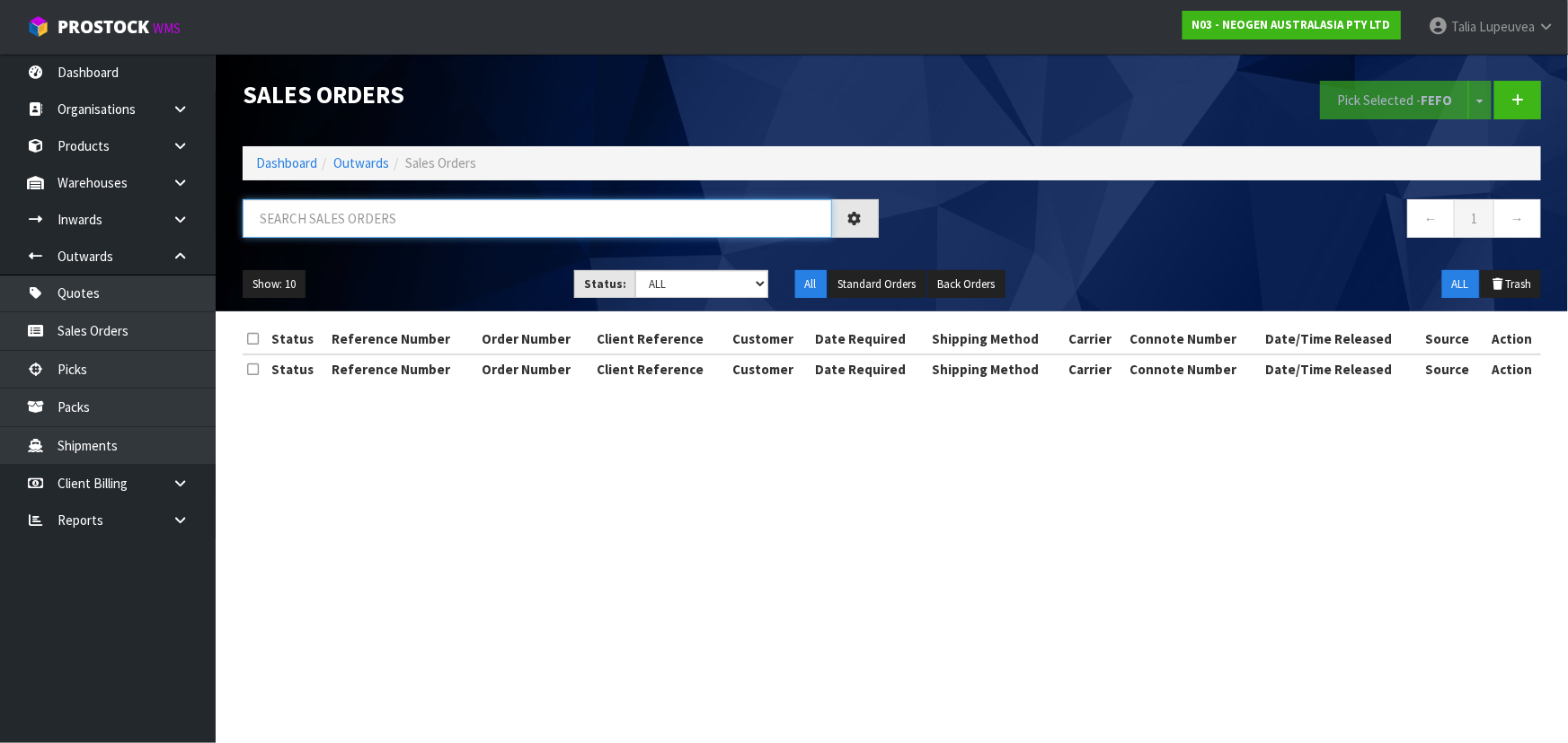
click at [408, 217] on input "text" at bounding box center [537, 218] width 589 height 39
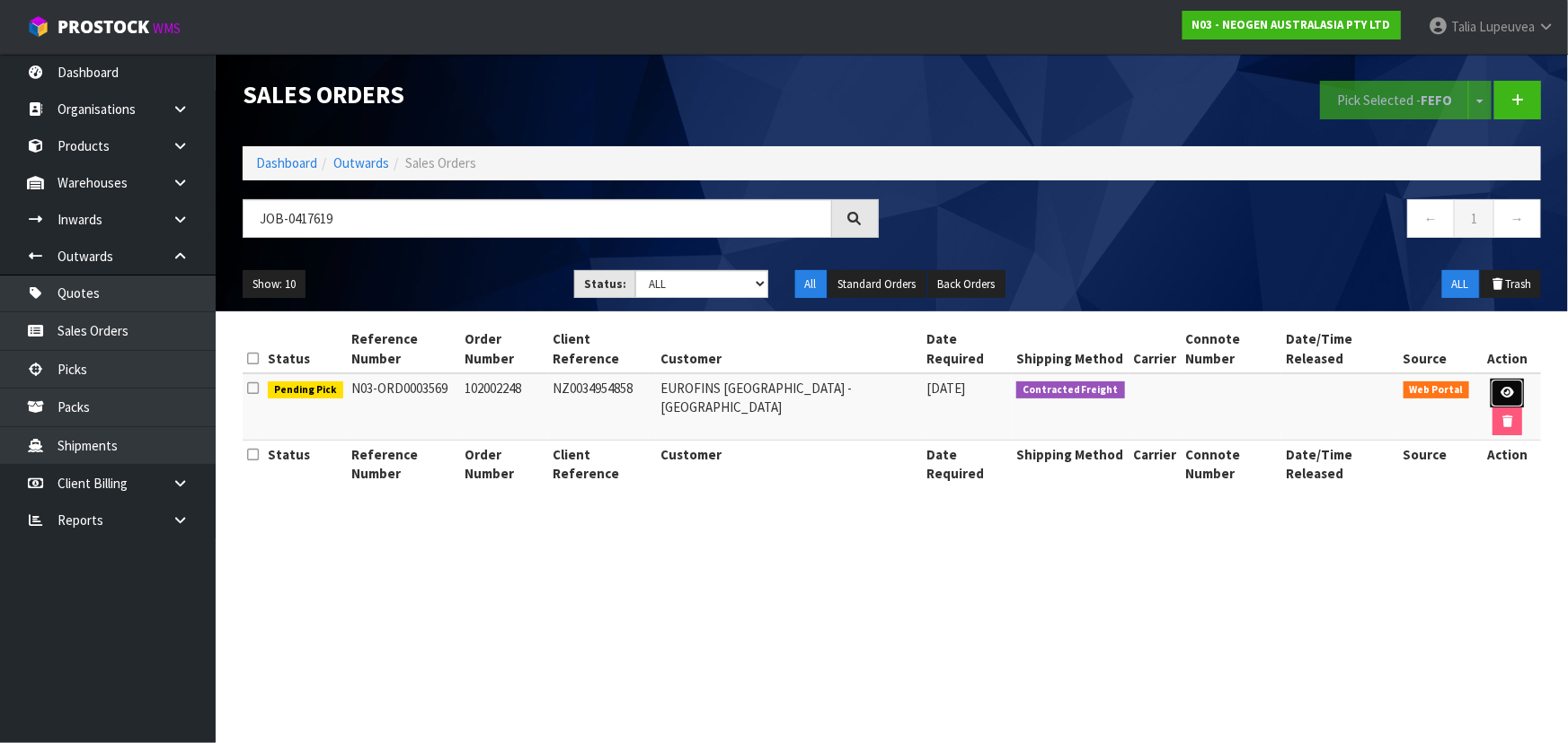
click at [1500, 387] on icon at bounding box center [1507, 392] width 14 height 12
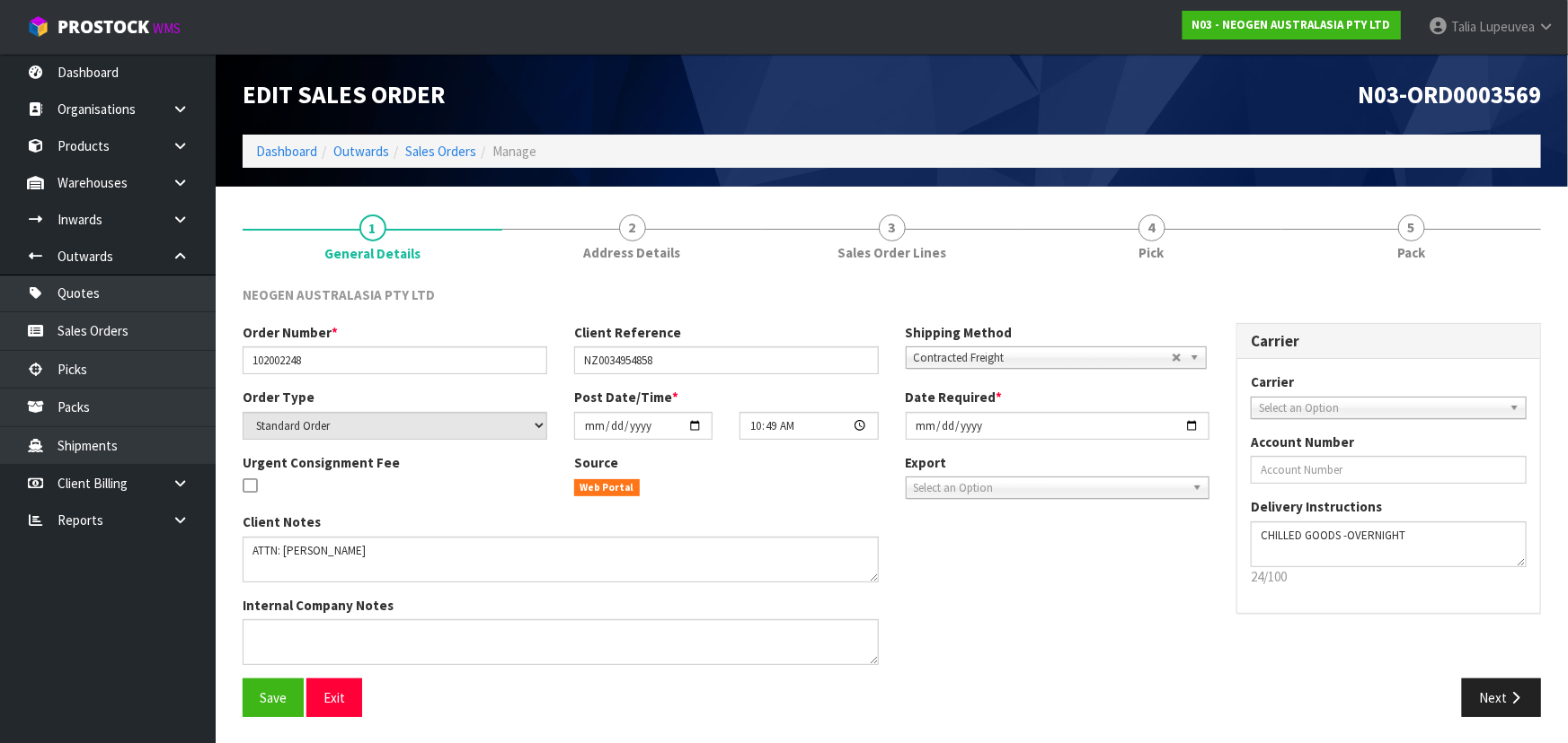
click at [1292, 240] on link "5 Pack" at bounding box center [1411, 235] width 260 height 71
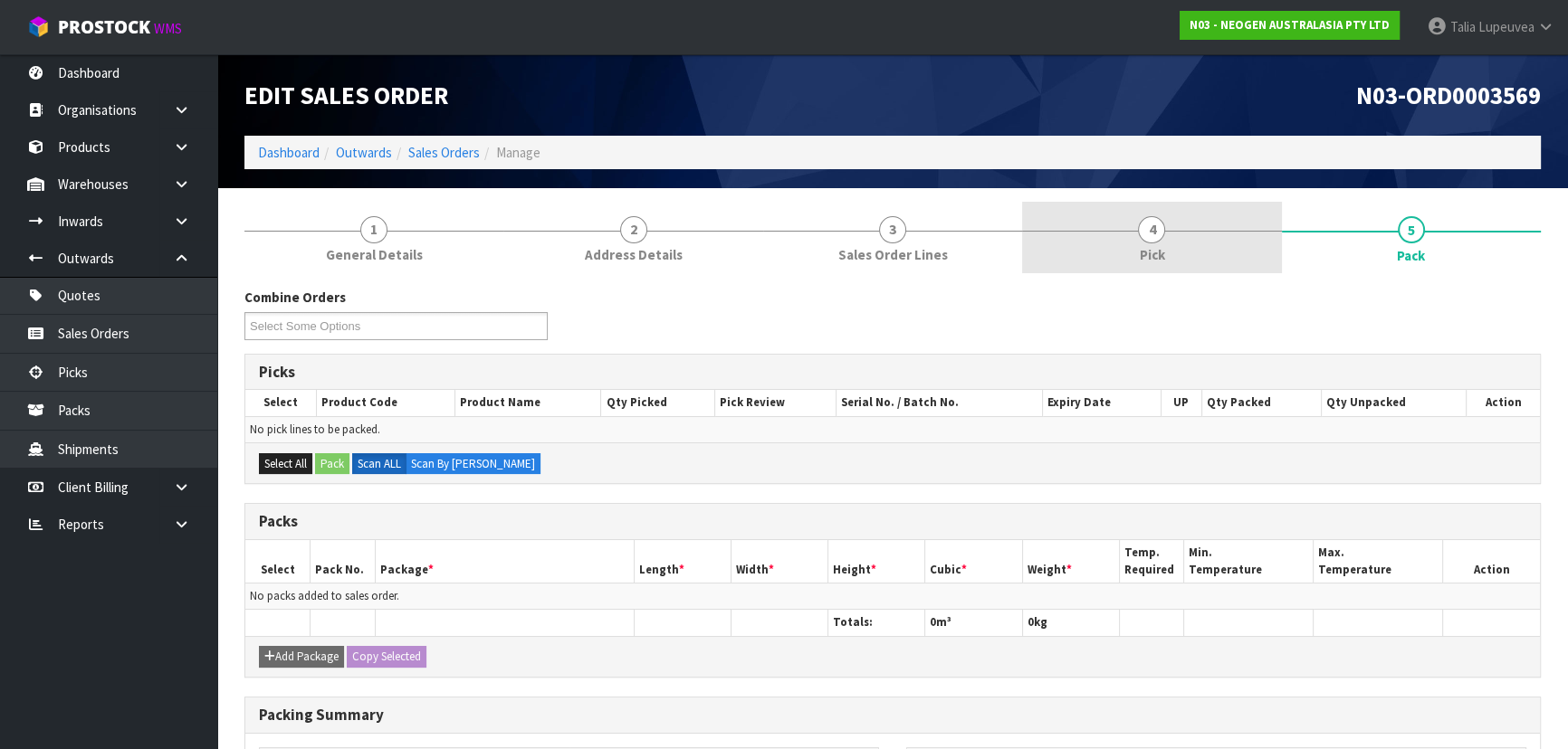
click at [1240, 242] on link "4 Pick" at bounding box center [1151, 237] width 259 height 72
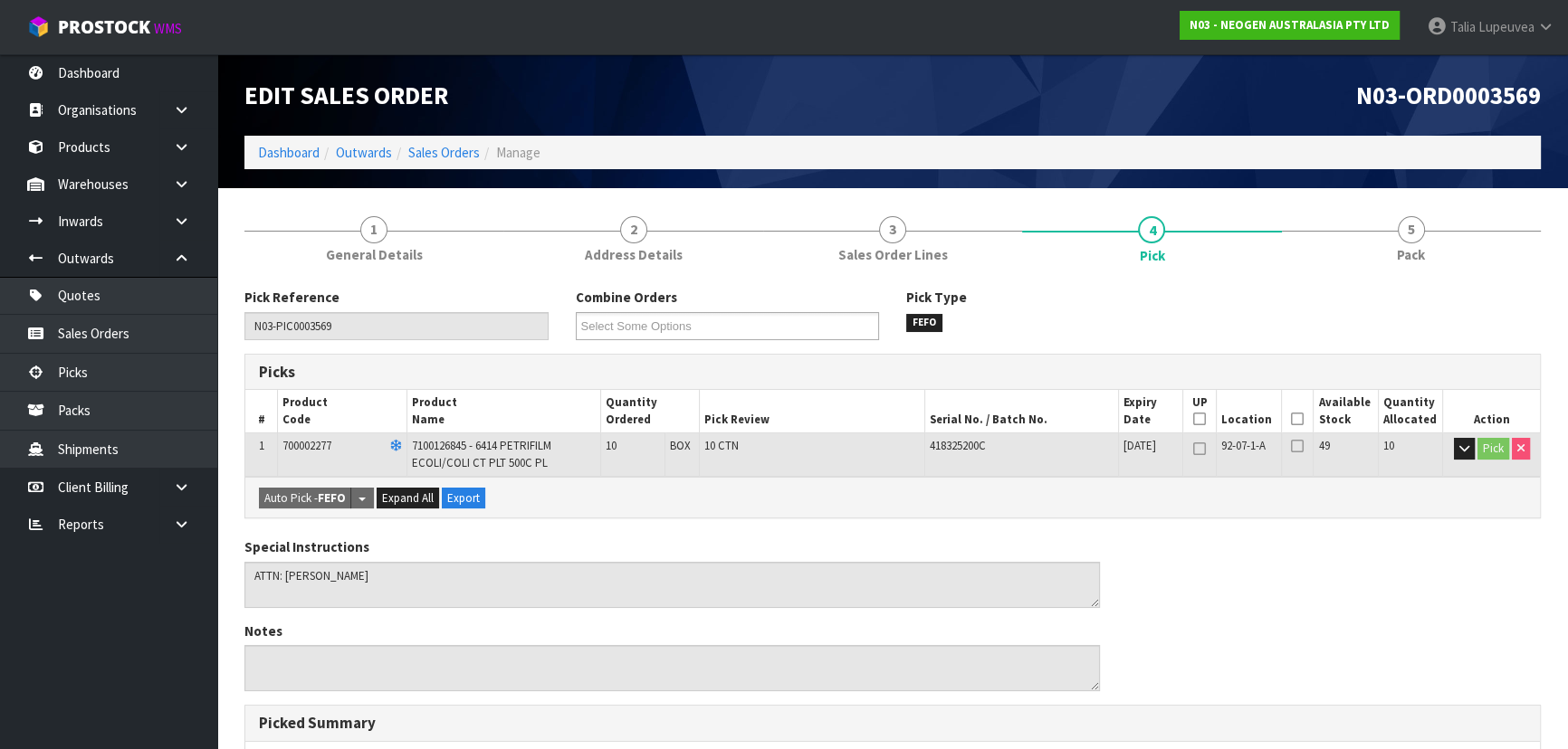
click at [1293, 419] on icon at bounding box center [1297, 419] width 13 height 1
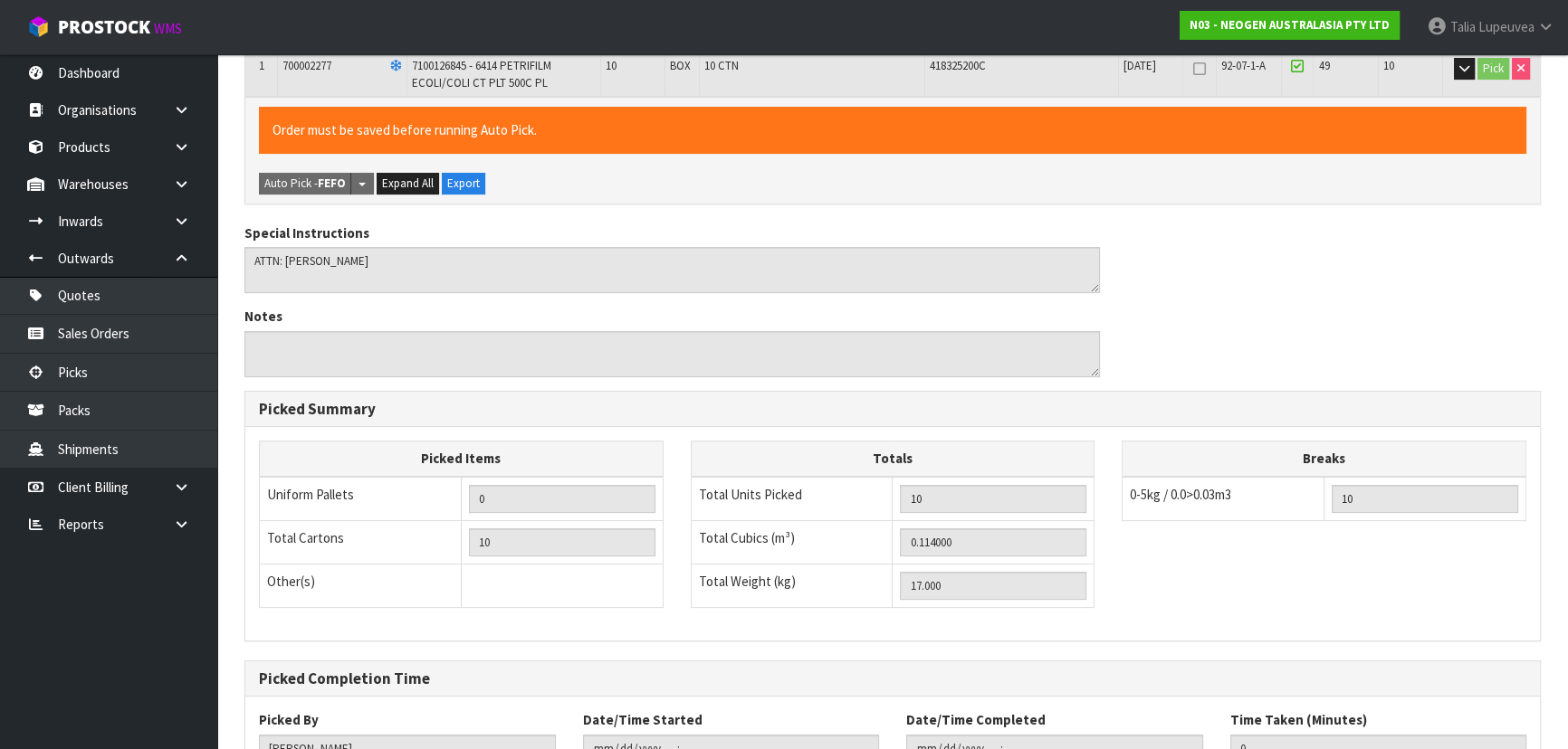
scroll to position [517, 0]
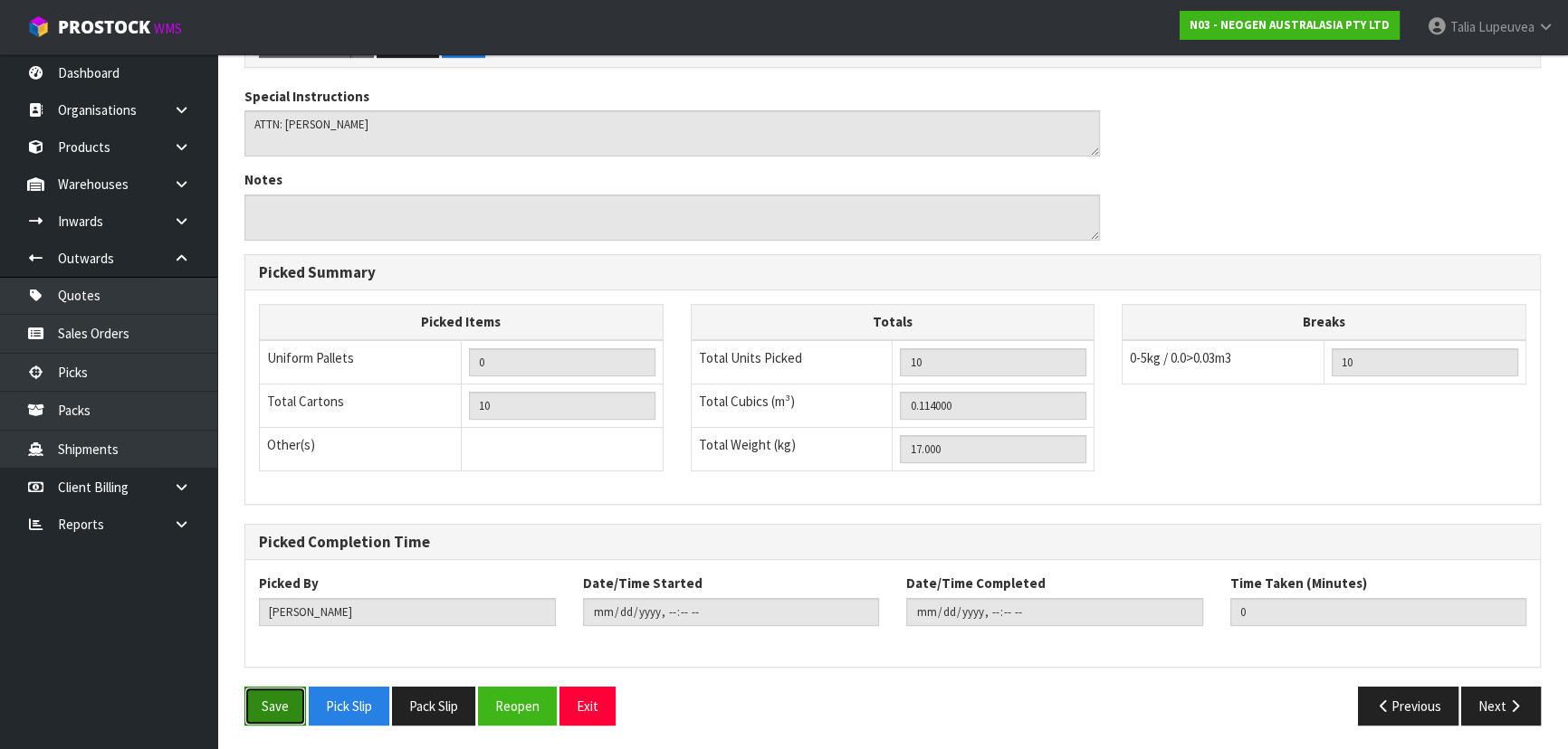
click at [281, 709] on button "Save" at bounding box center [275, 706] width 62 height 39
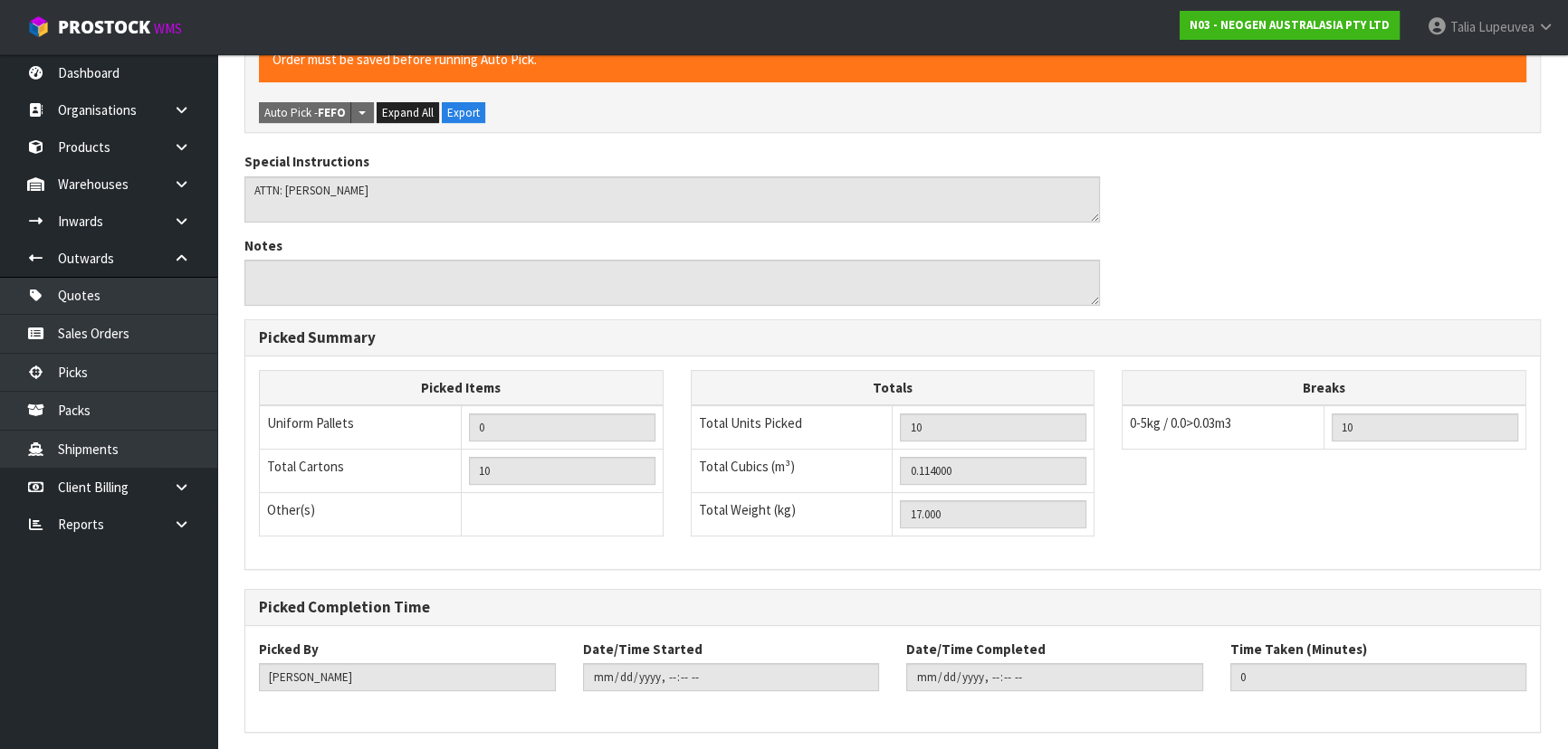
scroll to position [0, 0]
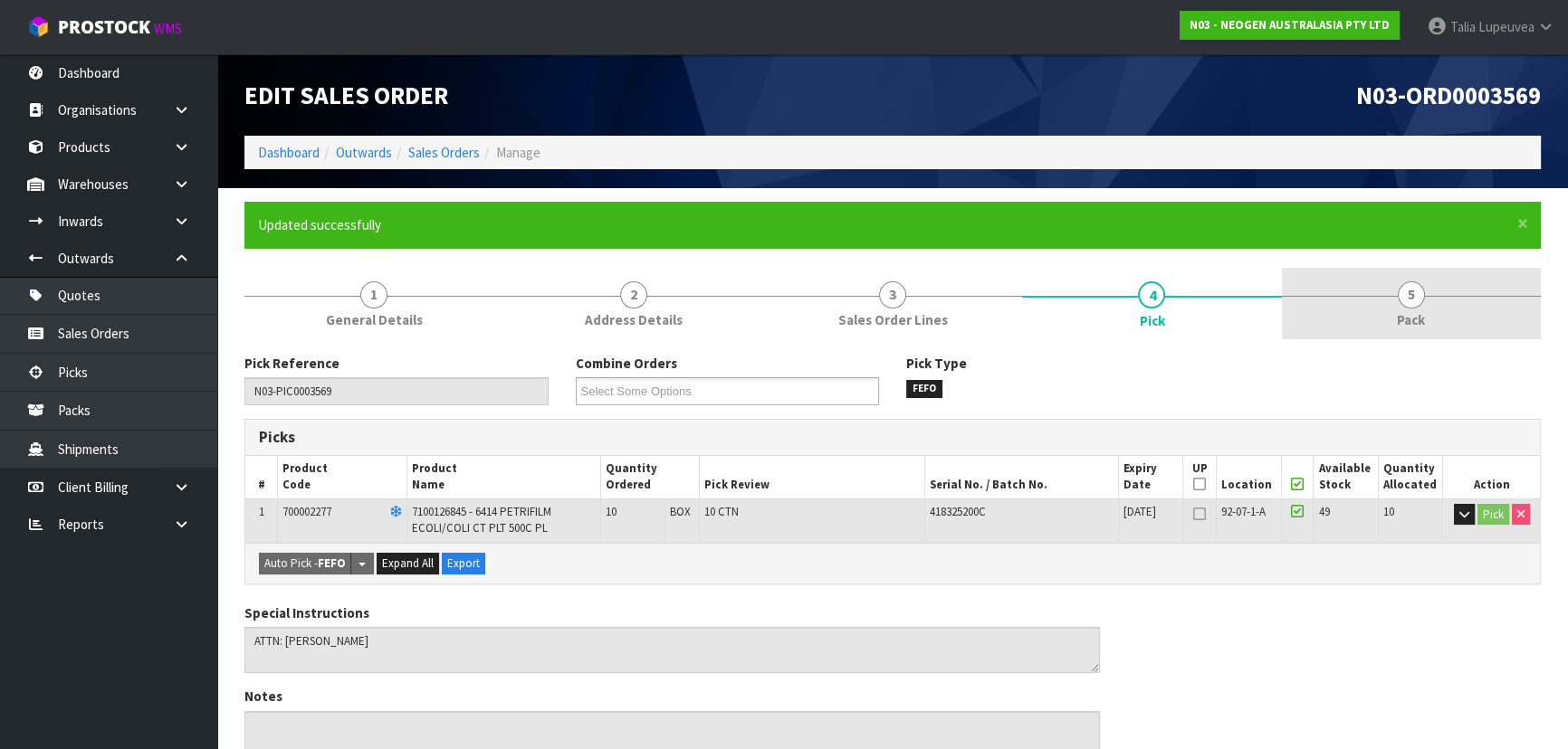
drag, startPoint x: 1368, startPoint y: 311, endPoint x: 1343, endPoint y: 329, distance: 30.8
click at [1369, 311] on link "5 Pack" at bounding box center [1411, 304] width 259 height 72
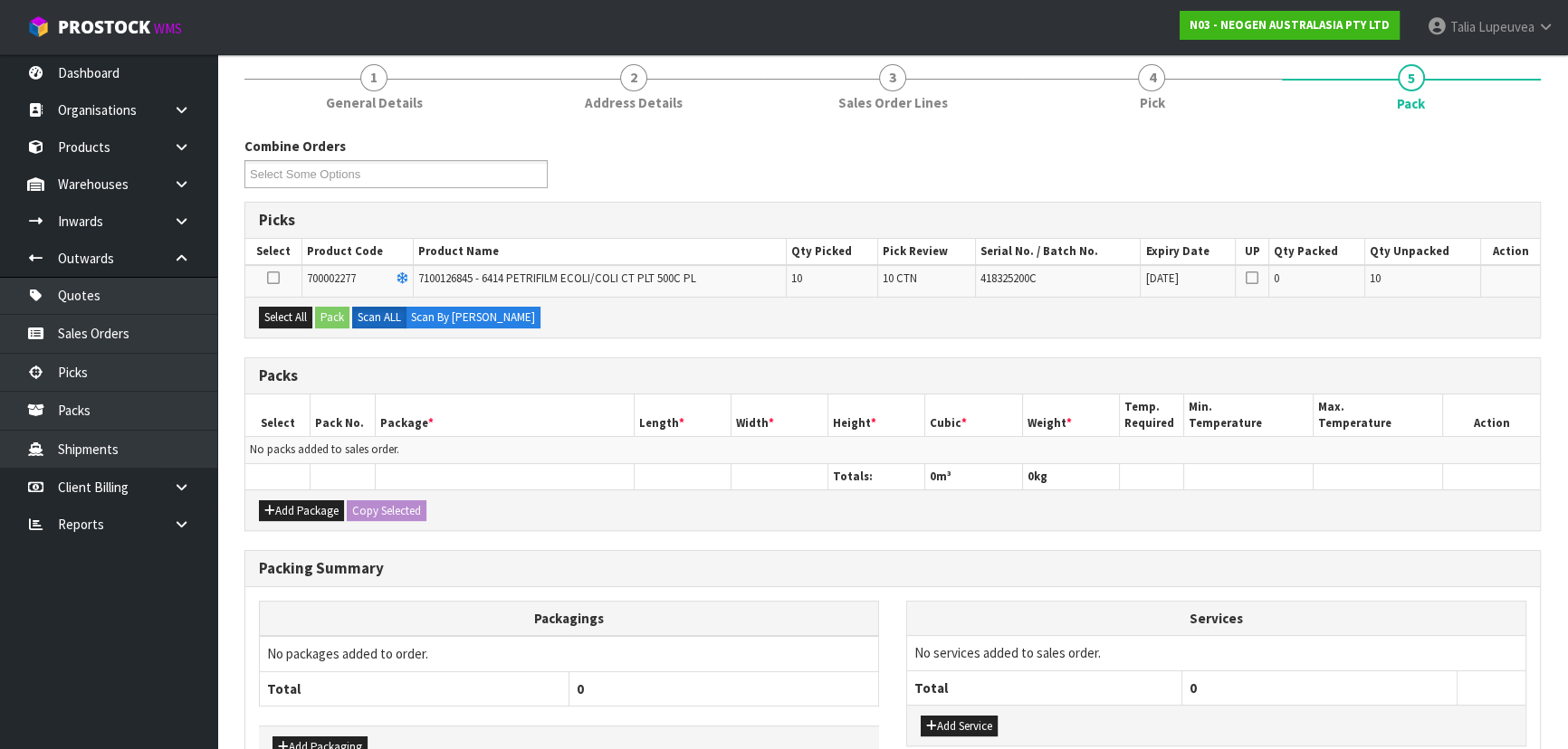
scroll to position [165, 0]
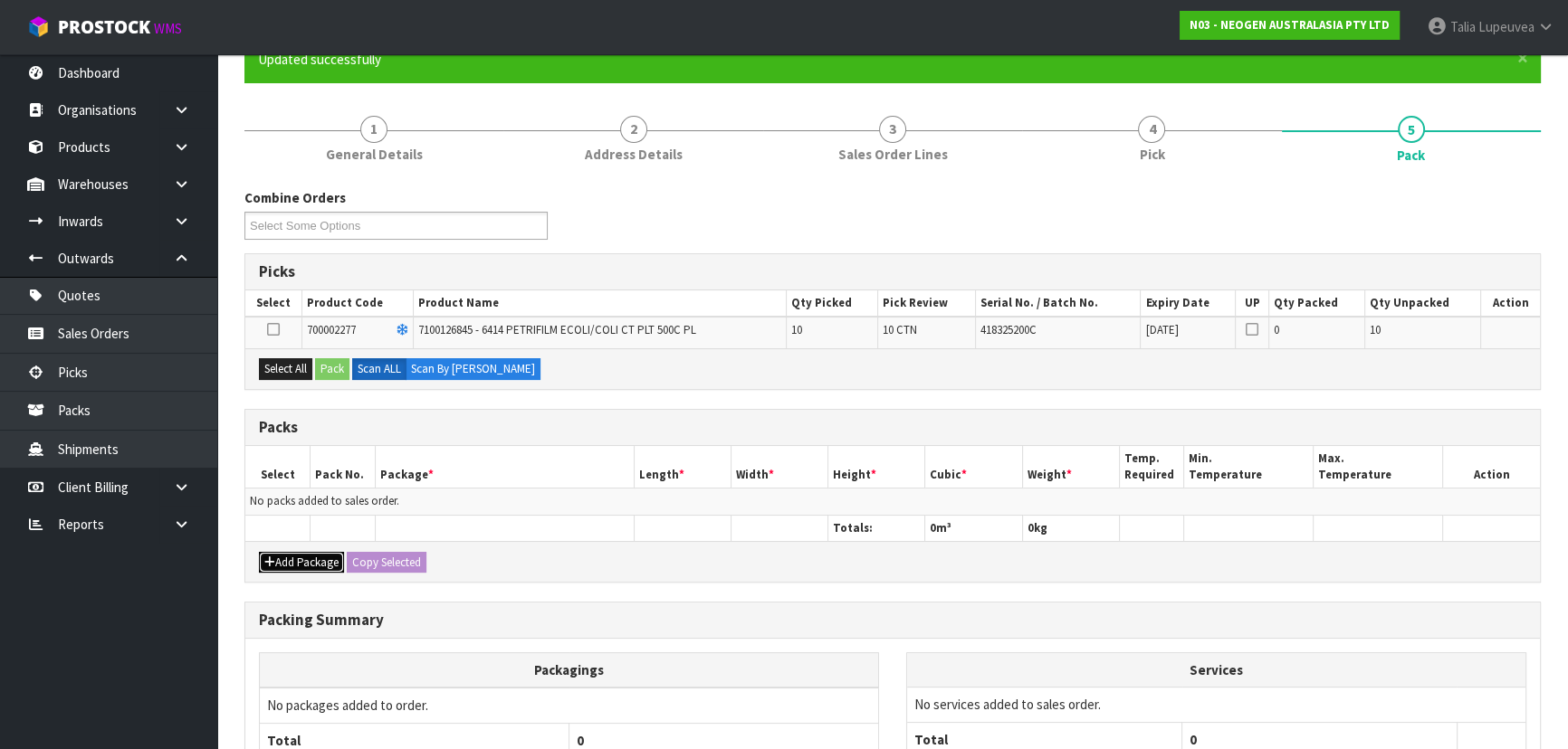
click at [308, 565] on button "Add Package" at bounding box center [302, 563] width 85 height 22
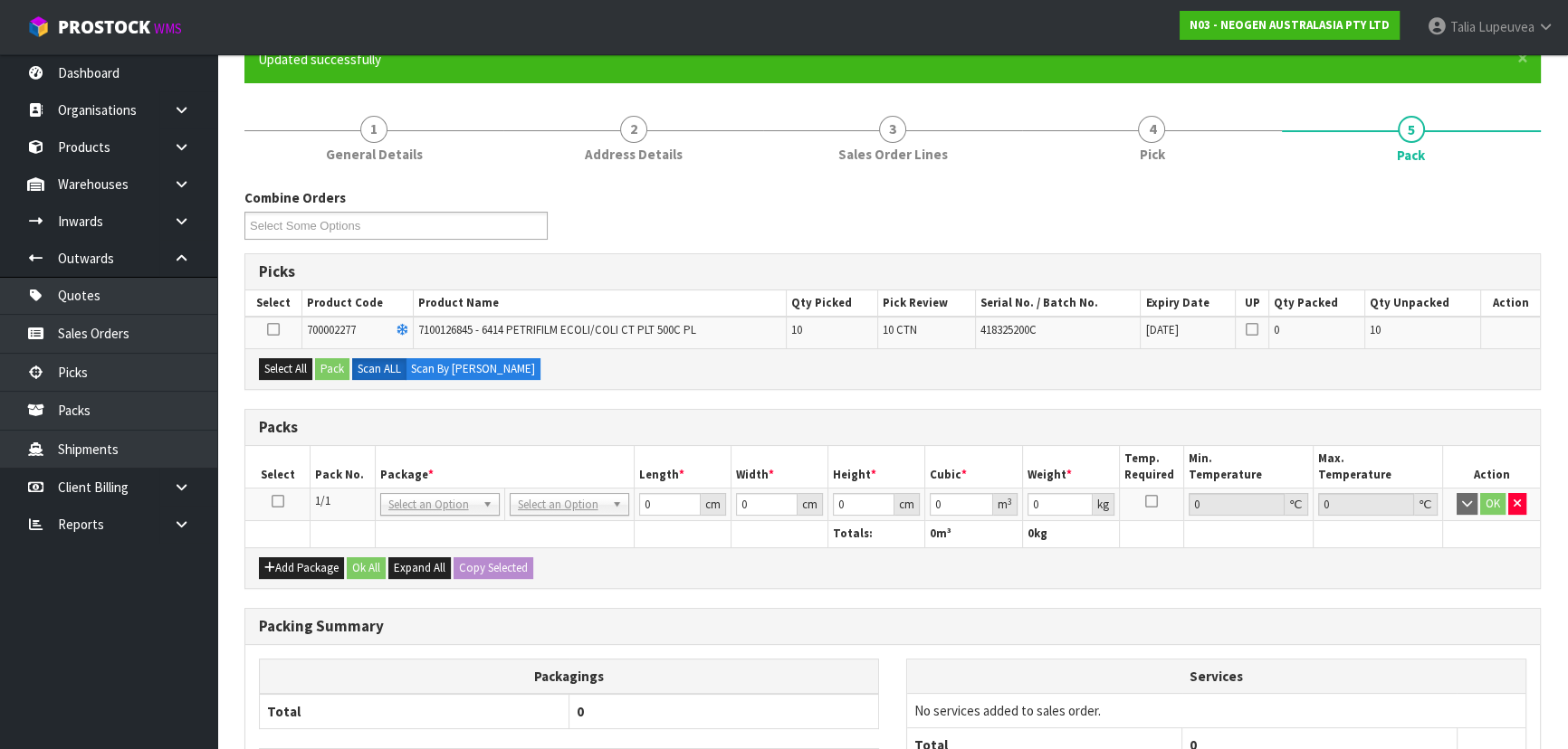
click at [275, 503] on icon at bounding box center [278, 502] width 13 height 1
click at [282, 374] on button "Select All" at bounding box center [285, 369] width 54 height 22
click at [342, 368] on button "Pack" at bounding box center [333, 369] width 35 height 22
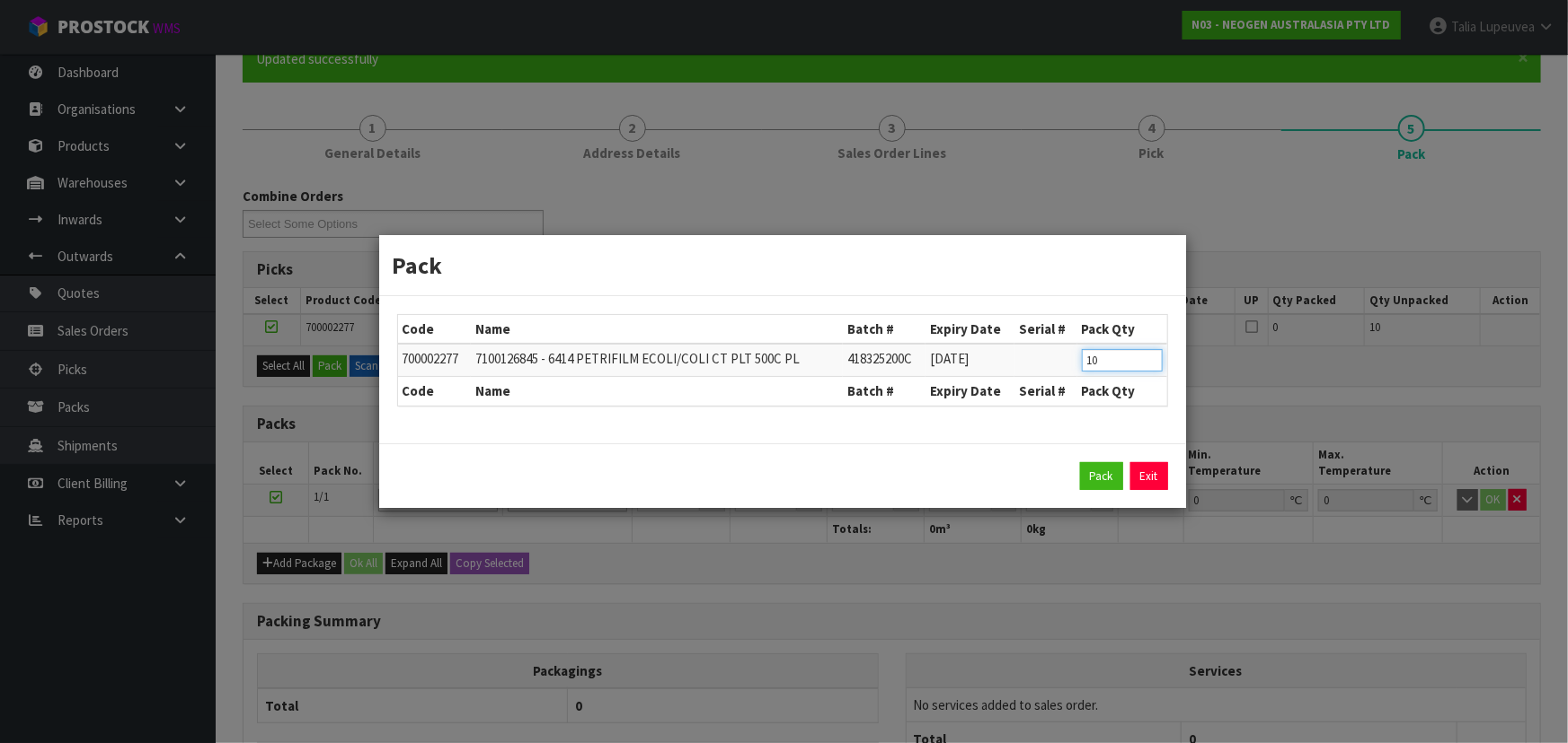
drag, startPoint x: 1109, startPoint y: 361, endPoint x: 1081, endPoint y: 352, distance: 29.4
click at [1082, 352] on input "10" at bounding box center [1122, 360] width 81 height 23
click at [1092, 469] on button "Pack" at bounding box center [1102, 477] width 43 height 29
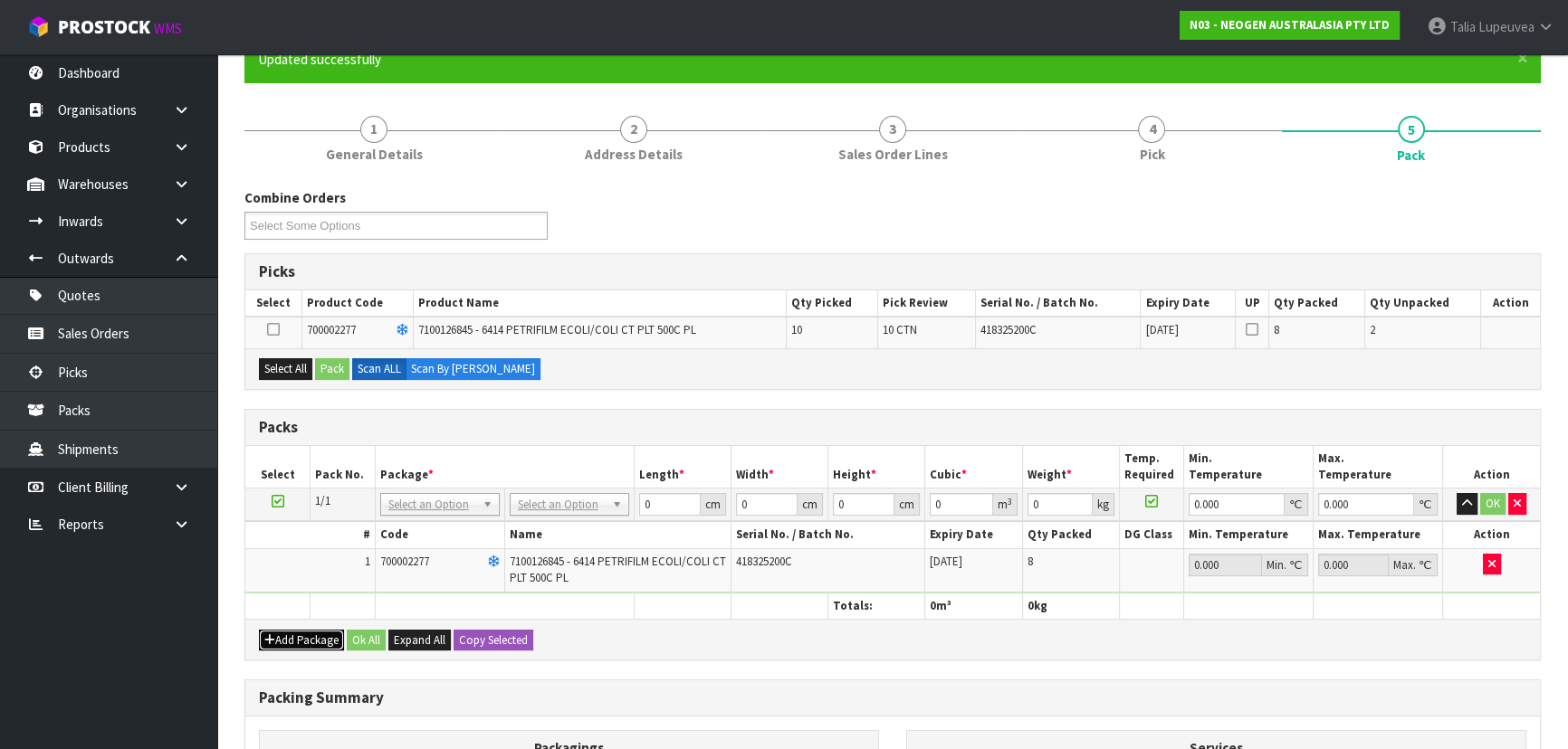
click at [305, 643] on button "Add Package" at bounding box center [302, 641] width 85 height 22
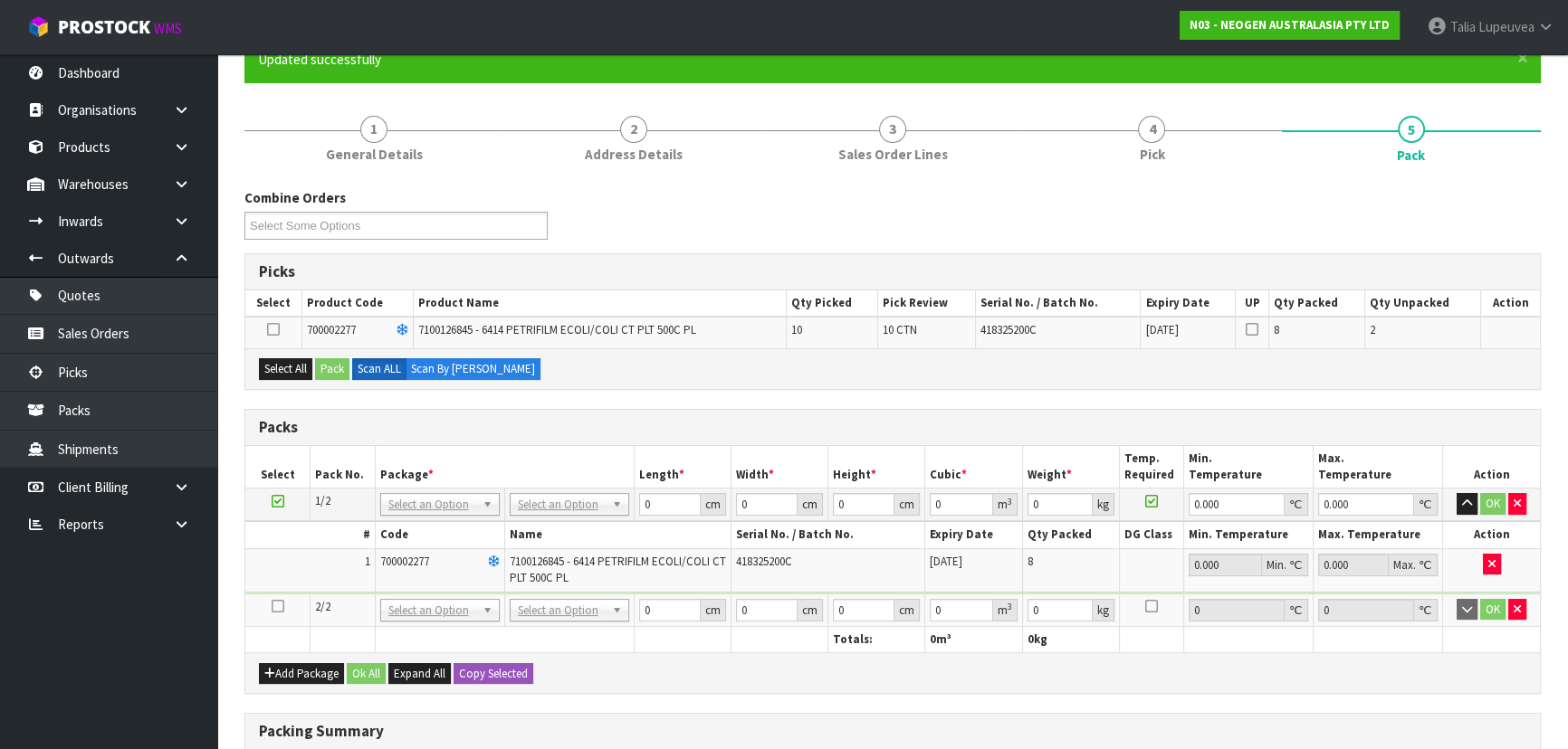
click at [280, 606] on icon at bounding box center [278, 606] width 13 height 1
click at [276, 370] on button "Select All" at bounding box center [285, 369] width 54 height 22
click at [334, 372] on button "Pack" at bounding box center [333, 369] width 35 height 22
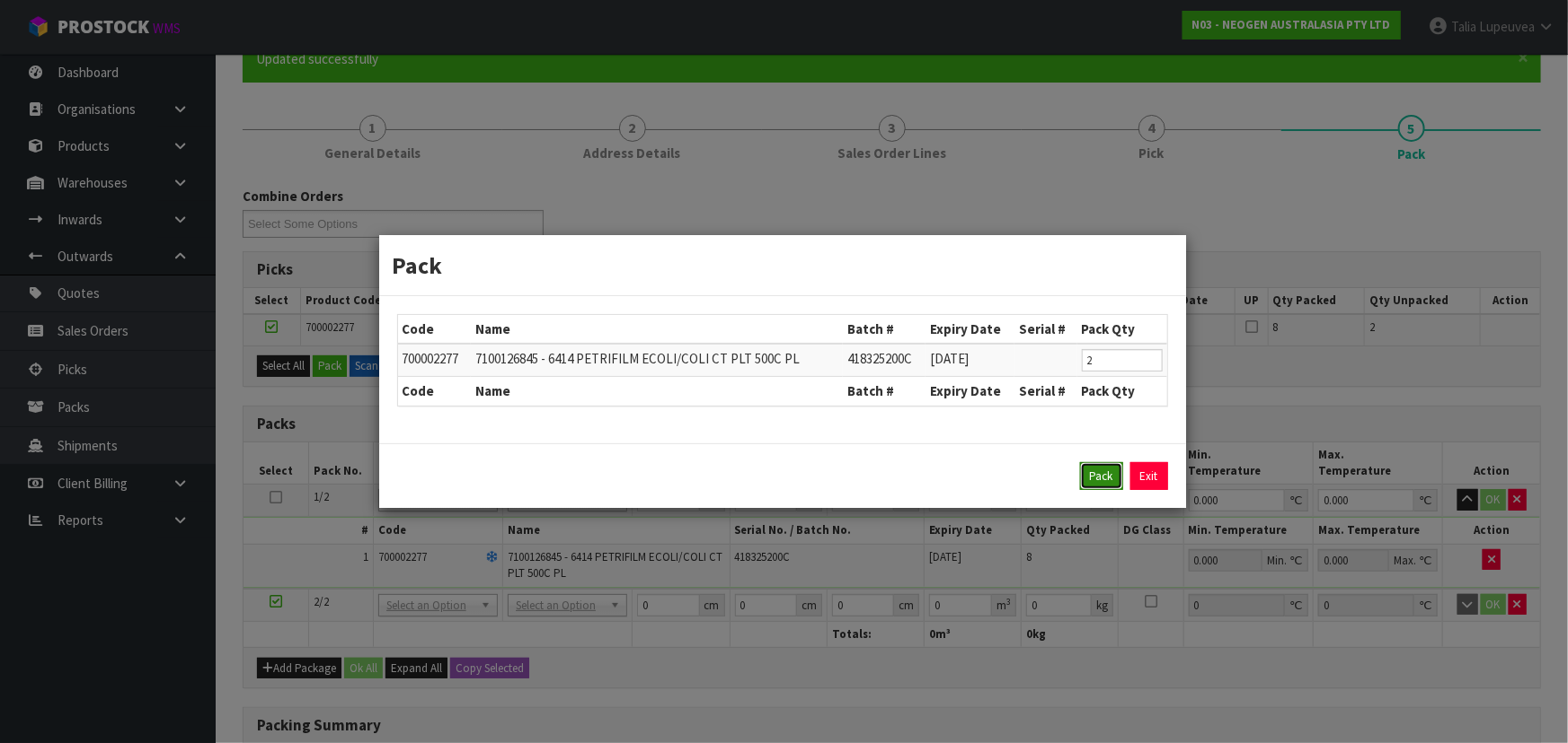
click at [1102, 467] on button "Pack" at bounding box center [1102, 477] width 43 height 29
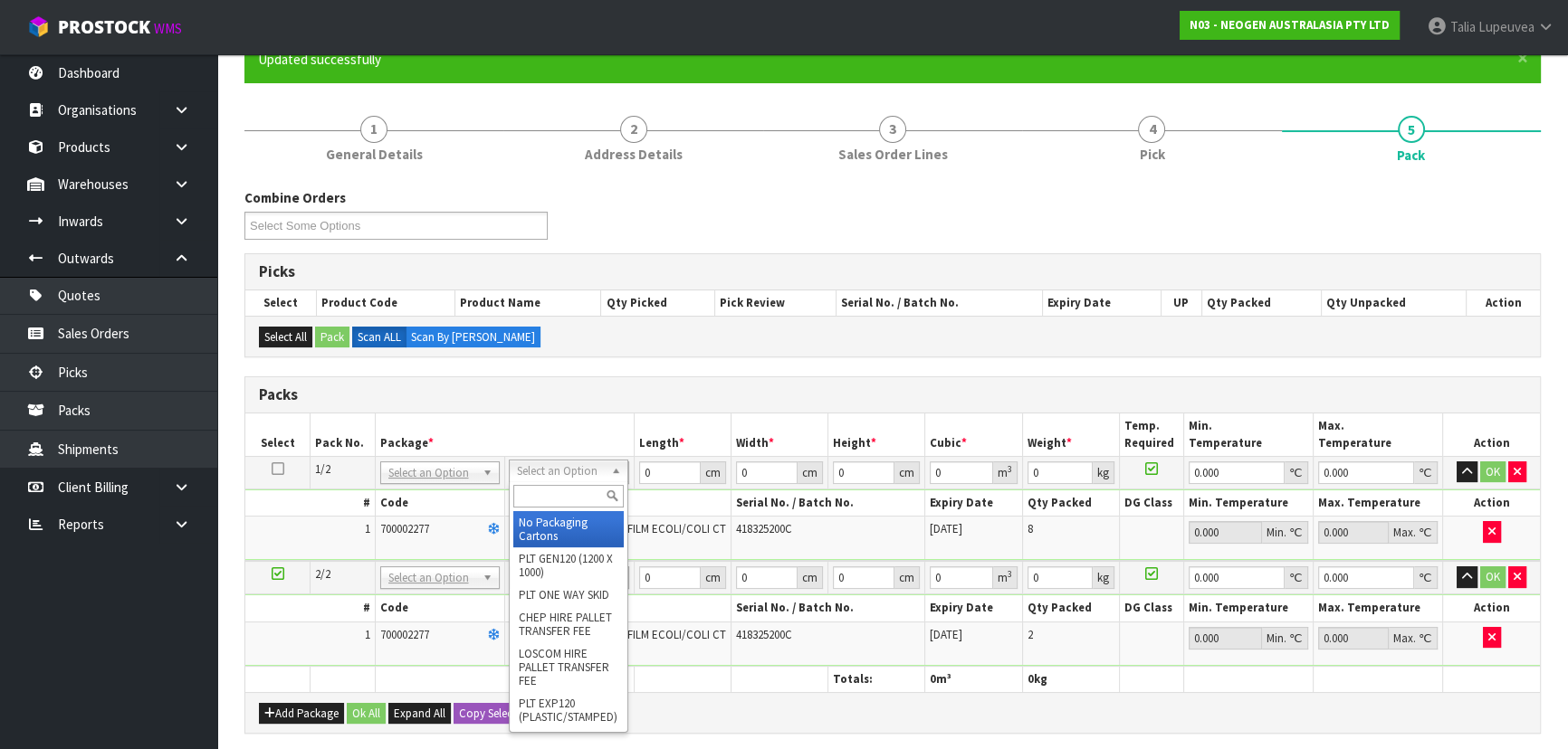
click at [544, 489] on input "text" at bounding box center [568, 496] width 110 height 23
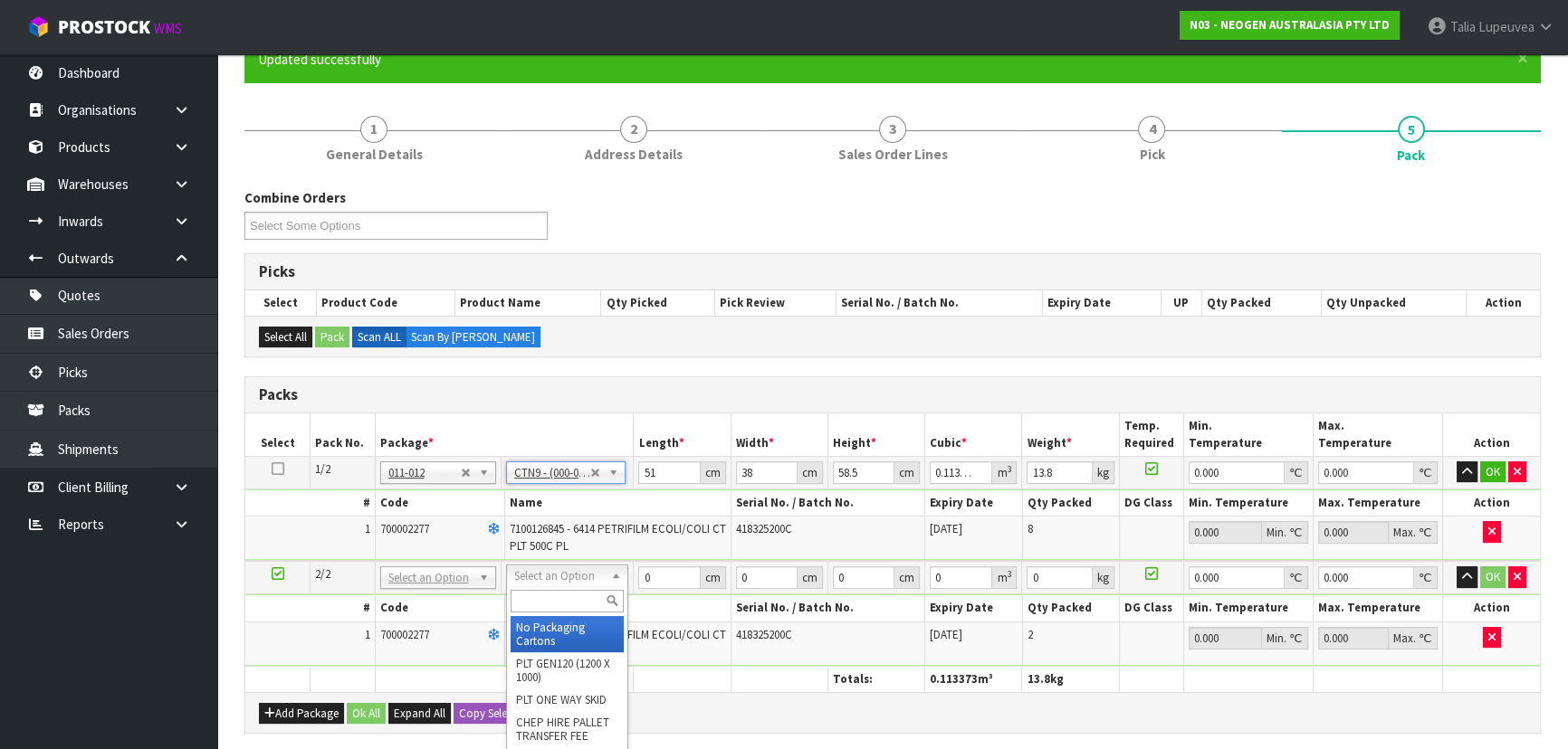
click at [564, 597] on input "text" at bounding box center [567, 601] width 113 height 23
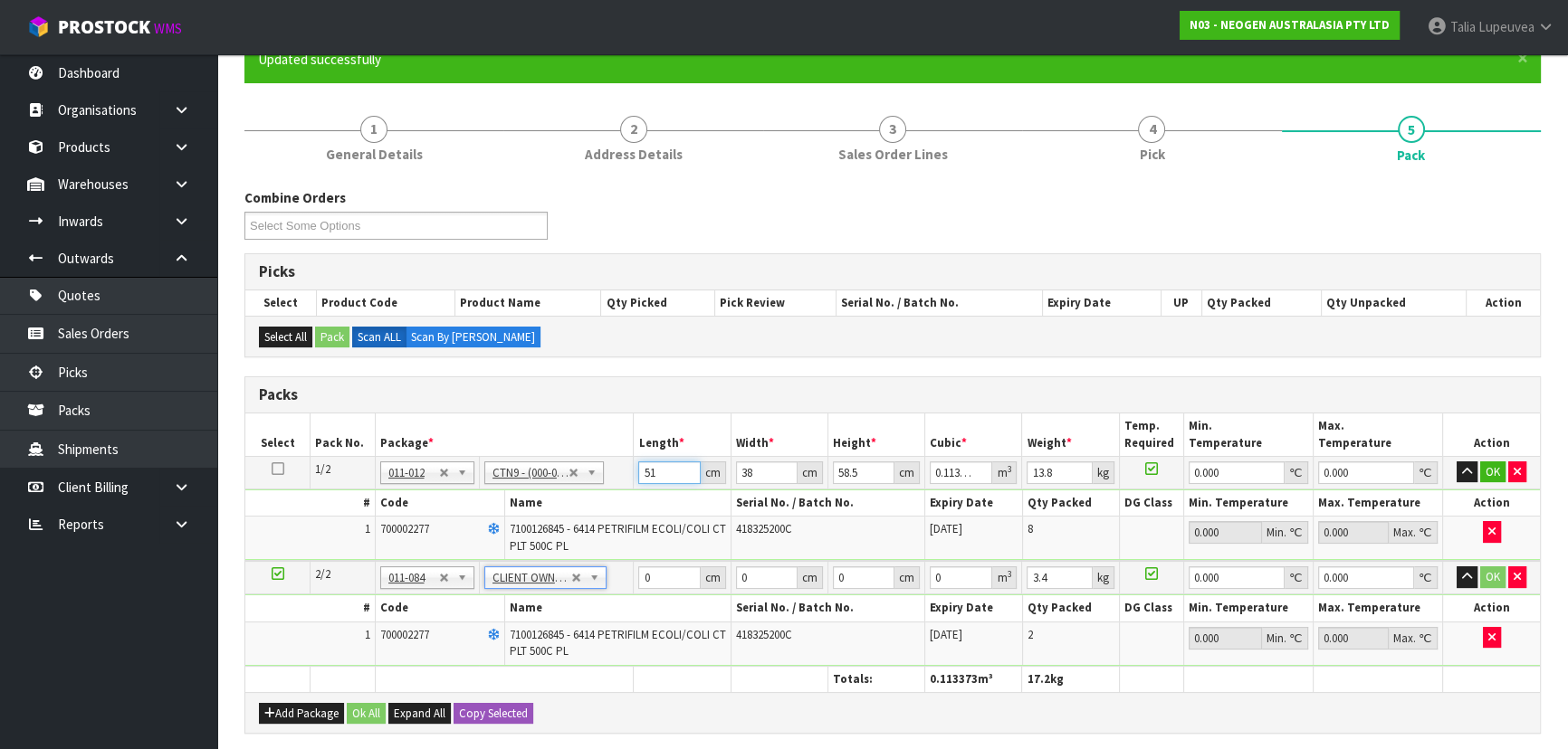
drag, startPoint x: 656, startPoint y: 471, endPoint x: 634, endPoint y: 468, distance: 22.2
click at [634, 476] on td "51 cm" at bounding box center [682, 473] width 97 height 33
drag, startPoint x: 662, startPoint y: 574, endPoint x: 610, endPoint y: 591, distance: 54.7
click at [613, 592] on tbody "2/2 NONE 007-001 007-002 007-004 007-009 007-013 007-014 007-015 007-017 007-01…" at bounding box center [893, 614] width 1294 height 105
click at [1487, 464] on button "OK" at bounding box center [1493, 473] width 25 height 22
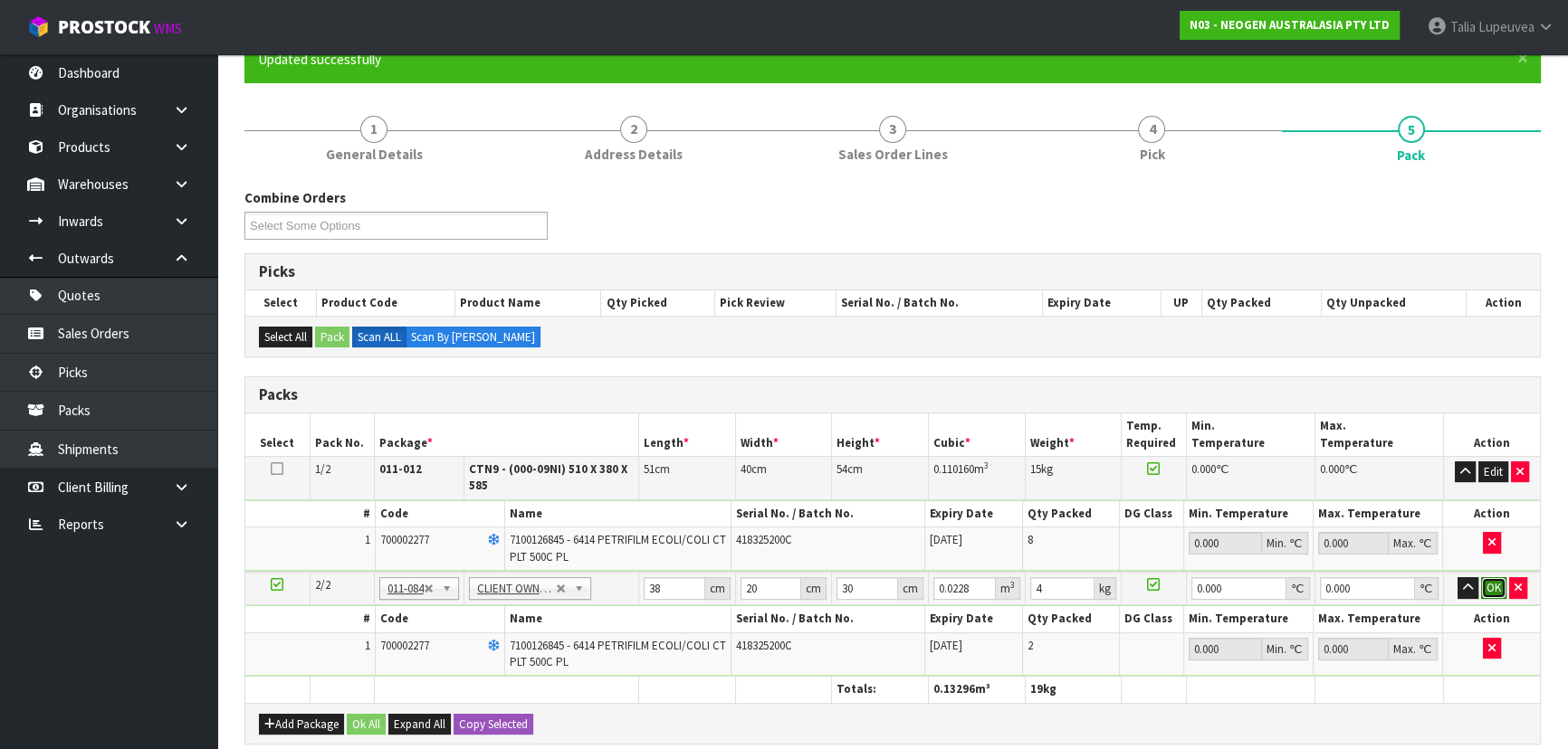
click at [1498, 587] on button "OK" at bounding box center [1493, 588] width 25 height 22
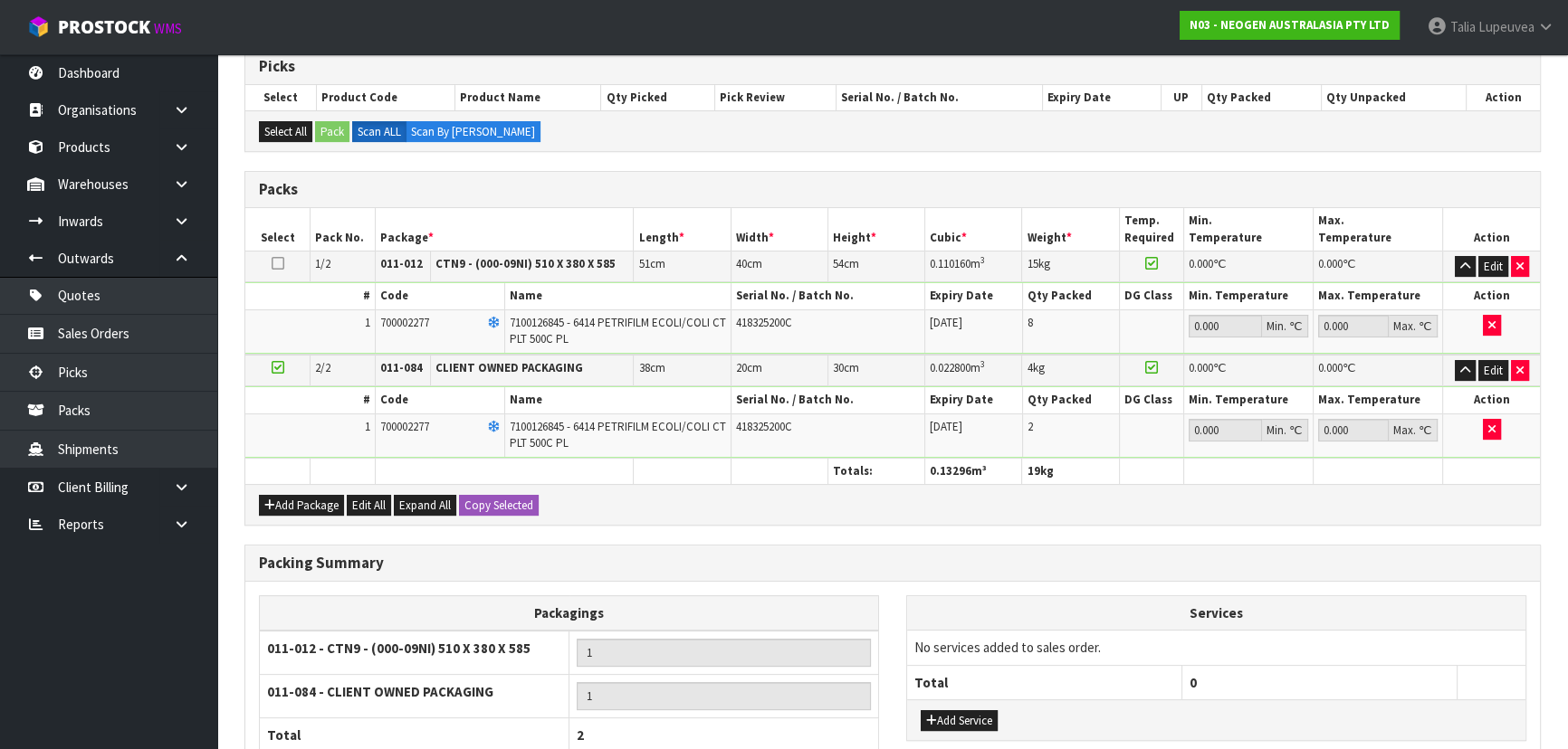
scroll to position [530, 0]
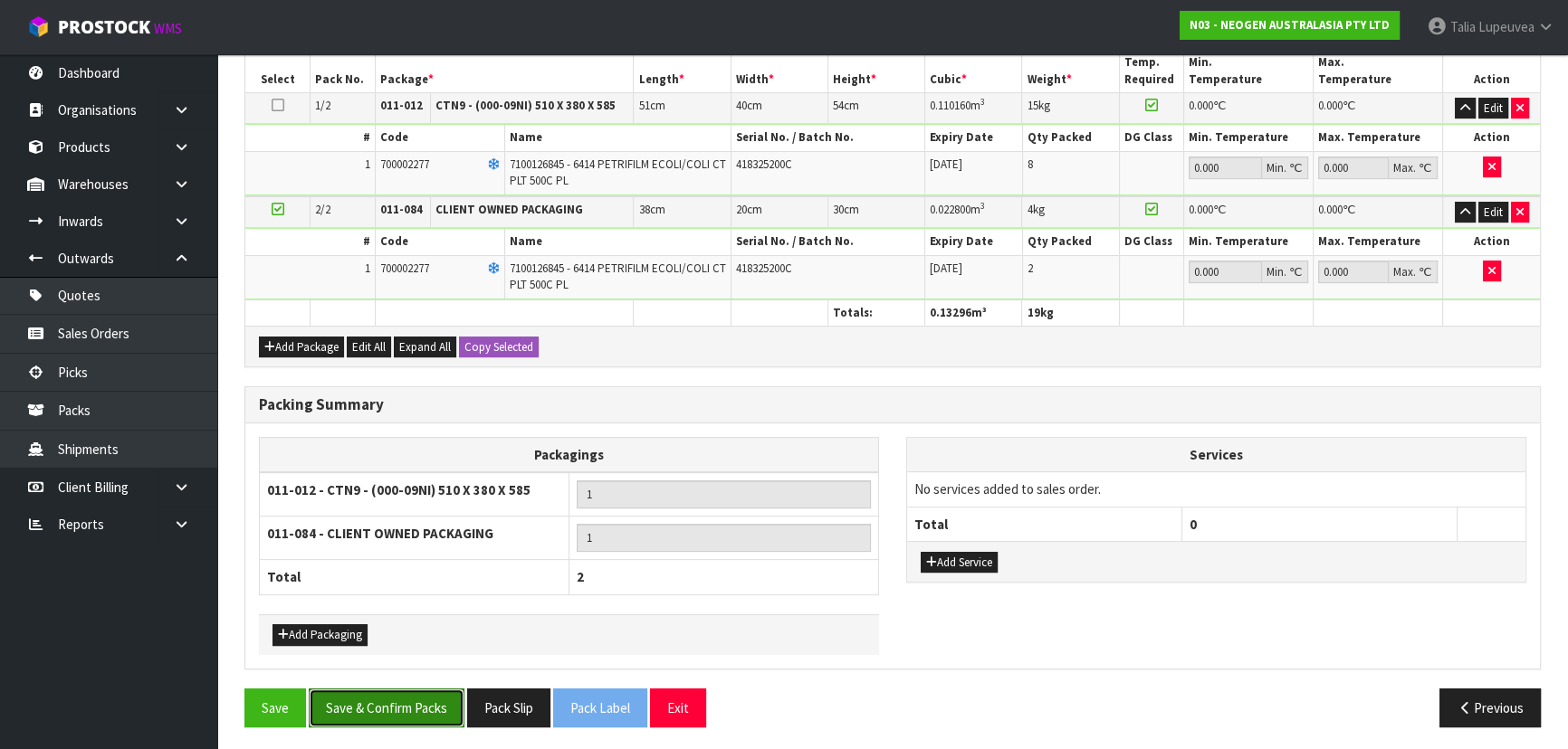
click at [380, 710] on button "Save & Confirm Packs" at bounding box center [386, 708] width 155 height 39
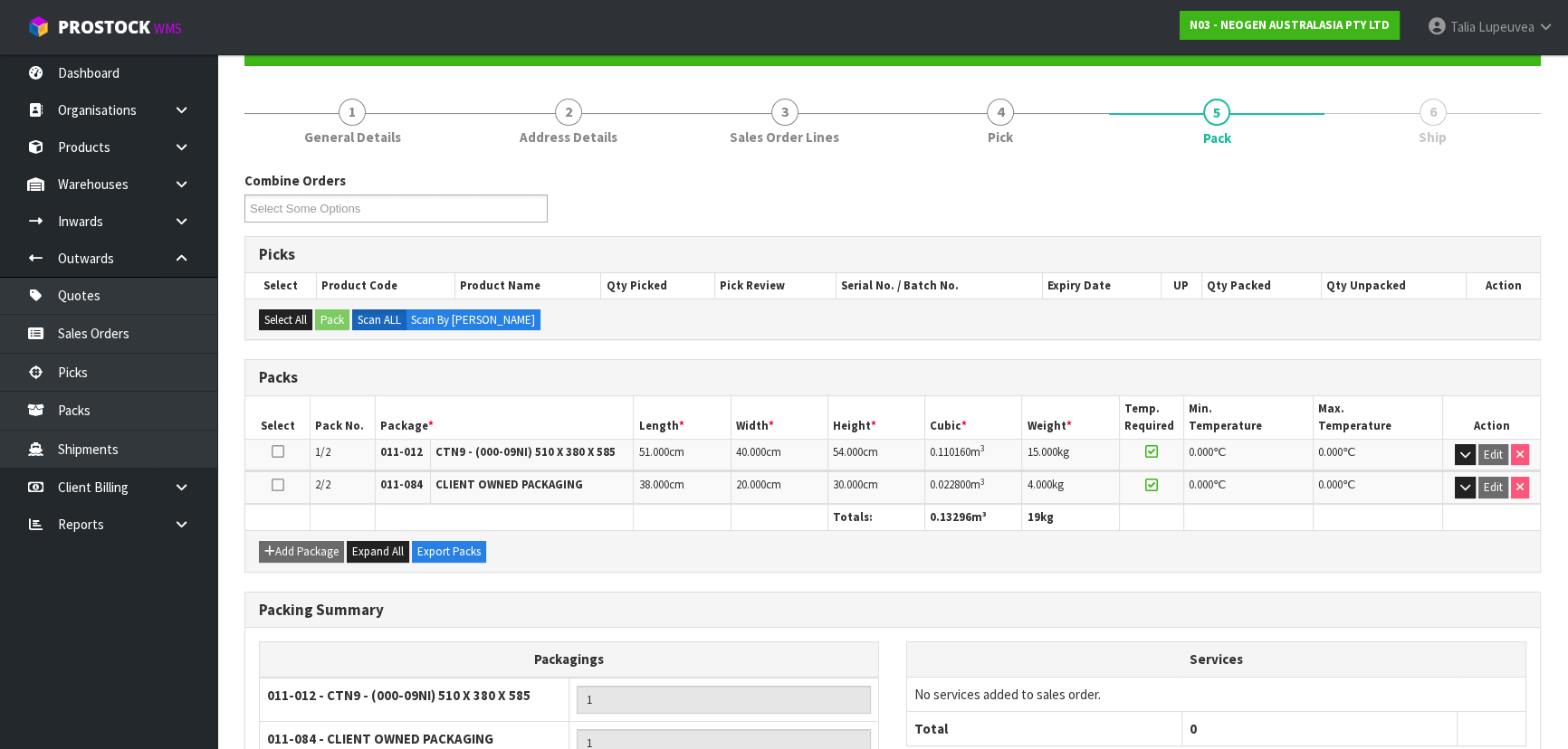
scroll to position [348, 0]
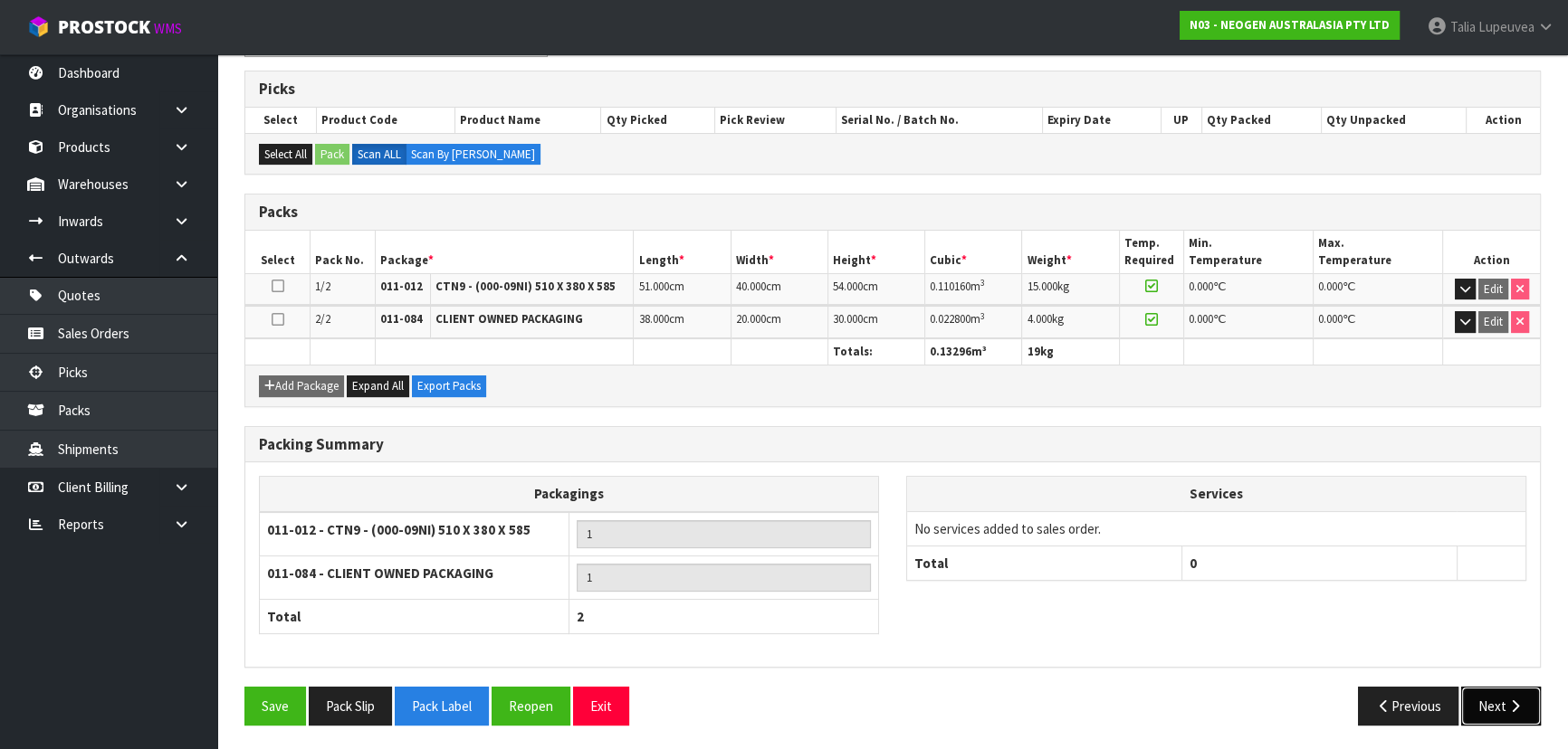
click at [1480, 703] on button "Next" at bounding box center [1501, 706] width 80 height 39
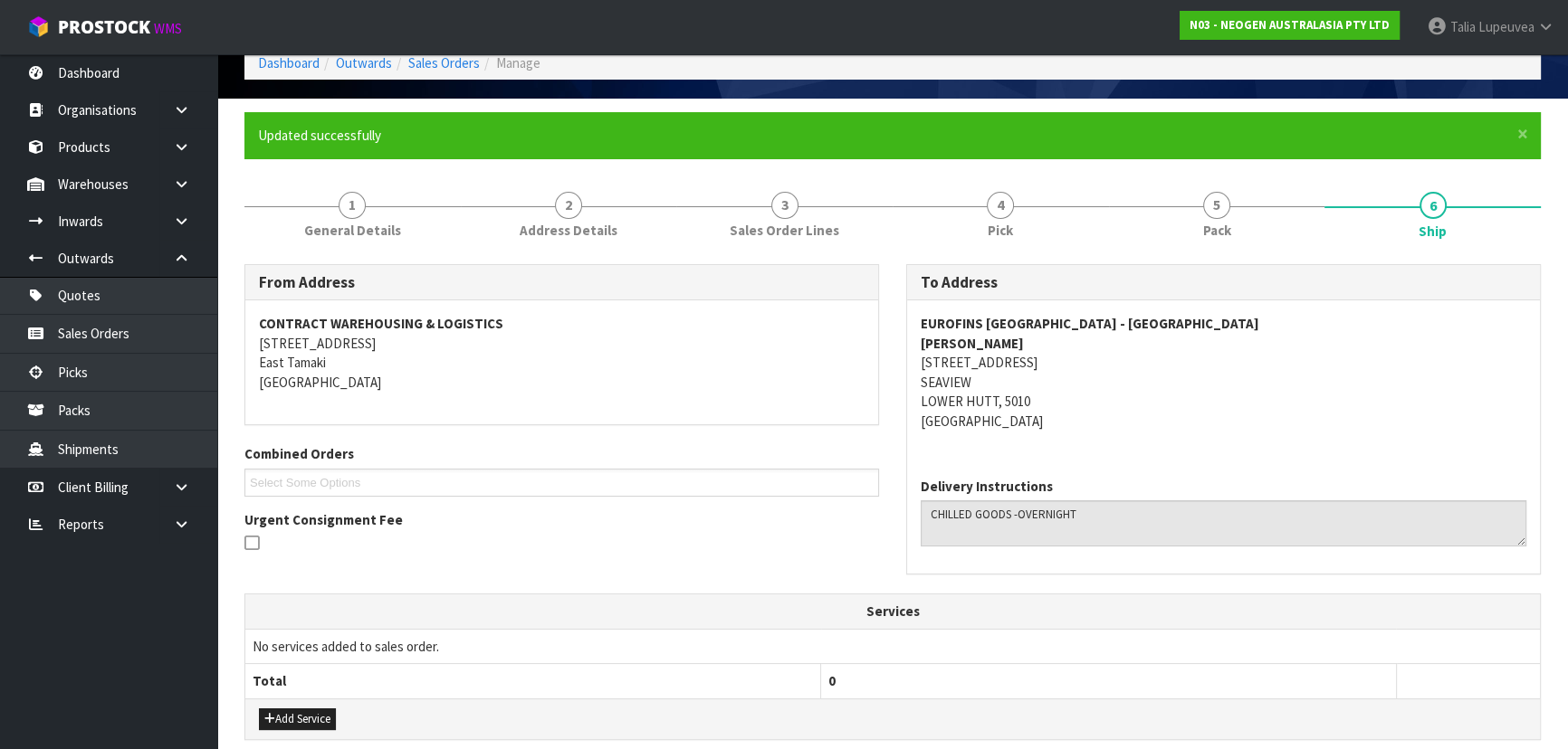
scroll to position [476, 0]
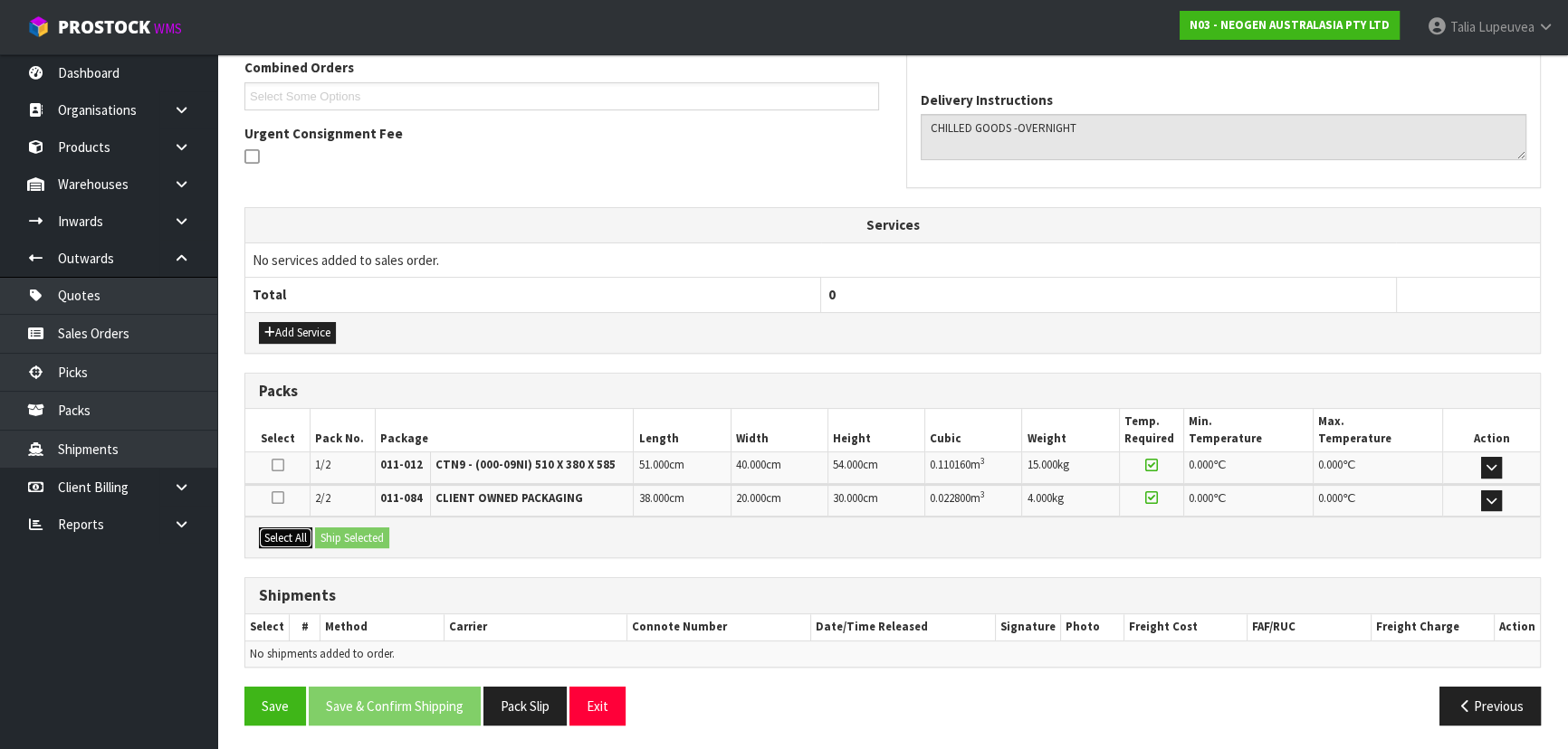
click at [308, 537] on button "Select All" at bounding box center [285, 539] width 54 height 22
drag, startPoint x: 347, startPoint y: 532, endPoint x: 369, endPoint y: 524, distance: 23.4
click at [348, 532] on button "Ship Selected" at bounding box center [353, 539] width 75 height 22
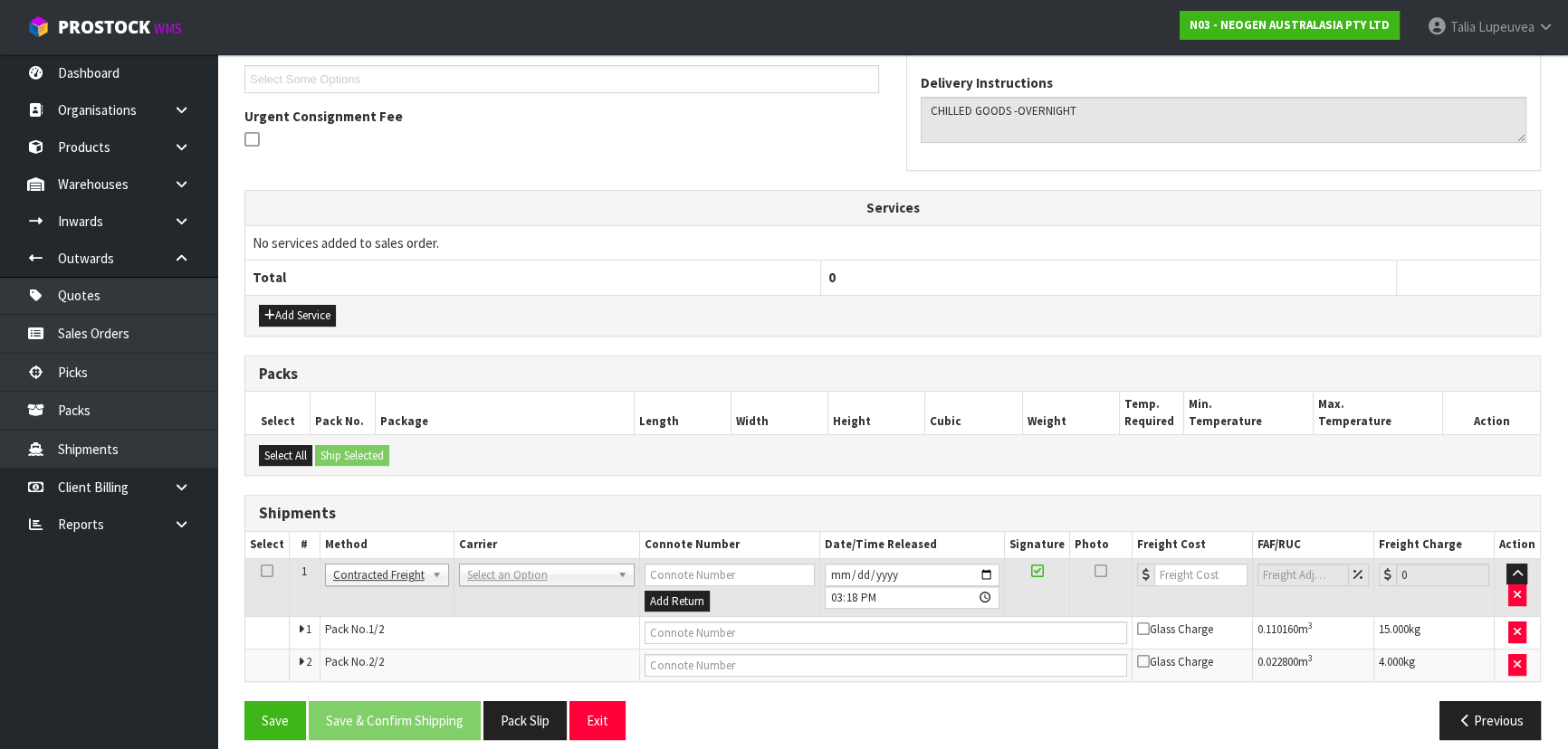
scroll to position [508, 0]
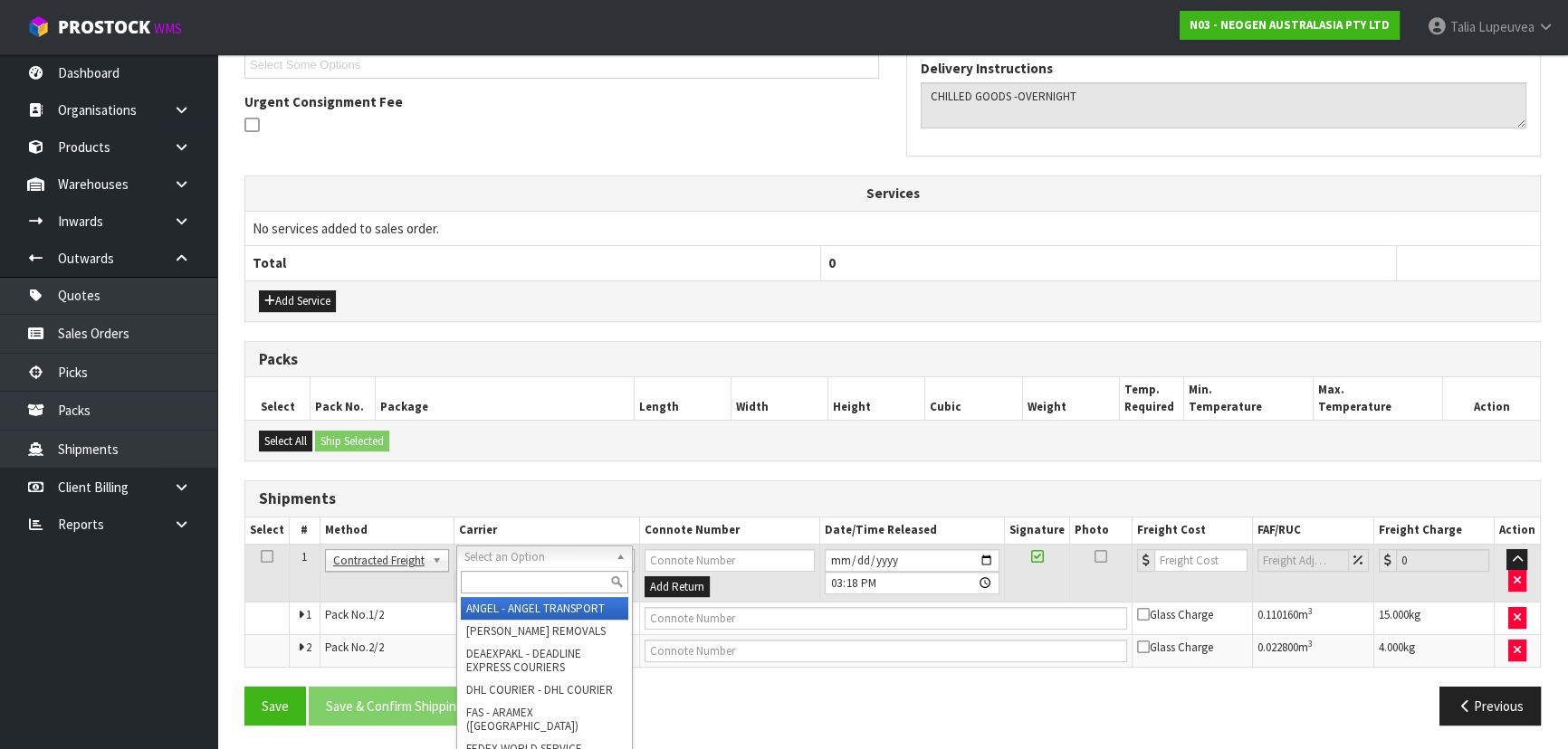
click at [552, 582] on input "text" at bounding box center [544, 582] width 167 height 23
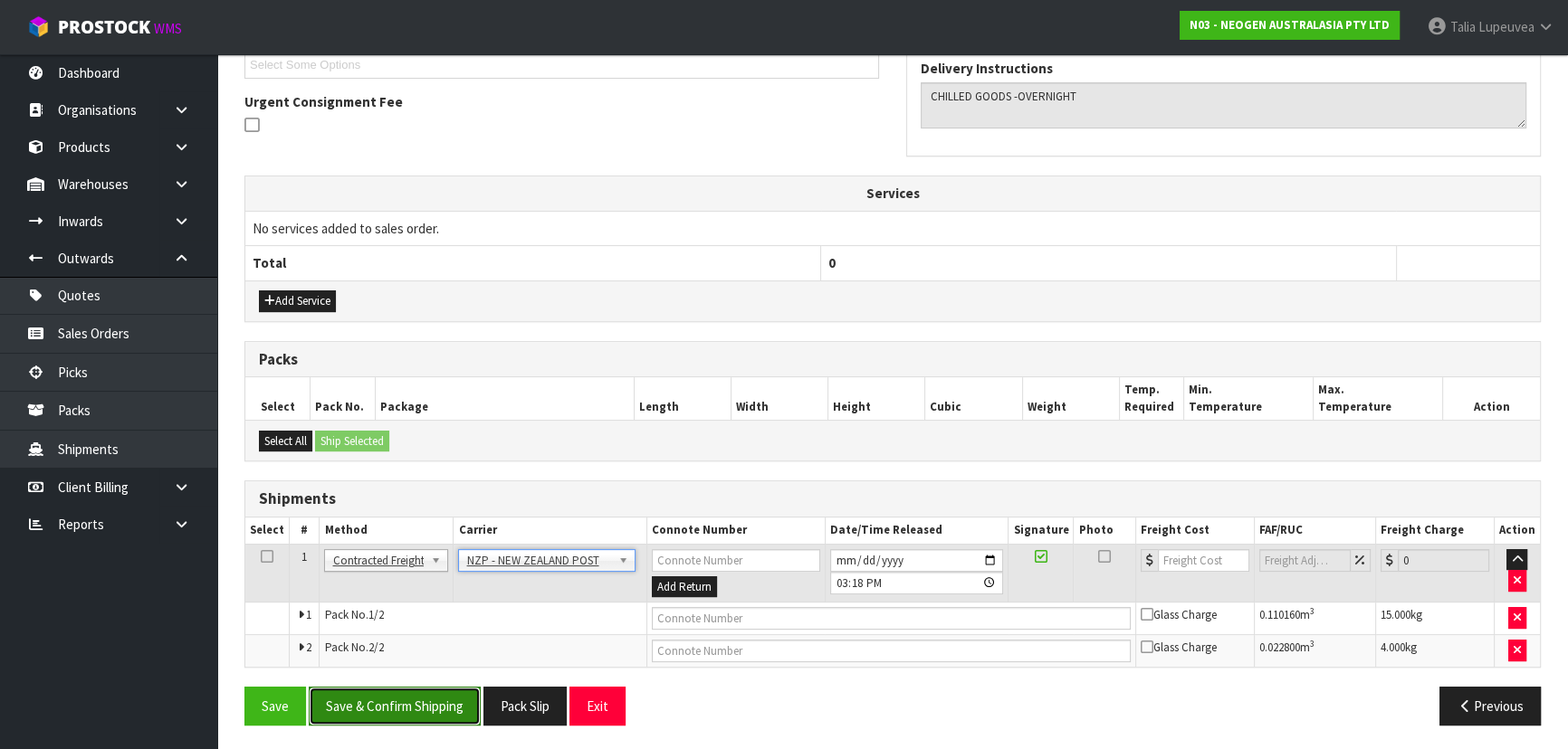
click at [464, 706] on button "Save & Confirm Shipping" at bounding box center [394, 706] width 172 height 39
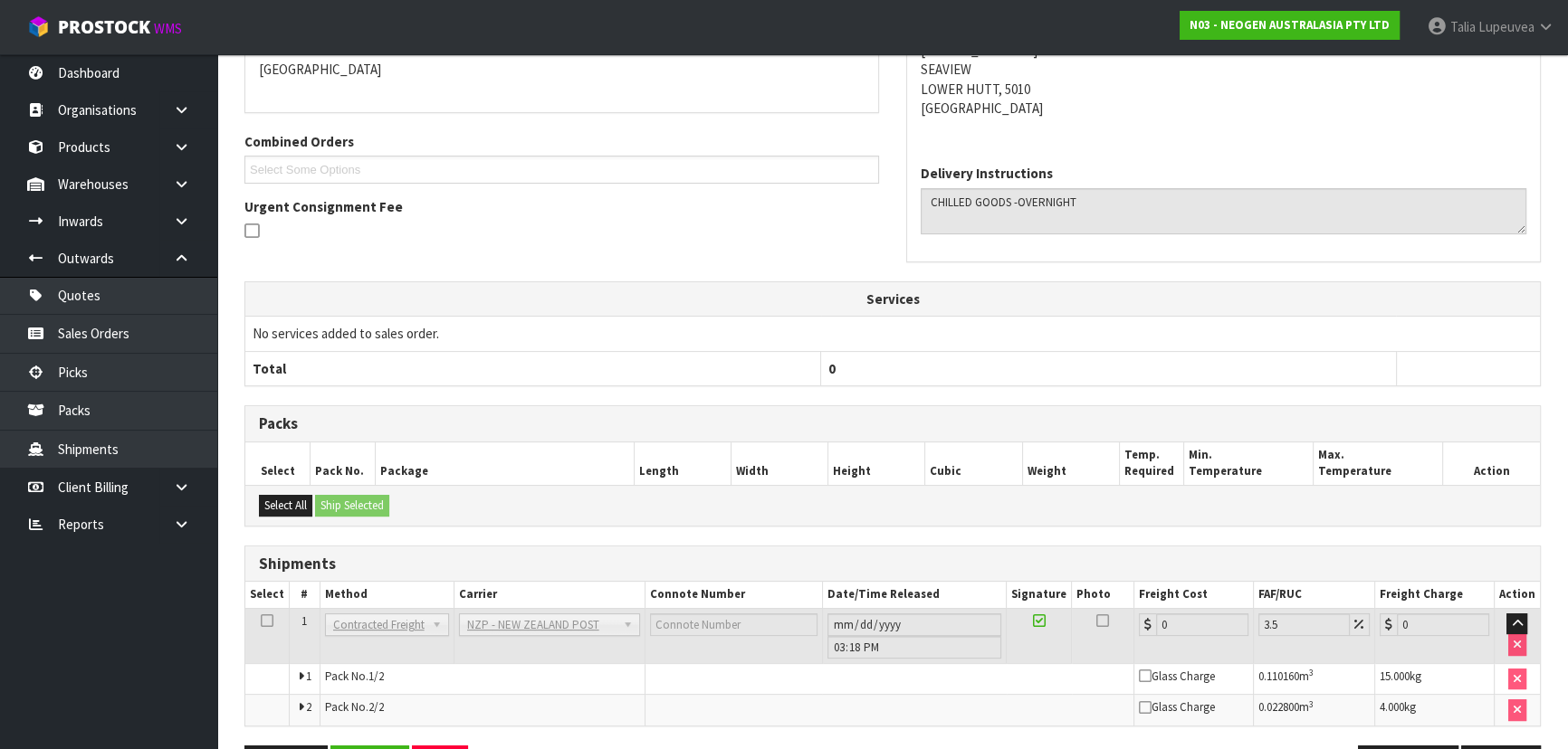
scroll to position [481, 0]
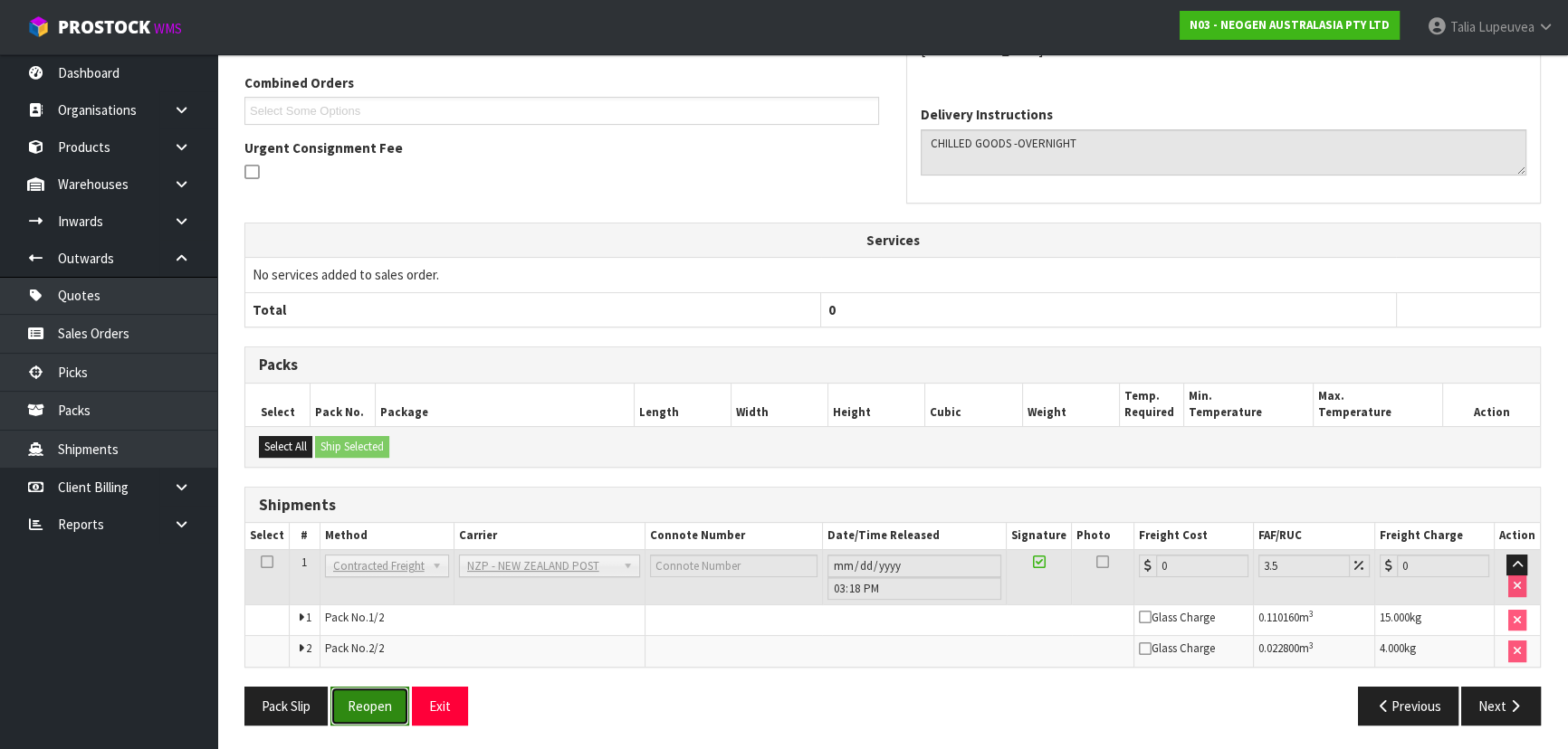
drag, startPoint x: 383, startPoint y: 712, endPoint x: 386, endPoint y: 702, distance: 10.4
click at [383, 712] on button "Reopen" at bounding box center [369, 706] width 79 height 39
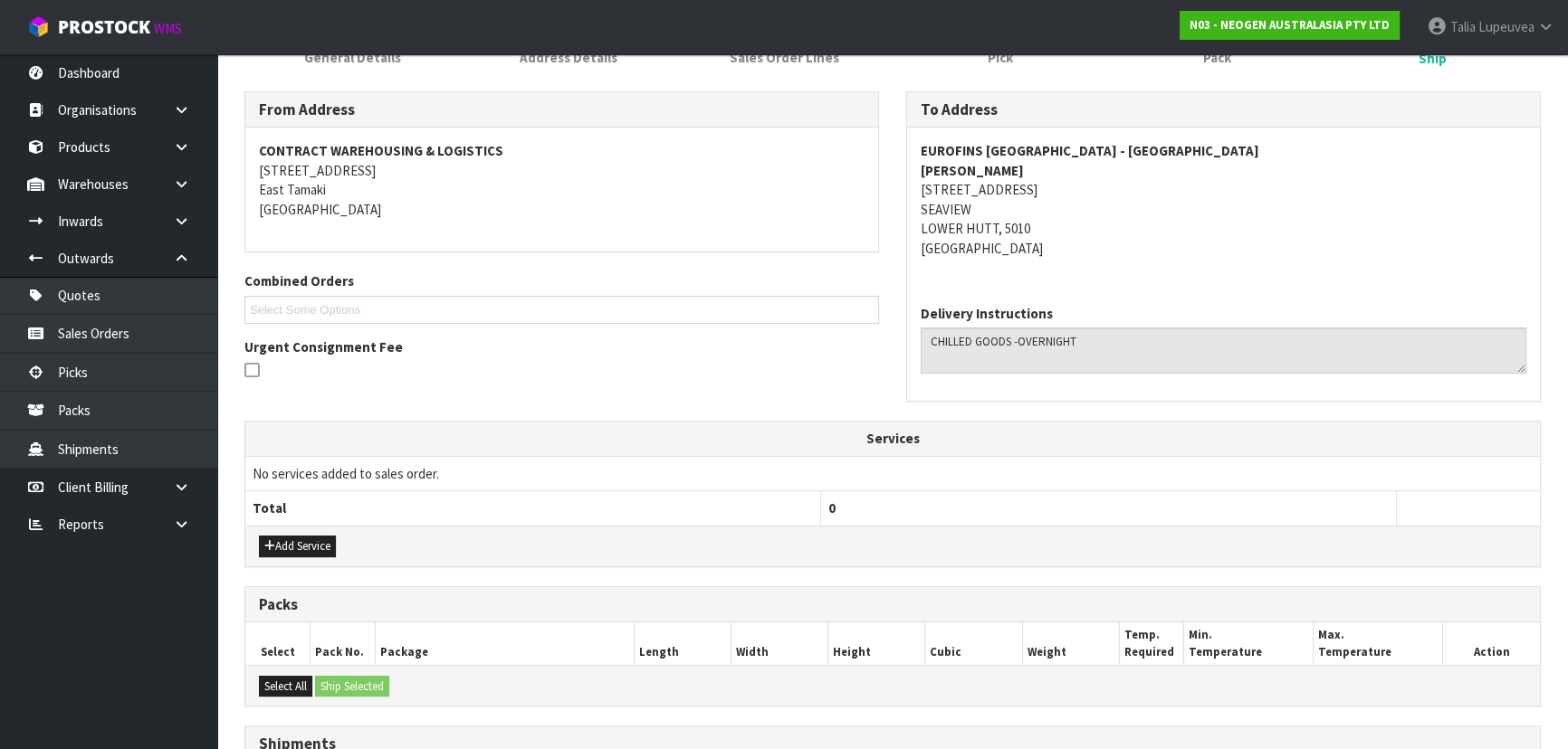
scroll to position [525, 0]
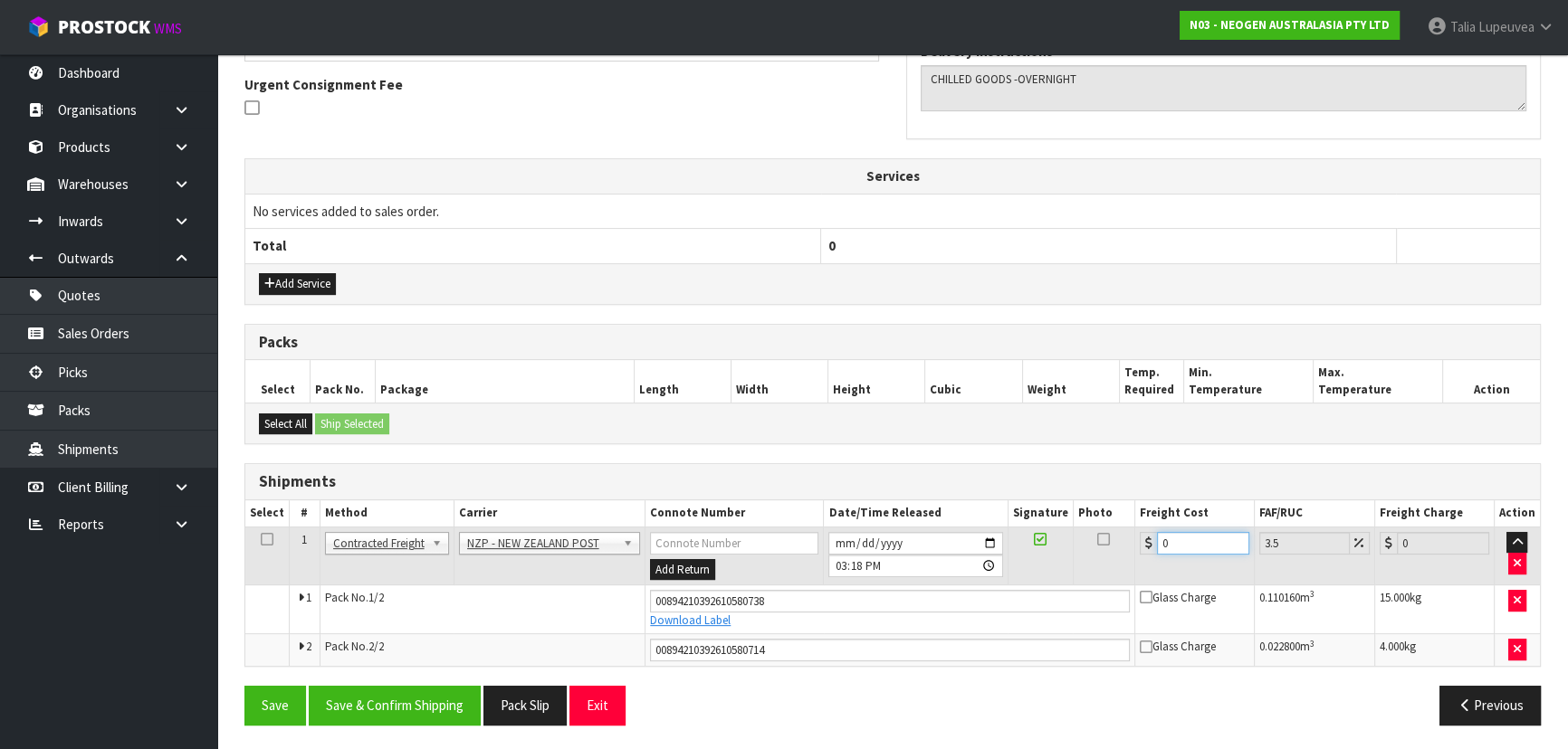
drag, startPoint x: 1171, startPoint y: 532, endPoint x: 1128, endPoint y: 539, distance: 43.6
click at [1128, 539] on tr "1 Client Local Pickup Customer Local Pickup Company Freight Contracted Freight …" at bounding box center [893, 556] width 1294 height 59
click at [415, 695] on button "Save & Confirm Shipping" at bounding box center [394, 705] width 172 height 39
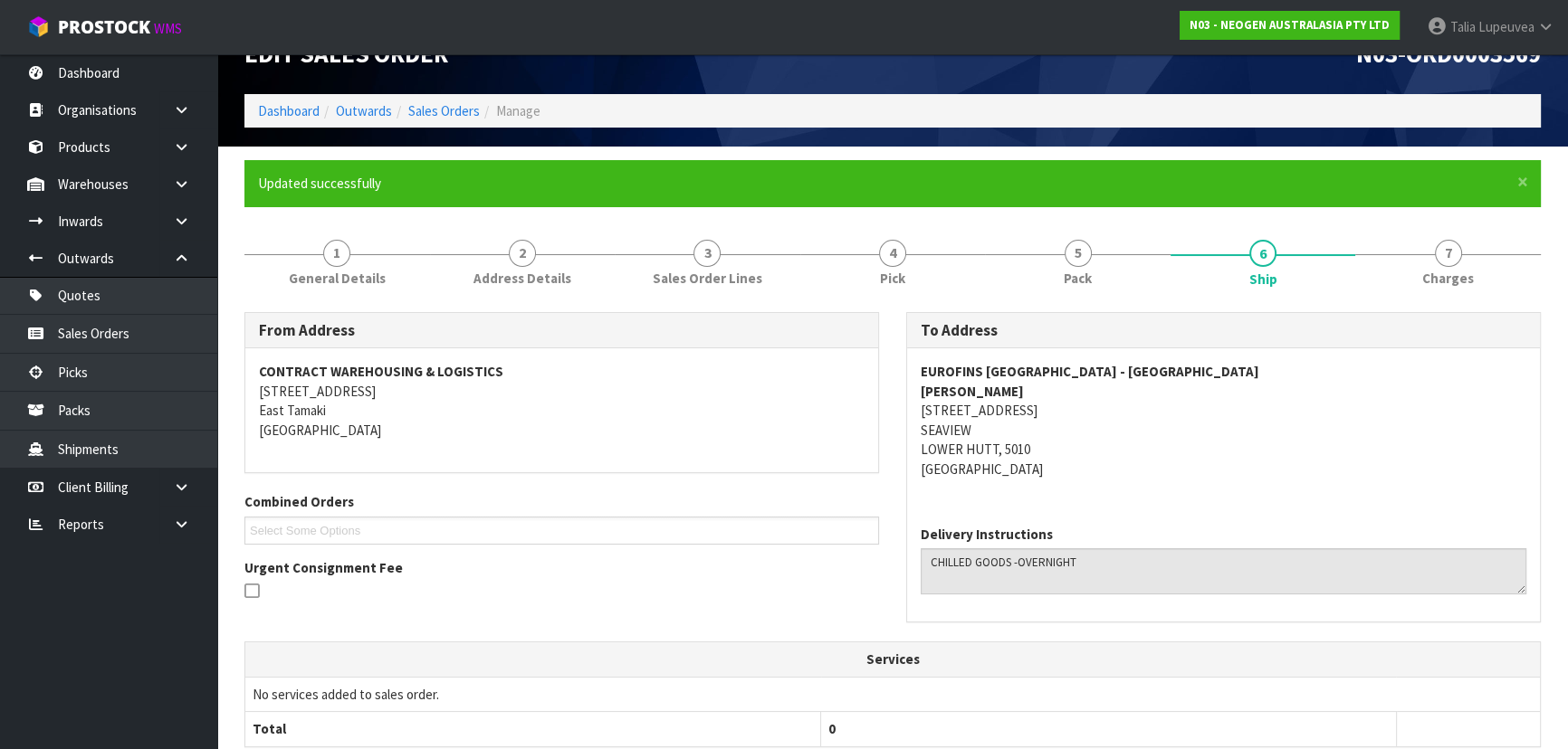
scroll to position [0, 0]
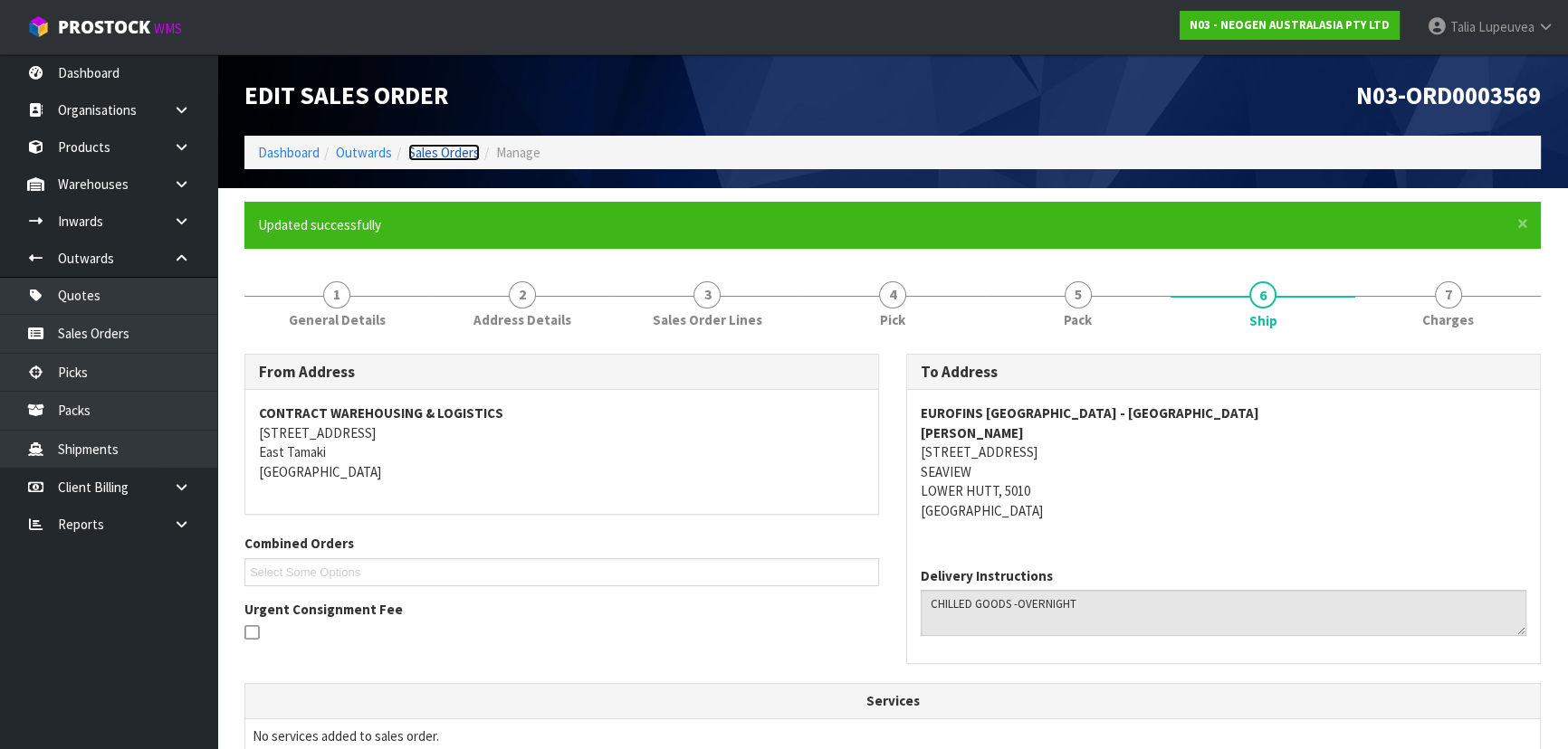
click at [437, 151] on link "Sales Orders" at bounding box center [444, 152] width 72 height 17
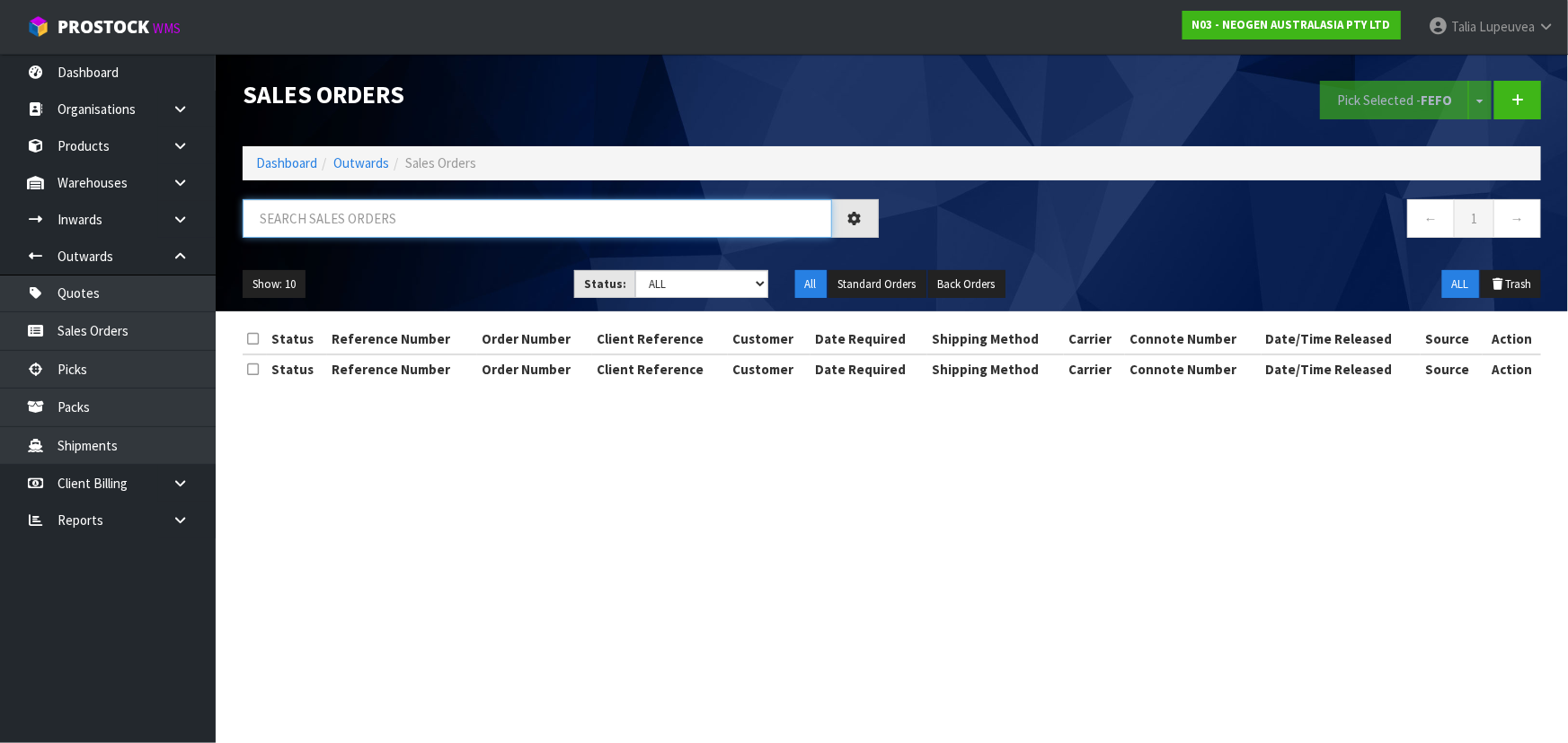
click at [439, 223] on input "text" at bounding box center [537, 218] width 589 height 39
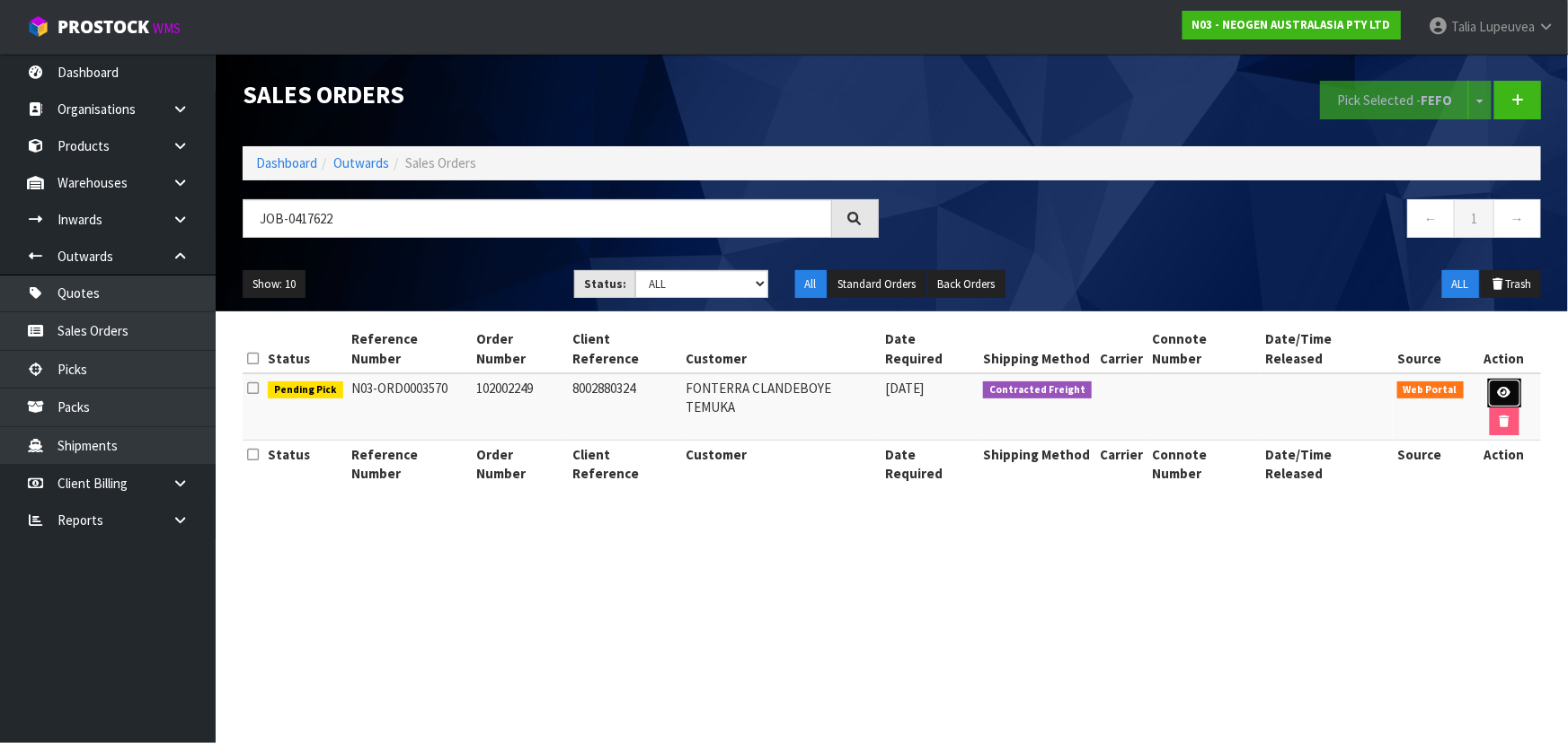
click at [1499, 379] on link at bounding box center [1504, 393] width 33 height 29
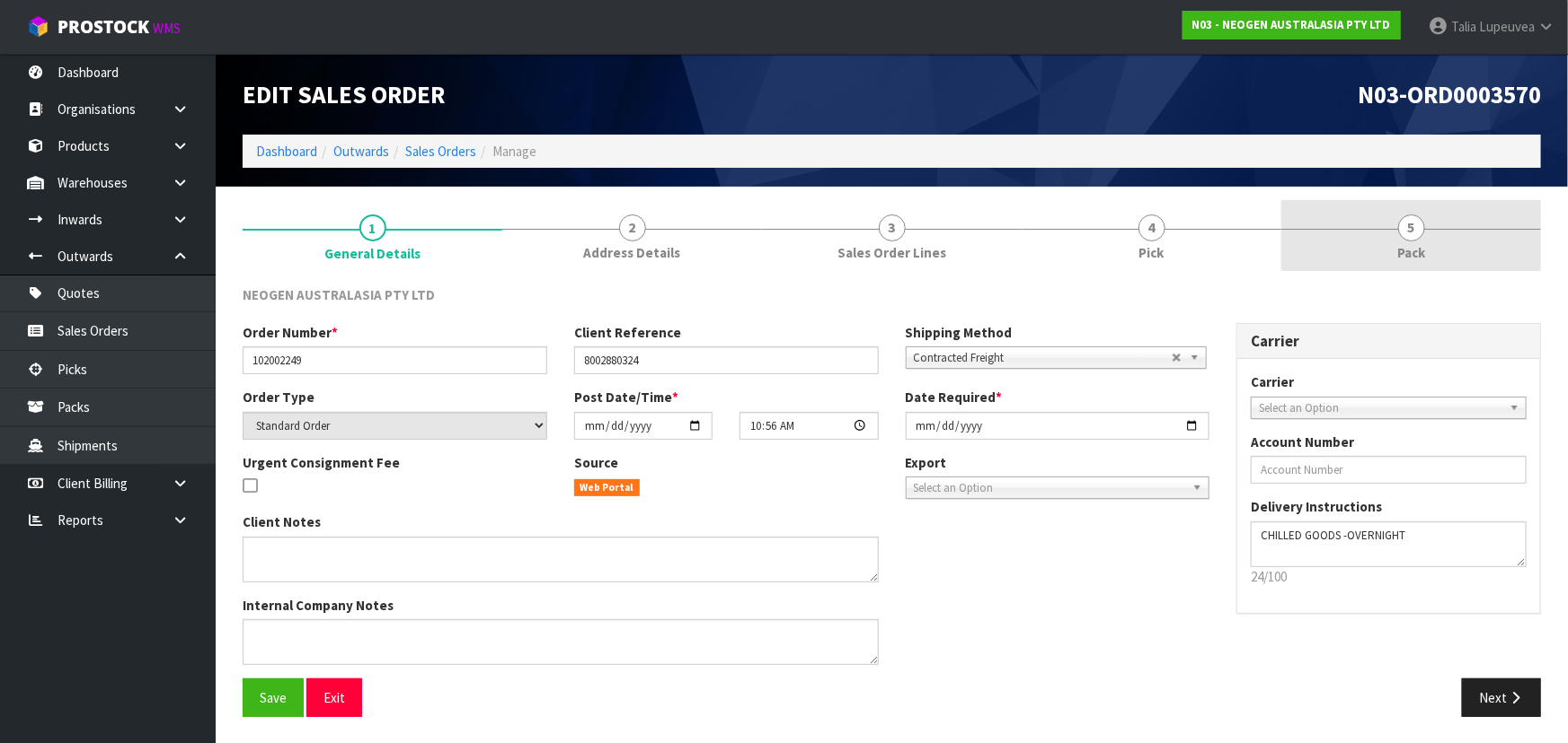
click at [1415, 230] on span "5" at bounding box center [1411, 228] width 27 height 27
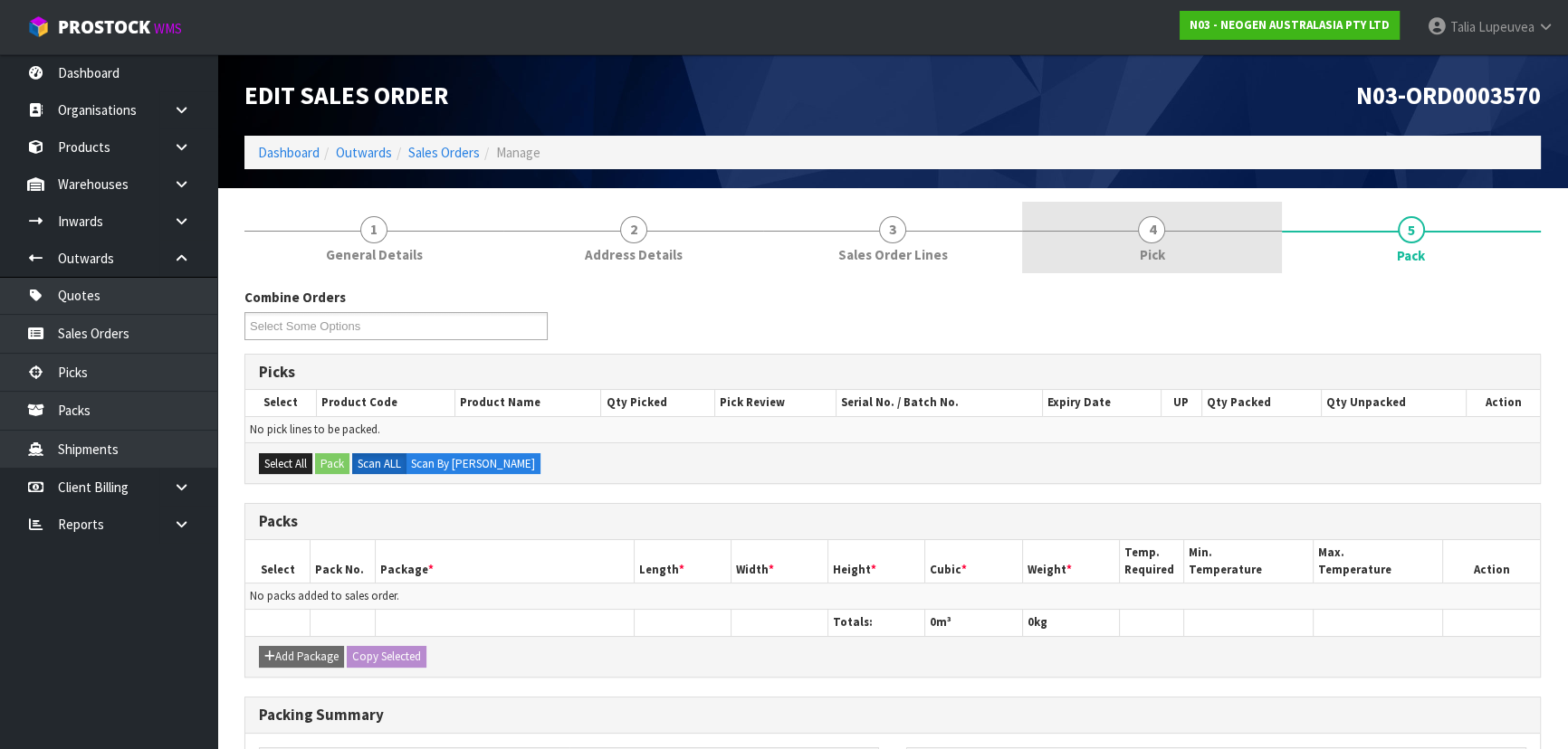
click at [1196, 272] on link "4 Pick" at bounding box center [1151, 237] width 259 height 72
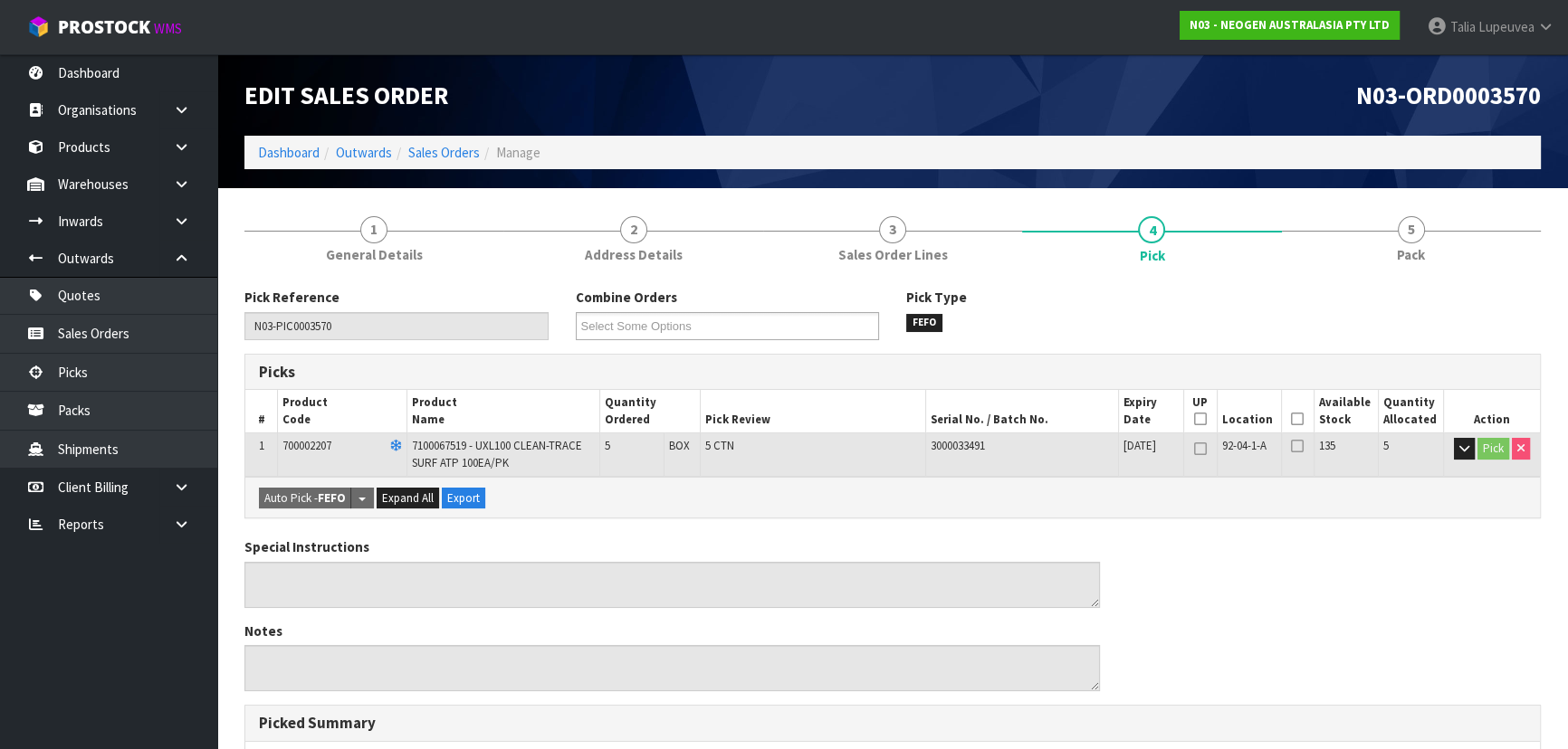
click at [1294, 419] on icon at bounding box center [1297, 419] width 13 height 1
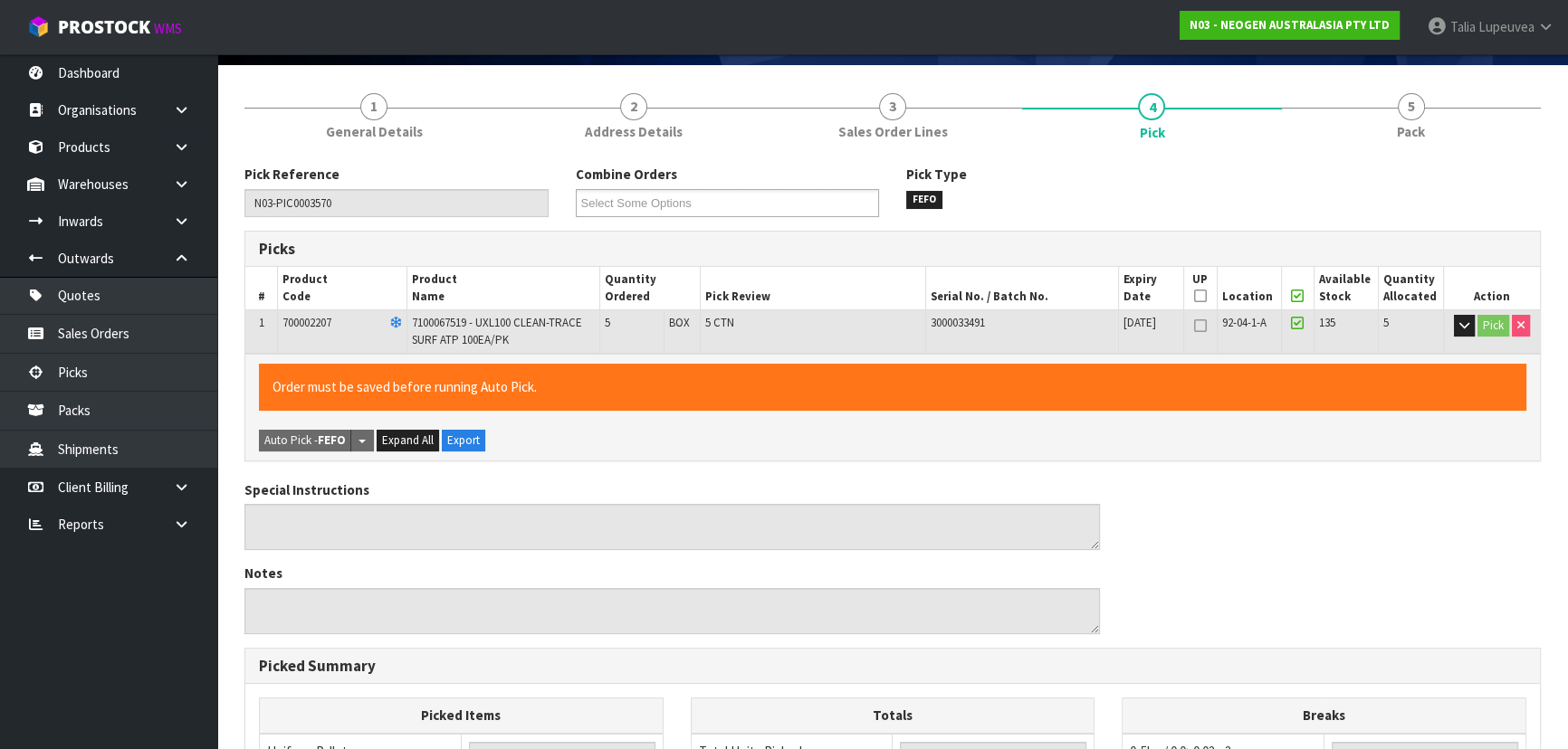
scroll to position [494, 0]
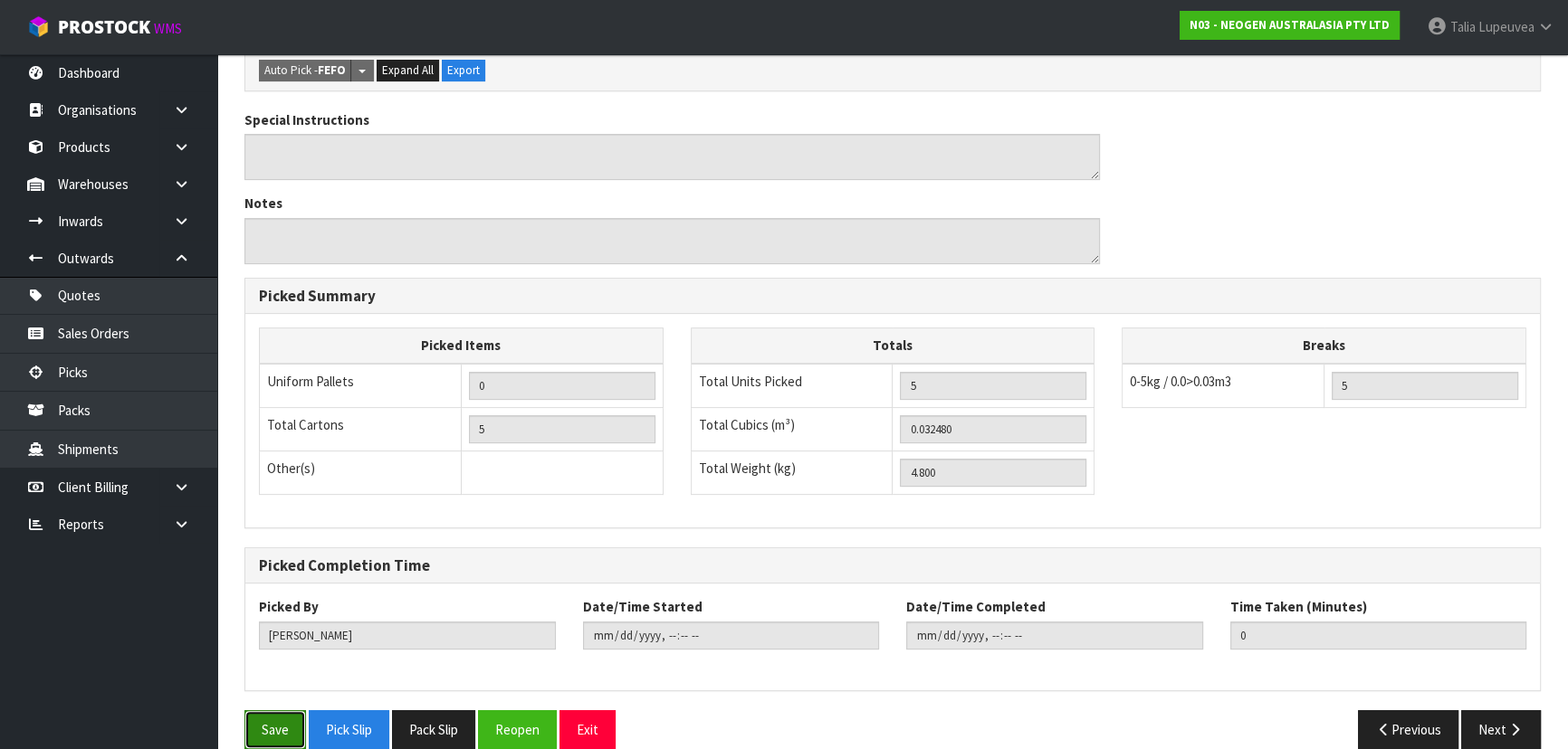
click at [290, 712] on button "Save" at bounding box center [275, 730] width 62 height 39
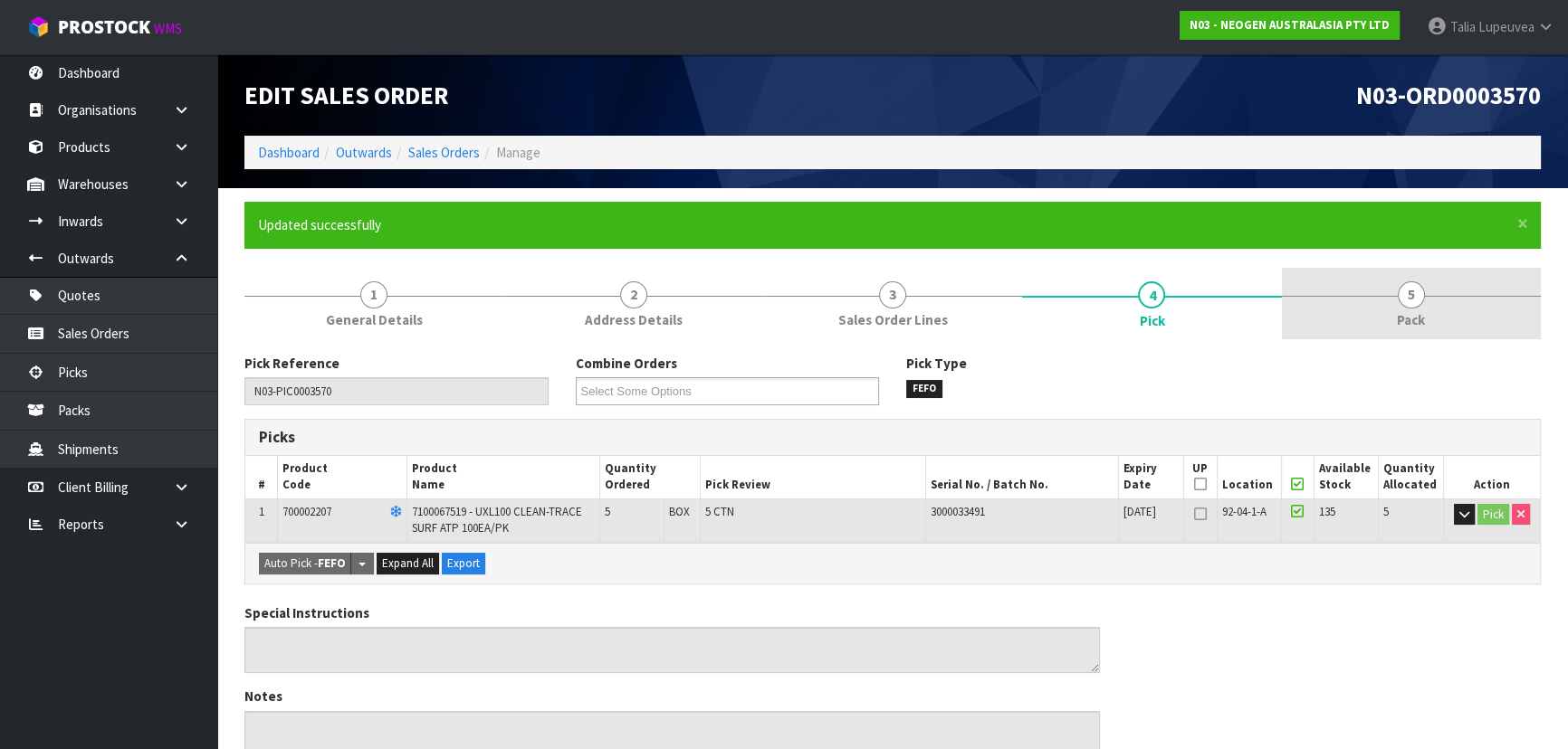
click at [1409, 284] on span "5" at bounding box center [1411, 295] width 27 height 27
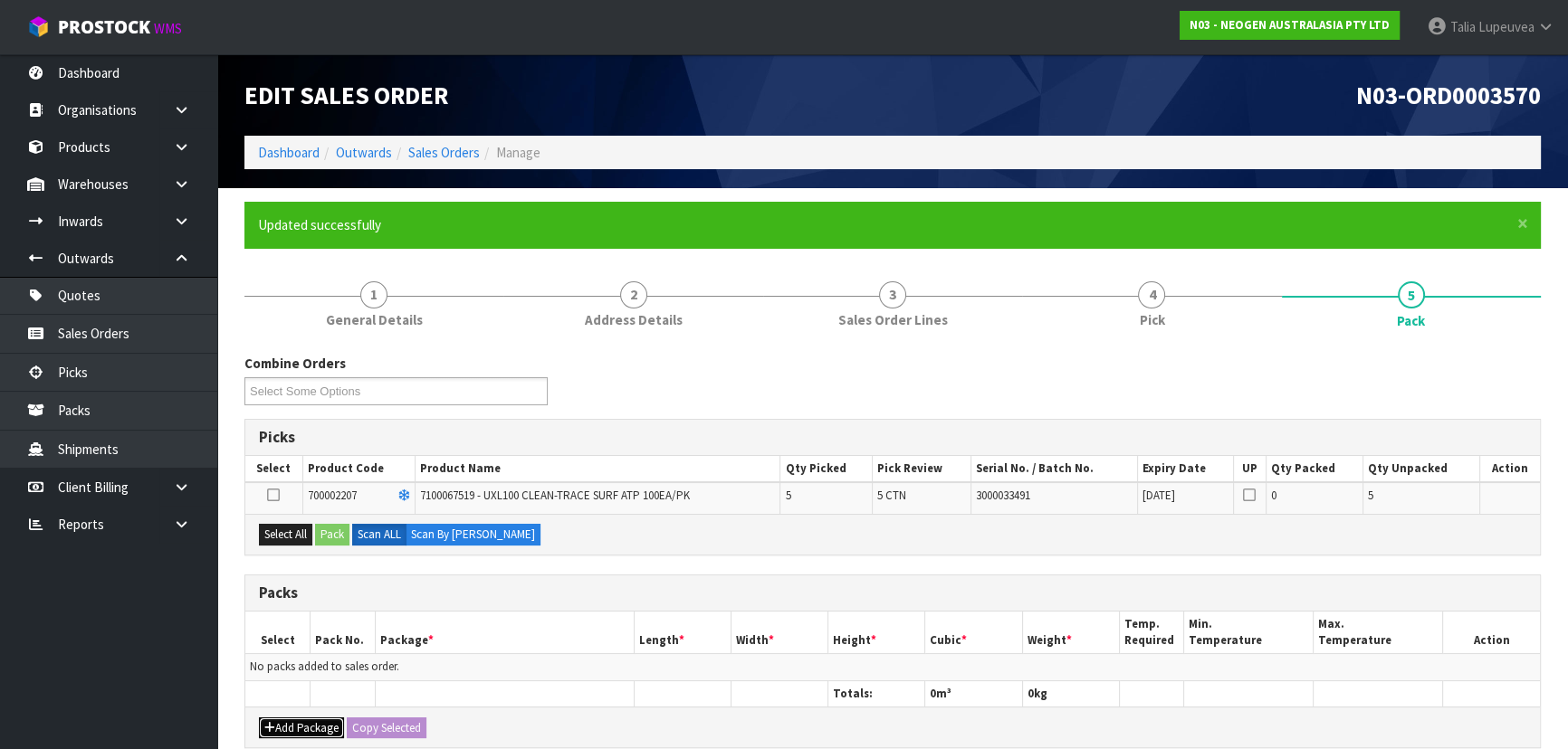
click at [319, 722] on button "Add Package" at bounding box center [302, 729] width 85 height 22
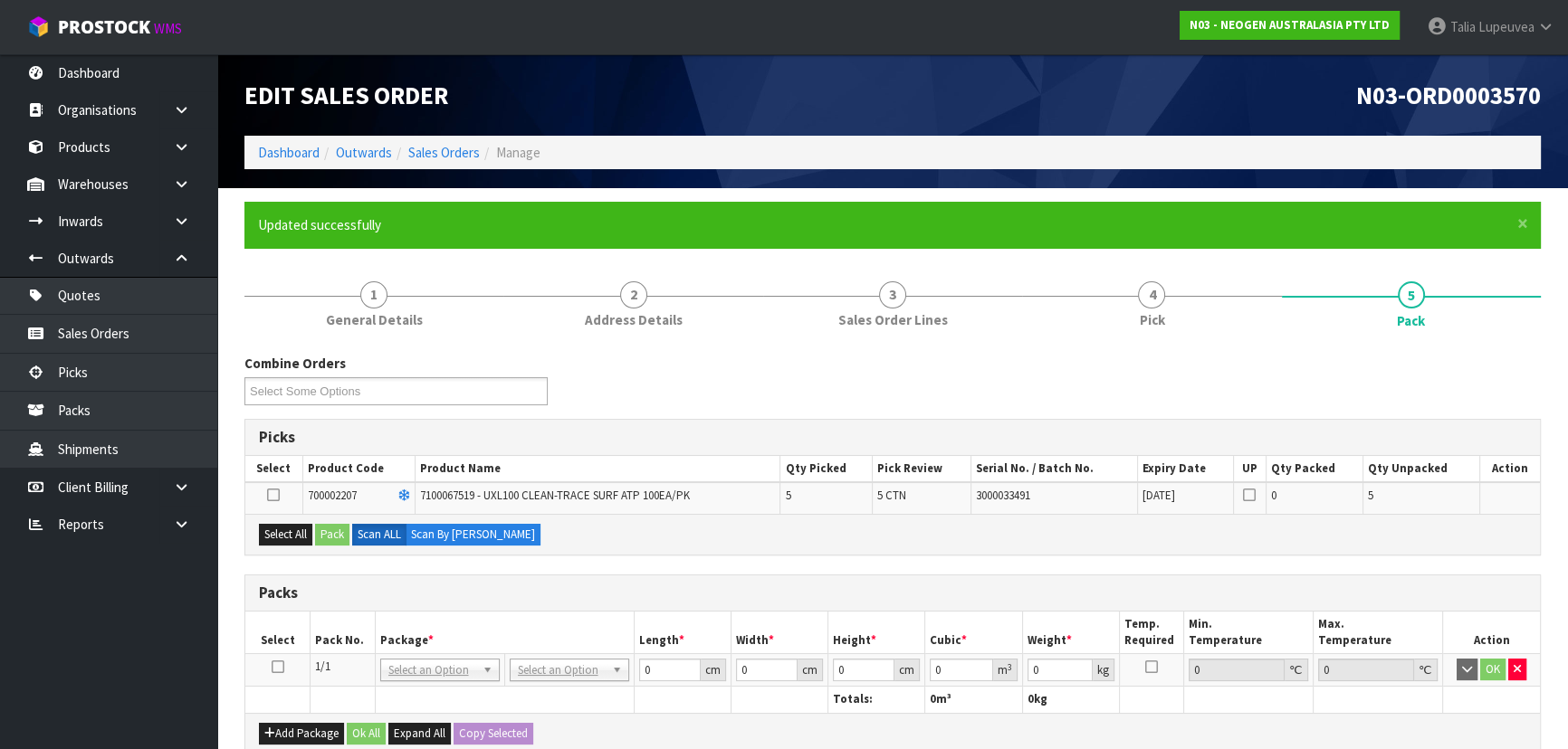
click at [280, 668] on icon at bounding box center [278, 667] width 13 height 1
click at [296, 542] on button "Select All" at bounding box center [285, 535] width 54 height 22
click at [328, 534] on button "Pack" at bounding box center [333, 535] width 35 height 22
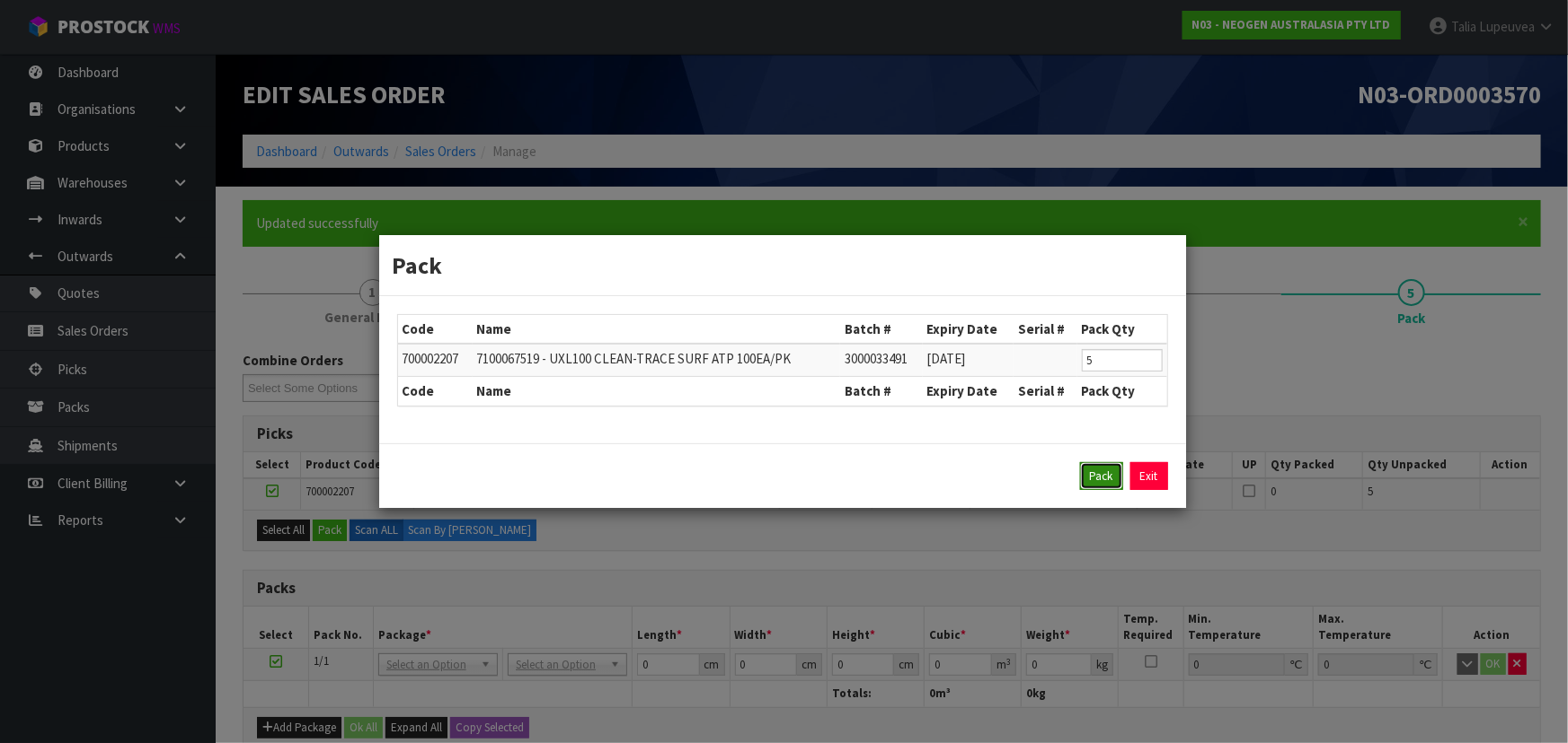
click at [1096, 477] on button "Pack" at bounding box center [1102, 477] width 43 height 29
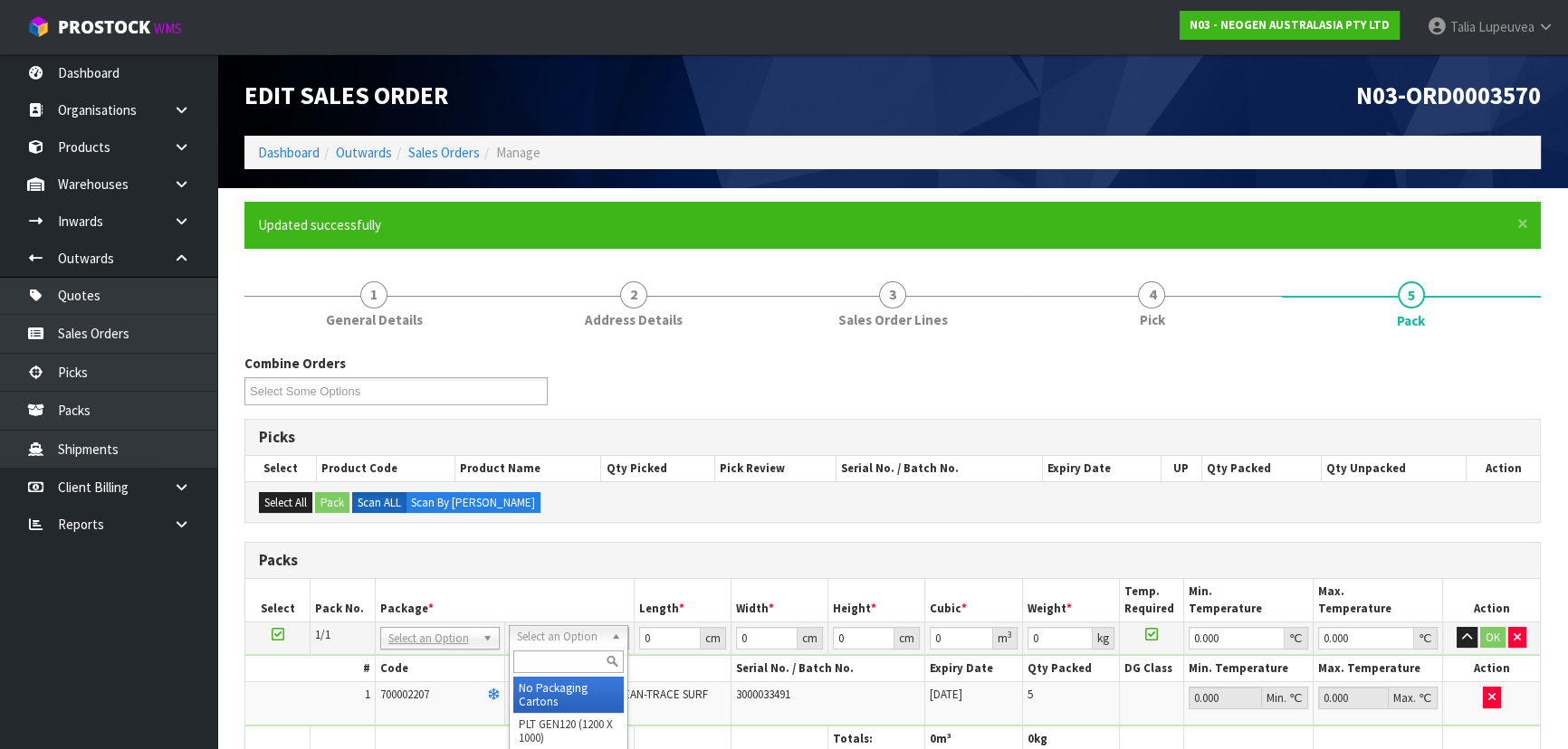
click at [590, 654] on input "text" at bounding box center [568, 662] width 110 height 23
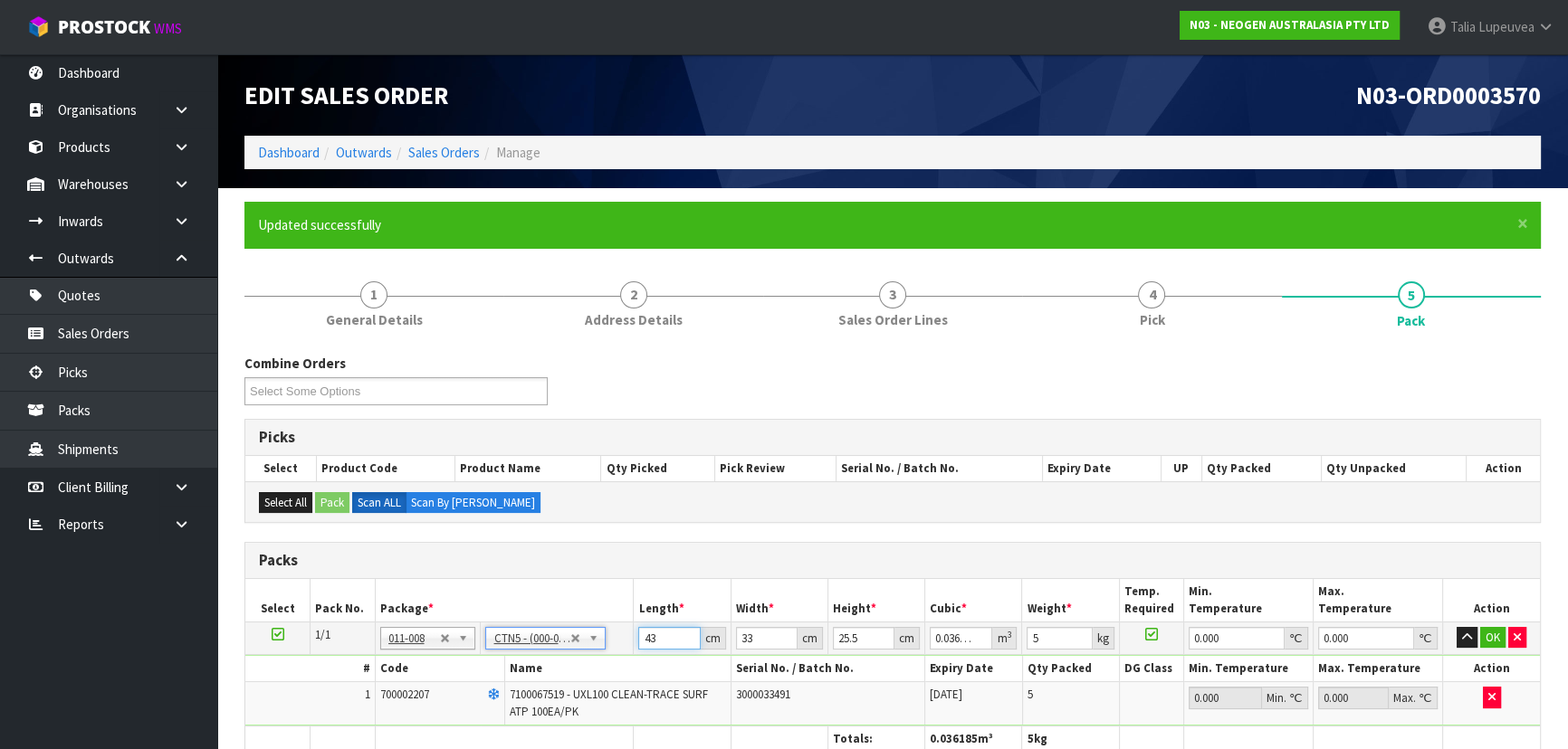
drag, startPoint x: 659, startPoint y: 634, endPoint x: 623, endPoint y: 637, distance: 36.1
click at [623, 637] on tr "1/1 NONE 007-001 007-002 007-004 007-009 007-013 007-014 007-015 007-017 007-01…" at bounding box center [893, 638] width 1294 height 33
click at [1492, 633] on button "OK" at bounding box center [1493, 638] width 25 height 22
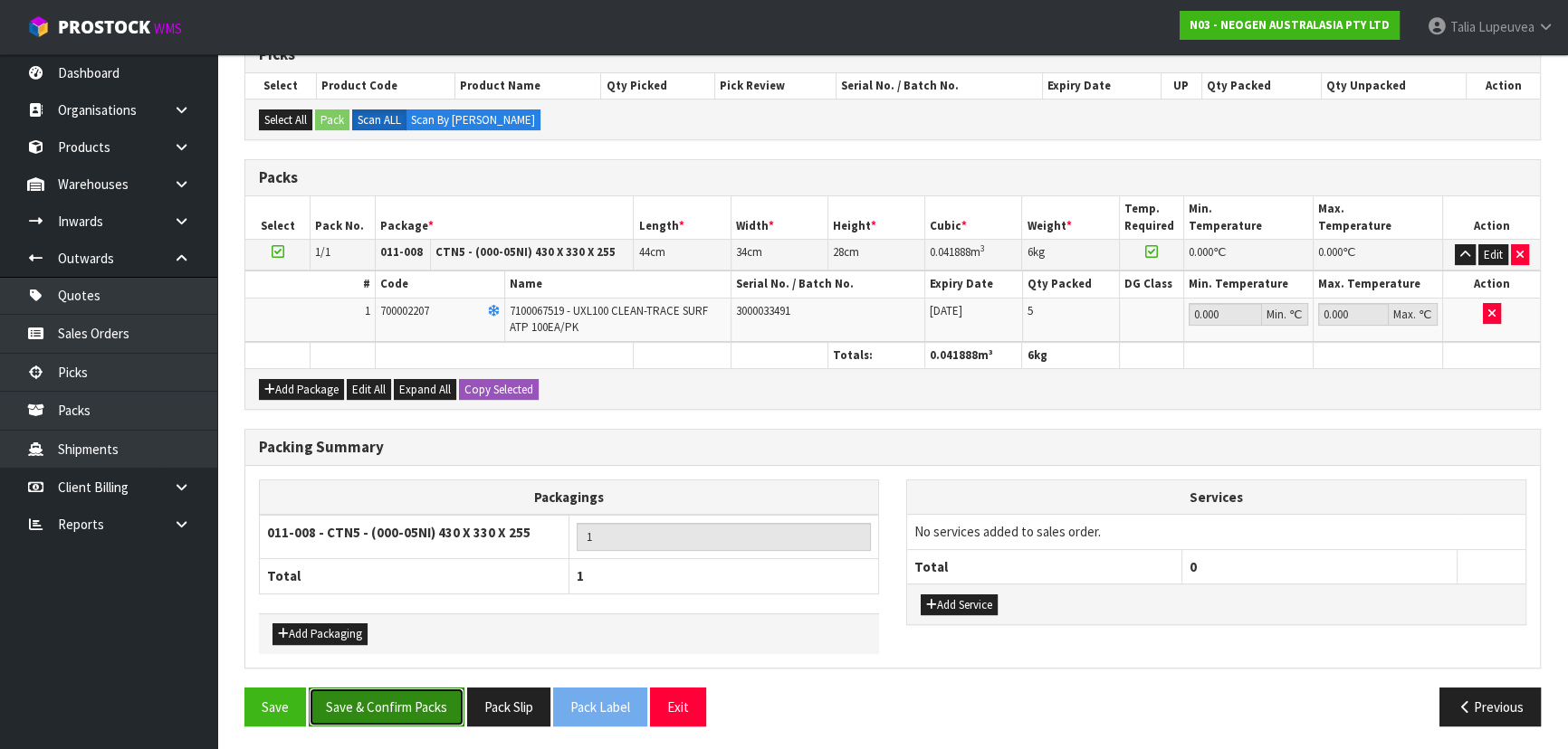
click at [387, 706] on button "Save & Confirm Packs" at bounding box center [386, 707] width 155 height 39
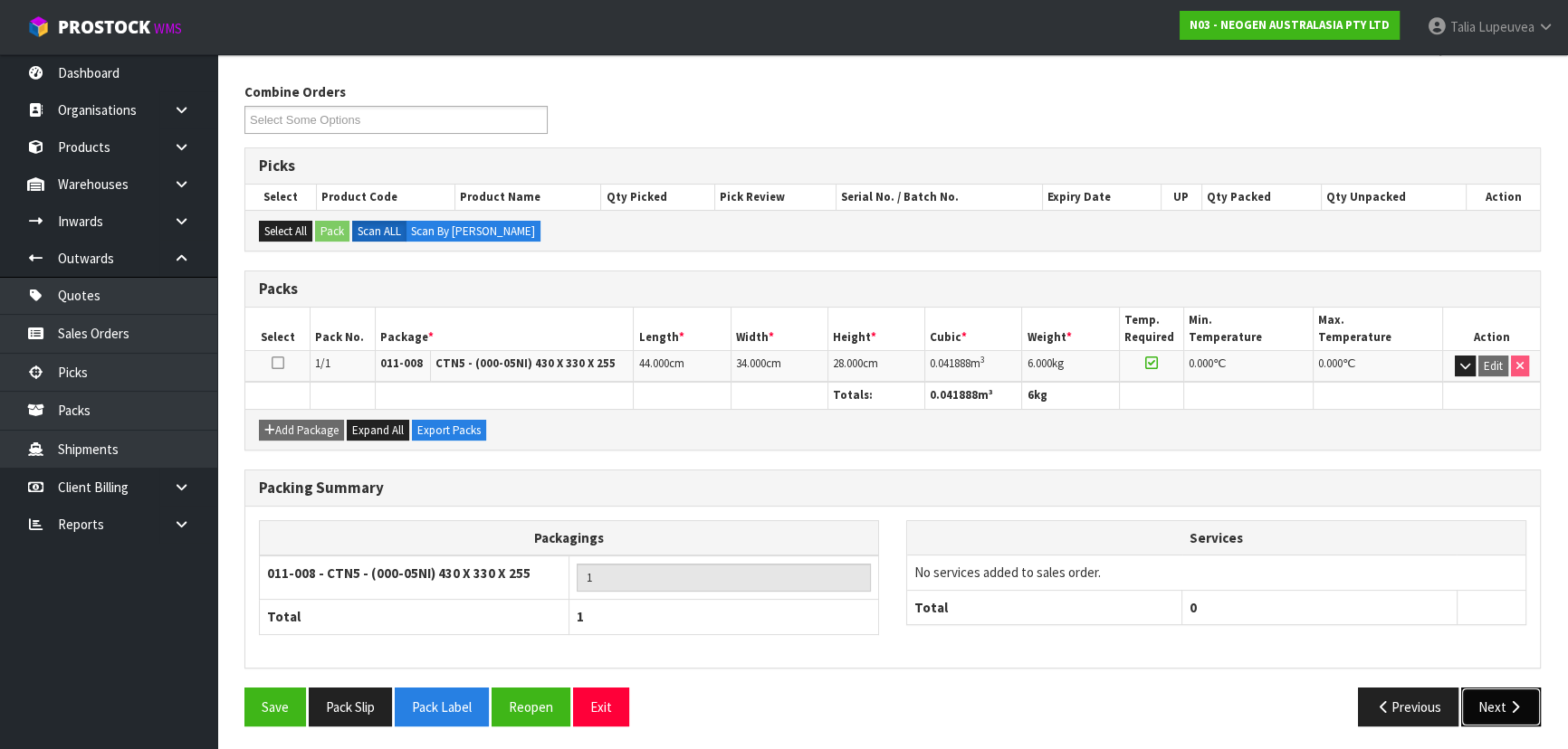
click at [1493, 706] on button "Next" at bounding box center [1501, 707] width 80 height 39
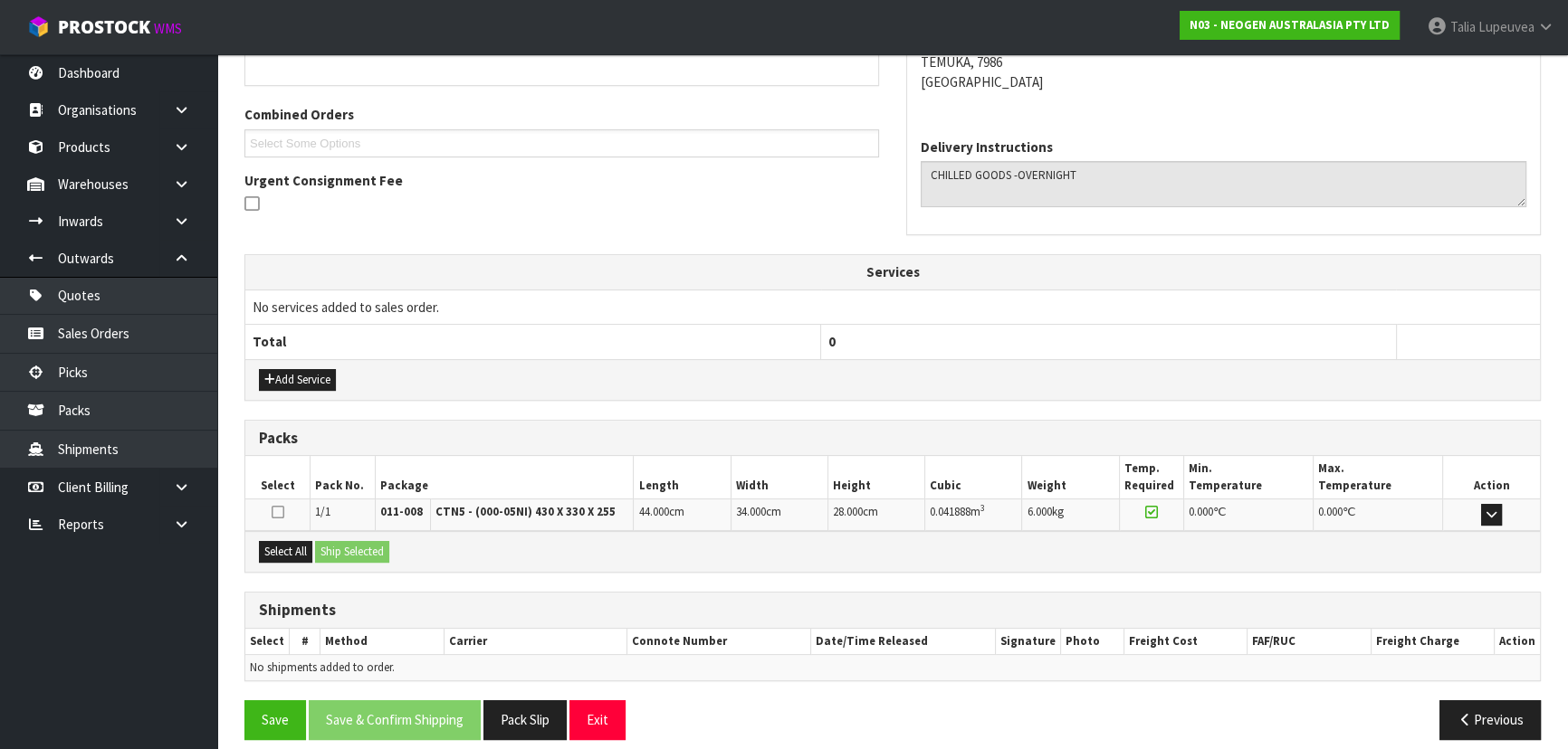
scroll to position [444, 0]
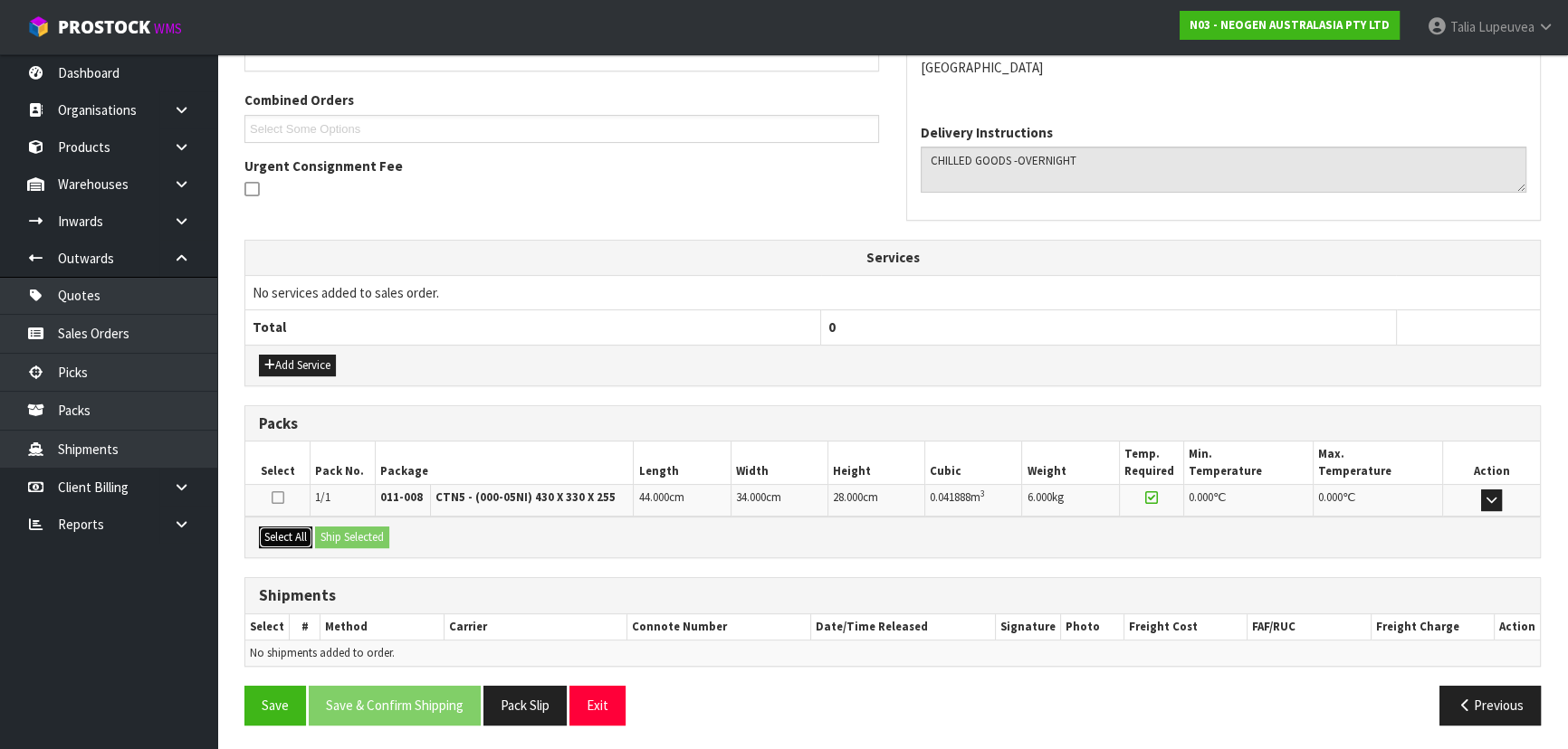
click at [302, 529] on button "Select All" at bounding box center [285, 538] width 54 height 22
click at [366, 530] on button "Ship Selected" at bounding box center [353, 538] width 75 height 22
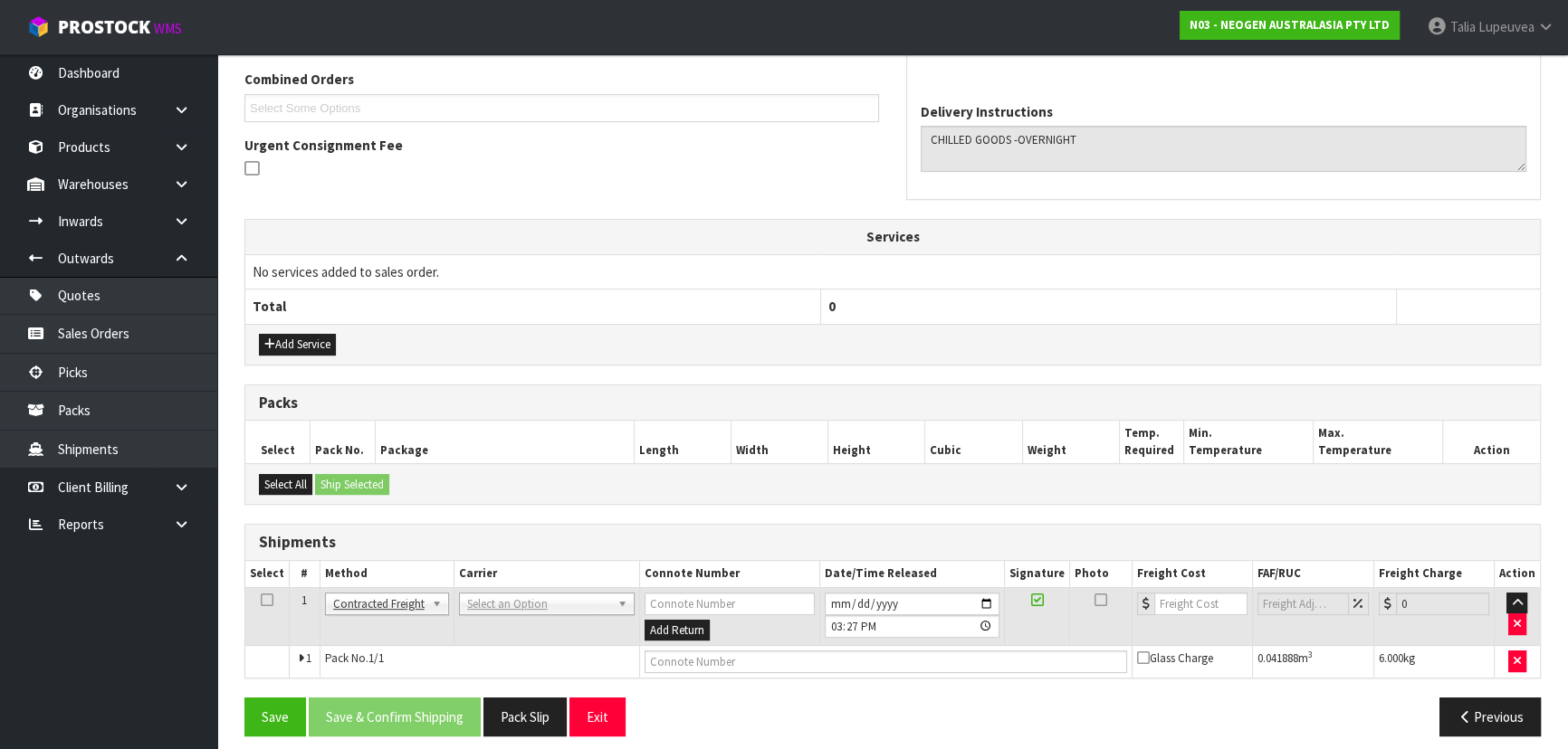
scroll to position [475, 0]
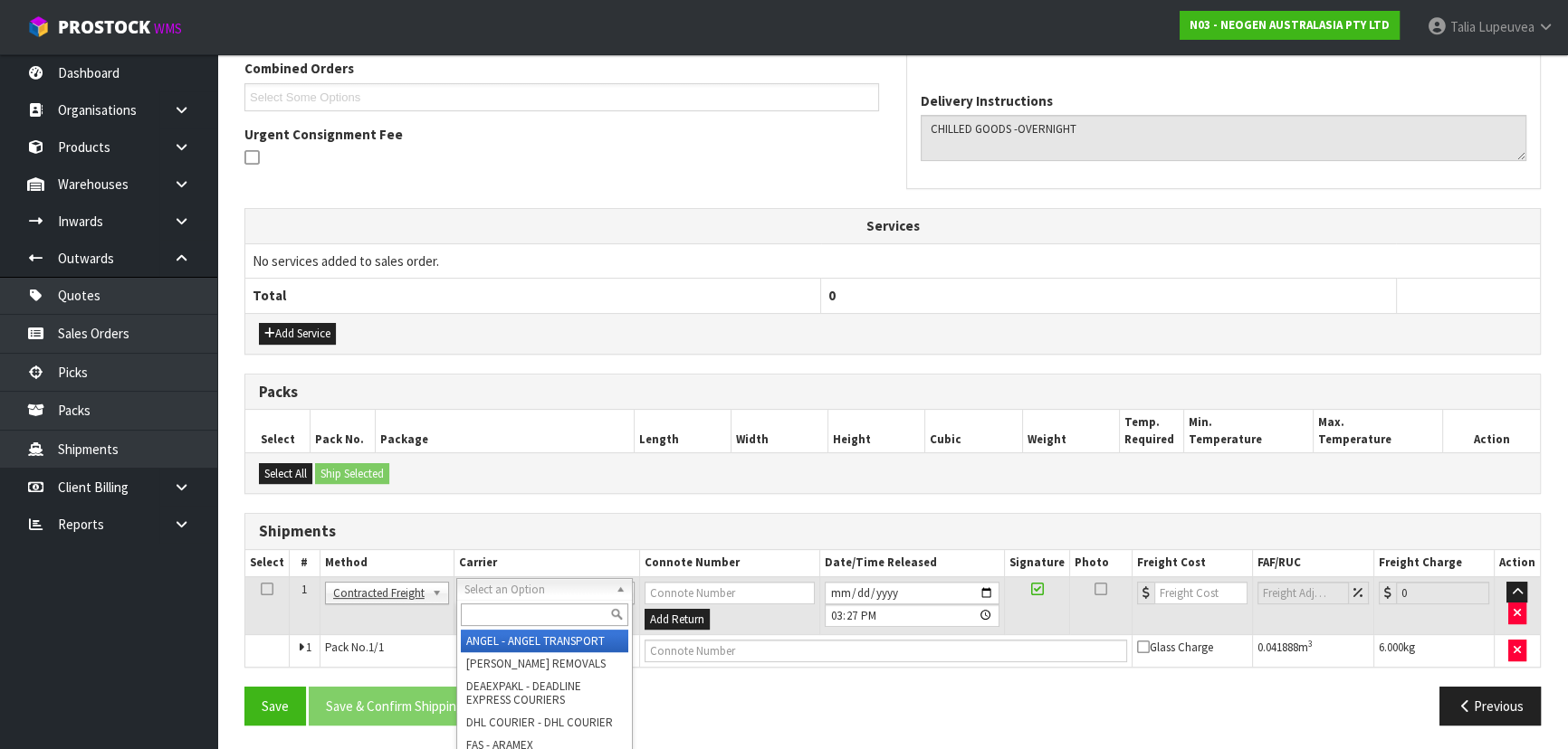
click at [489, 610] on input "text" at bounding box center [544, 614] width 167 height 23
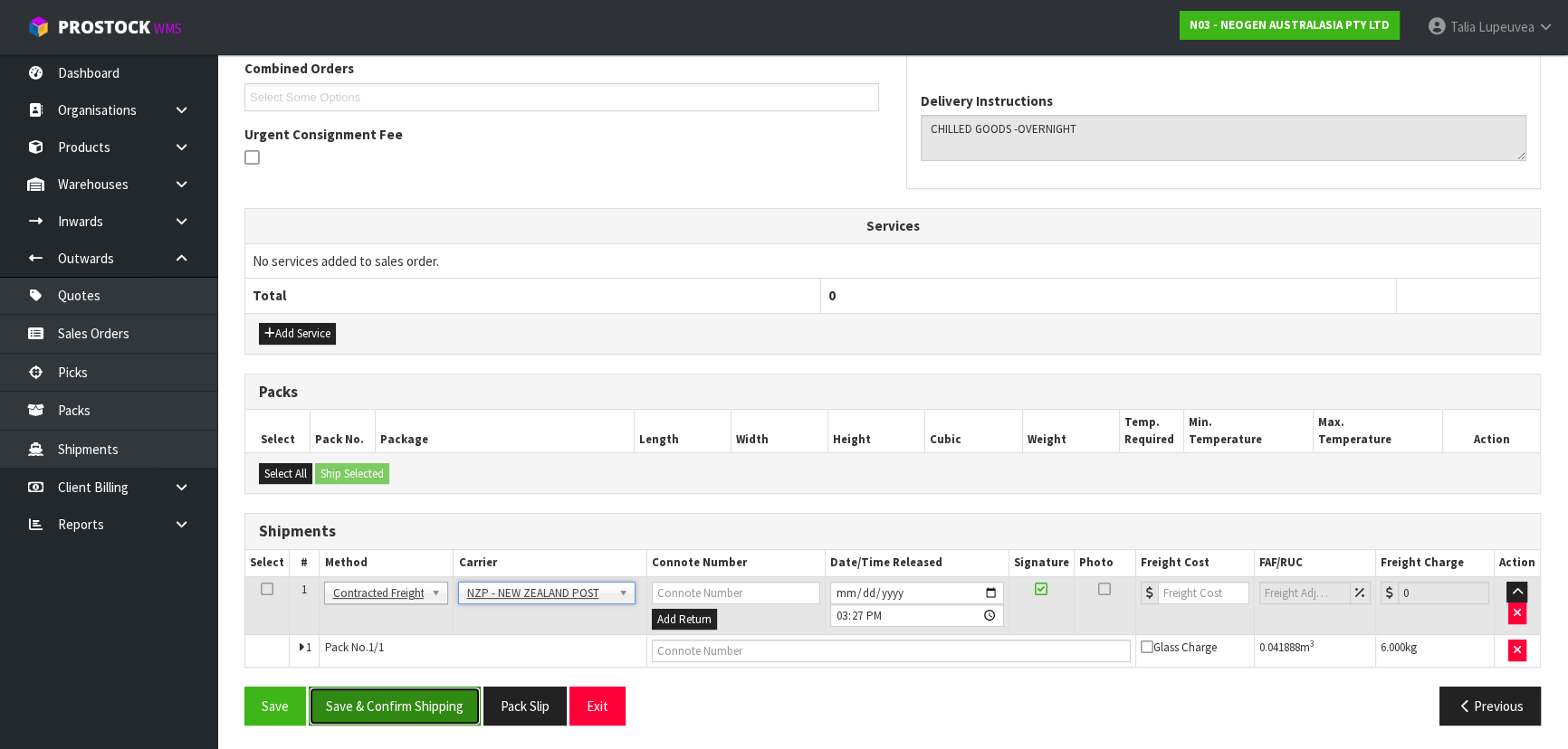
click at [401, 710] on button "Save & Confirm Shipping" at bounding box center [394, 706] width 172 height 39
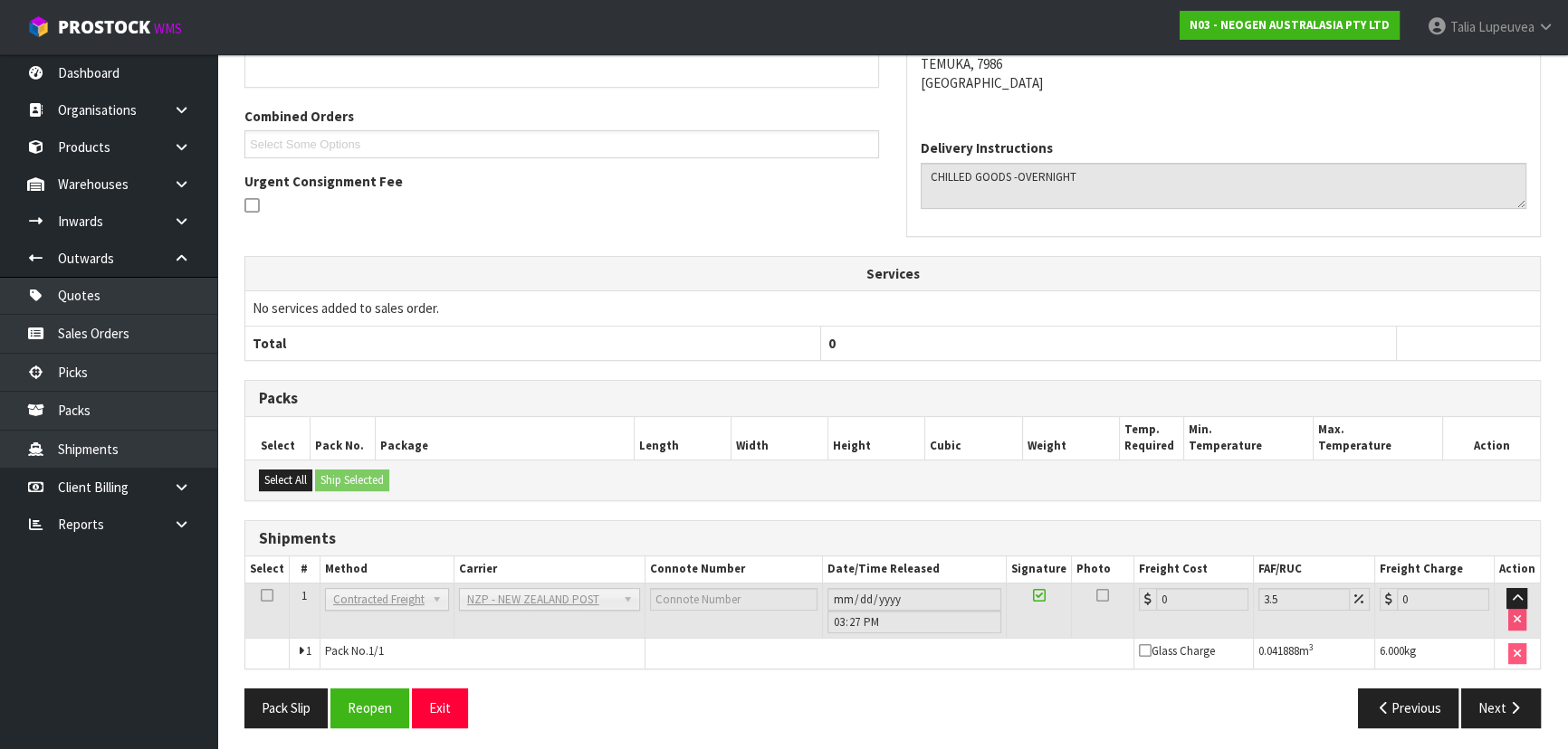
scroll to position [450, 0]
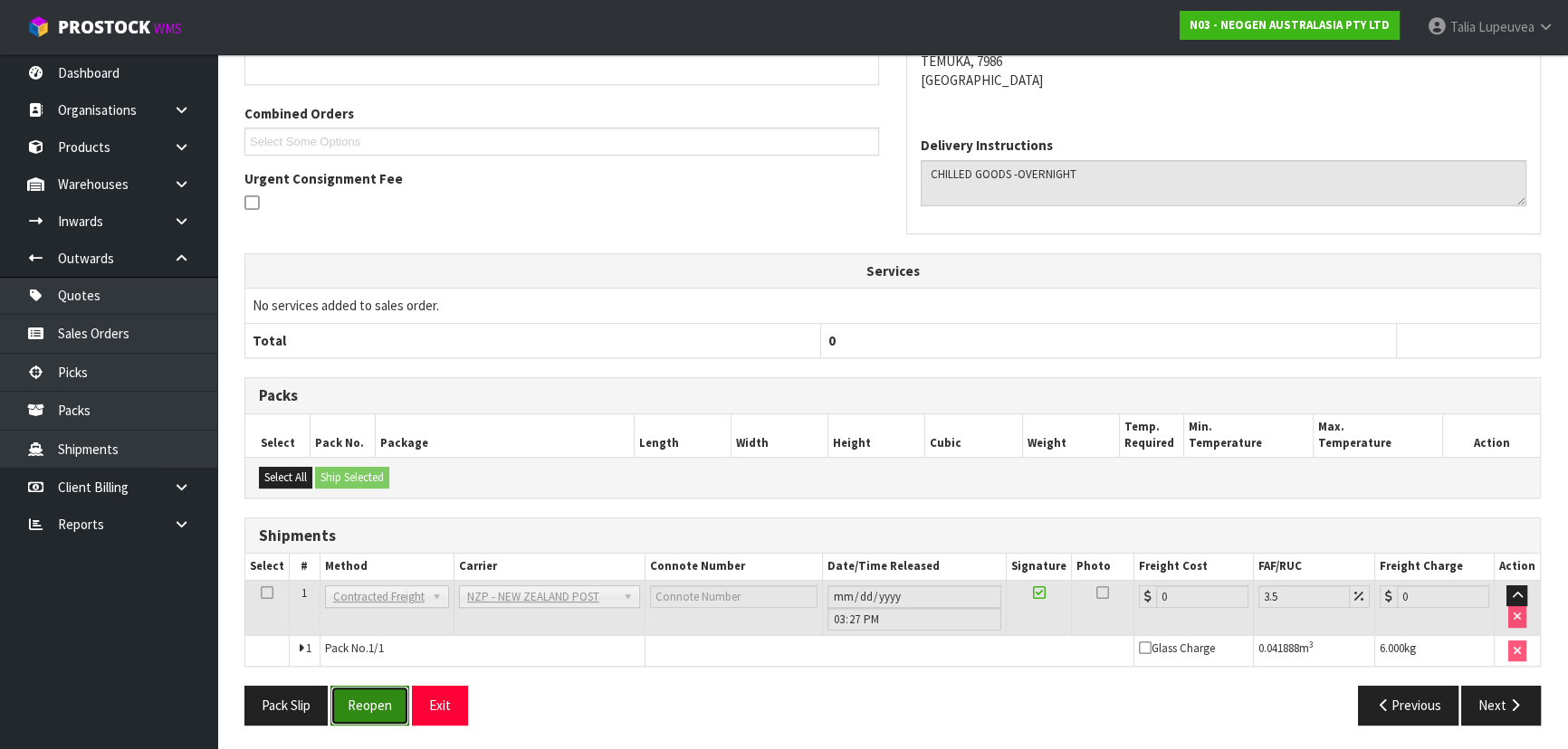
click at [355, 704] on button "Reopen" at bounding box center [369, 705] width 79 height 39
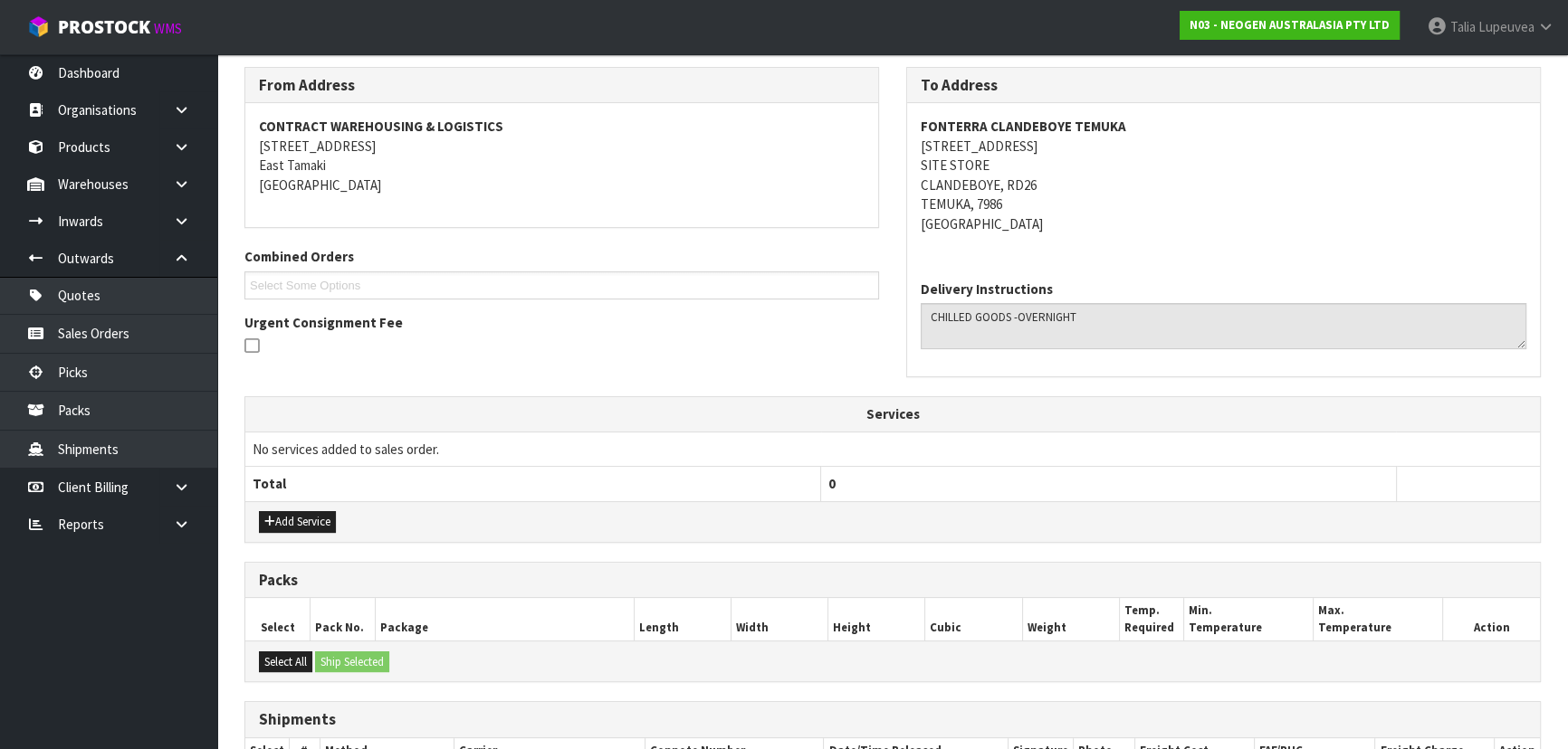
scroll to position [411, 0]
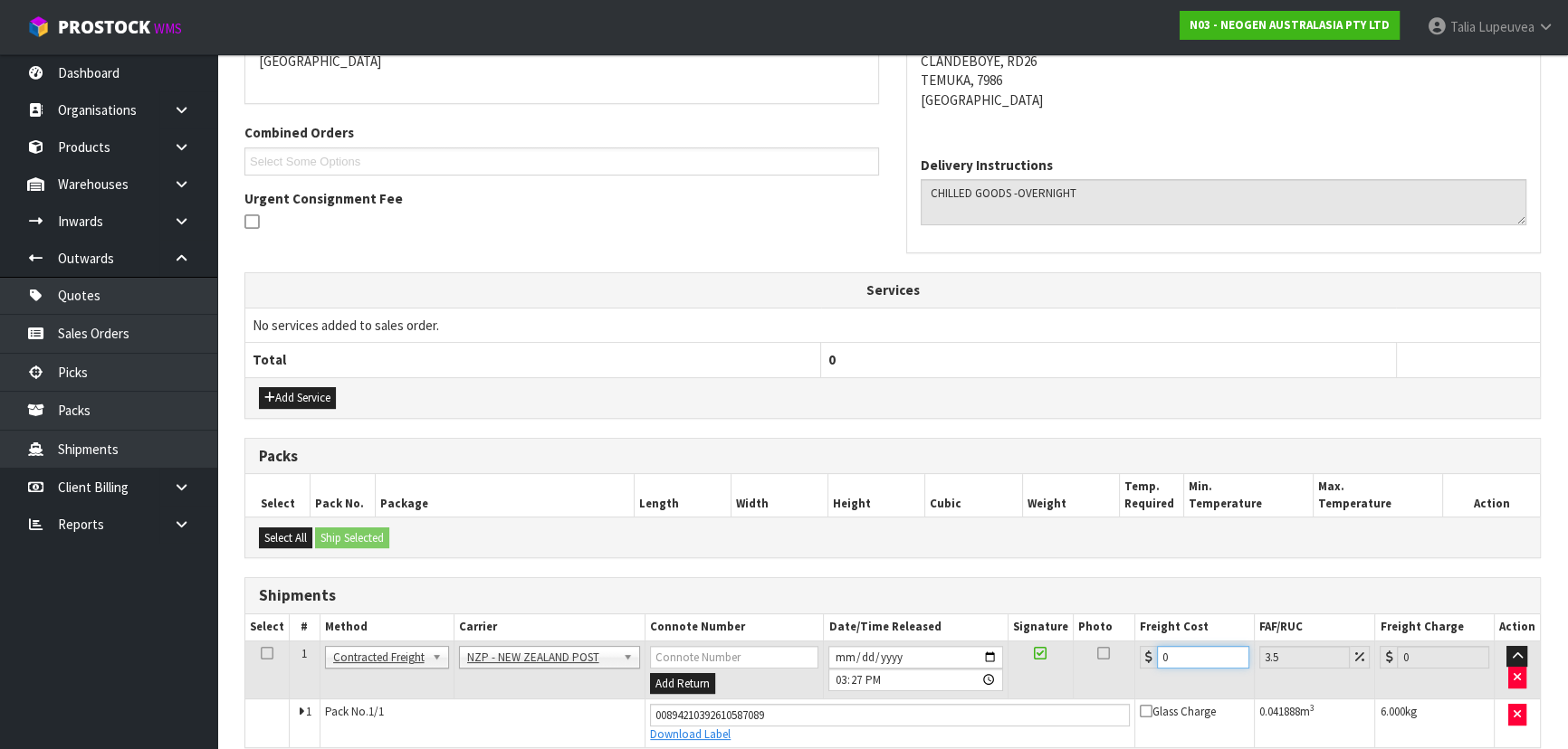
drag, startPoint x: 1196, startPoint y: 662, endPoint x: 1117, endPoint y: 662, distance: 79.0
click at [1120, 664] on tr "1 Client Local Pickup Customer Local Pickup Company Freight Contracted Freight …" at bounding box center [893, 670] width 1294 height 59
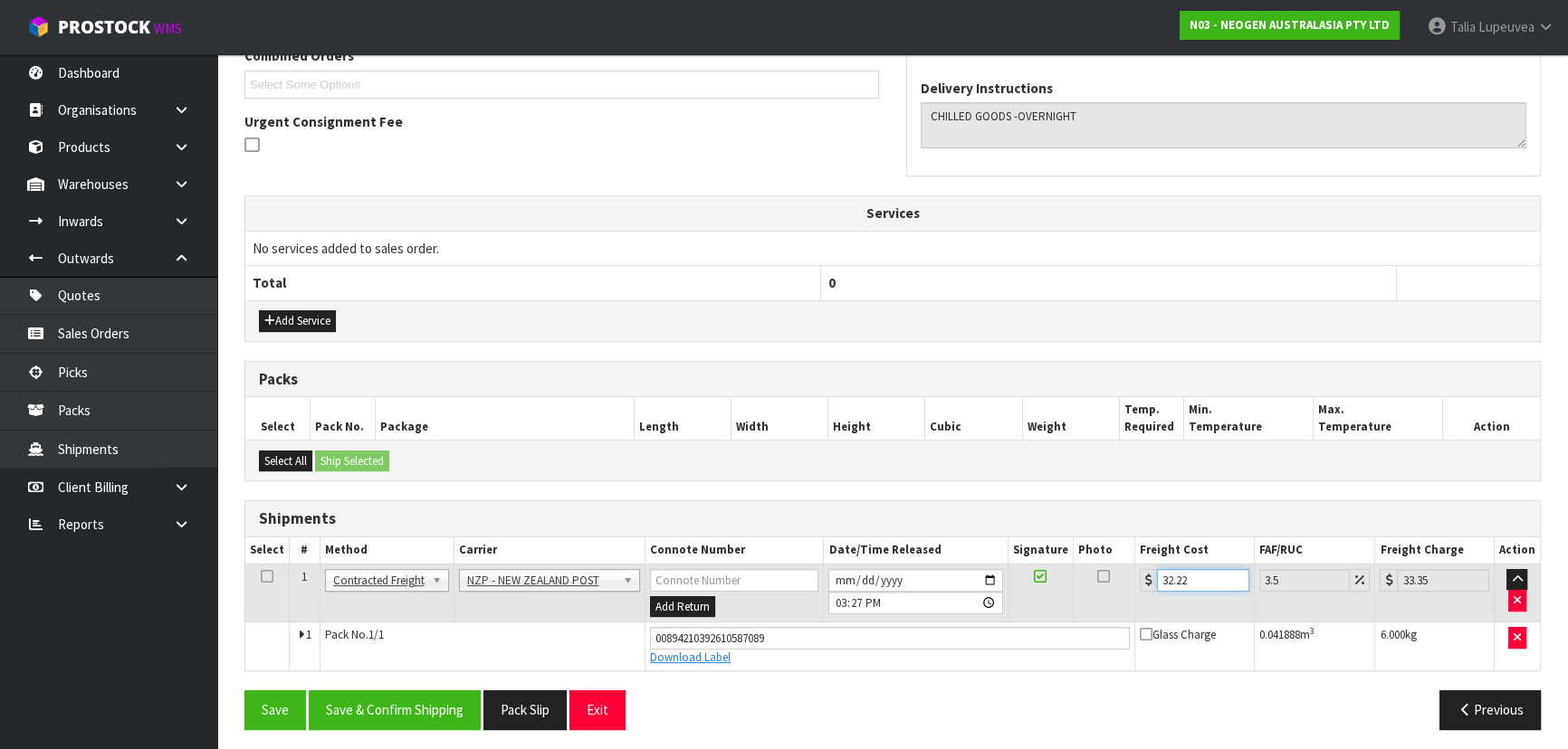
scroll to position [492, 0]
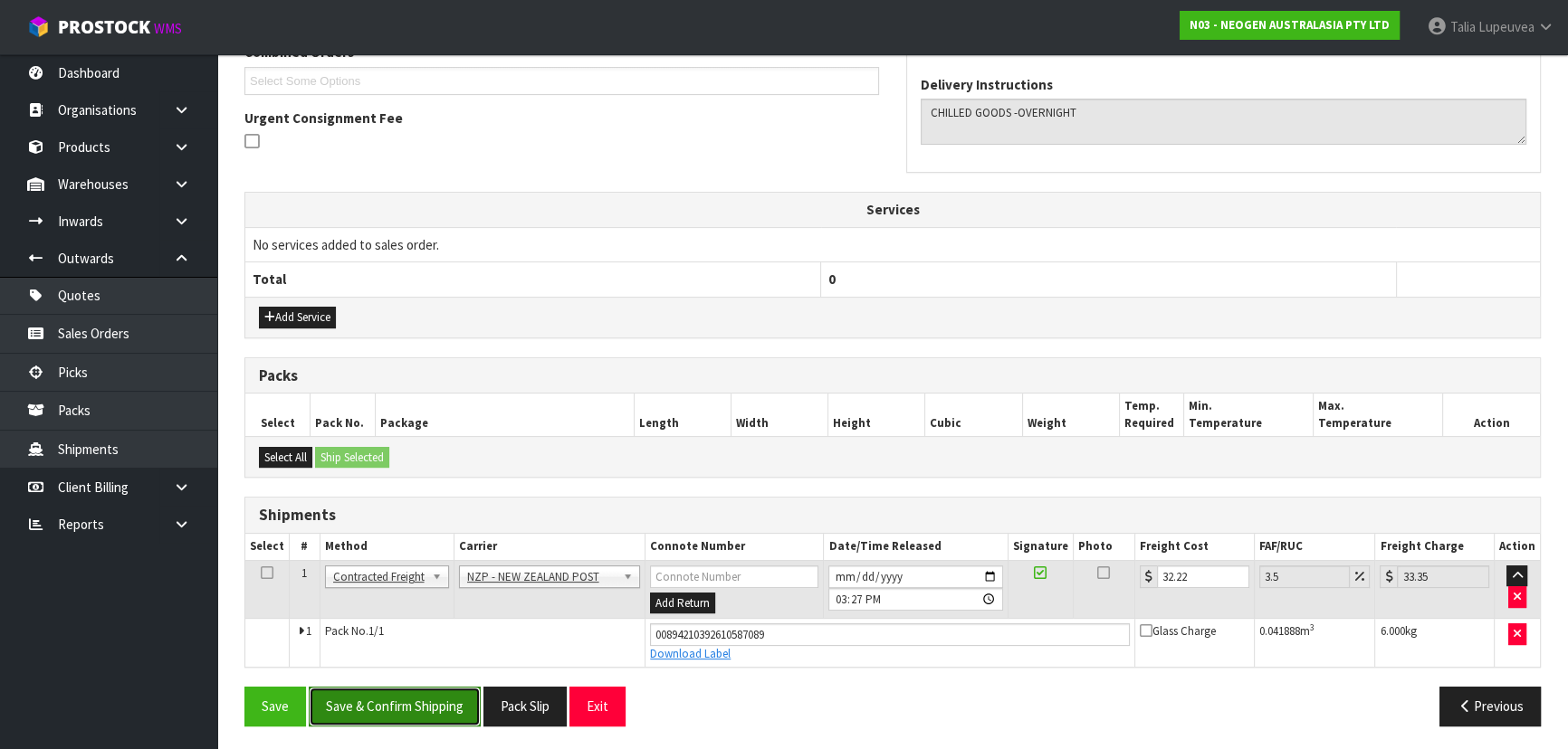
click at [408, 697] on button "Save & Confirm Shipping" at bounding box center [394, 706] width 172 height 39
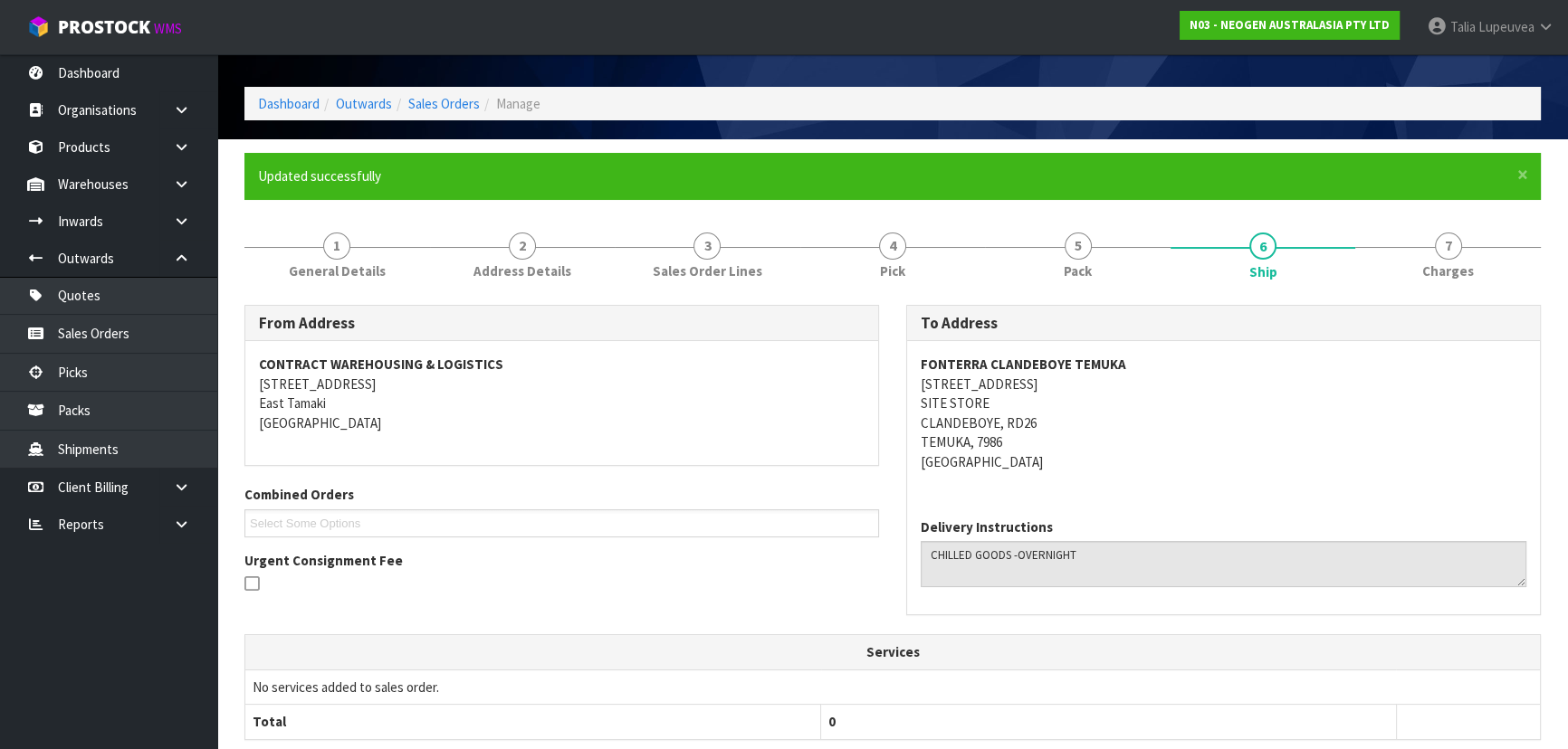
scroll to position [0, 0]
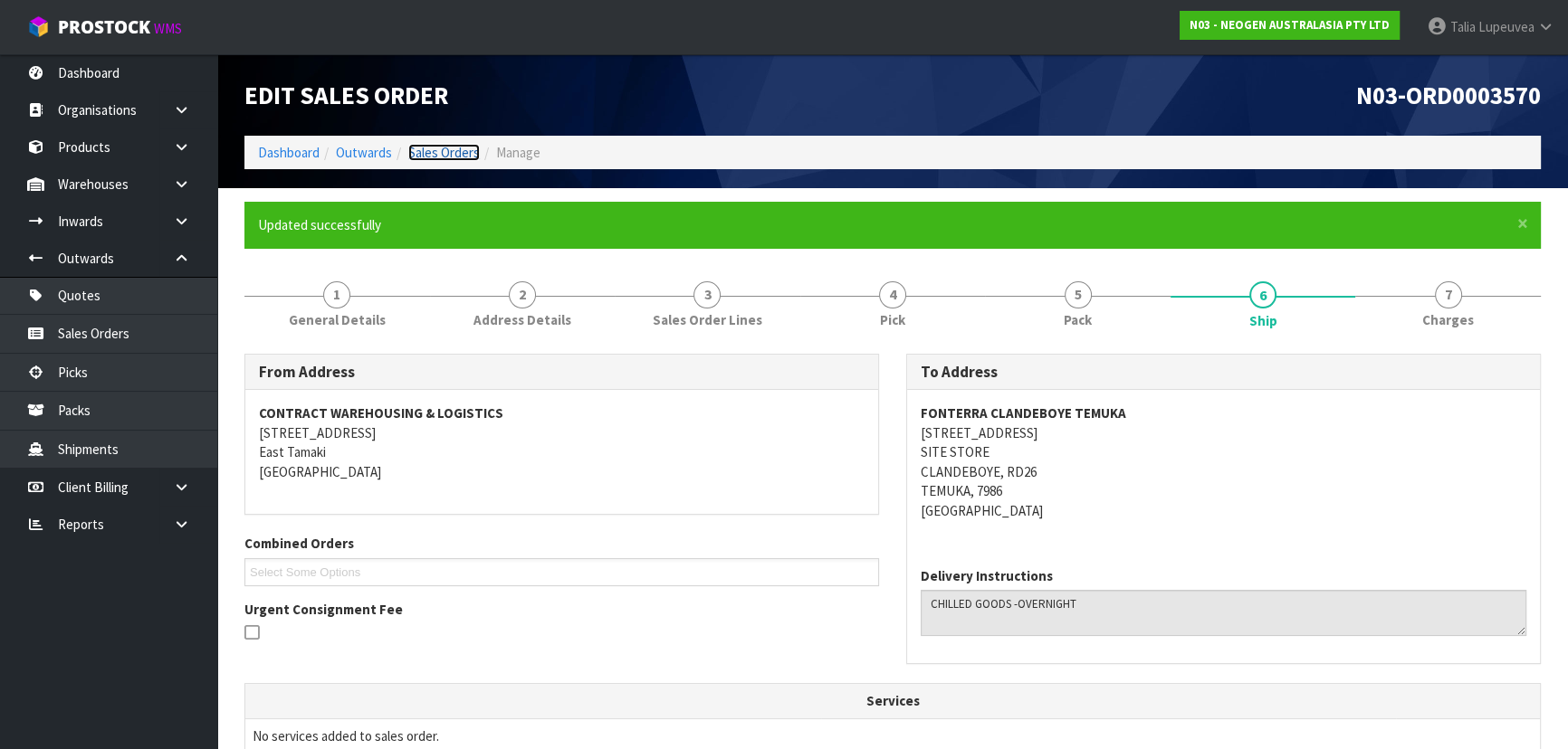
click at [464, 156] on link "Sales Orders" at bounding box center [444, 152] width 72 height 17
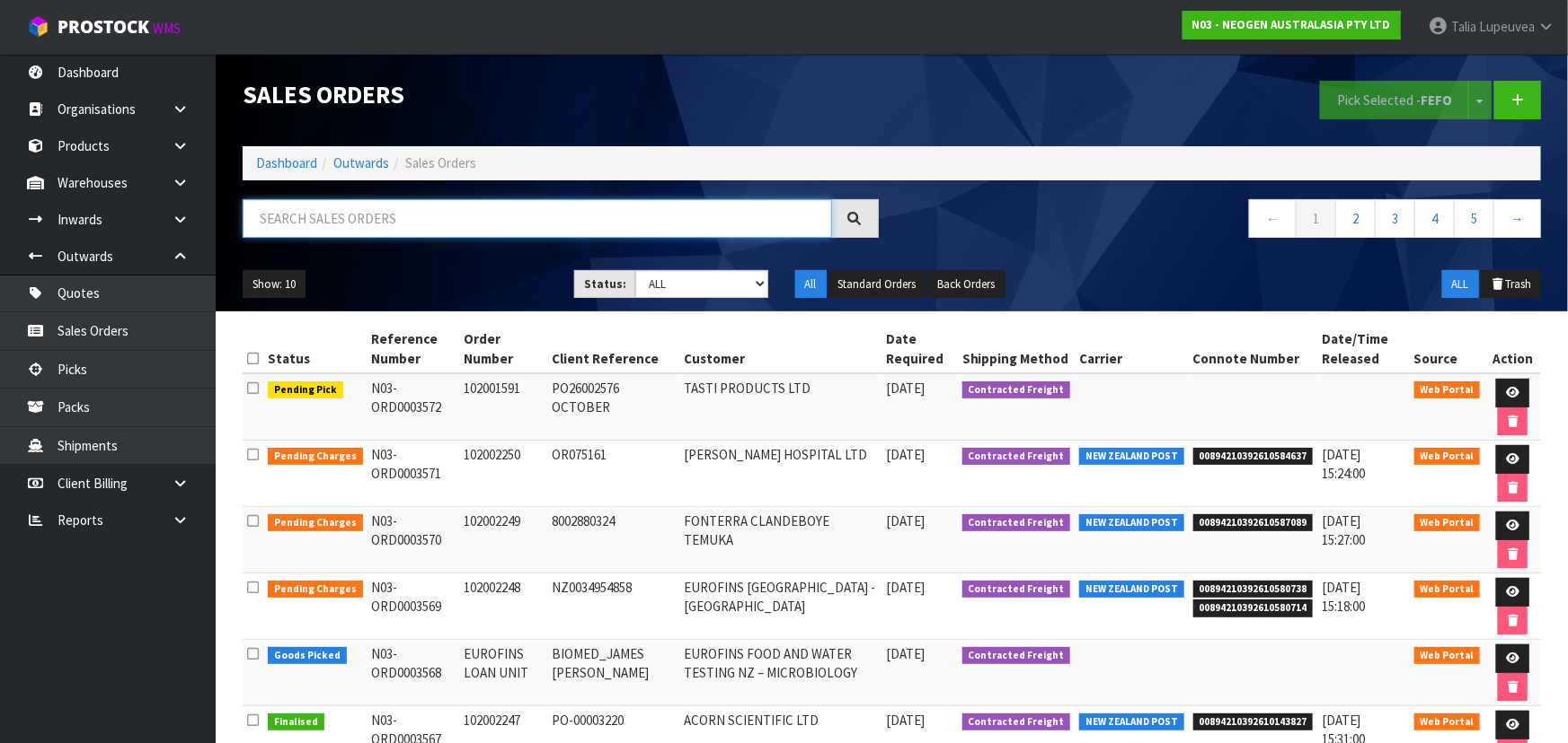
click at [480, 216] on input "text" at bounding box center [537, 218] width 589 height 39
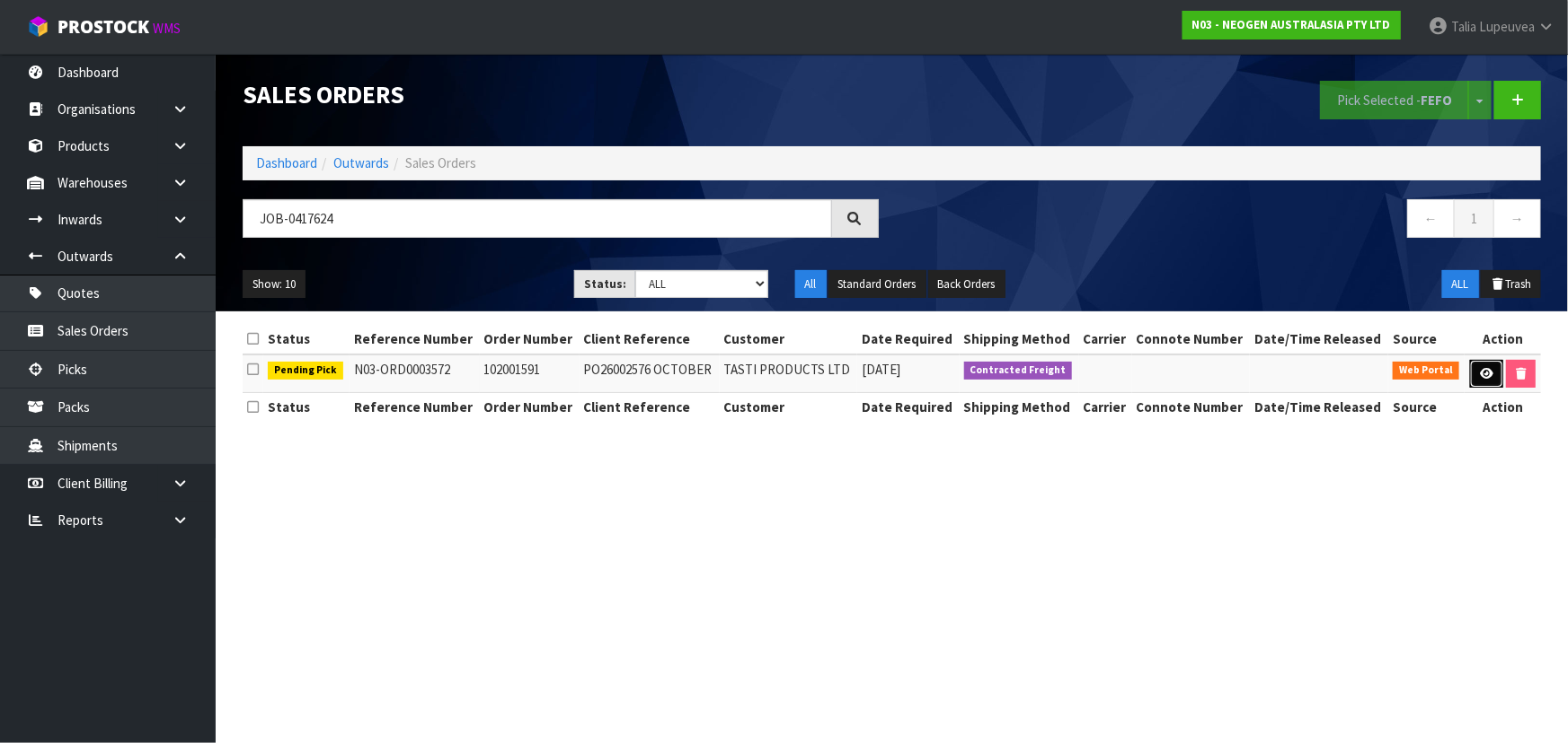
click at [1491, 364] on link at bounding box center [1486, 374] width 33 height 29
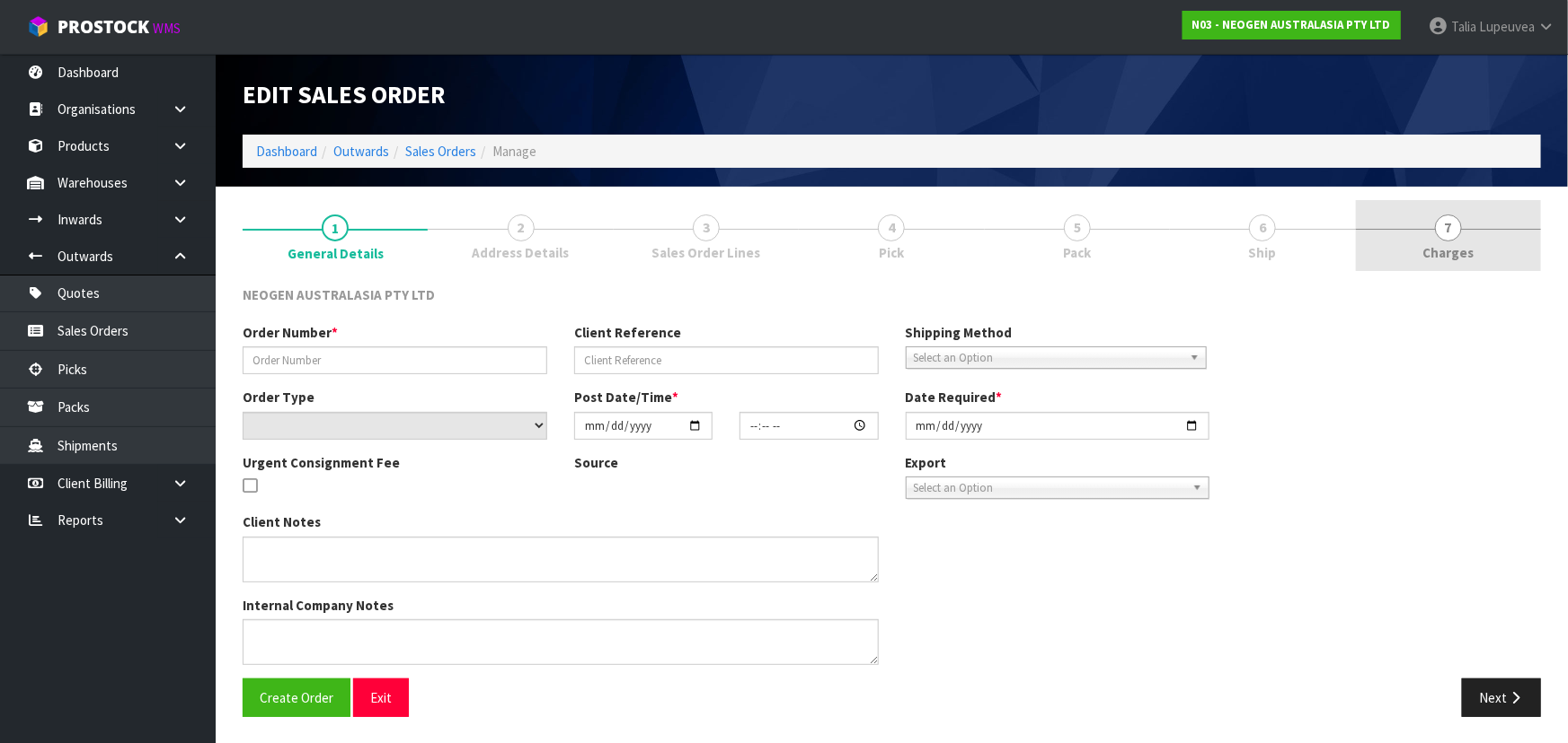
click at [1429, 240] on link "7 [GEOGRAPHIC_DATA]" at bounding box center [1448, 235] width 185 height 71
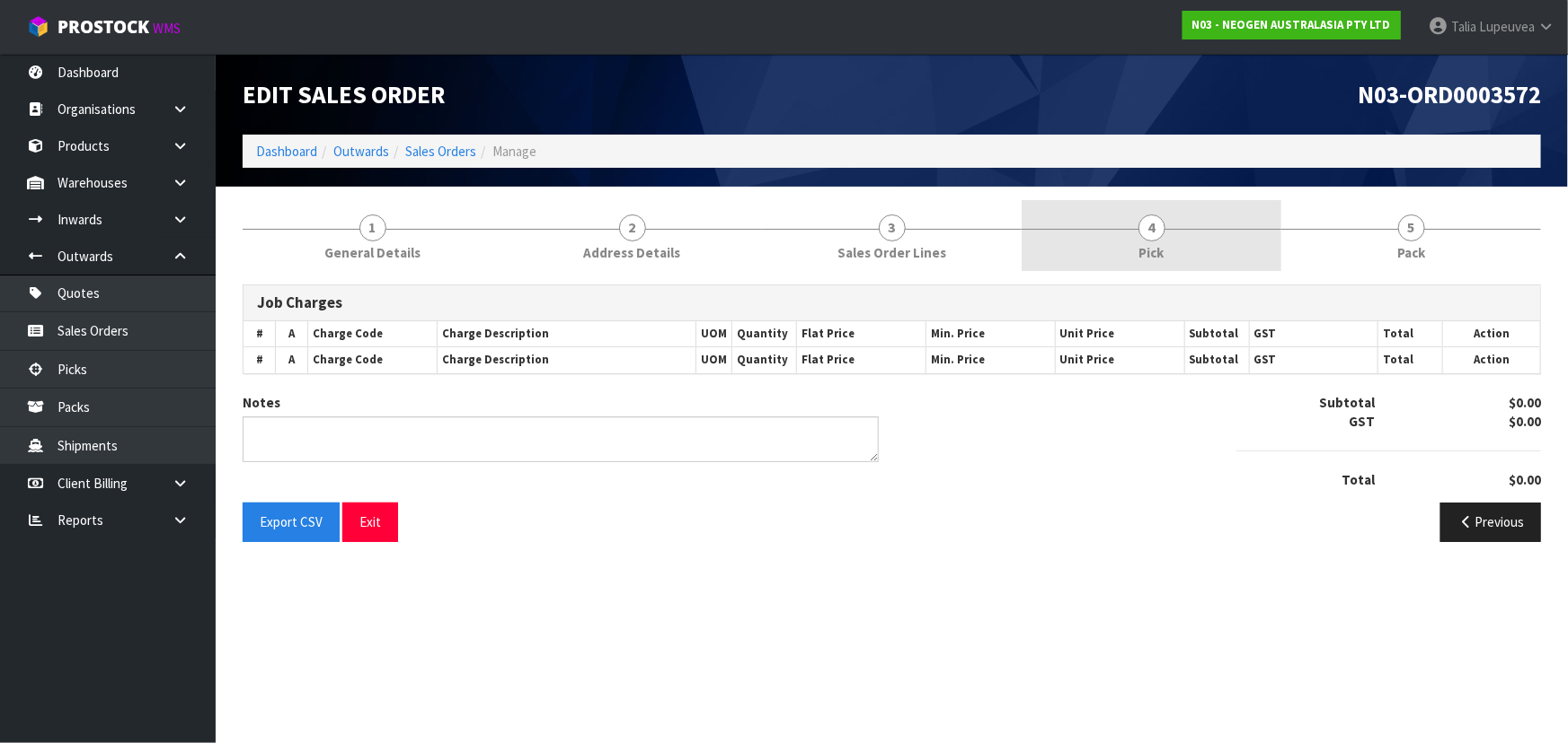
click at [1226, 230] on link "4 Pick" at bounding box center [1151, 235] width 260 height 71
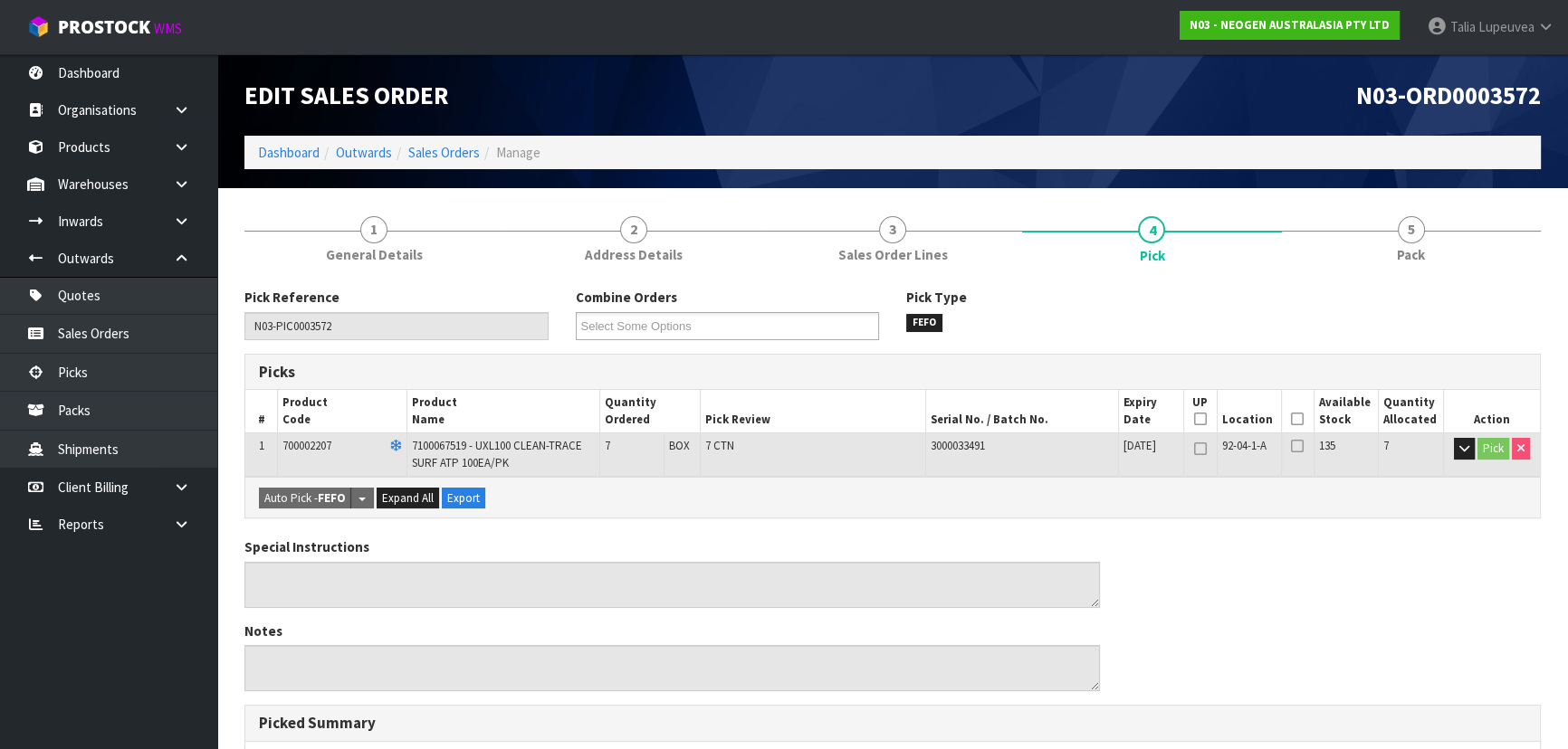
click at [1295, 419] on icon at bounding box center [1297, 419] width 13 height 1
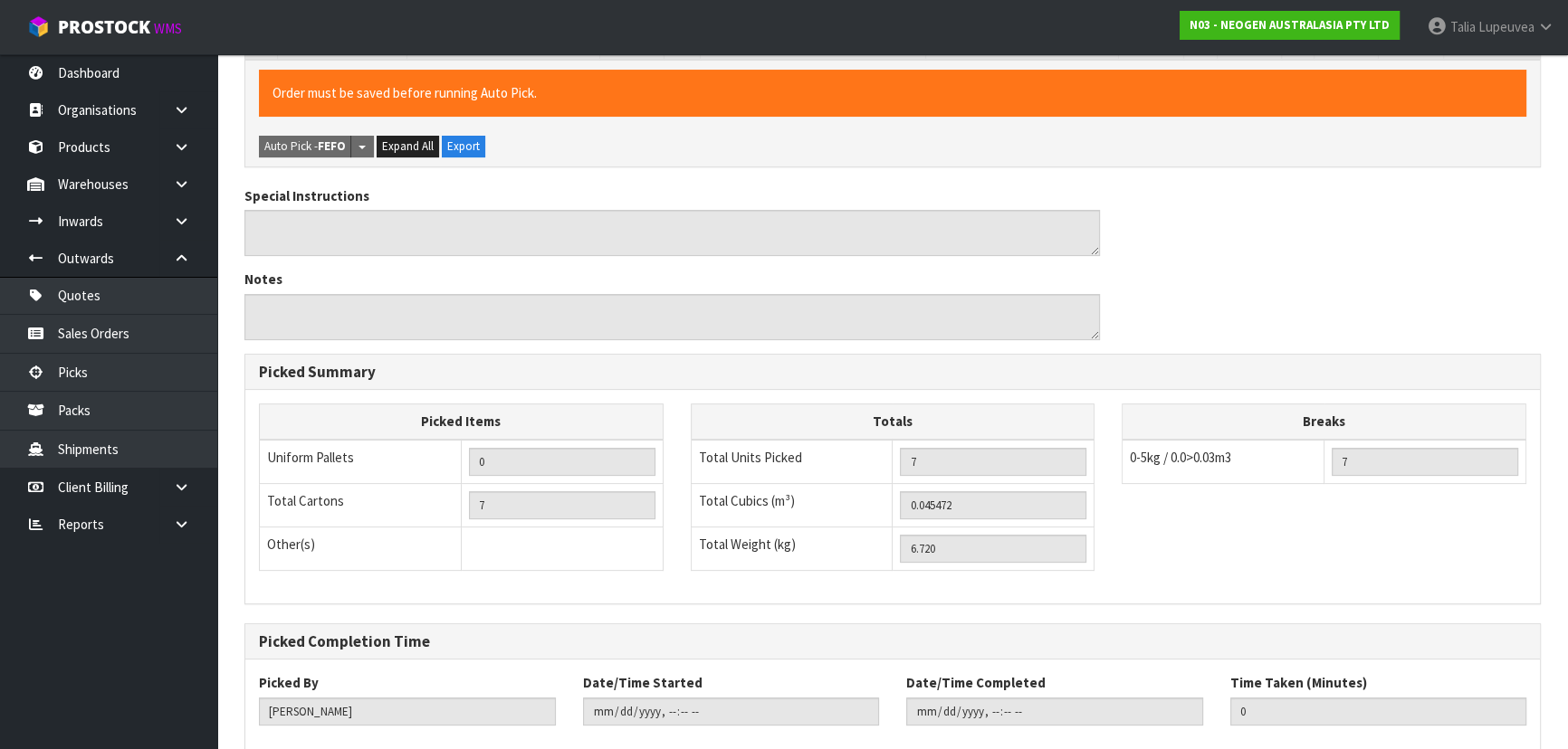
scroll to position [517, 0]
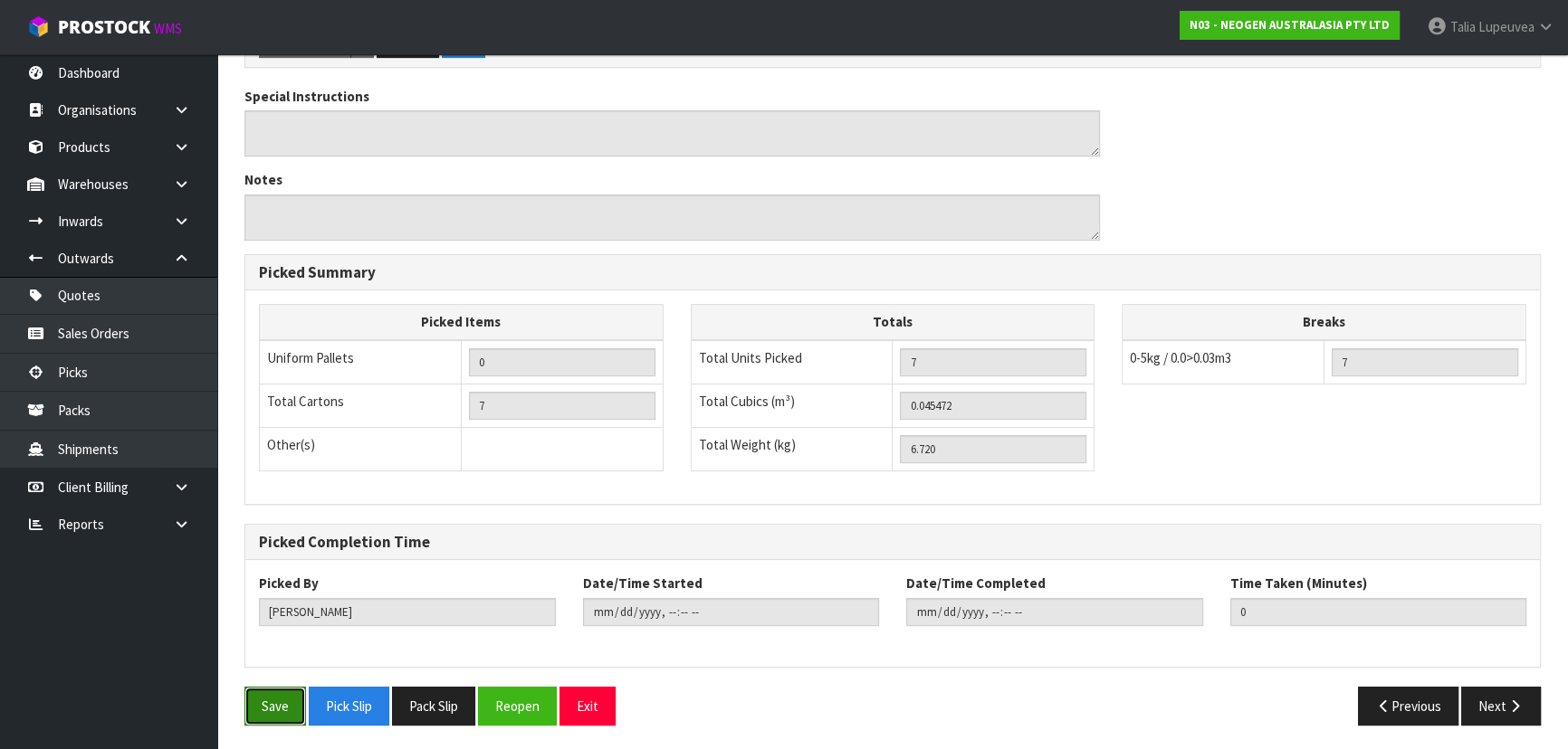
click at [250, 694] on button "Save" at bounding box center [275, 706] width 62 height 39
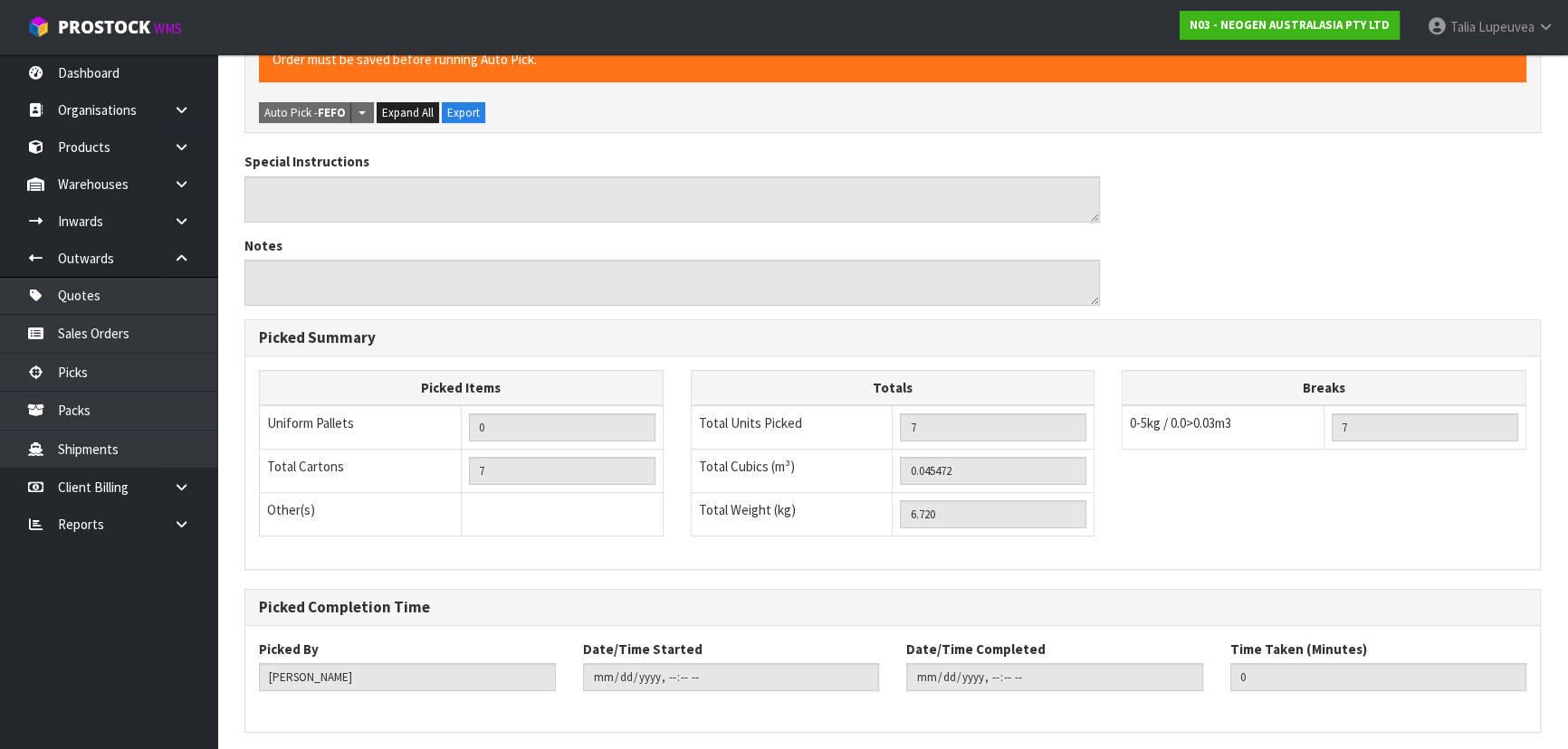
scroll to position [0, 0]
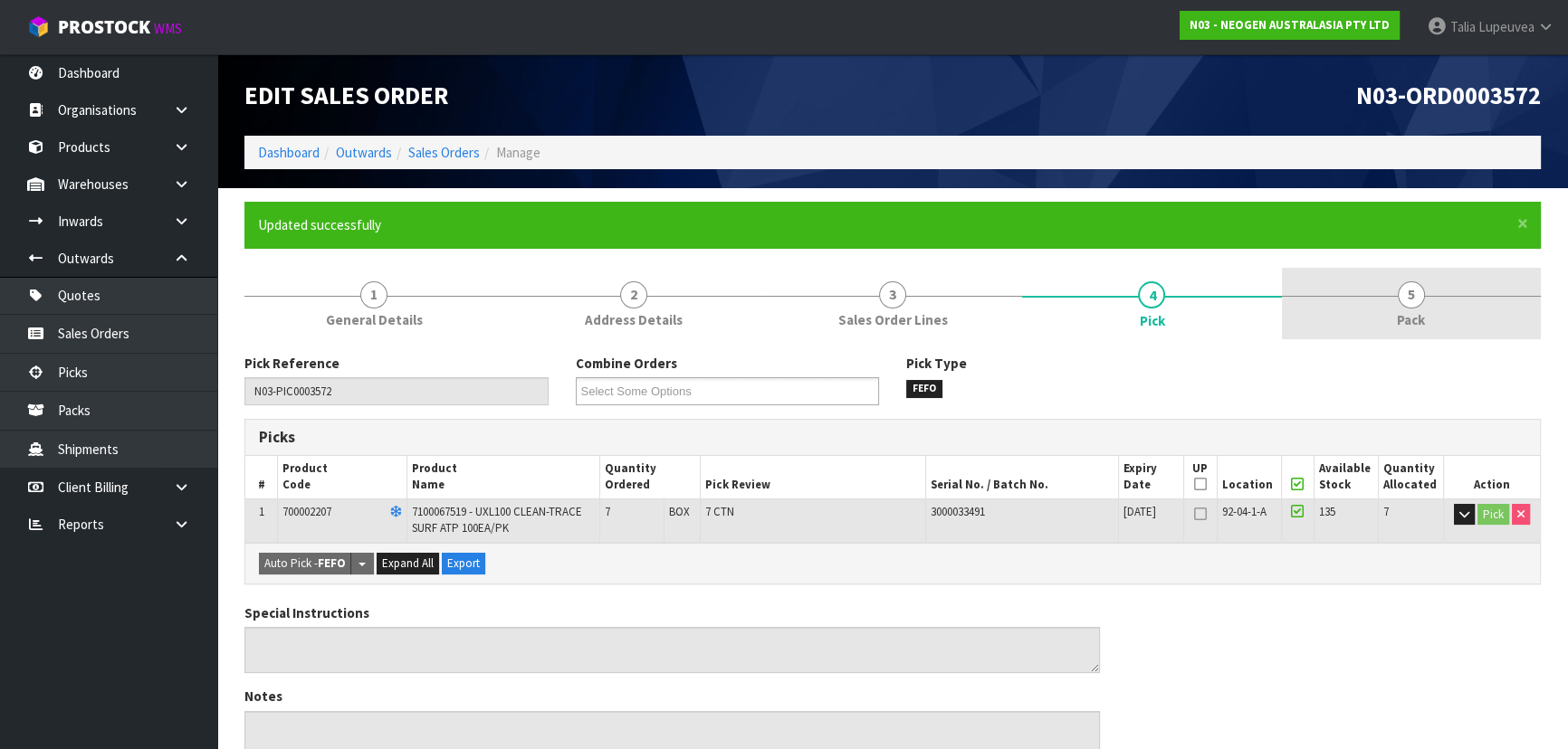
click at [1366, 299] on link "5 Pack" at bounding box center [1411, 304] width 259 height 72
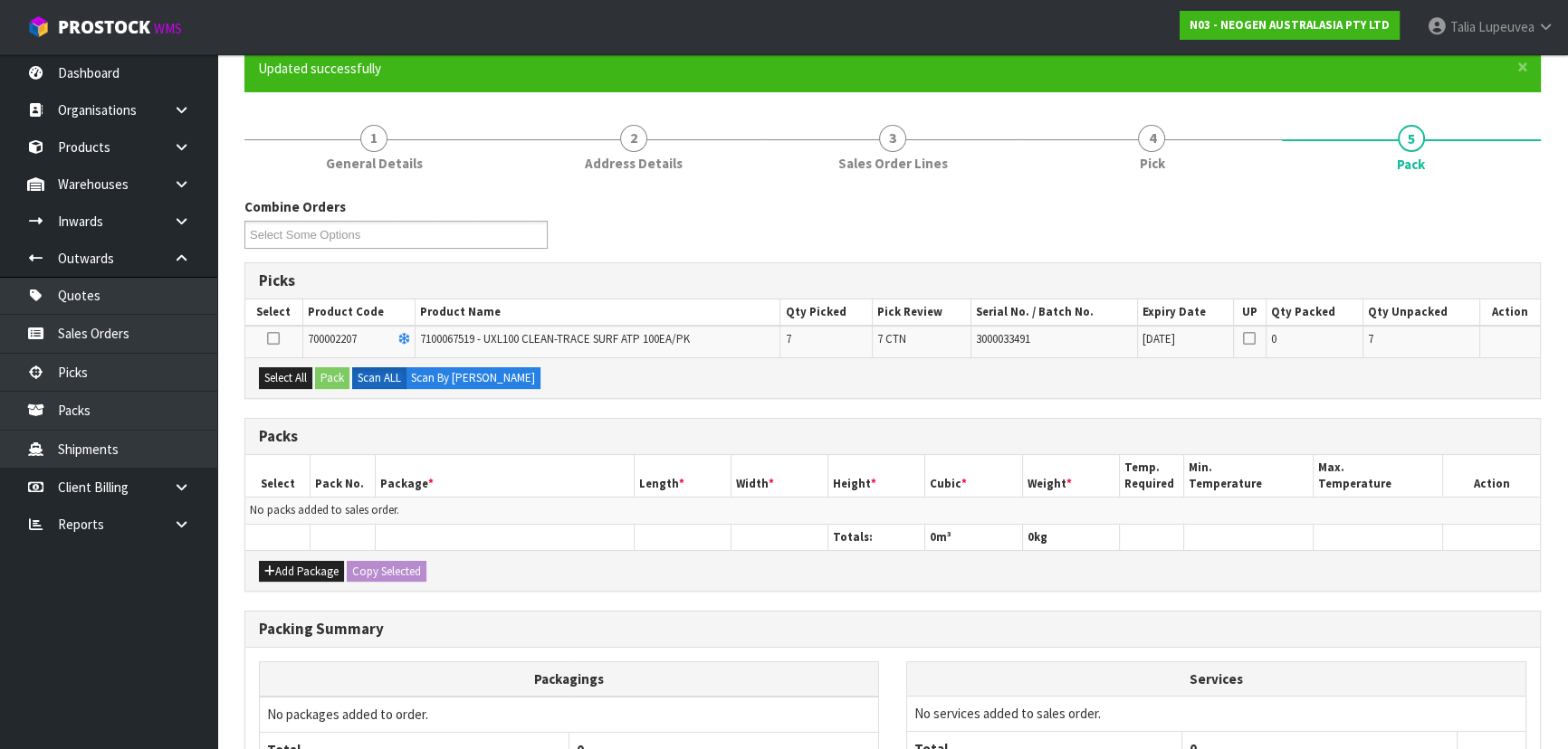
scroll to position [246, 0]
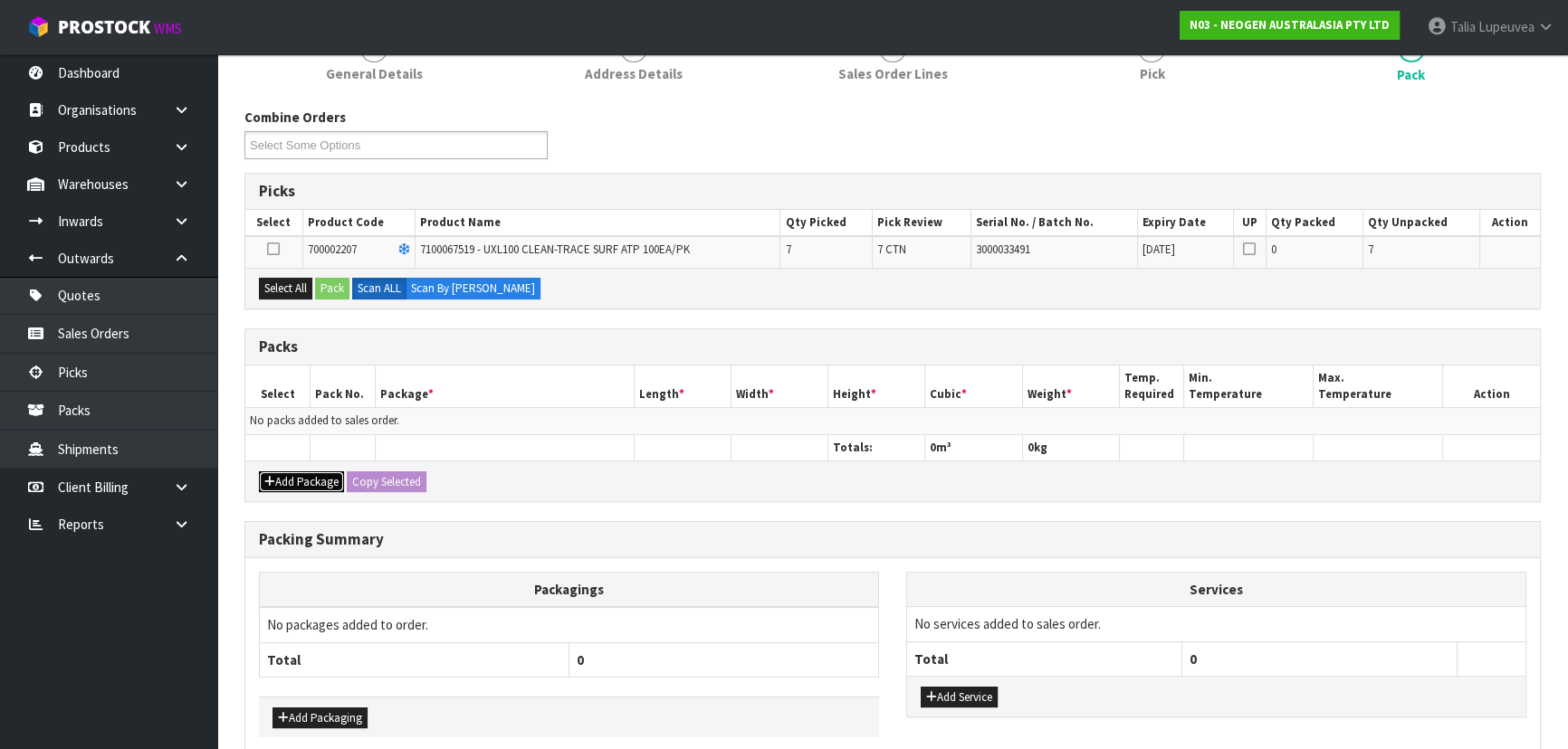
drag, startPoint x: 316, startPoint y: 472, endPoint x: 302, endPoint y: 467, distance: 14.9
click at [316, 472] on button "Add Package" at bounding box center [302, 483] width 85 height 22
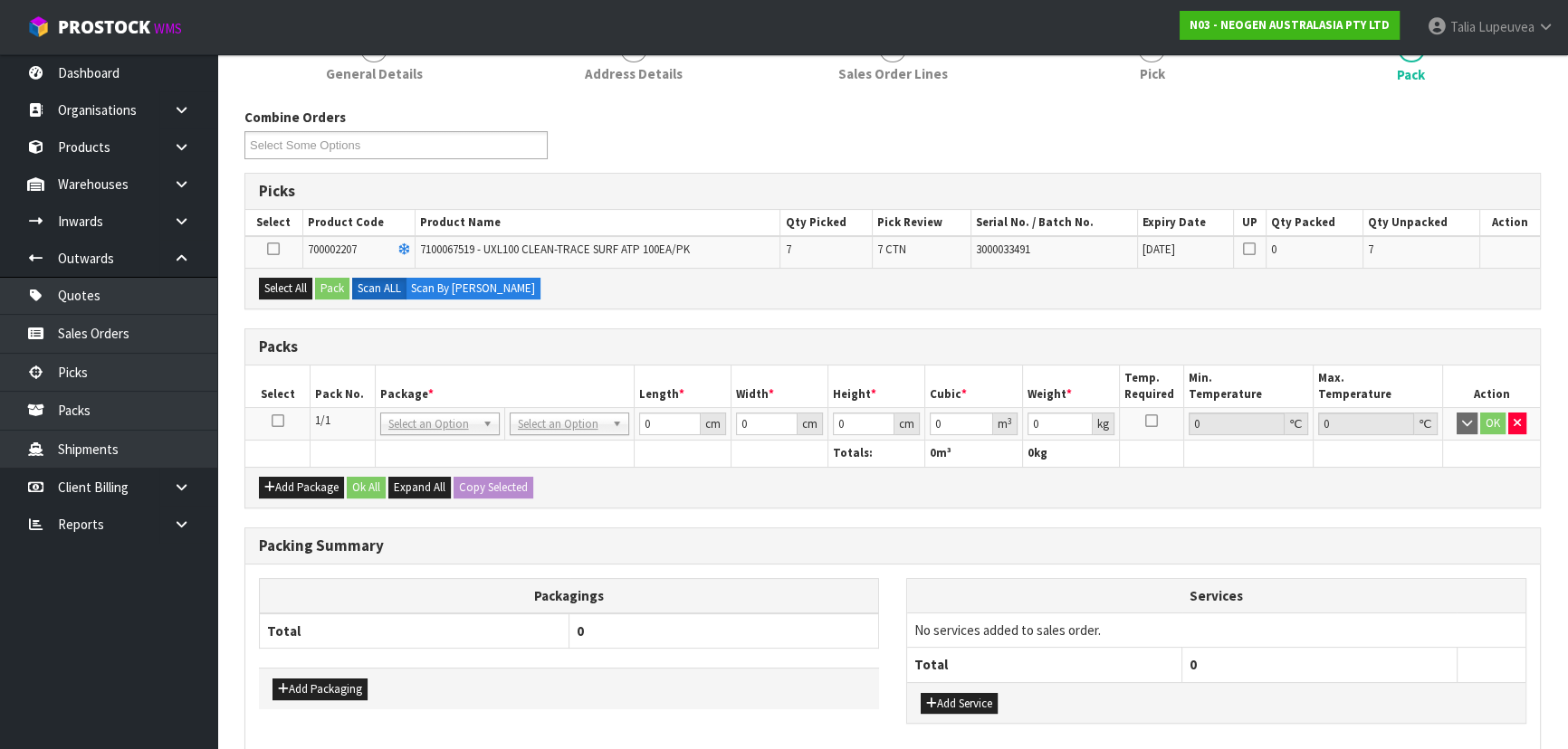
click at [272, 421] on icon at bounding box center [278, 421] width 13 height 1
click at [282, 287] on button "Select All" at bounding box center [285, 289] width 54 height 22
click at [333, 282] on button "Pack" at bounding box center [333, 289] width 35 height 22
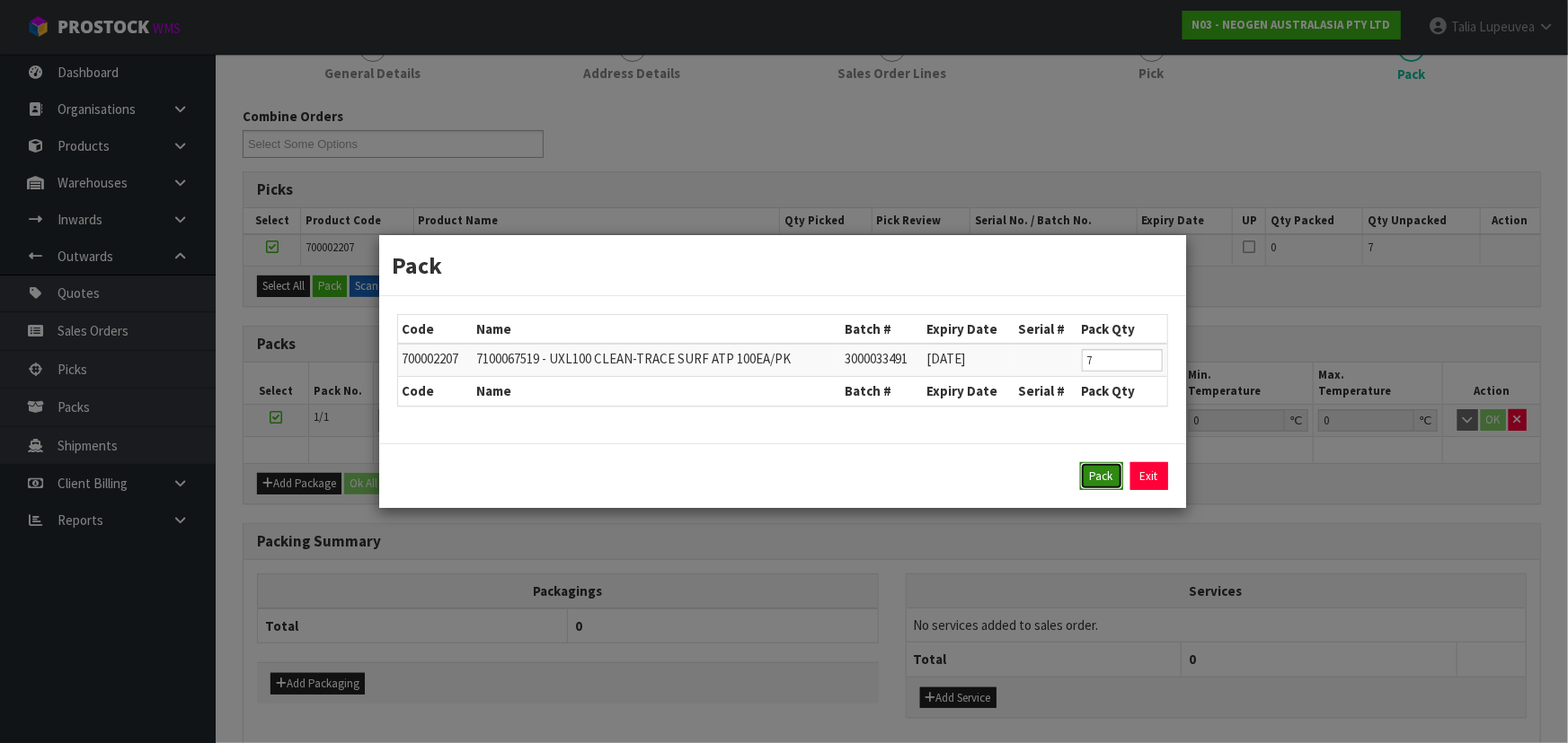
click at [1109, 471] on button "Pack" at bounding box center [1102, 477] width 43 height 29
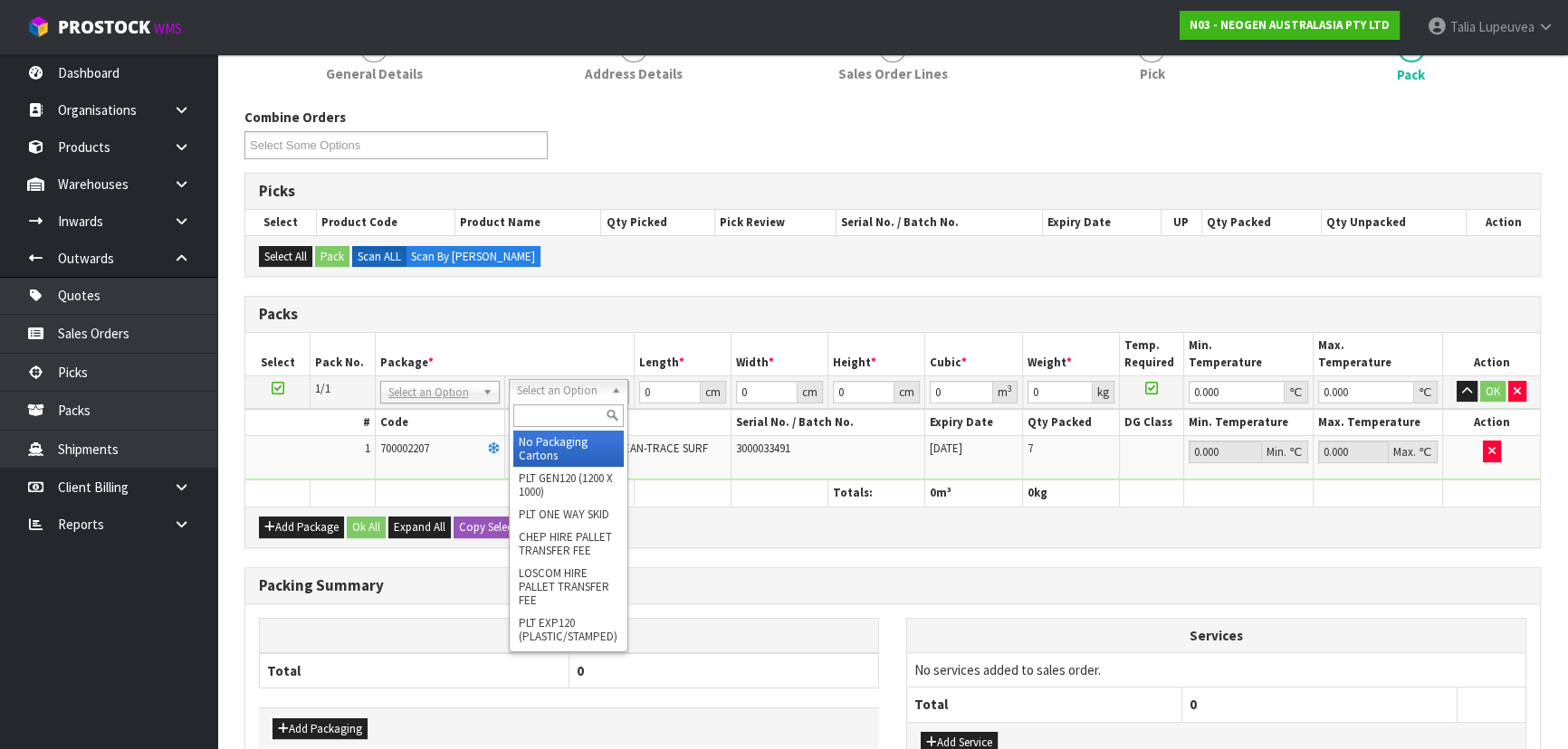
click at [563, 406] on input "text" at bounding box center [568, 415] width 110 height 23
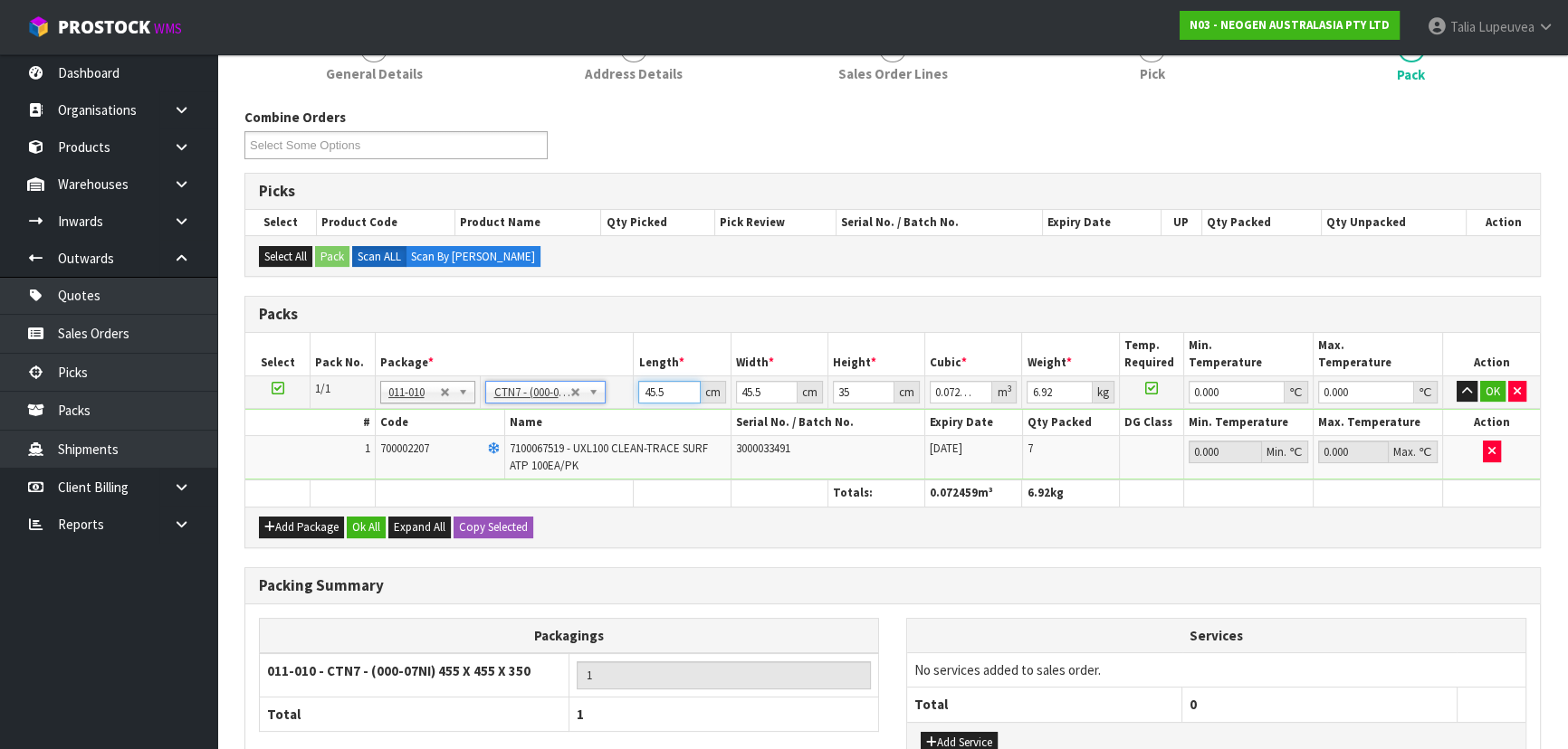
drag, startPoint x: 667, startPoint y: 382, endPoint x: 565, endPoint y: 431, distance: 113.2
click at [577, 431] on tbody "1/1 NONE 007-001 007-002 007-004 007-009 007-013 007-014 007-015 007-017 007-01…" at bounding box center [893, 427] width 1294 height 105
click at [1484, 385] on button "OK" at bounding box center [1493, 392] width 25 height 22
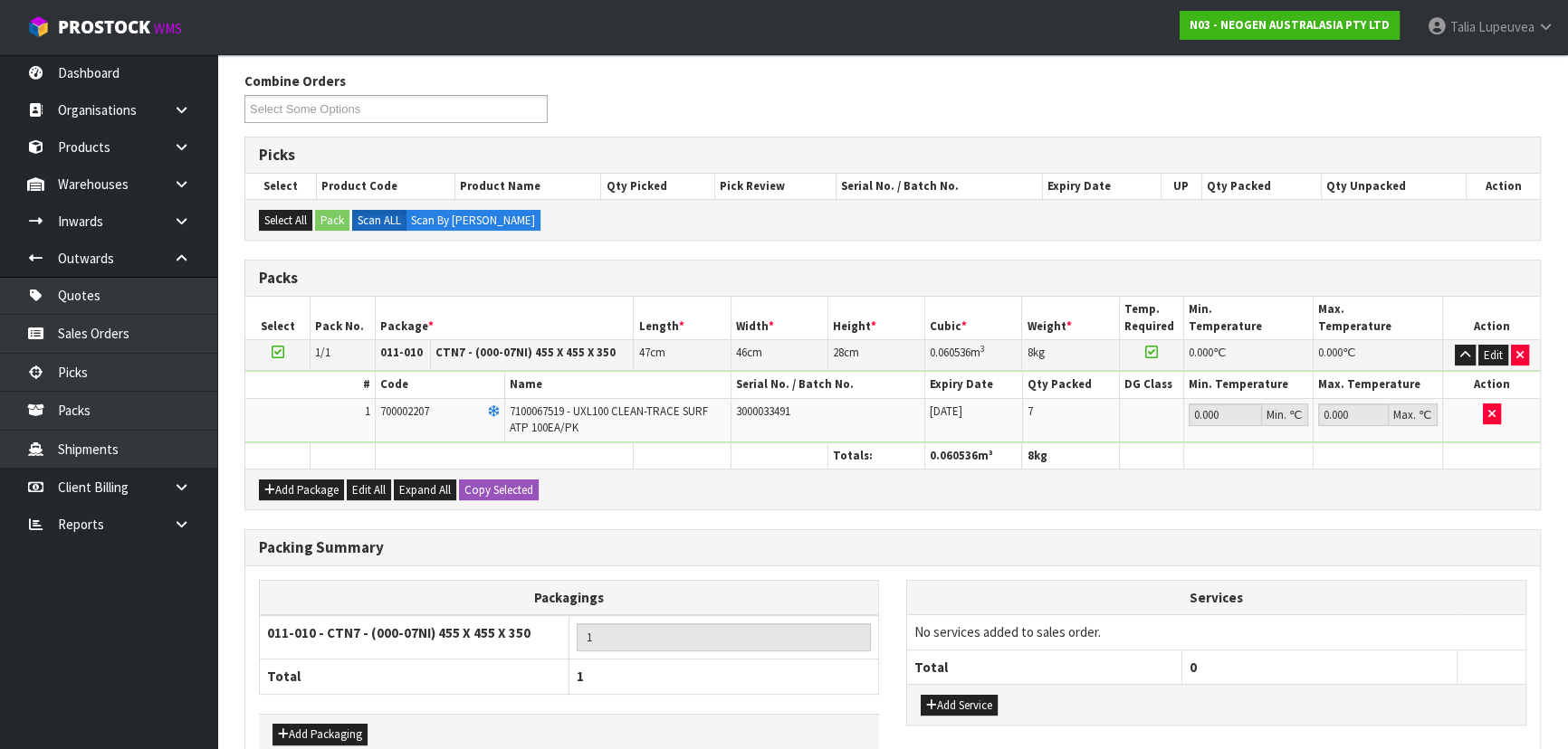
scroll to position [383, 0]
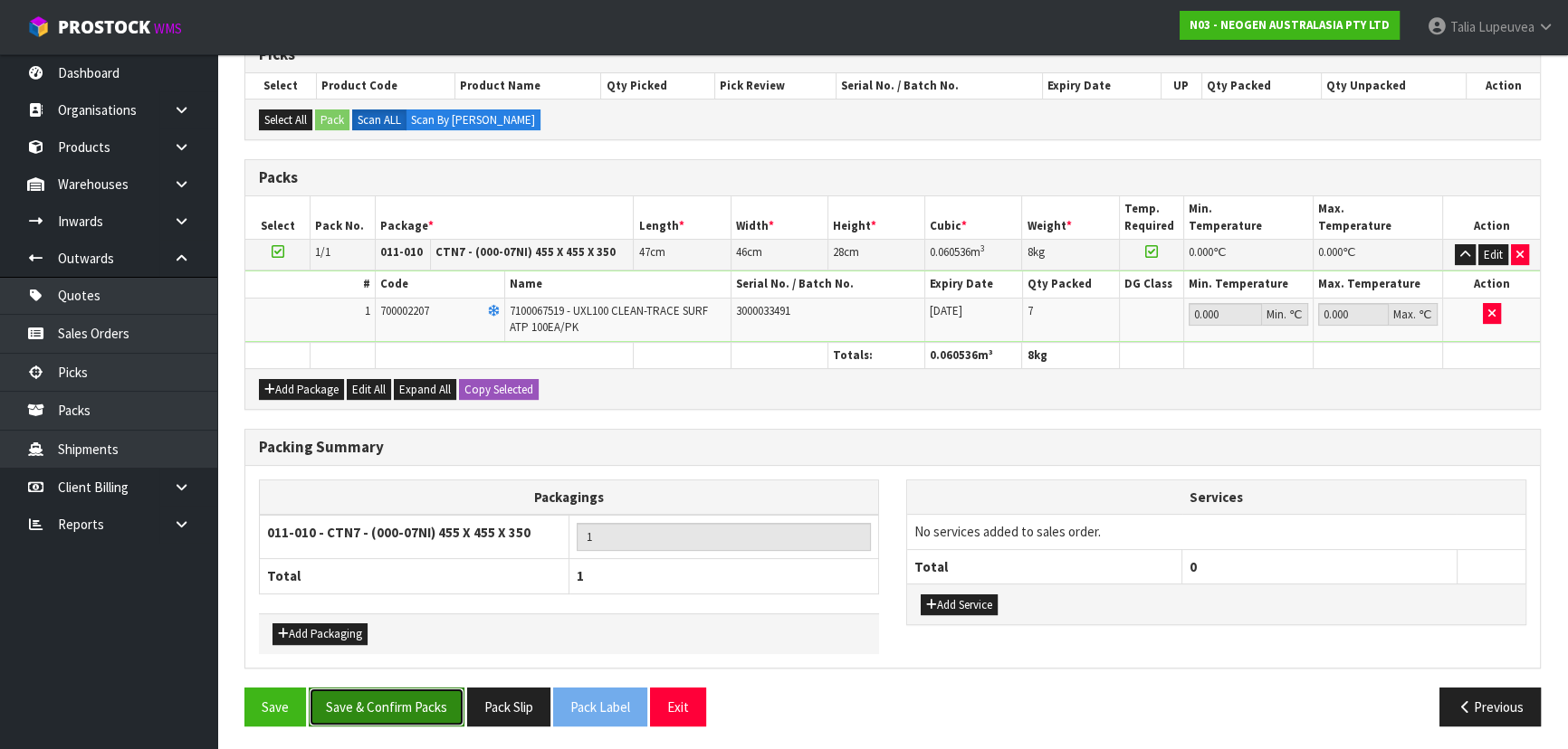
click at [417, 700] on button "Save & Confirm Packs" at bounding box center [386, 707] width 155 height 39
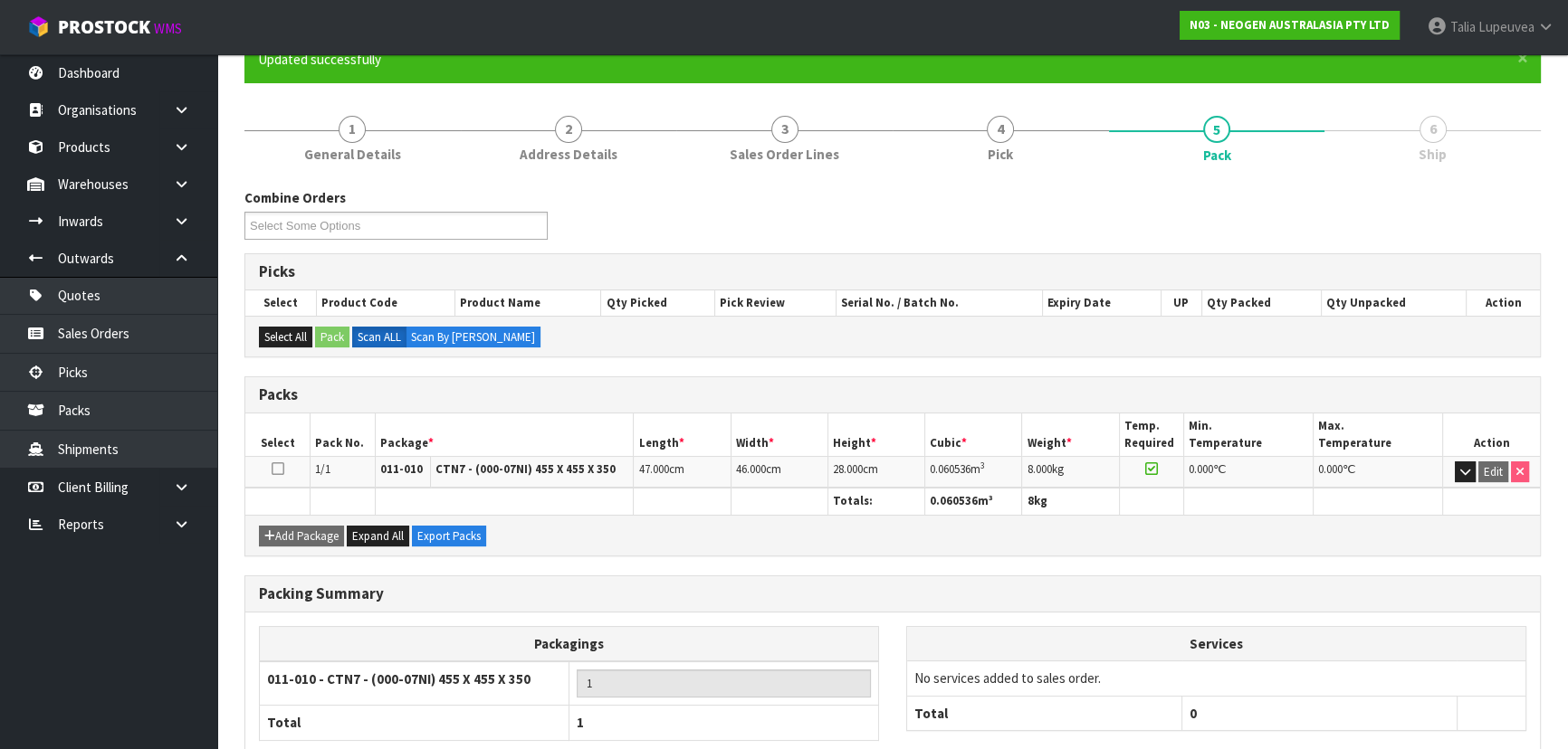
scroll to position [272, 0]
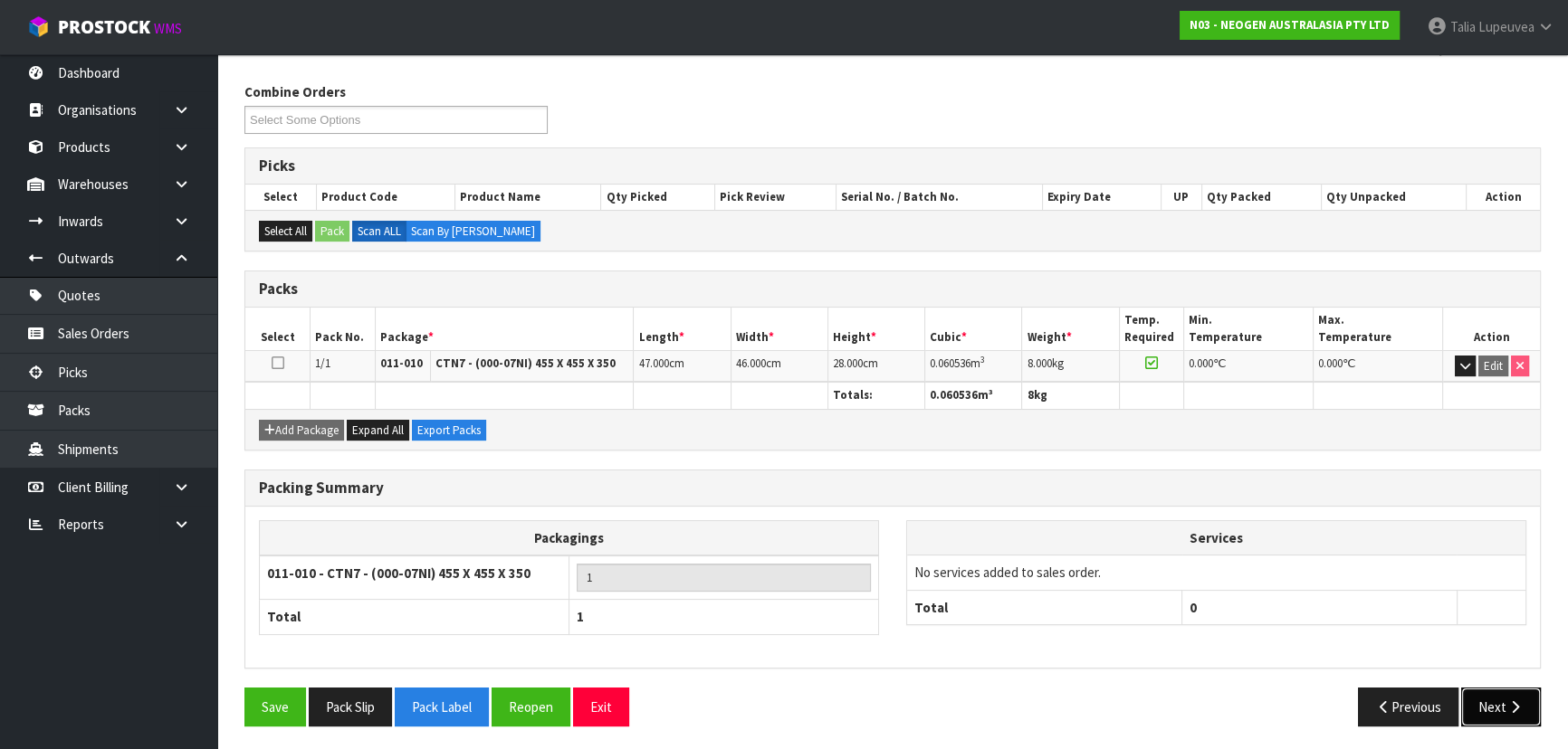
click at [1509, 705] on icon "button" at bounding box center [1514, 707] width 17 height 14
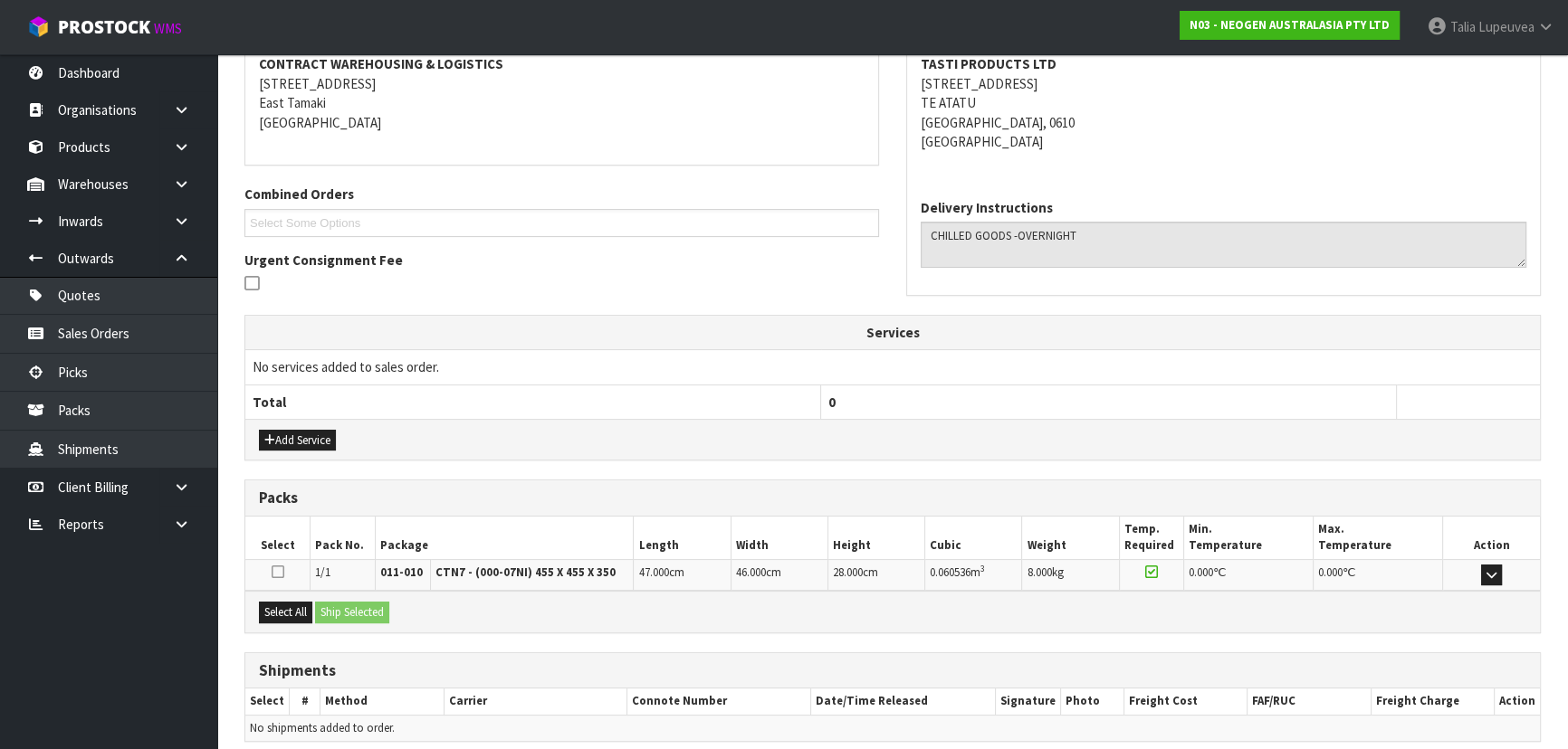
scroll to position [424, 0]
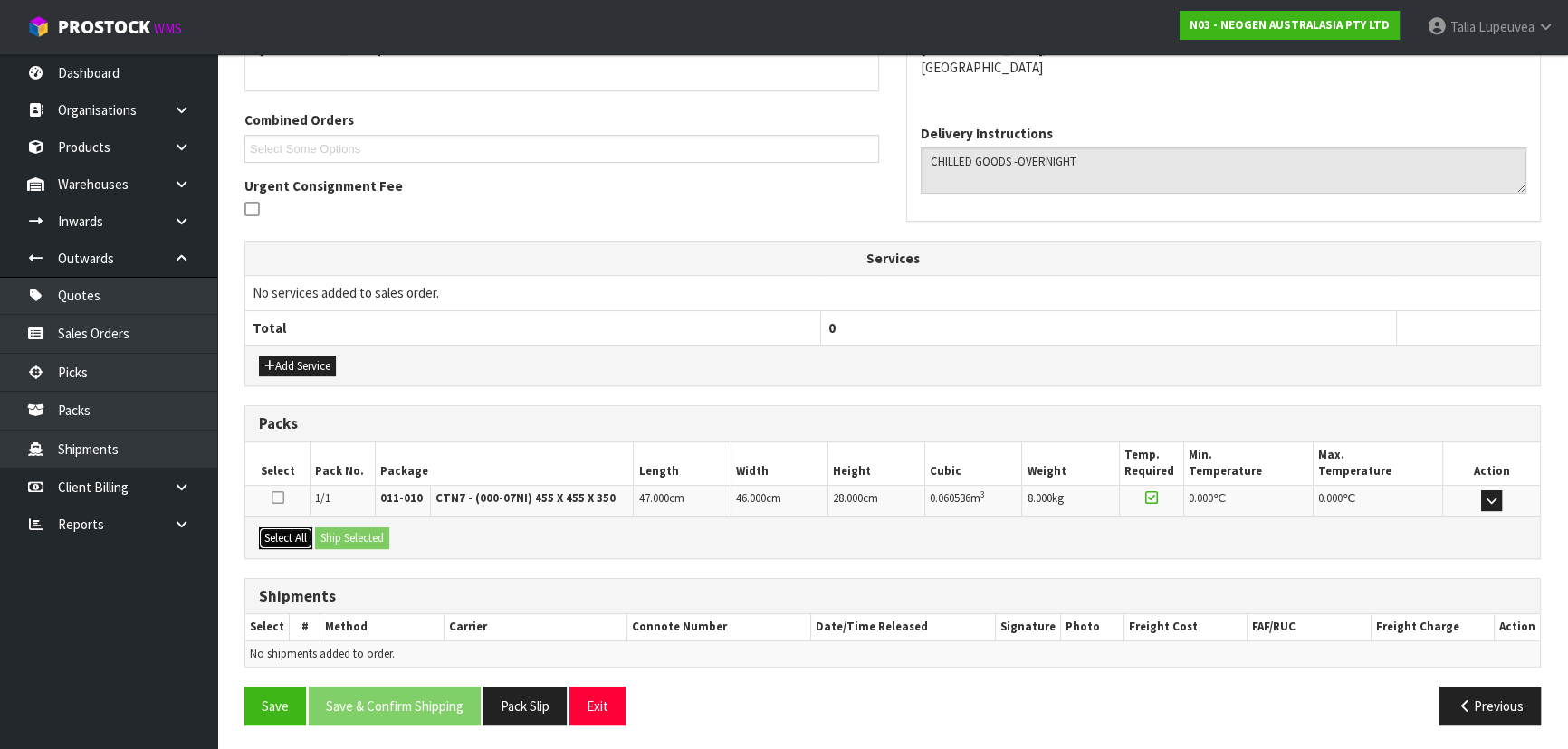
click at [293, 533] on button "Select All" at bounding box center [285, 539] width 54 height 22
click at [347, 533] on button "Ship Selected" at bounding box center [353, 539] width 75 height 22
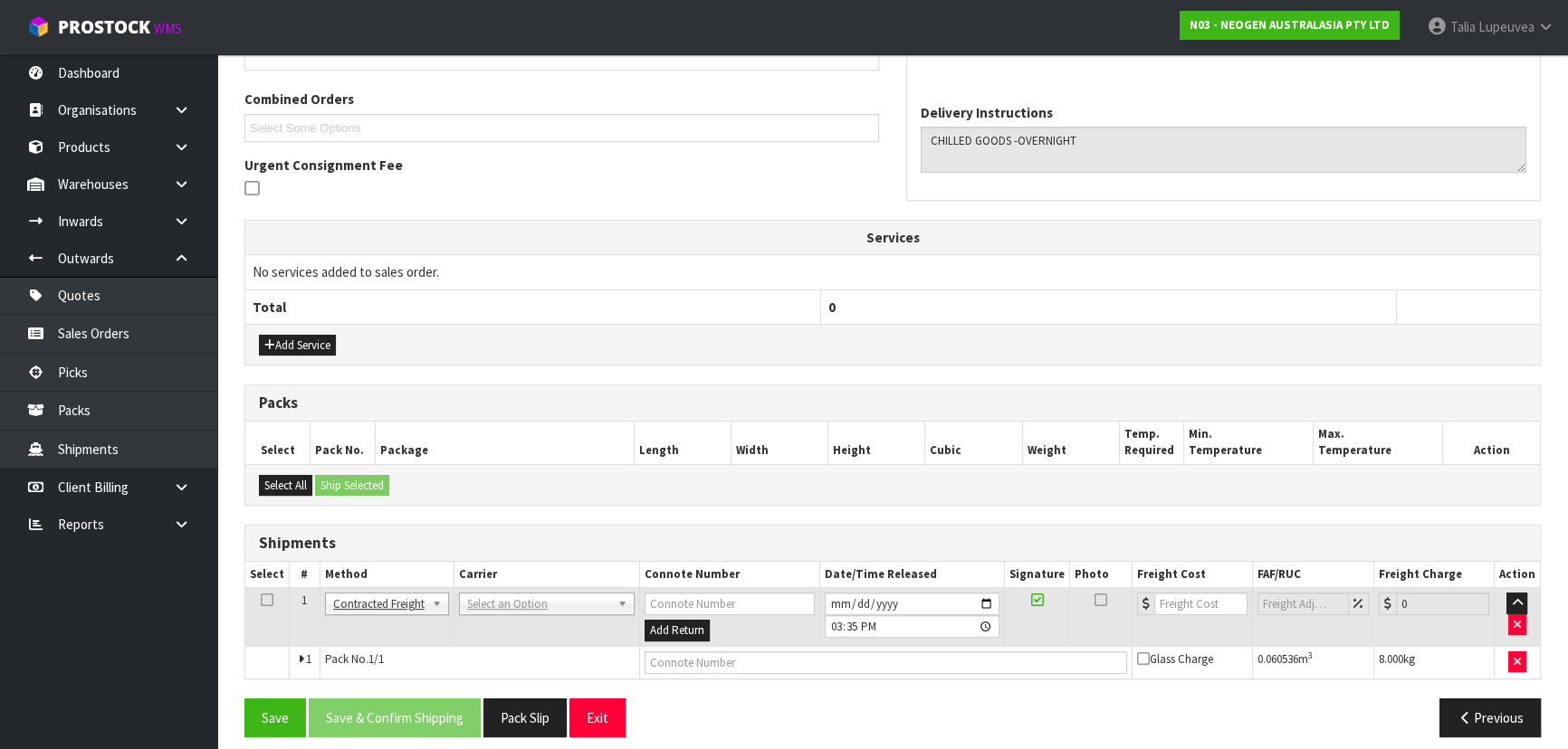
scroll to position [456, 0]
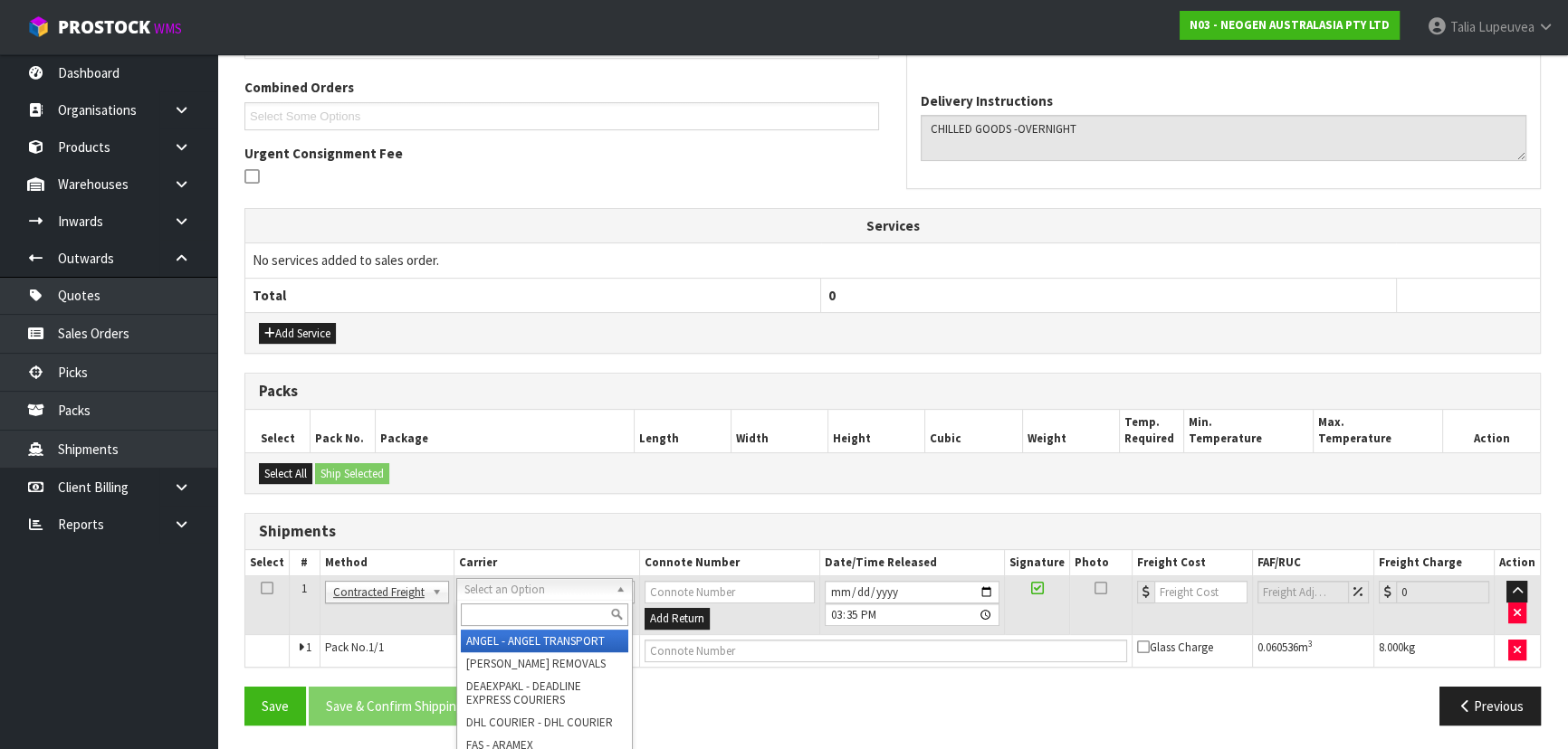
click at [483, 608] on input "text" at bounding box center [544, 614] width 167 height 23
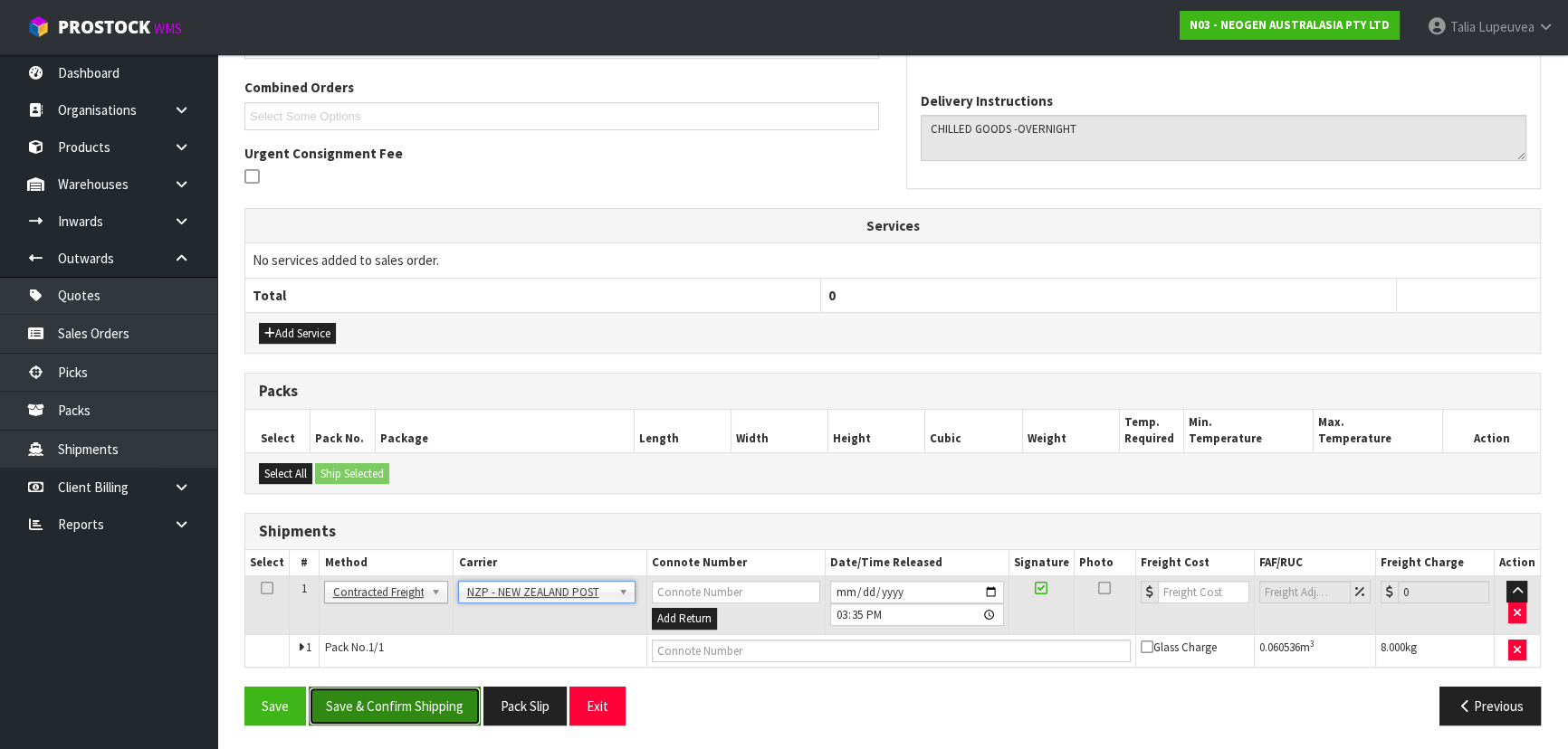
click at [445, 719] on button "Save & Confirm Shipping" at bounding box center [394, 706] width 172 height 39
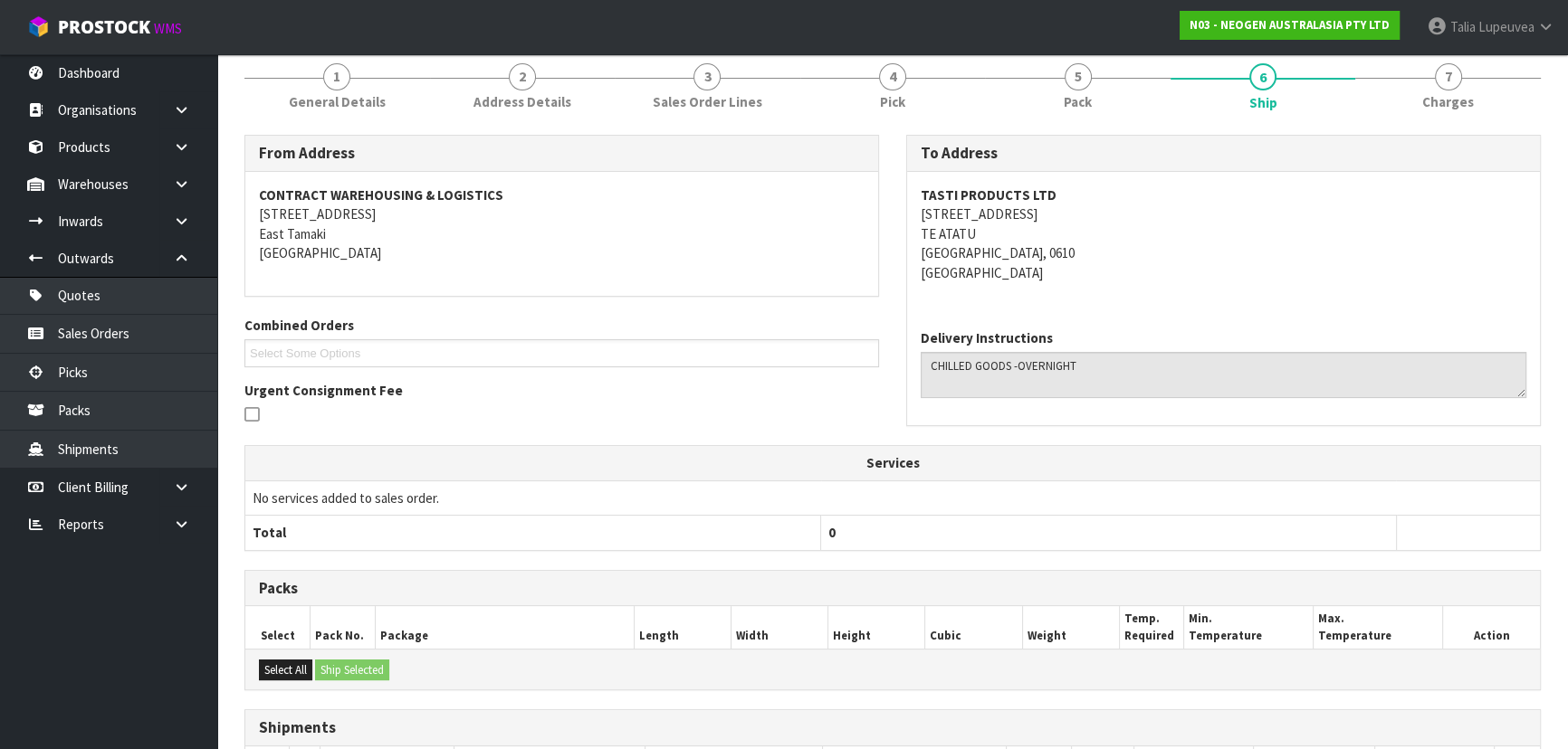
scroll to position [411, 0]
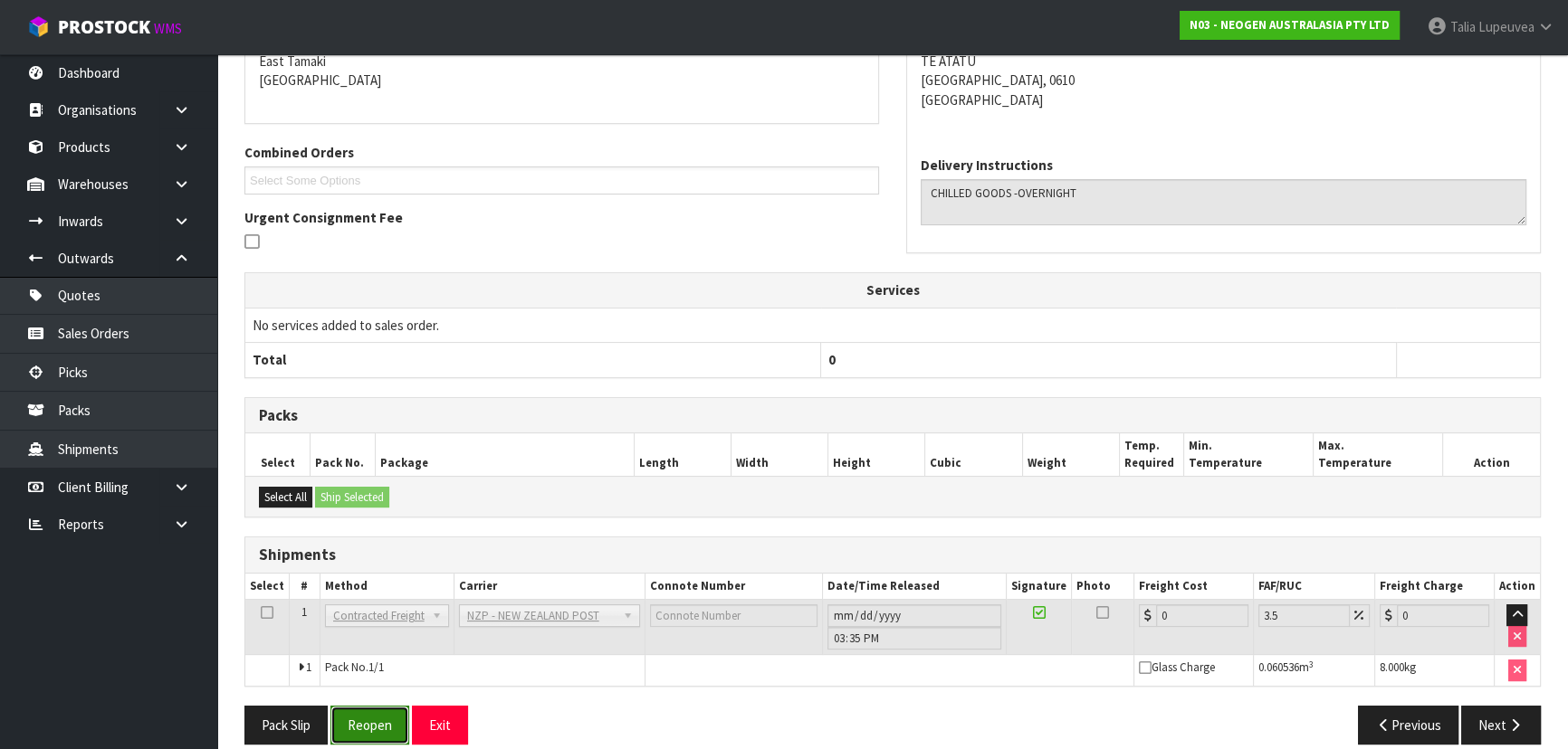
drag, startPoint x: 375, startPoint y: 717, endPoint x: 404, endPoint y: 705, distance: 31.4
click at [375, 717] on button "Reopen" at bounding box center [369, 725] width 79 height 39
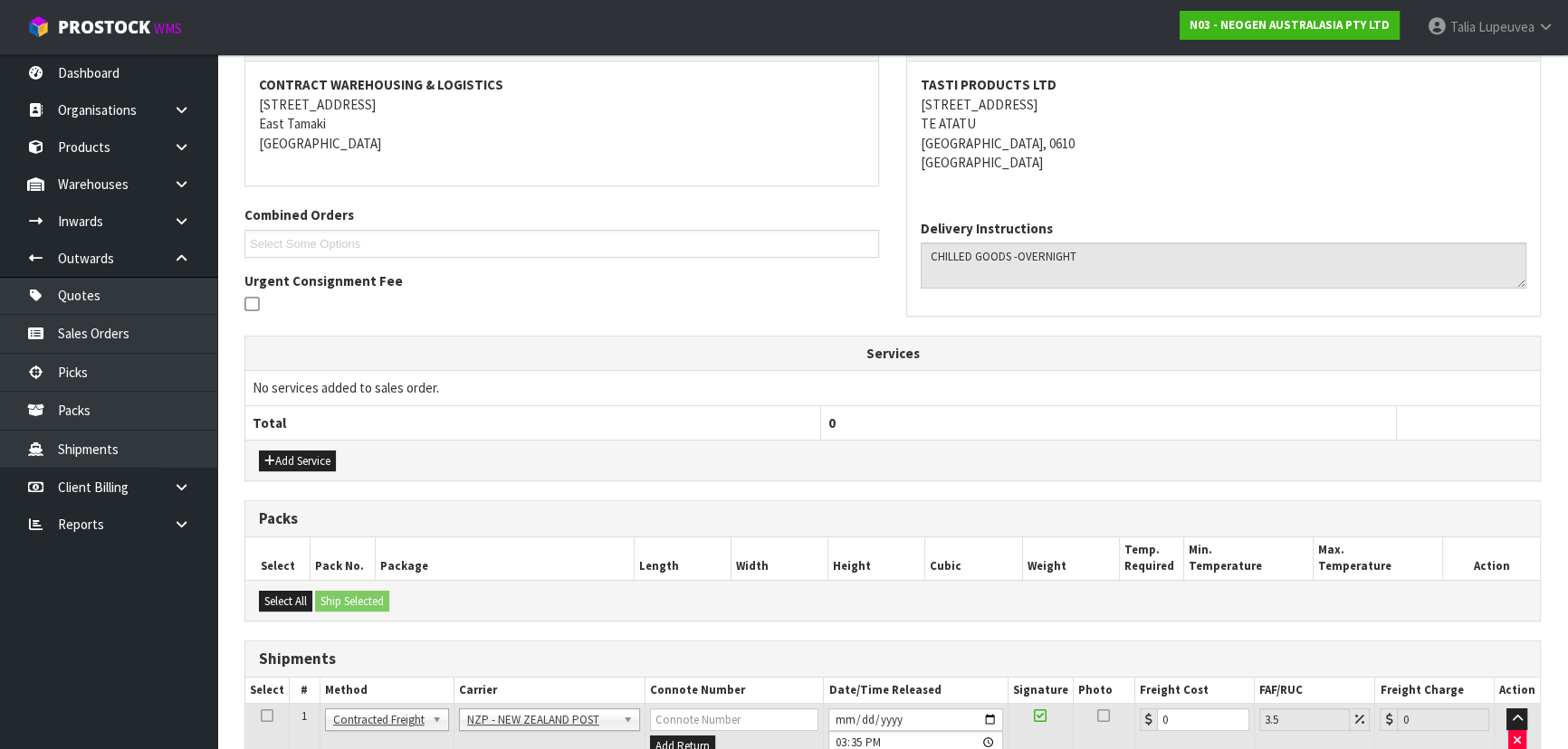
scroll to position [473, 0]
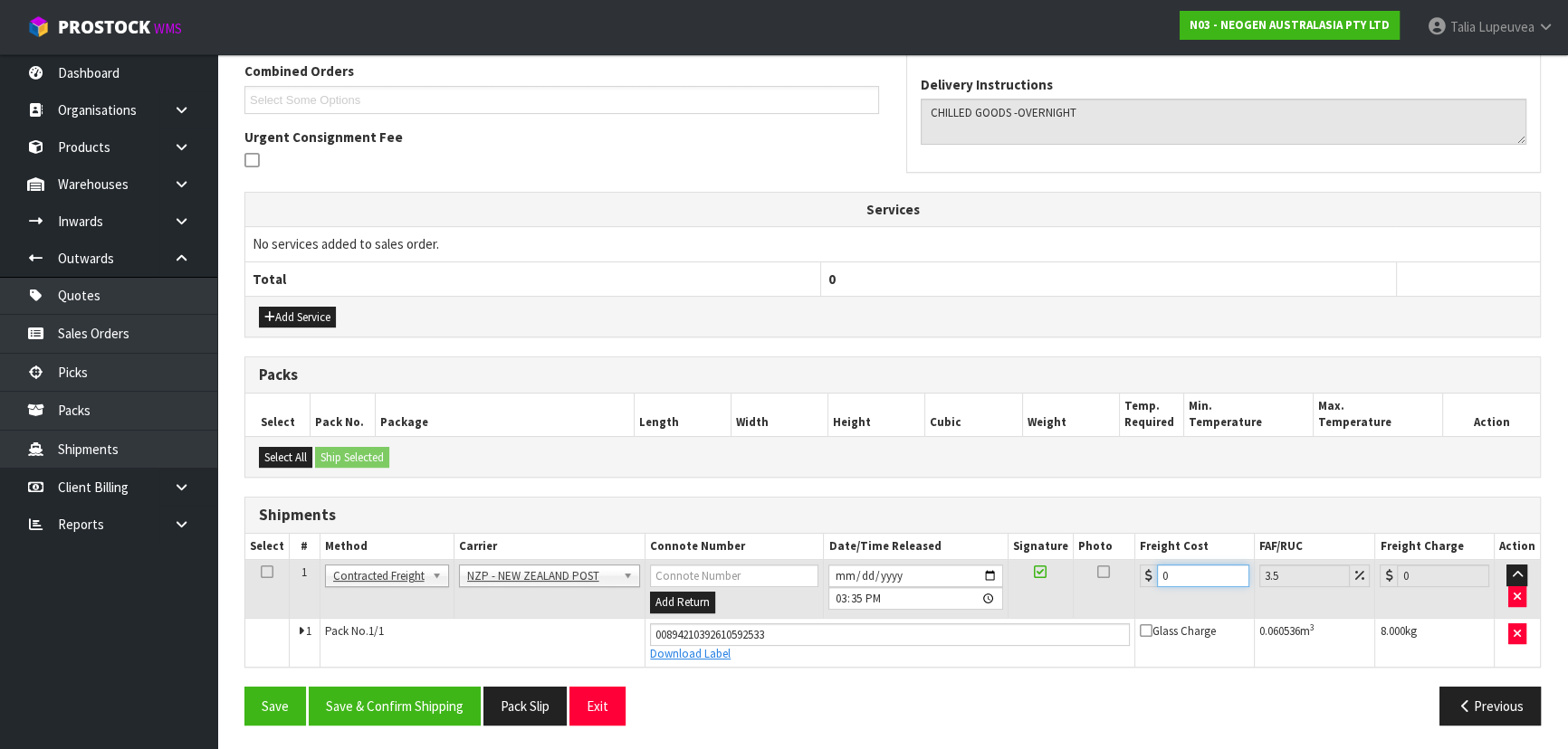
drag, startPoint x: 1175, startPoint y: 577, endPoint x: 1101, endPoint y: 577, distance: 74.0
click at [1101, 577] on tr "1 Client Local Pickup Customer Local Pickup Company Freight Contracted Freight …" at bounding box center [893, 589] width 1294 height 59
click at [404, 698] on button "Save & Confirm Shipping" at bounding box center [394, 706] width 172 height 39
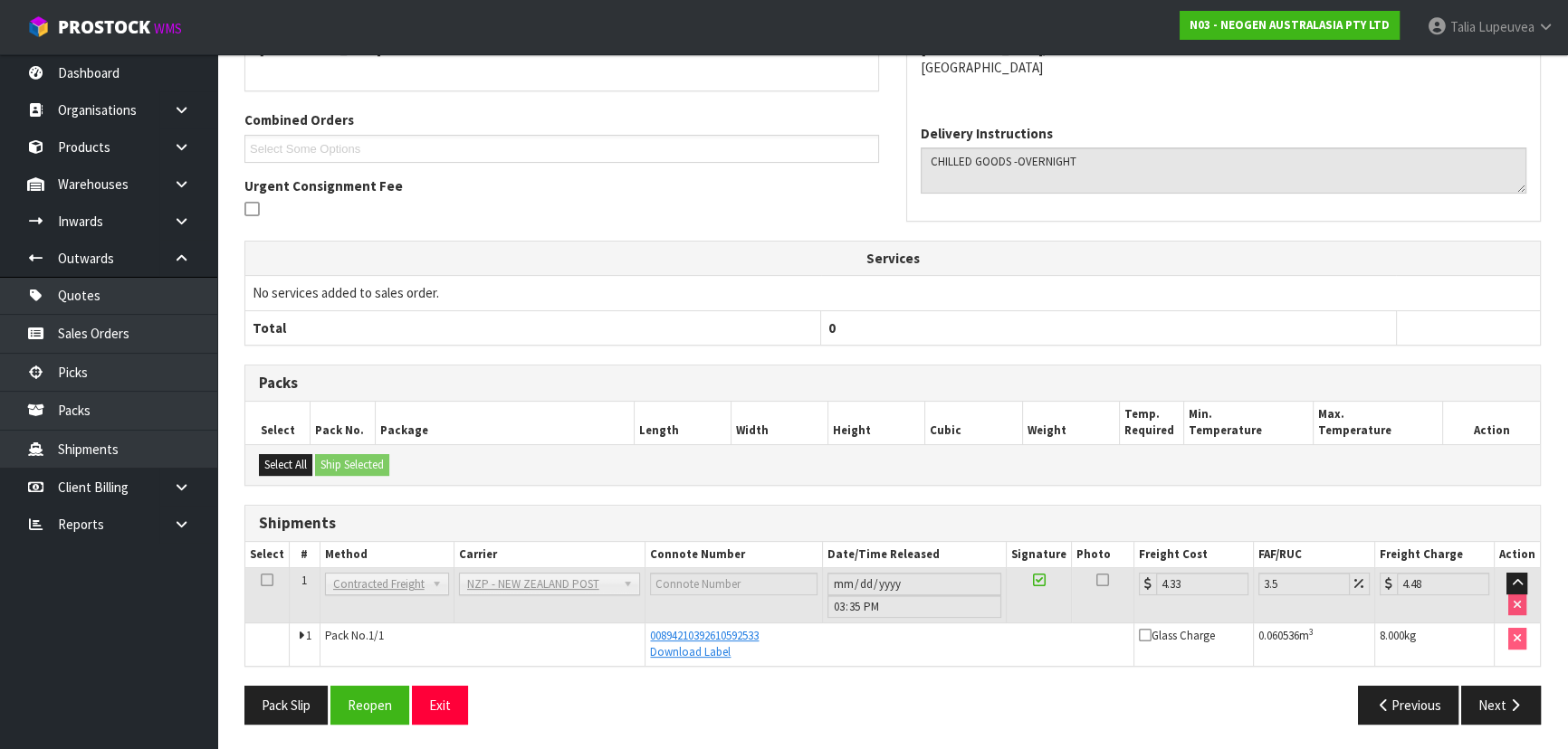
scroll to position [0, 0]
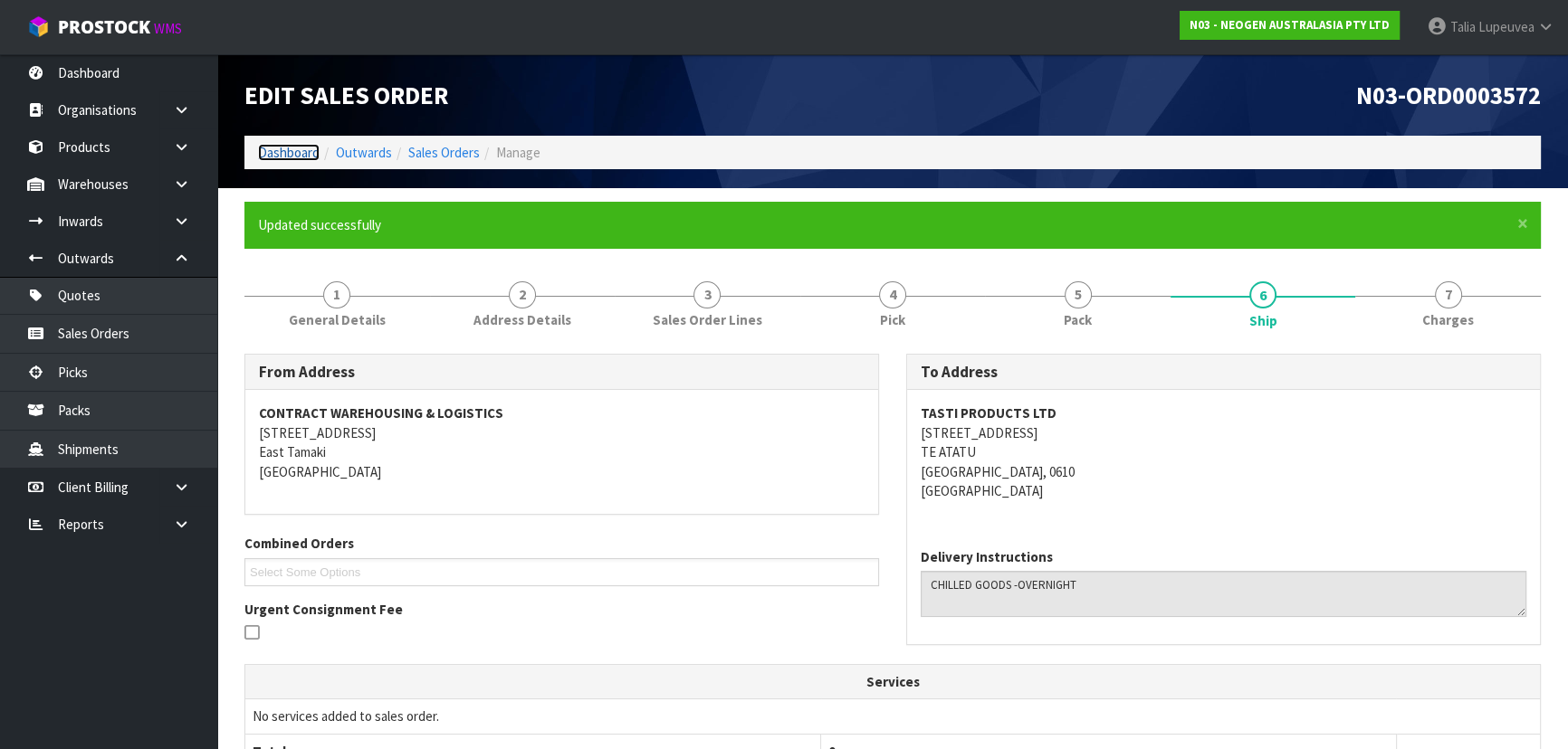
click at [297, 154] on link "Dashboard" at bounding box center [289, 152] width 62 height 17
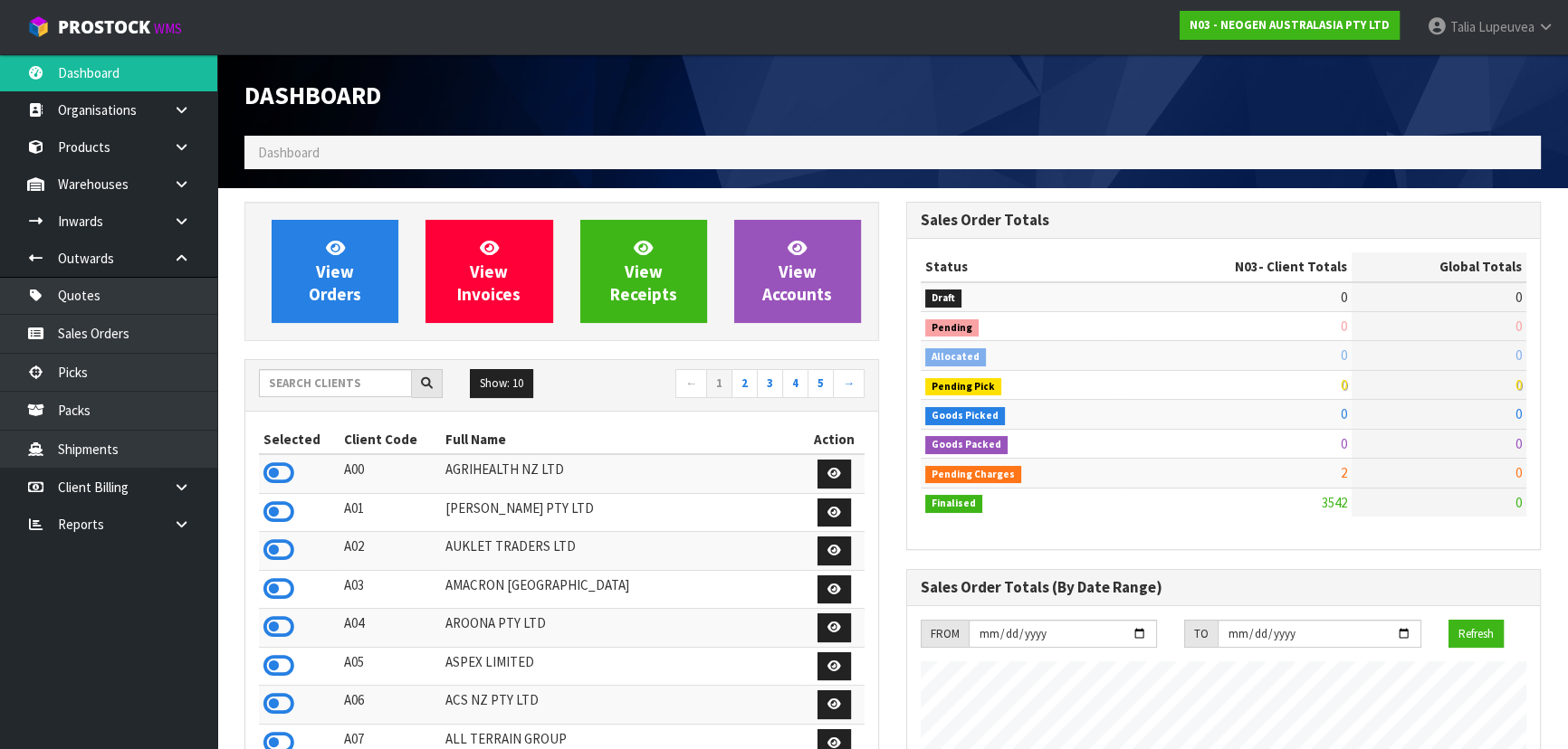
scroll to position [1369, 661]
click at [366, 377] on input "text" at bounding box center [335, 383] width 153 height 28
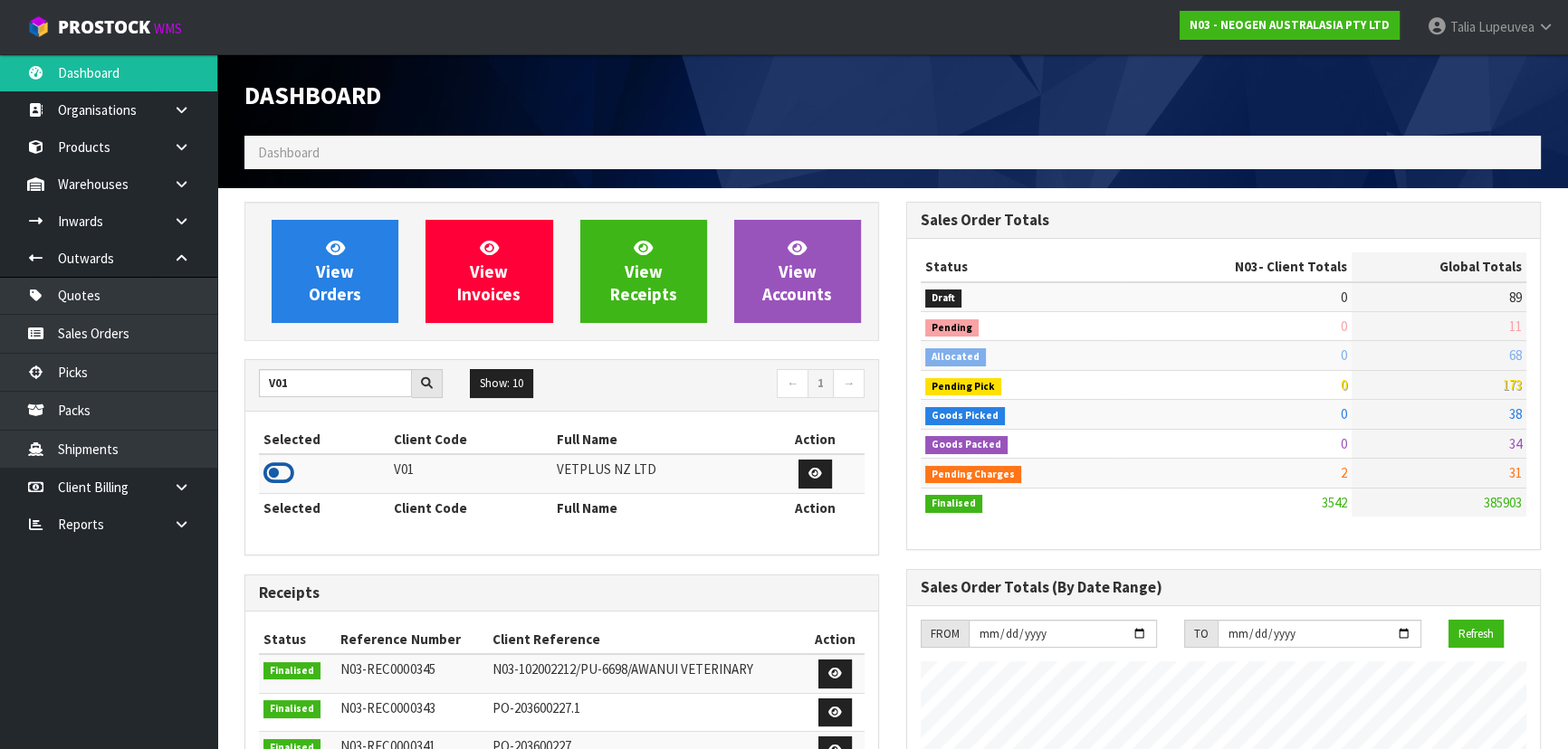
click at [285, 465] on icon at bounding box center [279, 474] width 31 height 27
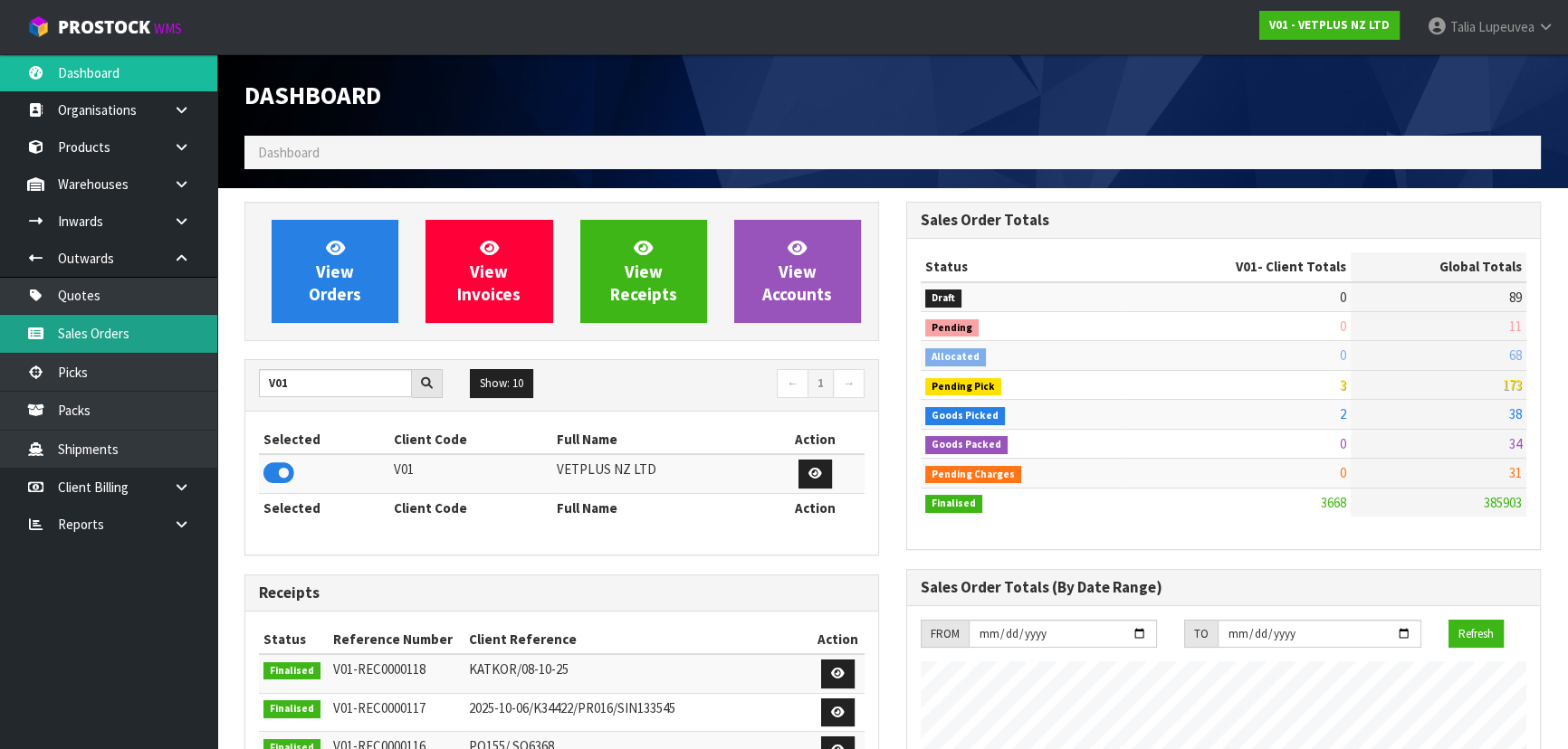
click at [154, 324] on link "Sales Orders" at bounding box center [108, 334] width 217 height 37
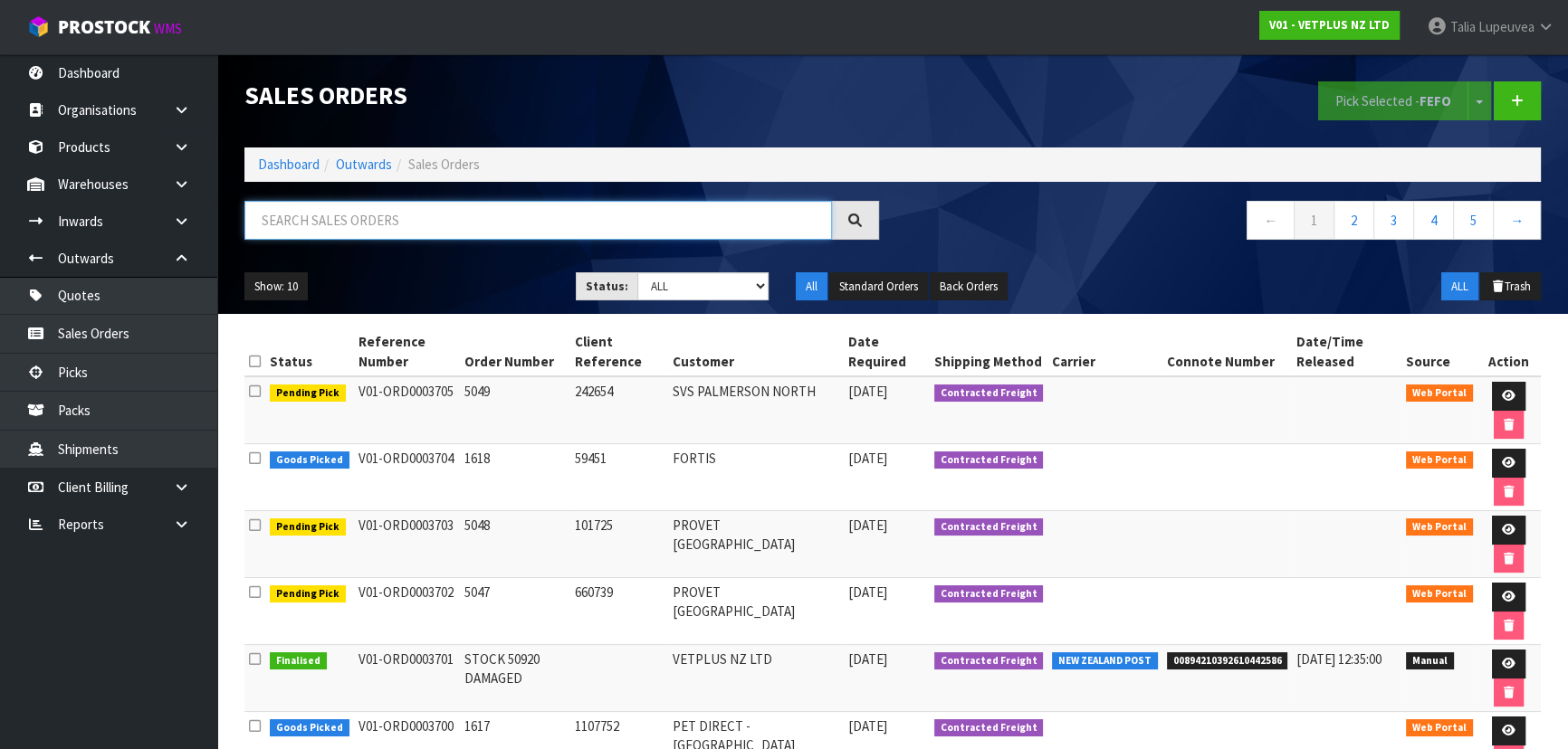
click at [319, 215] on input "text" at bounding box center [538, 220] width 587 height 39
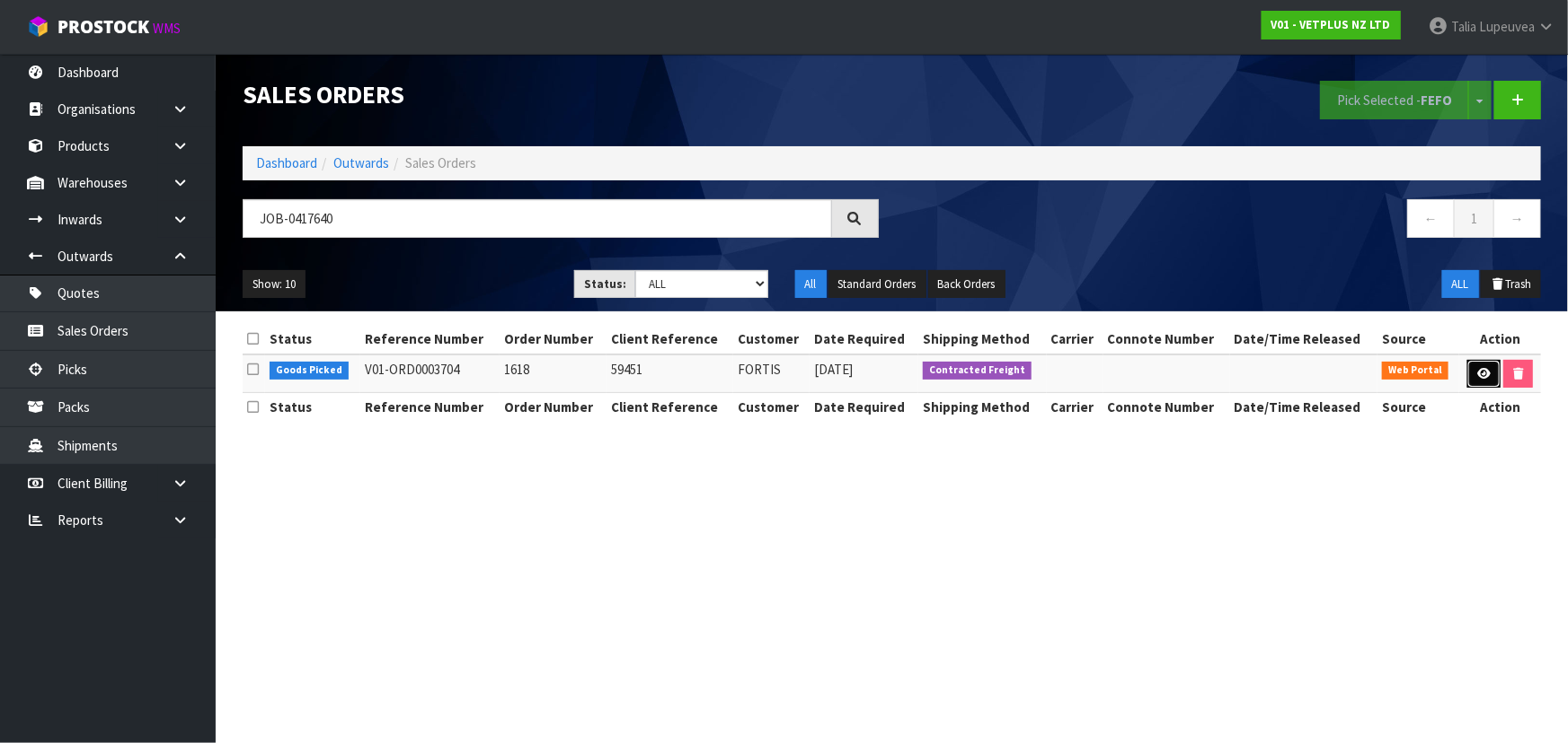
click at [1479, 369] on icon at bounding box center [1483, 373] width 14 height 12
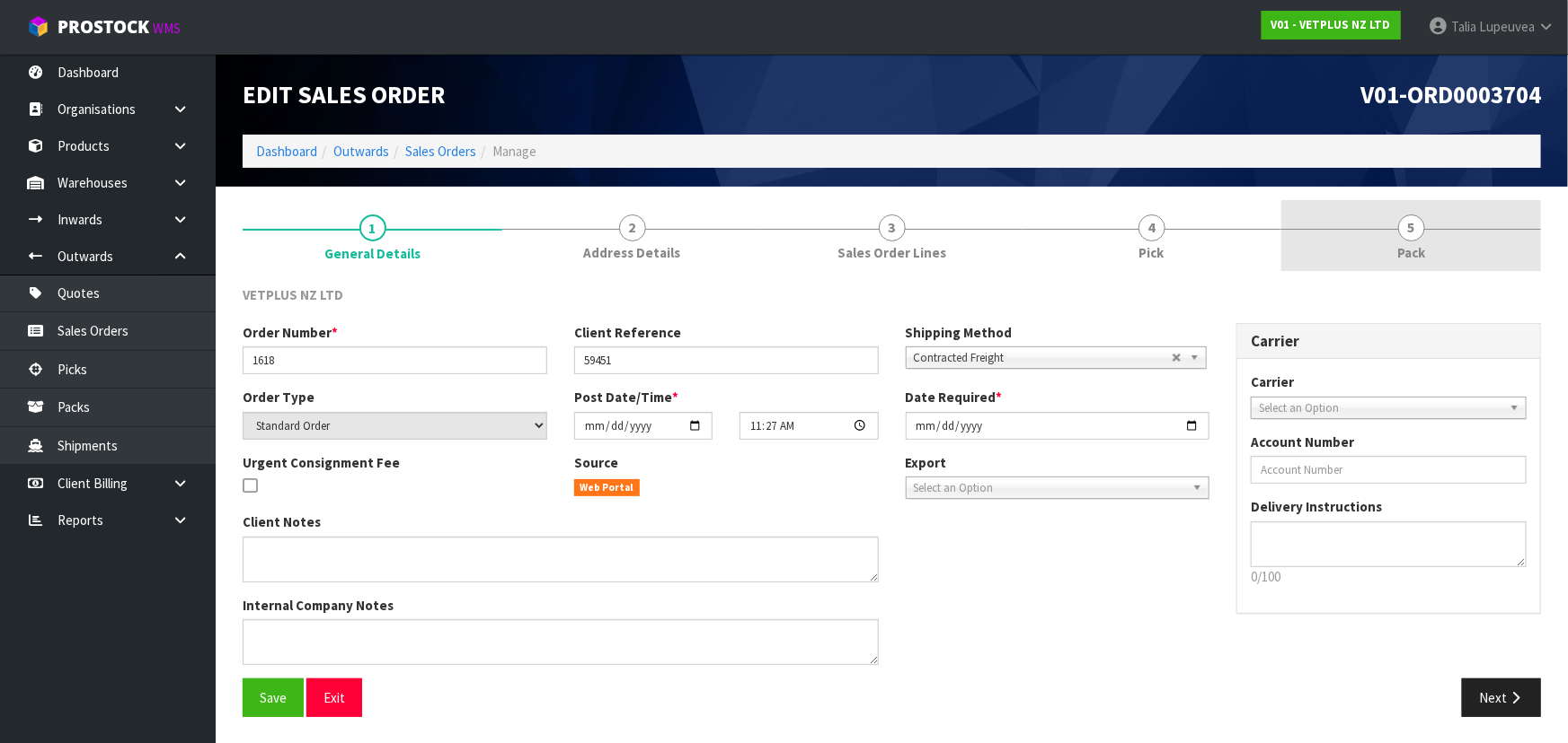
click at [1466, 225] on link "5 Pack" at bounding box center [1411, 235] width 260 height 71
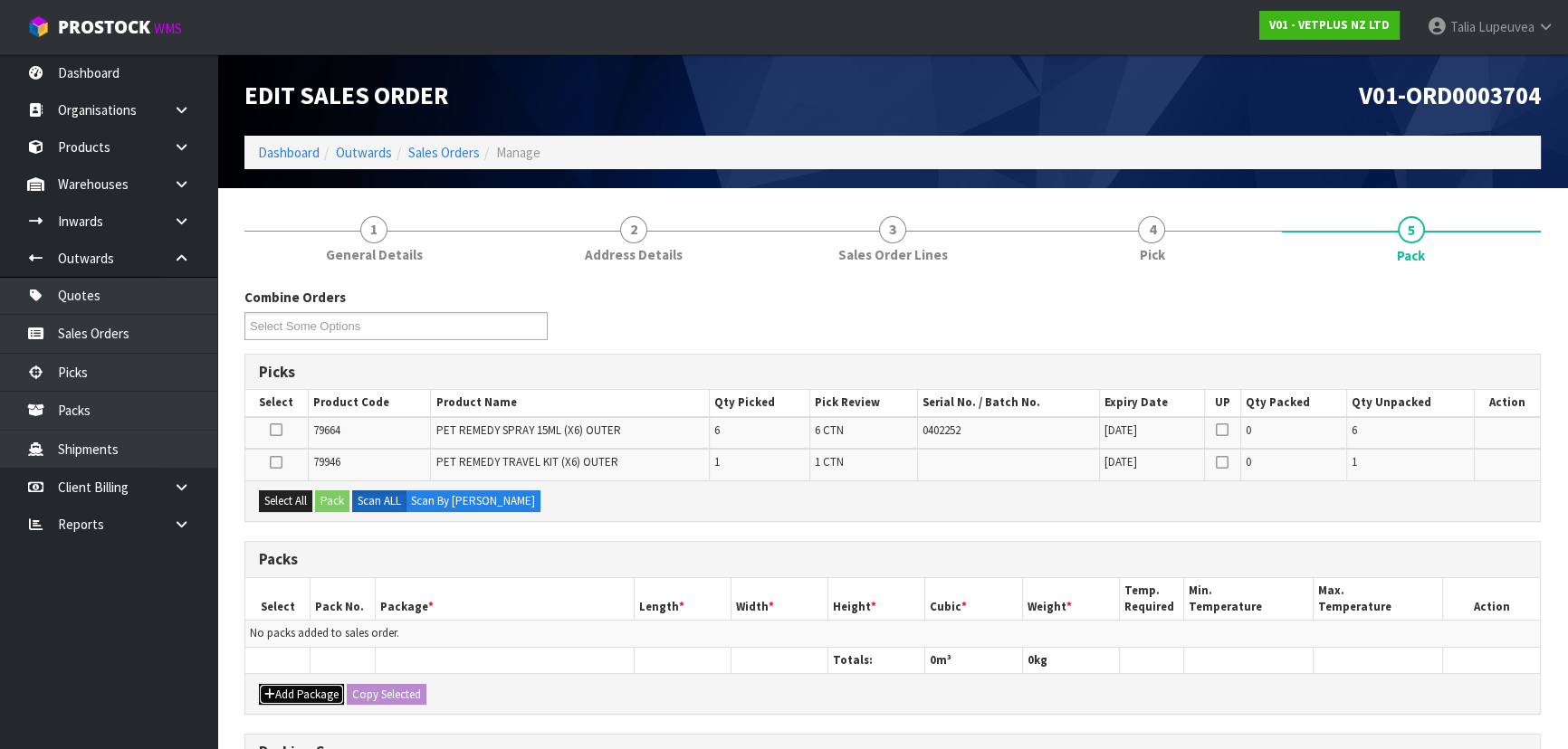
click at [305, 687] on button "Add Package" at bounding box center [302, 695] width 85 height 22
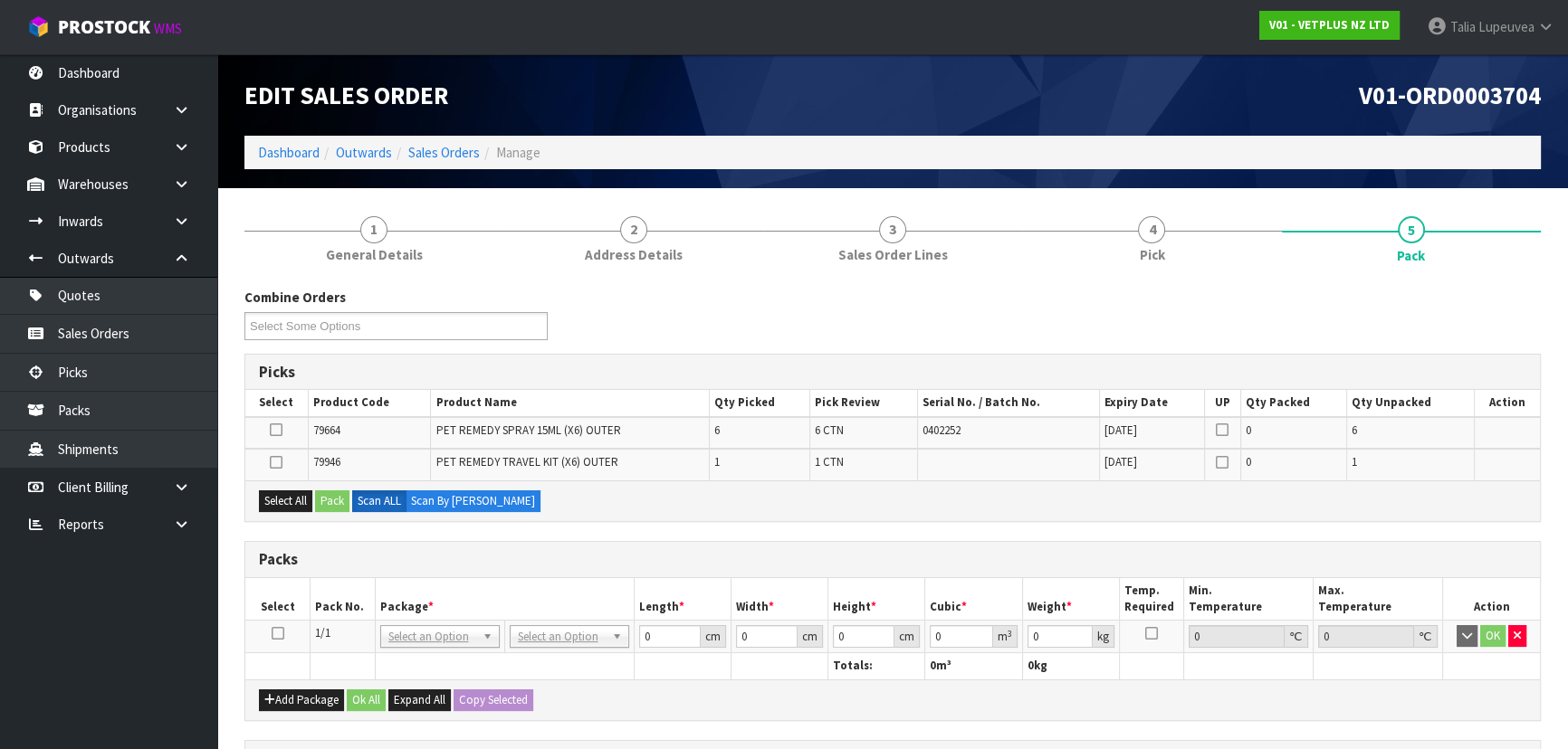
click at [281, 634] on icon at bounding box center [278, 634] width 13 height 1
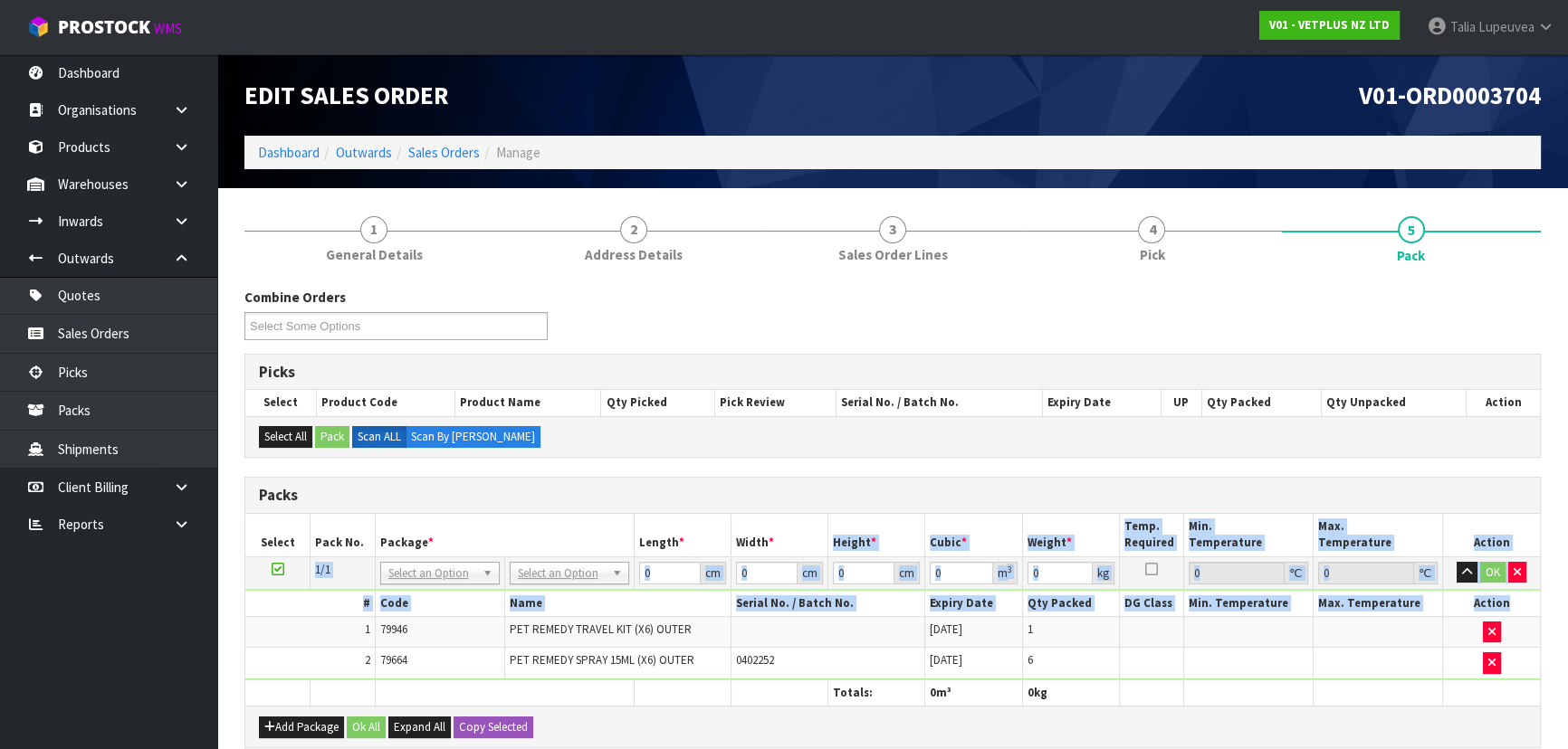
click at [834, 516] on table "Select Pack No. Package * Length * Width * Height * Cubic * Weight * Temp. Requ…" at bounding box center [893, 611] width 1294 height 193
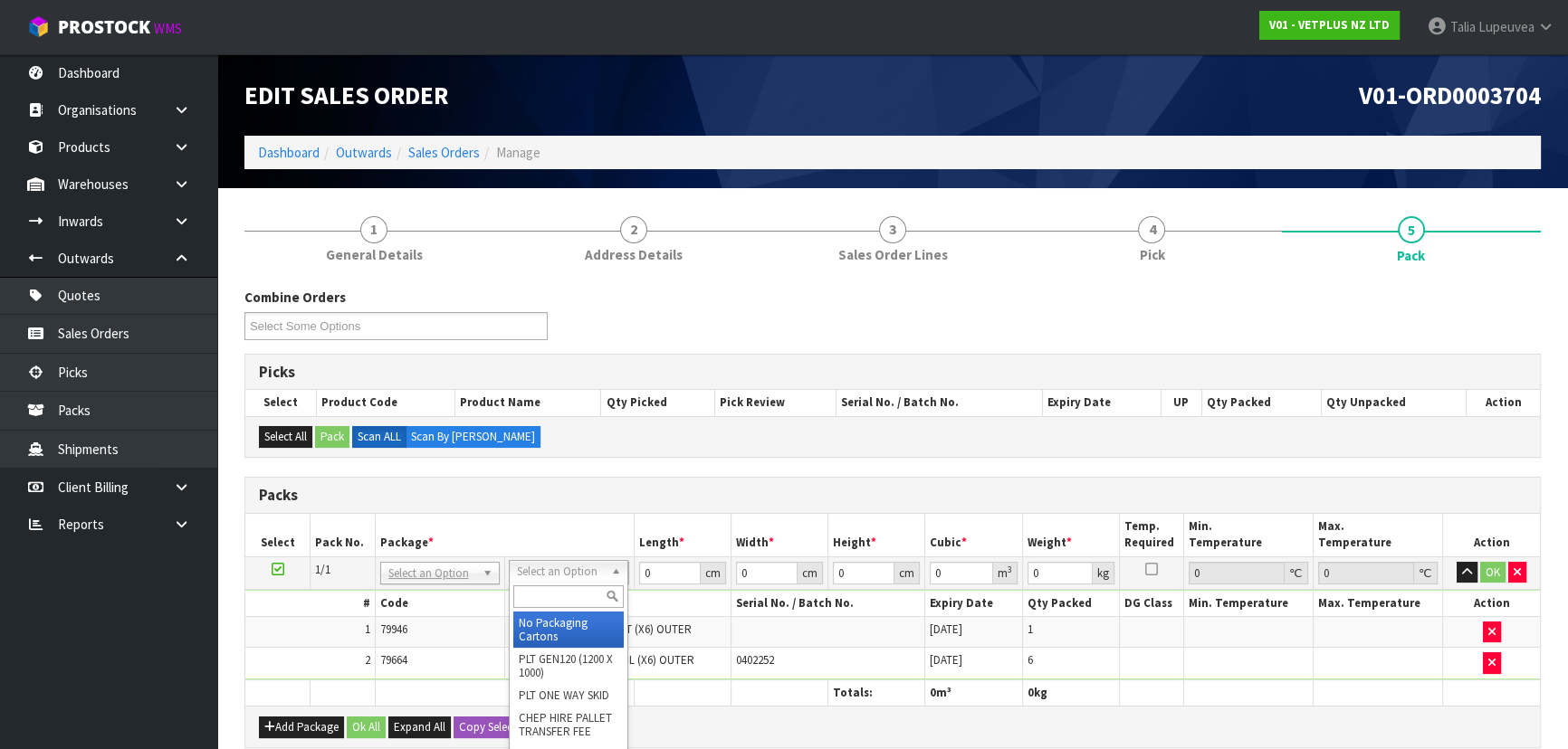
click at [561, 603] on input "text" at bounding box center [568, 596] width 110 height 23
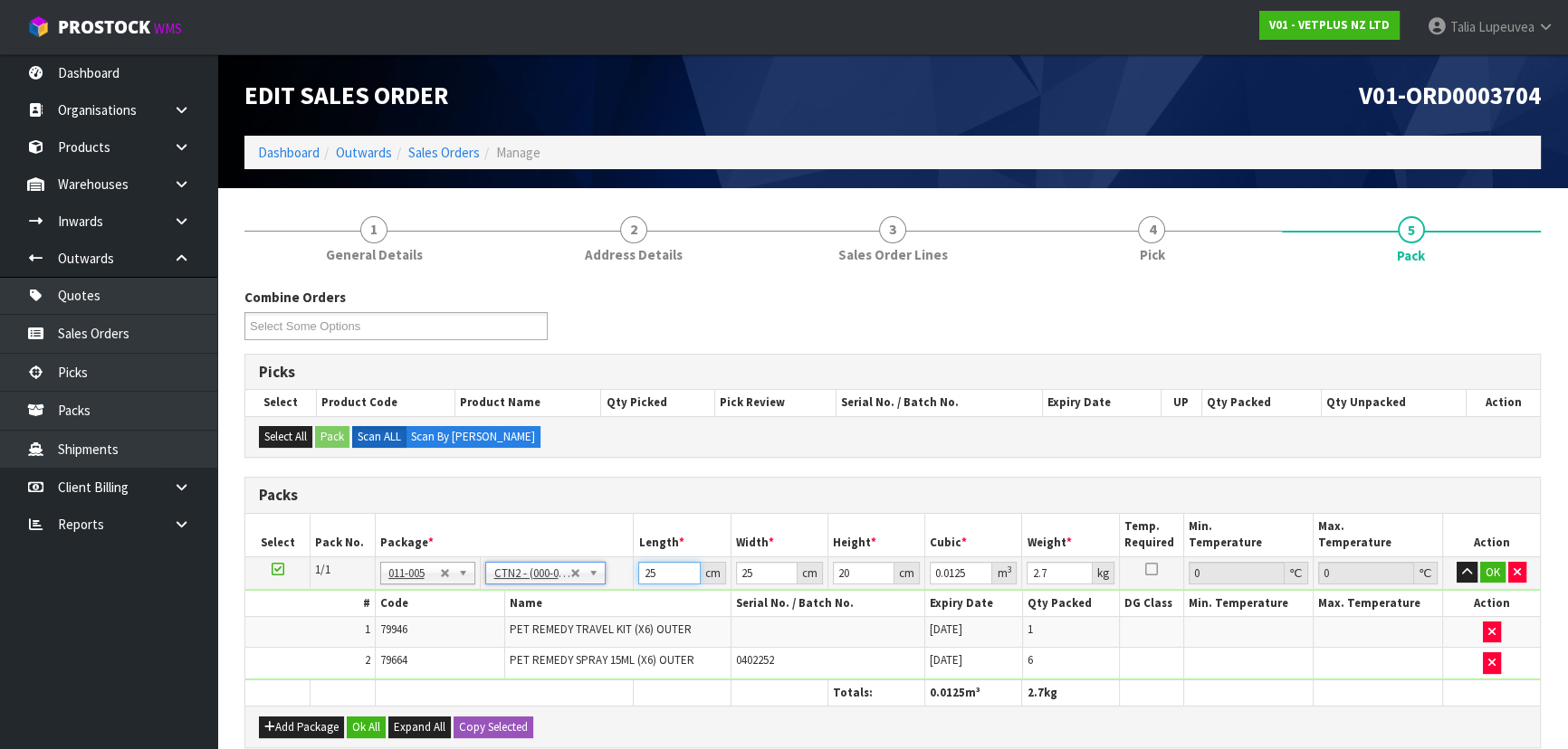
drag, startPoint x: 652, startPoint y: 577, endPoint x: 624, endPoint y: 579, distance: 28.1
click at [624, 579] on tr "1/1 NONE 007-001 007-002 007-004 007-009 007-013 007-014 007-015 007-017 007-01…" at bounding box center [893, 573] width 1294 height 33
click at [1484, 565] on button "OK" at bounding box center [1493, 573] width 25 height 22
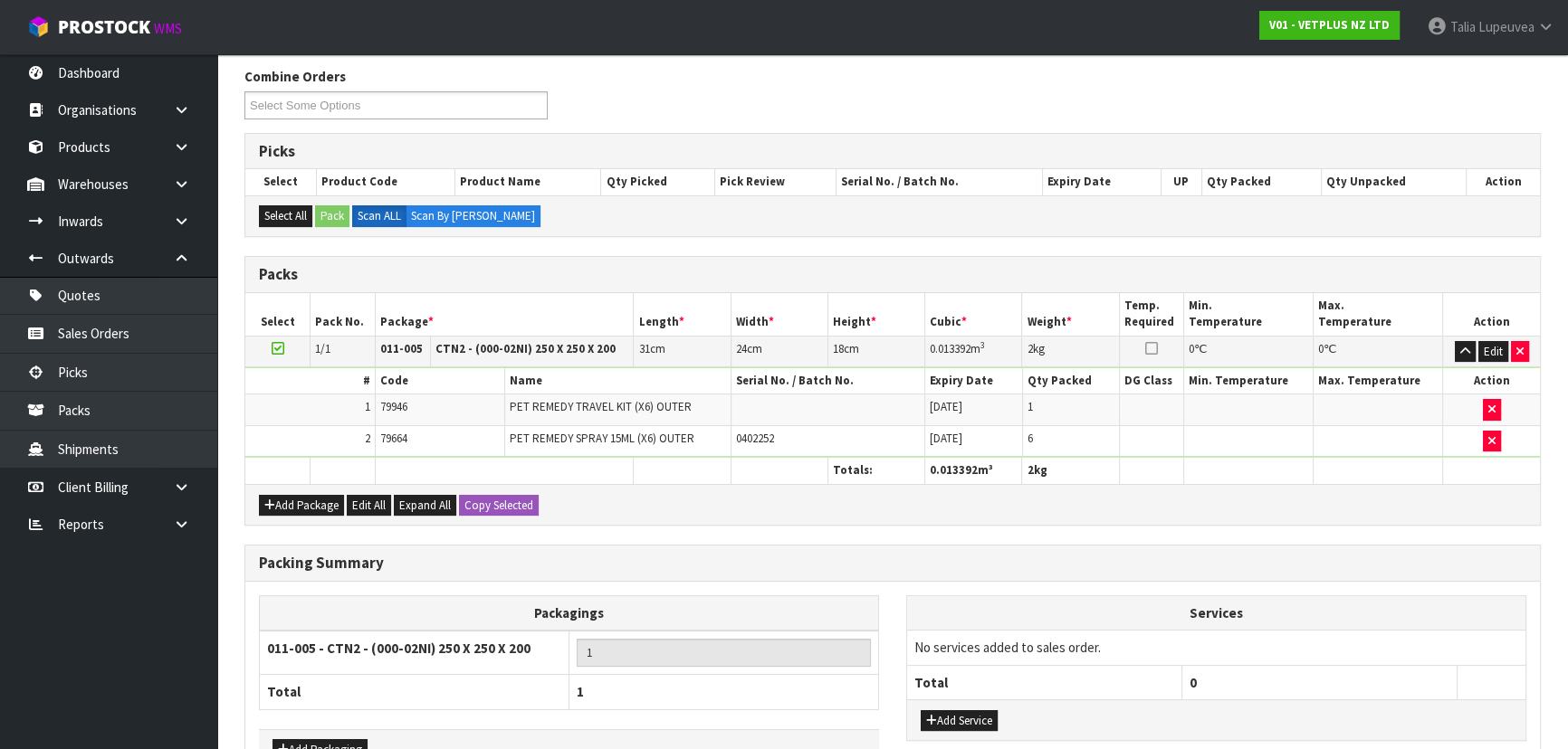
scroll to position [335, 0]
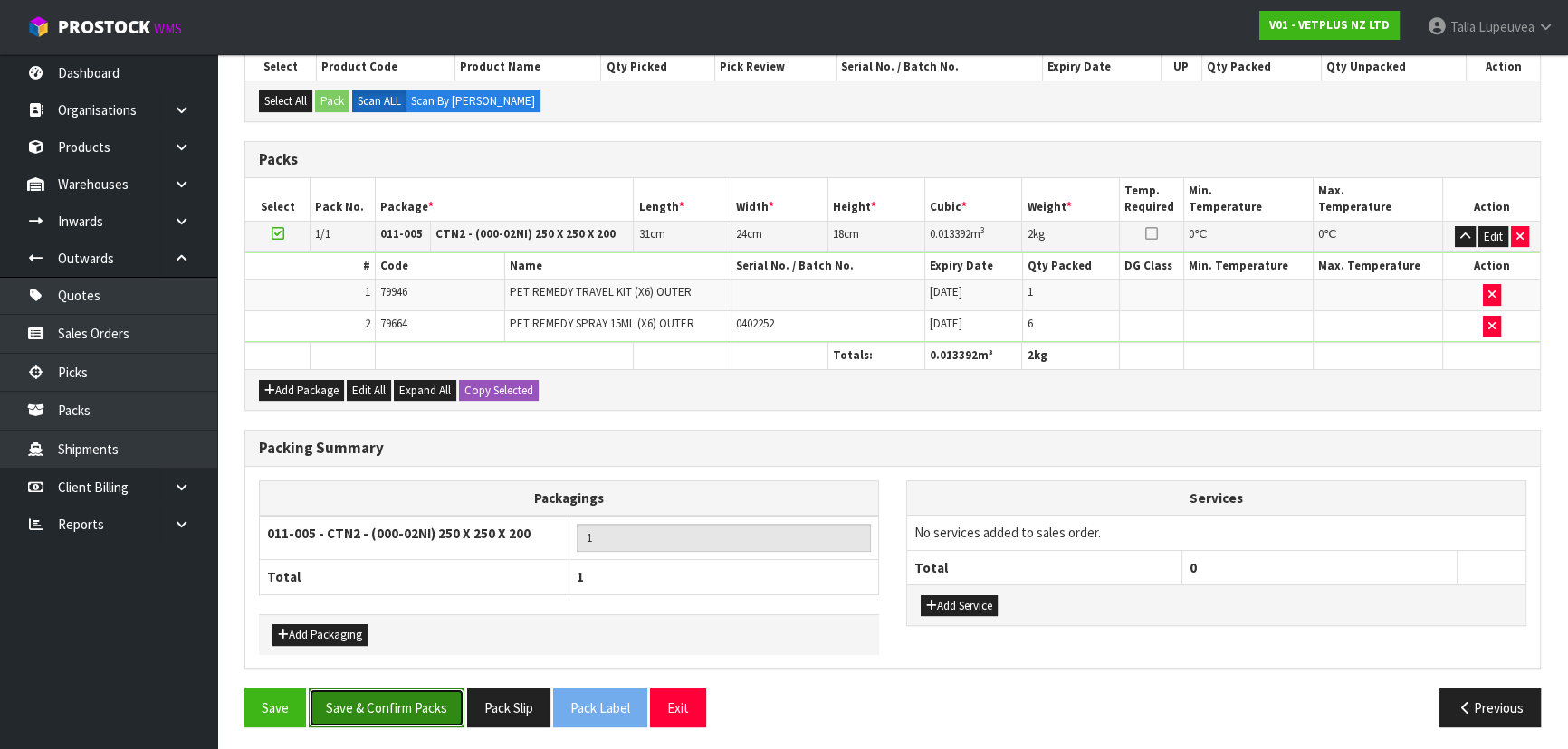
click at [409, 702] on button "Save & Confirm Packs" at bounding box center [386, 708] width 155 height 39
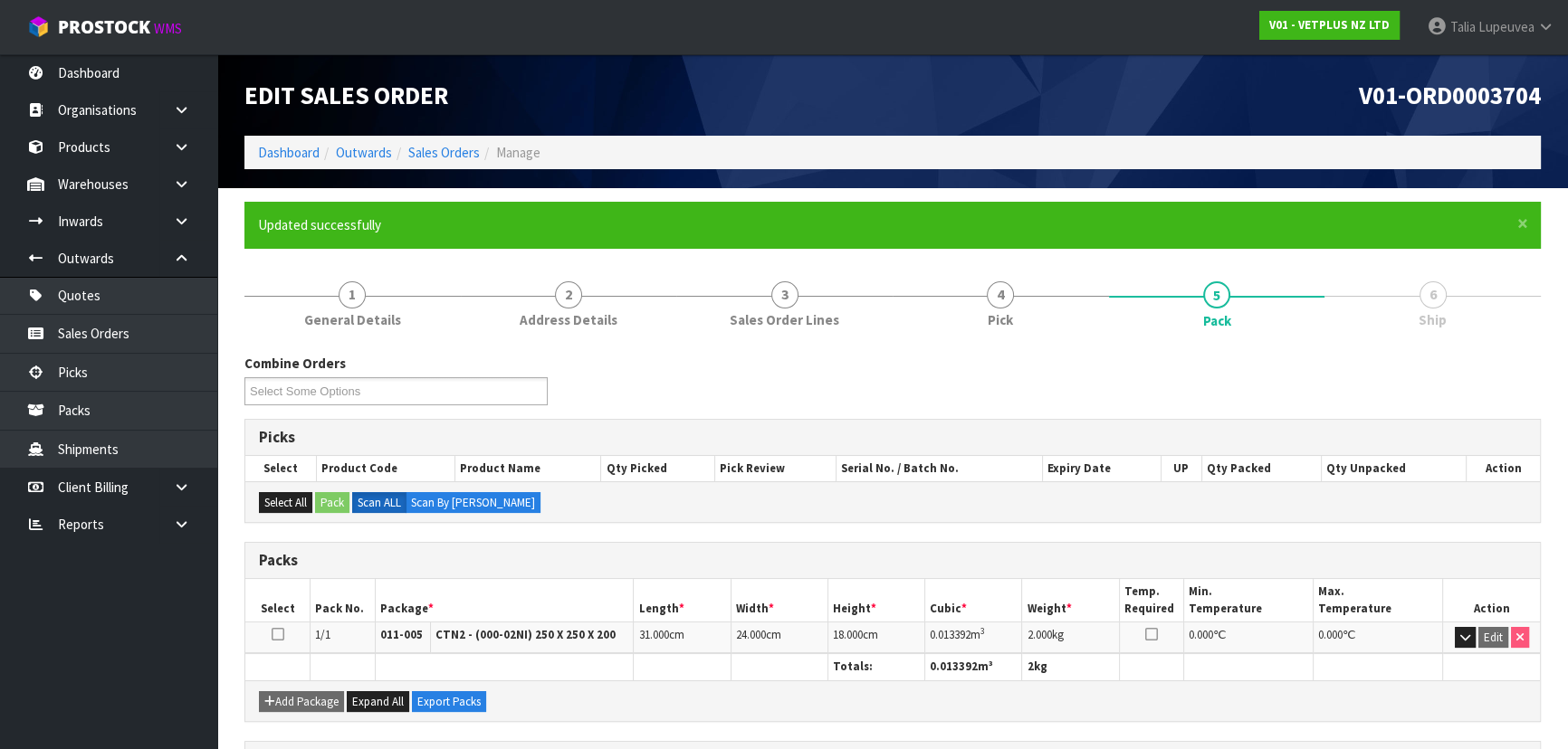
scroll to position [272, 0]
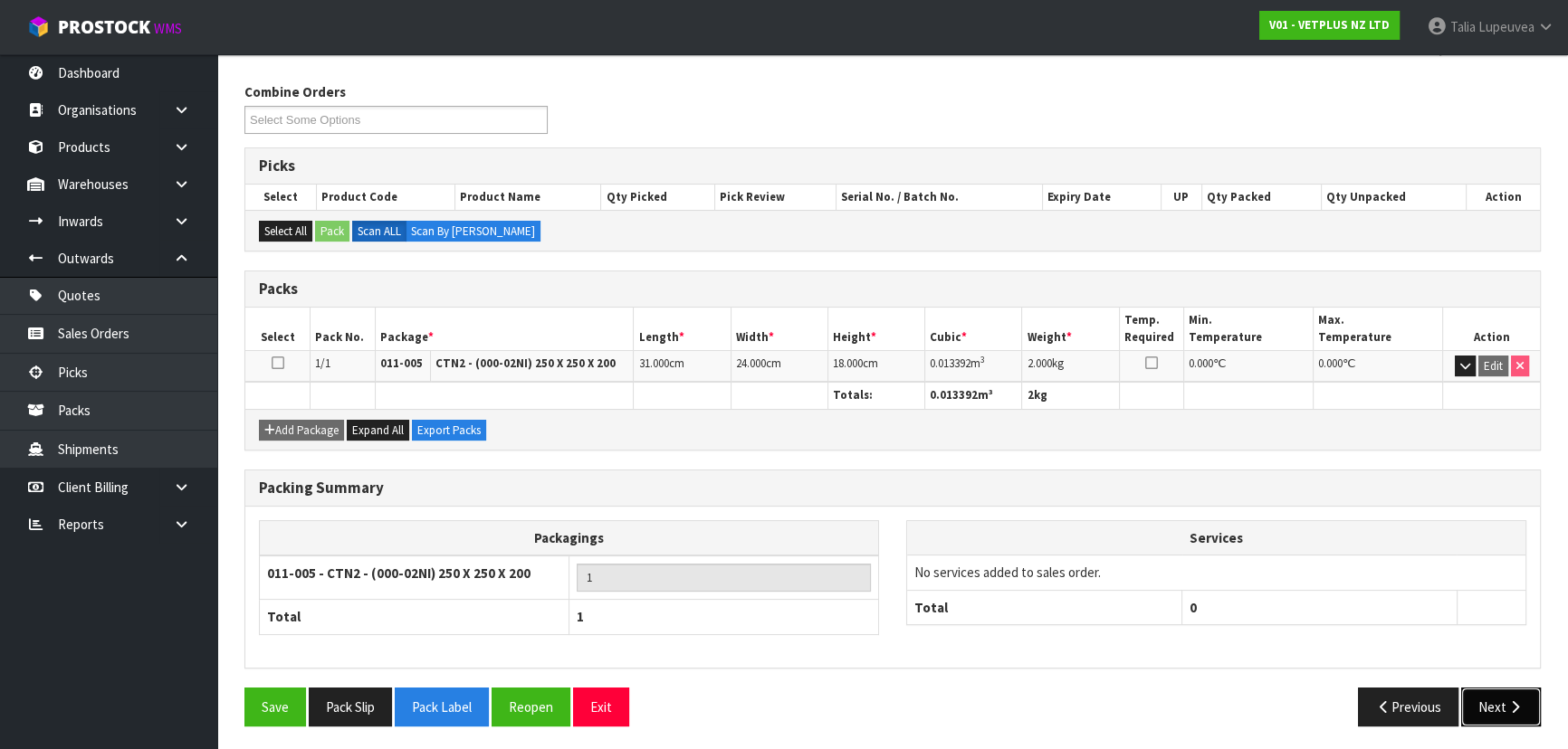
click at [1495, 700] on button "Next" at bounding box center [1501, 707] width 80 height 39
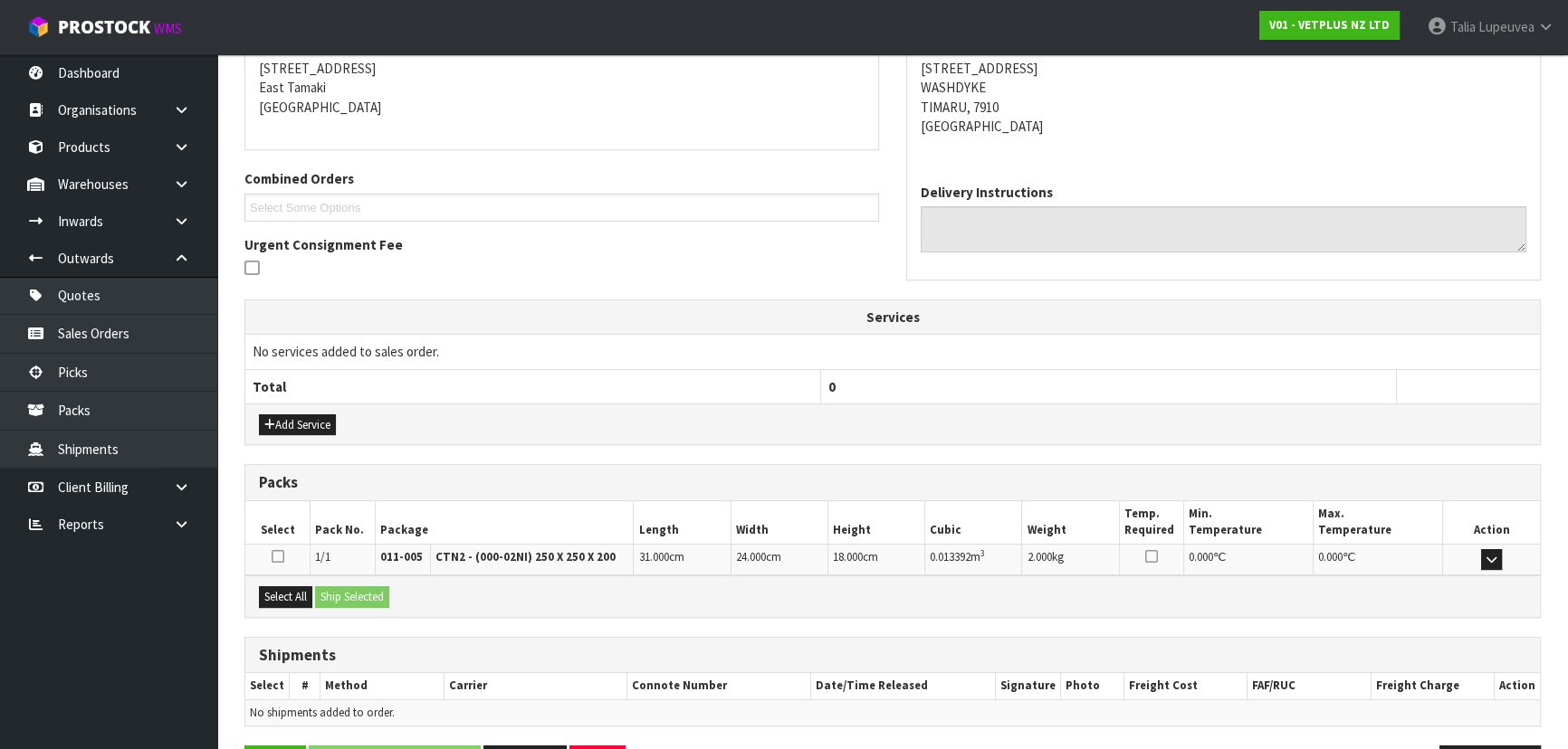
scroll to position [424, 0]
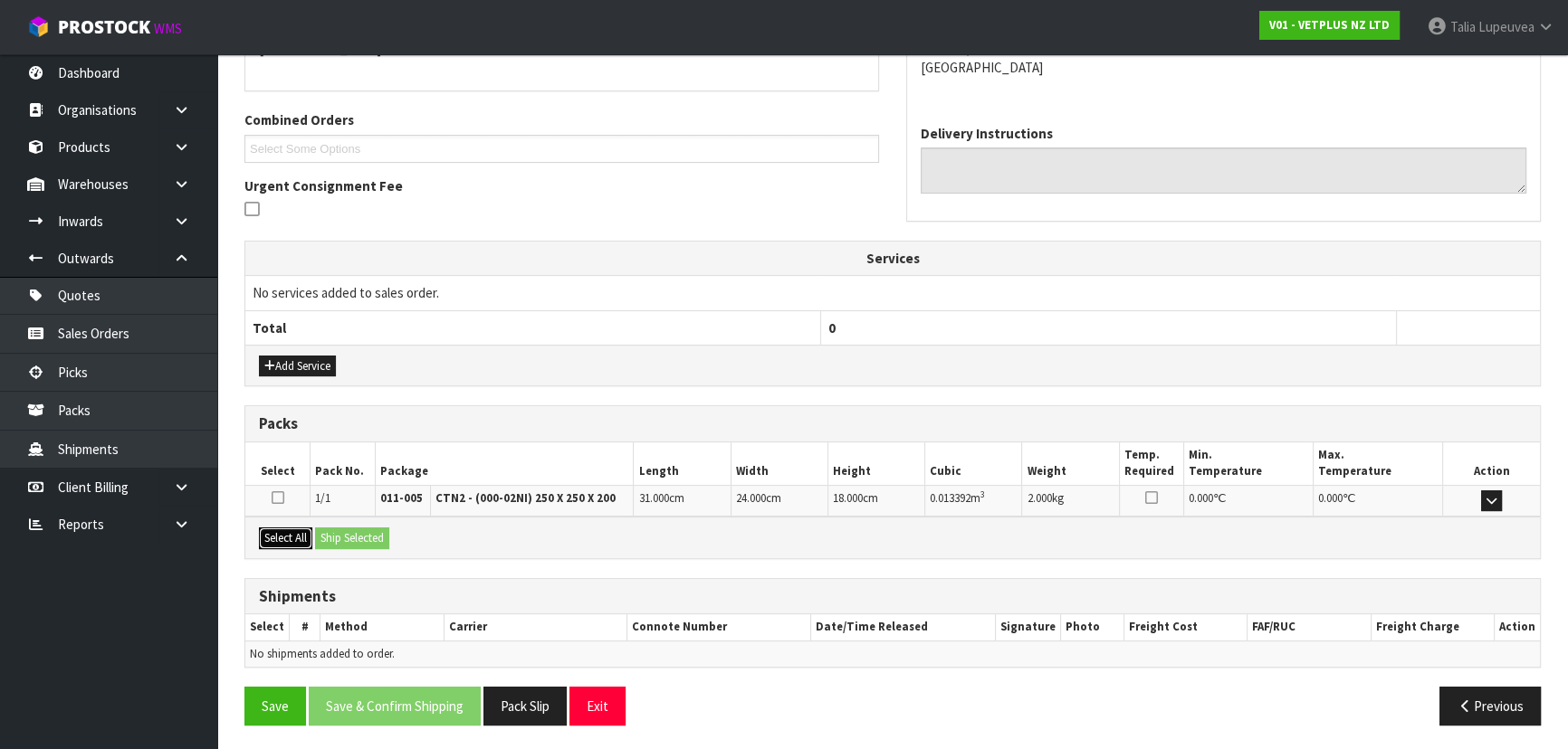
click at [293, 534] on button "Select All" at bounding box center [285, 539] width 54 height 22
click at [364, 533] on button "Ship Selected" at bounding box center [353, 539] width 75 height 22
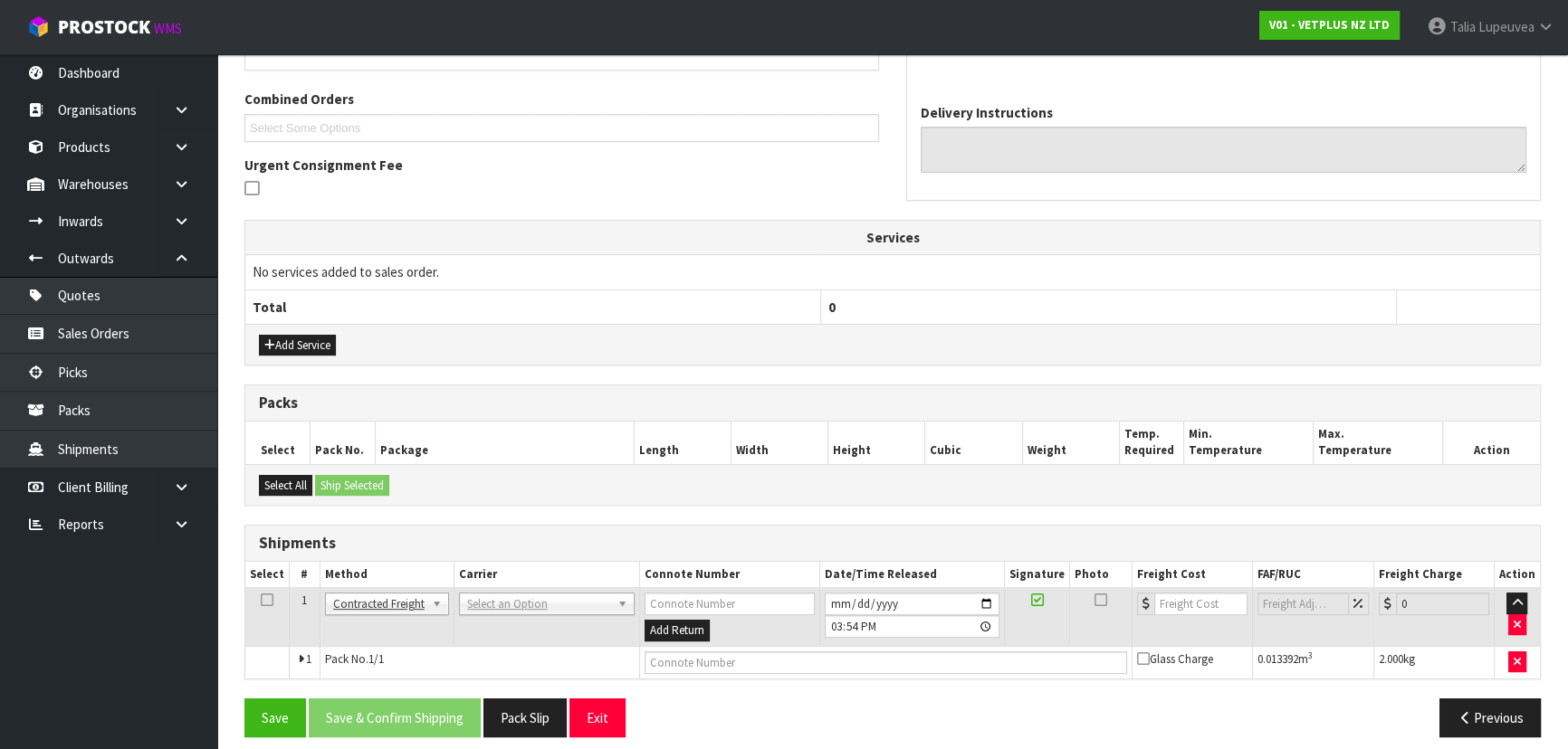
scroll to position [456, 0]
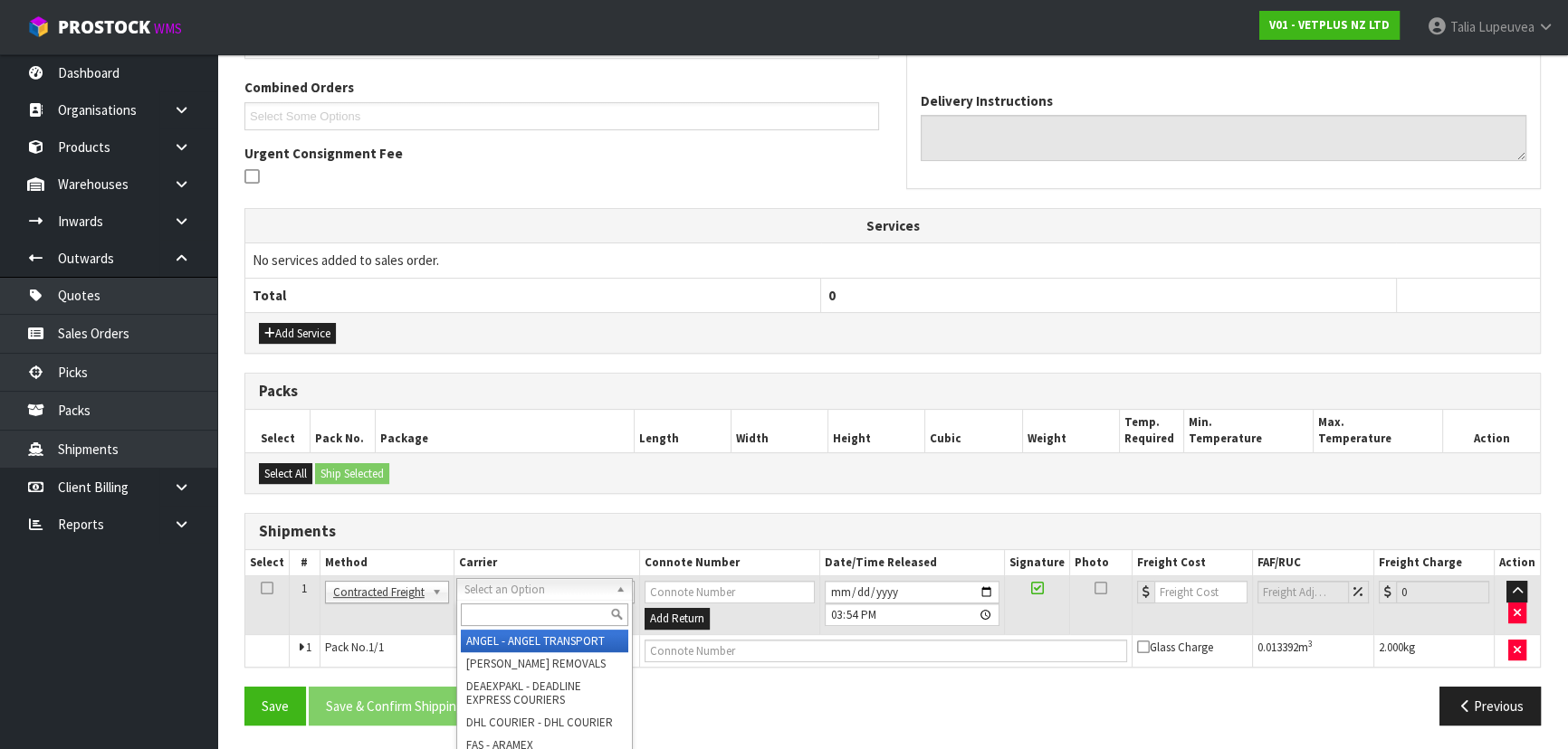
click at [508, 619] on input "text" at bounding box center [544, 614] width 167 height 23
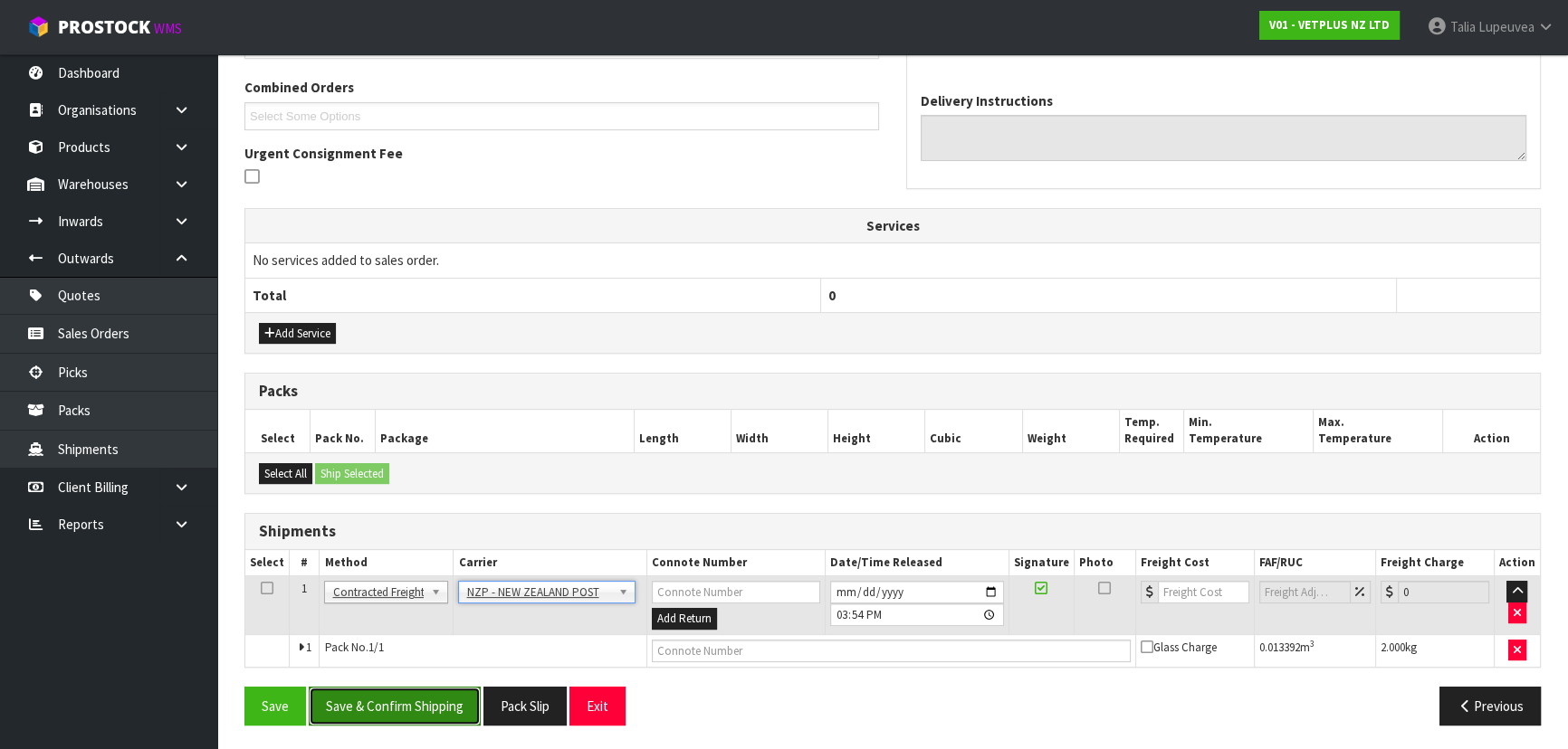
click at [430, 698] on button "Save & Confirm Shipping" at bounding box center [394, 706] width 172 height 39
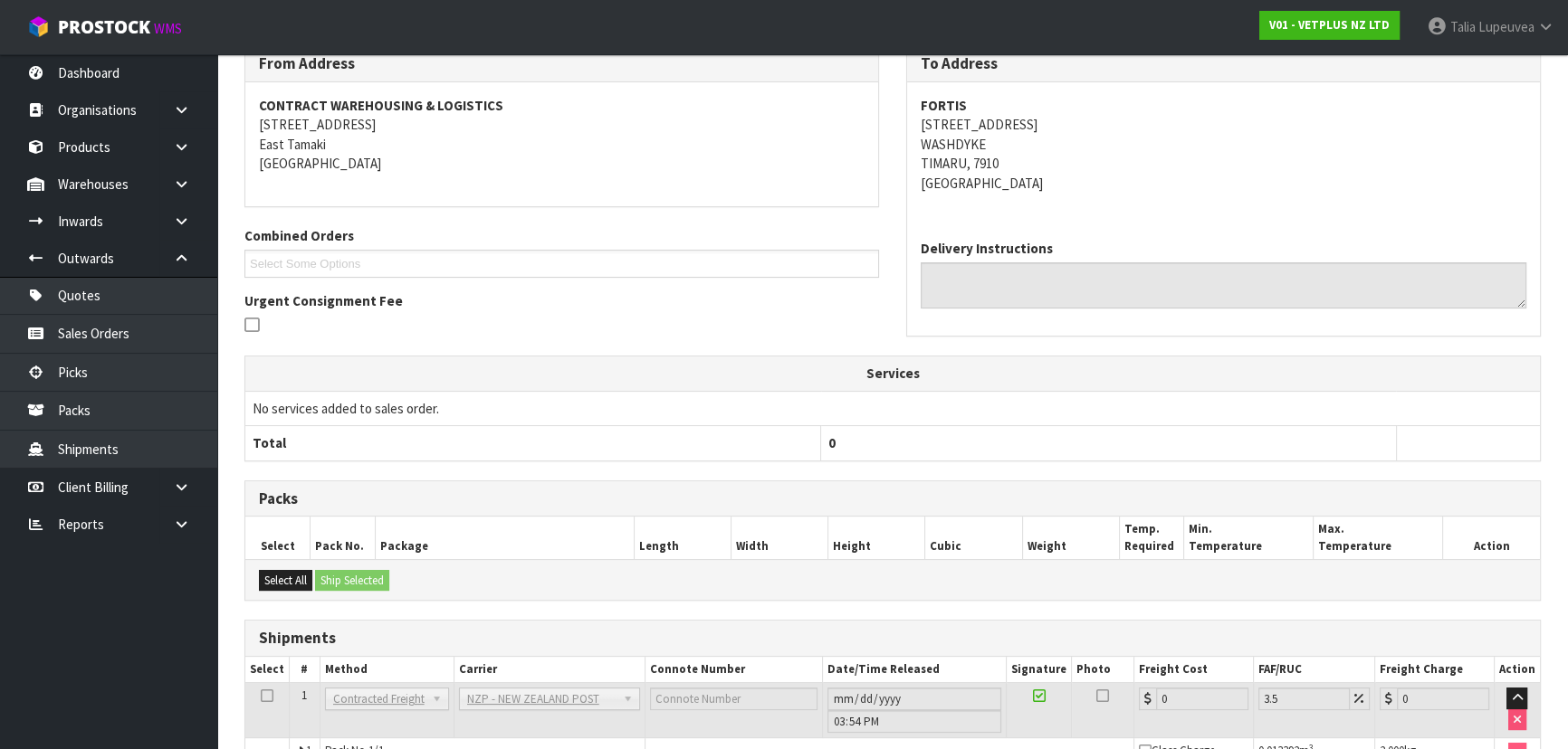
scroll to position [411, 0]
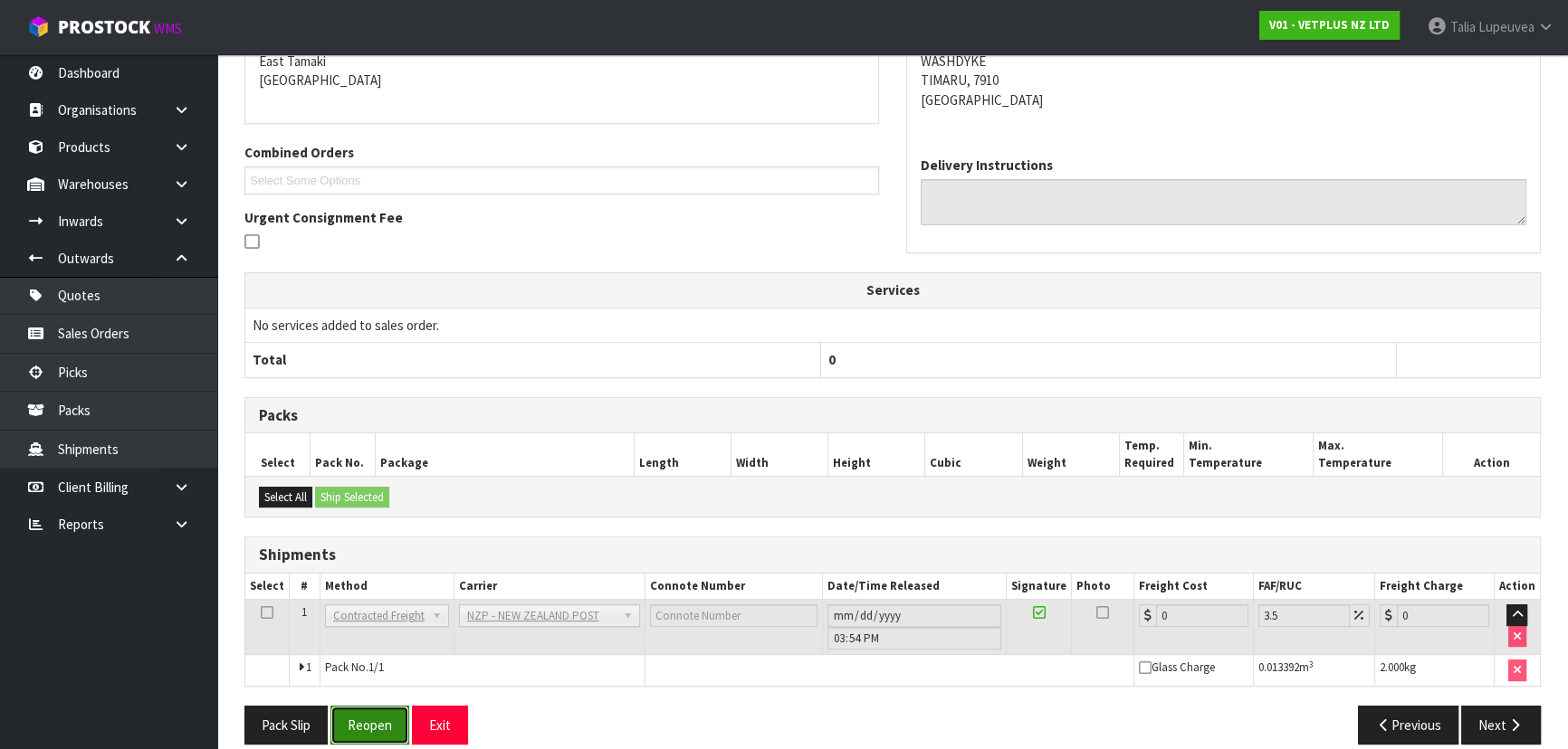
click at [381, 727] on button "Reopen" at bounding box center [369, 725] width 79 height 39
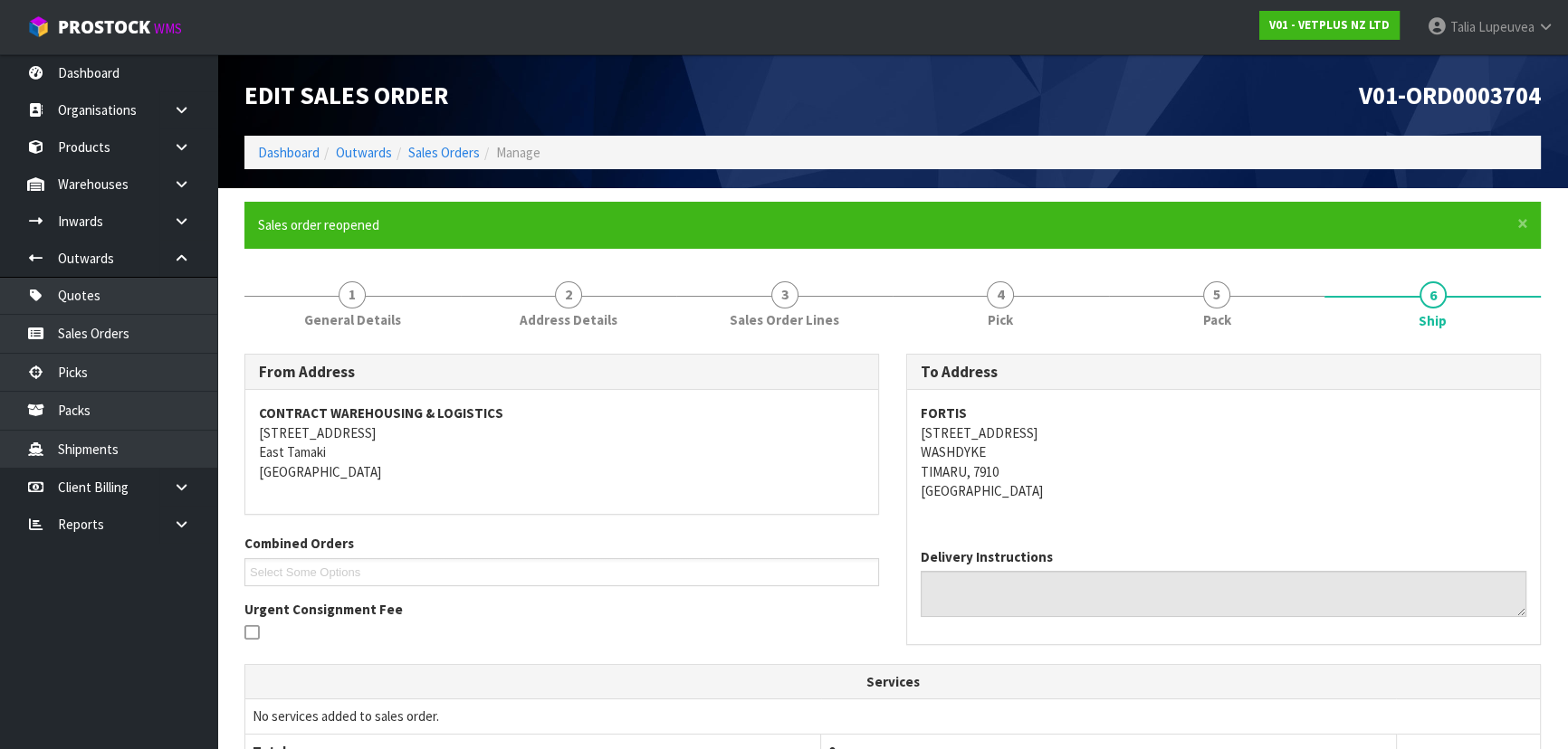
scroll to position [473, 0]
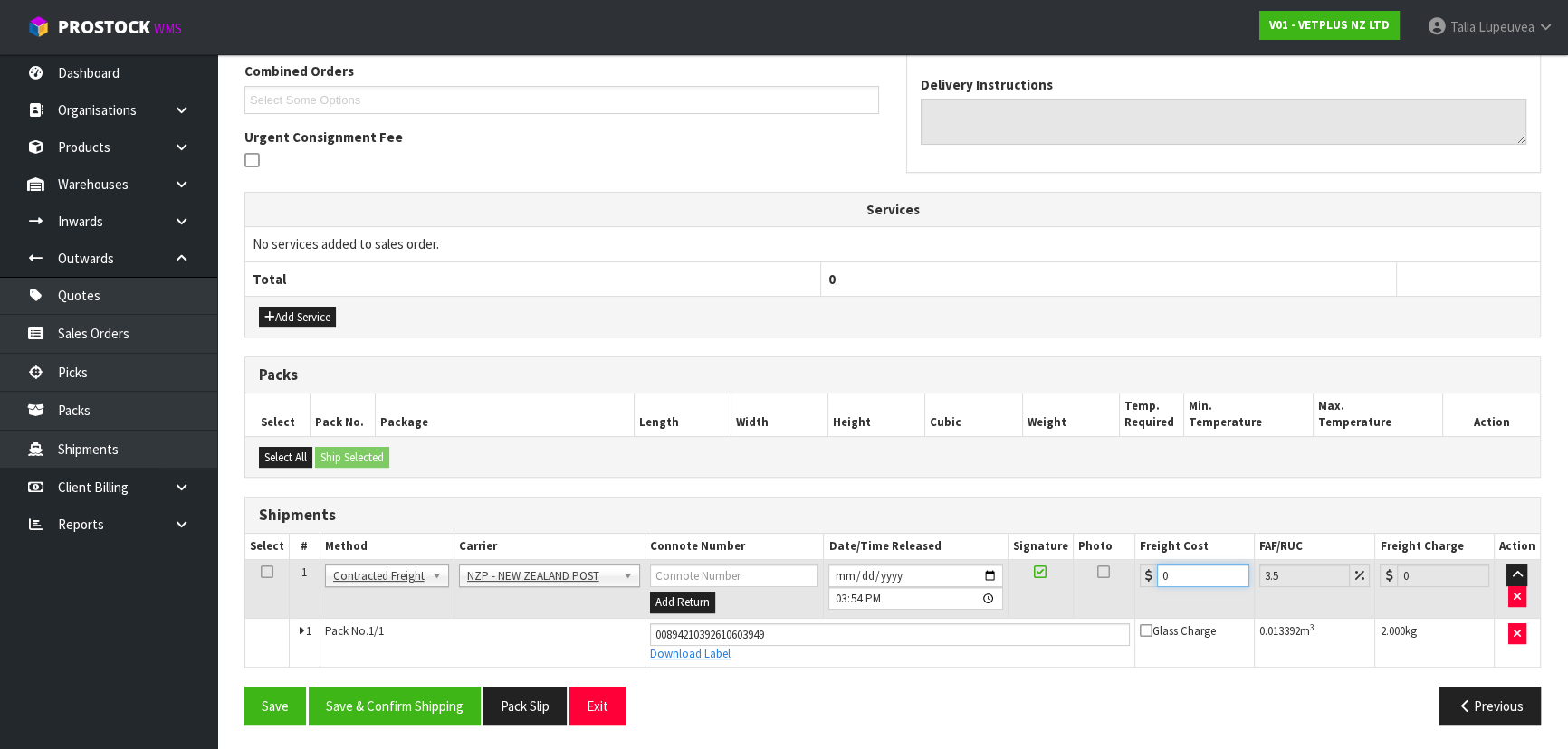
drag, startPoint x: 1170, startPoint y: 574, endPoint x: 1122, endPoint y: 580, distance: 48.4
click at [1122, 581] on tr "1 Client Local Pickup Customer Local Pickup Company Freight Contracted Freight …" at bounding box center [893, 589] width 1294 height 59
click at [413, 707] on button "Save & Confirm Shipping" at bounding box center [394, 706] width 172 height 39
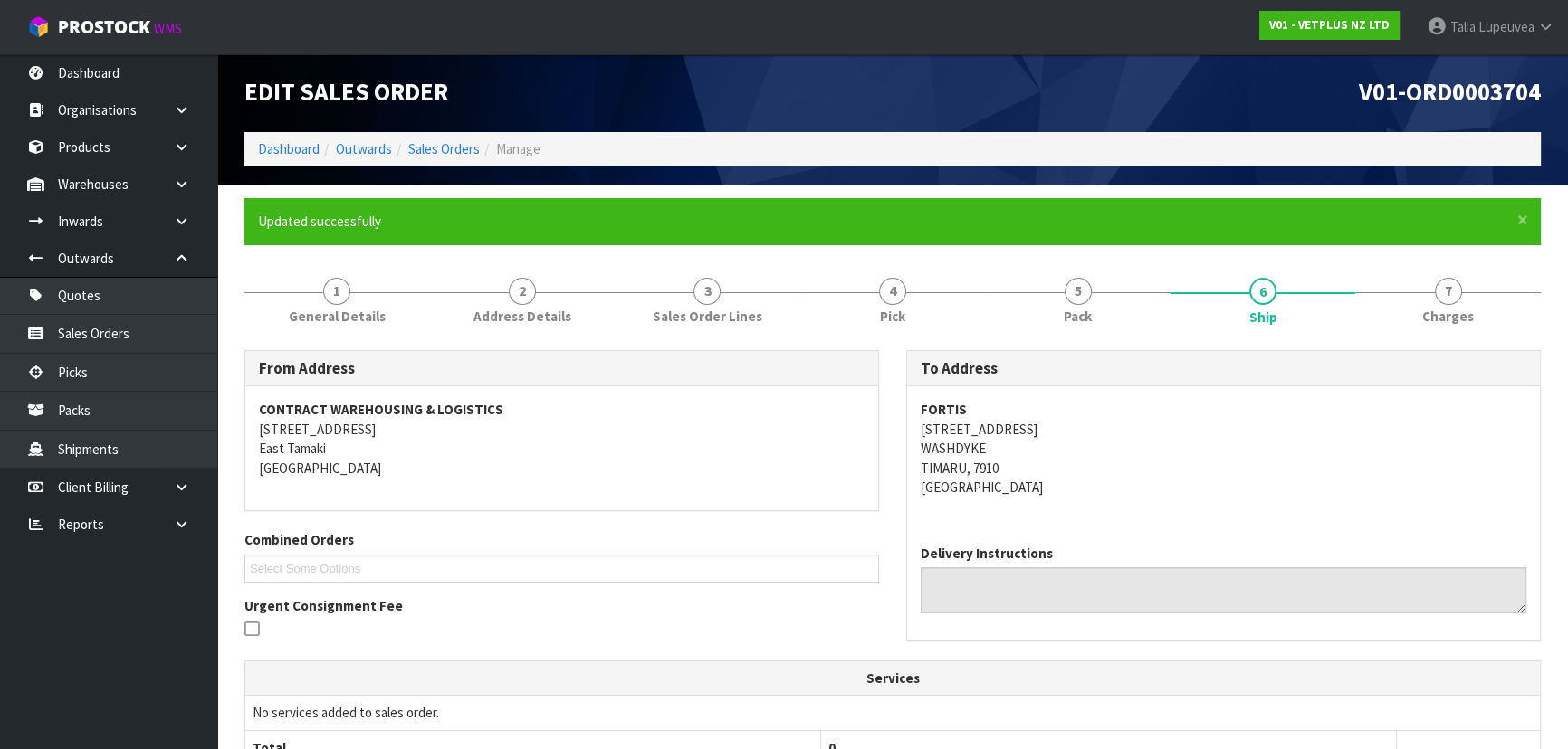
scroll to position [0, 0]
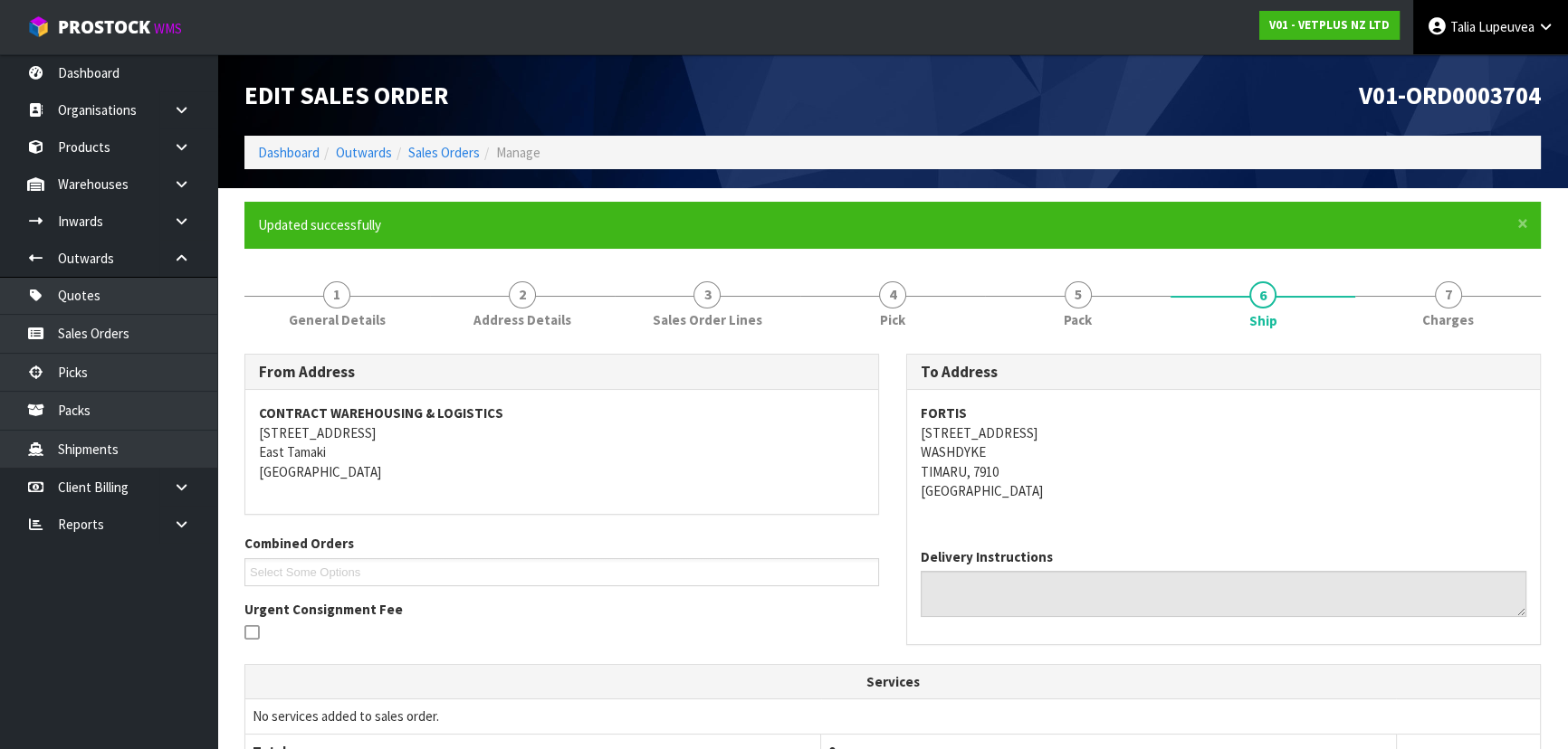
click at [1539, 39] on link "[PERSON_NAME]" at bounding box center [1490, 27] width 155 height 55
click at [1513, 74] on link "Logout" at bounding box center [1494, 72] width 143 height 25
